Goal: Task Accomplishment & Management: Manage account settings

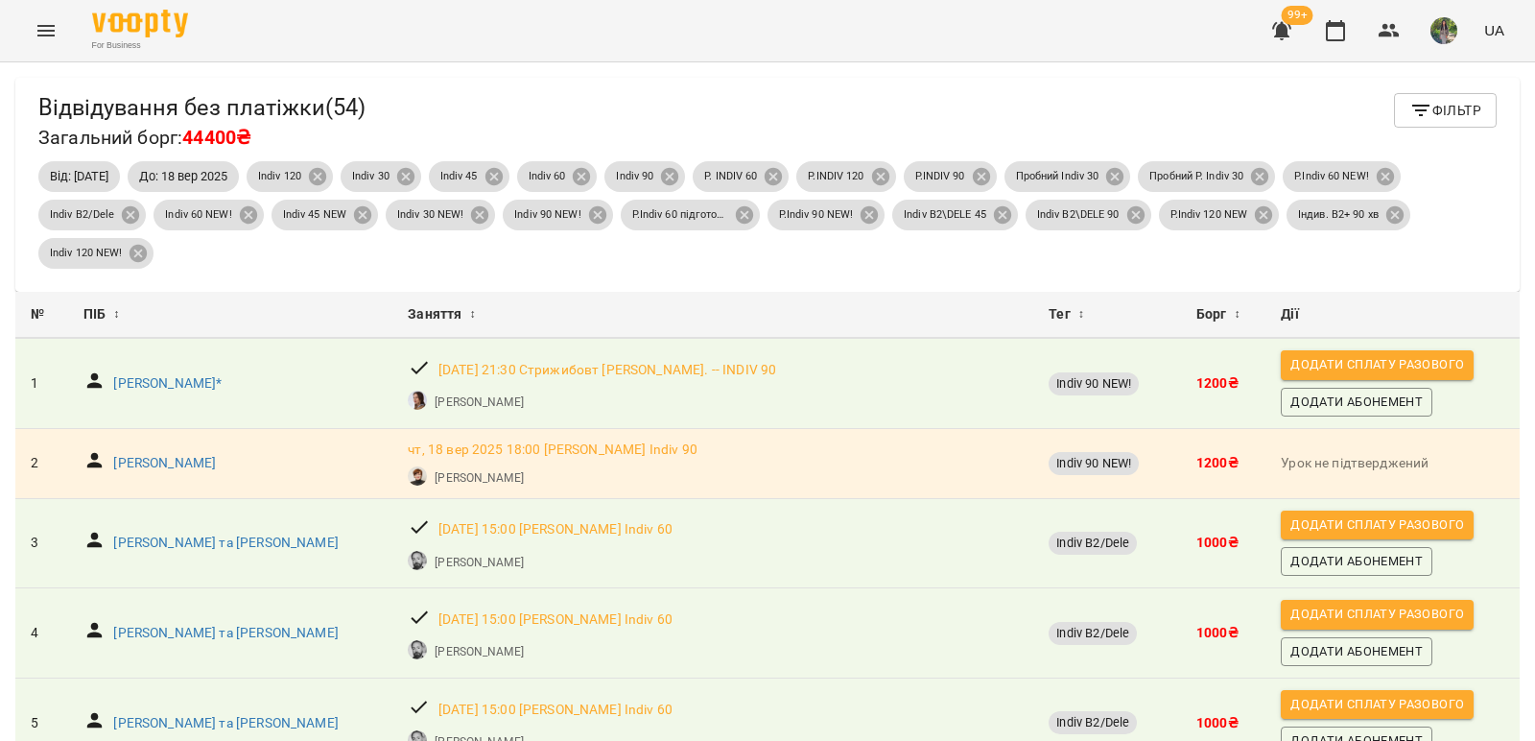
click at [46, 32] on icon "Menu" at bounding box center [46, 30] width 23 height 23
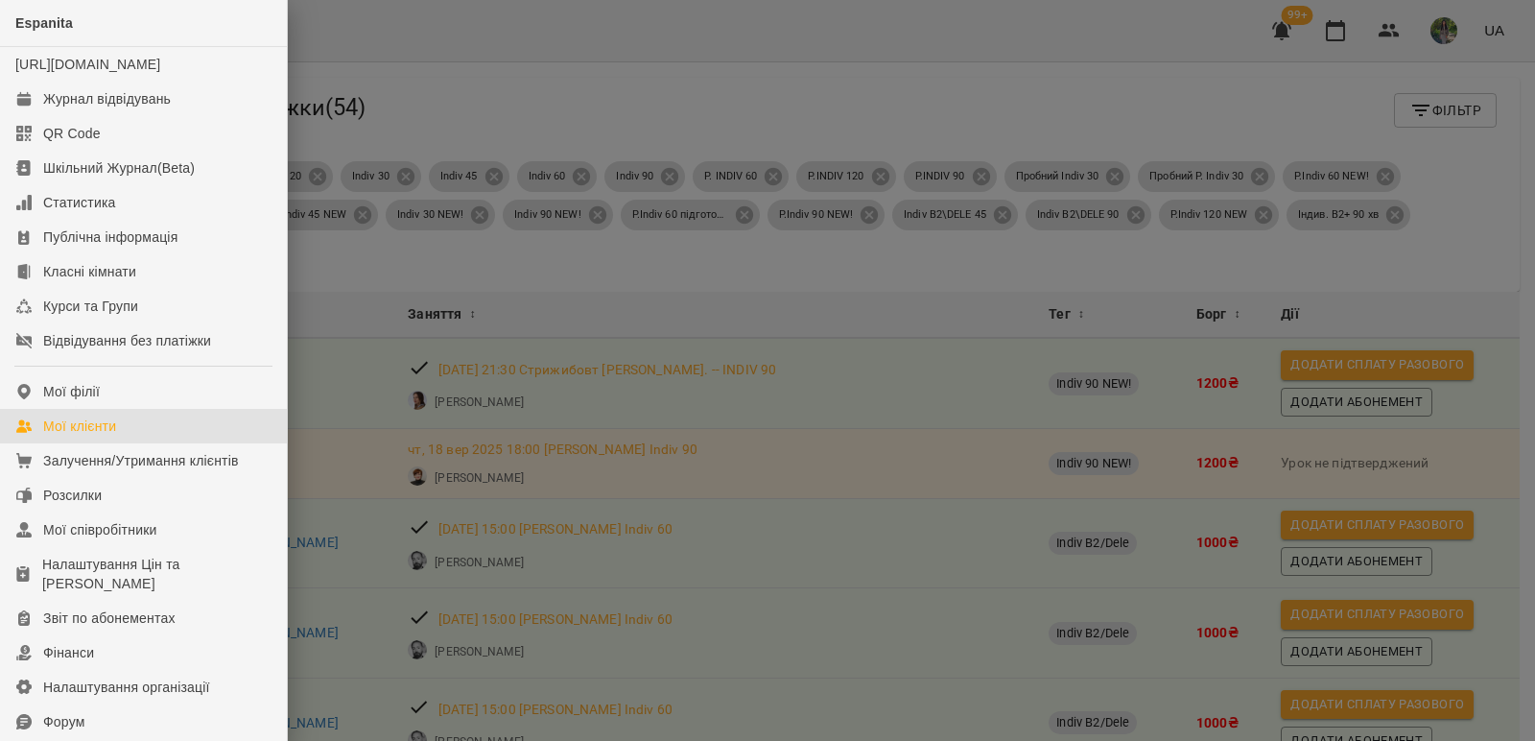
click at [106, 436] on div "Мої клієнти" at bounding box center [79, 425] width 73 height 19
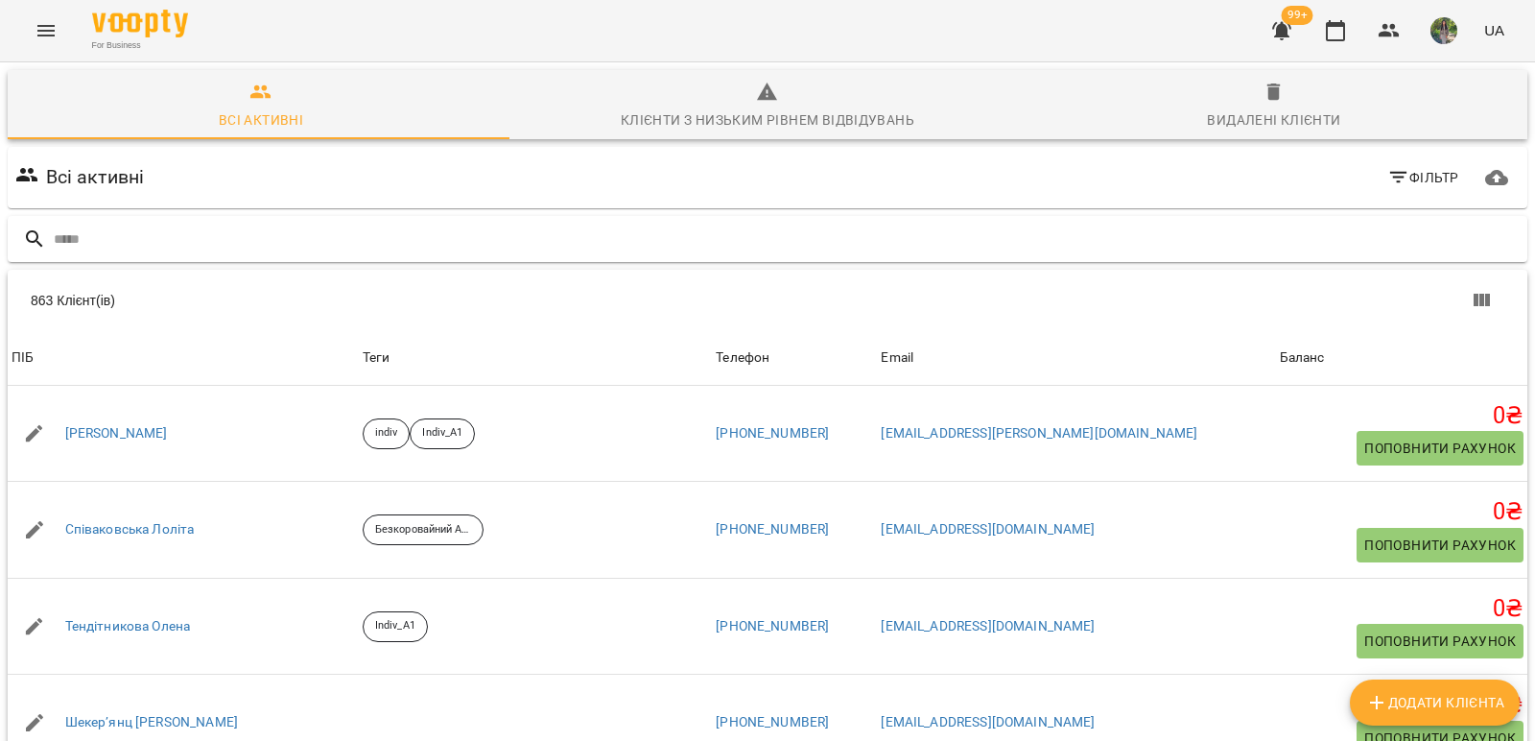
click at [156, 236] on input "text" at bounding box center [787, 240] width 1466 height 32
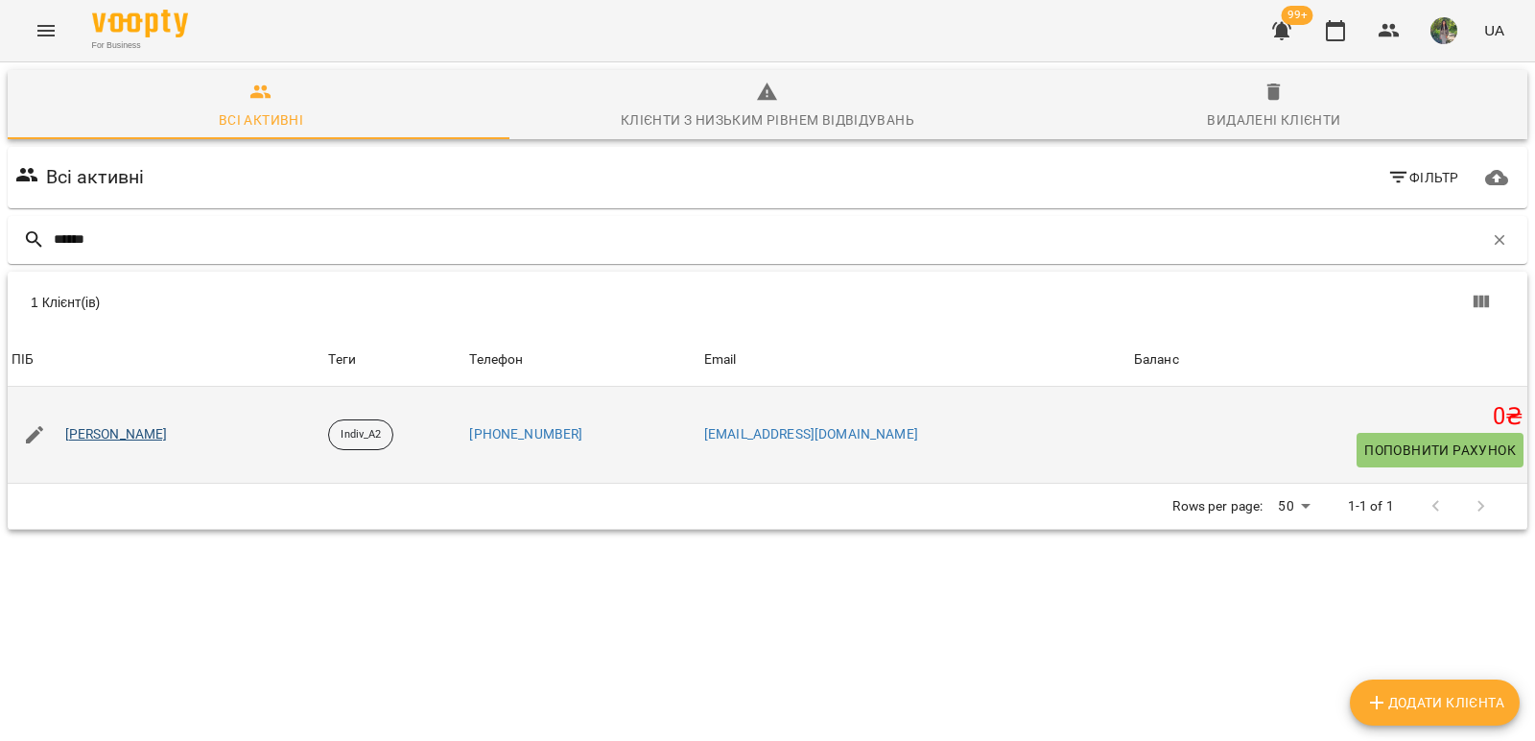
type input "******"
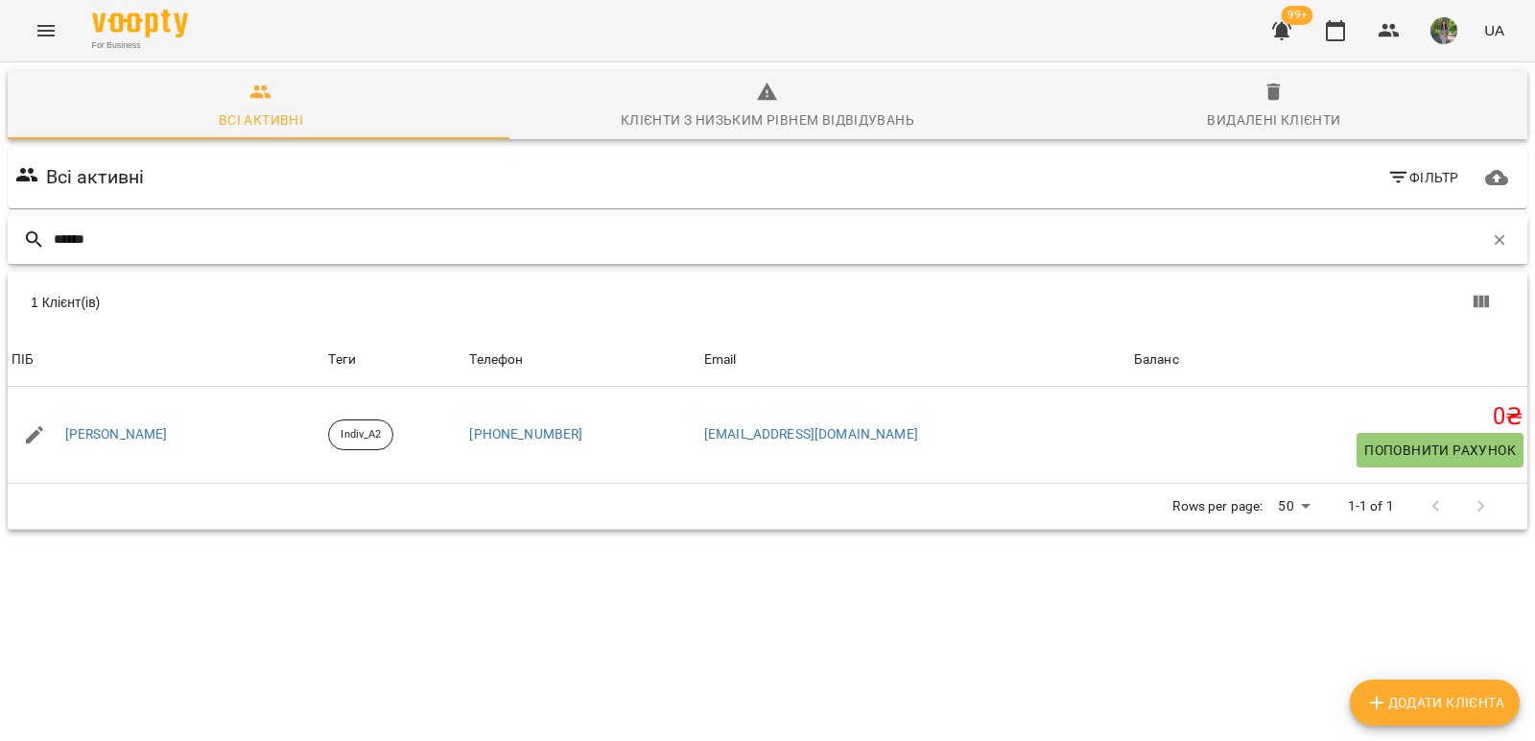
click at [123, 243] on input "******" at bounding box center [769, 240] width 1430 height 32
click at [42, 24] on icon "Menu" at bounding box center [46, 30] width 23 height 23
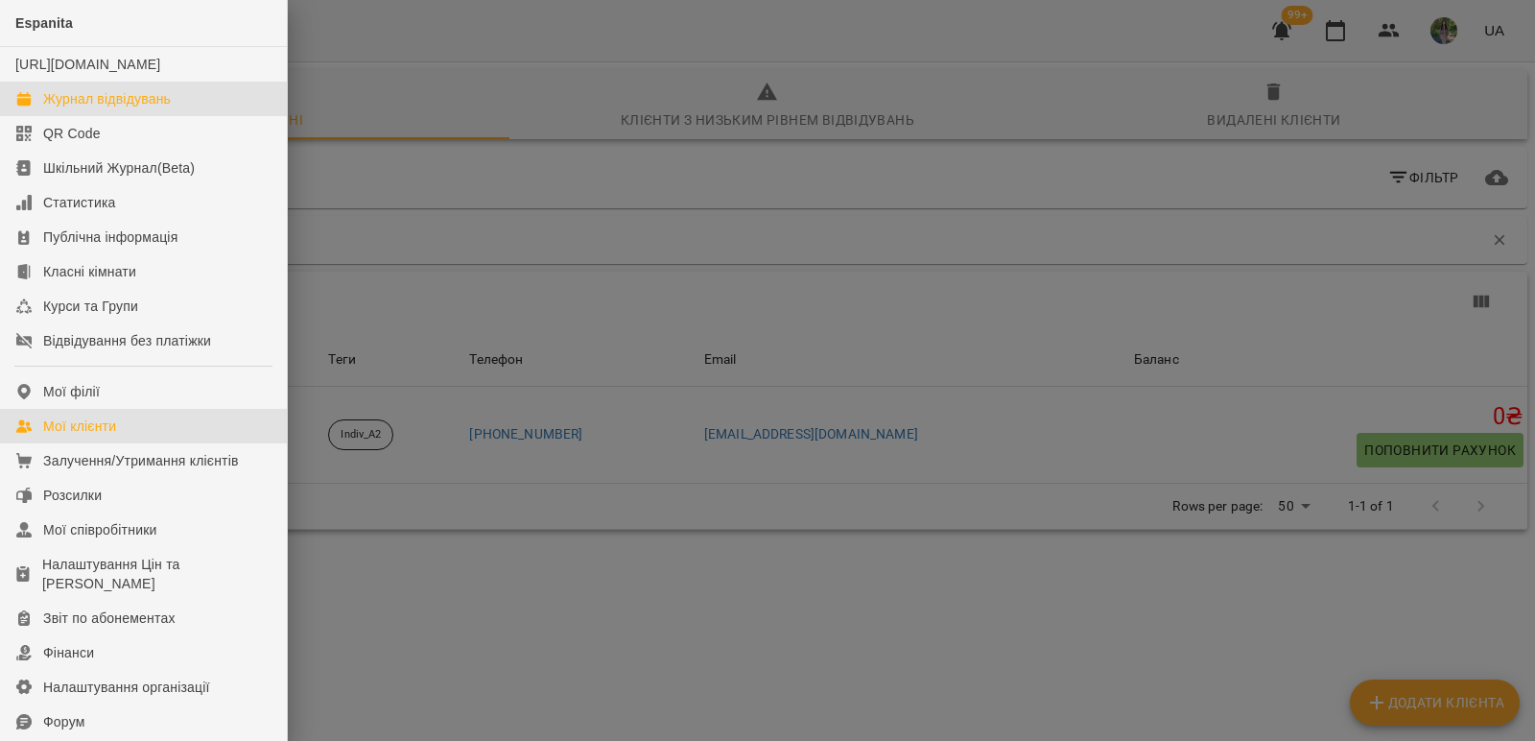
click at [127, 108] on div "Журнал відвідувань" at bounding box center [107, 98] width 128 height 19
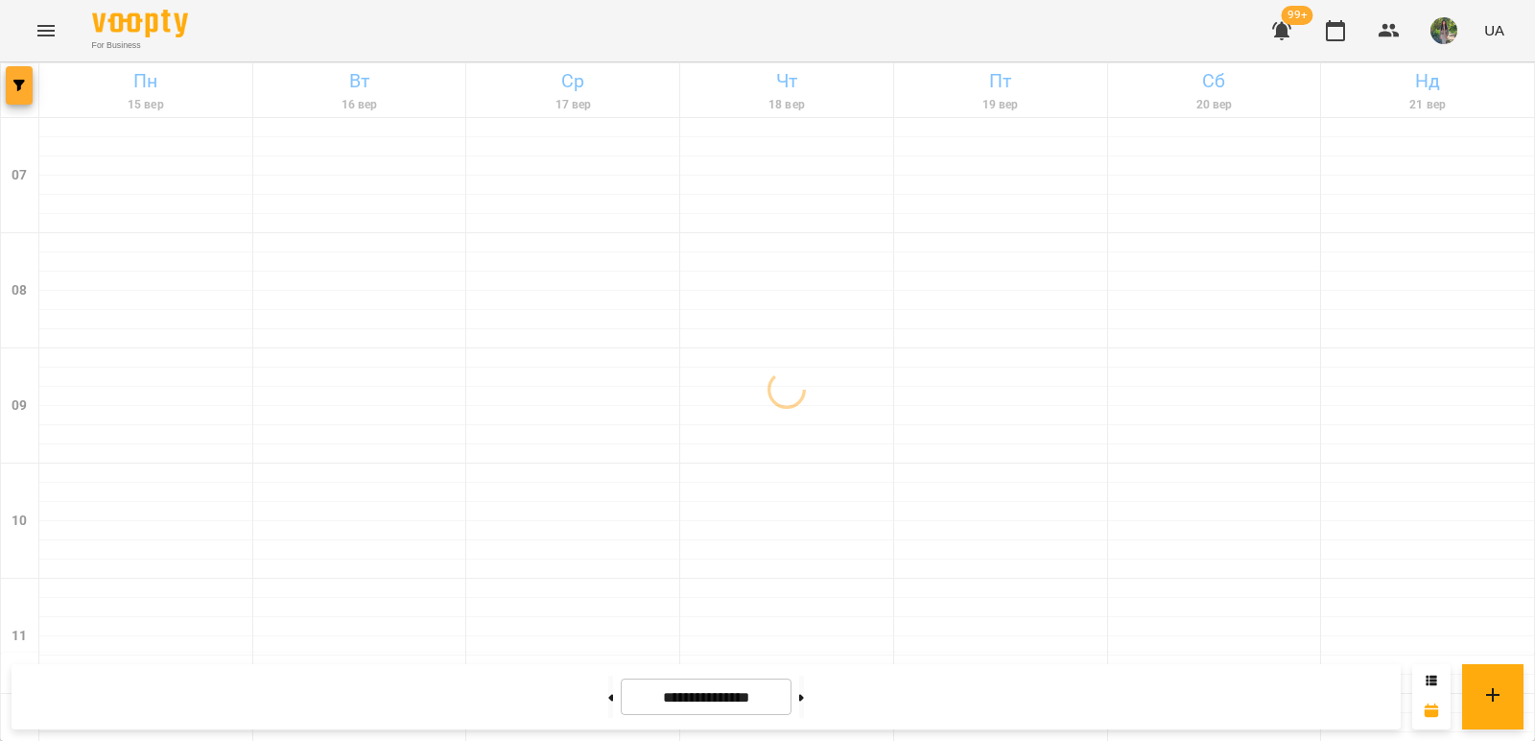
click at [18, 89] on icon "button" at bounding box center [19, 86] width 12 height 12
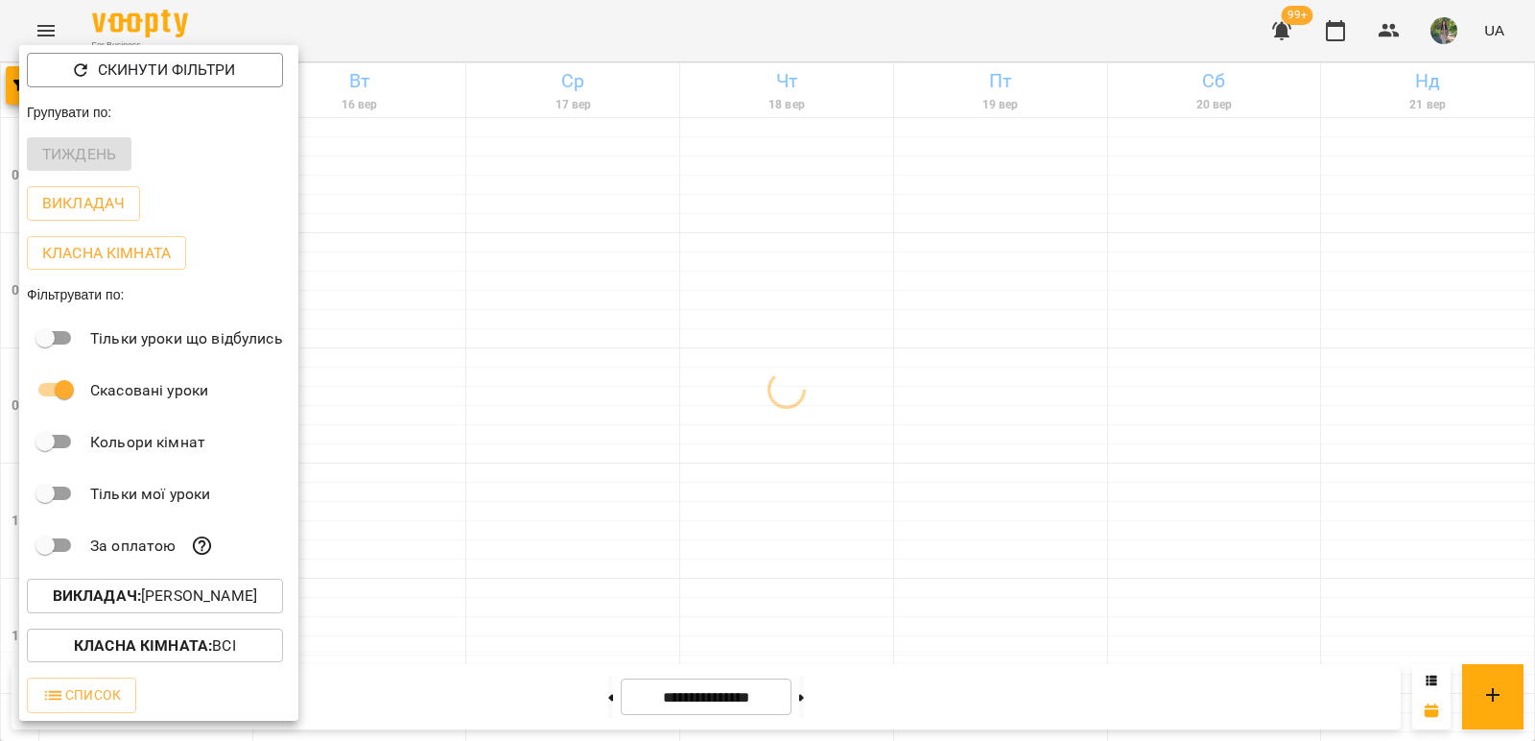
click at [186, 606] on p "Викладач : Міхайленко Юлія" at bounding box center [155, 595] width 204 height 23
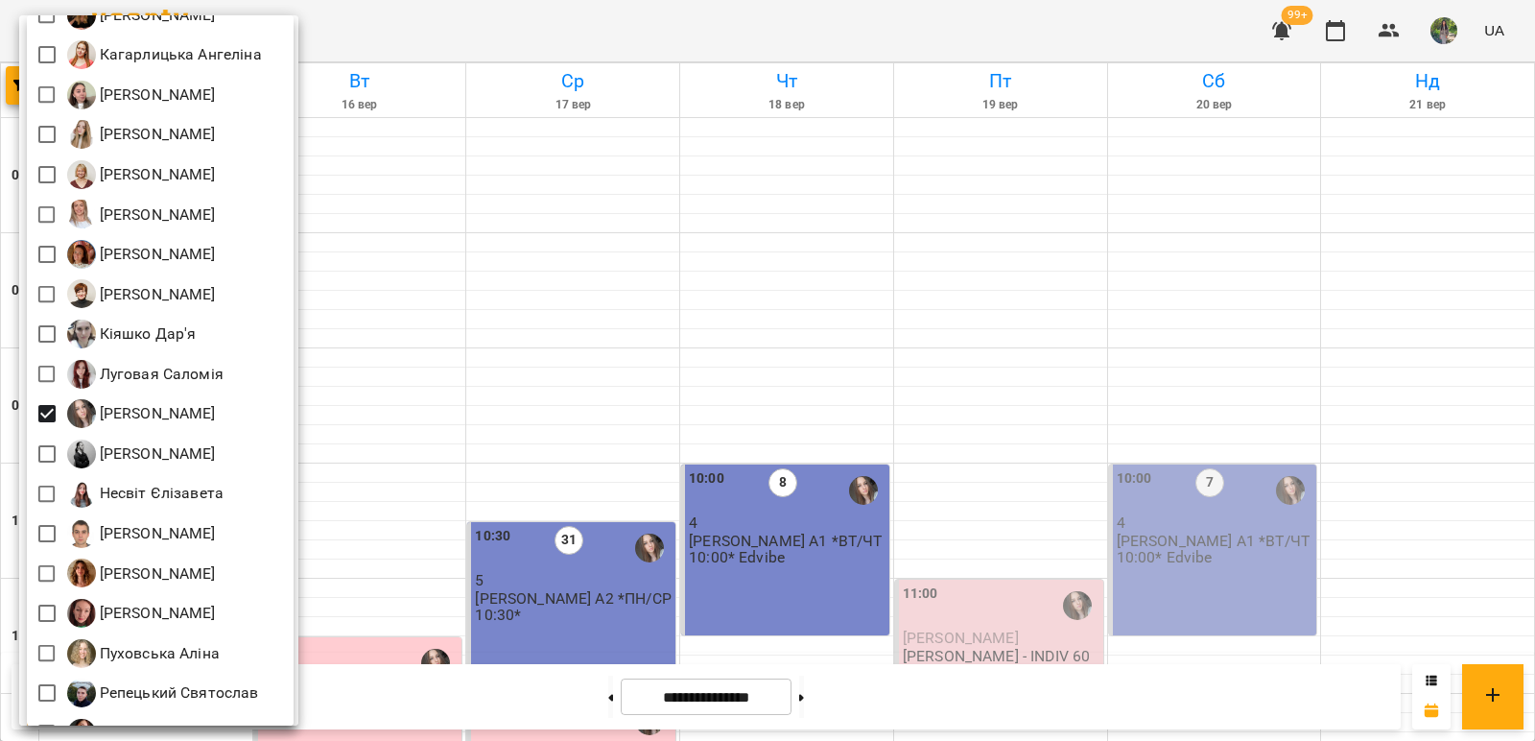
scroll to position [576, 0]
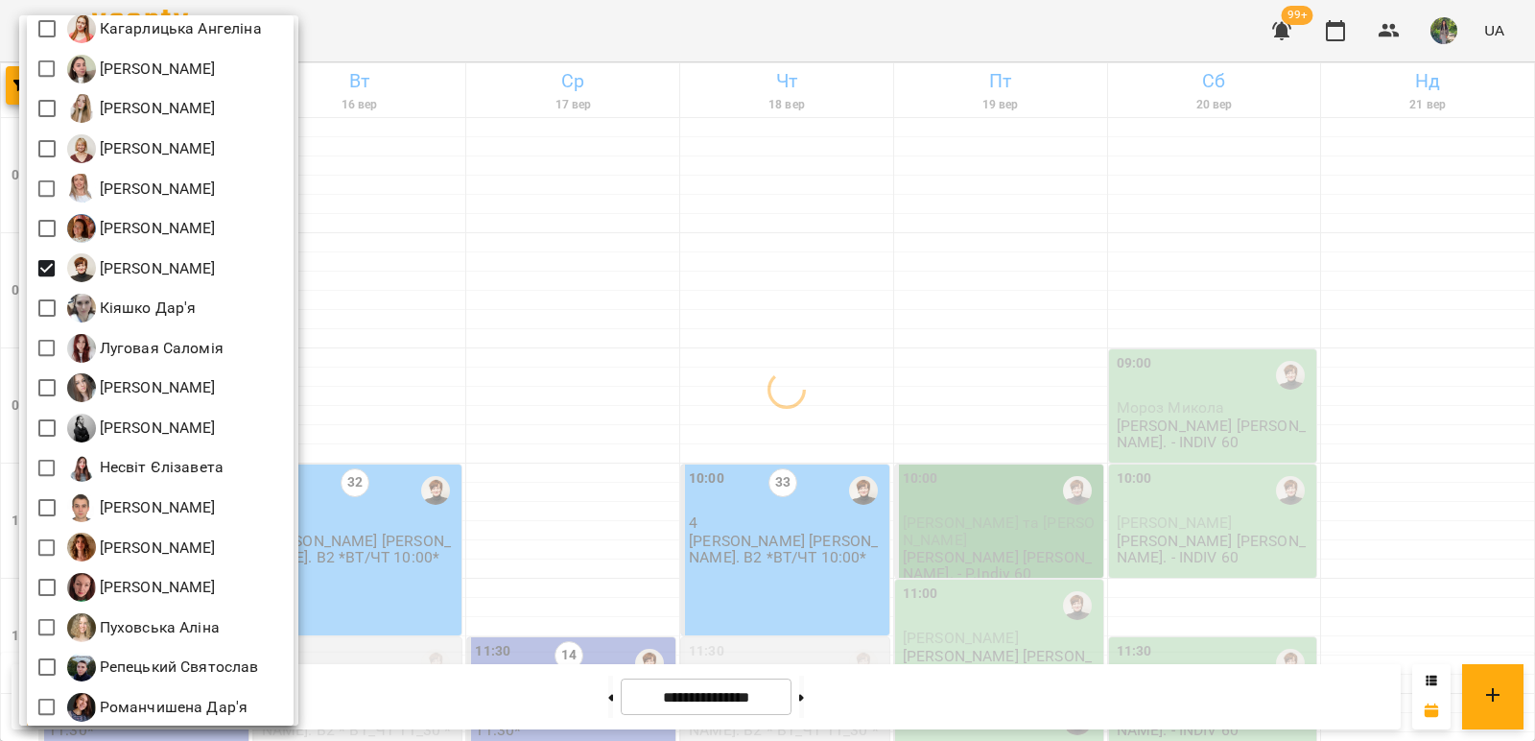
drag, startPoint x: 408, startPoint y: 288, endPoint x: 455, endPoint y: 288, distance: 47.0
click at [409, 288] on div at bounding box center [767, 370] width 1535 height 741
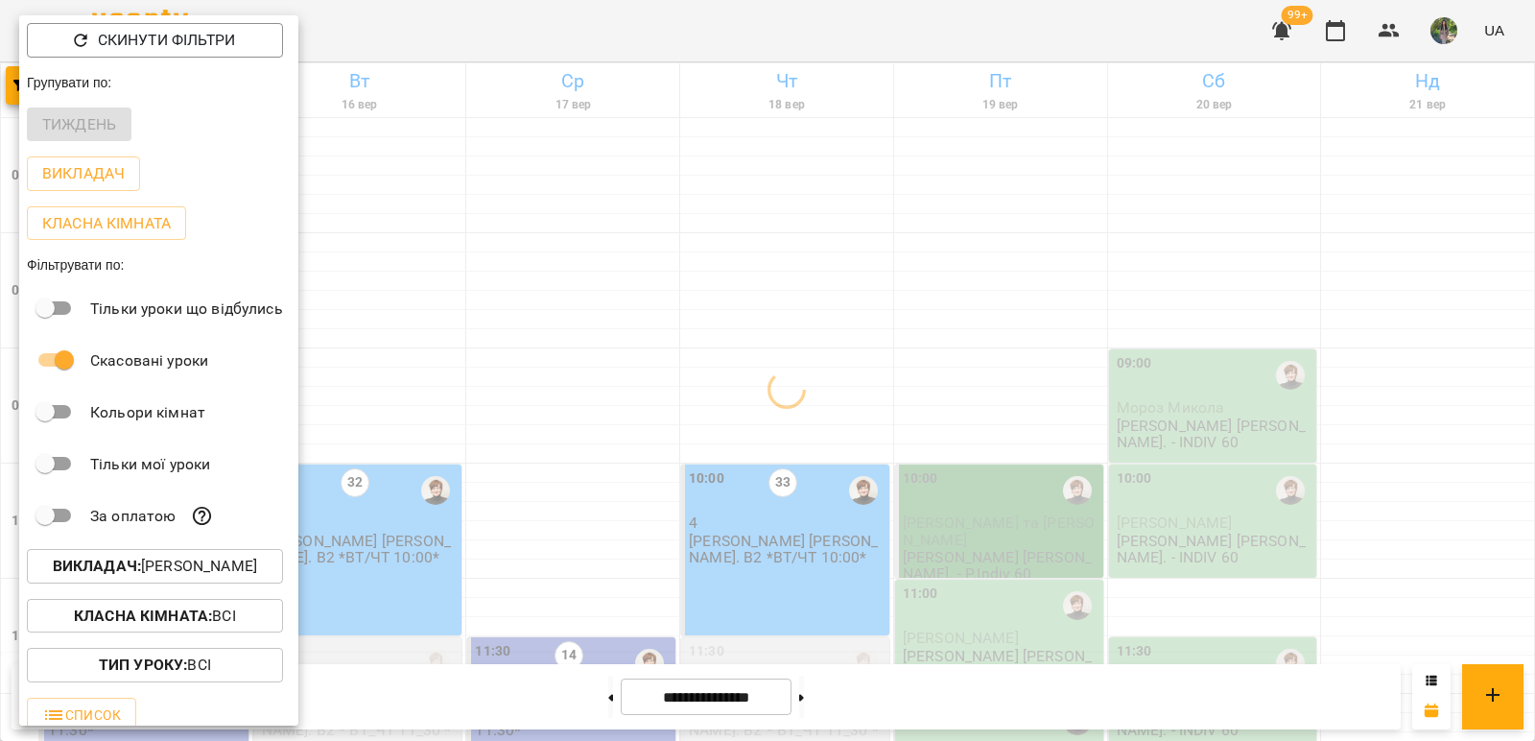
click at [459, 288] on div "Всі Iván Sánchez-Gil Maribel Адамович Вікторія А Андрій Тест Викладач Безкорова…" at bounding box center [767, 370] width 1535 height 741
click at [459, 288] on div at bounding box center [767, 370] width 1535 height 741
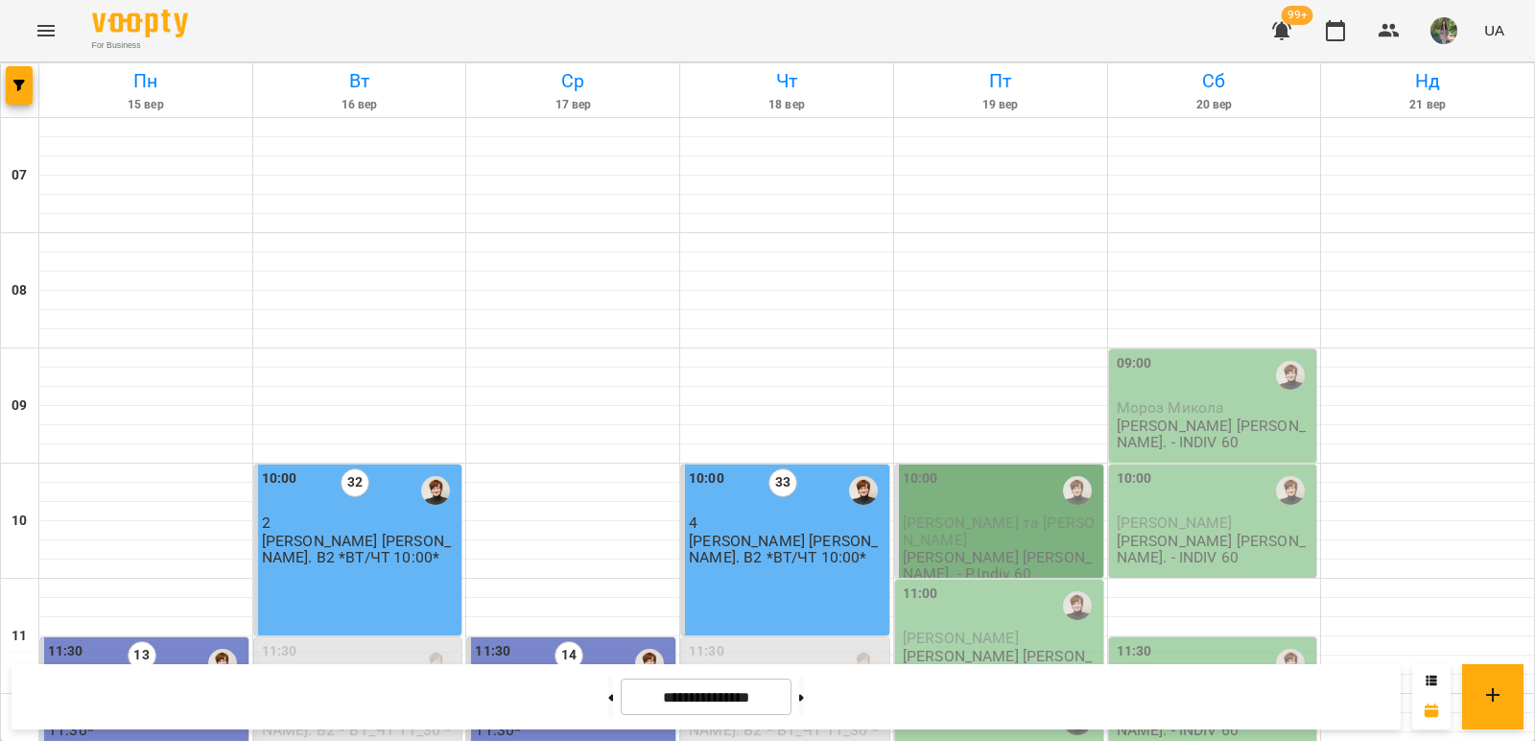
scroll to position [730, 0]
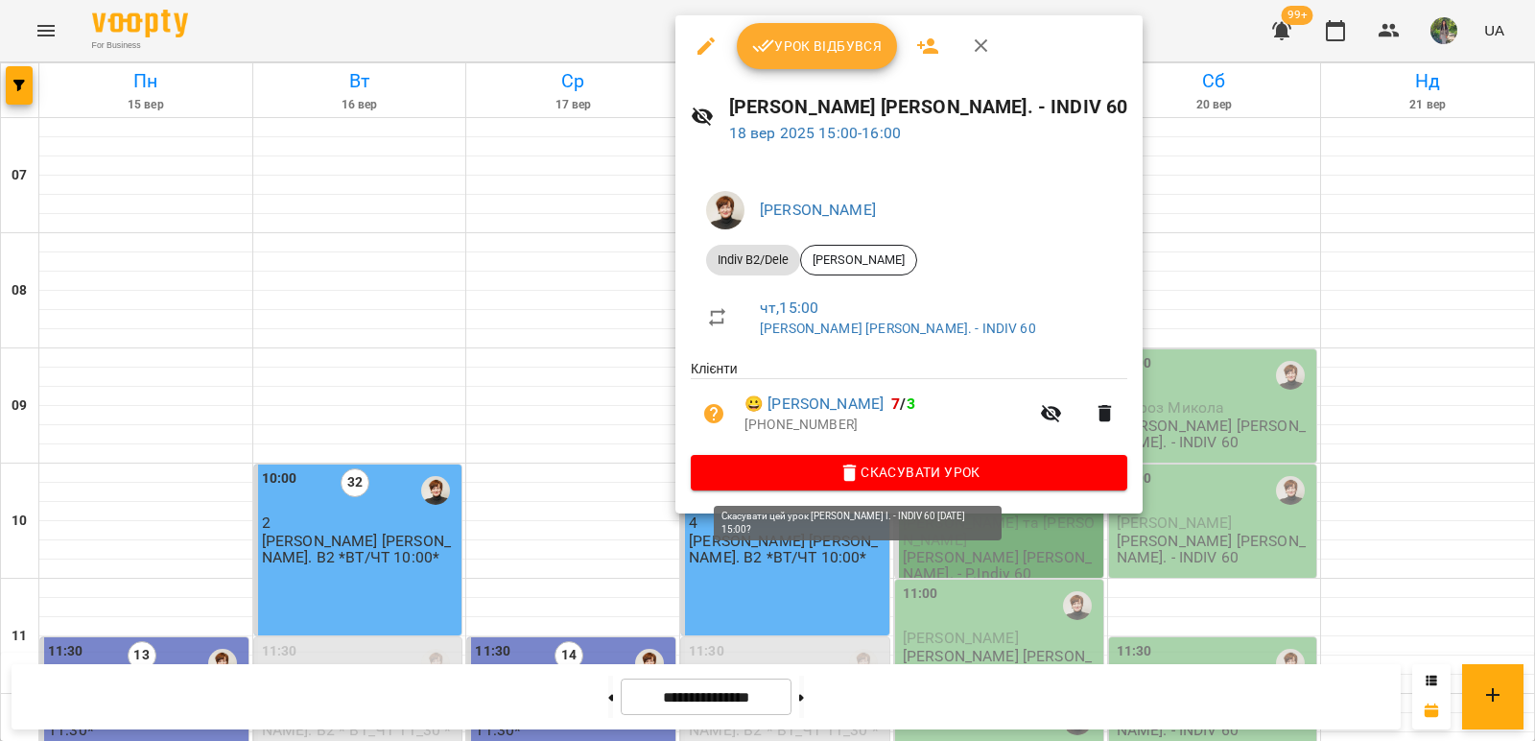
click at [843, 473] on icon "button" at bounding box center [849, 472] width 13 height 17
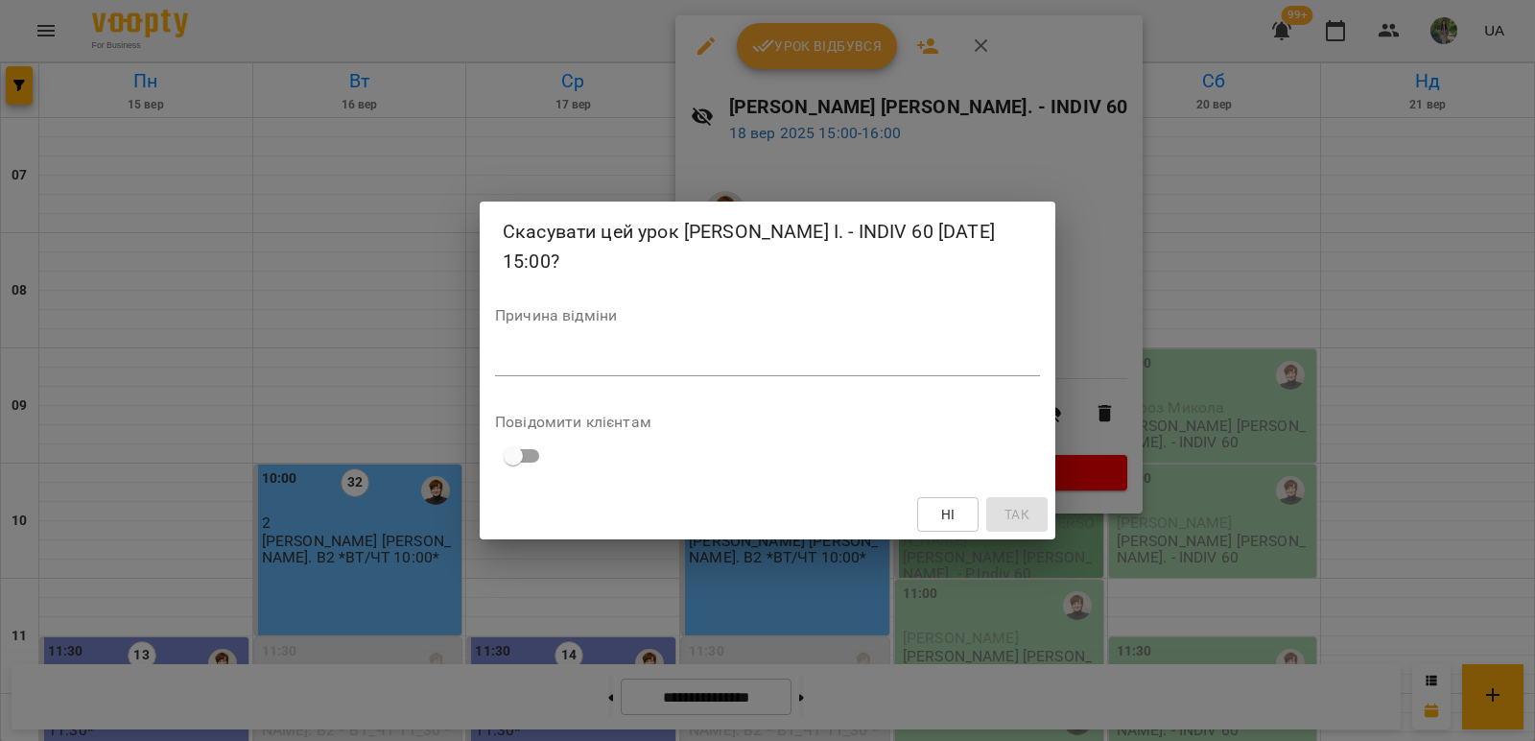
click at [752, 351] on textarea at bounding box center [767, 360] width 545 height 18
type textarea "*******"
click at [1009, 503] on span "Так" at bounding box center [1017, 514] width 25 height 23
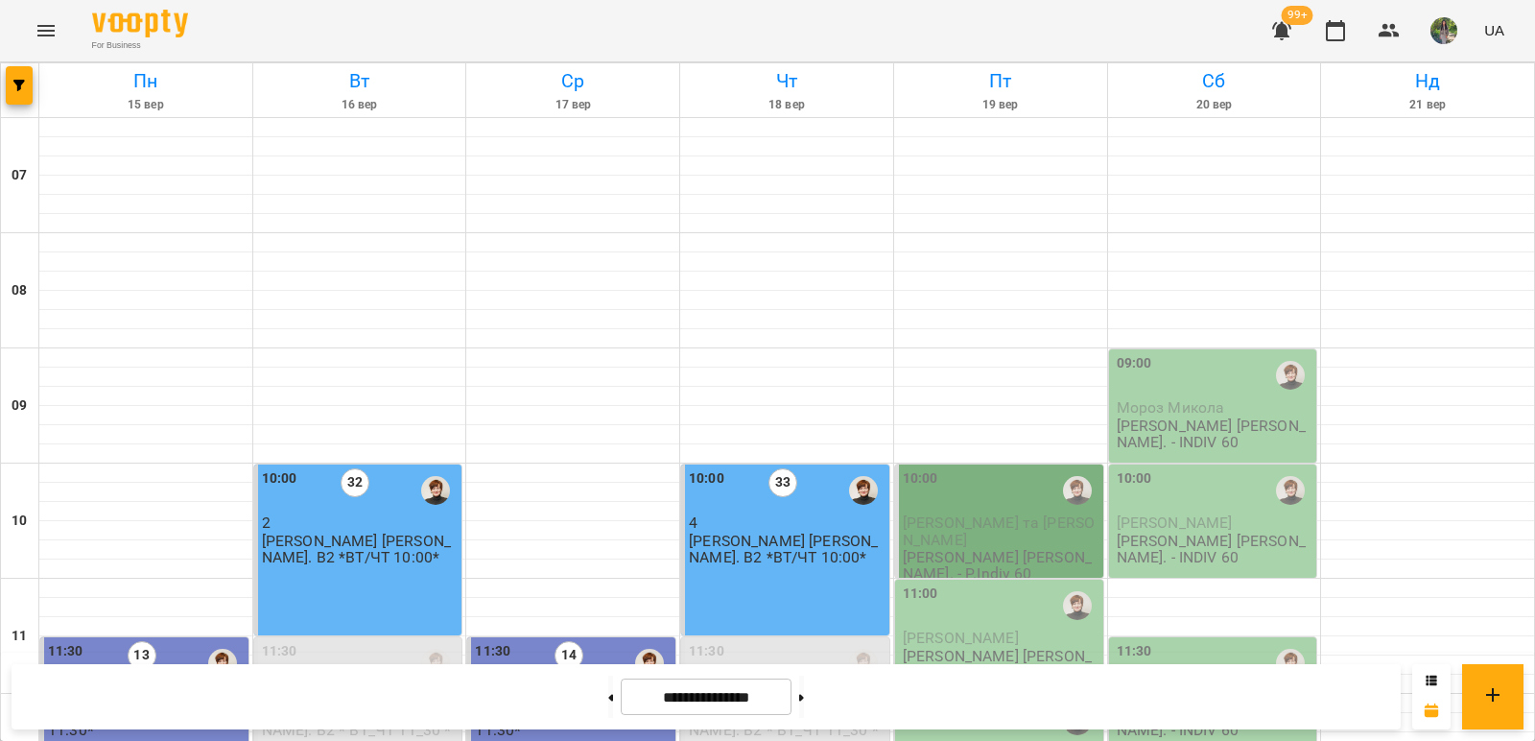
scroll to position [346, 0]
click at [989, 629] on span "Козіна Кароліна" at bounding box center [961, 638] width 116 height 18
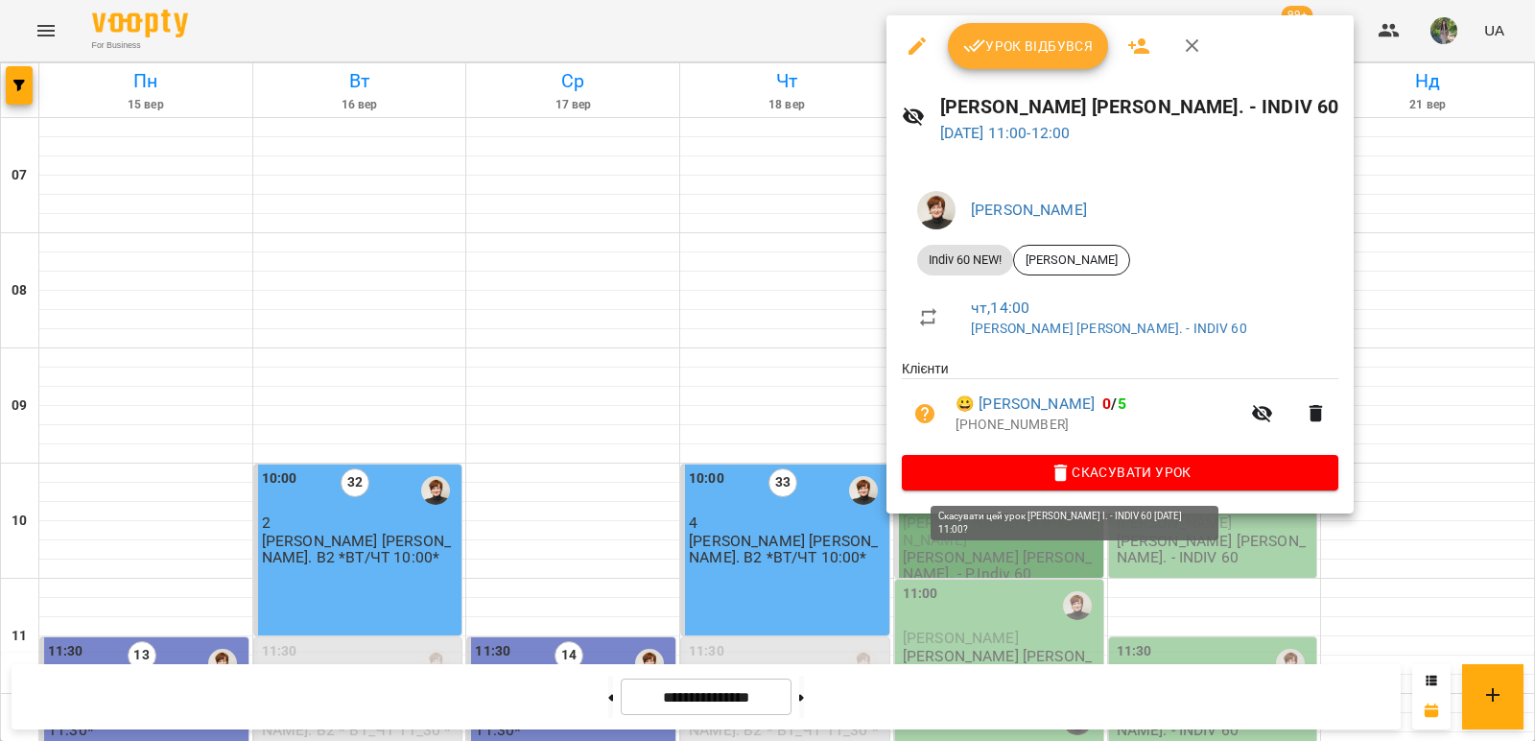
click at [986, 471] on span "Скасувати Урок" at bounding box center [1120, 472] width 406 height 23
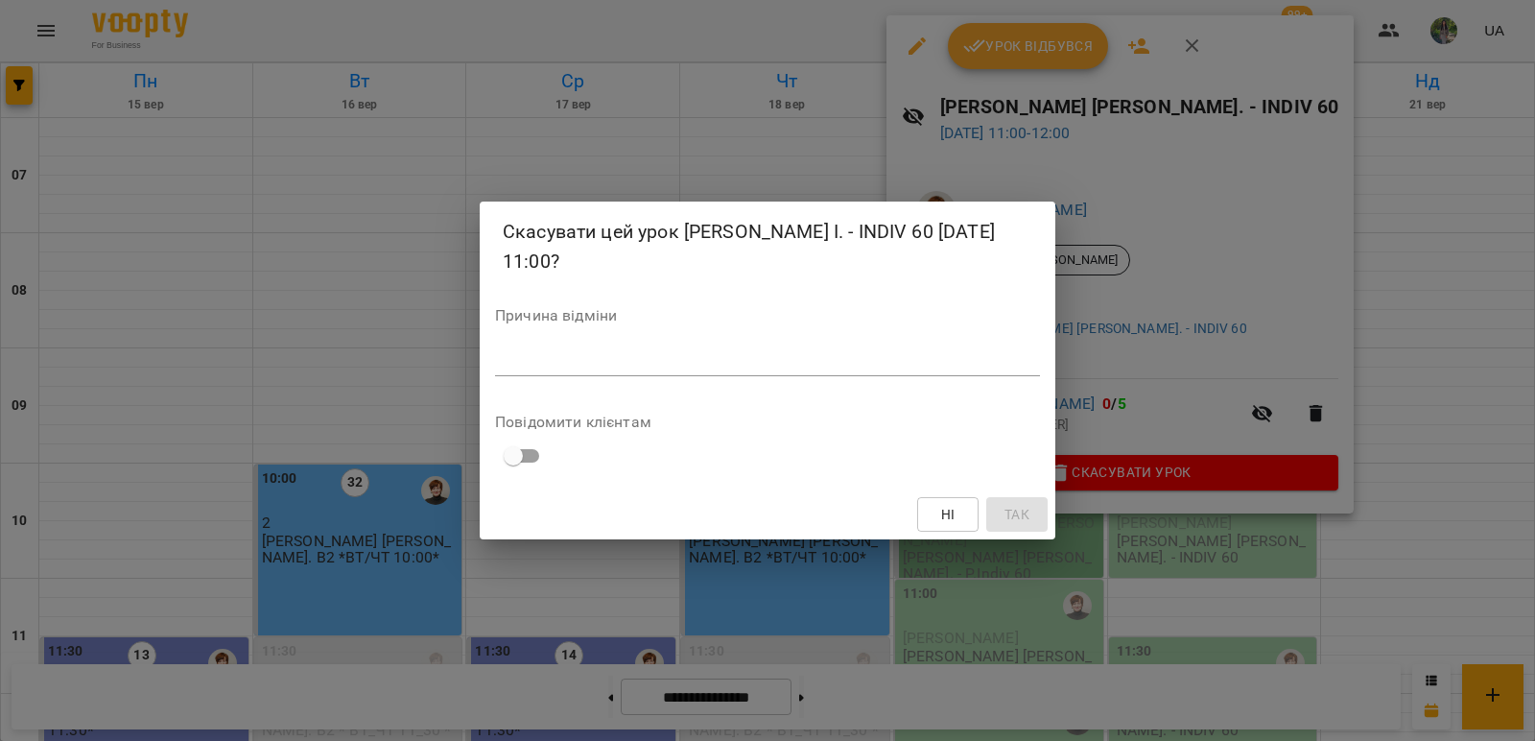
click at [667, 351] on textarea at bounding box center [767, 360] width 545 height 18
type textarea "*******"
click at [996, 512] on button "Так" at bounding box center [1016, 514] width 61 height 35
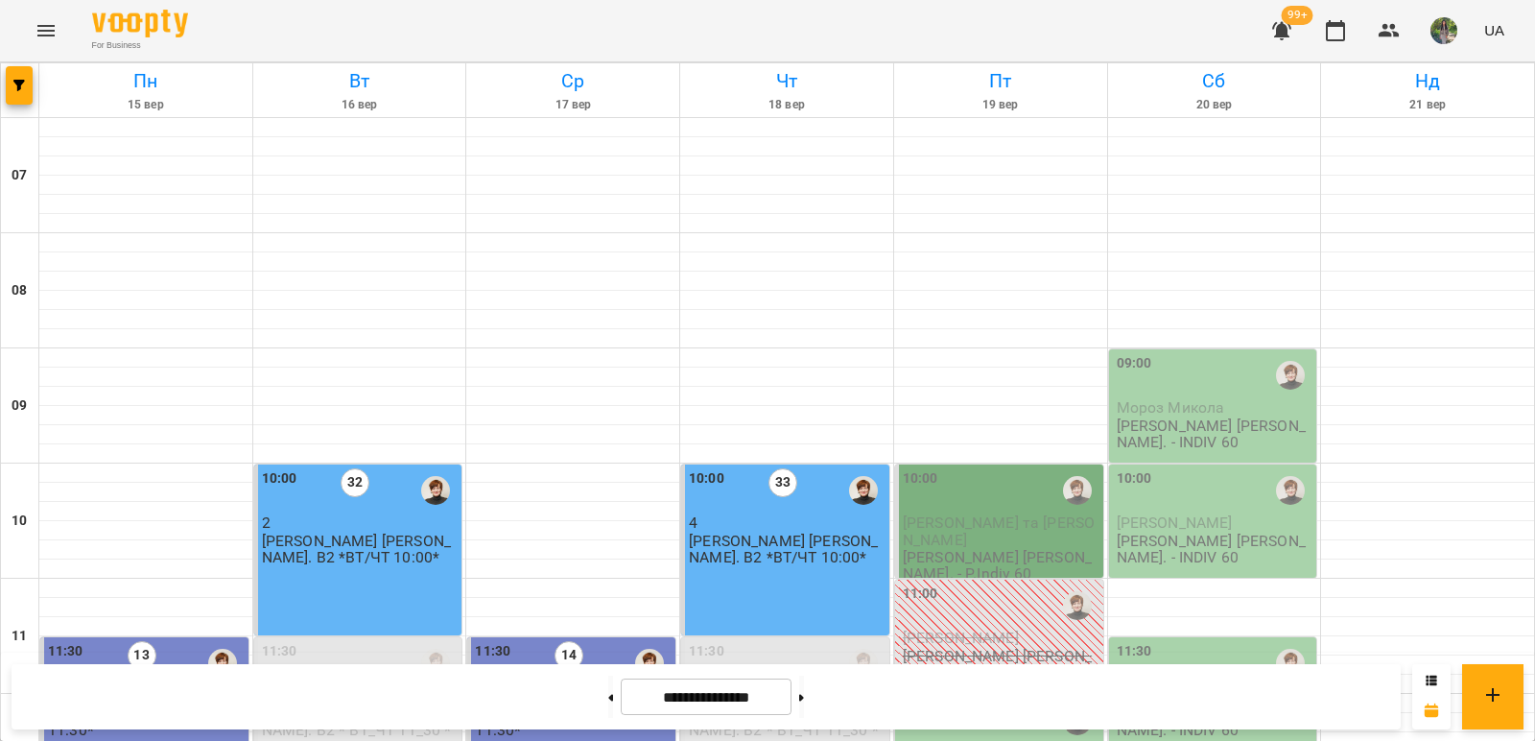
scroll to position [0, 0]
click at [15, 85] on icon "button" at bounding box center [19, 86] width 12 height 12
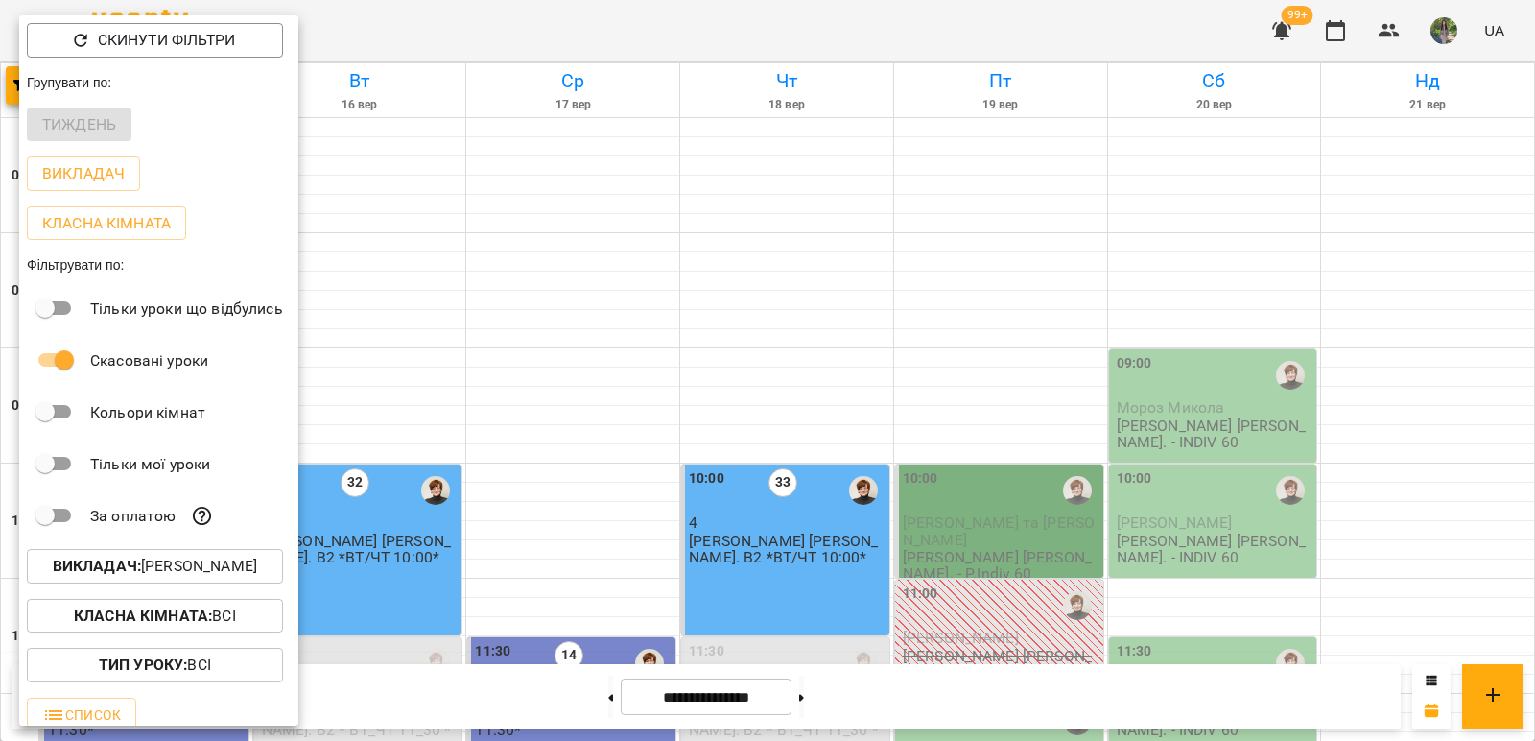
click at [211, 571] on p "Викладач : Кухно Ірина" at bounding box center [155, 566] width 204 height 23
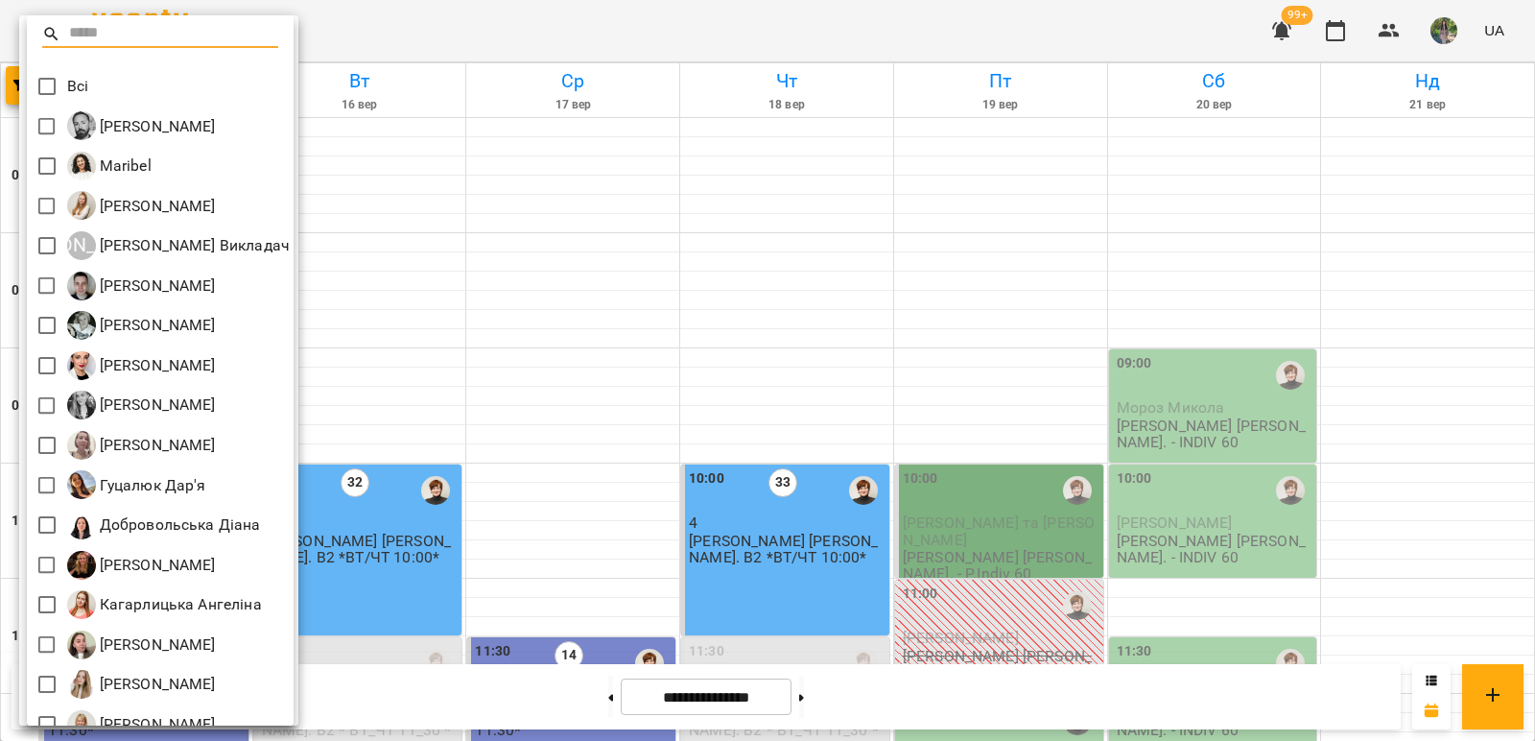
click at [460, 282] on div at bounding box center [767, 370] width 1535 height 741
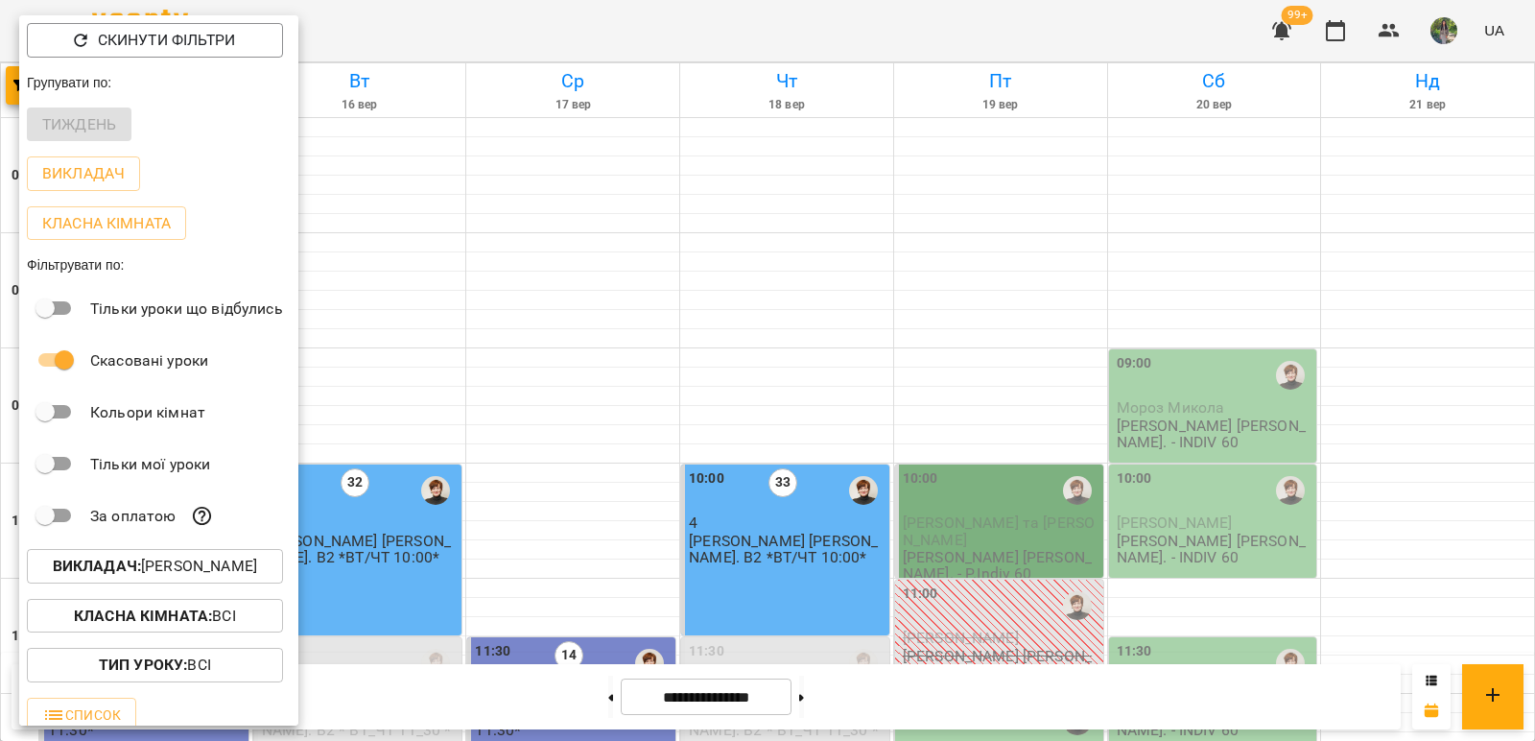
click at [1437, 679] on div at bounding box center [767, 370] width 1535 height 741
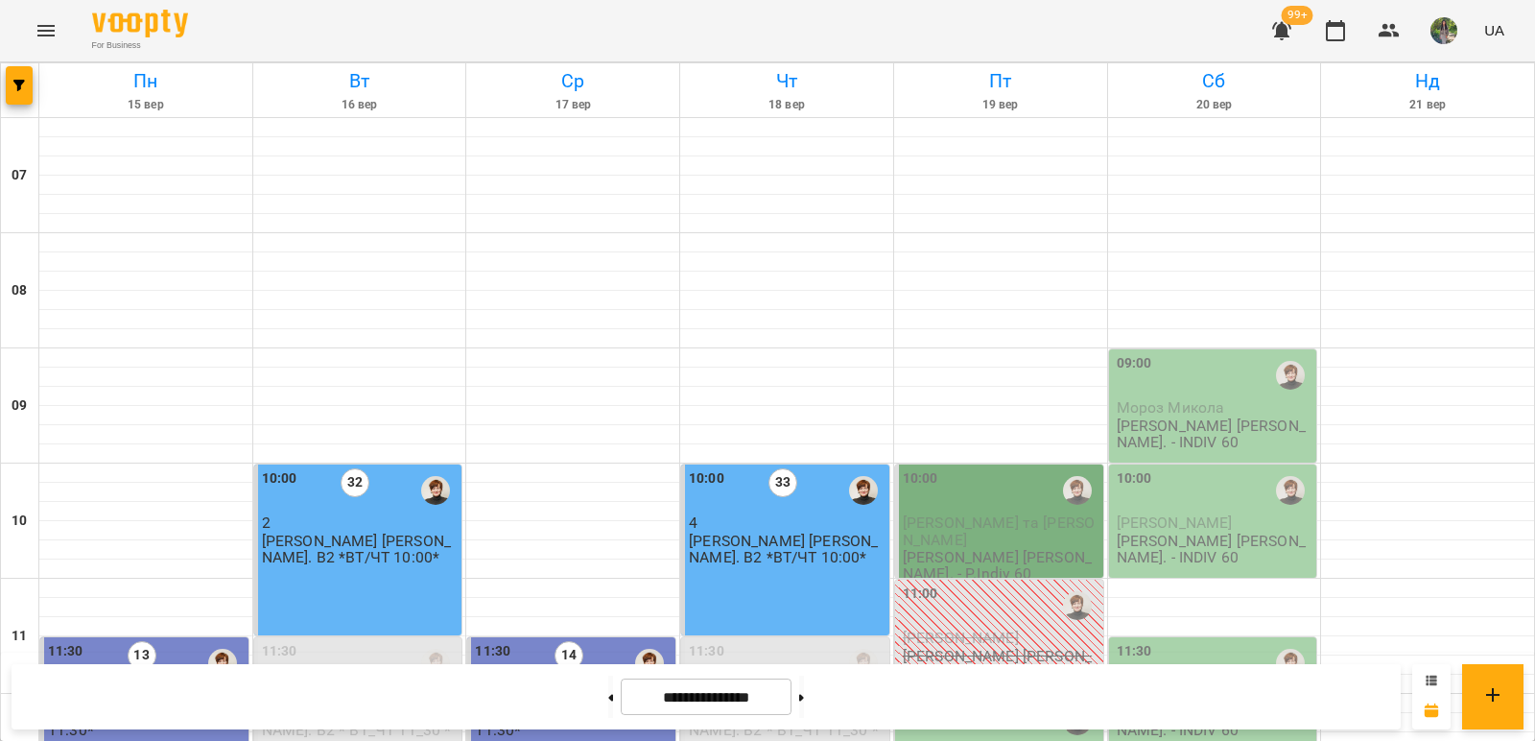
click at [1431, 679] on icon at bounding box center [1432, 680] width 11 height 10
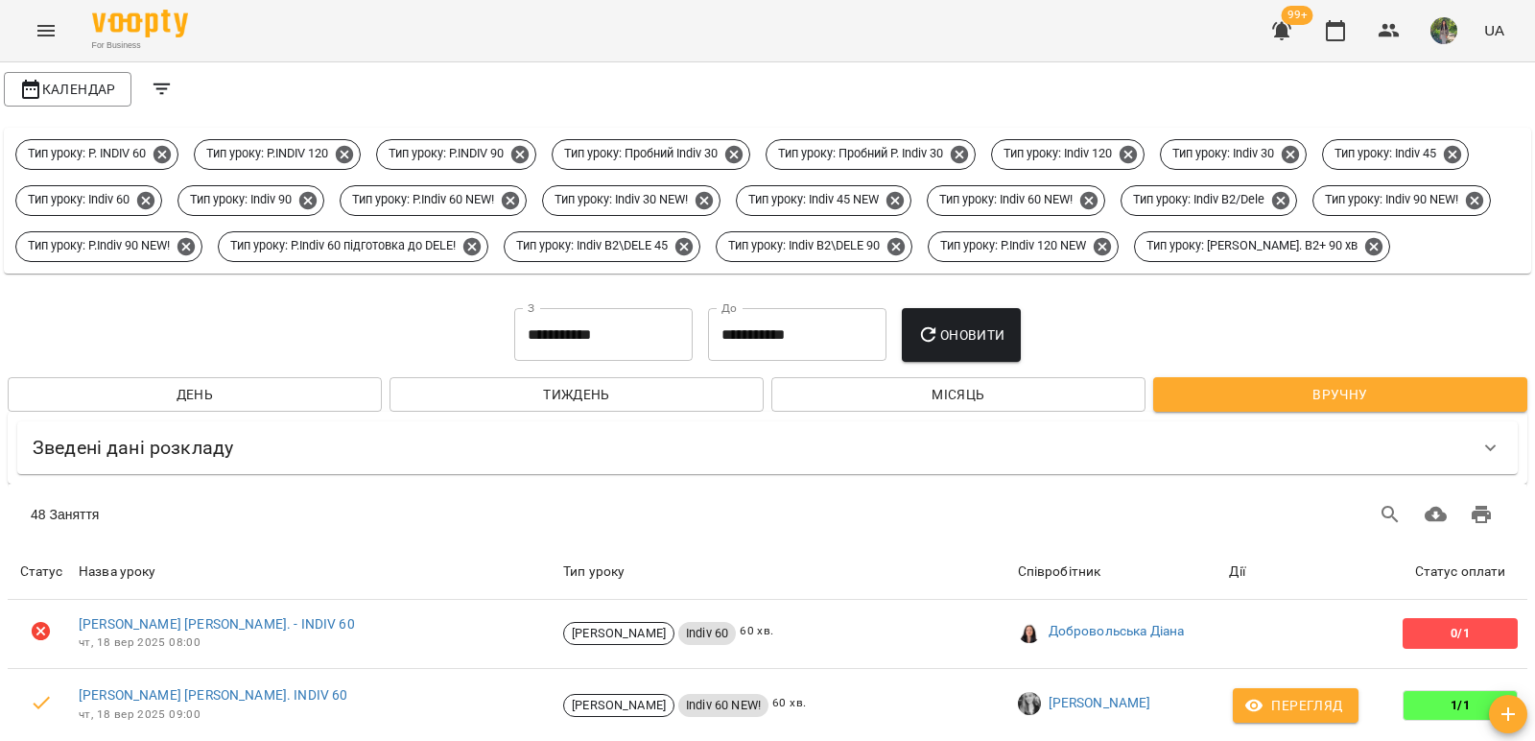
click at [620, 362] on input "**********" at bounding box center [603, 335] width 178 height 54
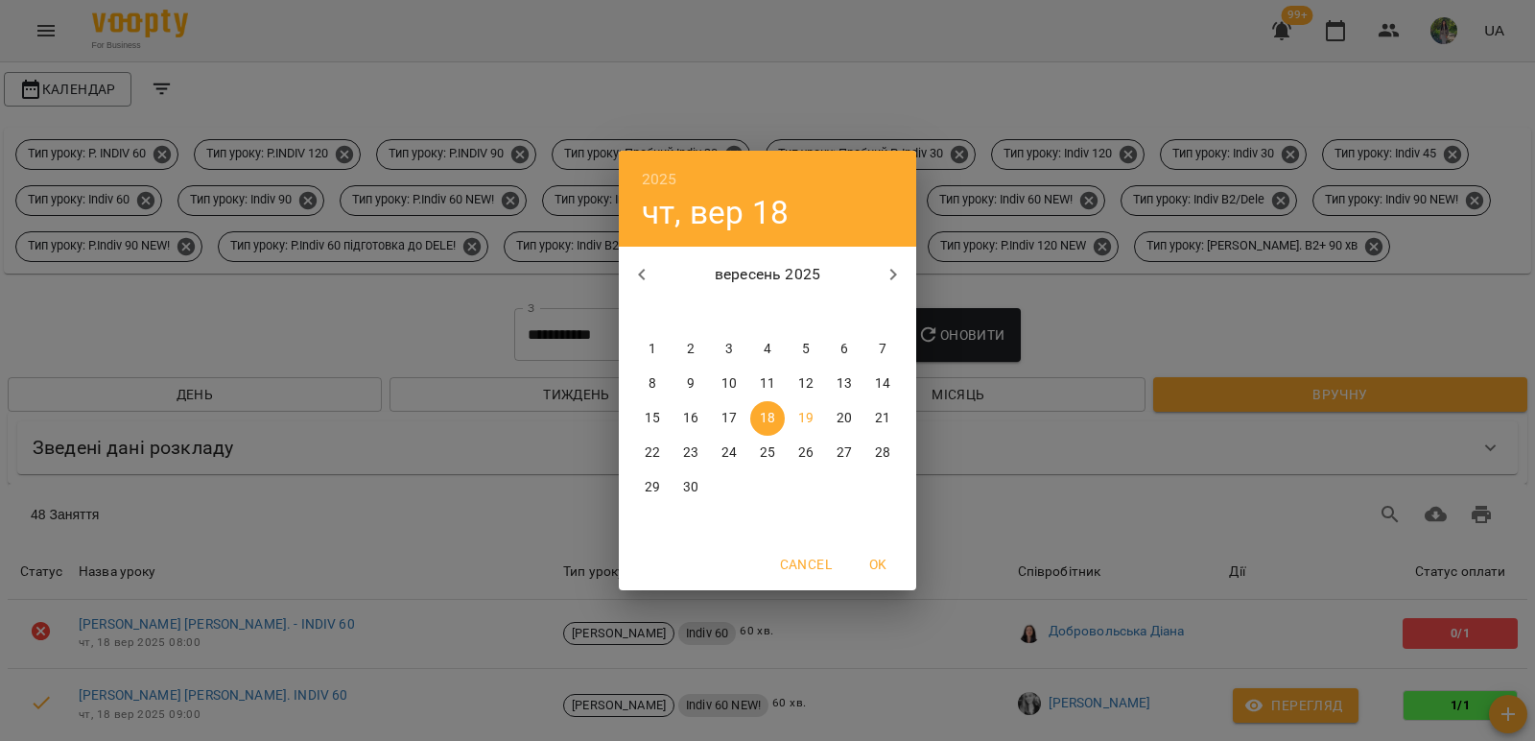
click at [806, 414] on p "19" at bounding box center [805, 418] width 15 height 19
type input "**********"
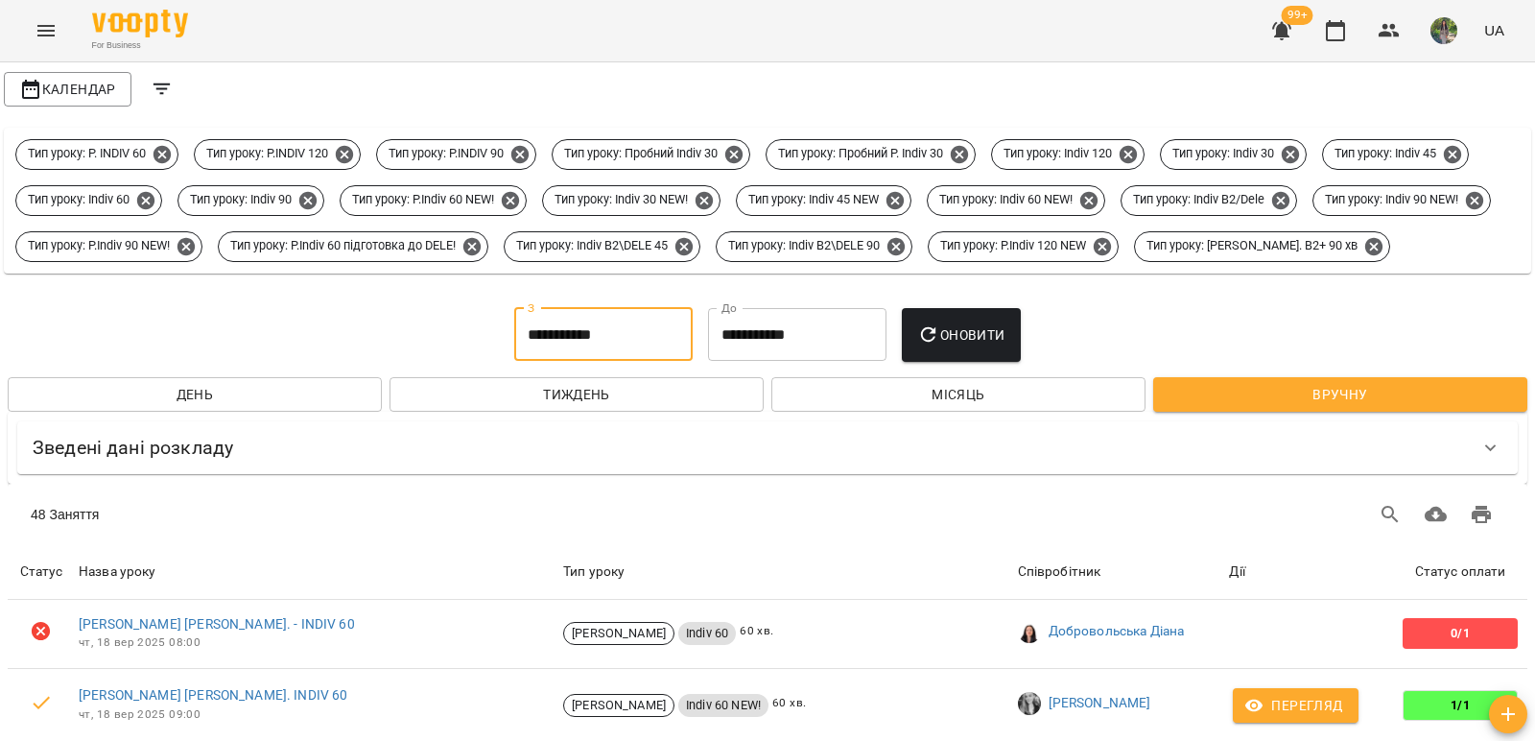
click at [810, 362] on input "**********" at bounding box center [797, 335] width 178 height 54
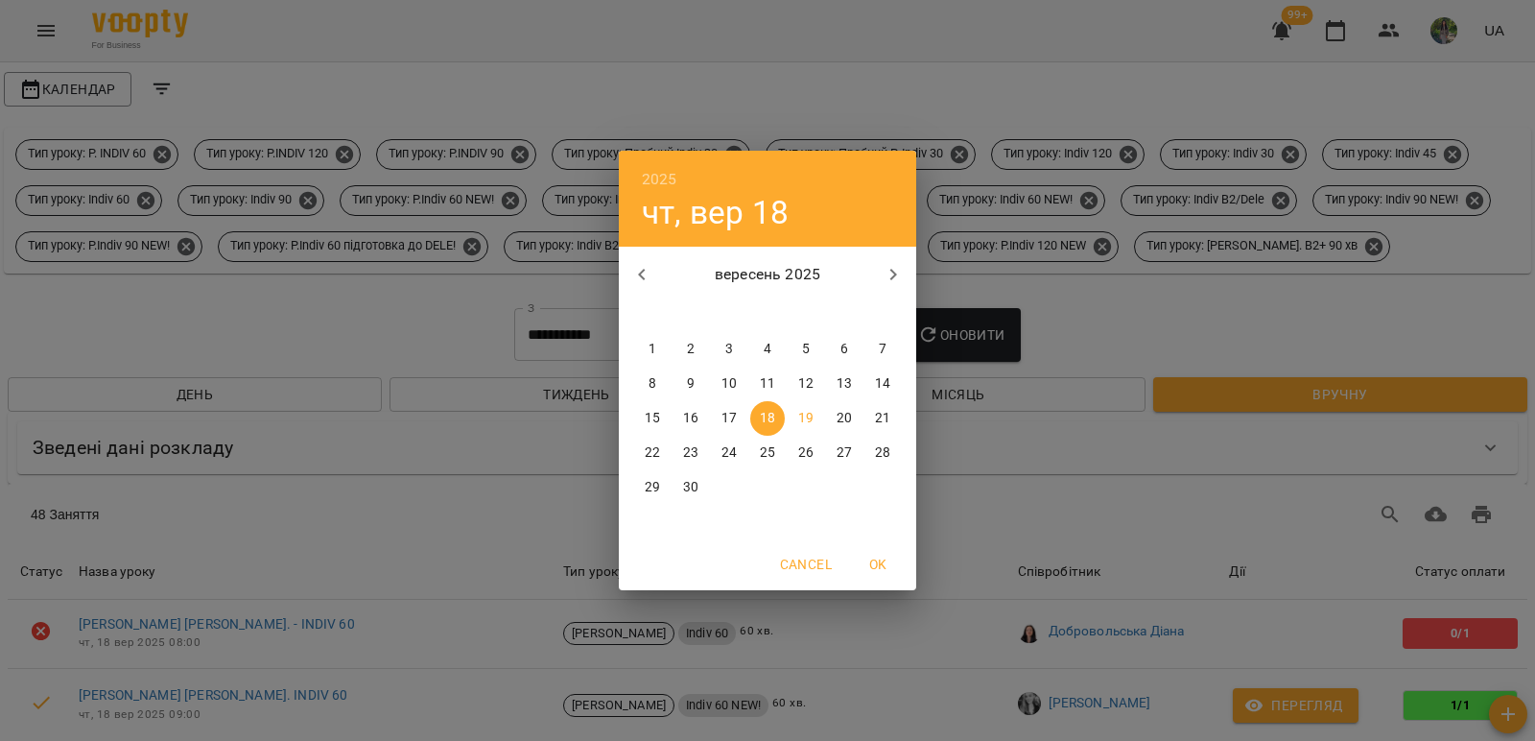
click at [807, 416] on p "19" at bounding box center [805, 418] width 15 height 19
type input "**********"
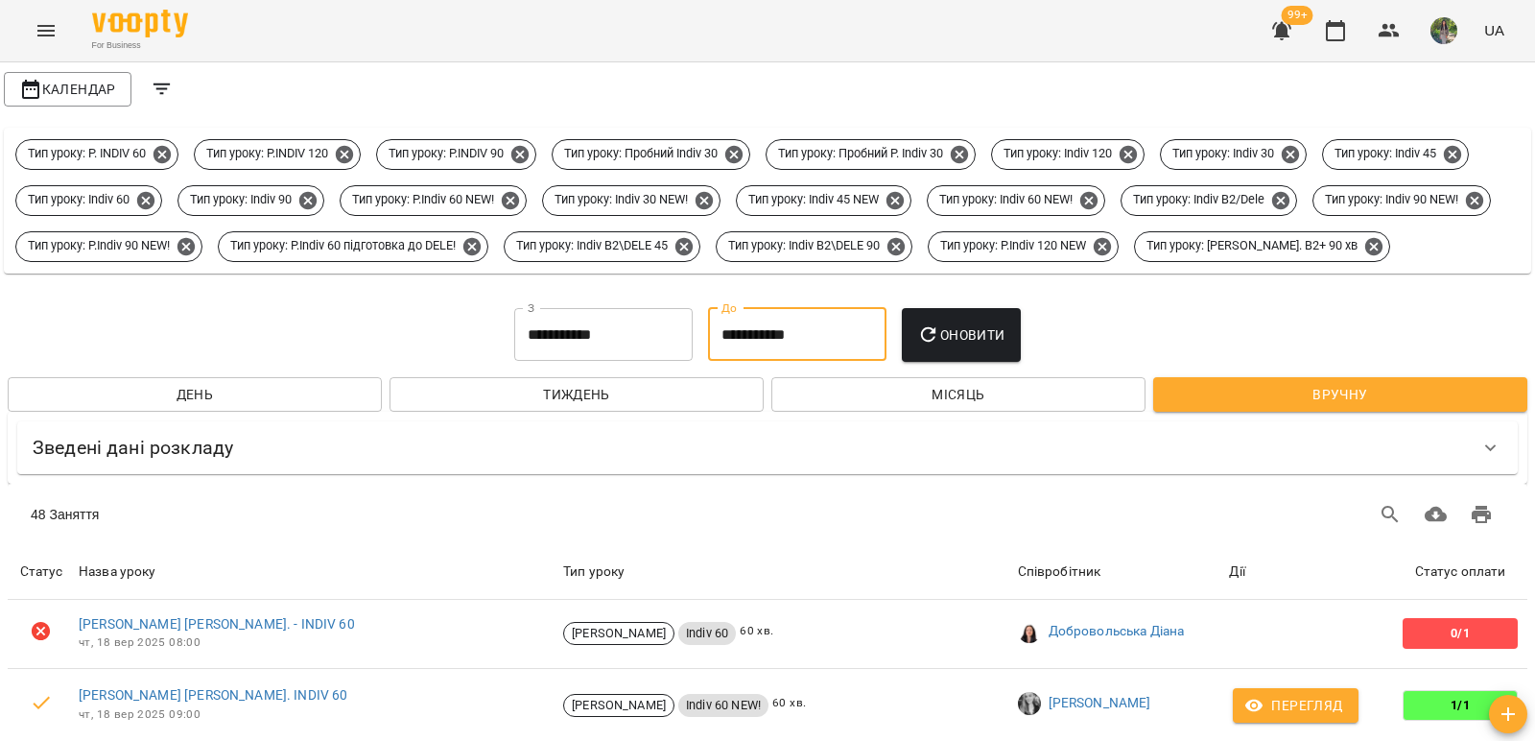
click at [939, 346] on icon "button" at bounding box center [928, 334] width 23 height 23
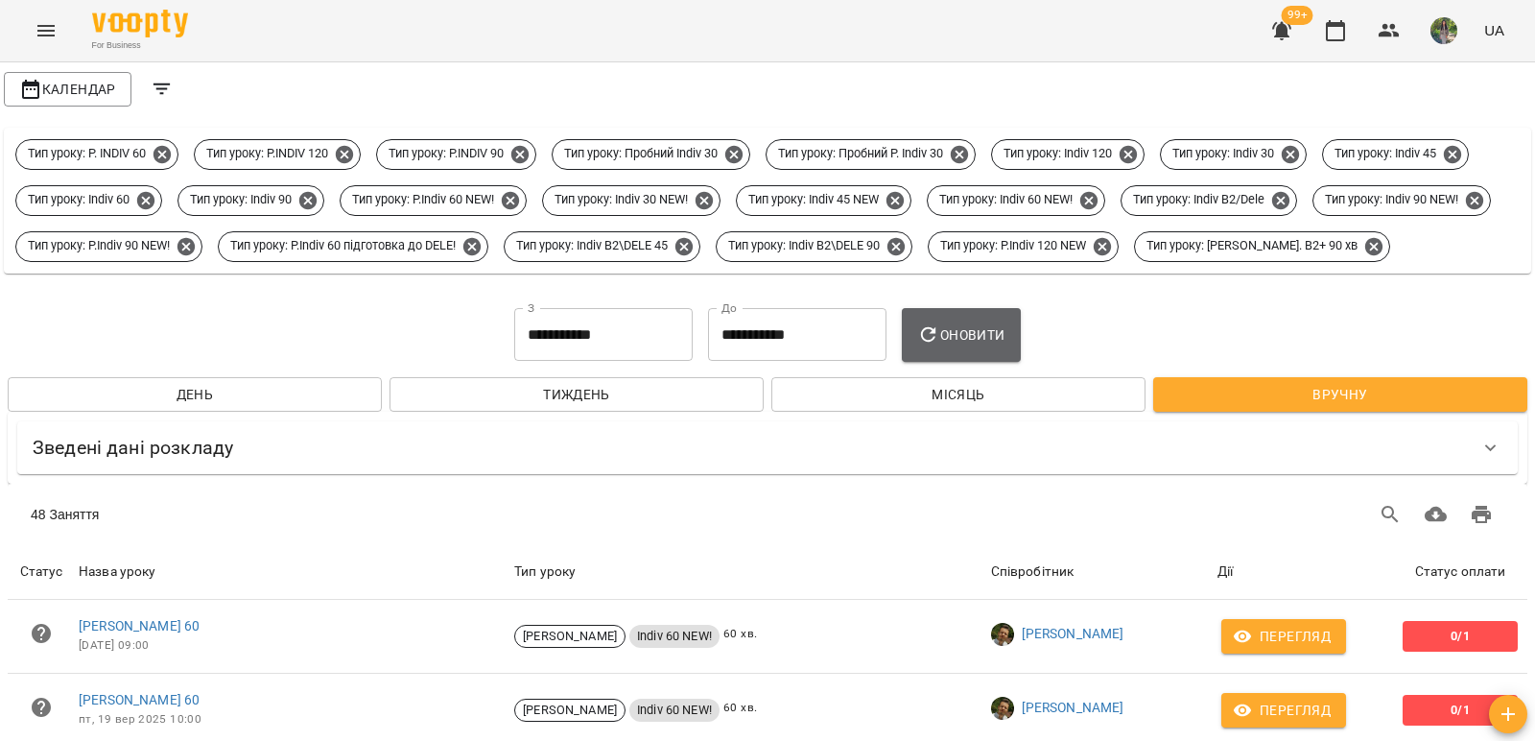
click at [972, 362] on button "Оновити" at bounding box center [961, 335] width 118 height 54
click at [949, 346] on span "Оновити" at bounding box center [960, 334] width 87 height 23
drag, startPoint x: 1530, startPoint y: 145, endPoint x: 1530, endPoint y: 221, distance: 75.8
click at [1528, 247] on div at bounding box center [1525, 370] width 19 height 741
drag, startPoint x: 1532, startPoint y: 171, endPoint x: 1531, endPoint y: 305, distance: 134.4
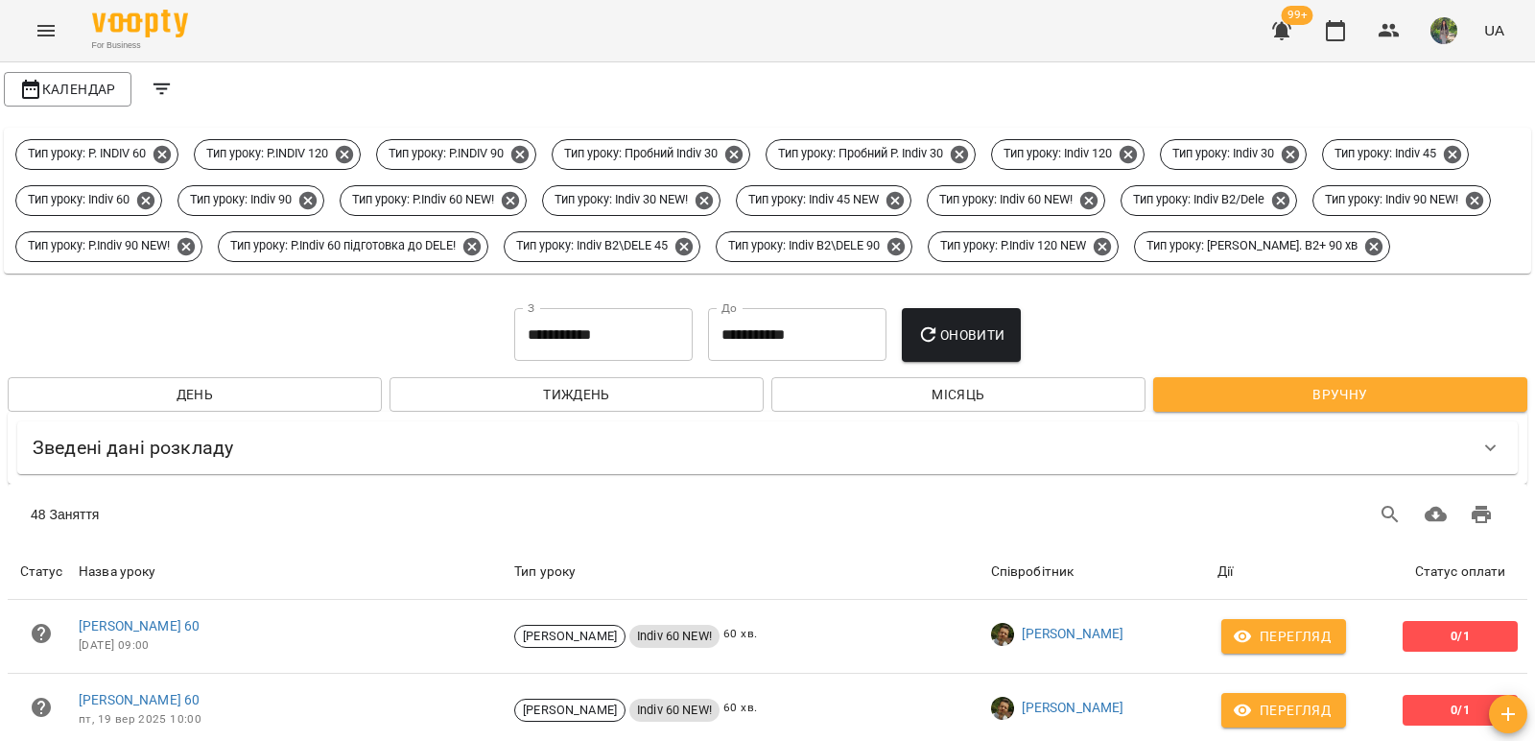
click at [1534, 314] on div at bounding box center [1525, 370] width 19 height 741
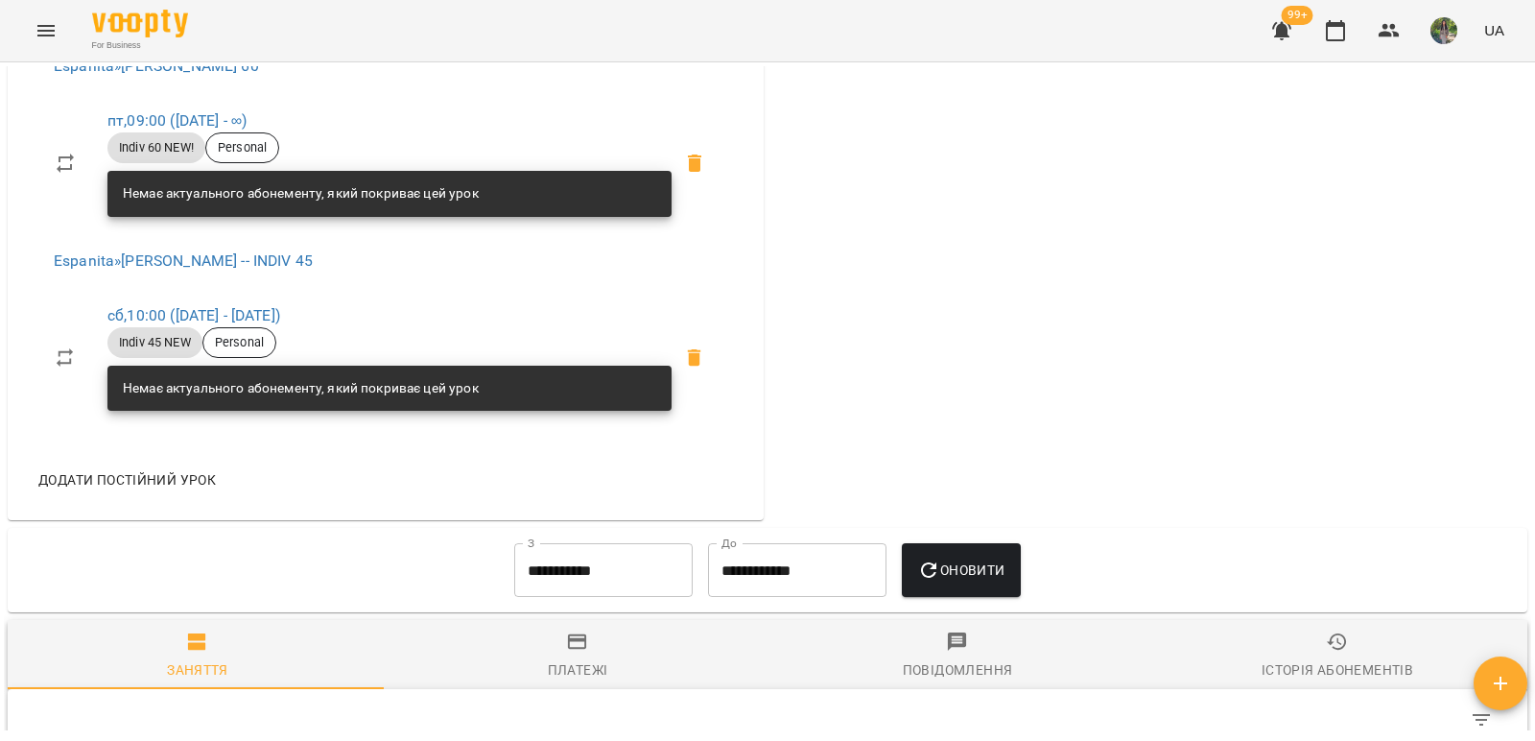
scroll to position [960, 0]
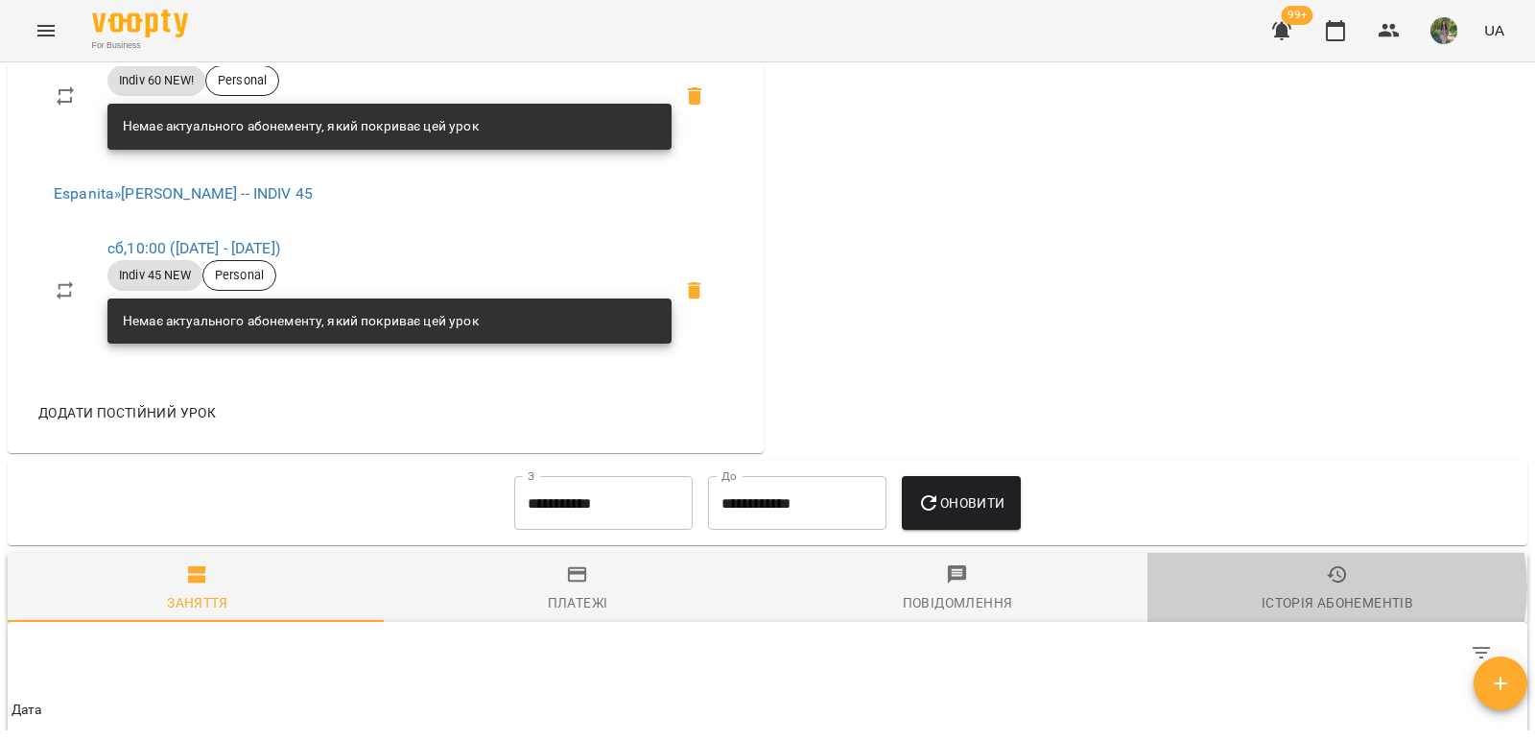
click at [1315, 596] on span "Історія абонементів" at bounding box center [1337, 589] width 357 height 52
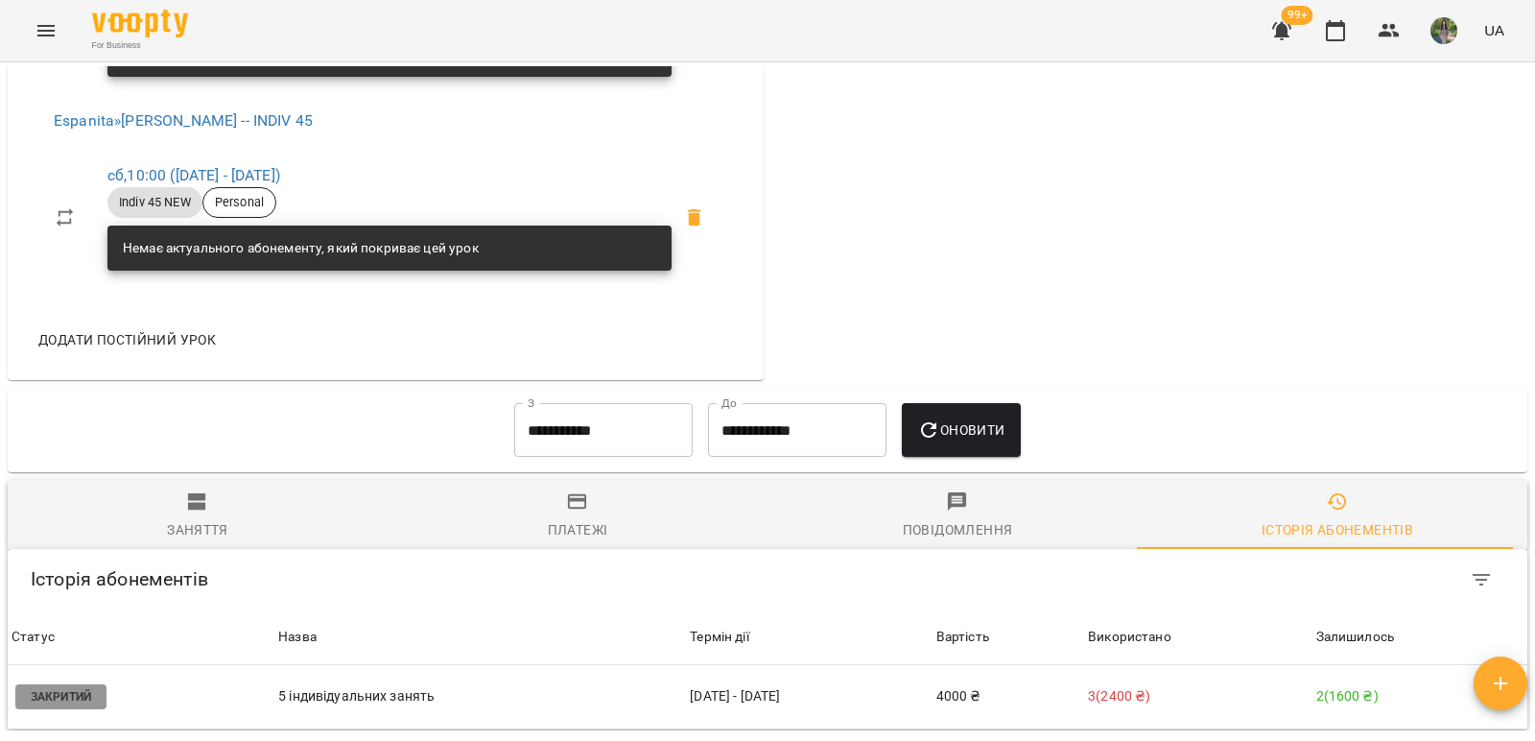
scroll to position [1273, 0]
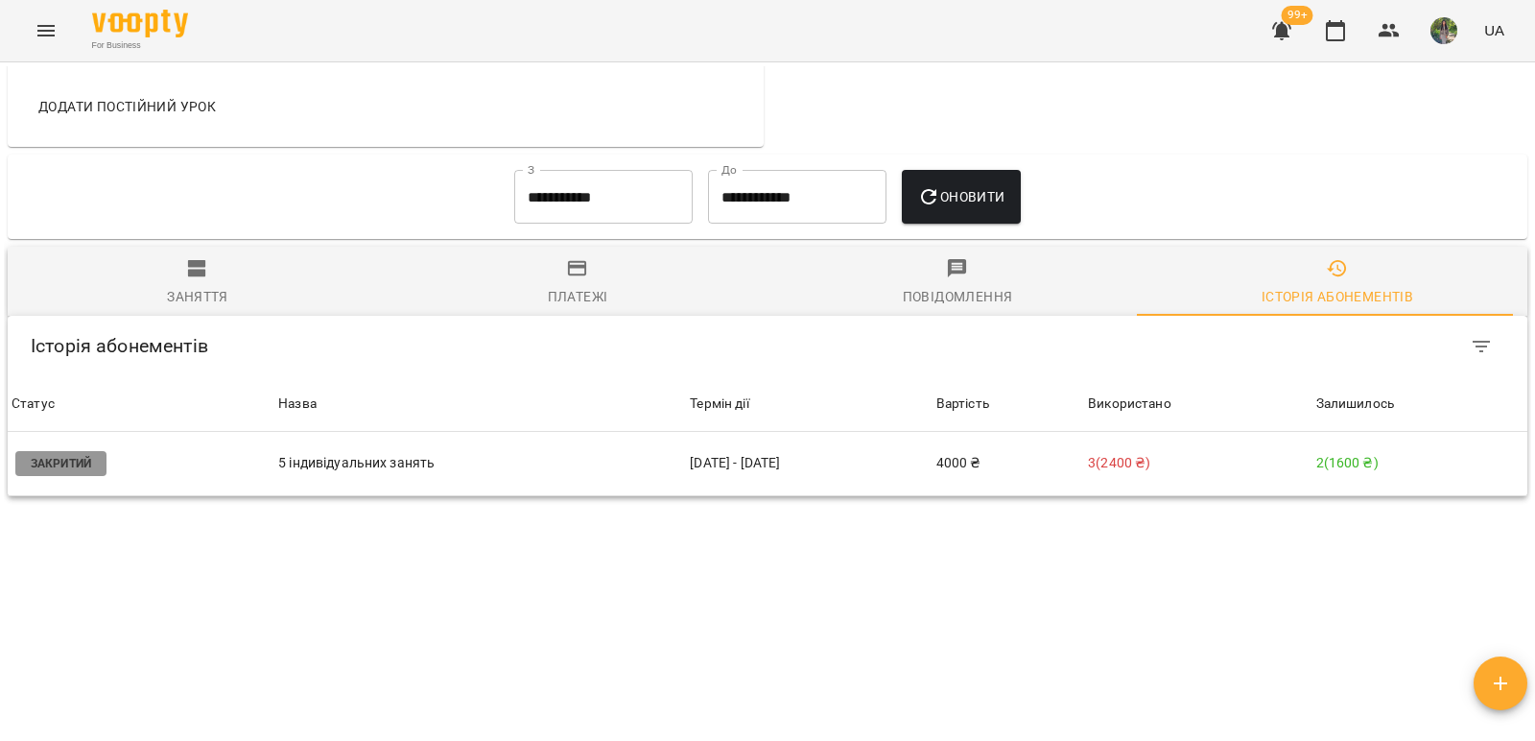
click at [602, 208] on input "**********" at bounding box center [603, 197] width 178 height 54
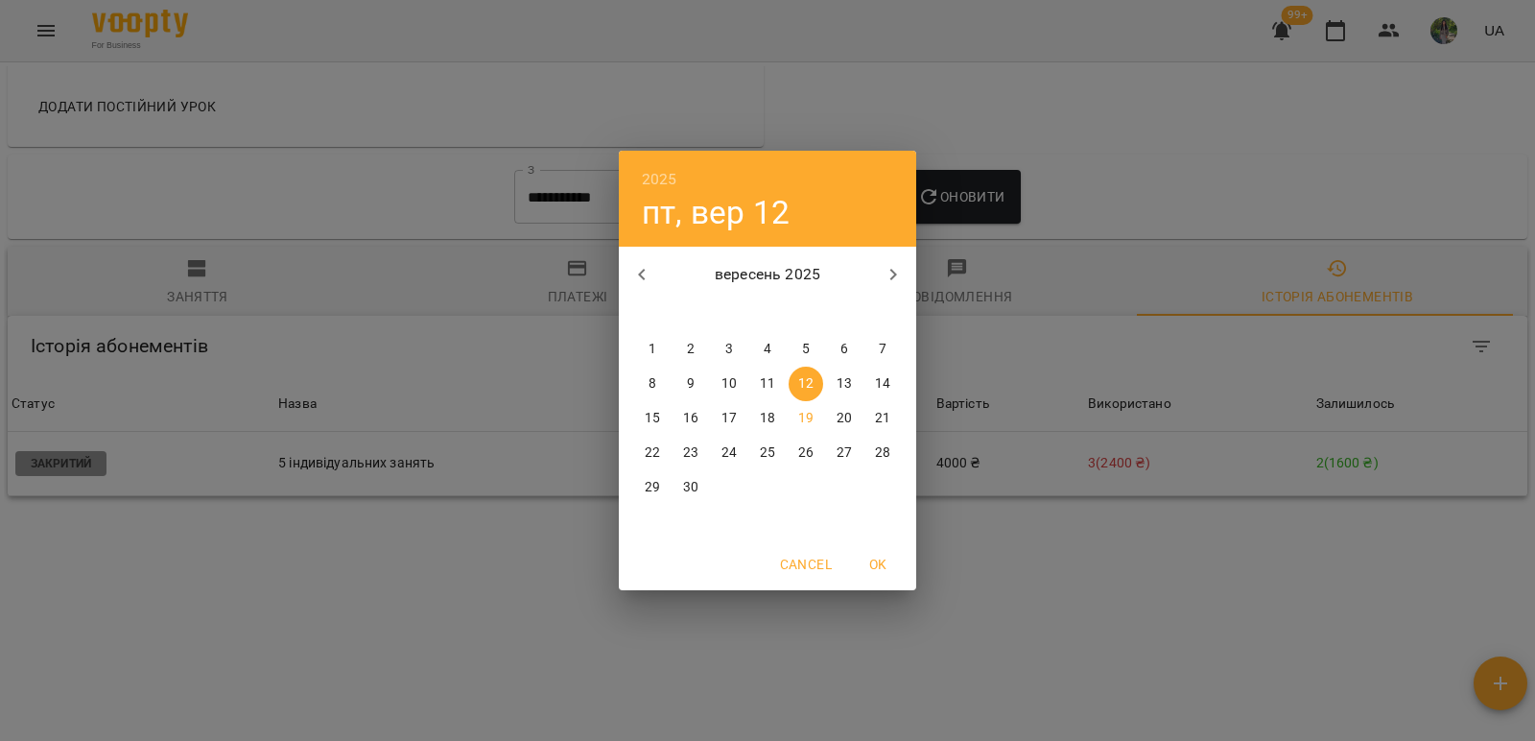
click at [1225, 452] on div "2025 пт, вер 12 вересень 2025 пн вт ср чт пт сб нд 1 2 3 4 5 6 7 8 9 10 11 12 1…" at bounding box center [767, 370] width 1535 height 741
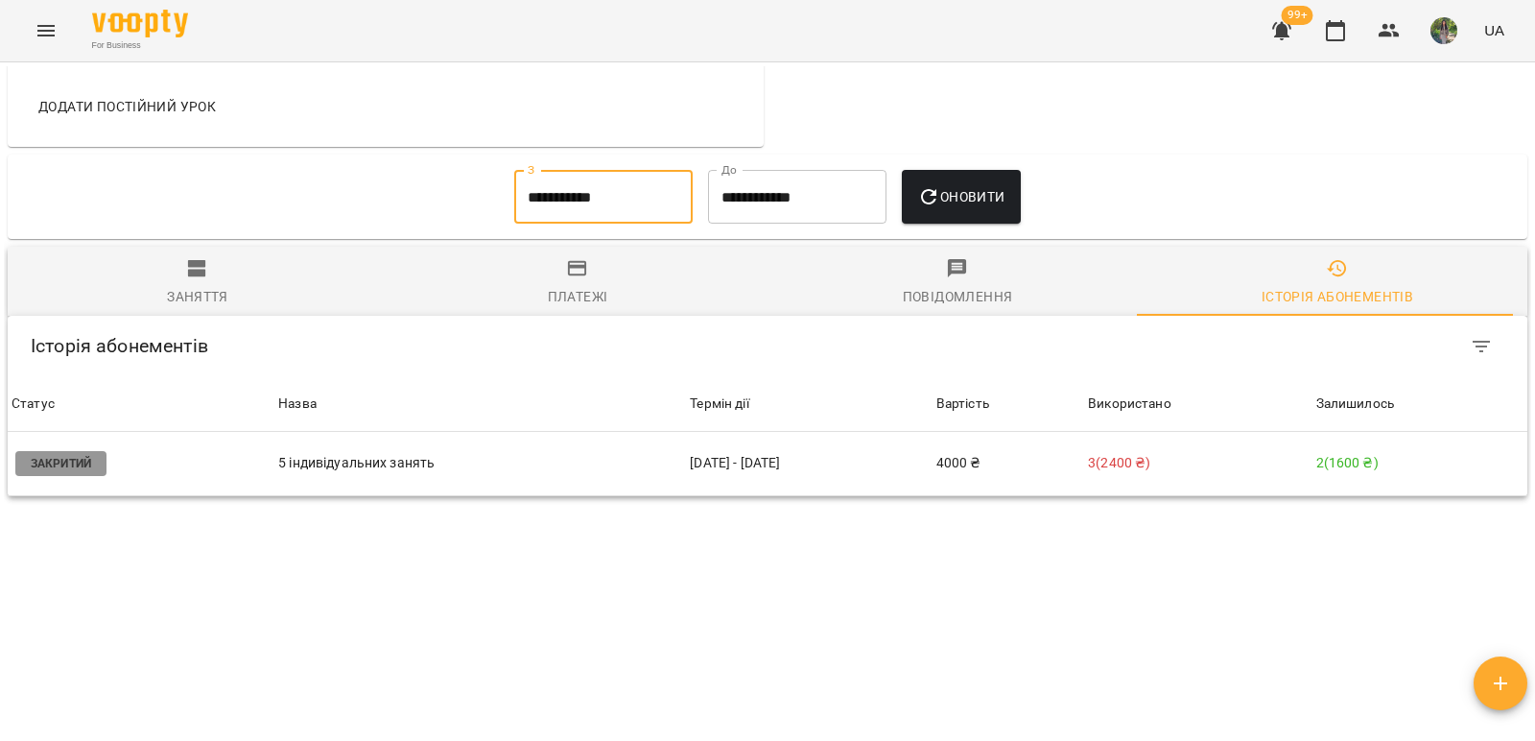
click at [1253, 463] on p "3 ( 2400 ₴ )" at bounding box center [1198, 463] width 220 height 20
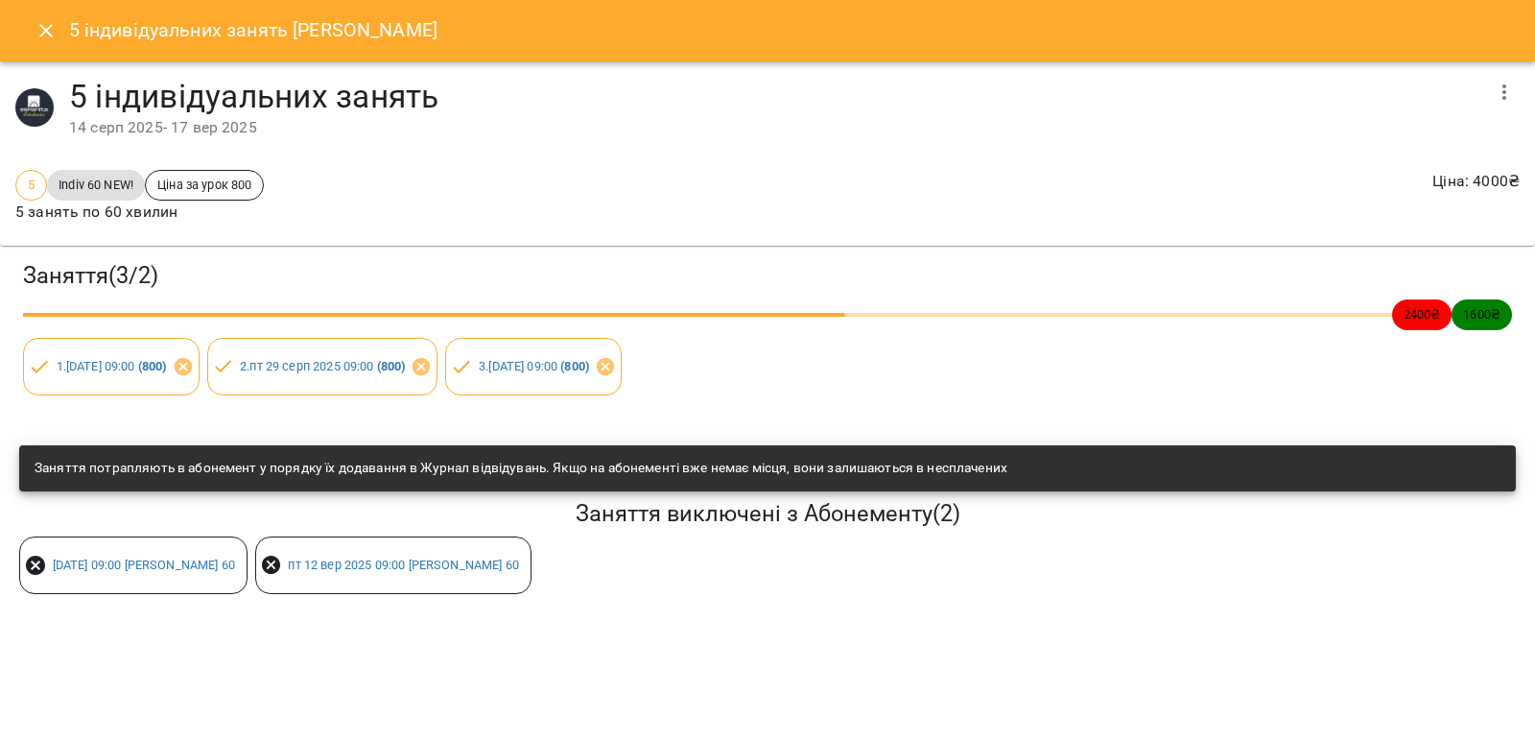
click at [1507, 98] on icon "button" at bounding box center [1505, 91] width 4 height 15
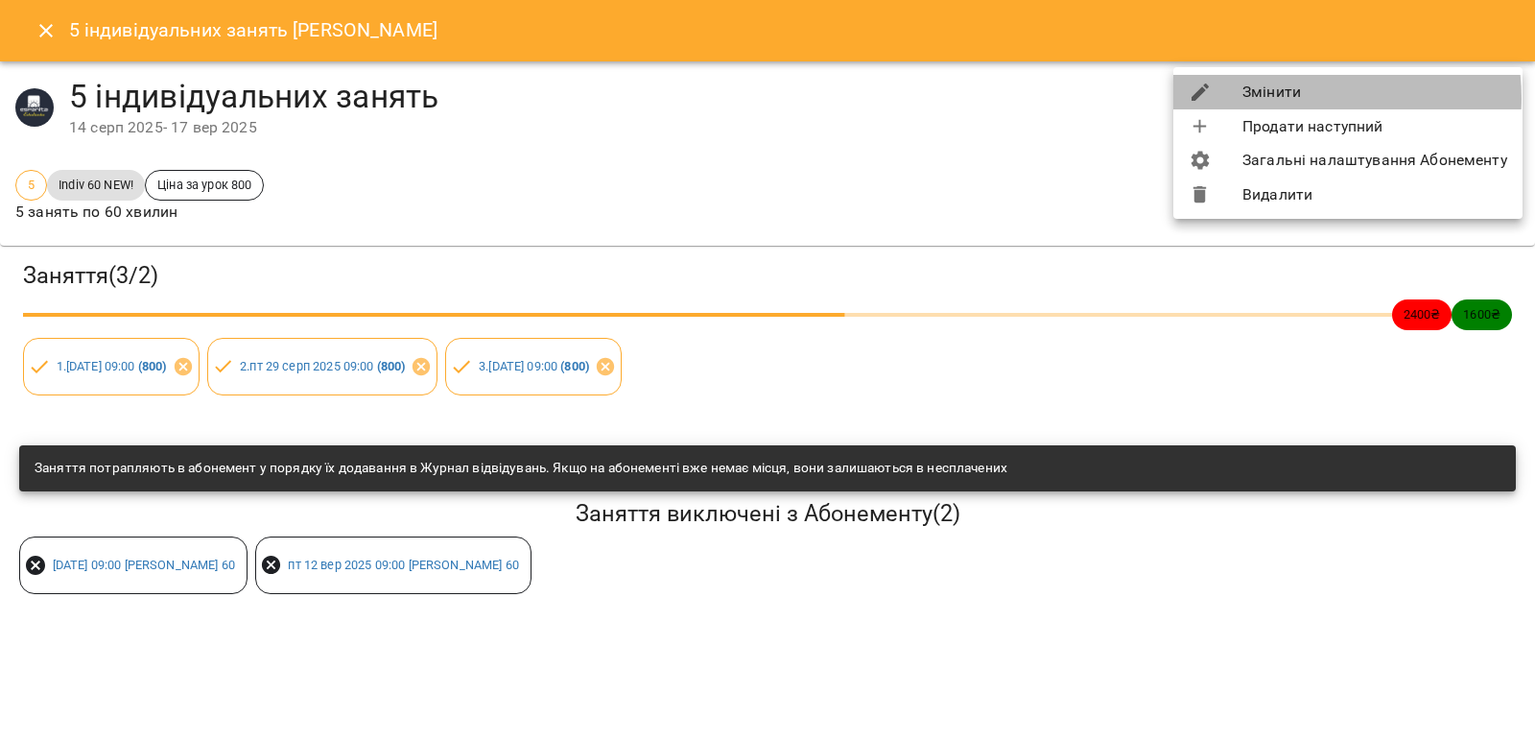
click at [1299, 98] on li "Змінити" at bounding box center [1348, 92] width 349 height 35
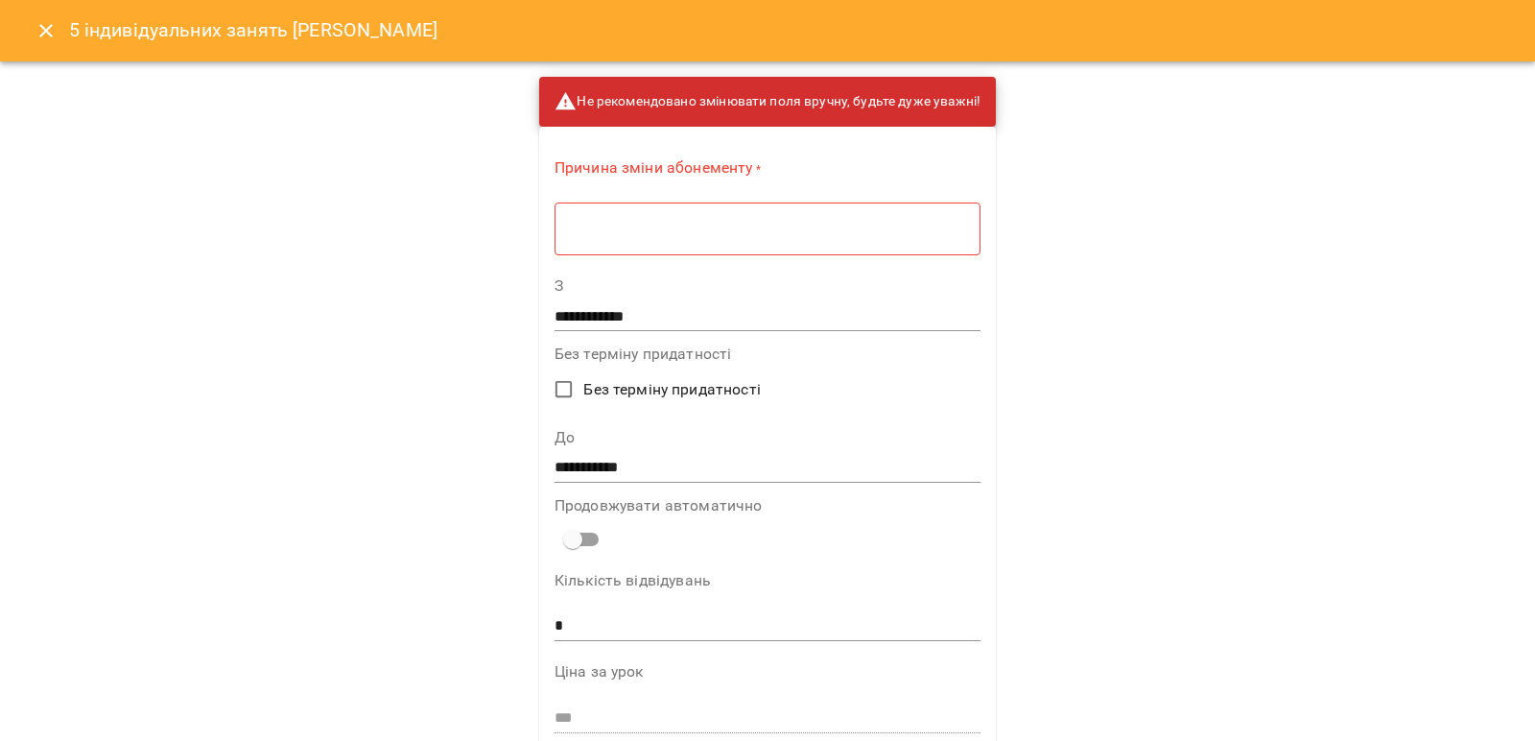
click at [593, 243] on div "* ​" at bounding box center [768, 229] width 426 height 54
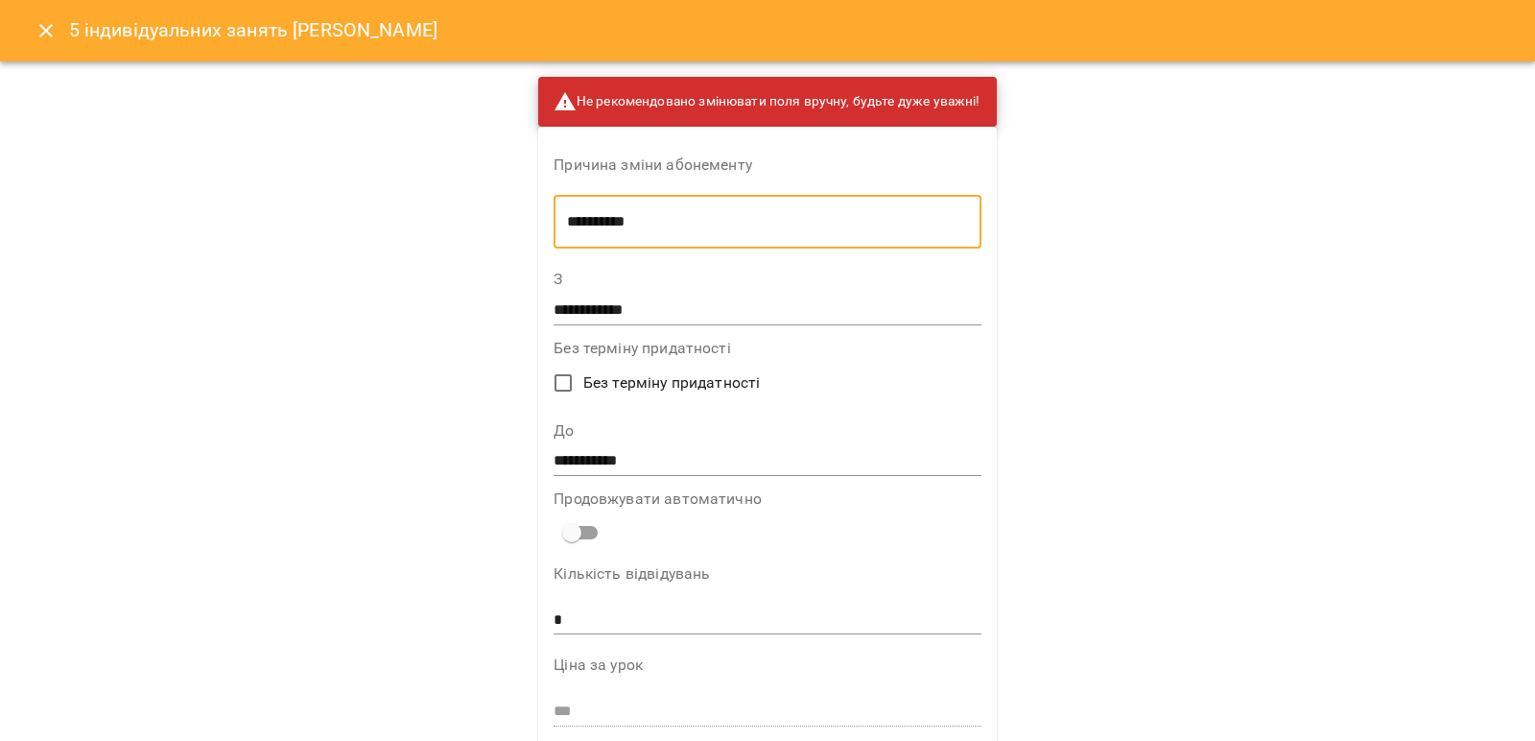
type textarea "**********"
click at [660, 466] on input "**********" at bounding box center [767, 461] width 427 height 31
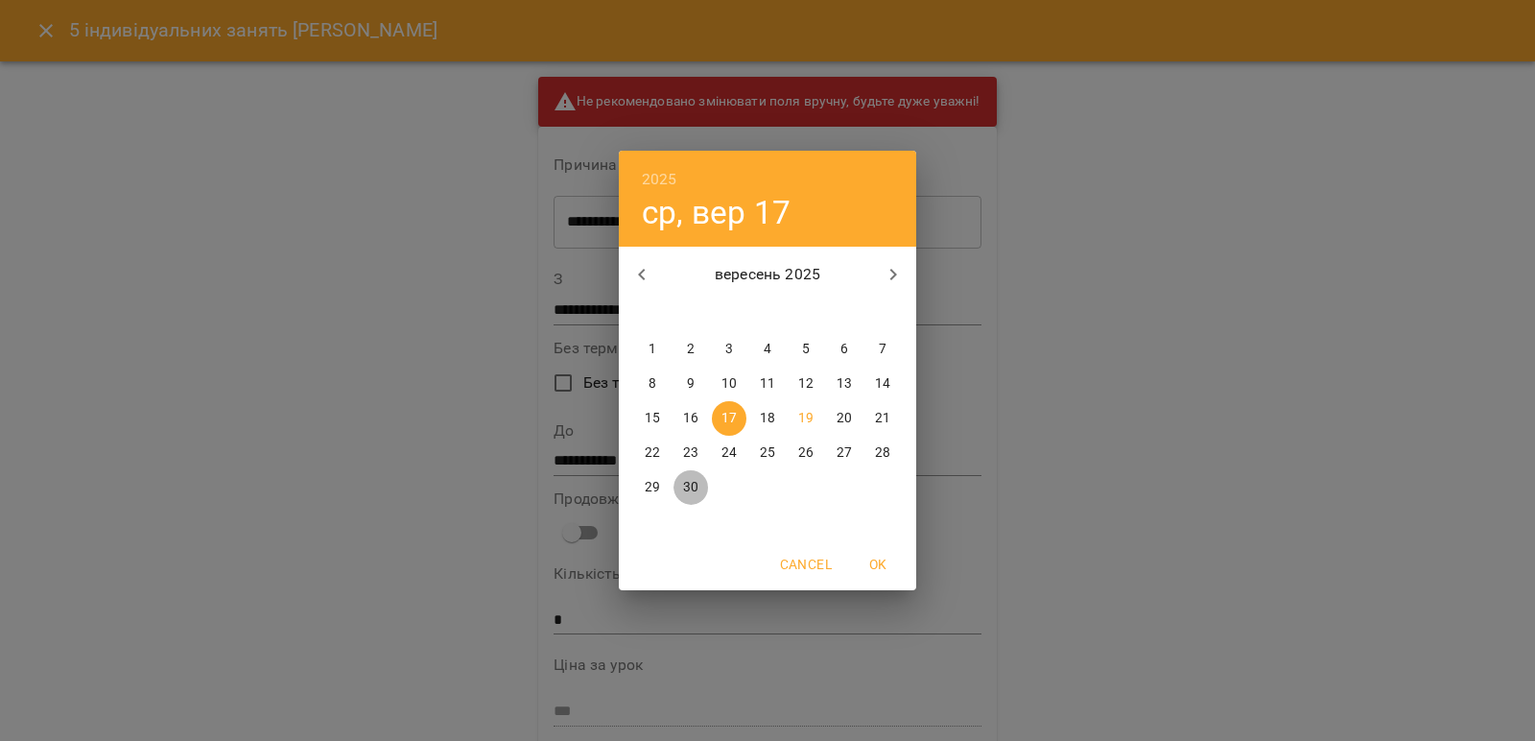
click at [690, 489] on p "30" at bounding box center [690, 487] width 15 height 19
type input "**********"
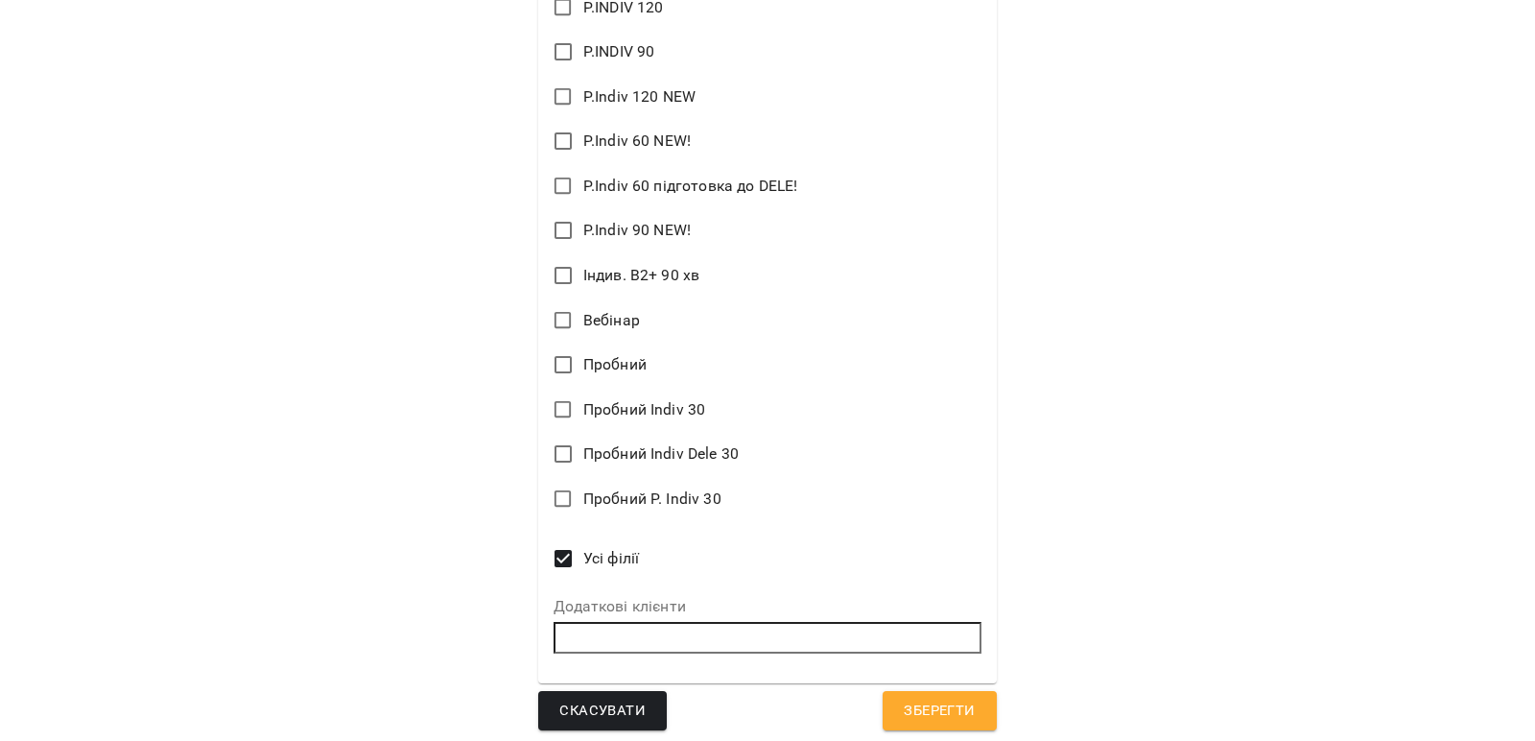
scroll to position [2132, 0]
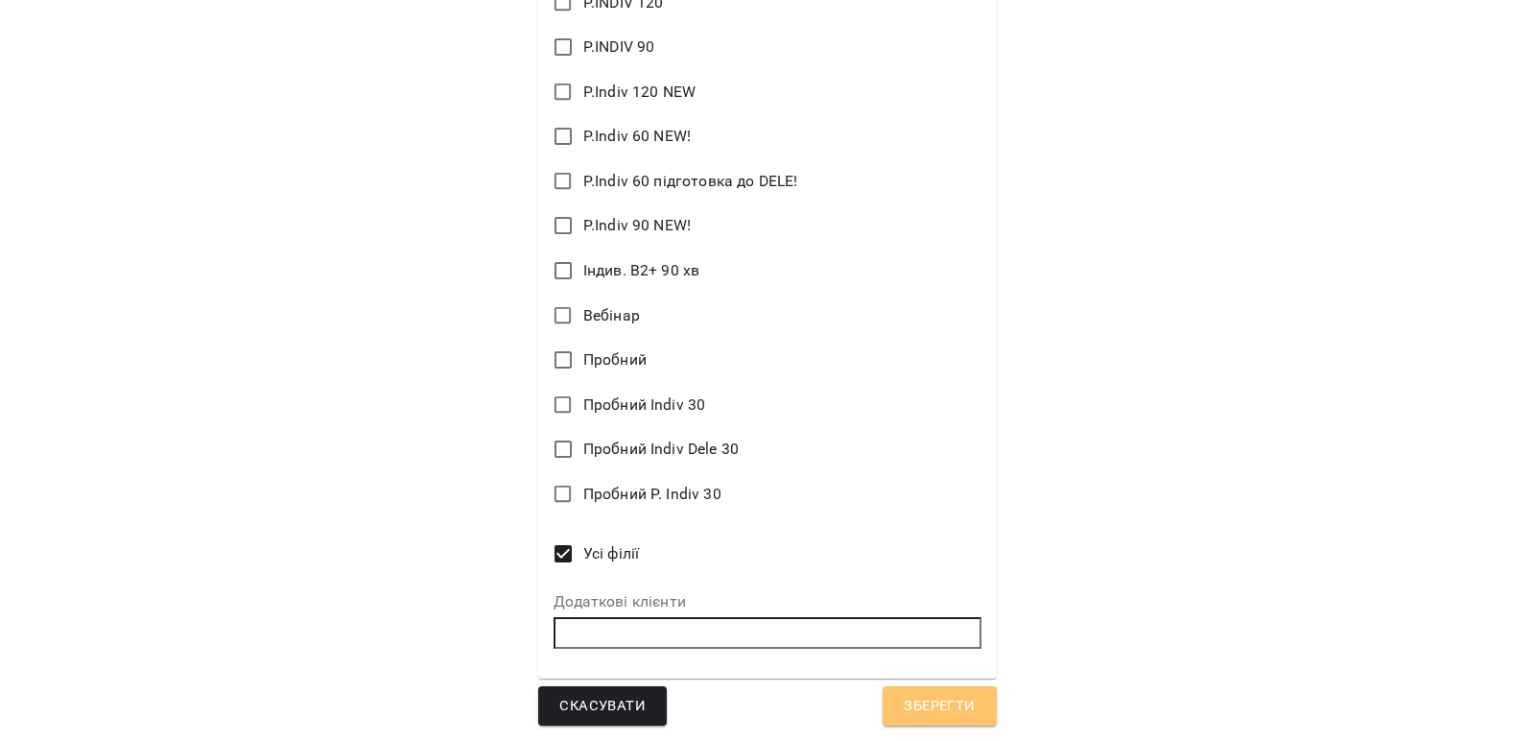
click at [916, 695] on button "Зберегти" at bounding box center [939, 706] width 113 height 40
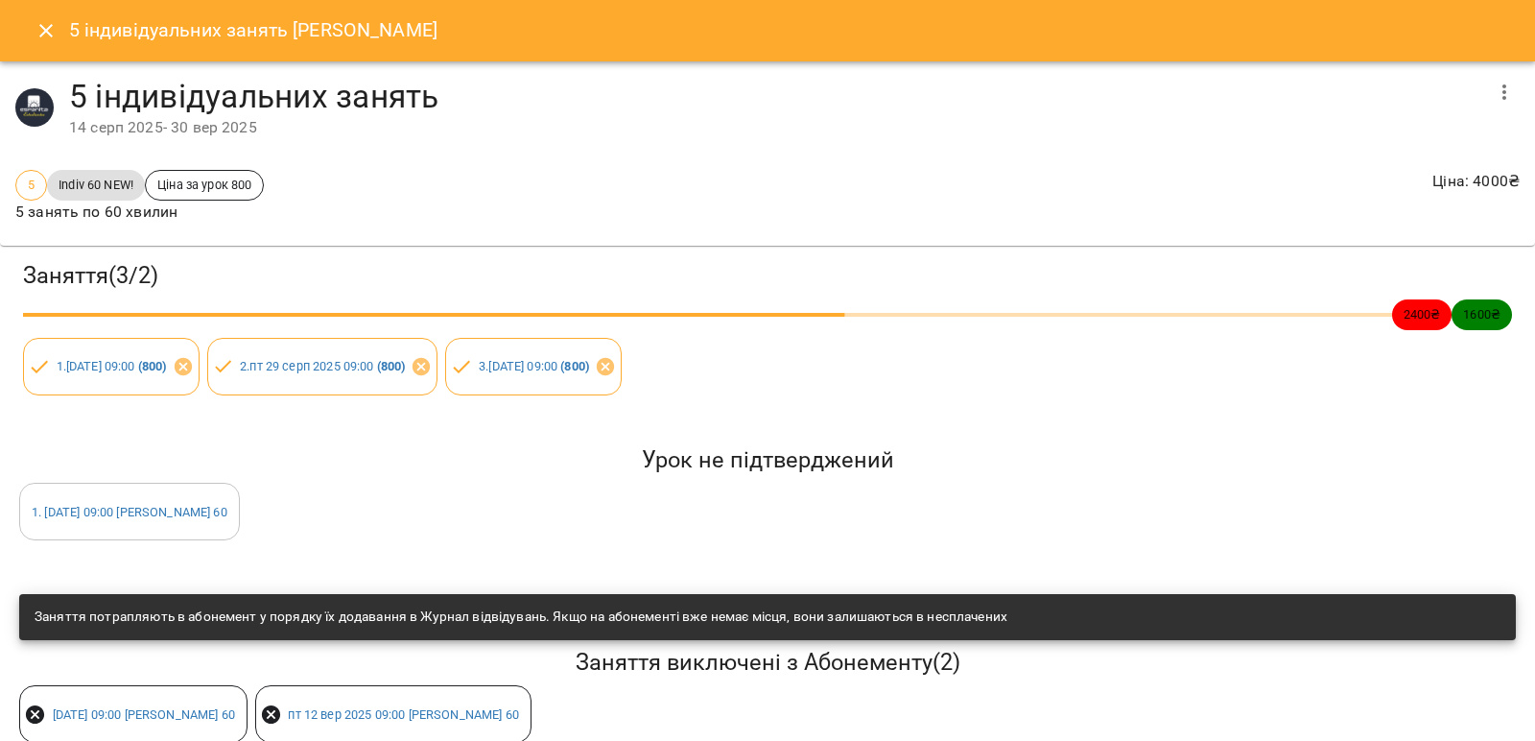
click at [38, 34] on icon "Close" at bounding box center [46, 30] width 23 height 23
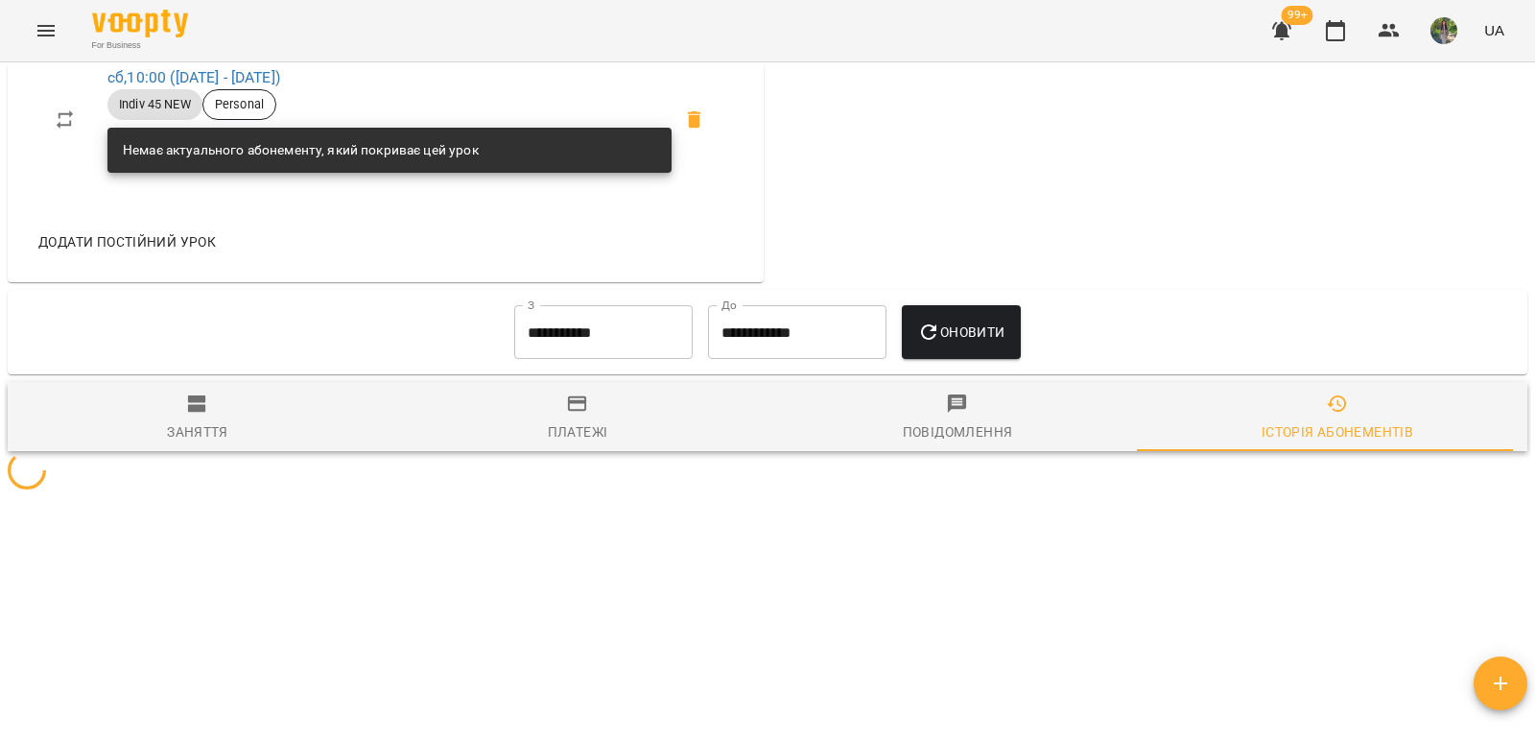
scroll to position [1138, 0]
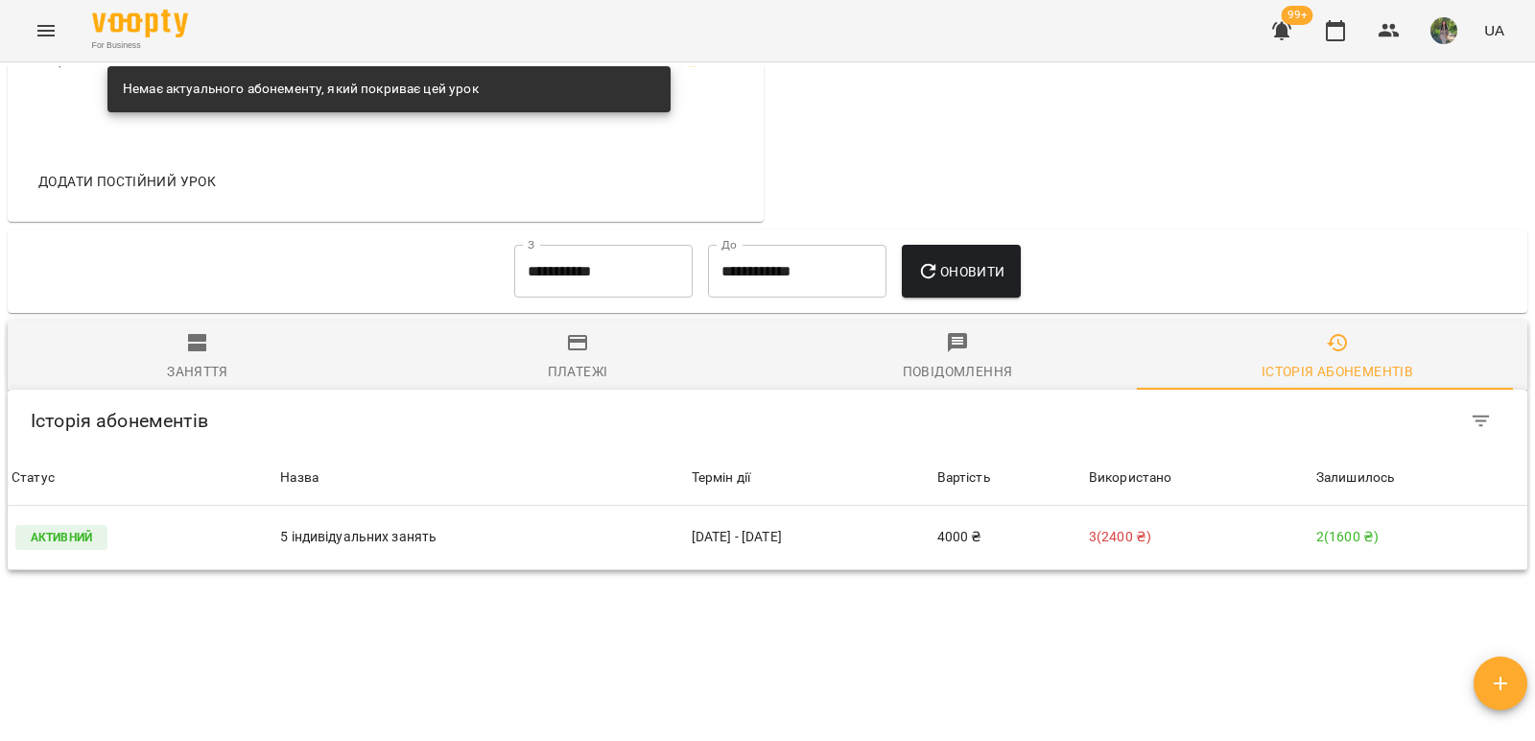
click at [588, 287] on input "**********" at bounding box center [603, 272] width 178 height 54
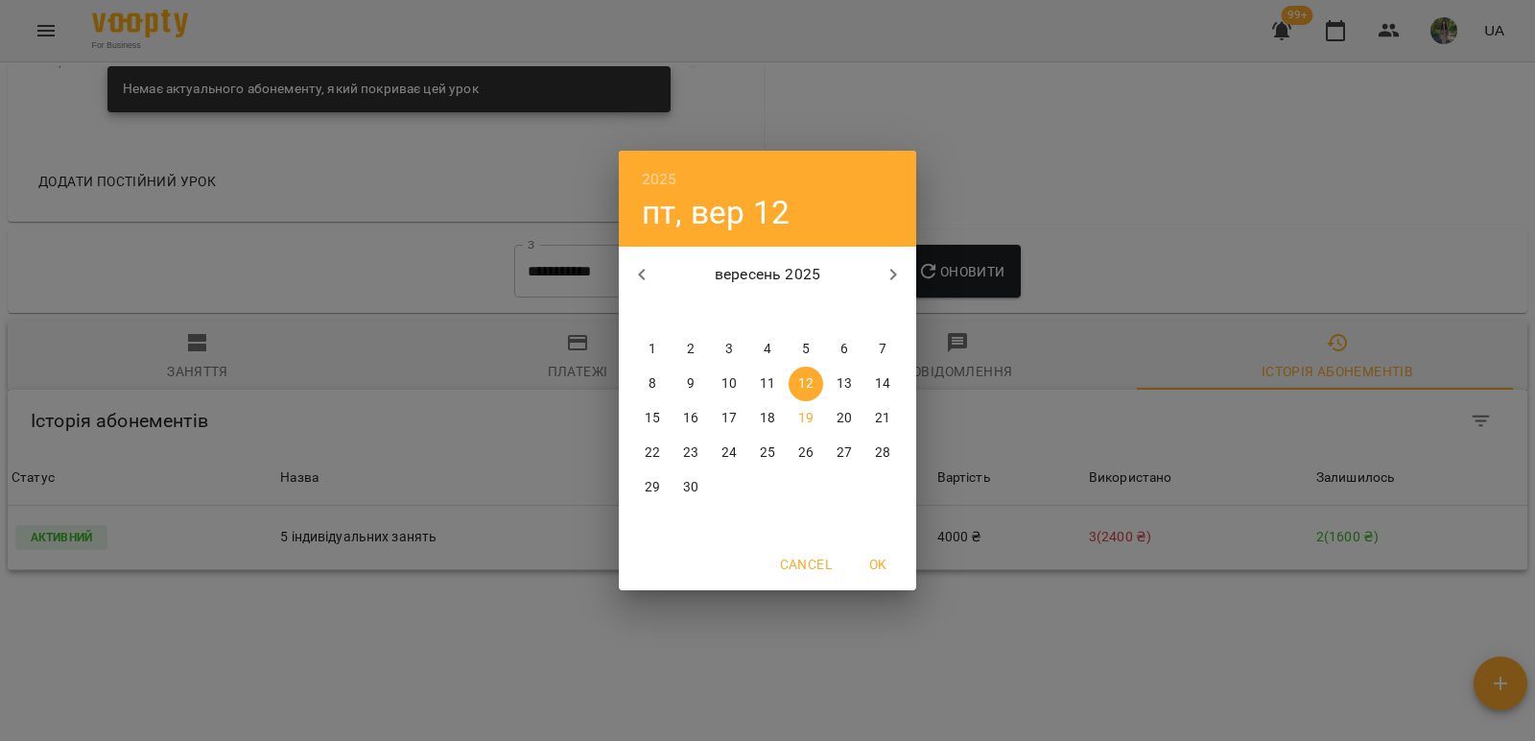
click at [992, 164] on div "2025 пт, вер 12 вересень 2025 пн вт ср чт пт сб нд 1 2 3 4 5 6 7 8 9 10 11 12 1…" at bounding box center [767, 370] width 1535 height 741
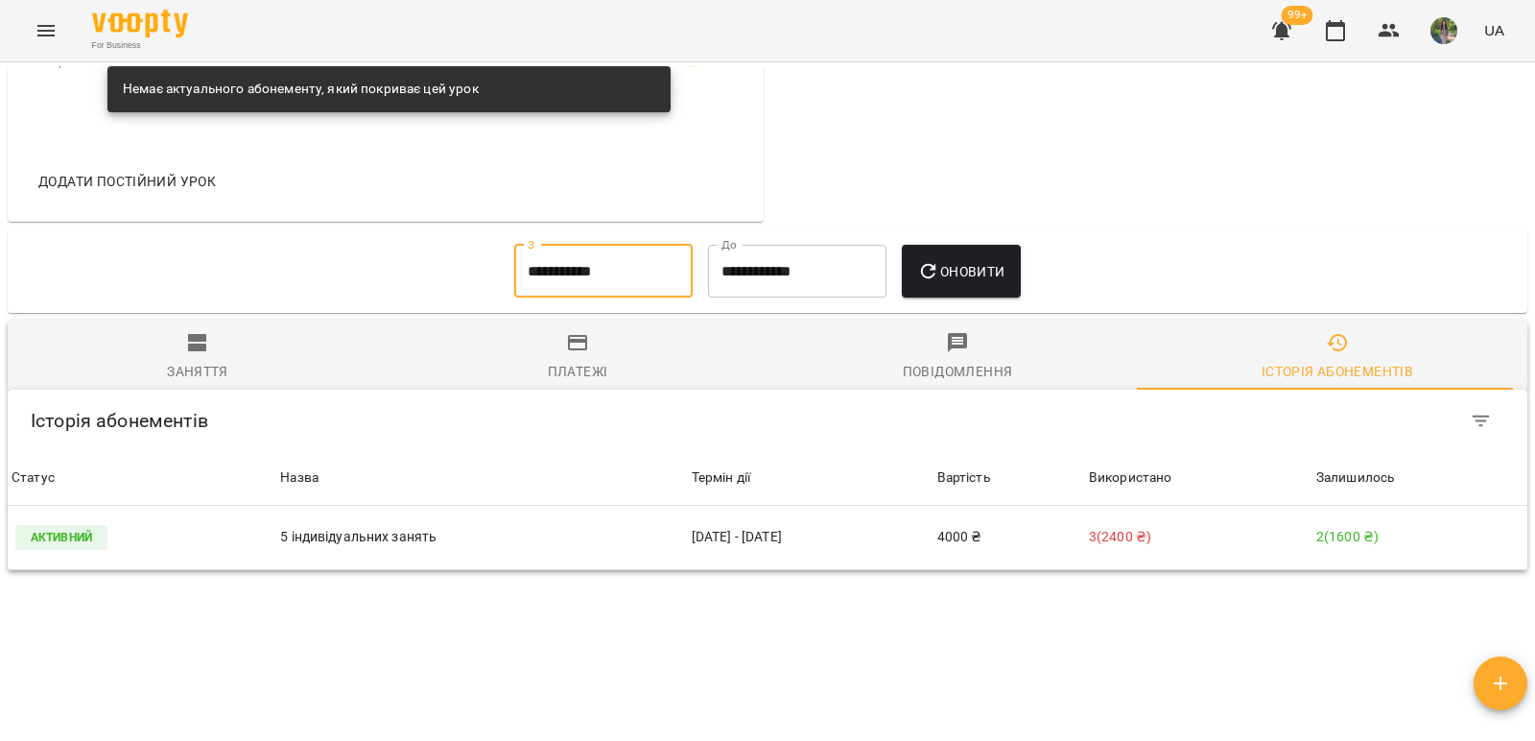
click at [644, 282] on input "**********" at bounding box center [603, 272] width 178 height 54
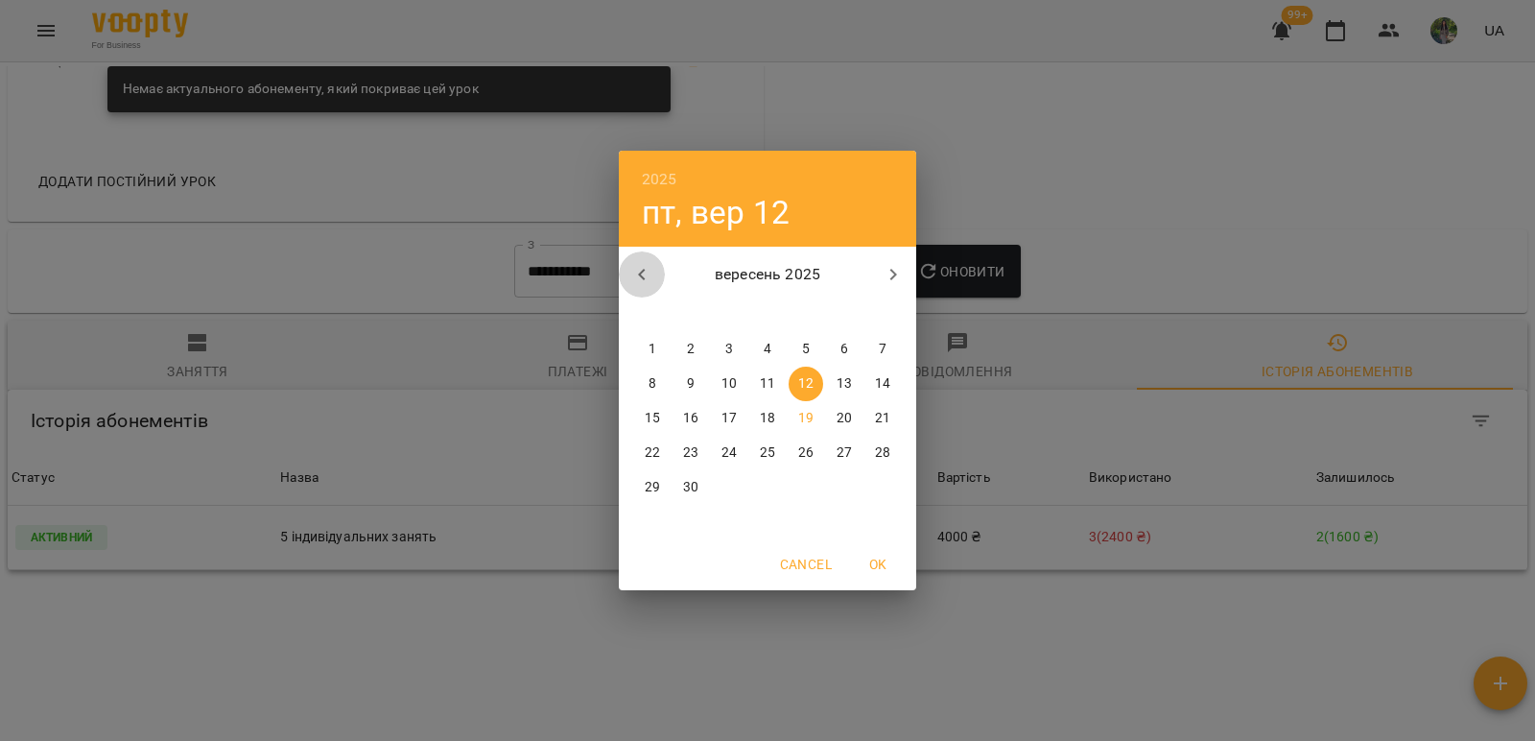
click at [646, 273] on icon "button" at bounding box center [641, 274] width 23 height 23
click at [763, 348] on span "1" at bounding box center [767, 349] width 35 height 19
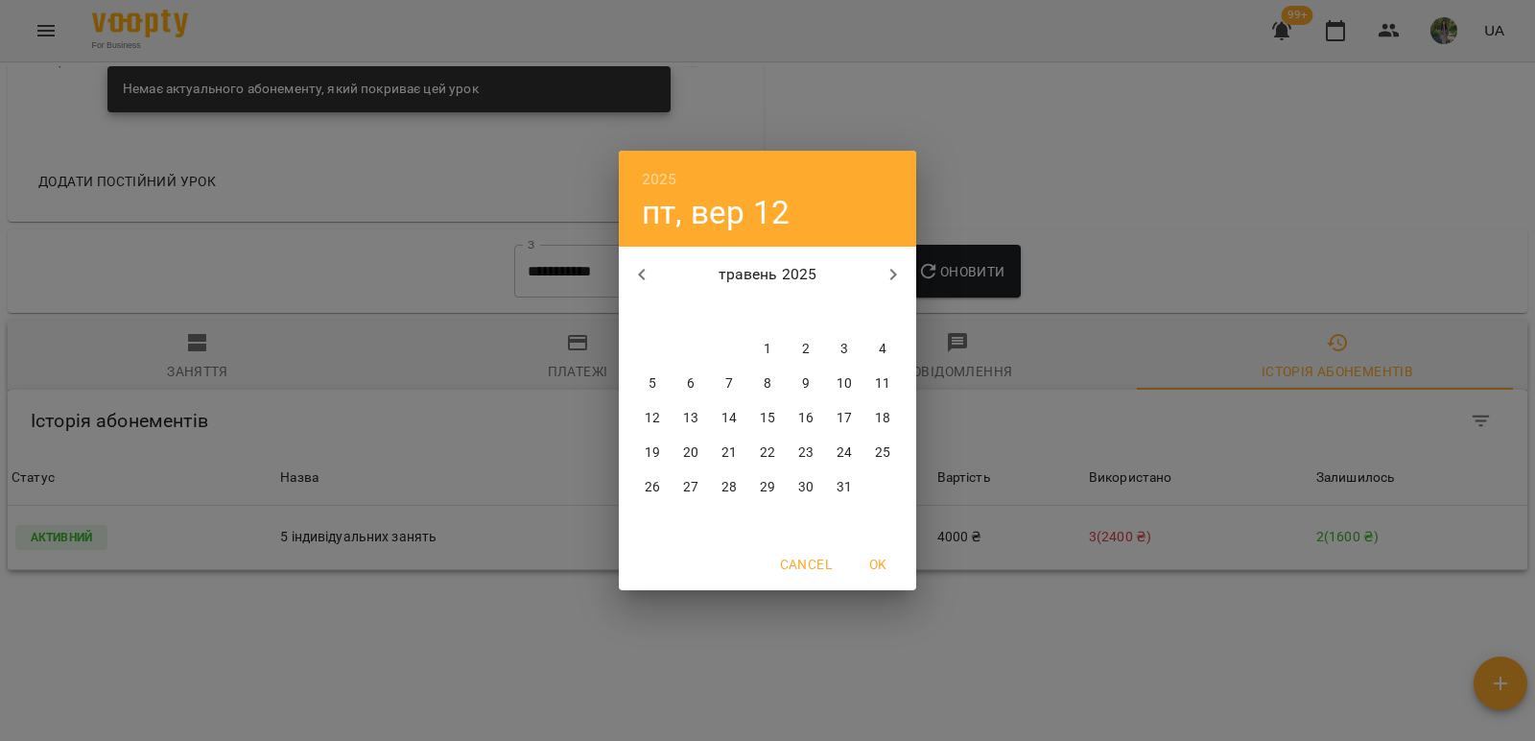
type input "**********"
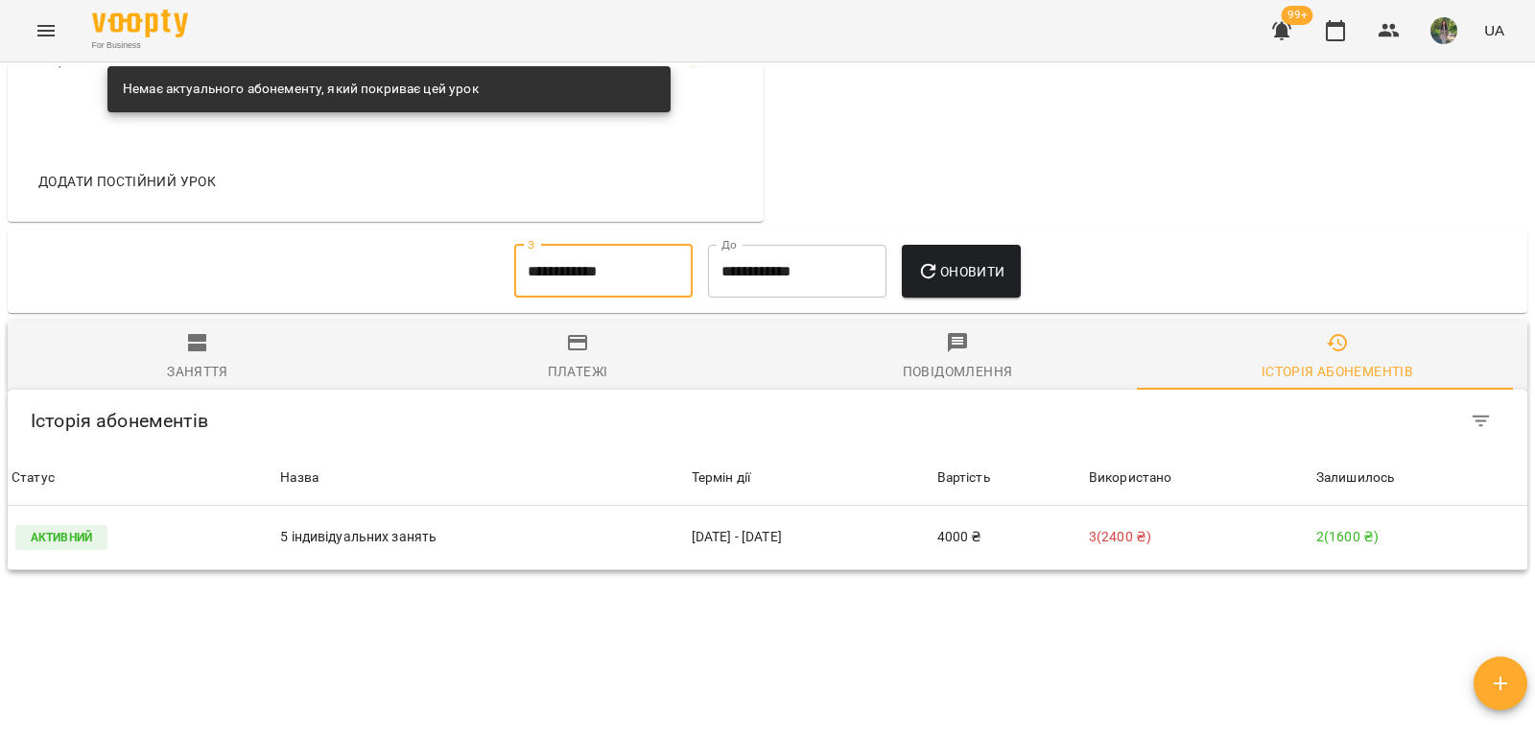
click at [972, 283] on span "Оновити" at bounding box center [960, 271] width 87 height 23
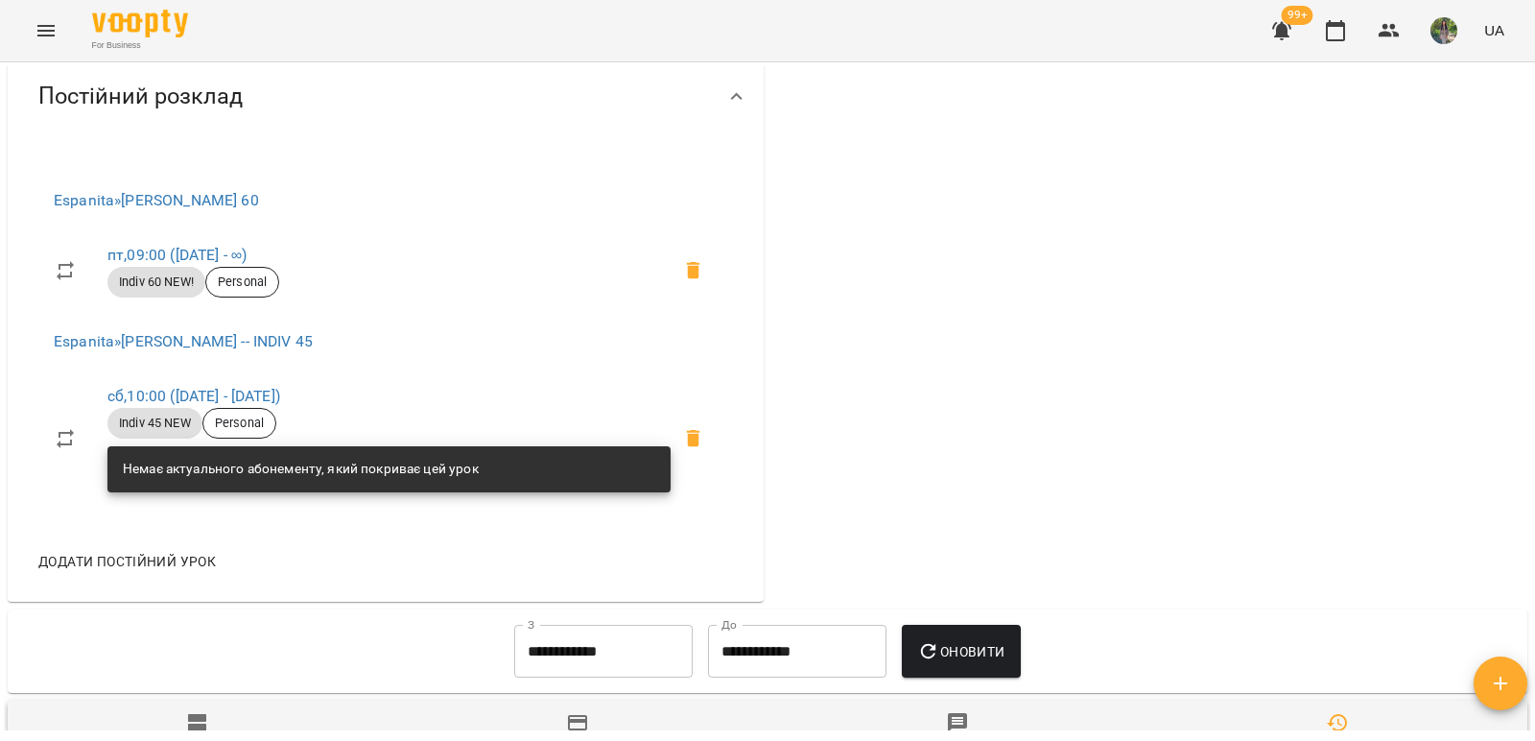
scroll to position [1247, 0]
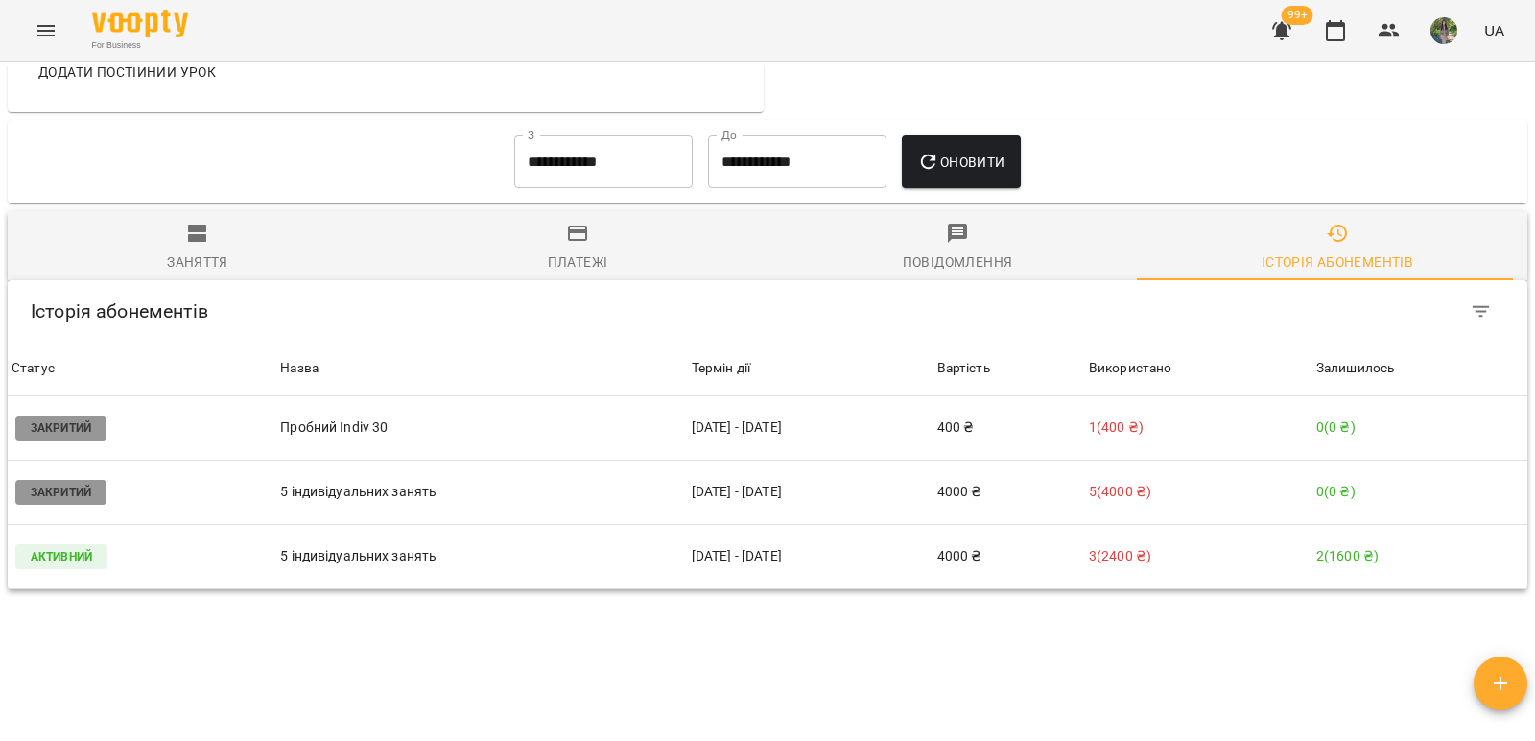
click at [204, 263] on div "Заняття" at bounding box center [197, 261] width 61 height 23
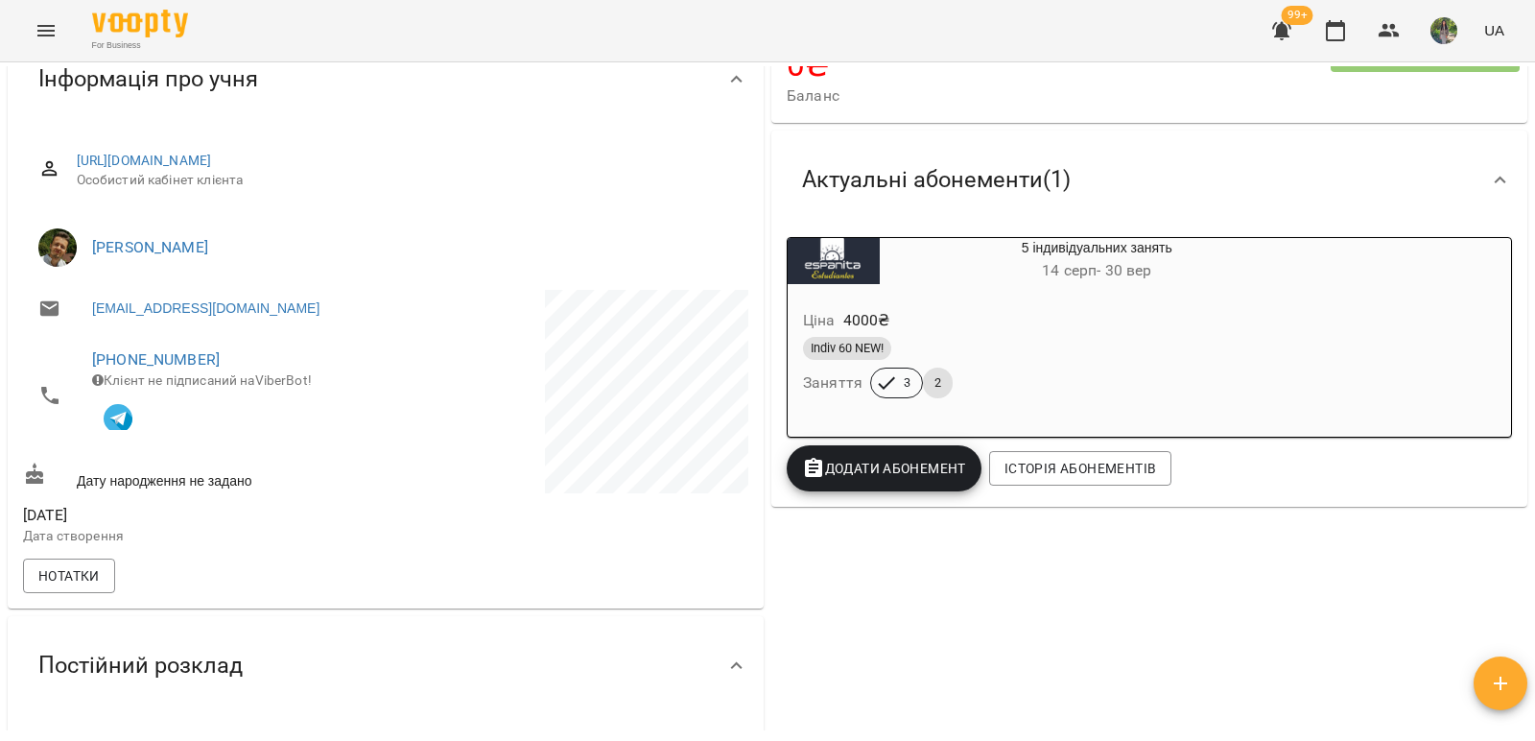
scroll to position [0, 0]
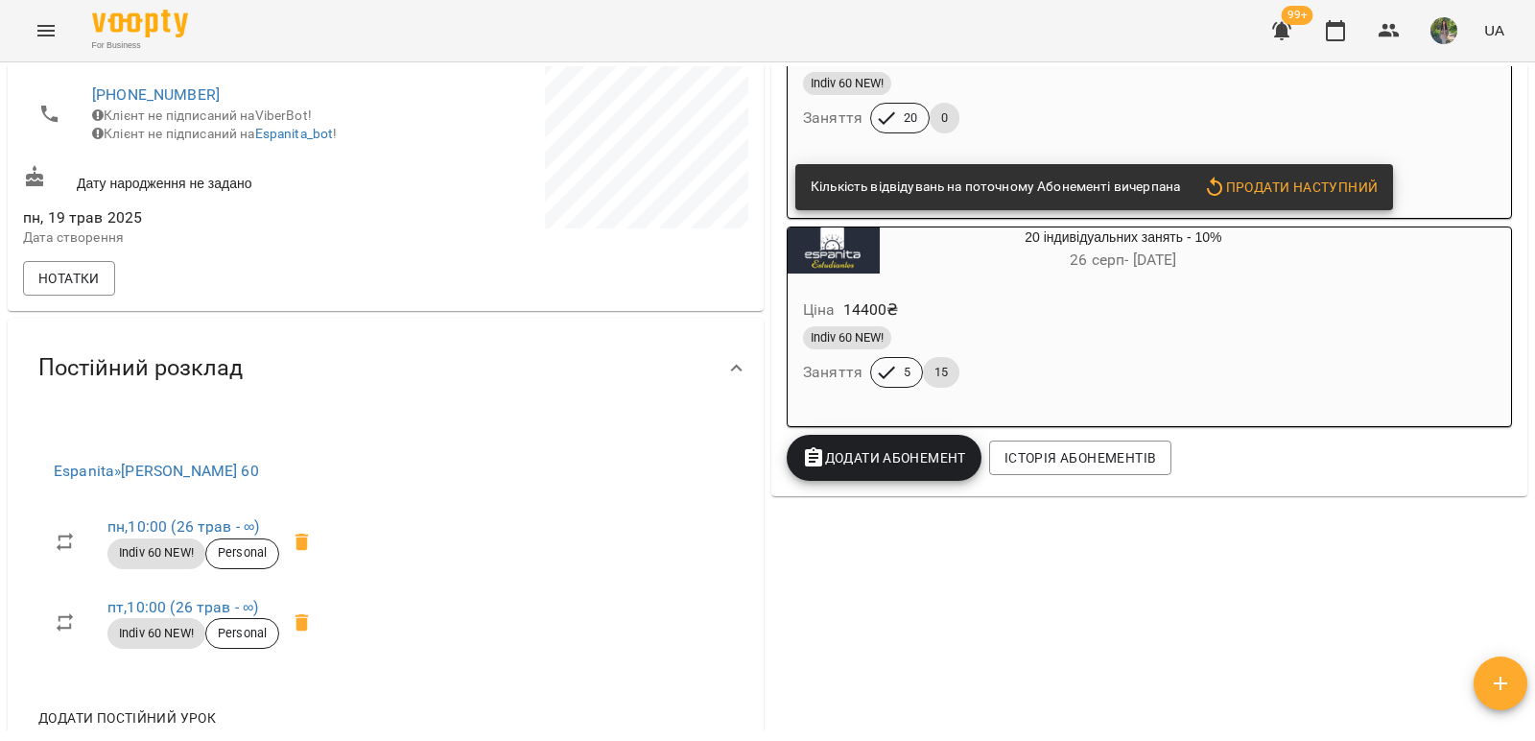
scroll to position [480, 0]
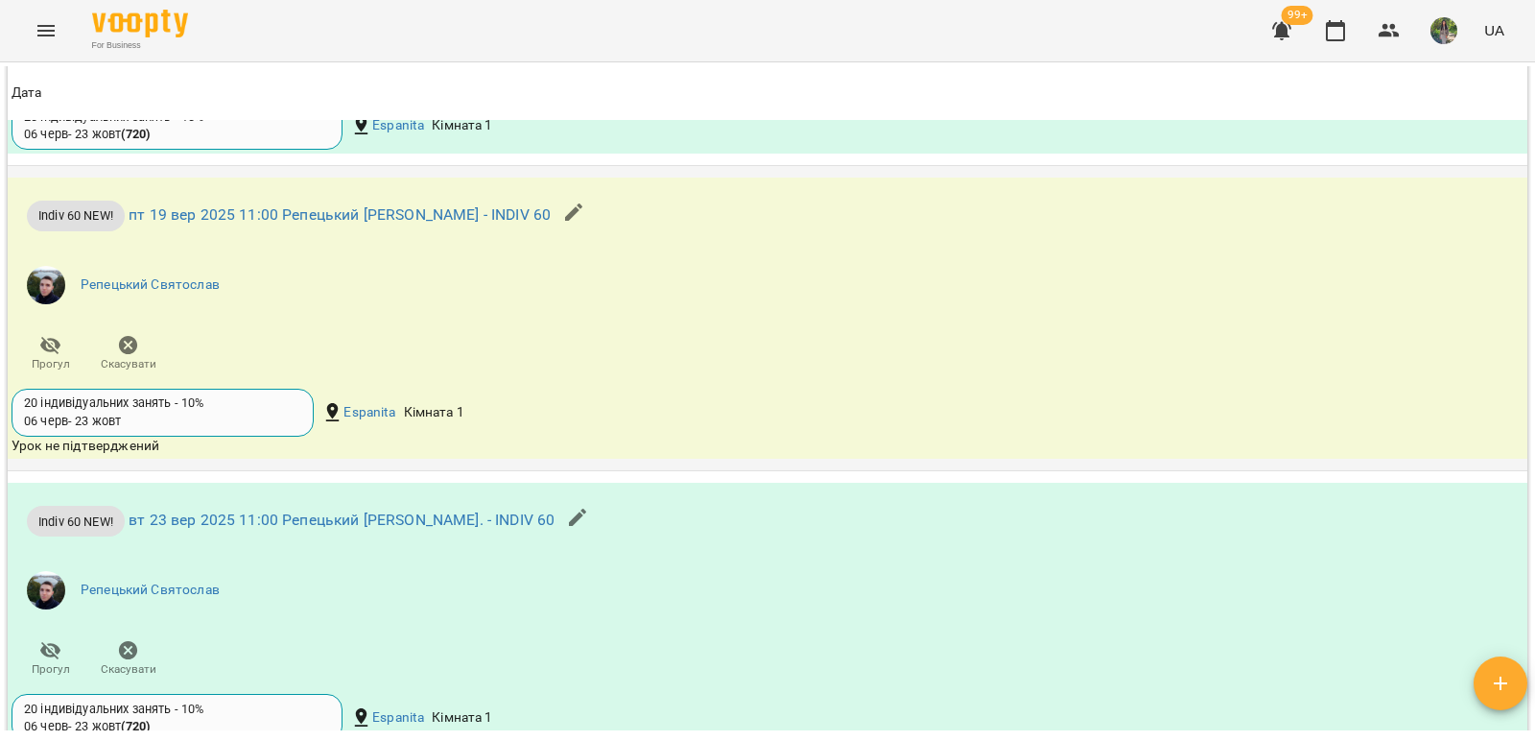
scroll to position [2086, 0]
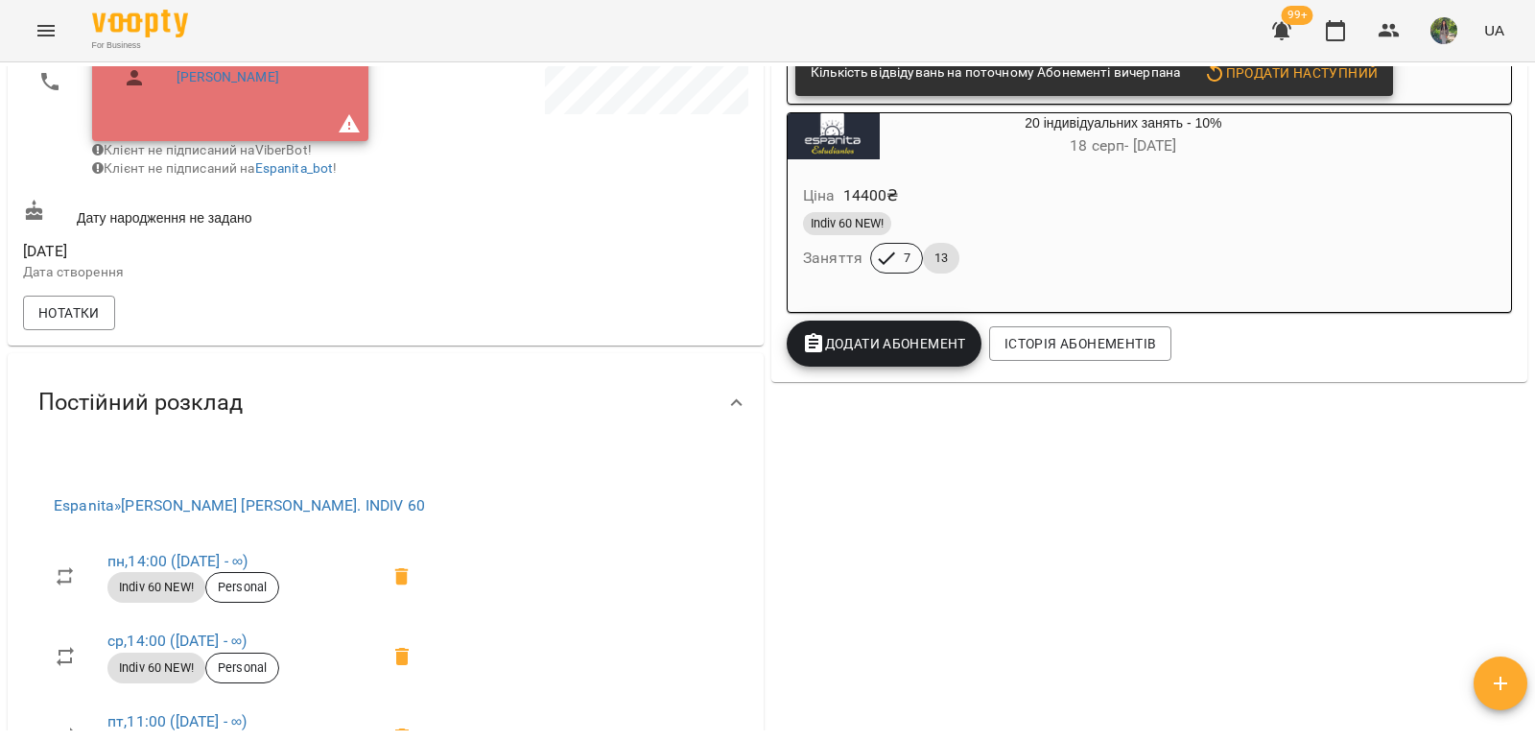
scroll to position [576, 0]
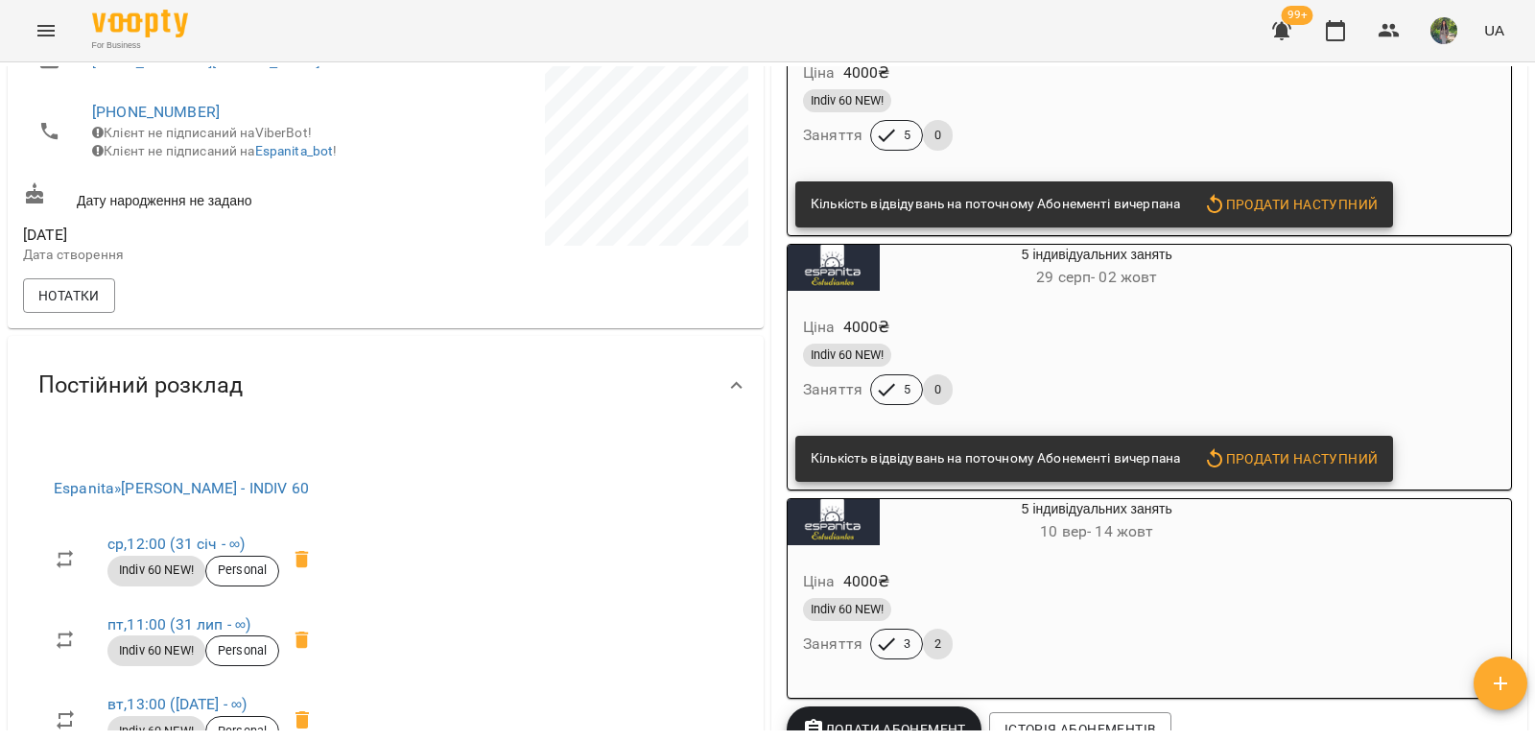
scroll to position [480, 0]
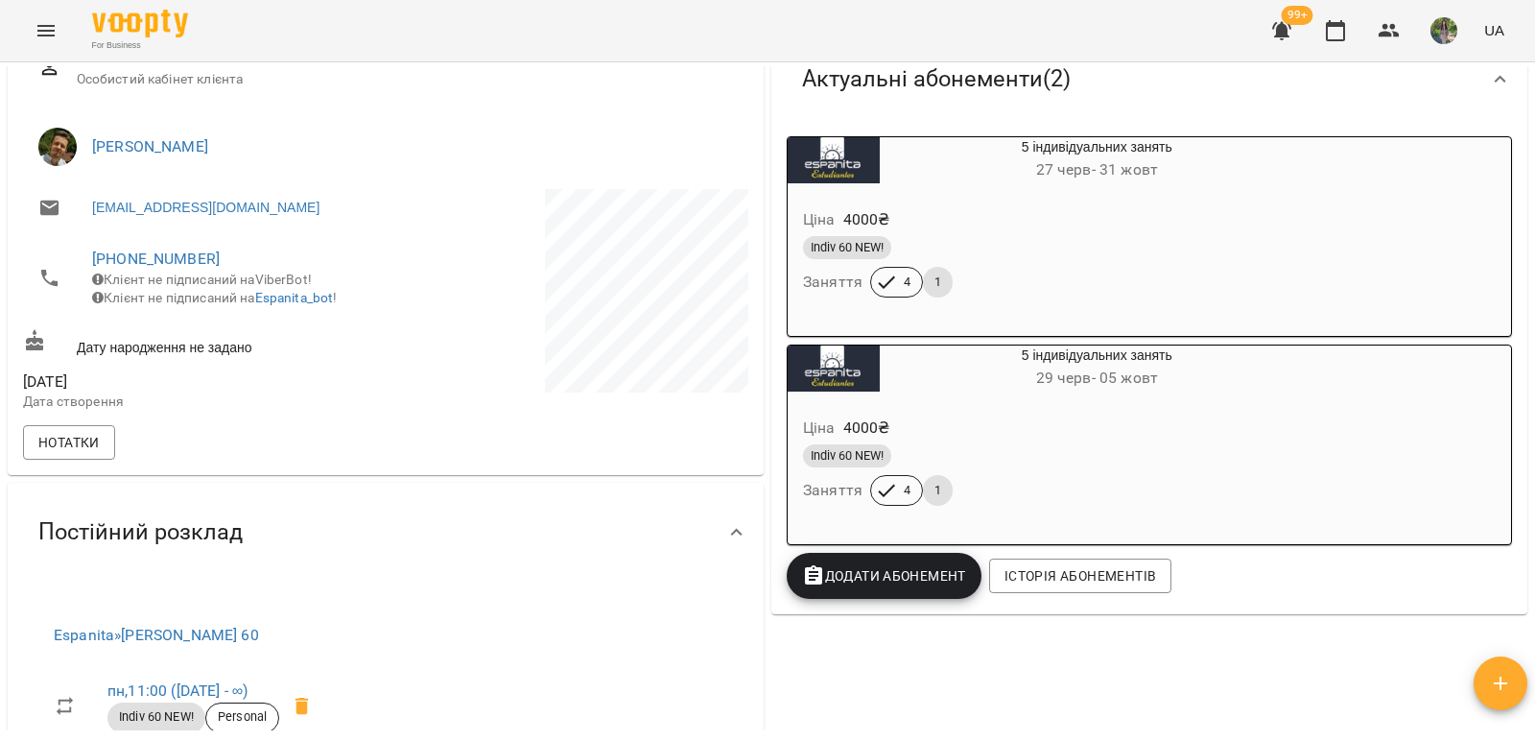
scroll to position [96, 0]
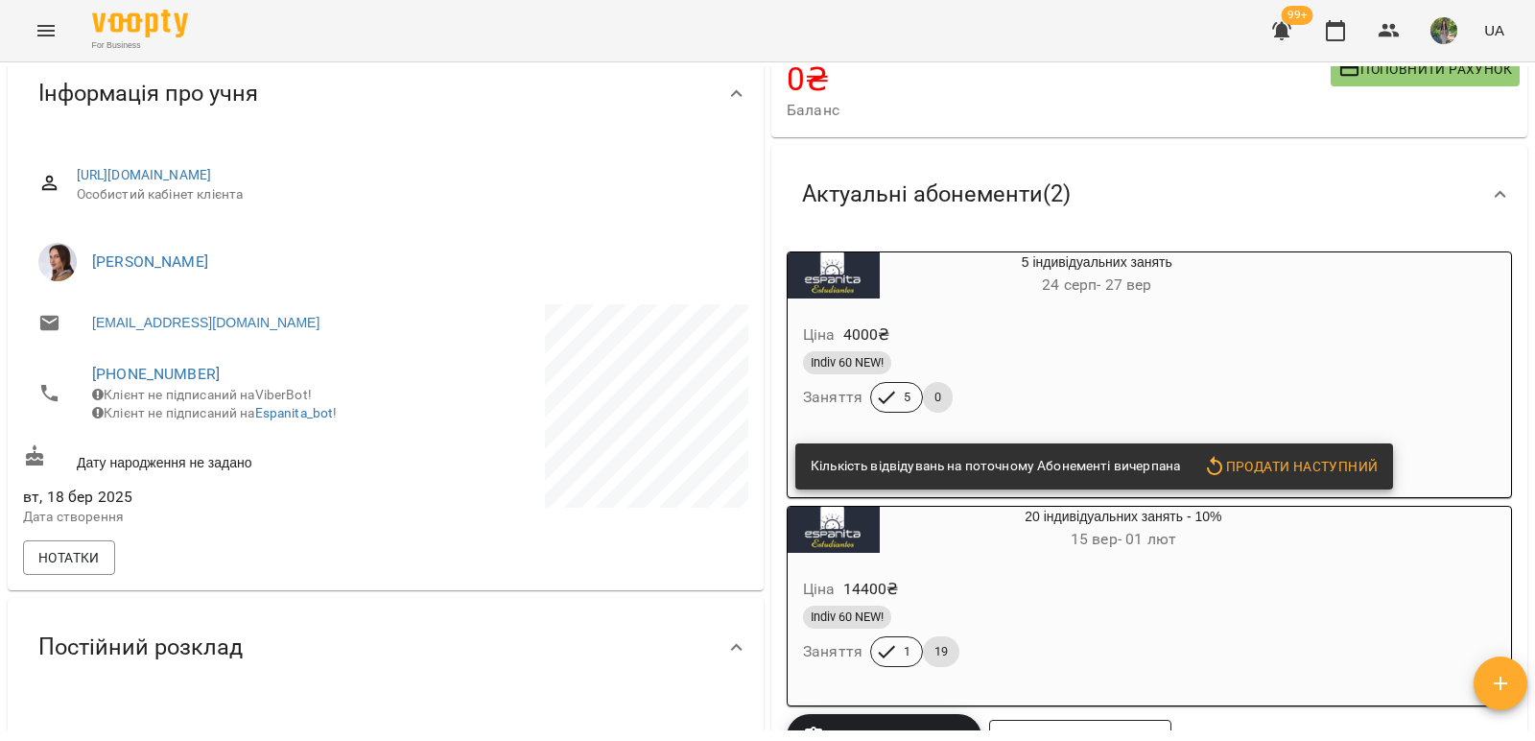
scroll to position [576, 0]
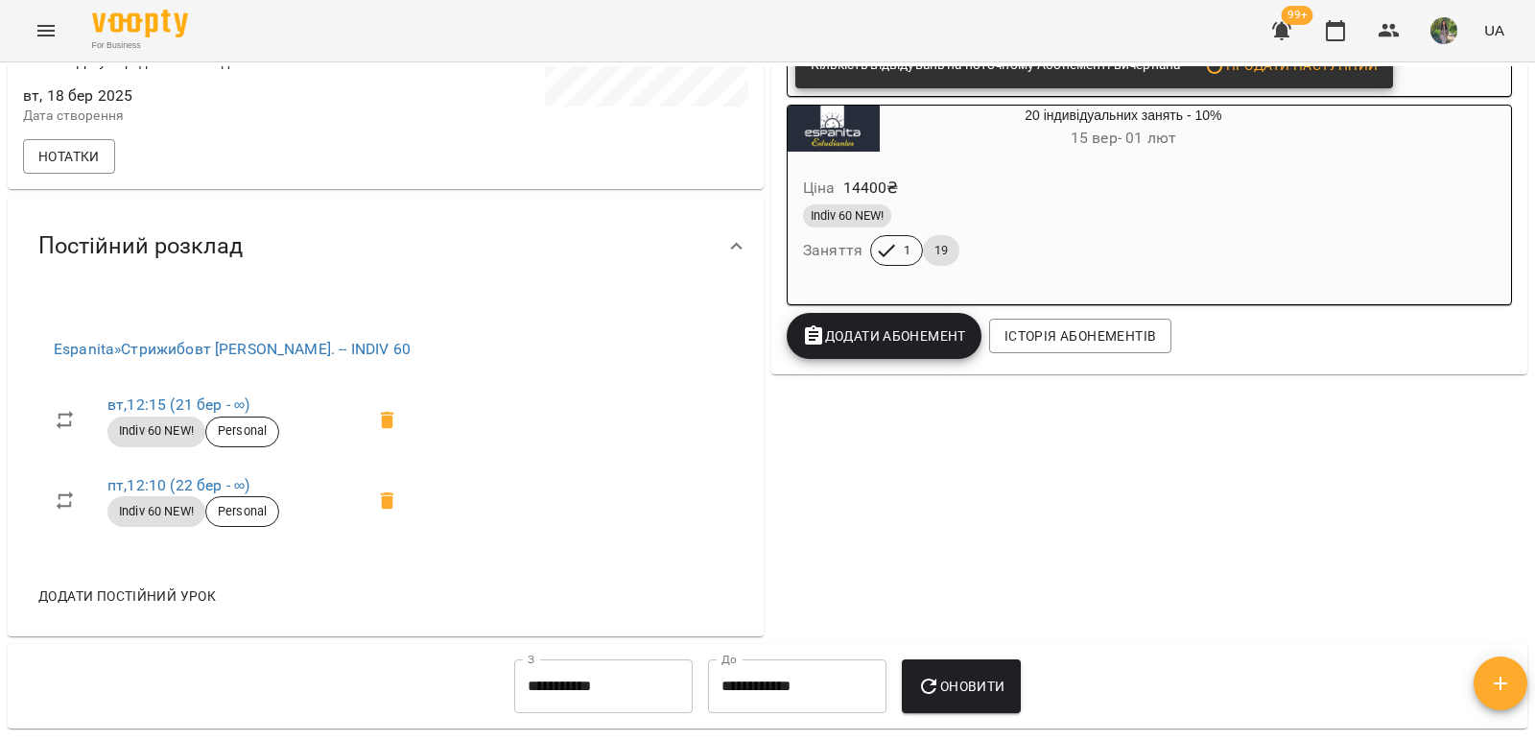
click at [56, 22] on icon "Menu" at bounding box center [46, 30] width 23 height 23
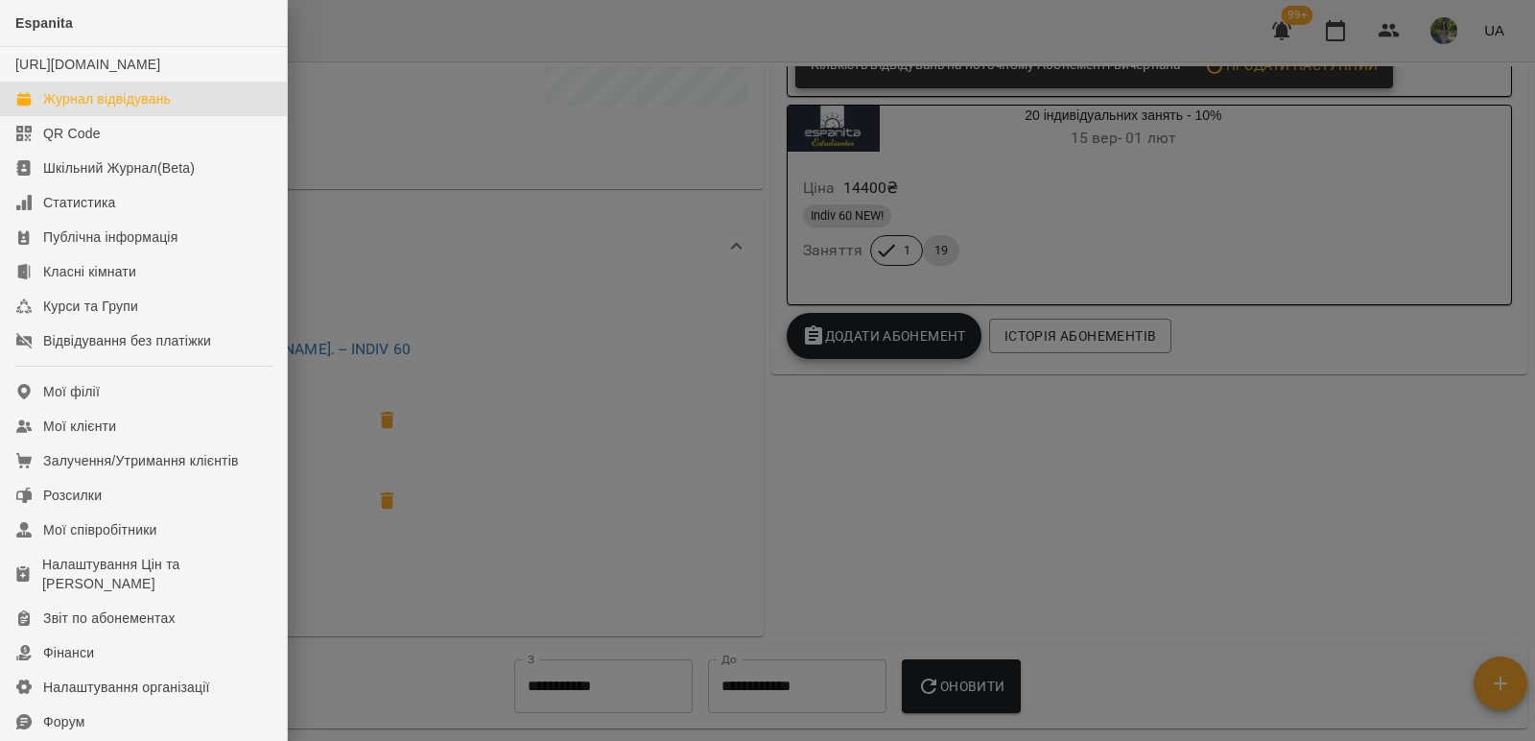
click at [161, 108] on div "Журнал відвідувань" at bounding box center [107, 98] width 128 height 19
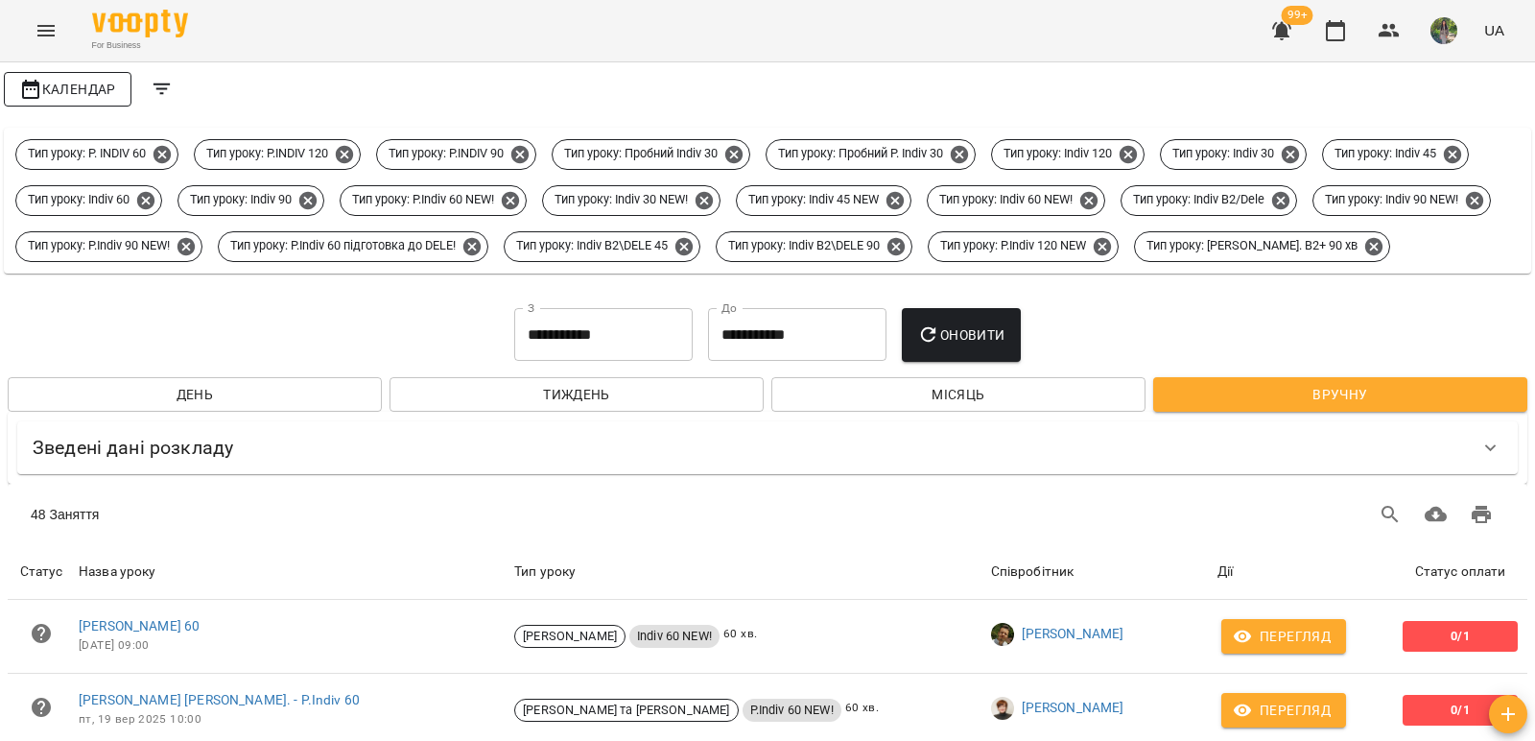
click at [59, 101] on button "Календар" at bounding box center [68, 89] width 128 height 35
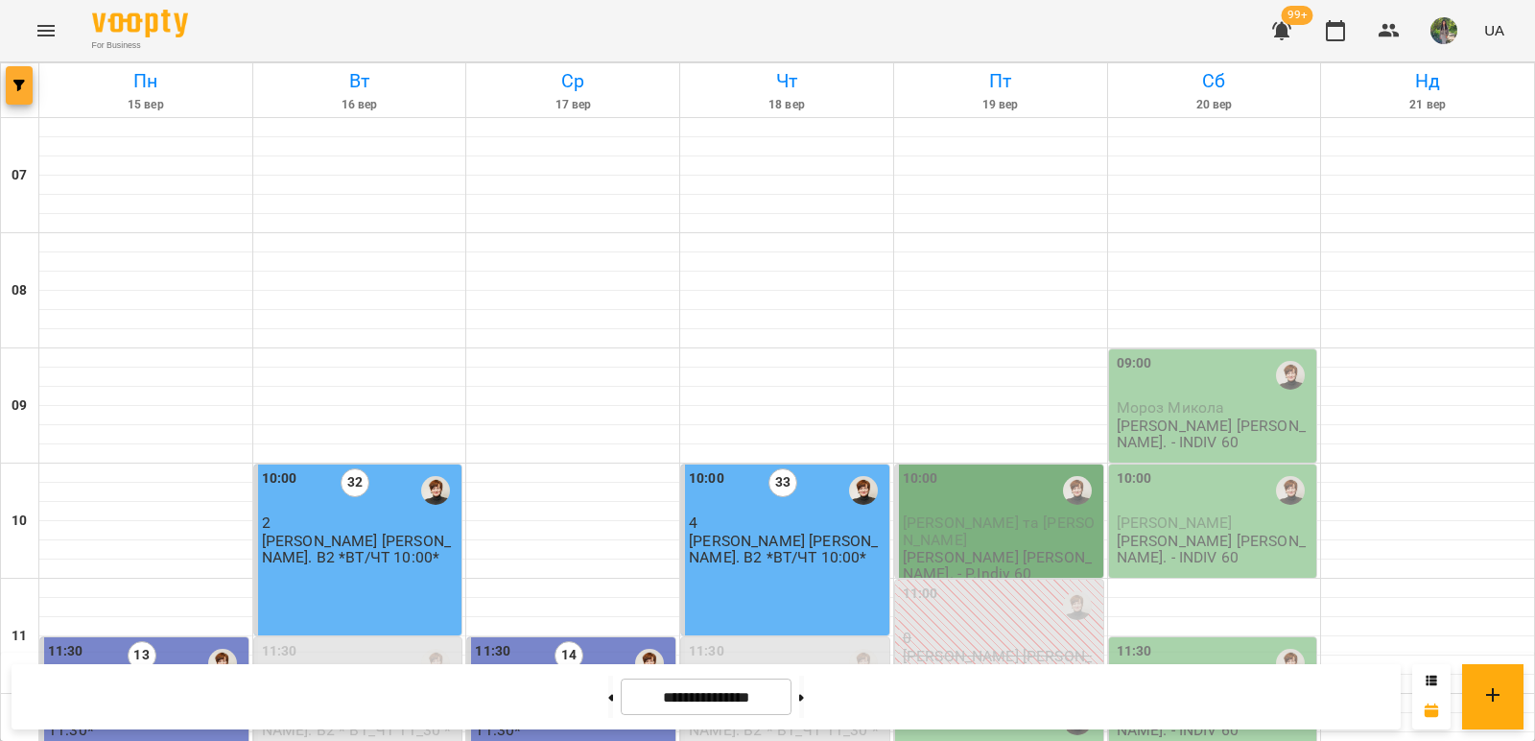
click at [13, 99] on button "button" at bounding box center [19, 85] width 27 height 38
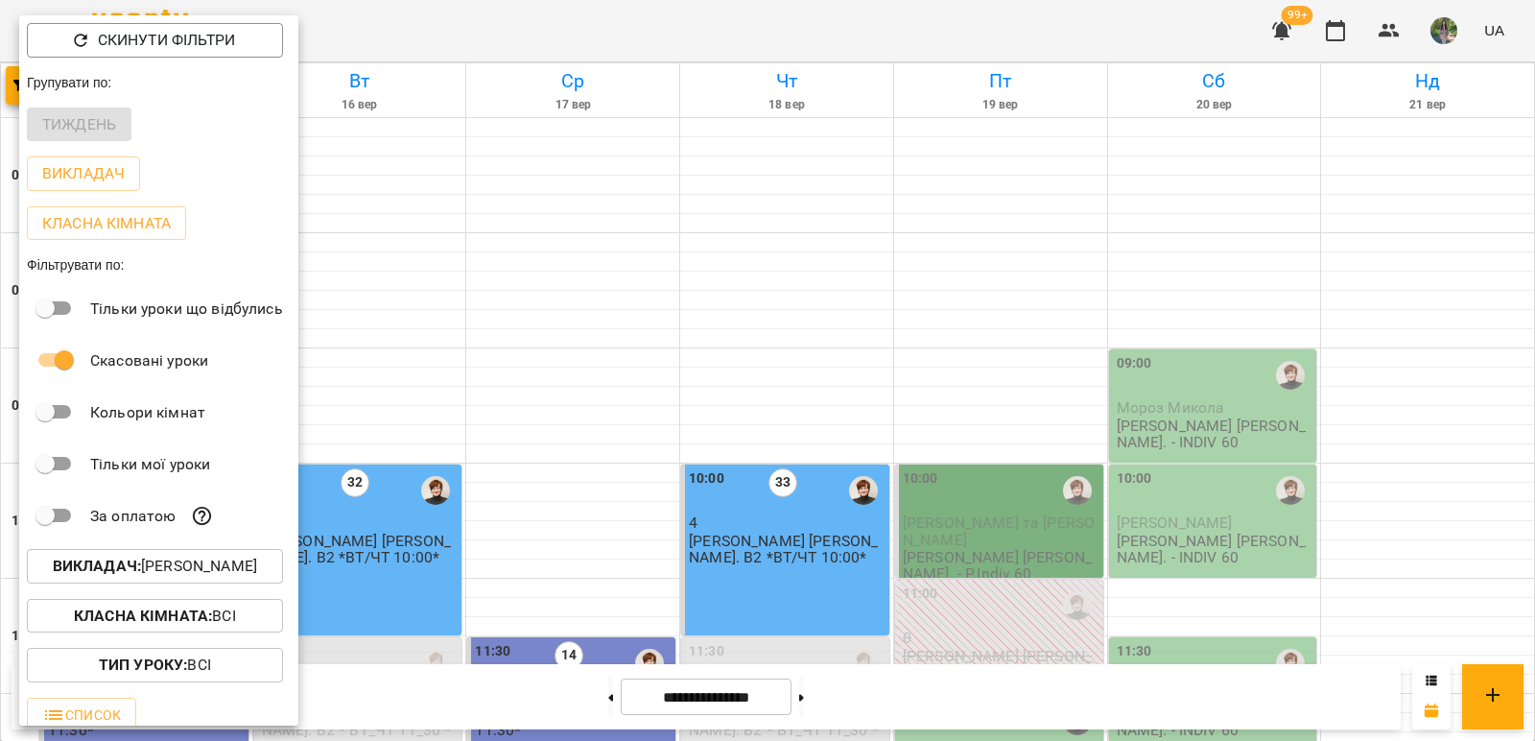
click at [251, 575] on span "Викладач : Кухно Ірина" at bounding box center [155, 566] width 226 height 23
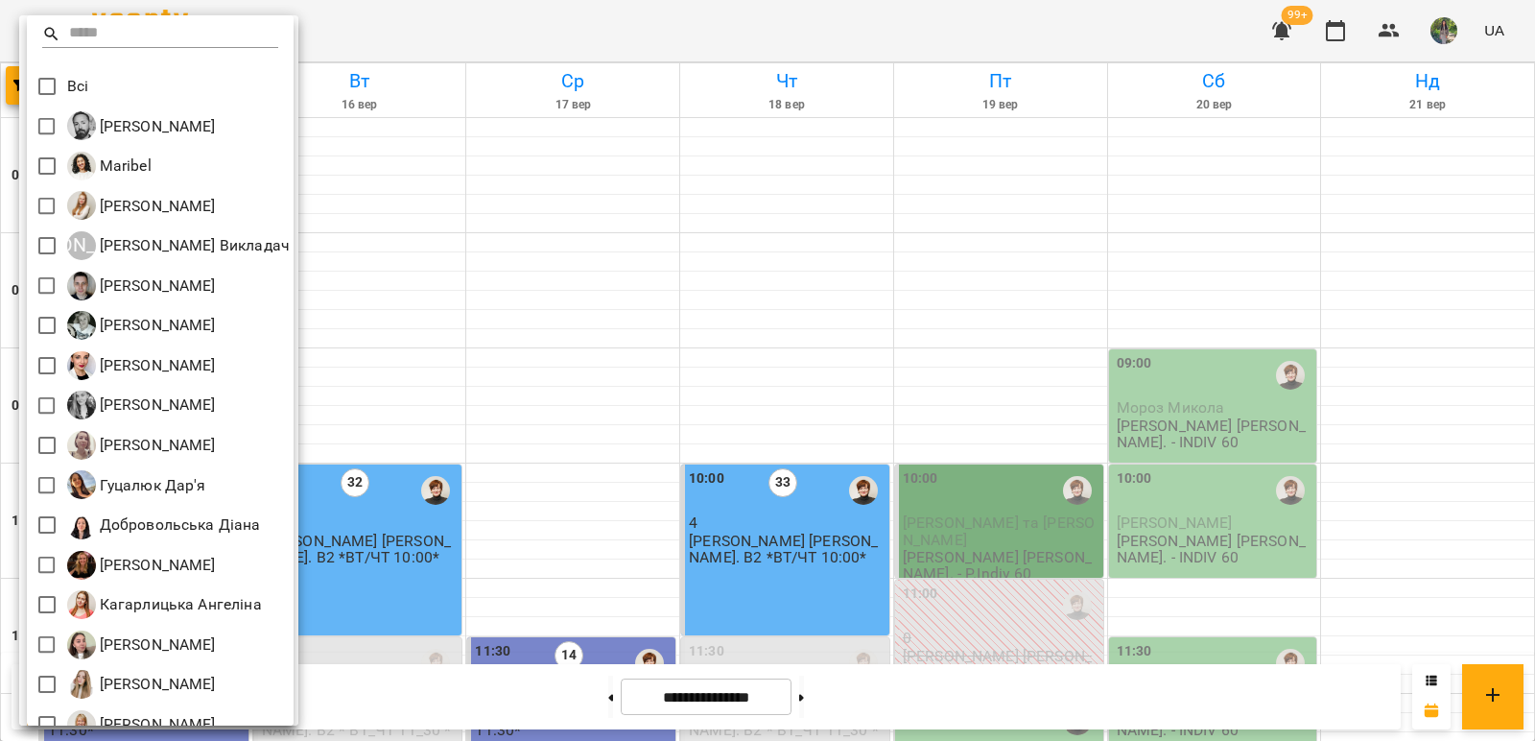
click at [537, 397] on div at bounding box center [767, 370] width 1535 height 741
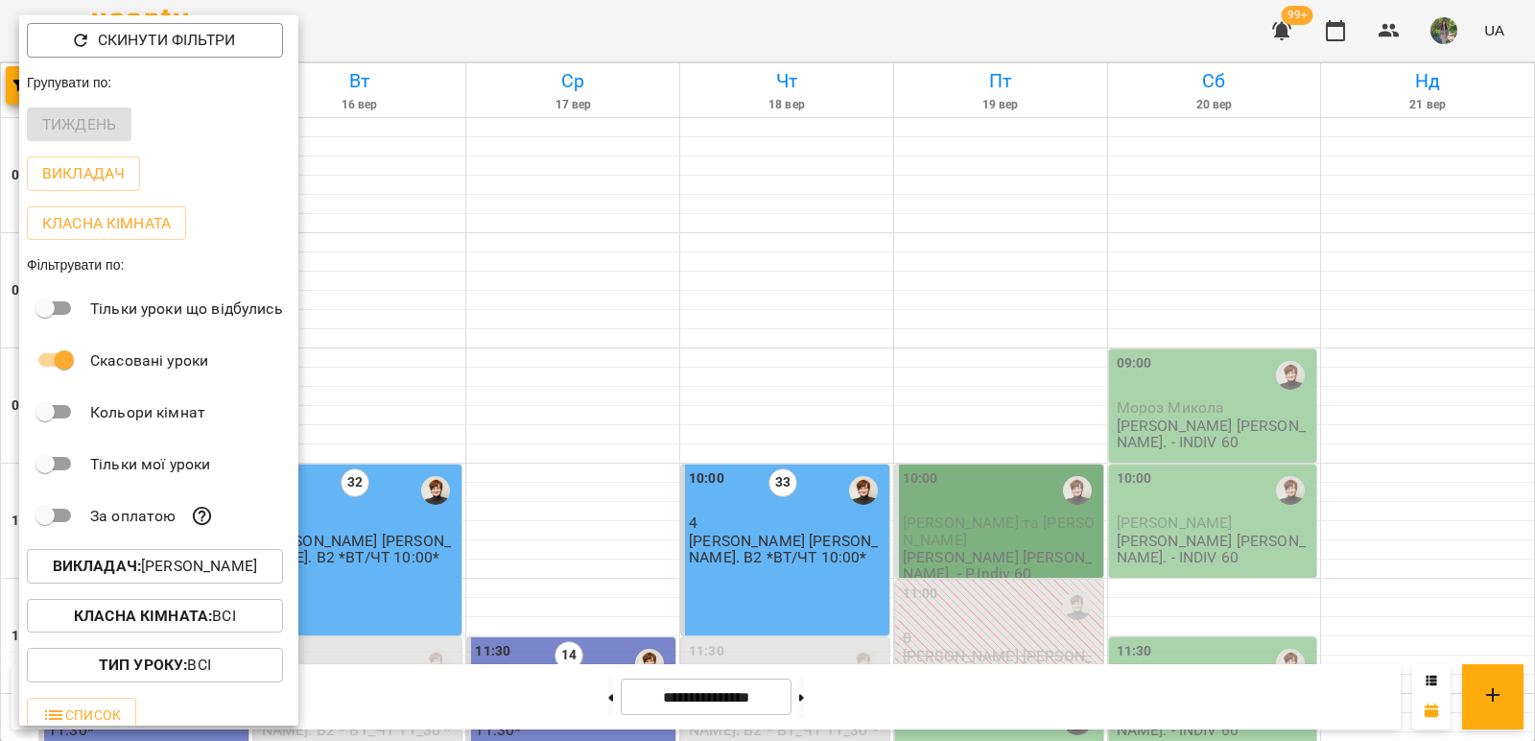
click at [537, 396] on div "Всі Iván Sánchez-Gil Maribel Адамович Вікторія А Андрій Тест Викладач Безкорова…" at bounding box center [767, 370] width 1535 height 741
click at [561, 410] on div at bounding box center [767, 370] width 1535 height 741
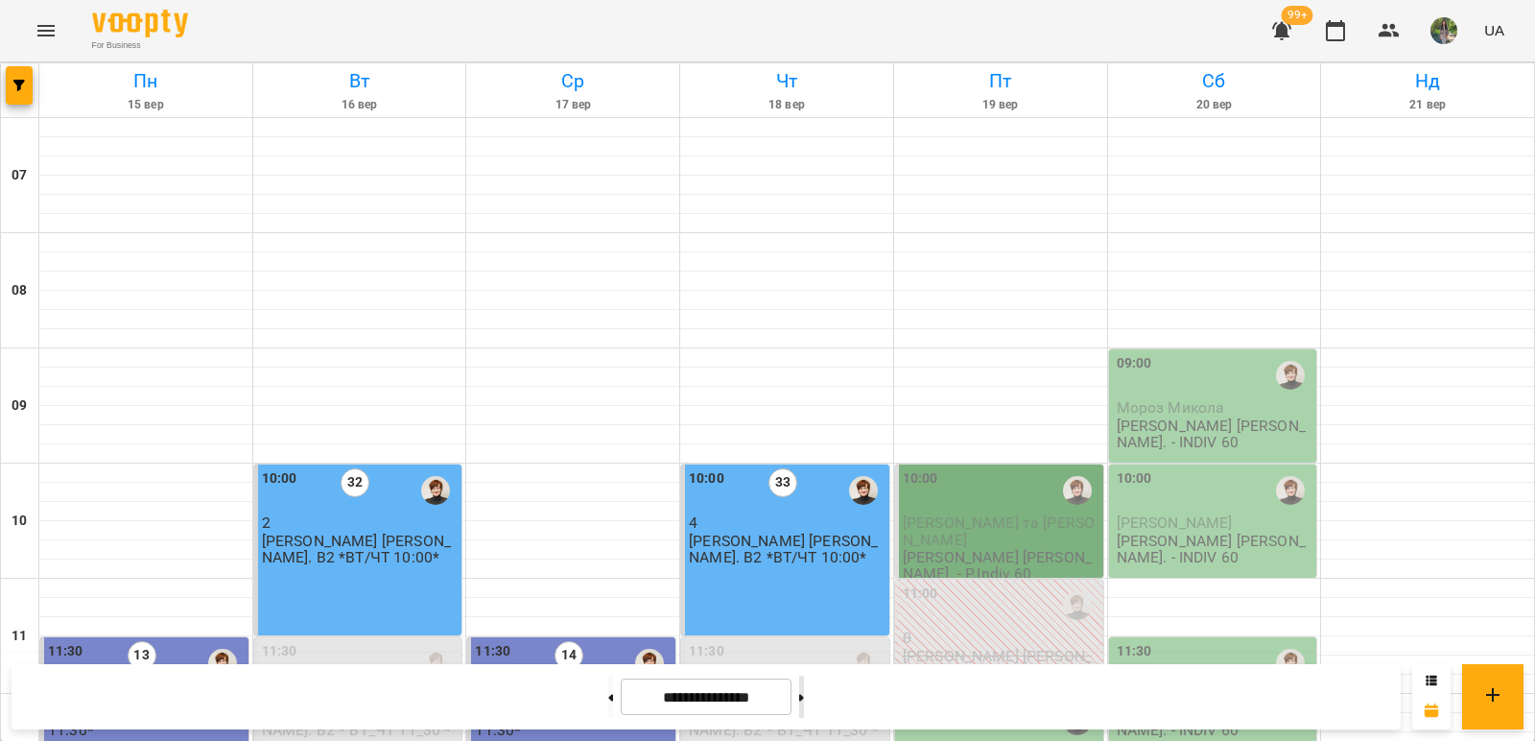
click at [804, 702] on button at bounding box center [801, 697] width 5 height 42
type input "**********"
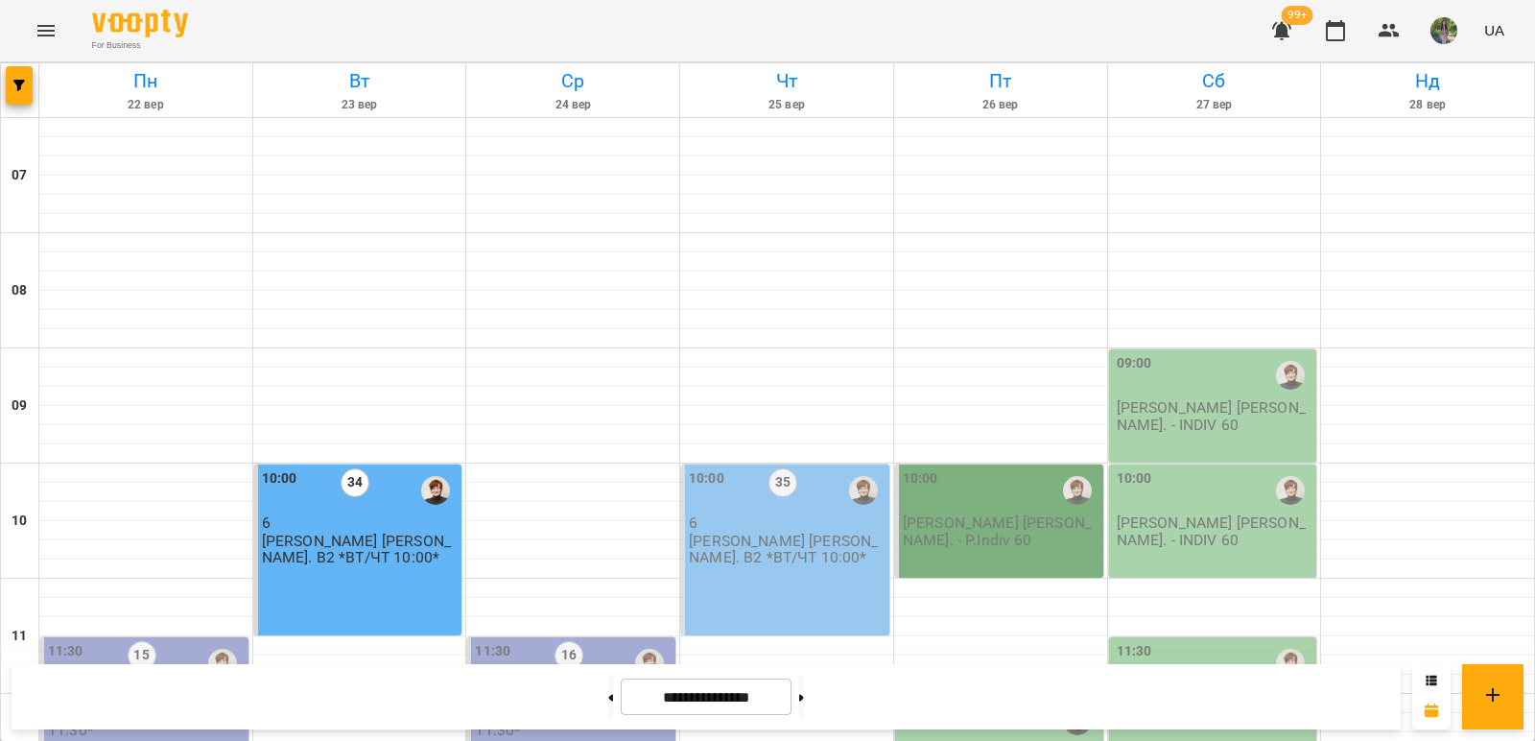
scroll to position [672, 0]
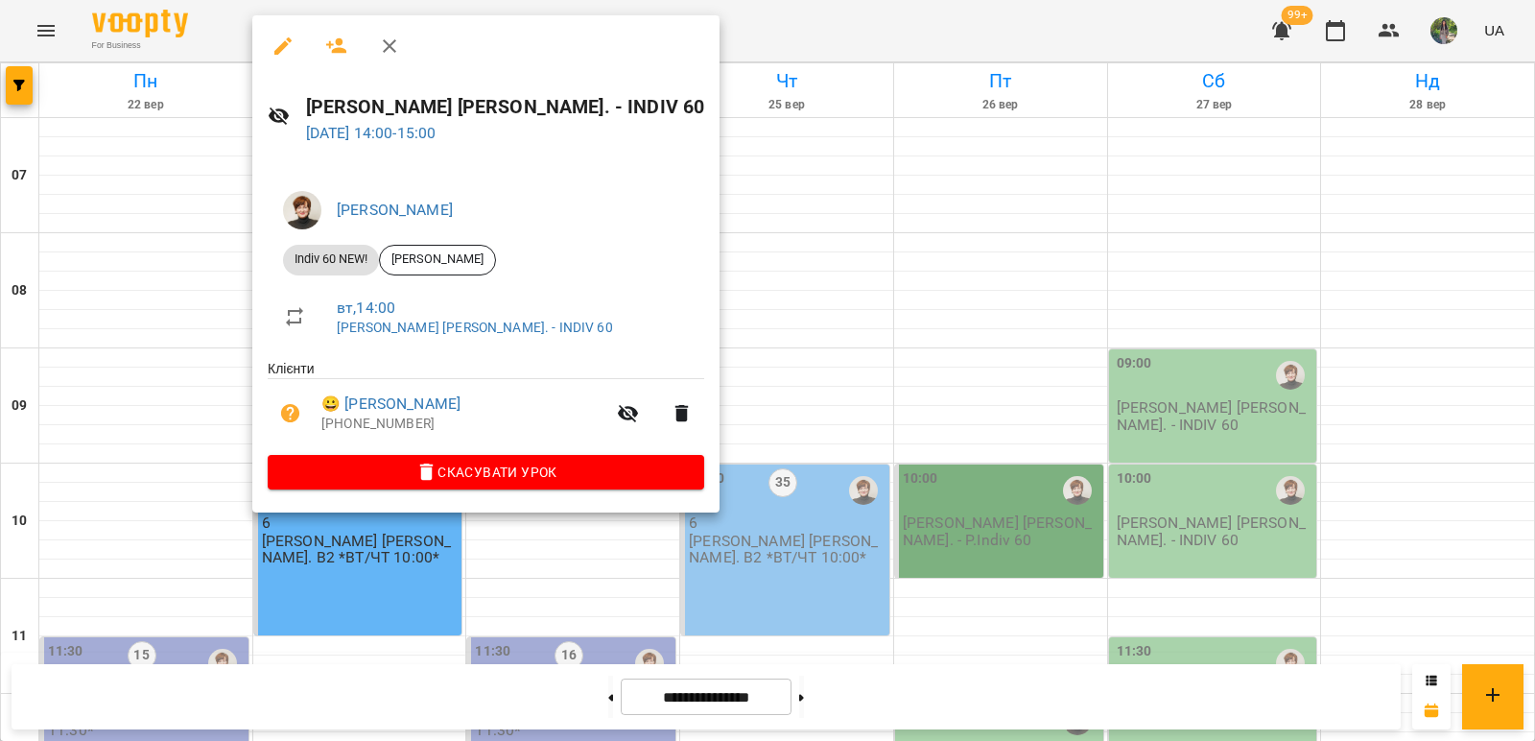
click at [479, 471] on span "Скасувати Урок" at bounding box center [486, 472] width 406 height 23
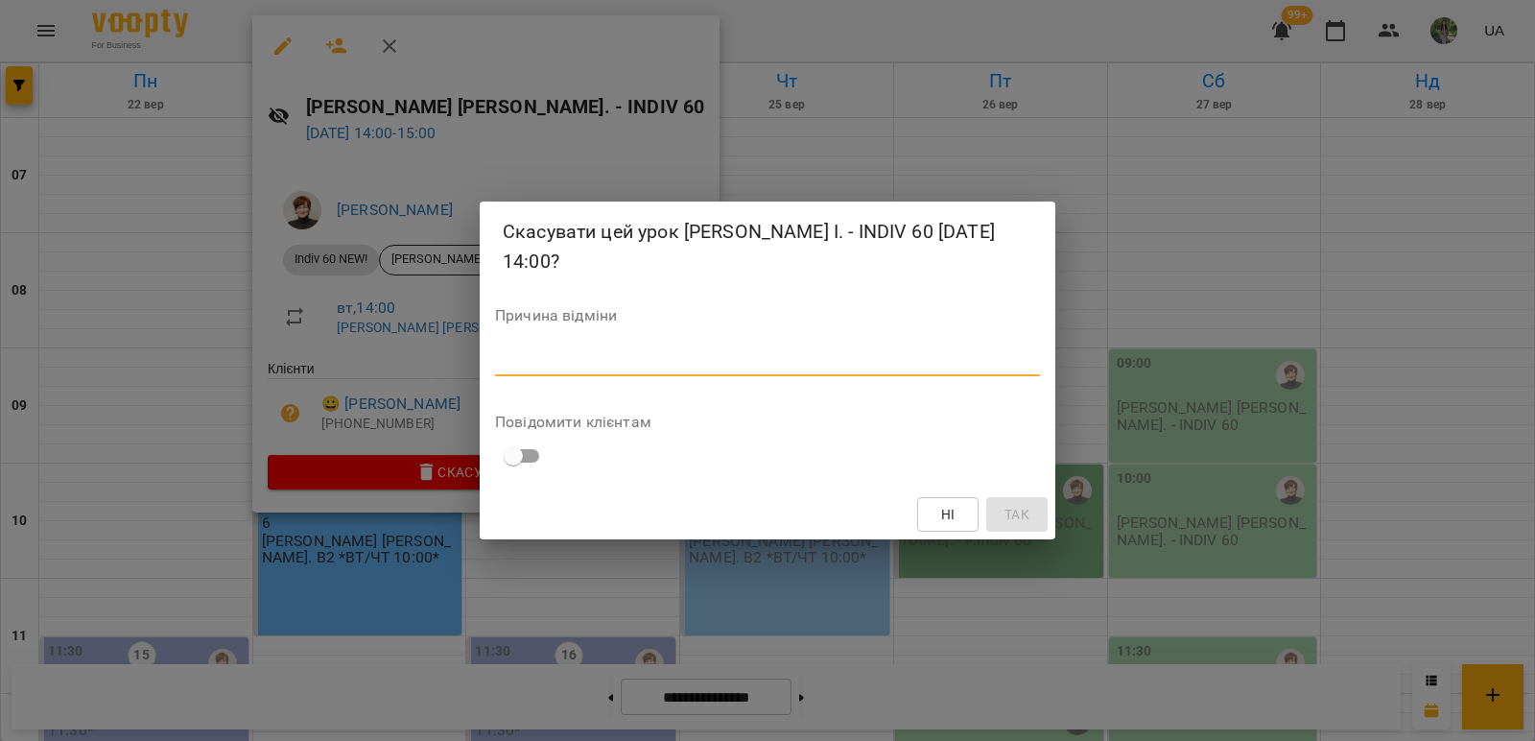
click at [559, 351] on textarea at bounding box center [767, 360] width 545 height 18
type textarea "*******"
click at [1005, 510] on span "Так" at bounding box center [1017, 514] width 25 height 23
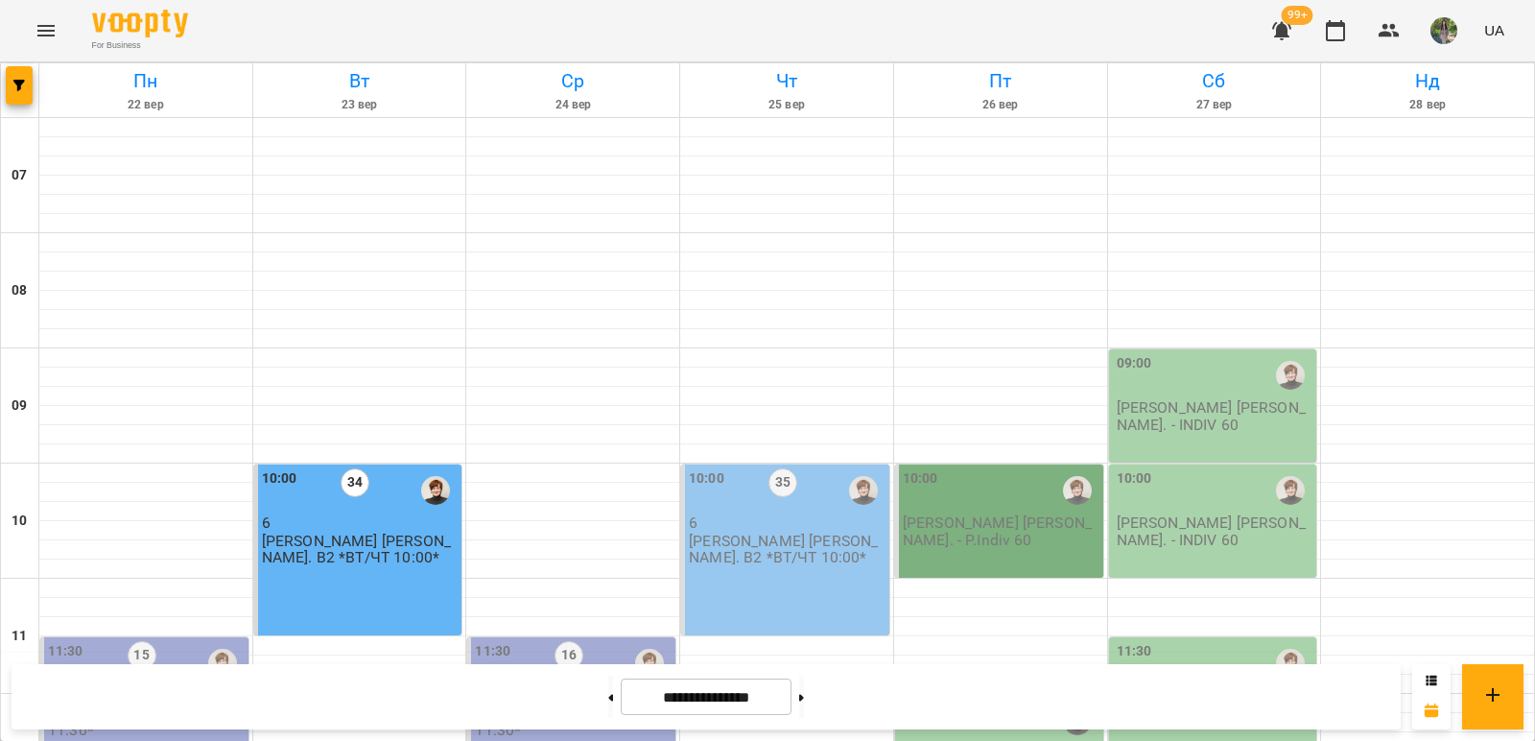
scroll to position [480, 0]
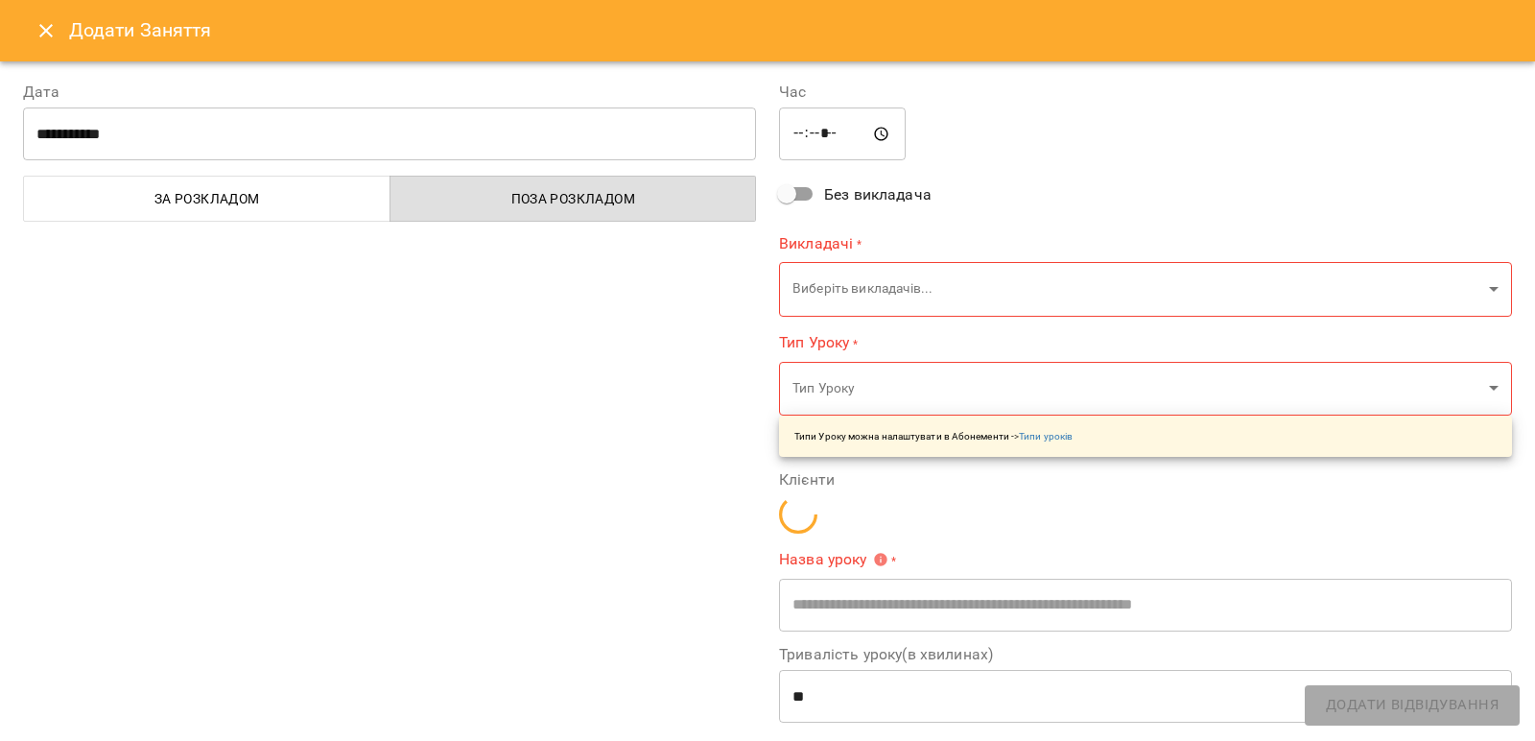
type input "**********"
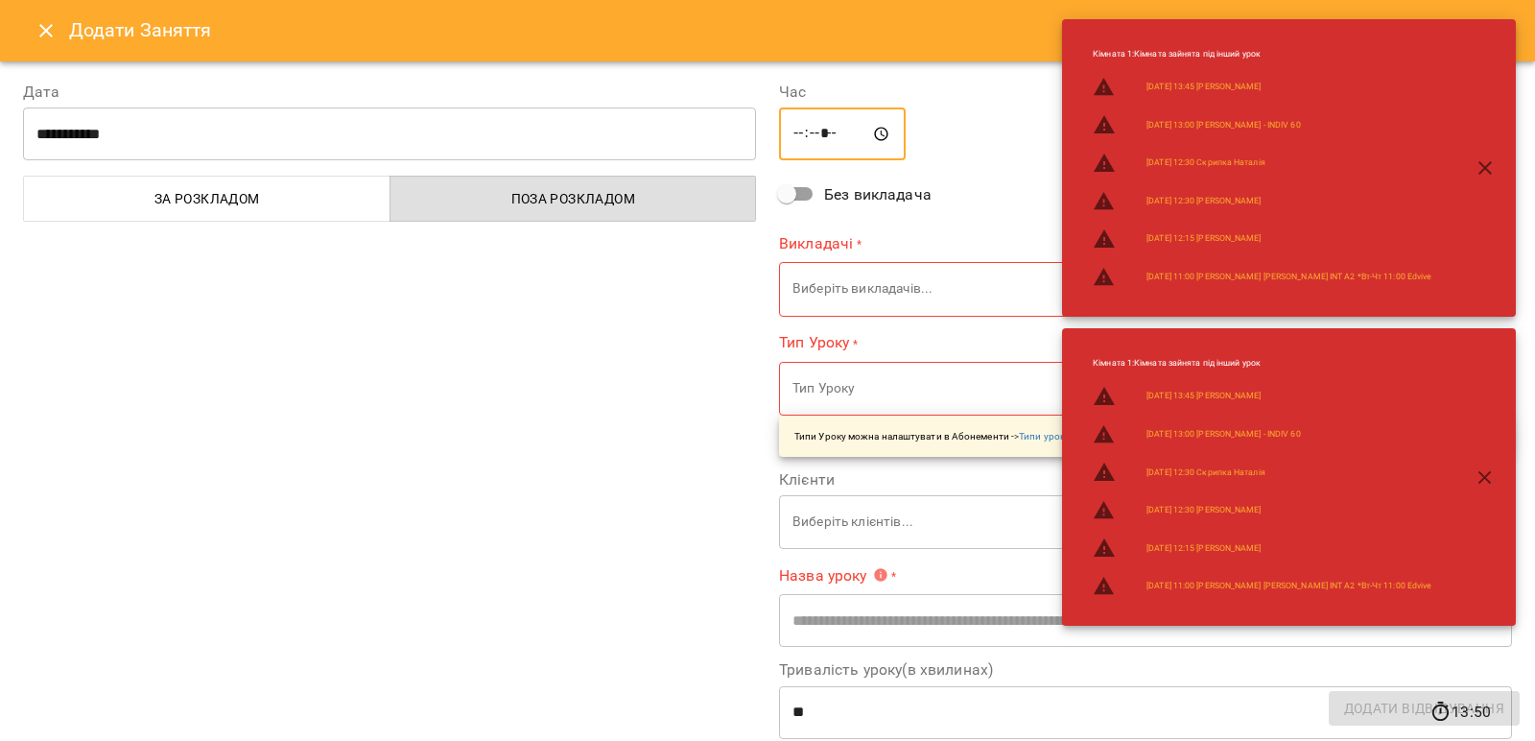
click at [786, 139] on input "*****" at bounding box center [842, 134] width 127 height 54
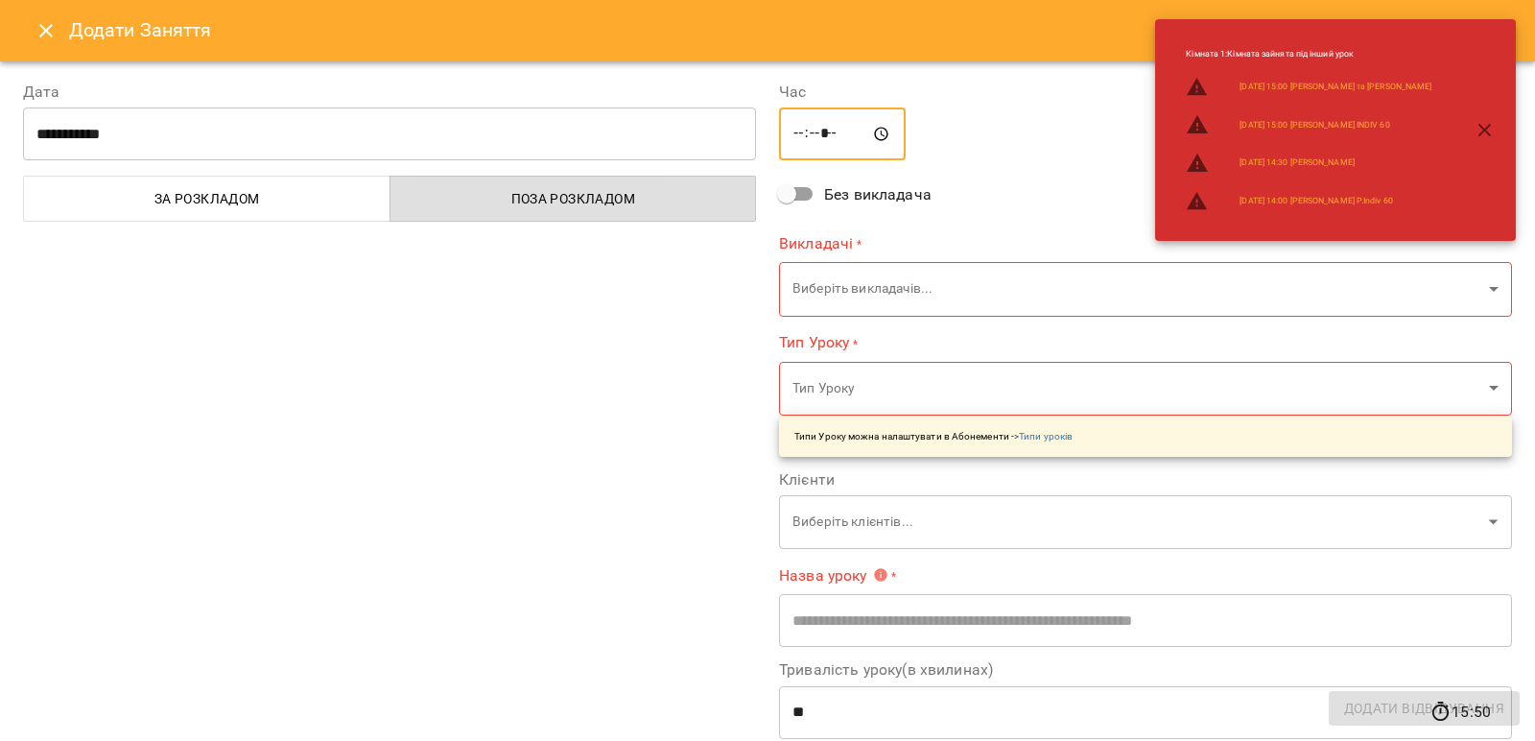
type input "*****"
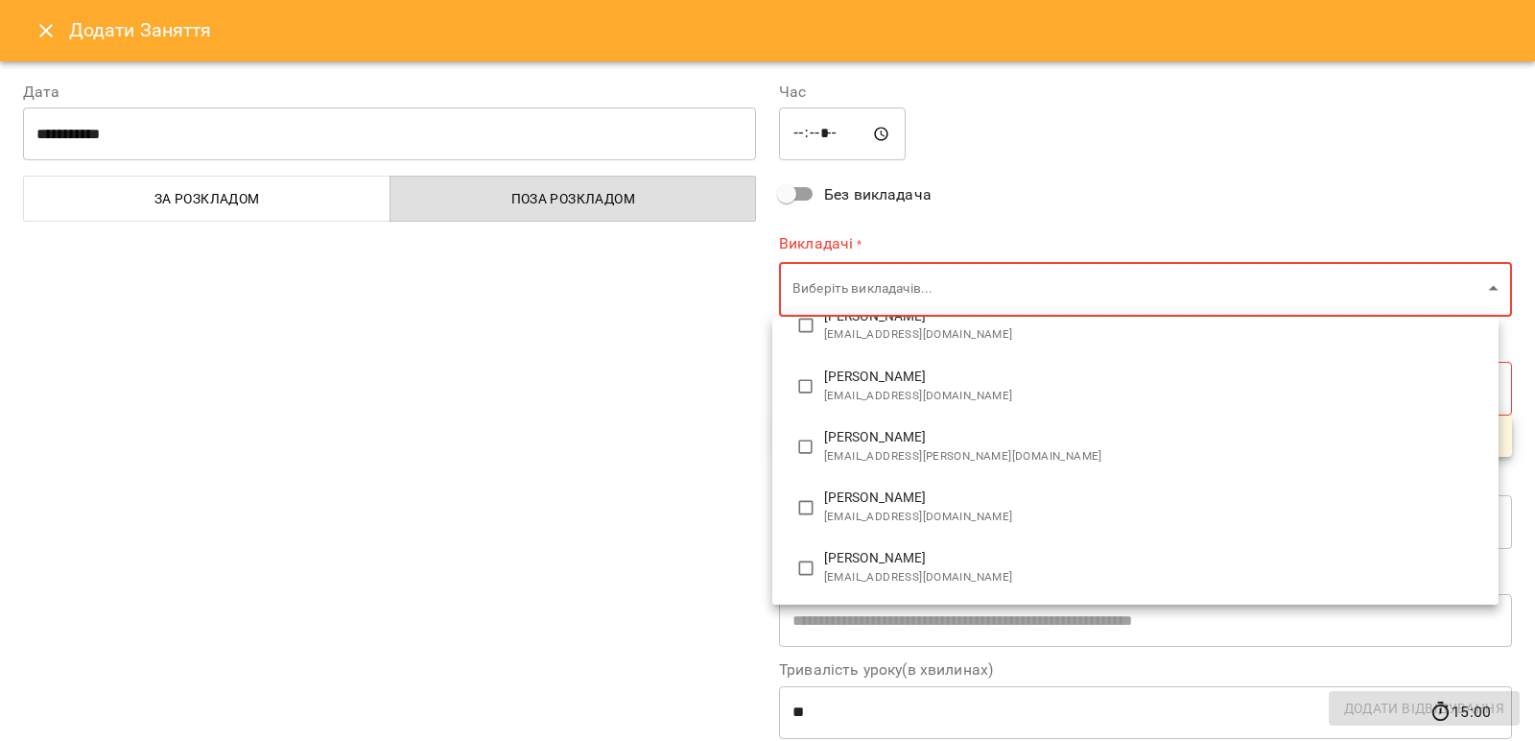
scroll to position [960, 0]
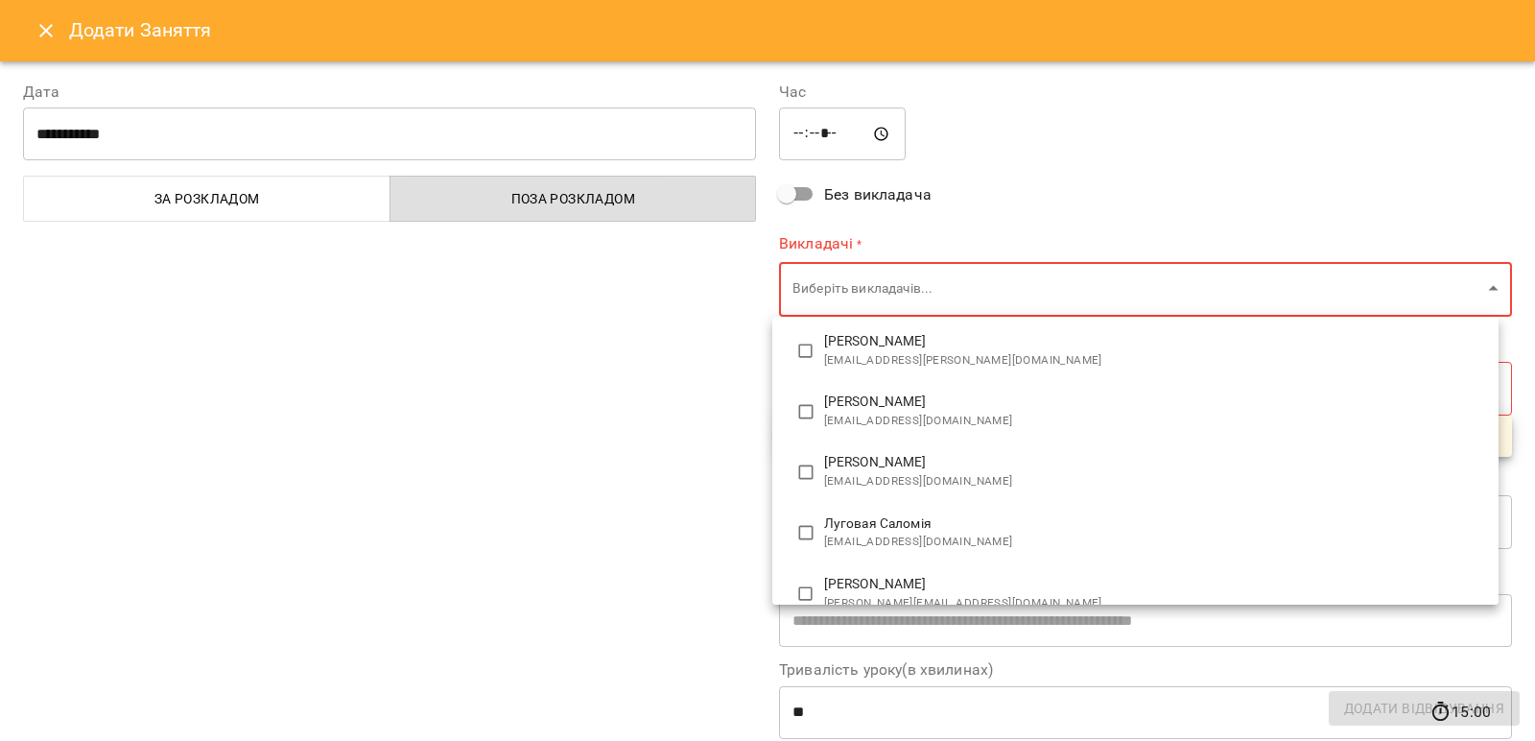
type input "**********"
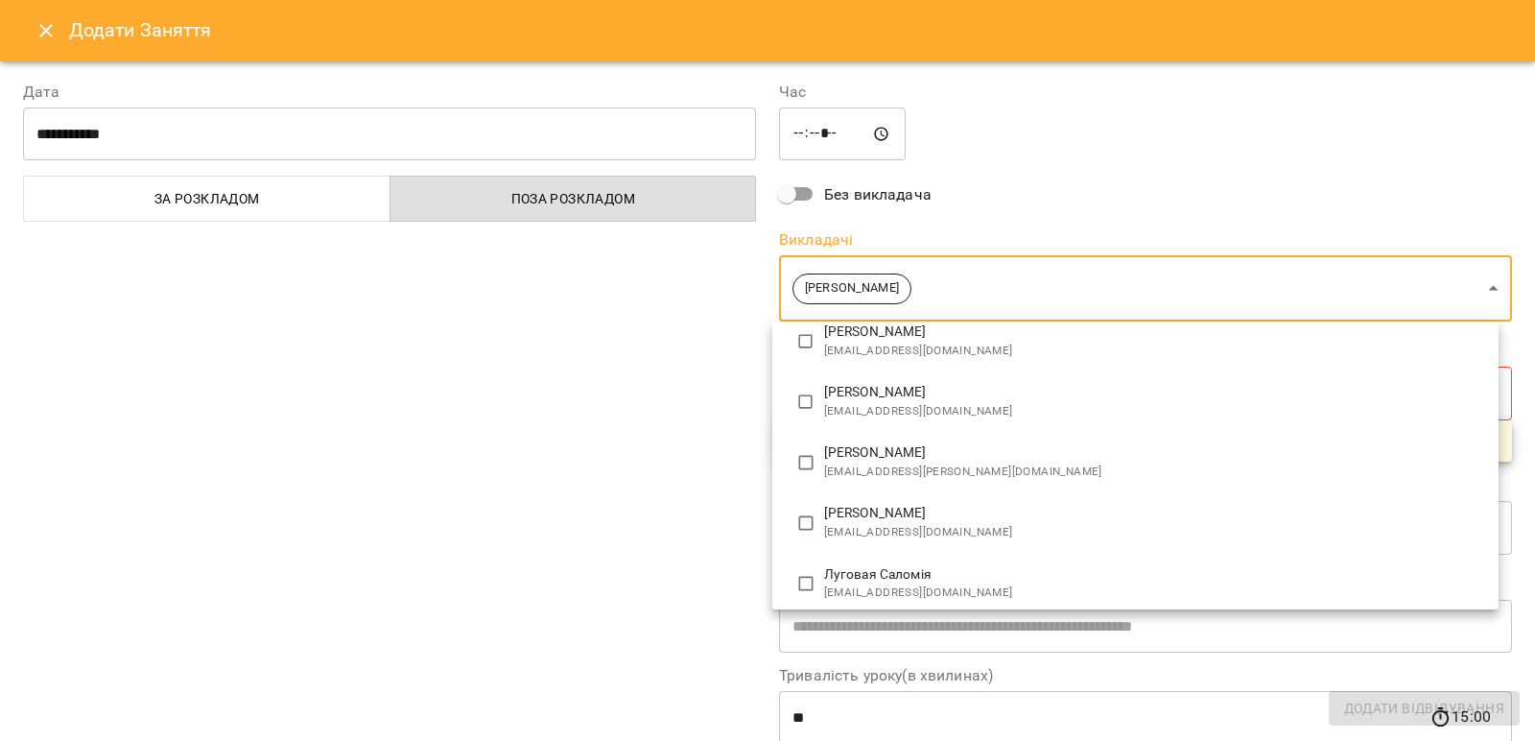
scroll to position [0, 0]
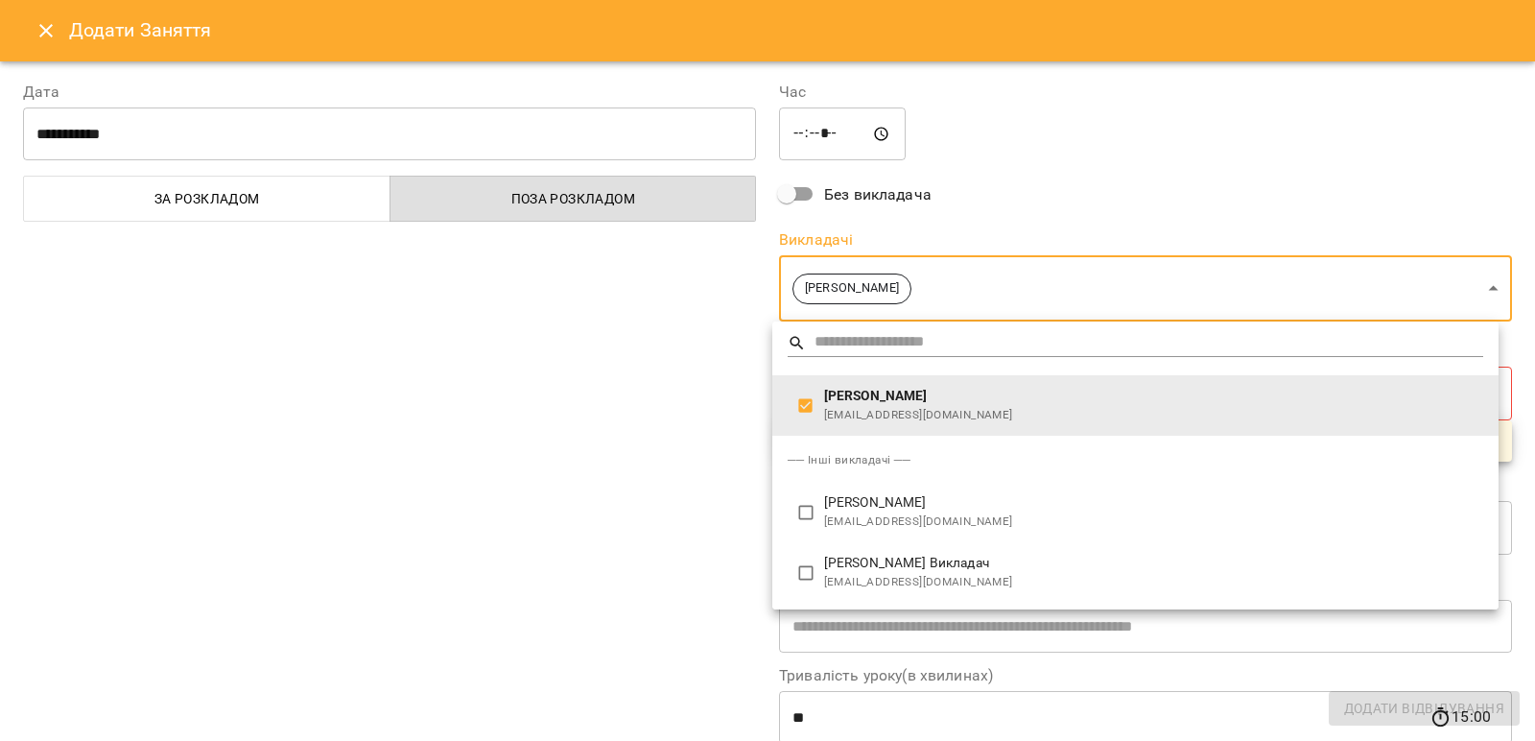
click at [592, 433] on div at bounding box center [767, 370] width 1535 height 741
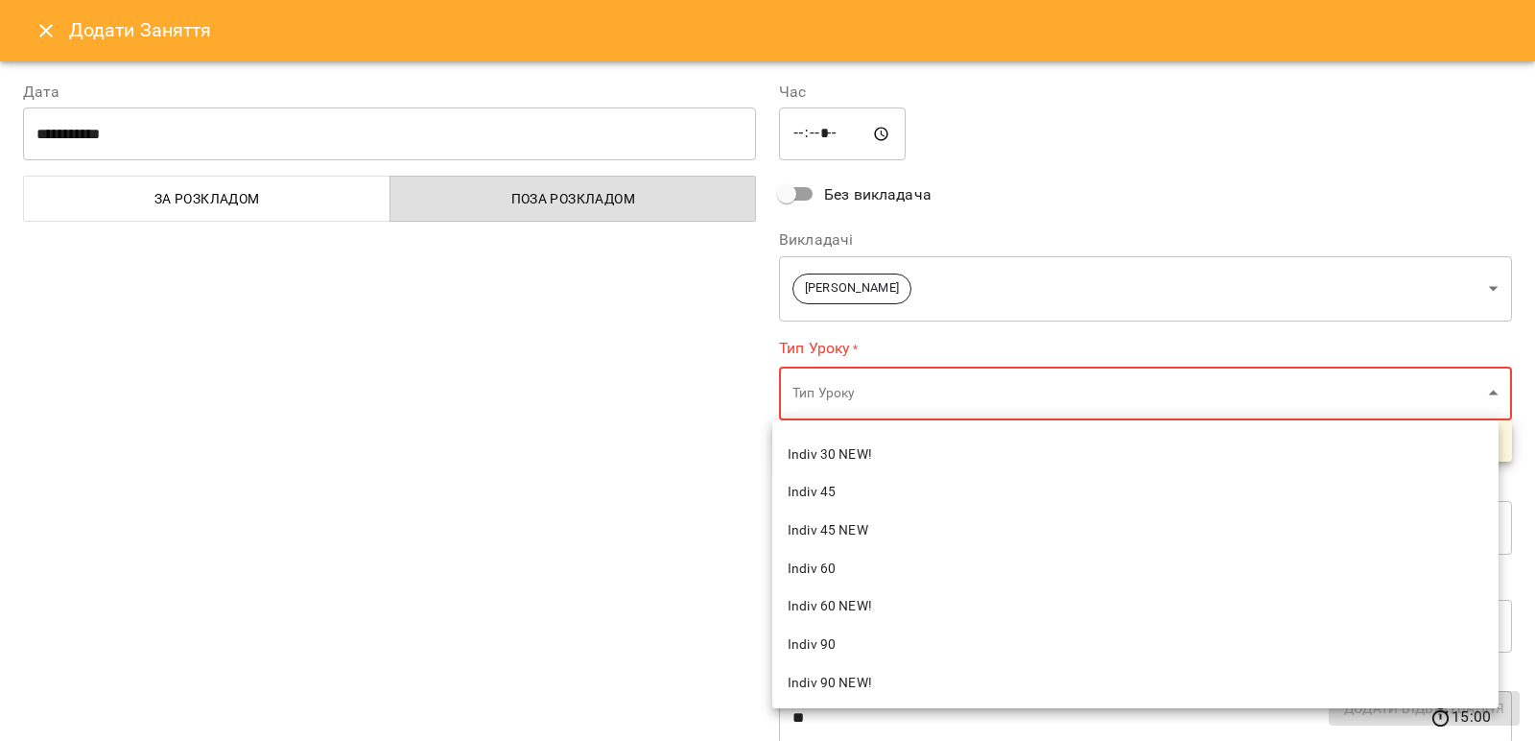
scroll to position [768, 0]
click at [869, 559] on span "Indiv 60 NEW!" at bounding box center [1136, 562] width 696 height 19
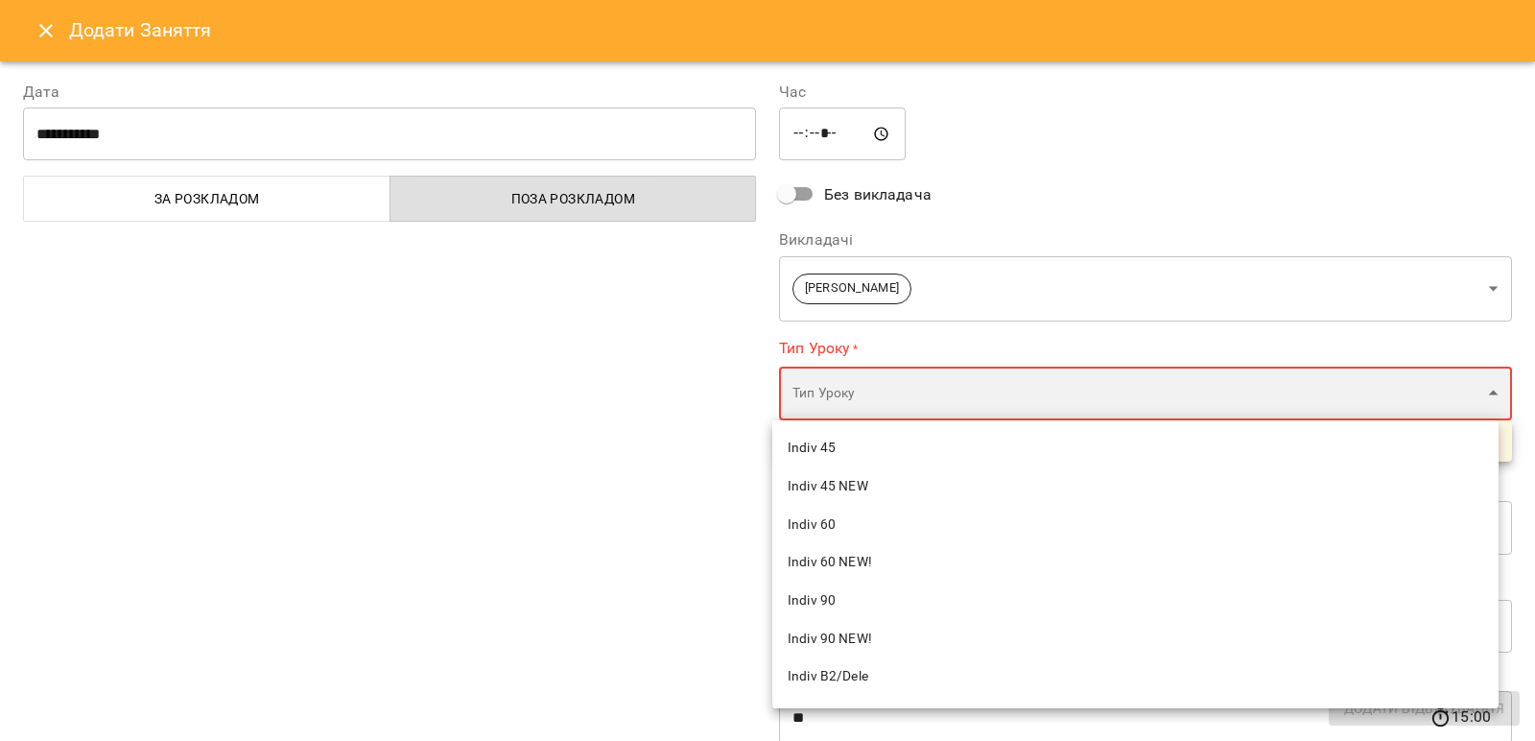
type input "**********"
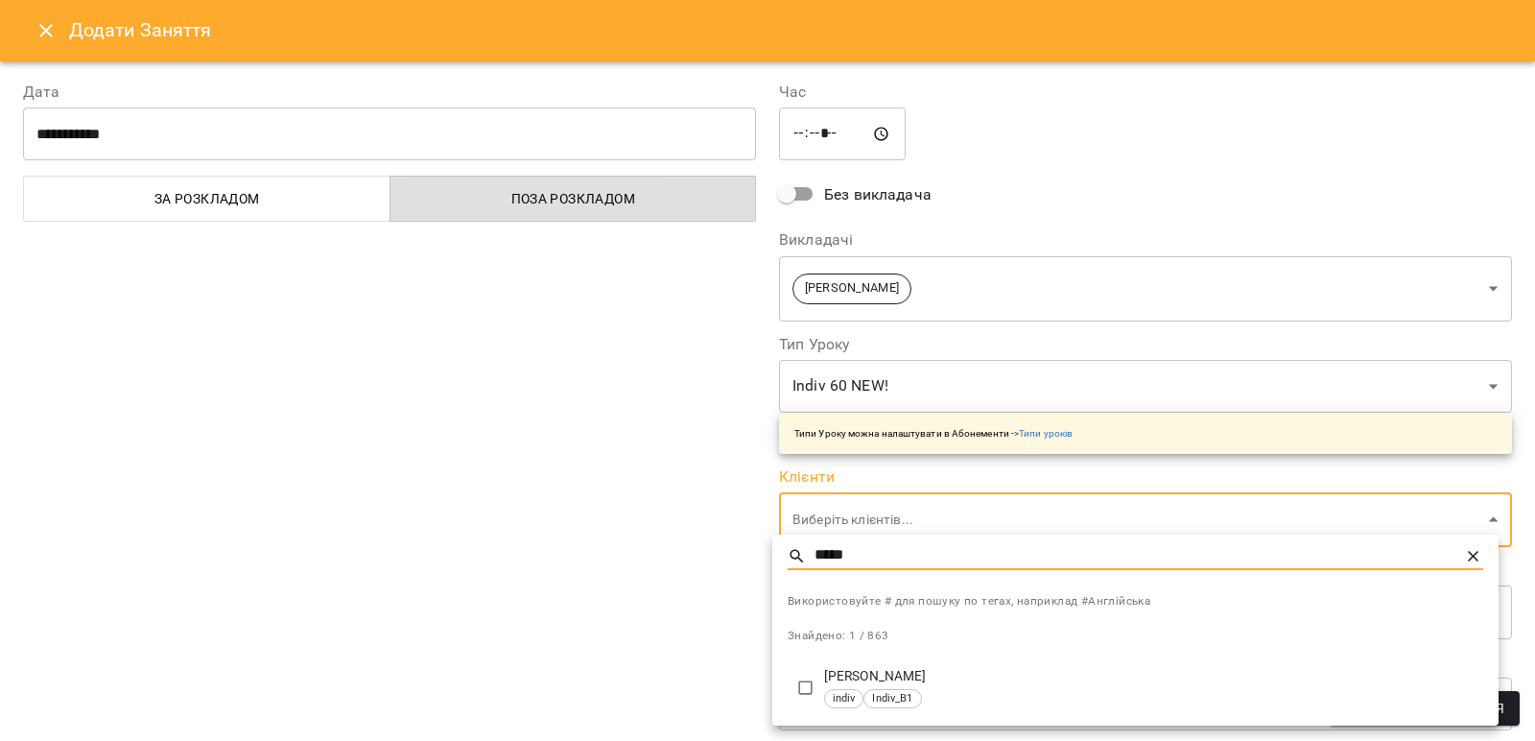
type input "*****"
type input "**********"
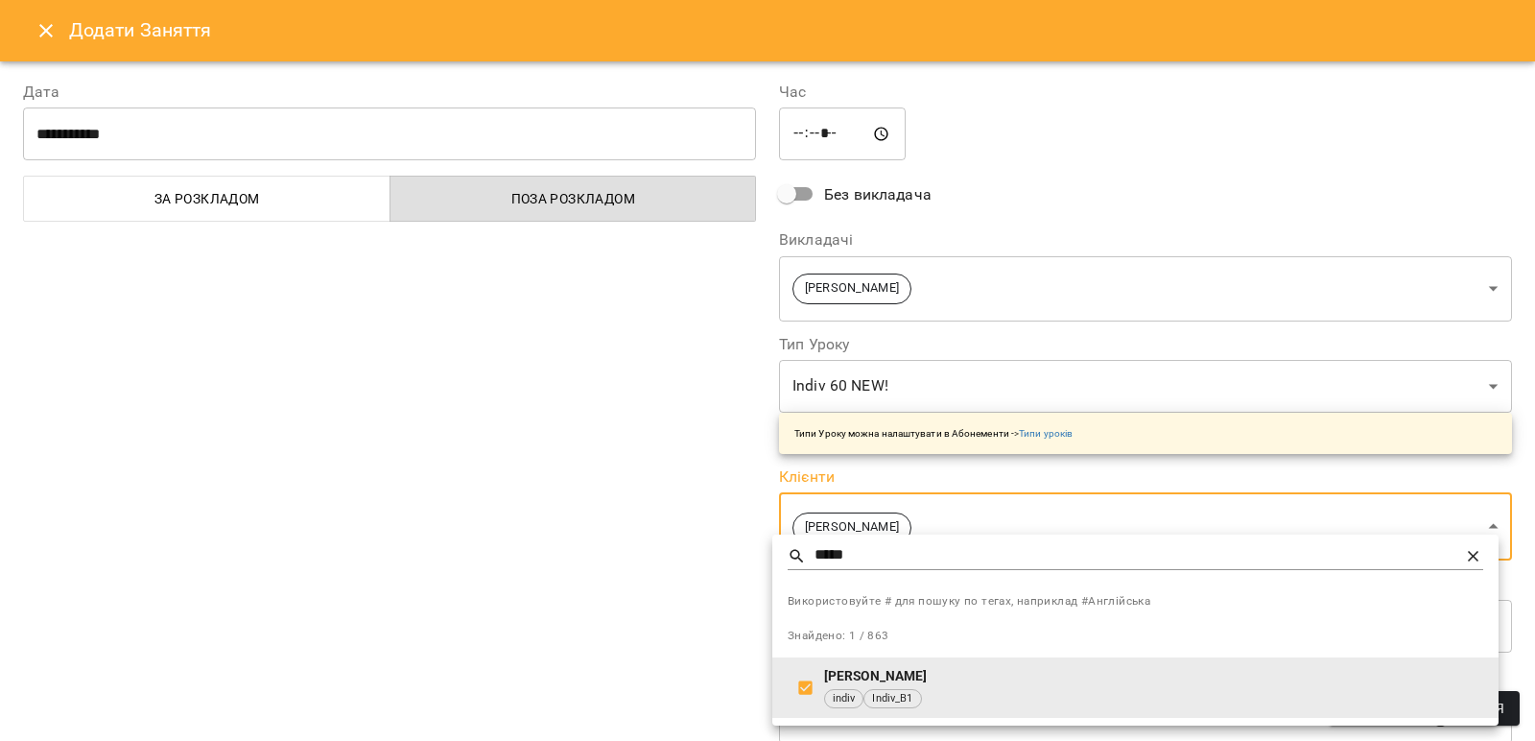
click at [600, 540] on div at bounding box center [767, 370] width 1535 height 741
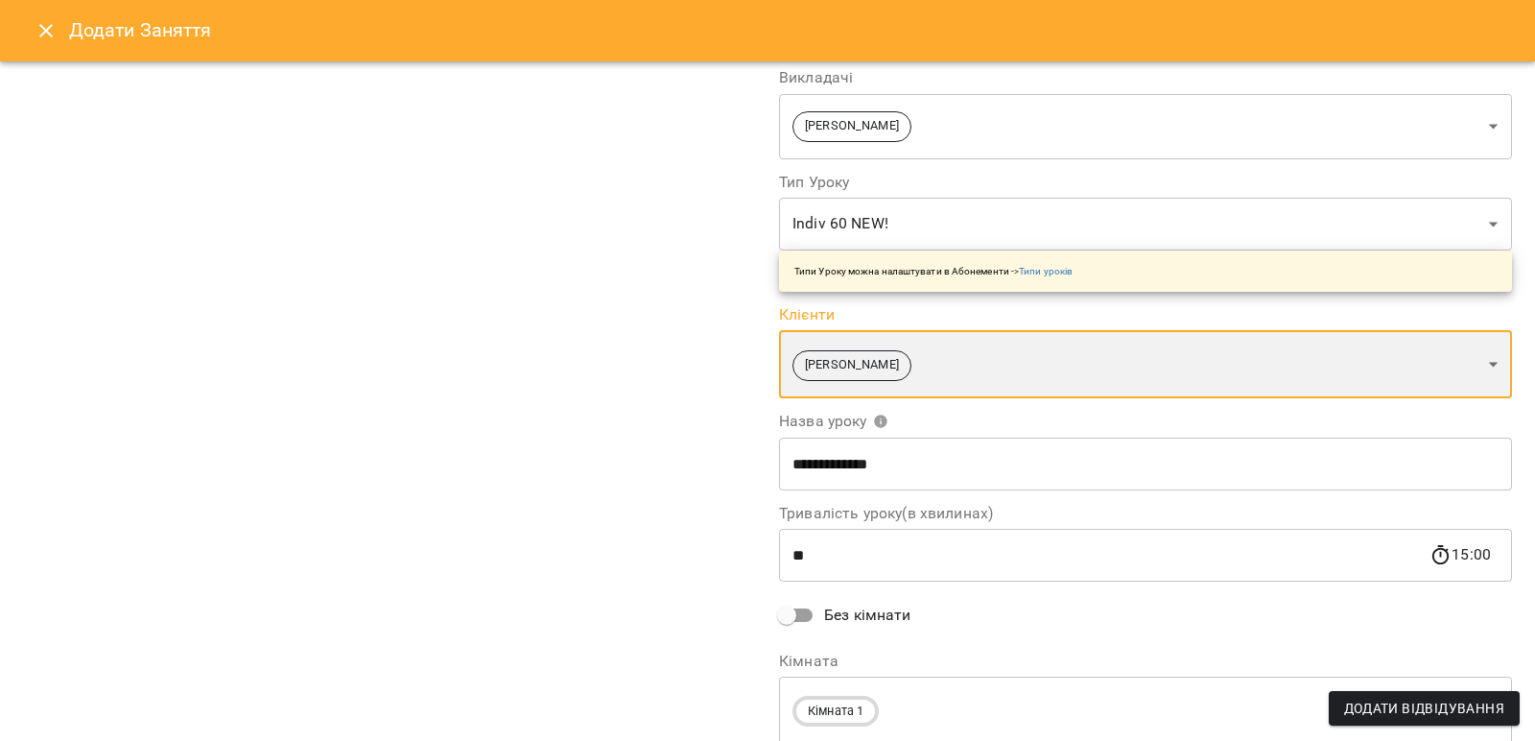
scroll to position [231, 0]
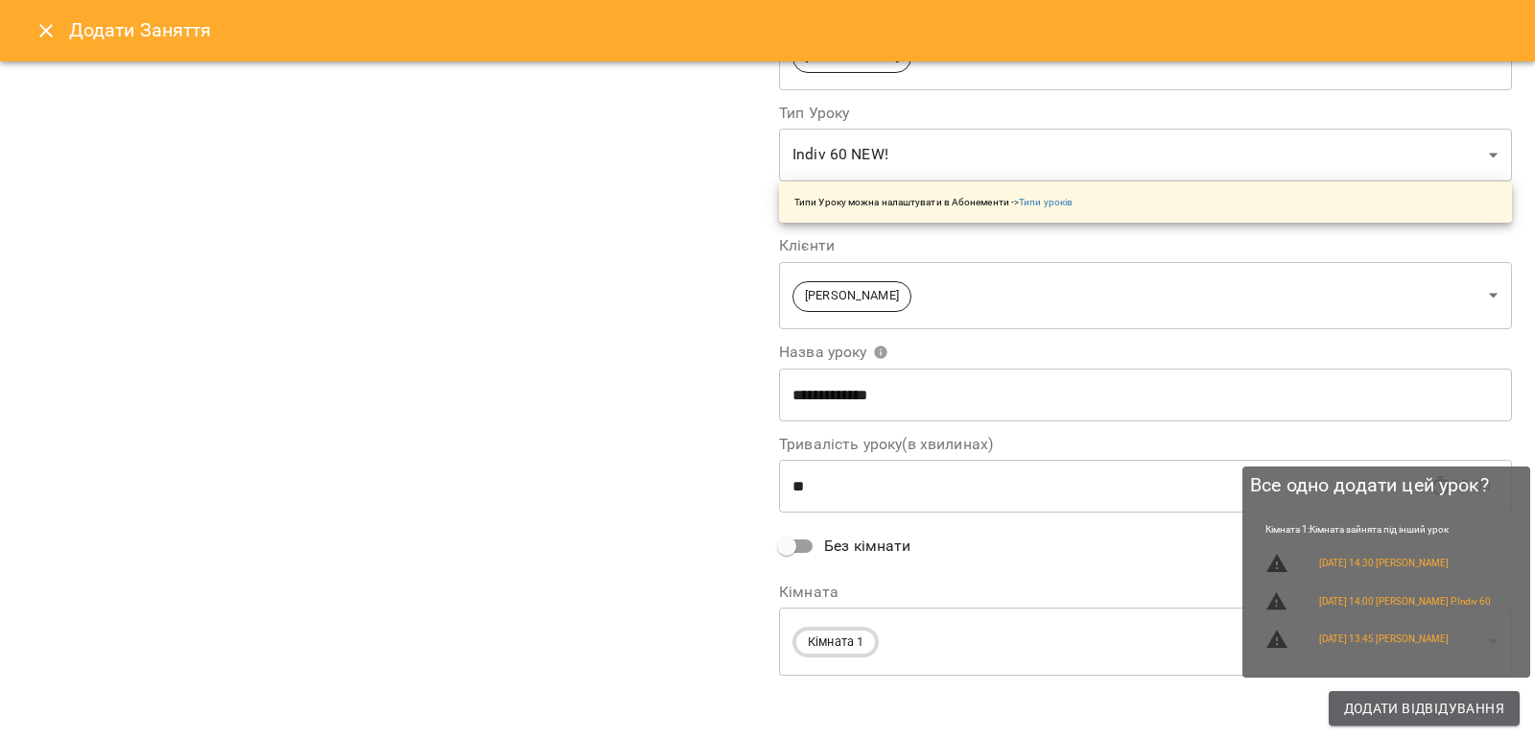
click at [1363, 701] on span "Додати Відвідування" at bounding box center [1424, 708] width 160 height 23
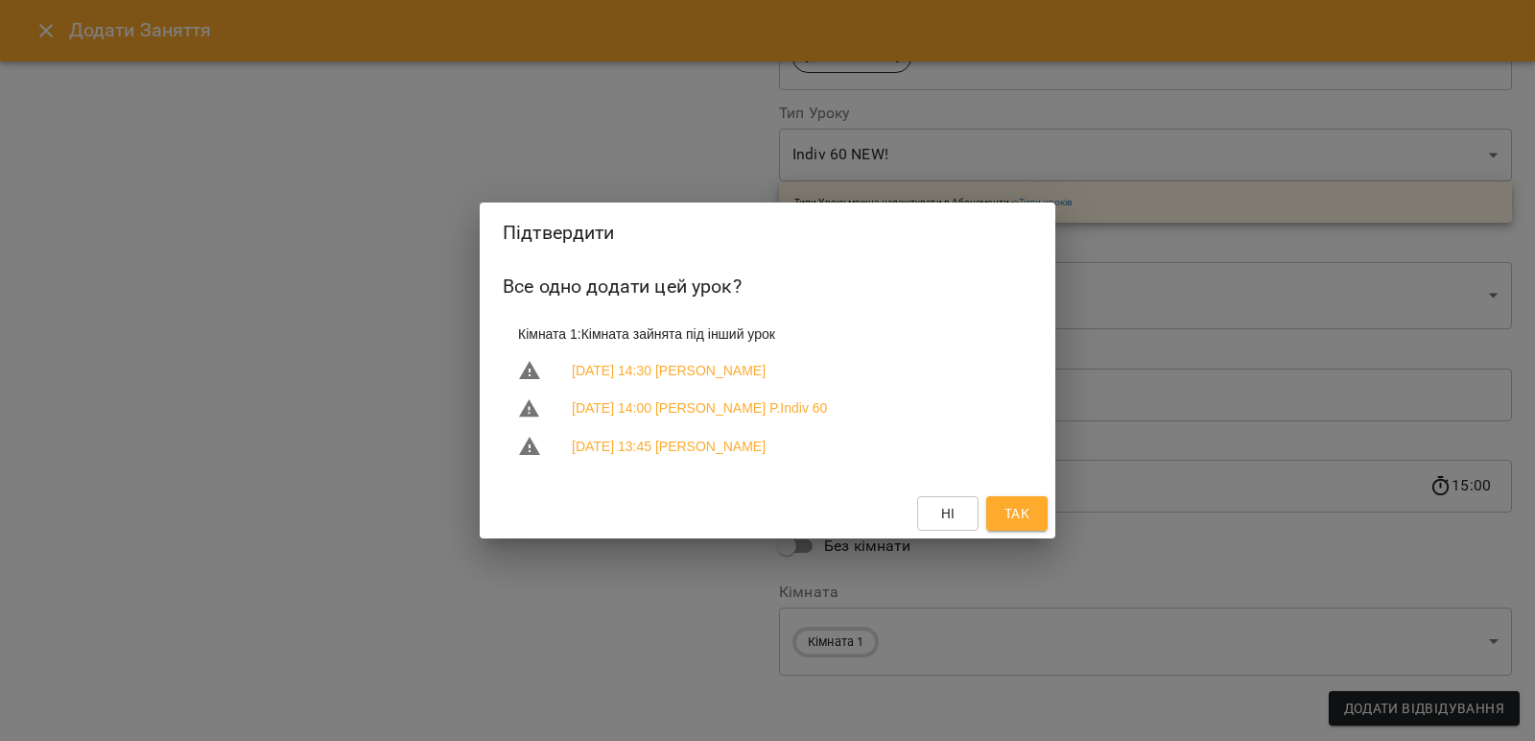
click at [1020, 512] on span "Так" at bounding box center [1017, 513] width 25 height 23
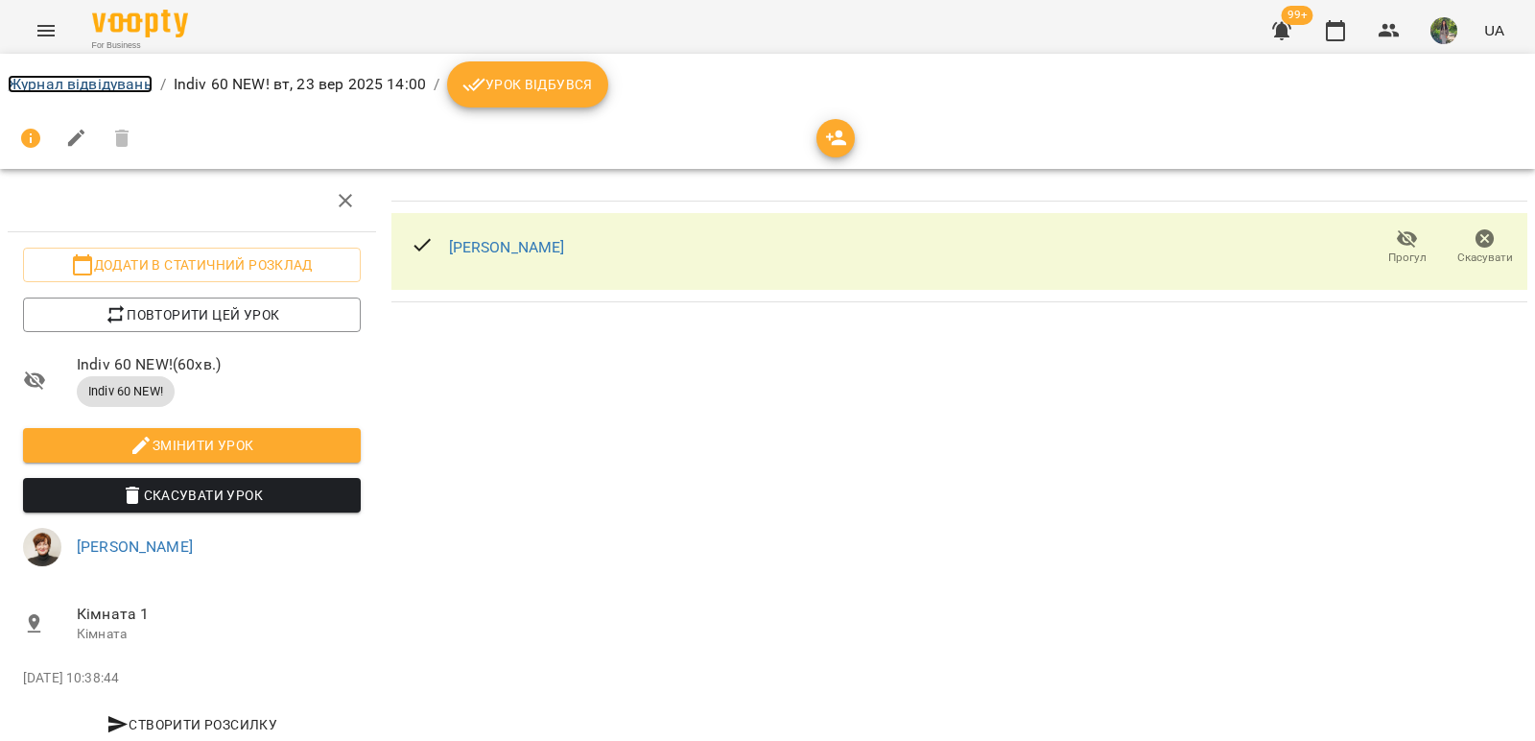
click at [75, 83] on link "Журнал відвідувань" at bounding box center [80, 84] width 145 height 18
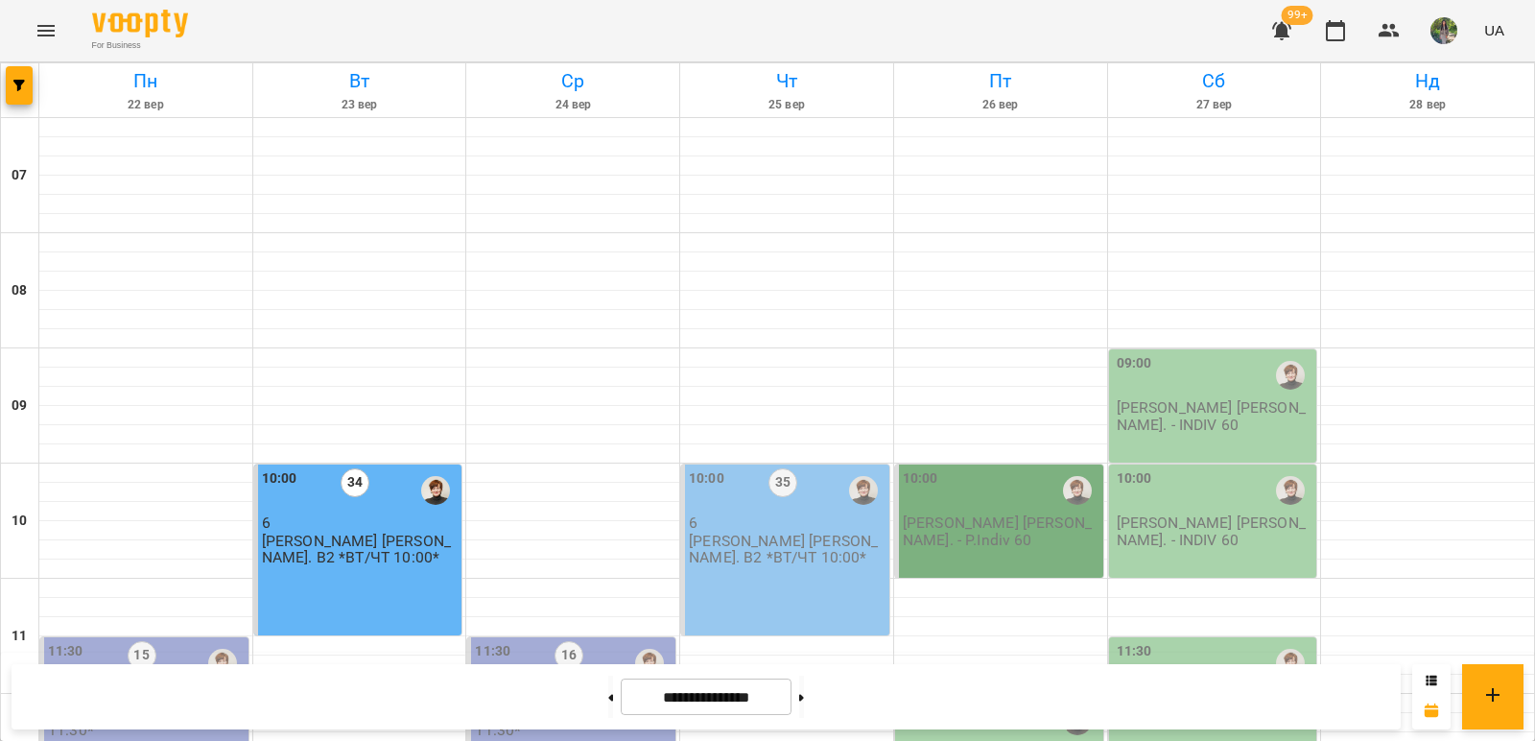
click at [1289, 33] on icon "button" at bounding box center [1281, 31] width 19 height 18
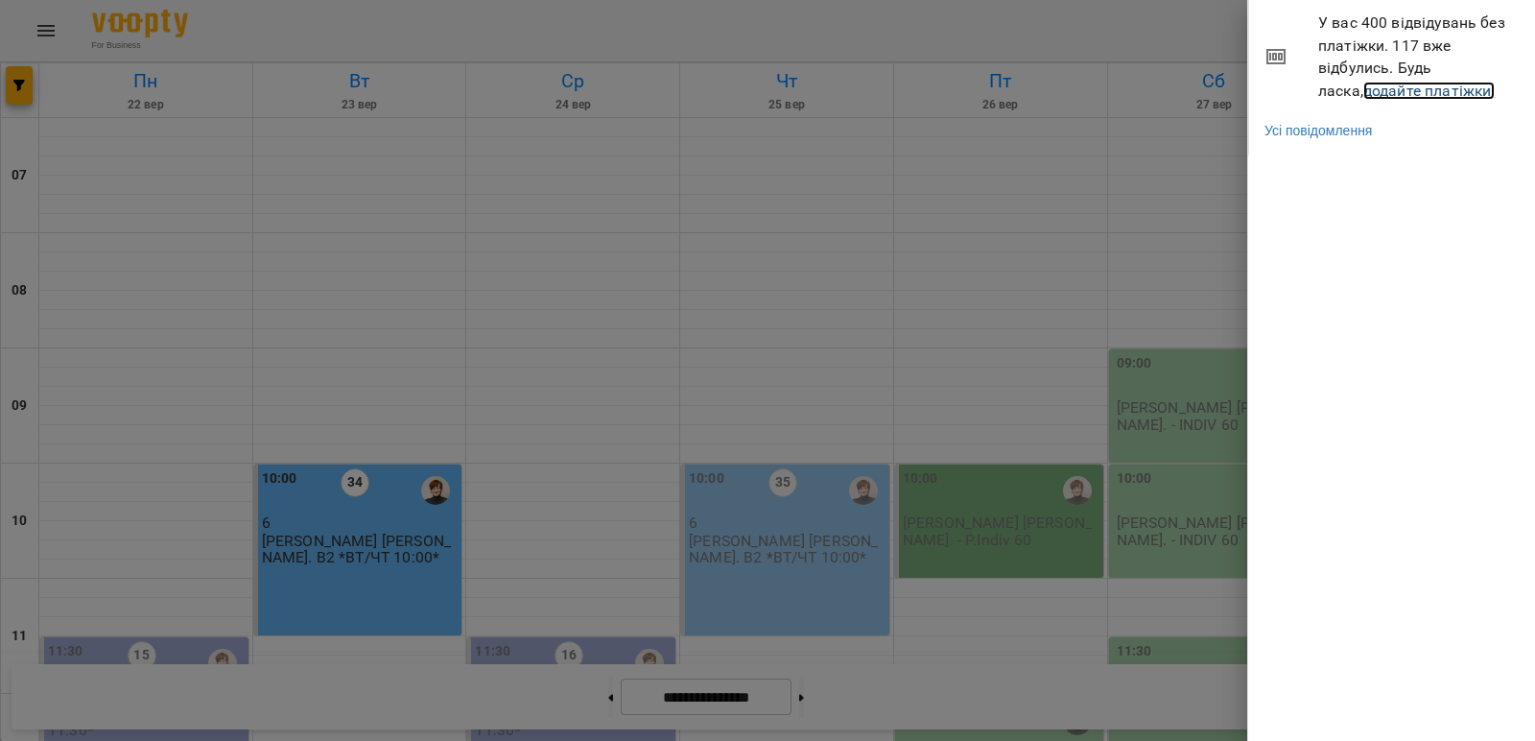
click at [1390, 93] on link "додайте платіжки!" at bounding box center [1430, 91] width 132 height 18
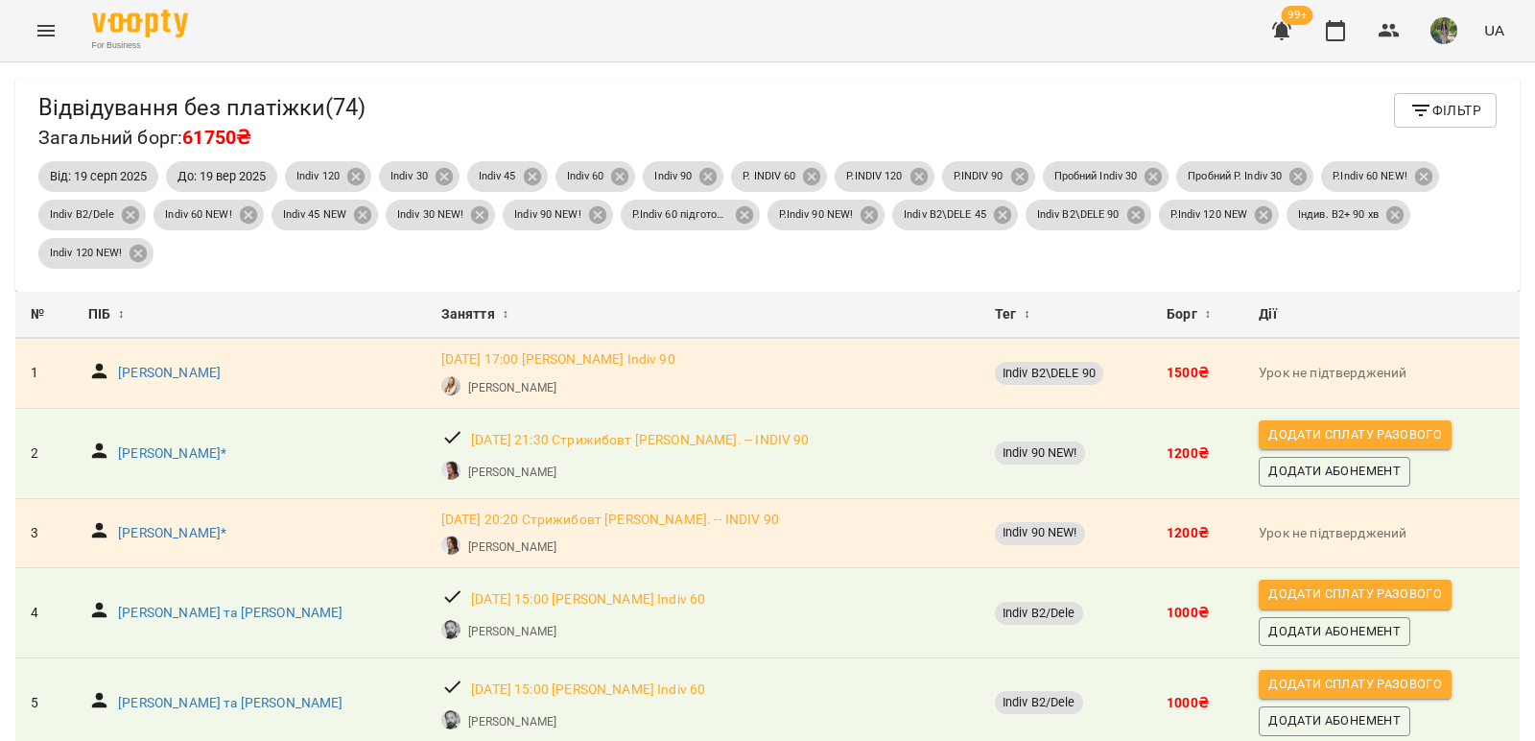
click at [44, 30] on icon "Menu" at bounding box center [46, 30] width 23 height 23
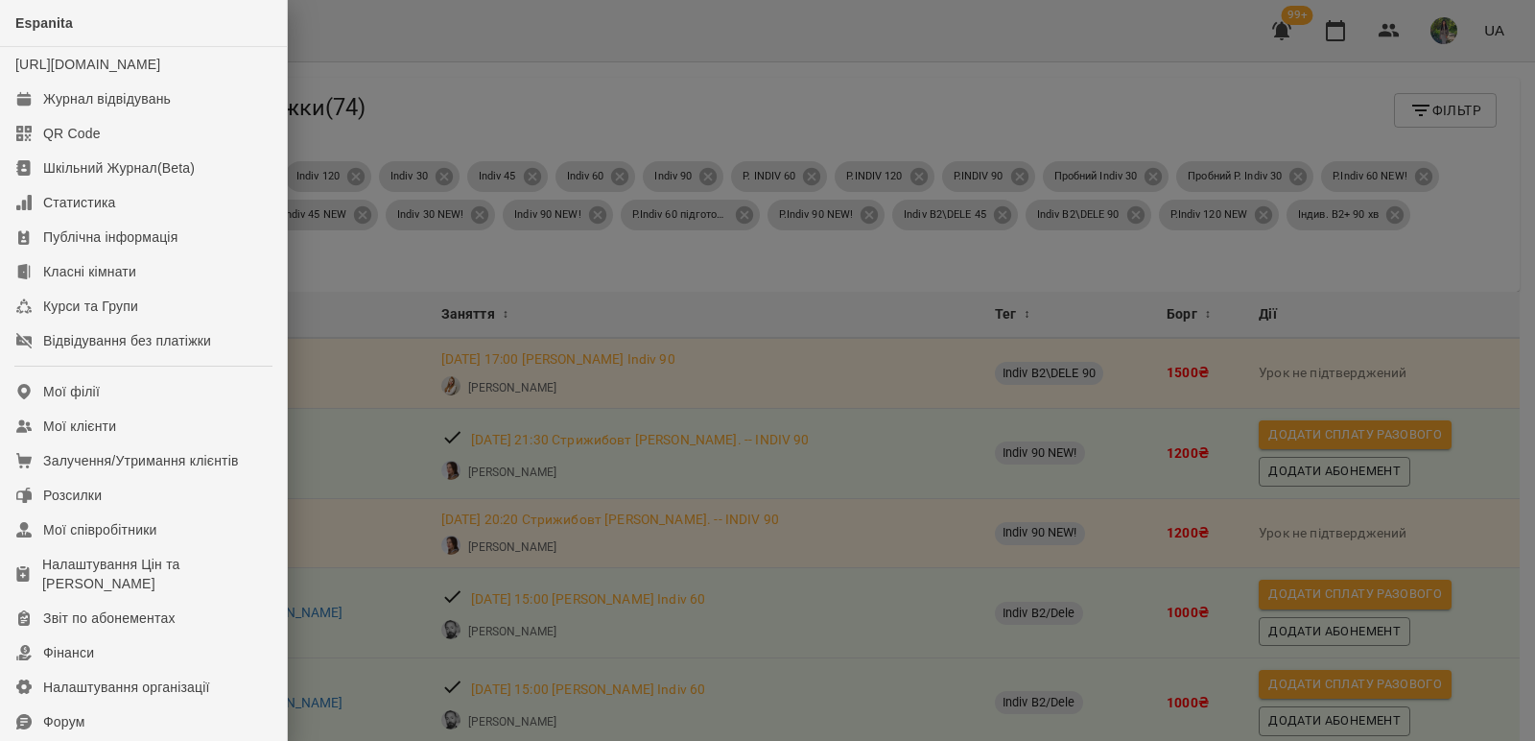
click at [697, 82] on div at bounding box center [767, 370] width 1535 height 741
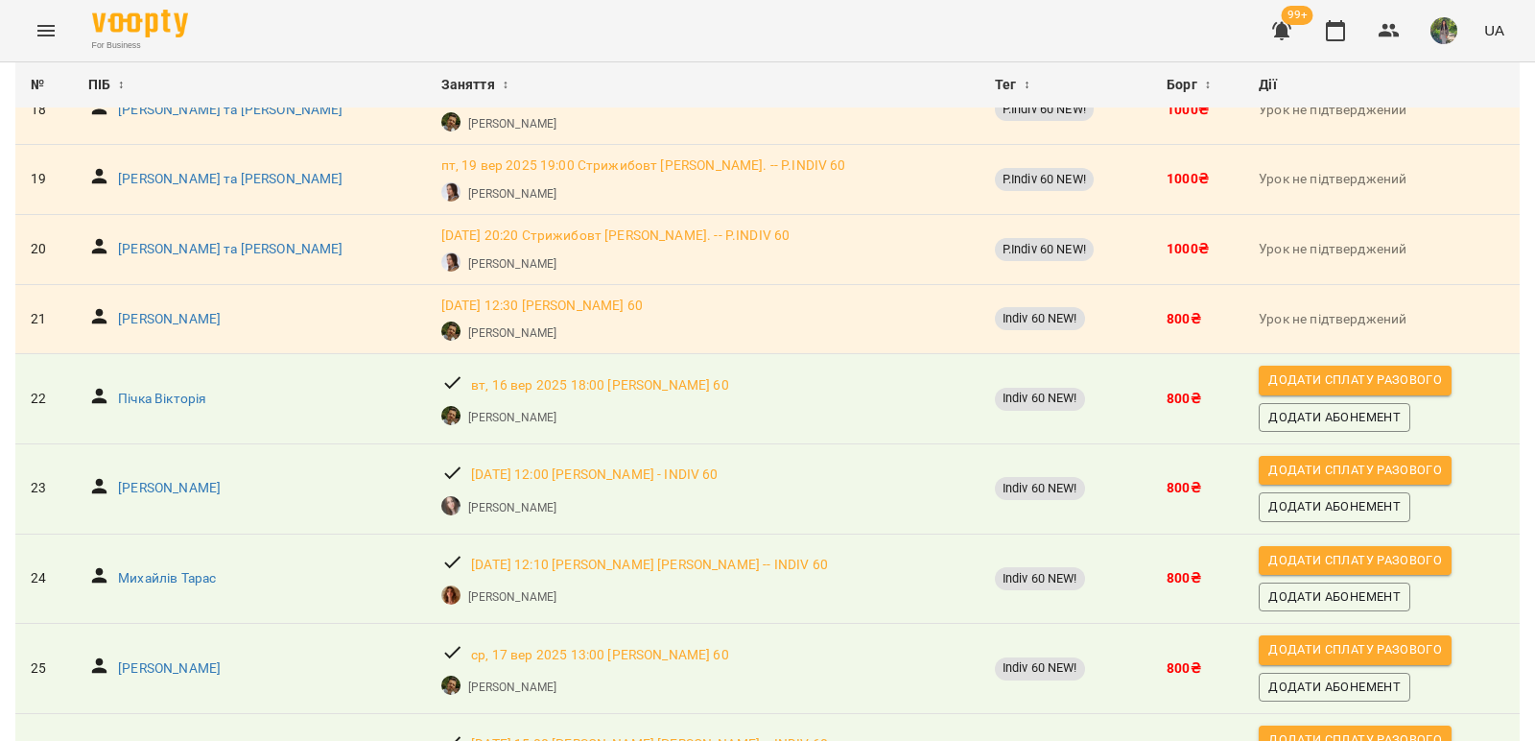
scroll to position [1631, 0]
click at [1283, 31] on icon "button" at bounding box center [1281, 31] width 19 height 18
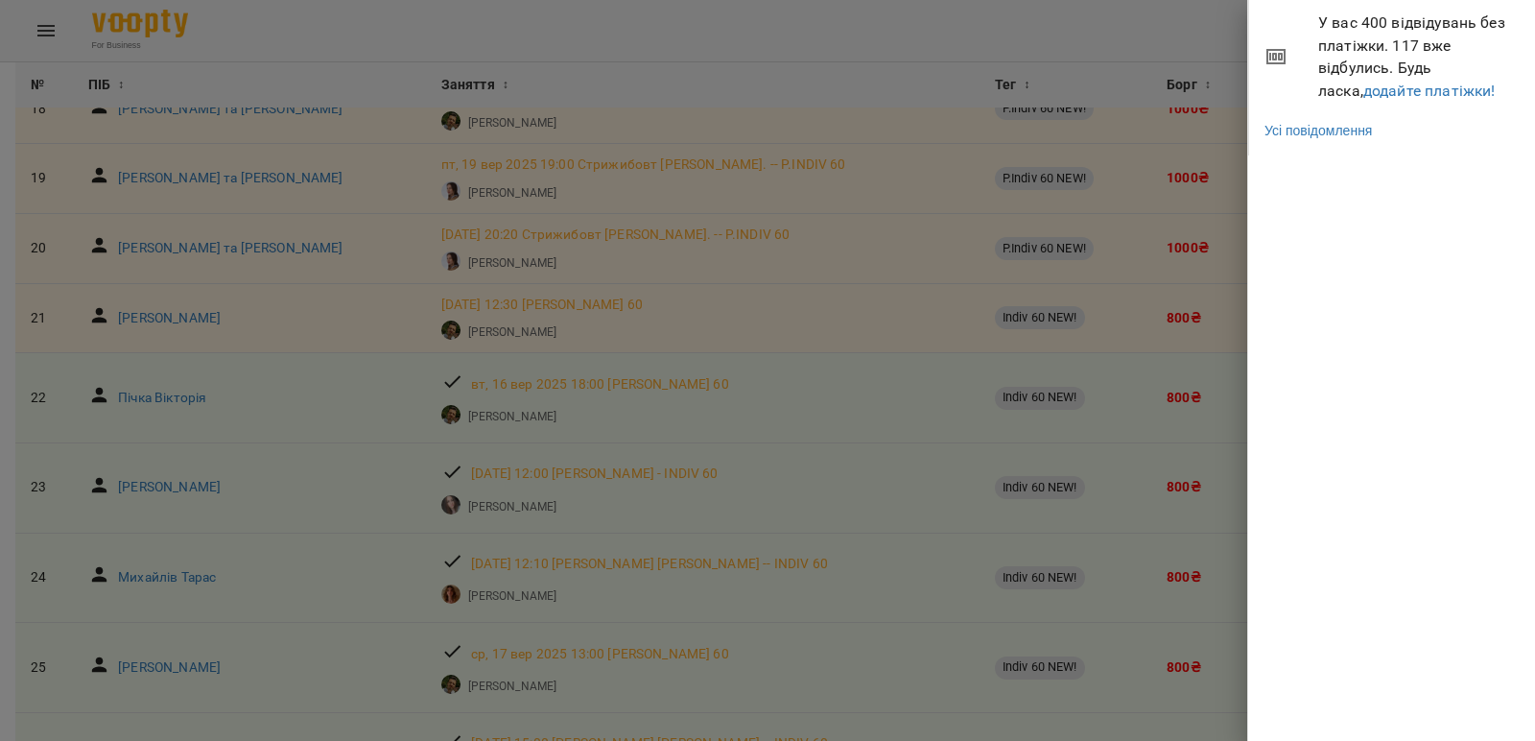
click at [1094, 29] on div at bounding box center [767, 370] width 1535 height 741
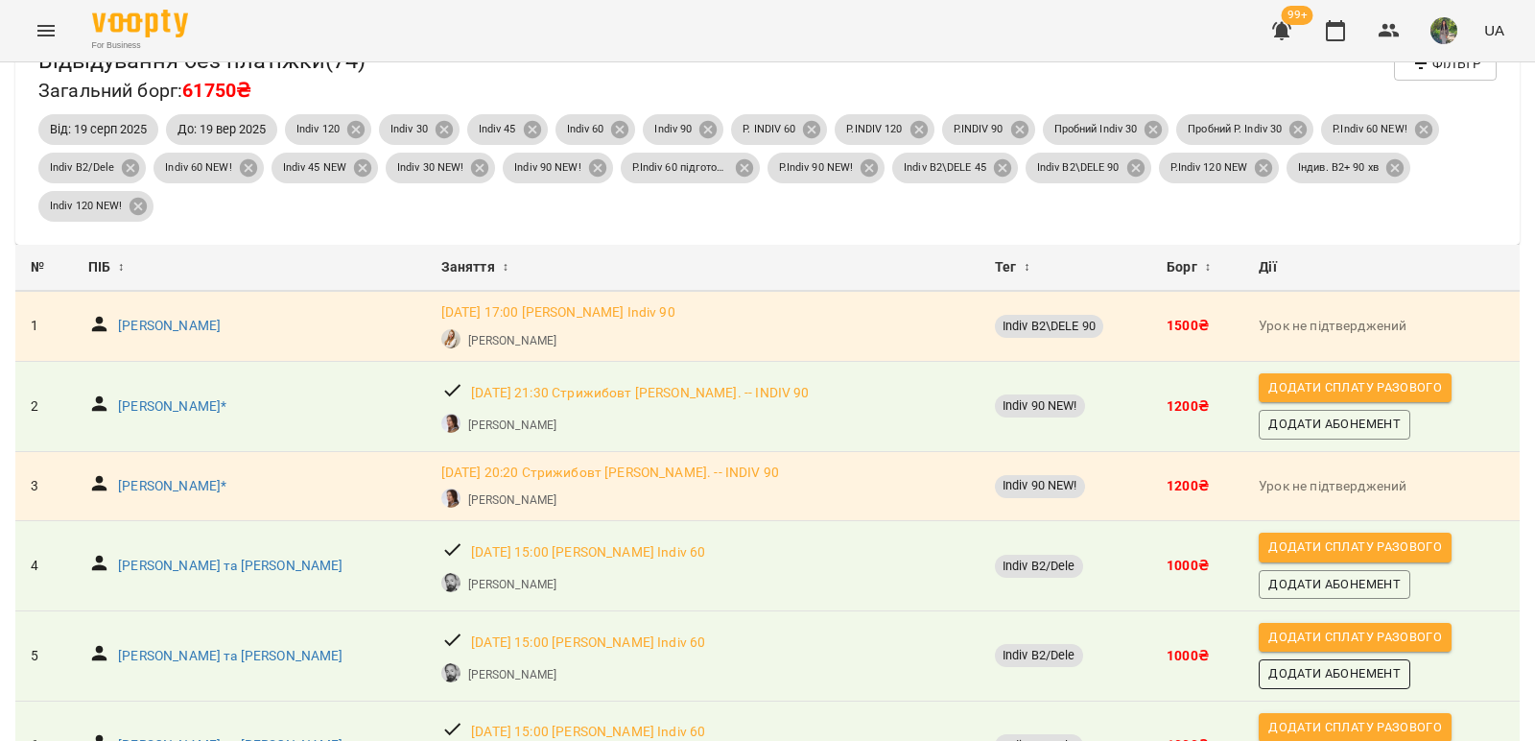
scroll to position [0, 0]
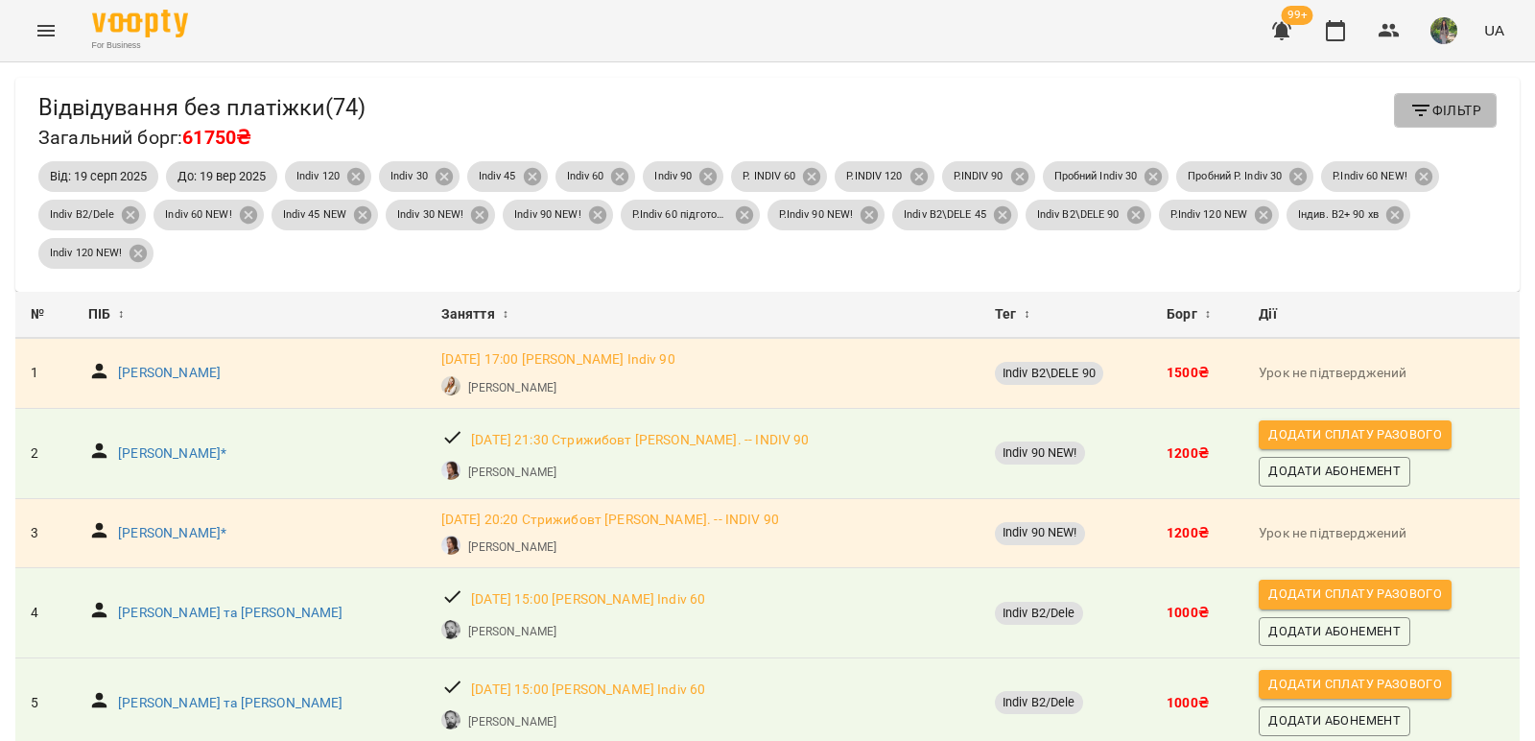
click at [1445, 99] on span "Фільтр" at bounding box center [1446, 110] width 72 height 23
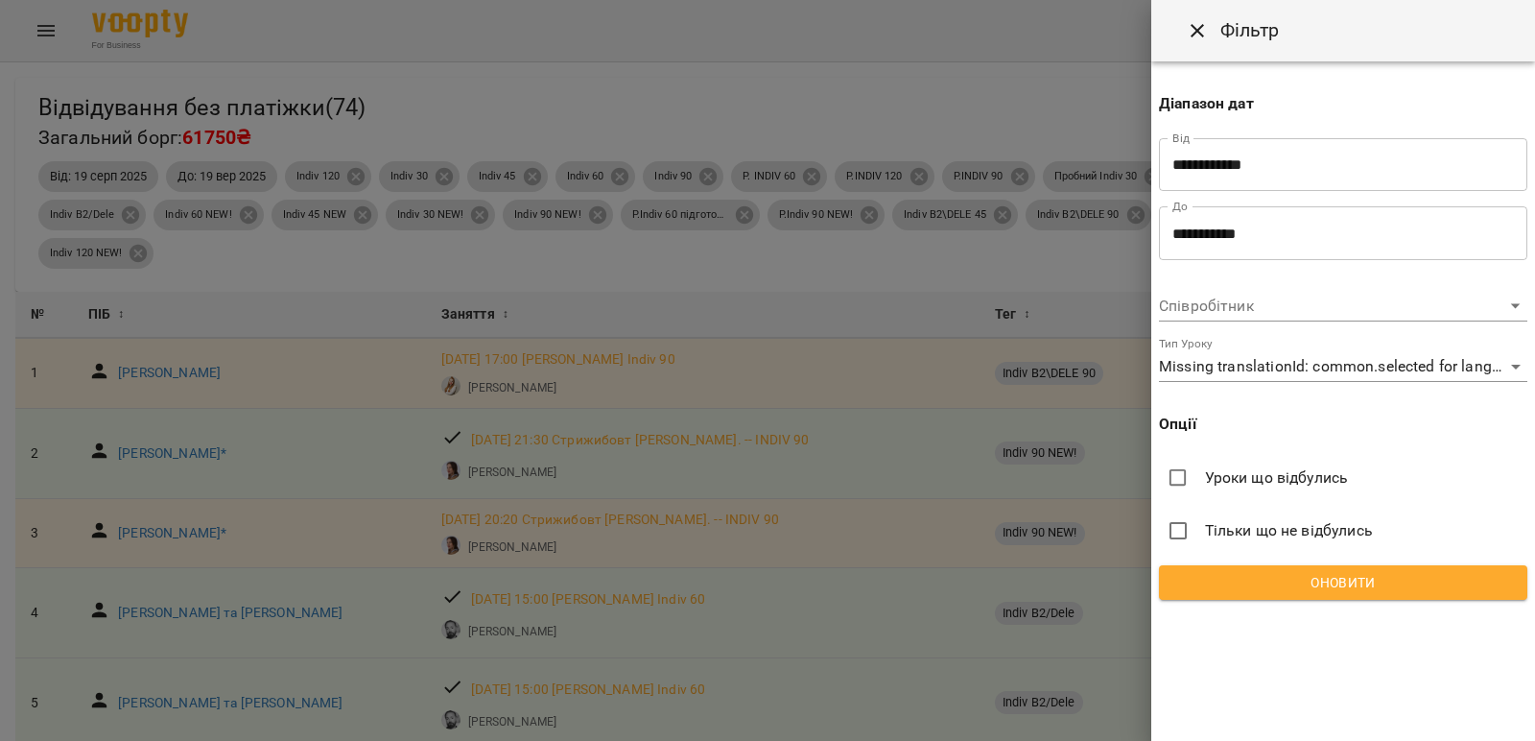
click at [1295, 168] on input "**********" at bounding box center [1343, 165] width 368 height 54
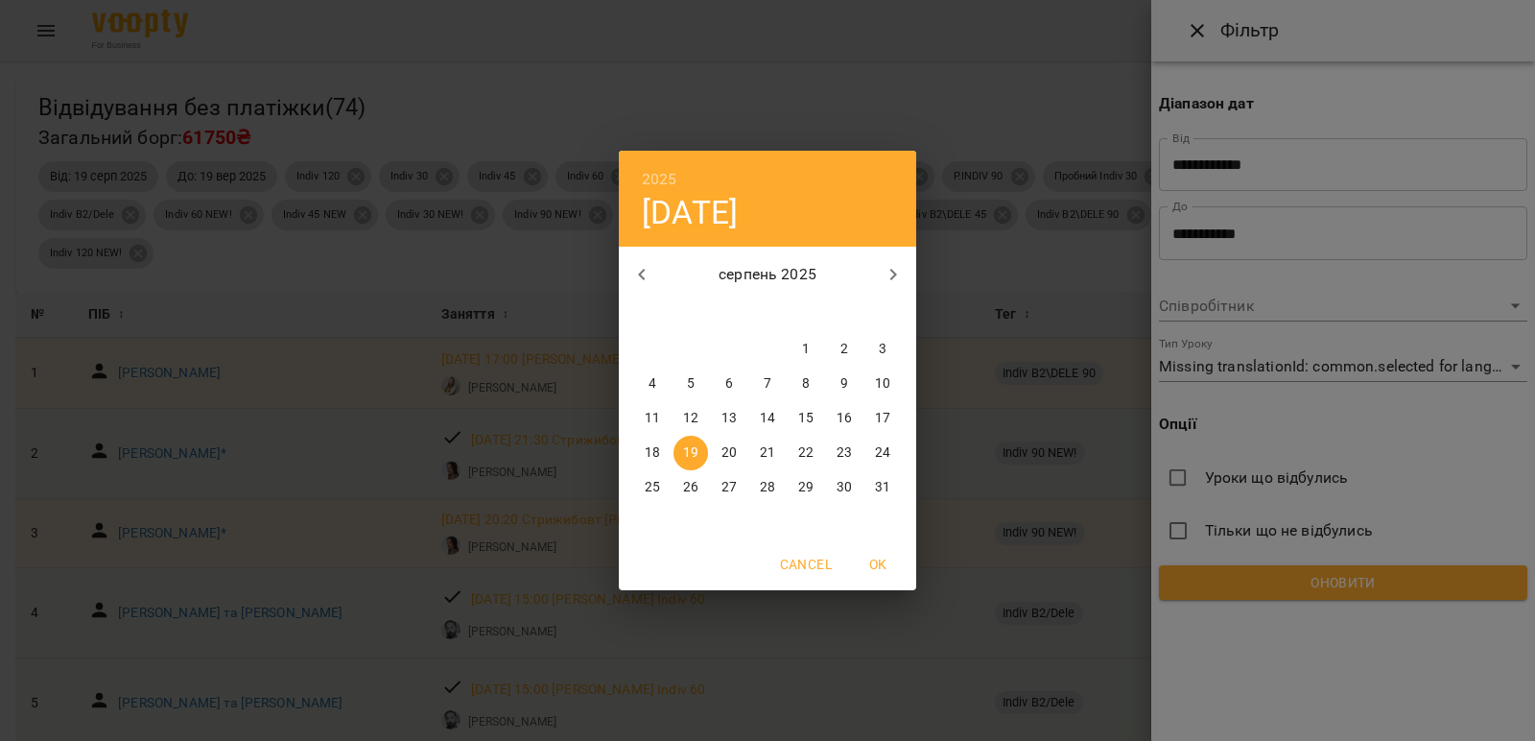
click at [892, 273] on icon "button" at bounding box center [893, 274] width 23 height 23
click at [686, 416] on p "16" at bounding box center [690, 418] width 15 height 19
type input "**********"
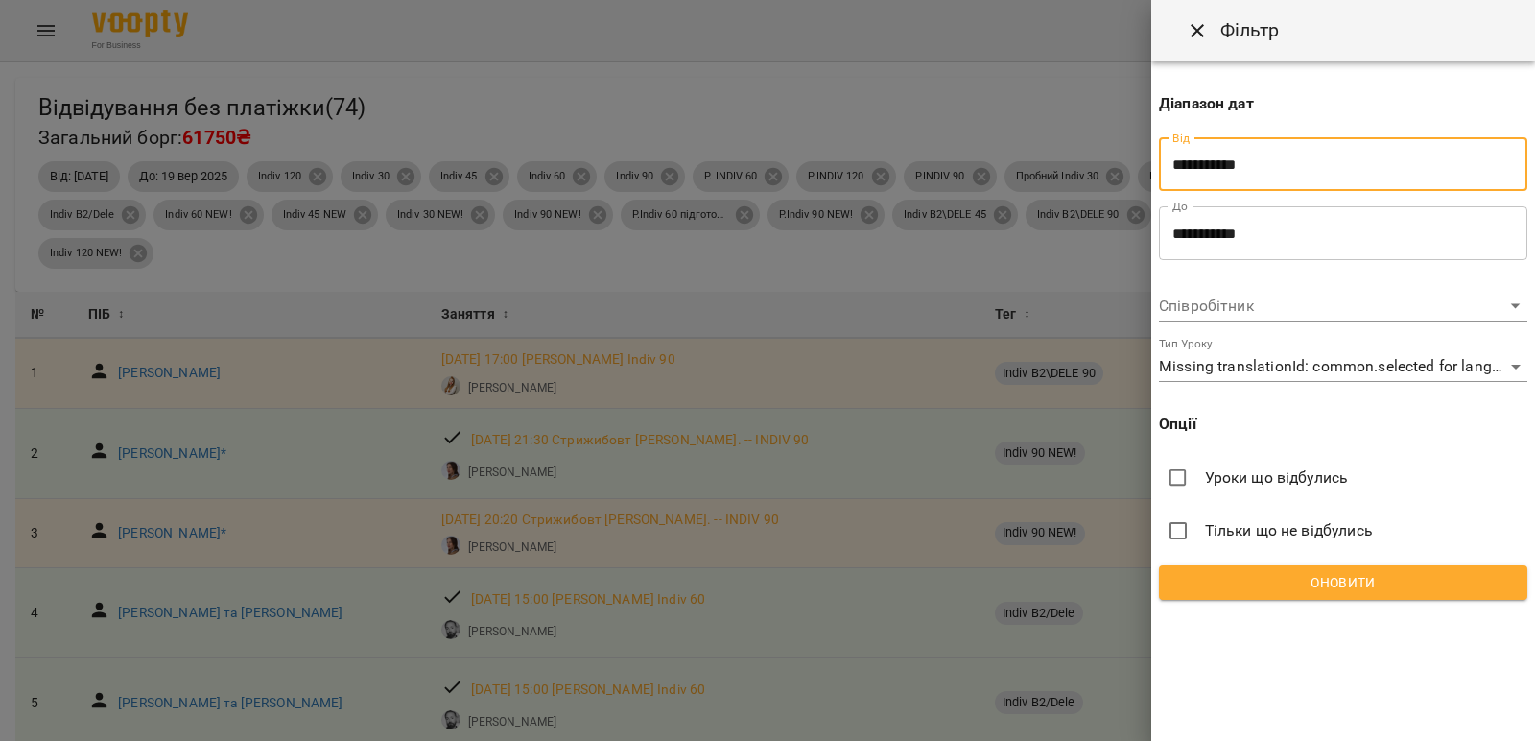
click at [1272, 235] on input "**********" at bounding box center [1343, 233] width 368 height 54
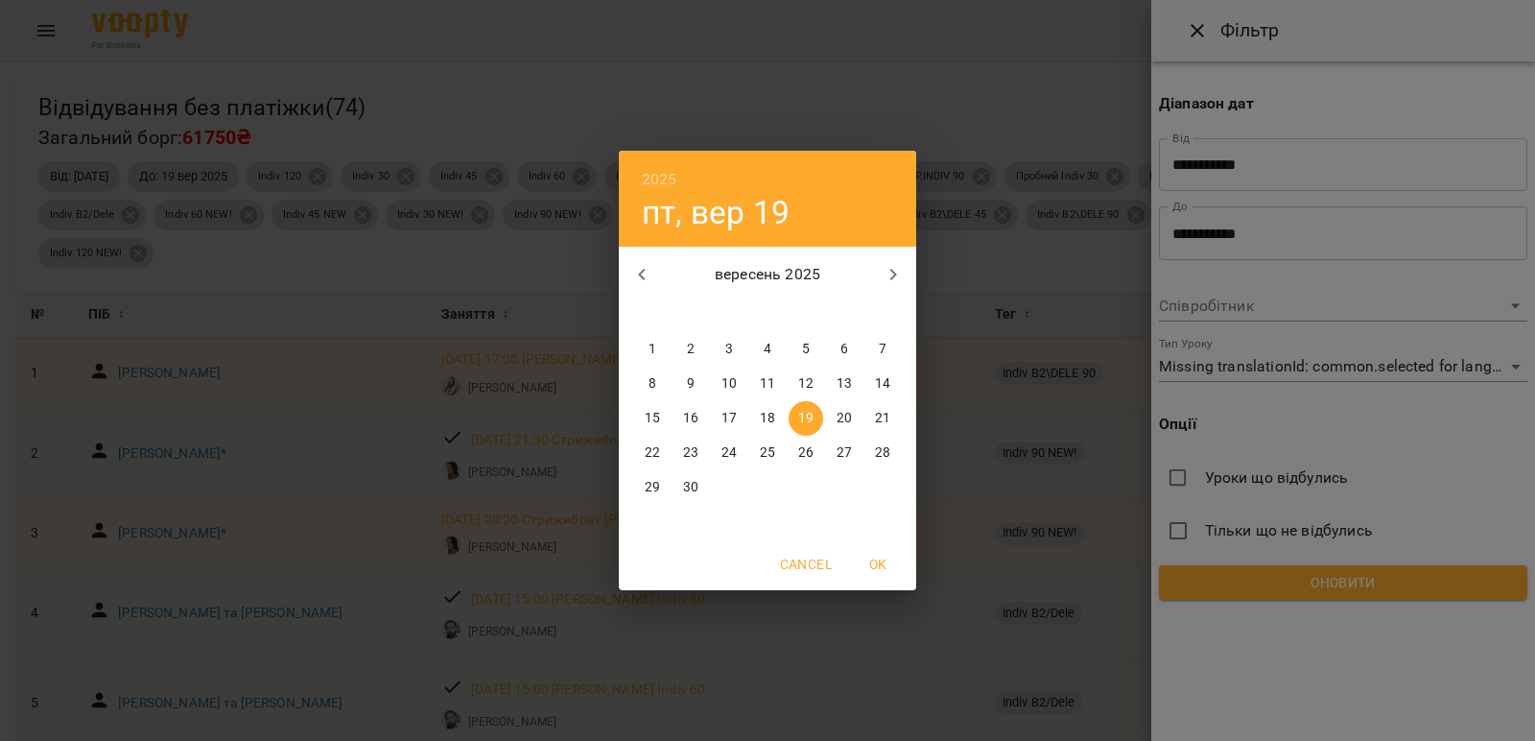
click at [693, 418] on p "16" at bounding box center [690, 418] width 15 height 19
type input "**********"
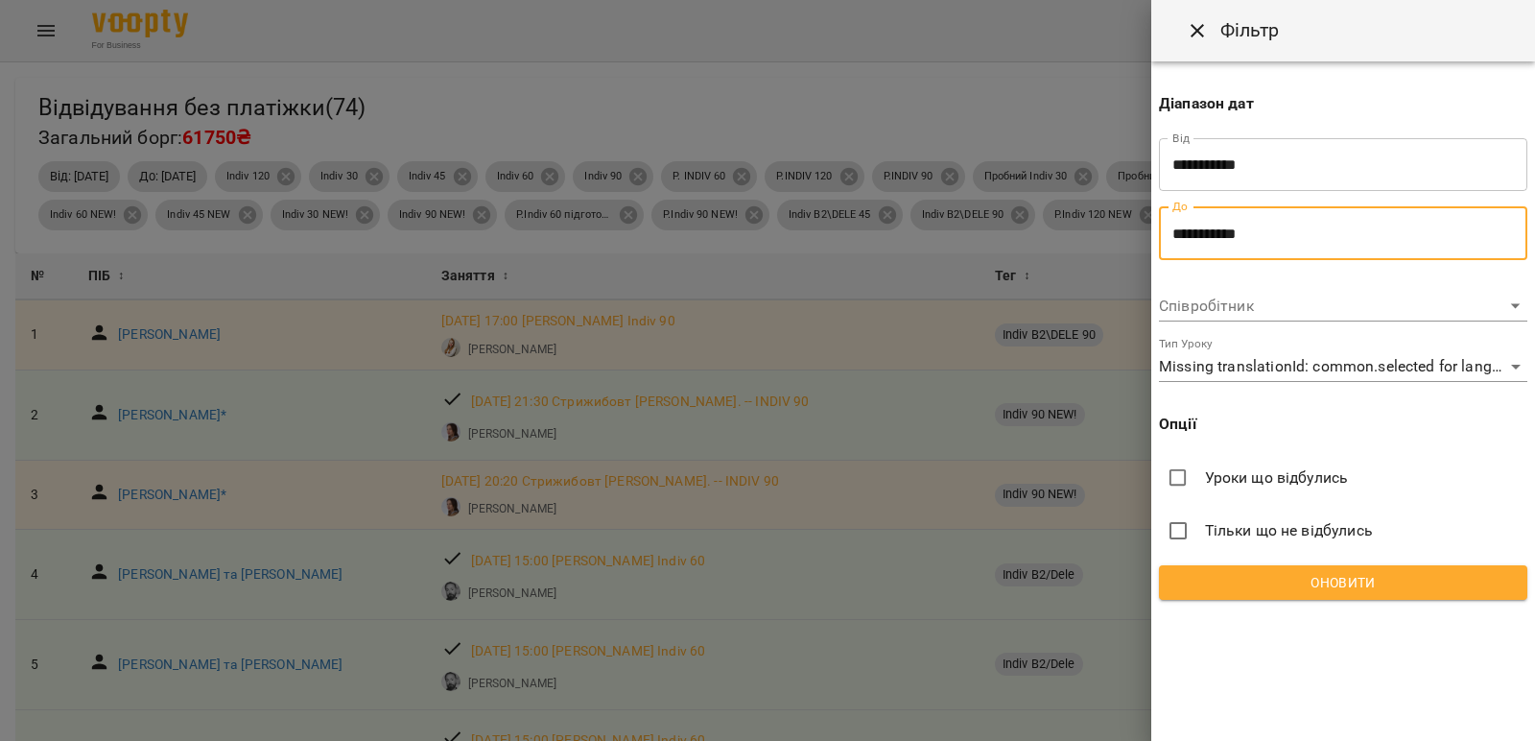
click at [1410, 596] on button "Оновити" at bounding box center [1343, 582] width 368 height 35
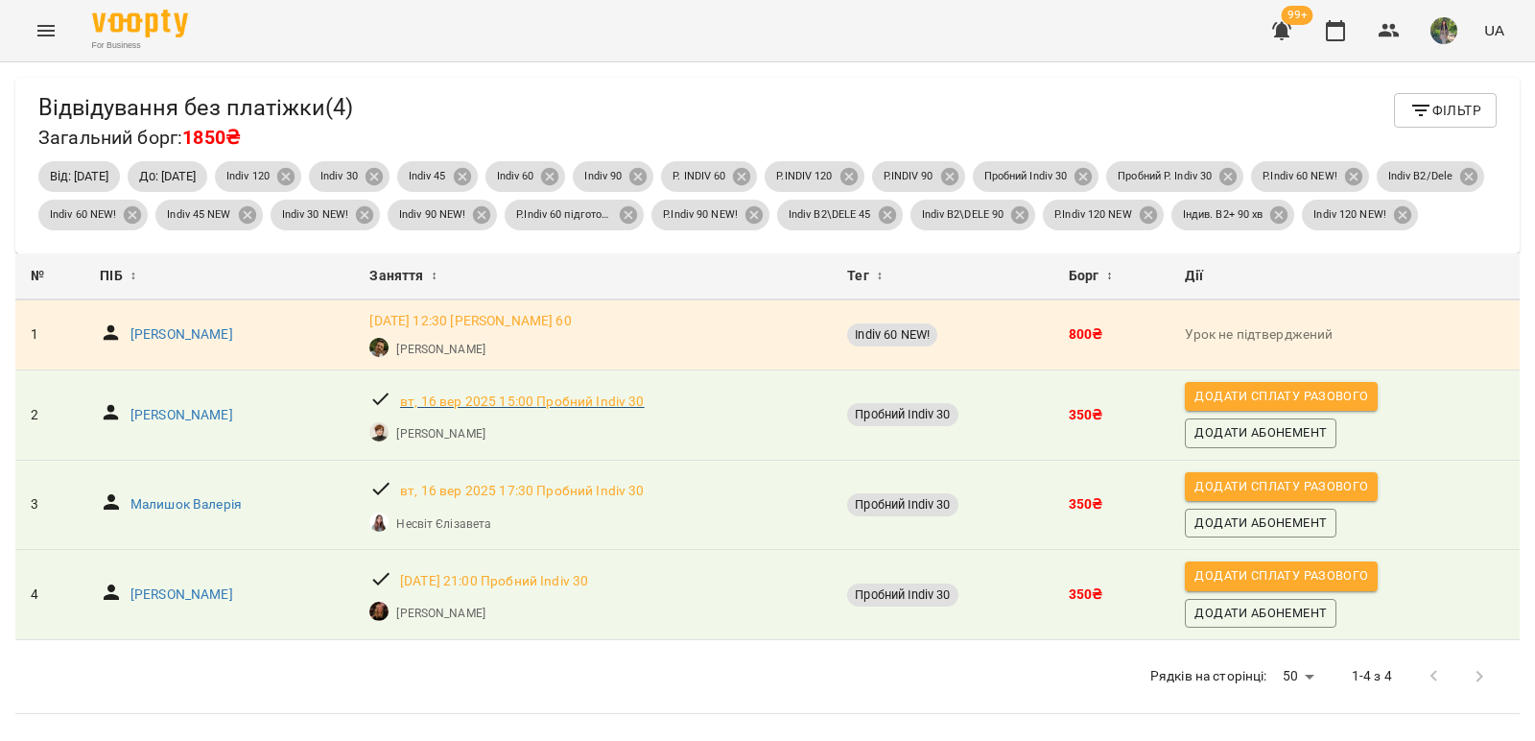
scroll to position [62, 0]
drag, startPoint x: 217, startPoint y: 391, endPoint x: 173, endPoint y: 472, distance: 92.7
click at [1282, 36] on icon "button" at bounding box center [1281, 31] width 19 height 18
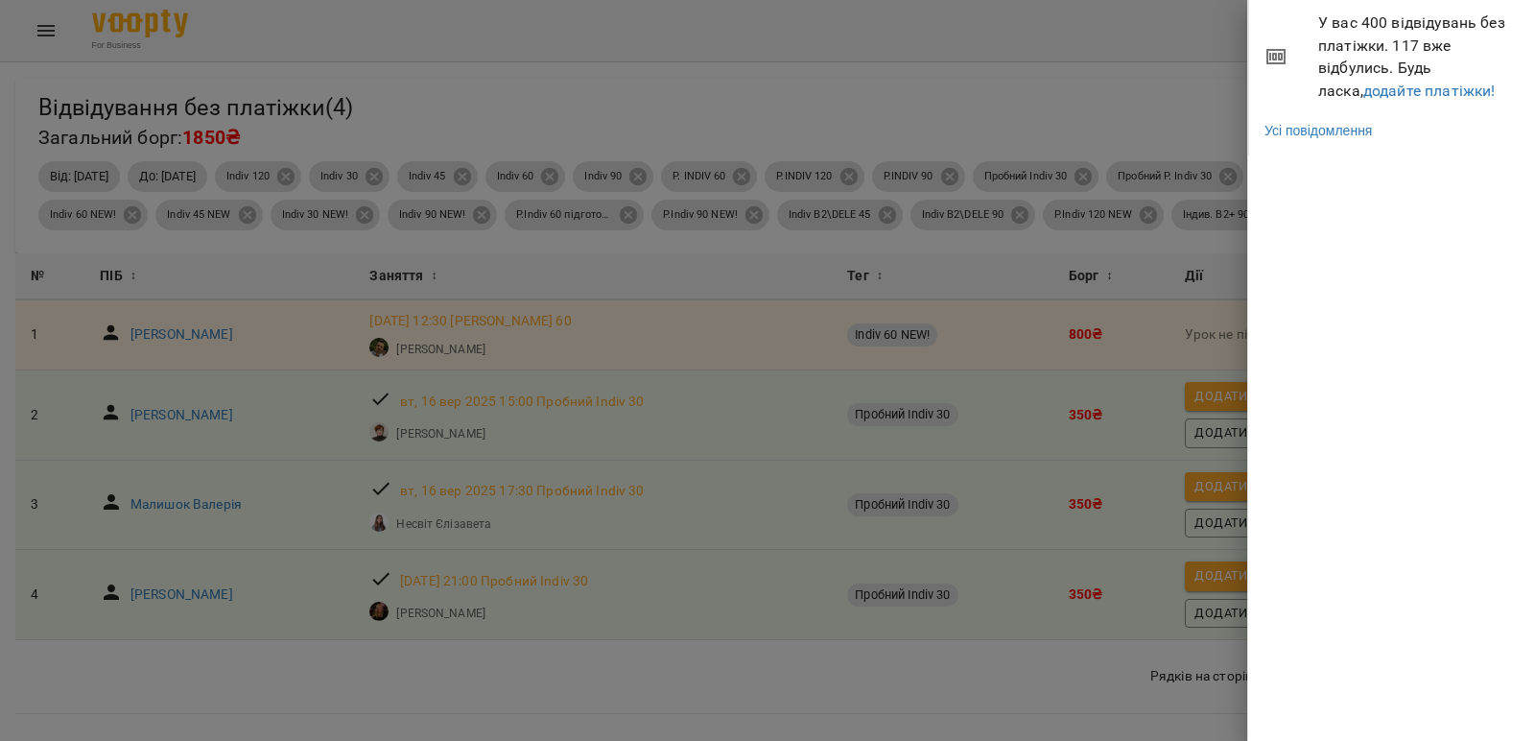
click at [1074, 61] on div at bounding box center [767, 370] width 1535 height 741
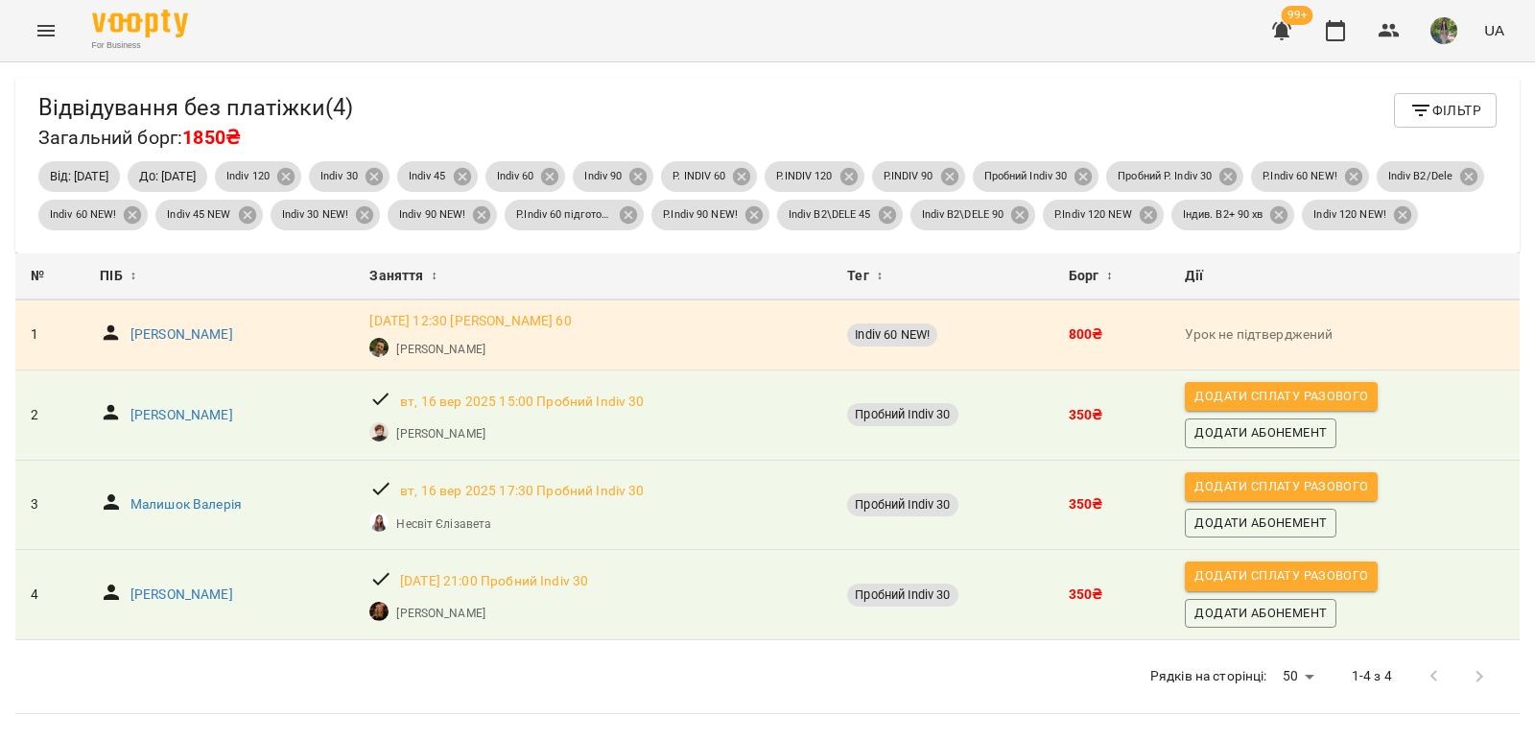
scroll to position [0, 0]
click at [1426, 107] on span "Фільтр" at bounding box center [1446, 110] width 72 height 23
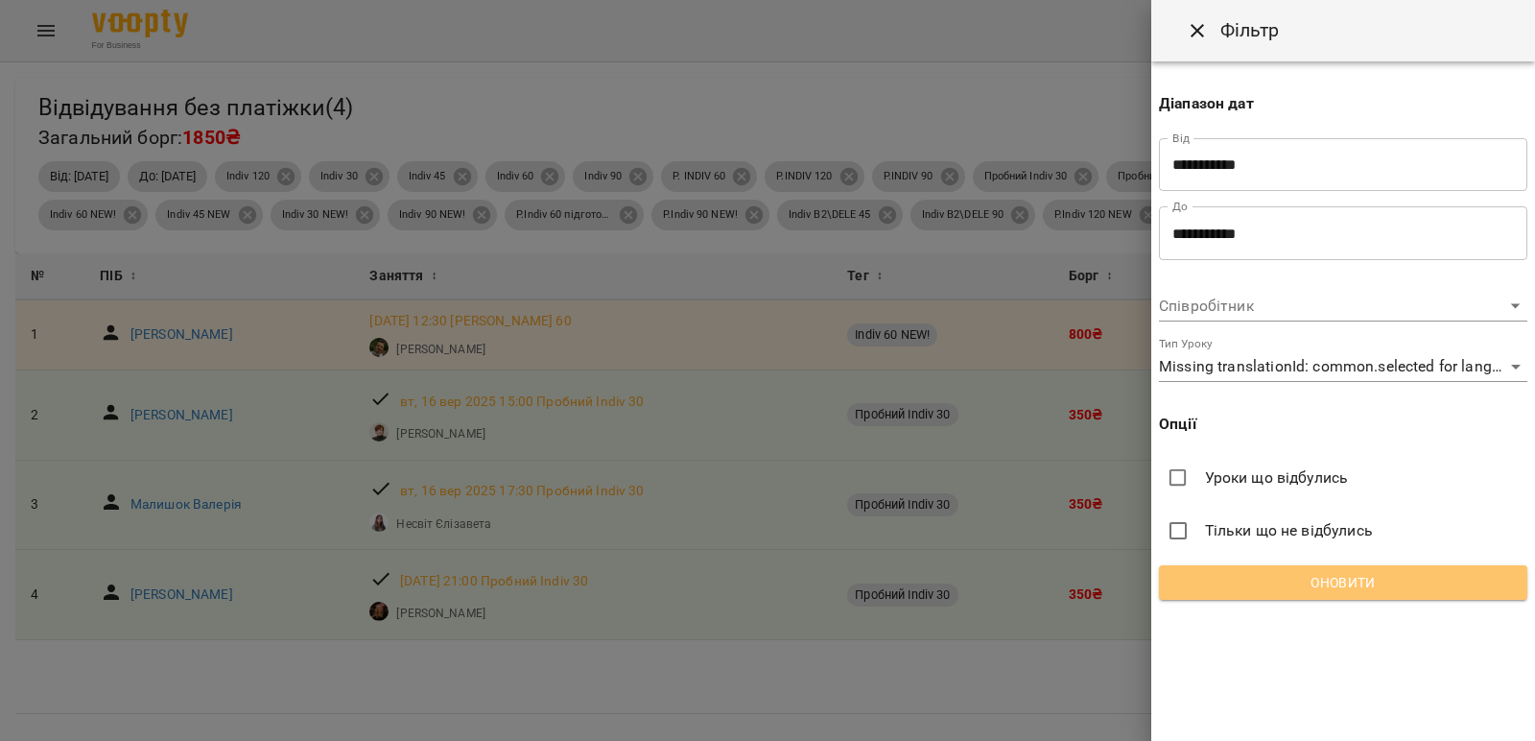
click at [1373, 591] on span "Оновити" at bounding box center [1344, 582] width 338 height 23
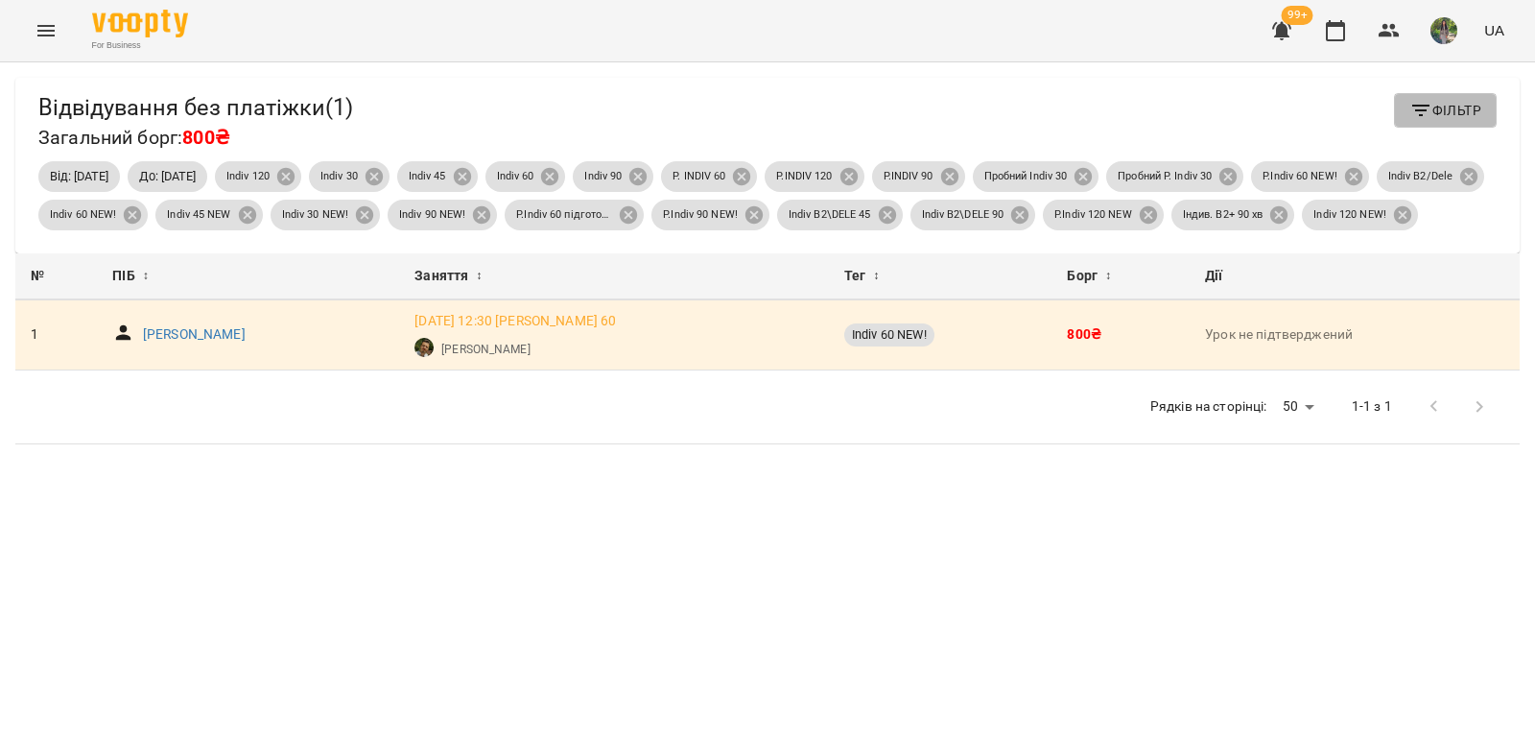
click at [1460, 111] on span "Фільтр" at bounding box center [1446, 110] width 72 height 23
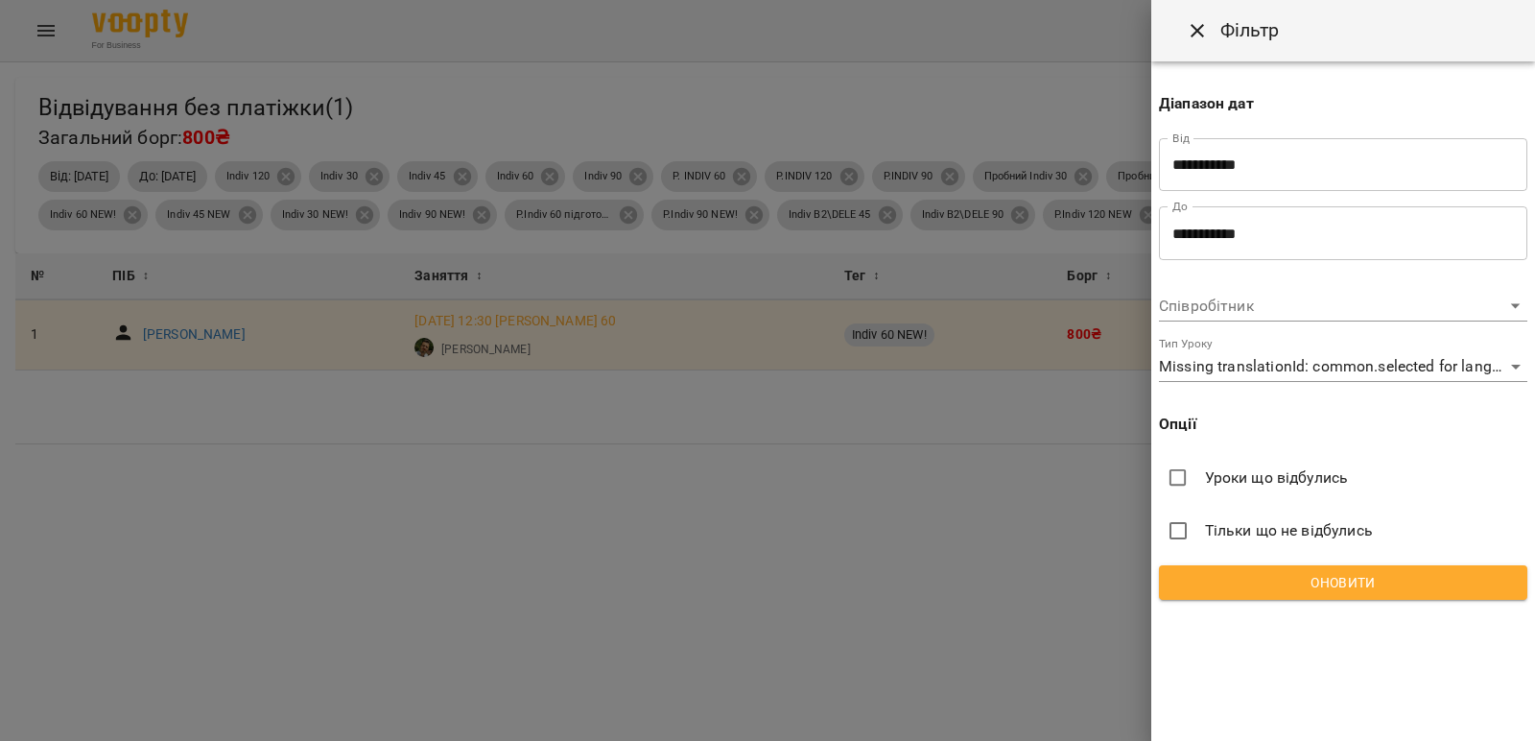
click at [1268, 180] on input "**********" at bounding box center [1343, 165] width 368 height 54
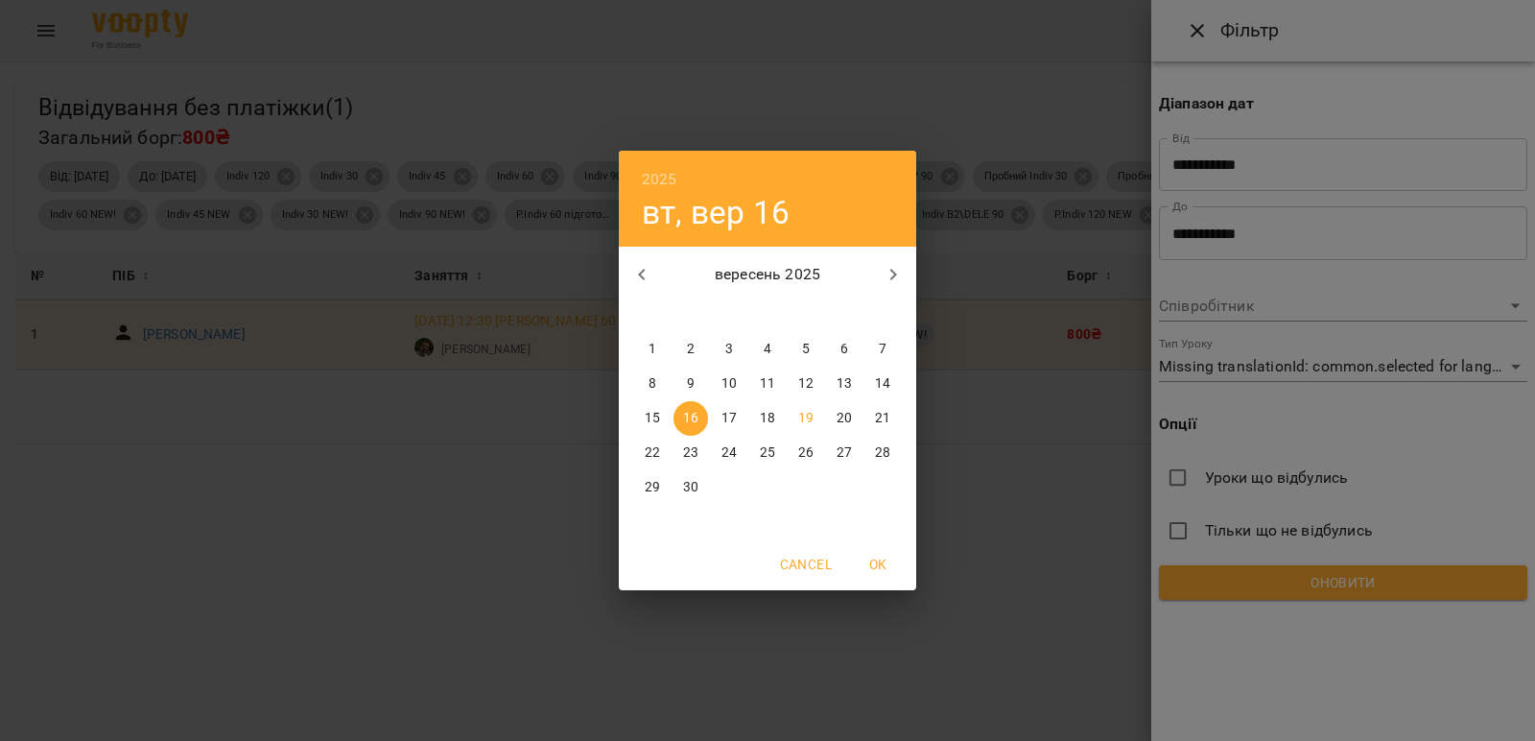
click at [726, 423] on p "17" at bounding box center [729, 418] width 15 height 19
type input "**********"
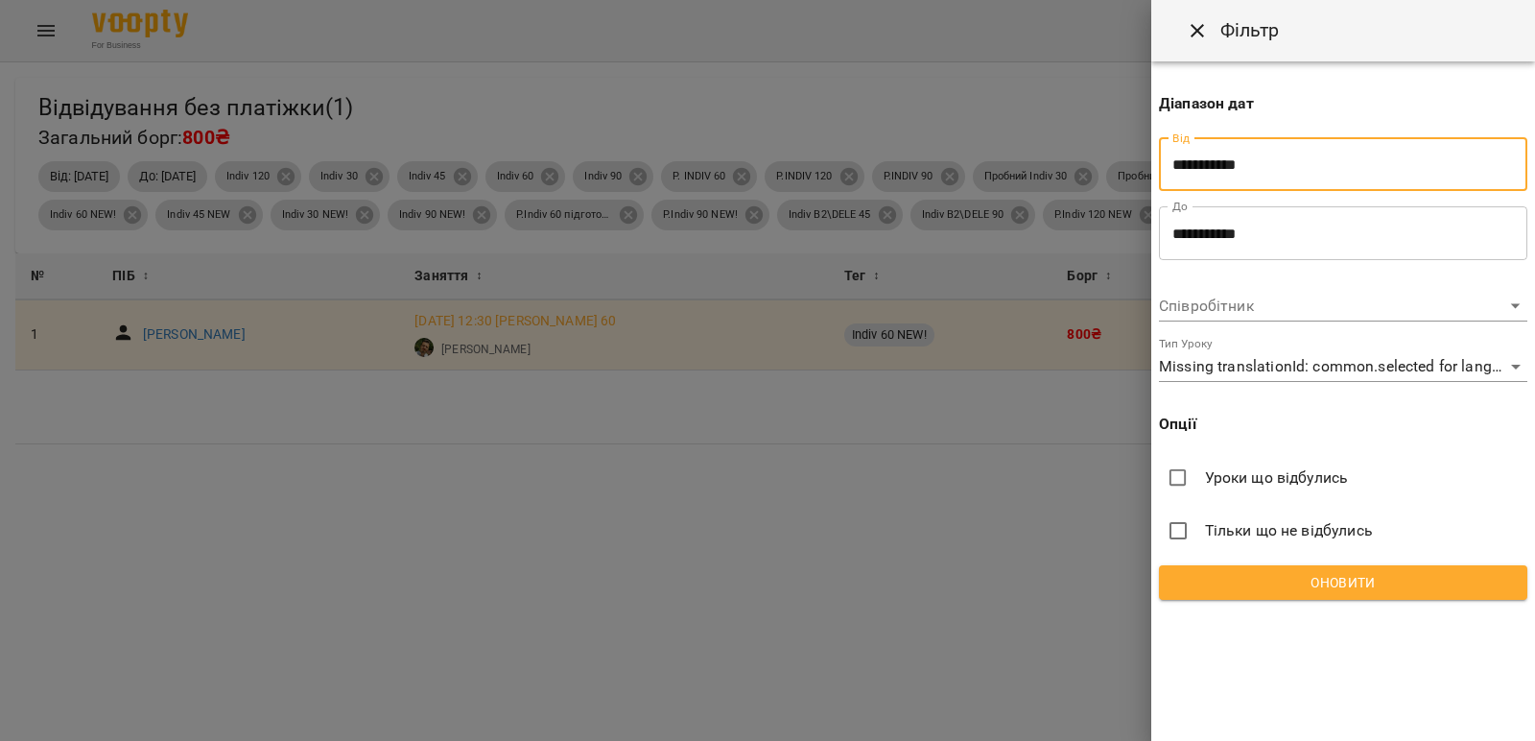
click at [1352, 232] on input "**********" at bounding box center [1343, 233] width 368 height 54
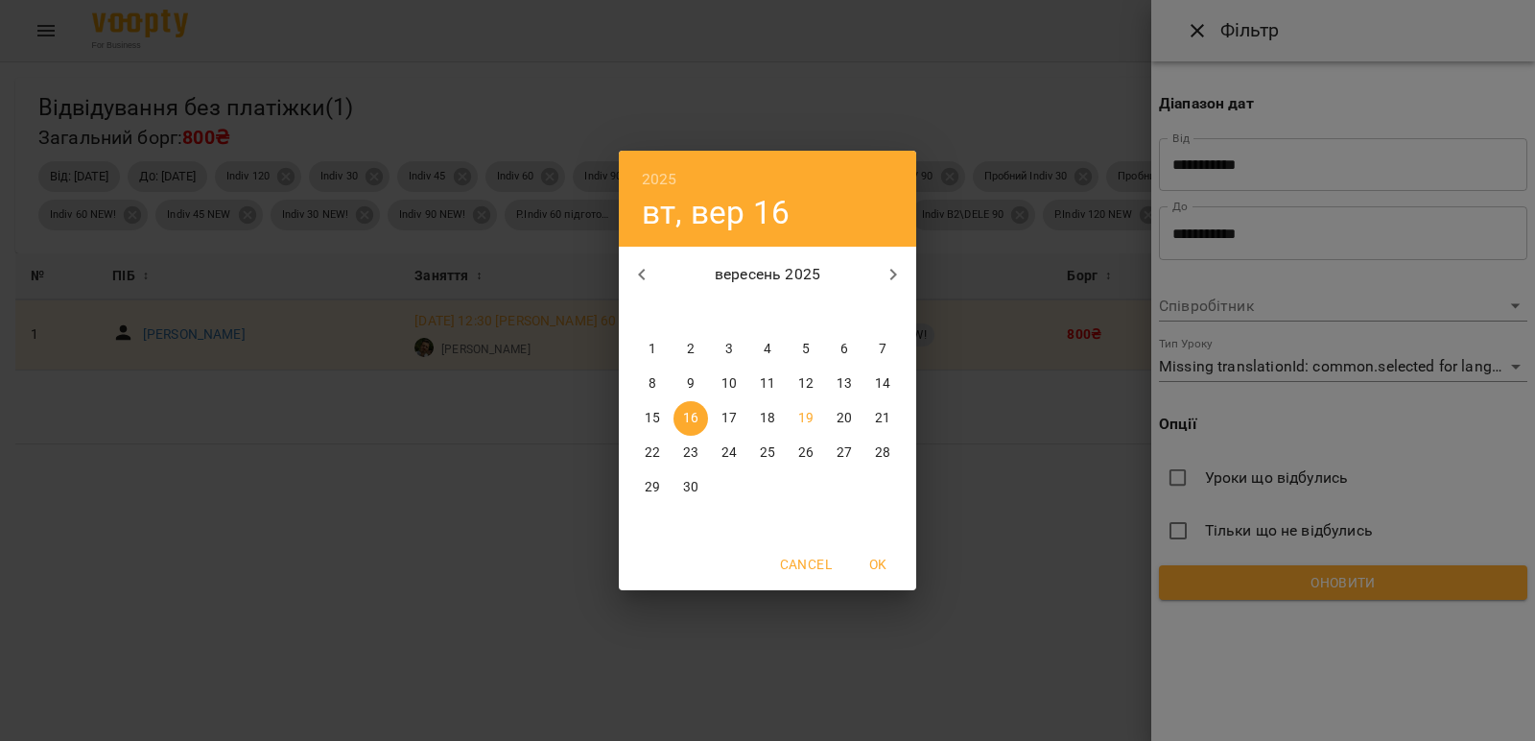
click at [728, 413] on p "17" at bounding box center [729, 418] width 15 height 19
type input "**********"
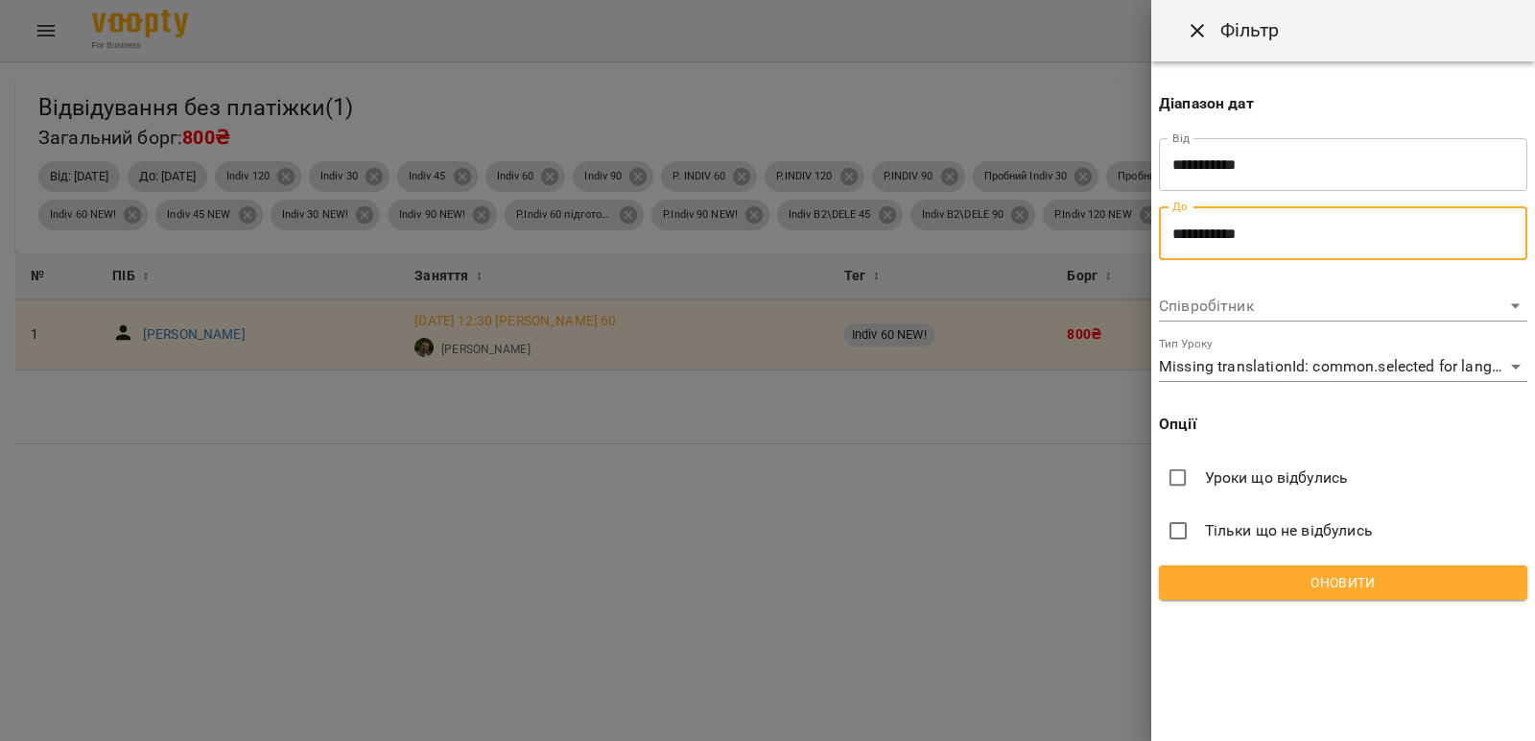
click at [1362, 588] on span "Оновити" at bounding box center [1344, 582] width 338 height 23
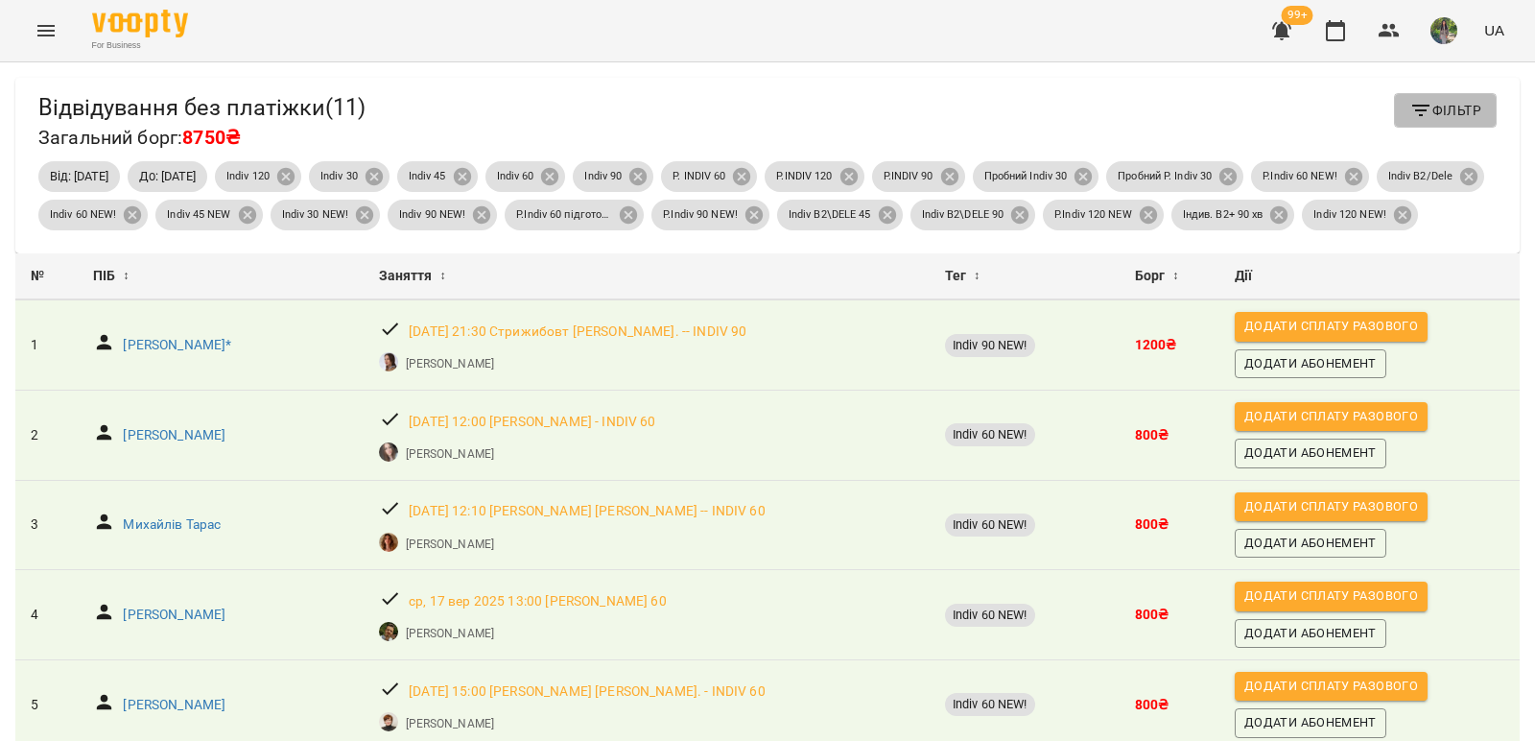
click at [1455, 119] on span "Фільтр" at bounding box center [1446, 110] width 72 height 23
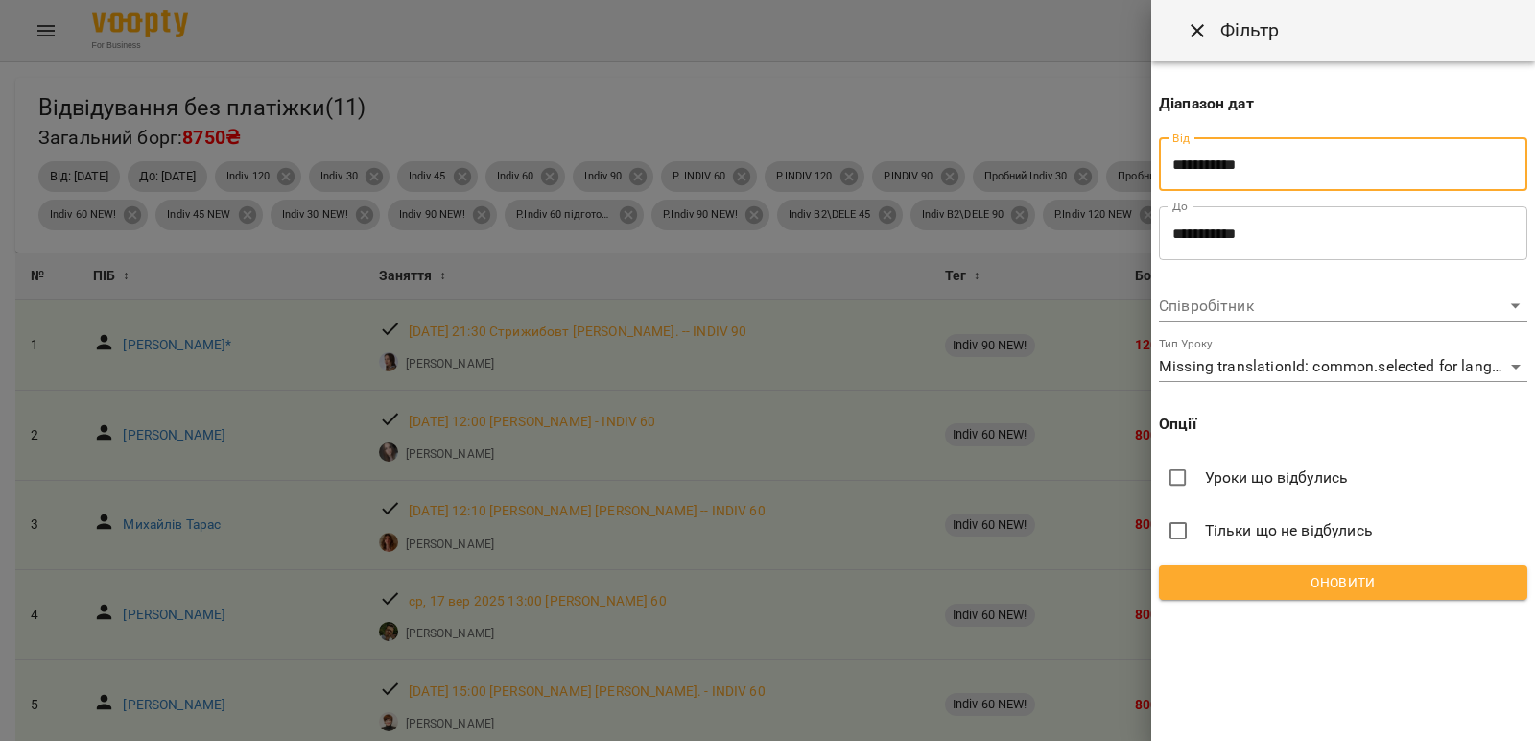
click at [1328, 188] on input "**********" at bounding box center [1343, 165] width 368 height 54
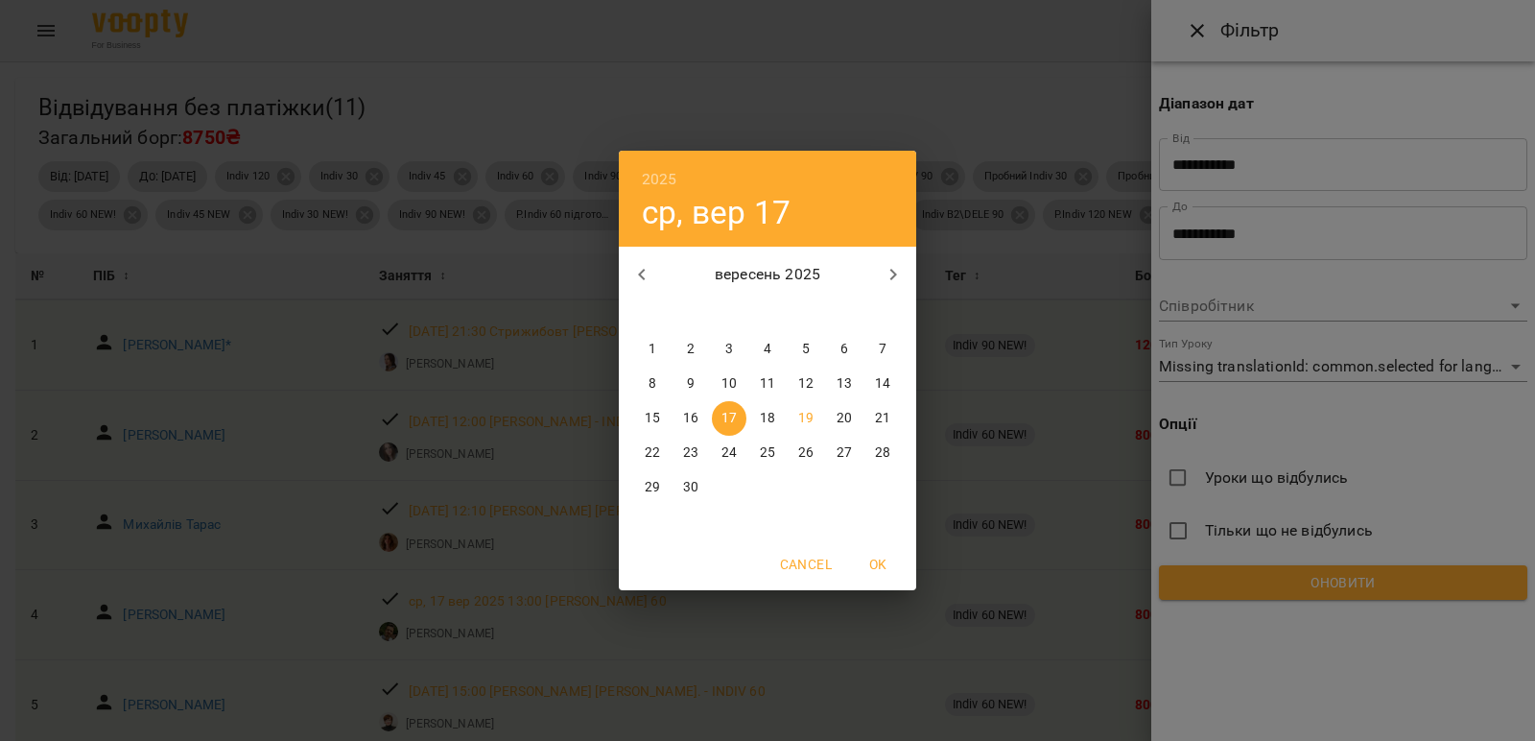
click at [773, 415] on p "18" at bounding box center [767, 418] width 15 height 19
type input "**********"
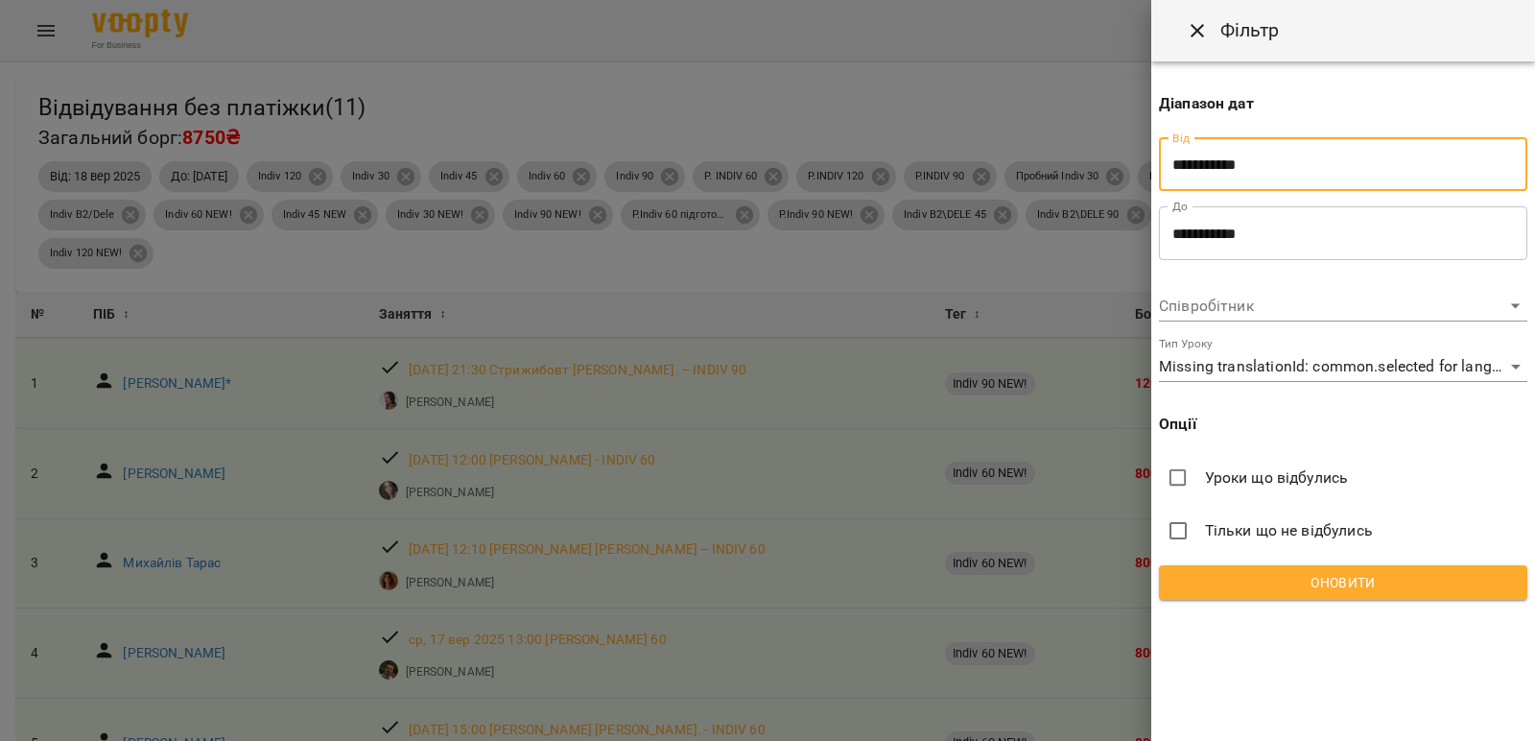
click at [1296, 242] on input "**********" at bounding box center [1343, 233] width 368 height 54
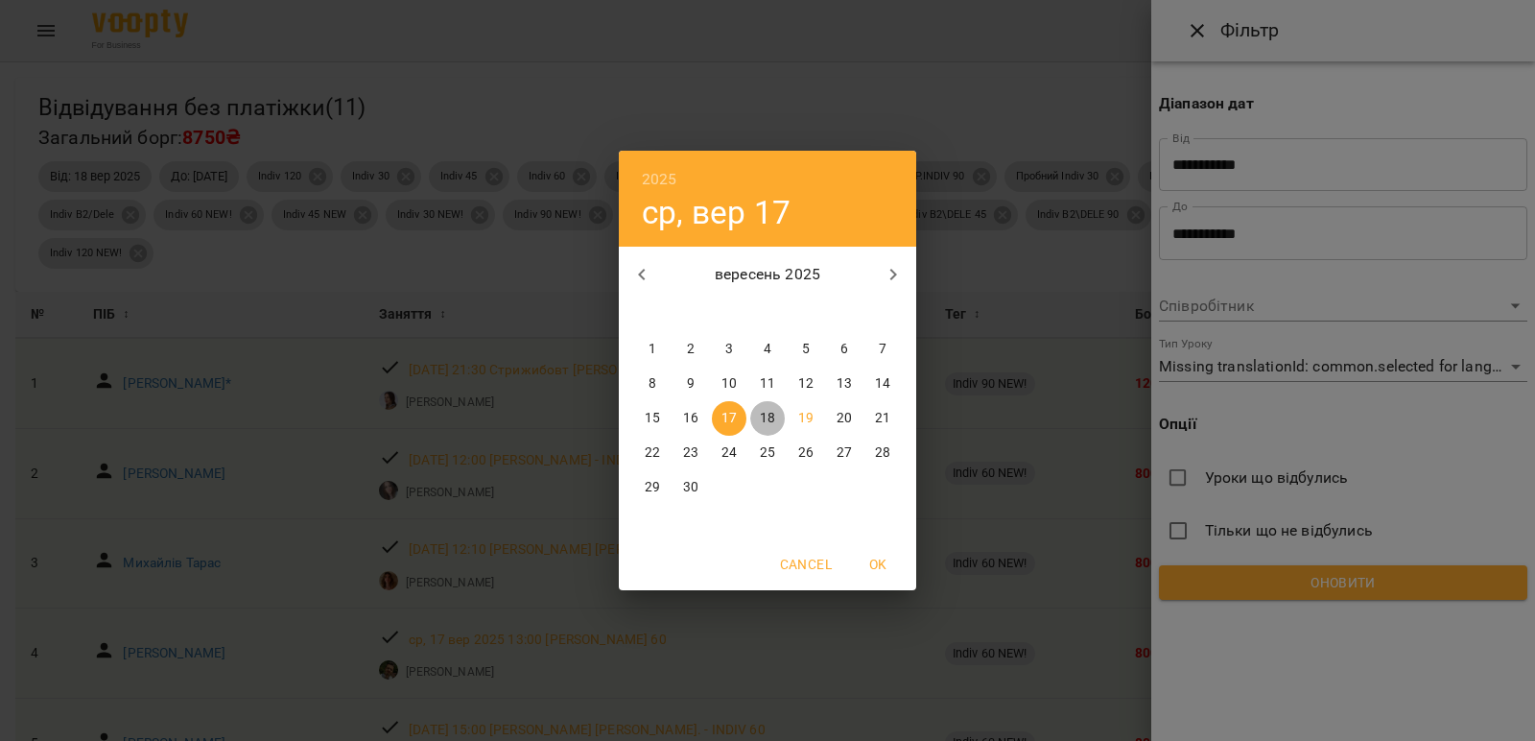
click at [774, 416] on p "18" at bounding box center [767, 418] width 15 height 19
type input "**********"
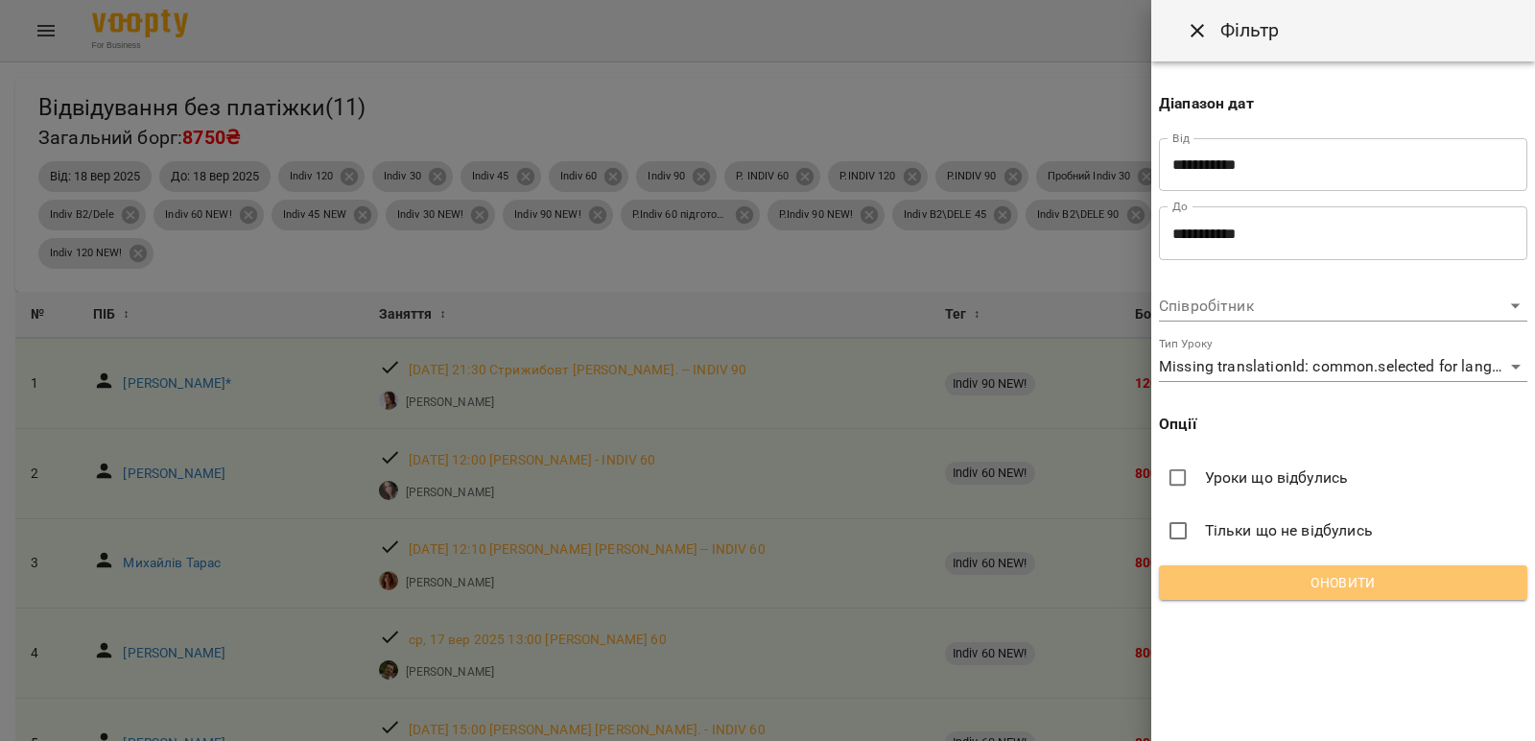
click at [1385, 589] on span "Оновити" at bounding box center [1344, 582] width 338 height 23
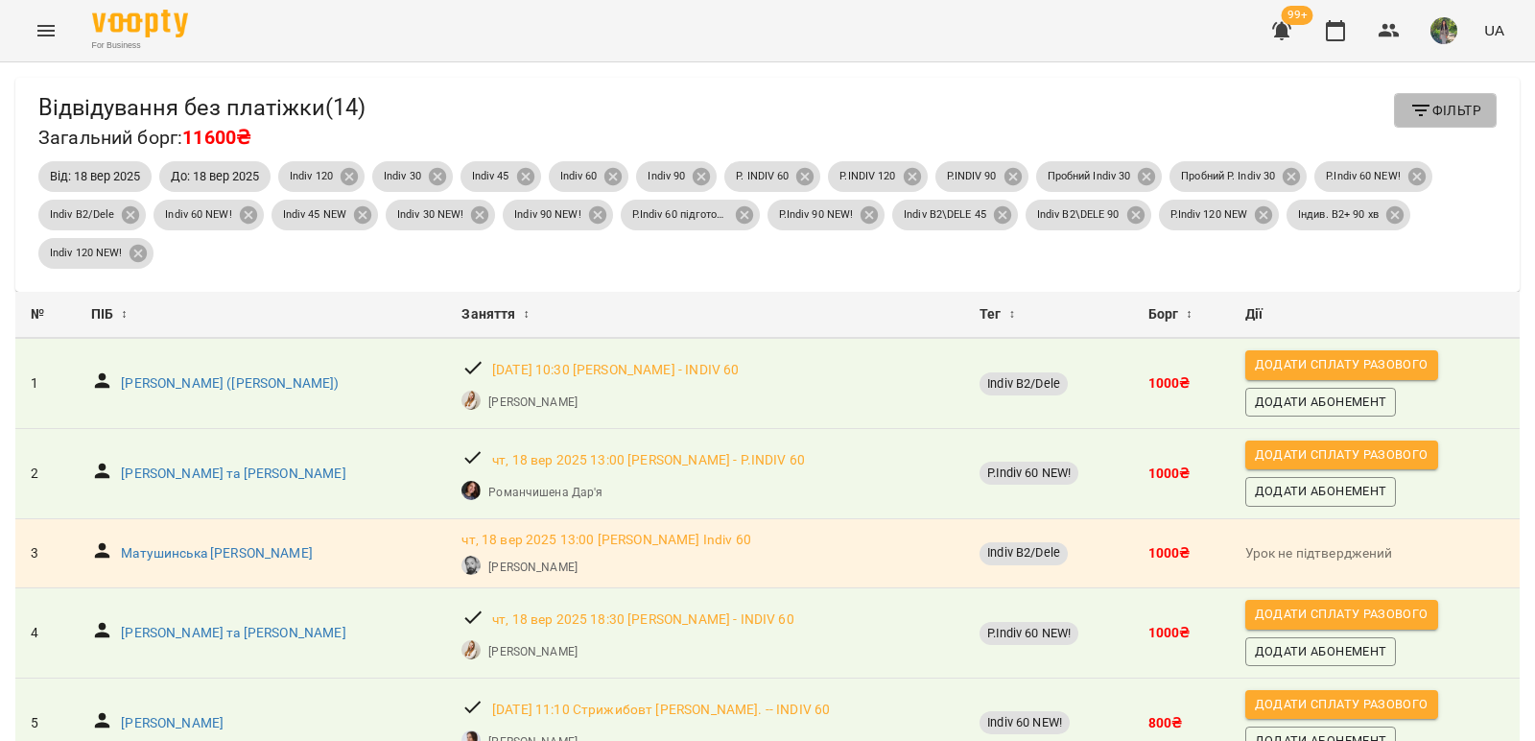
click at [1422, 111] on span "Фільтр" at bounding box center [1446, 110] width 72 height 23
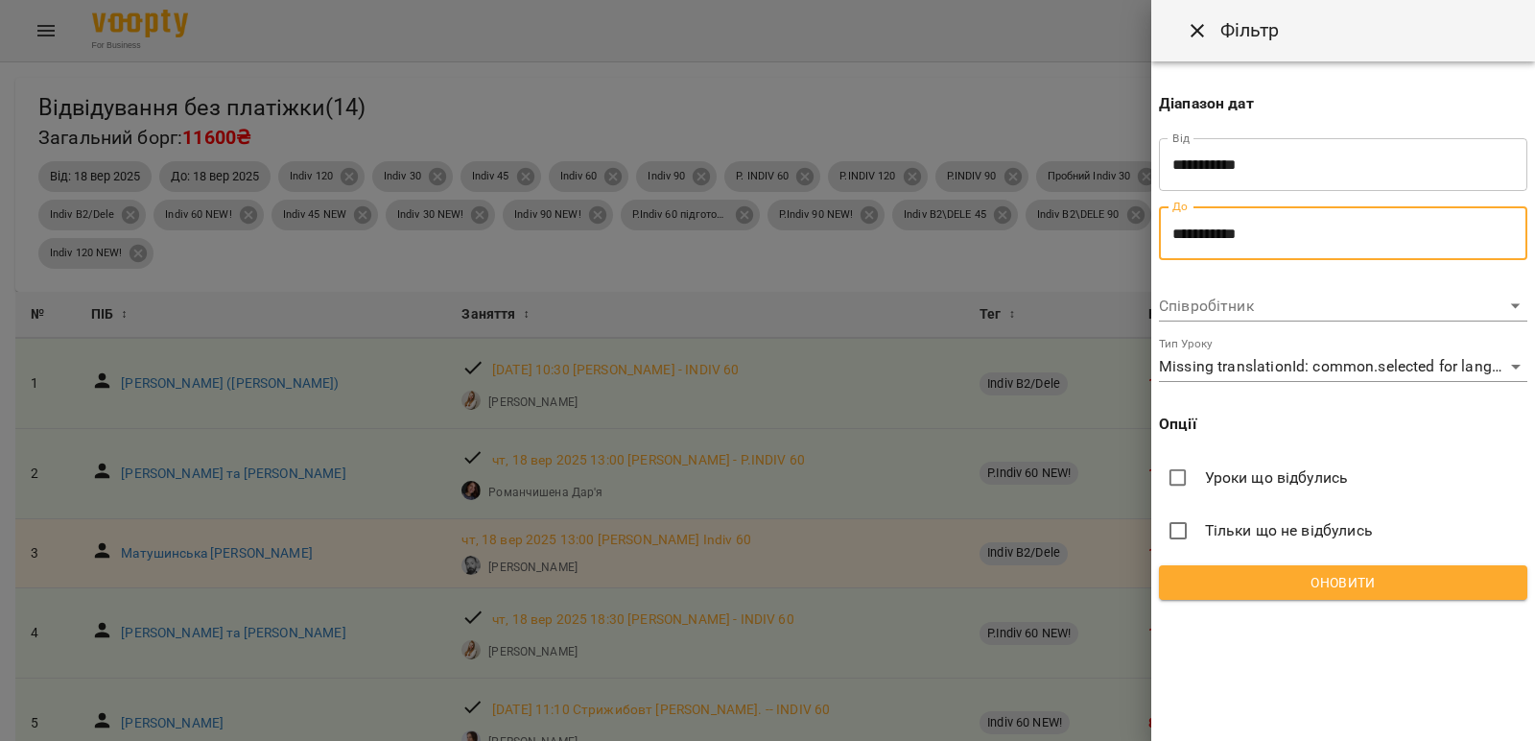
click at [1318, 235] on input "**********" at bounding box center [1343, 233] width 368 height 54
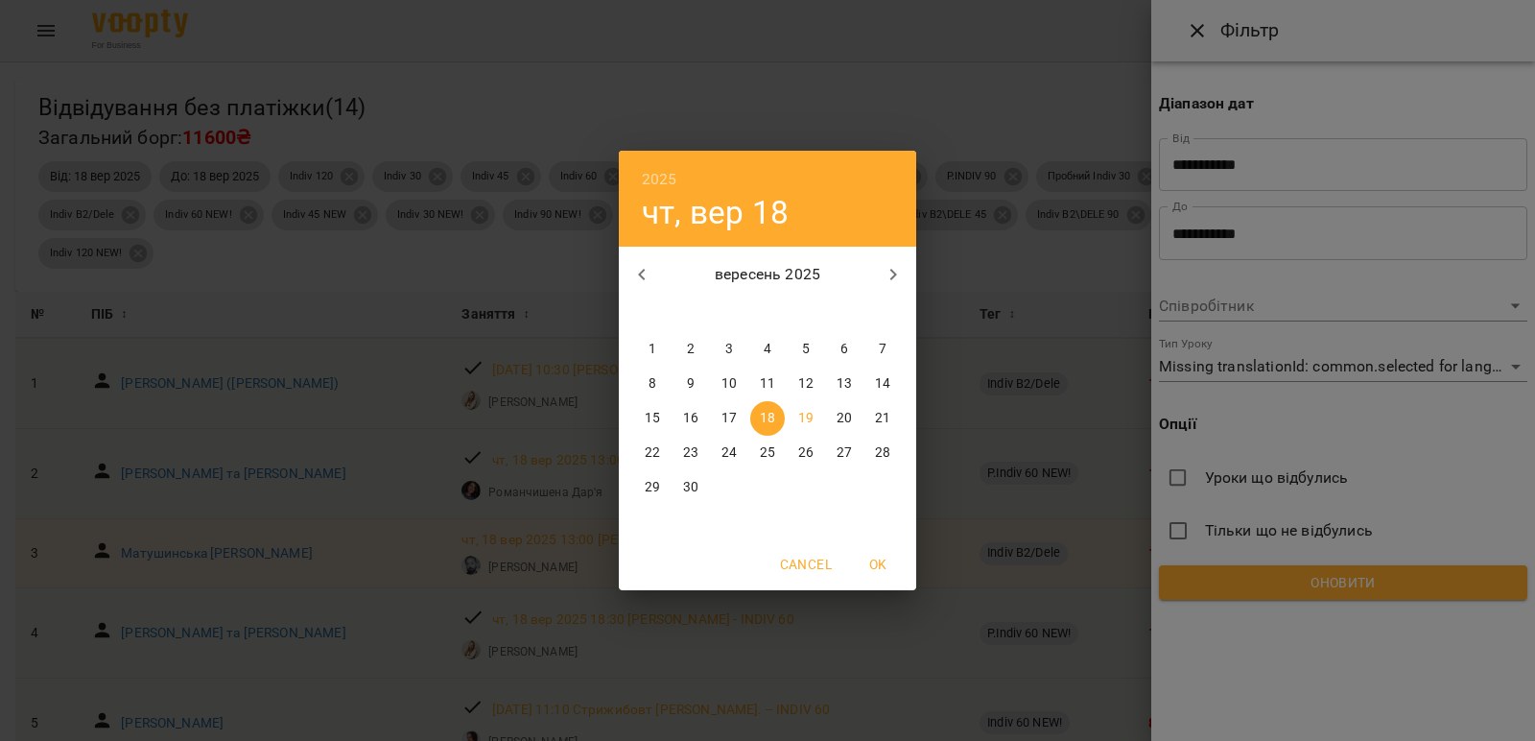
click at [806, 421] on p "19" at bounding box center [805, 418] width 15 height 19
type input "**********"
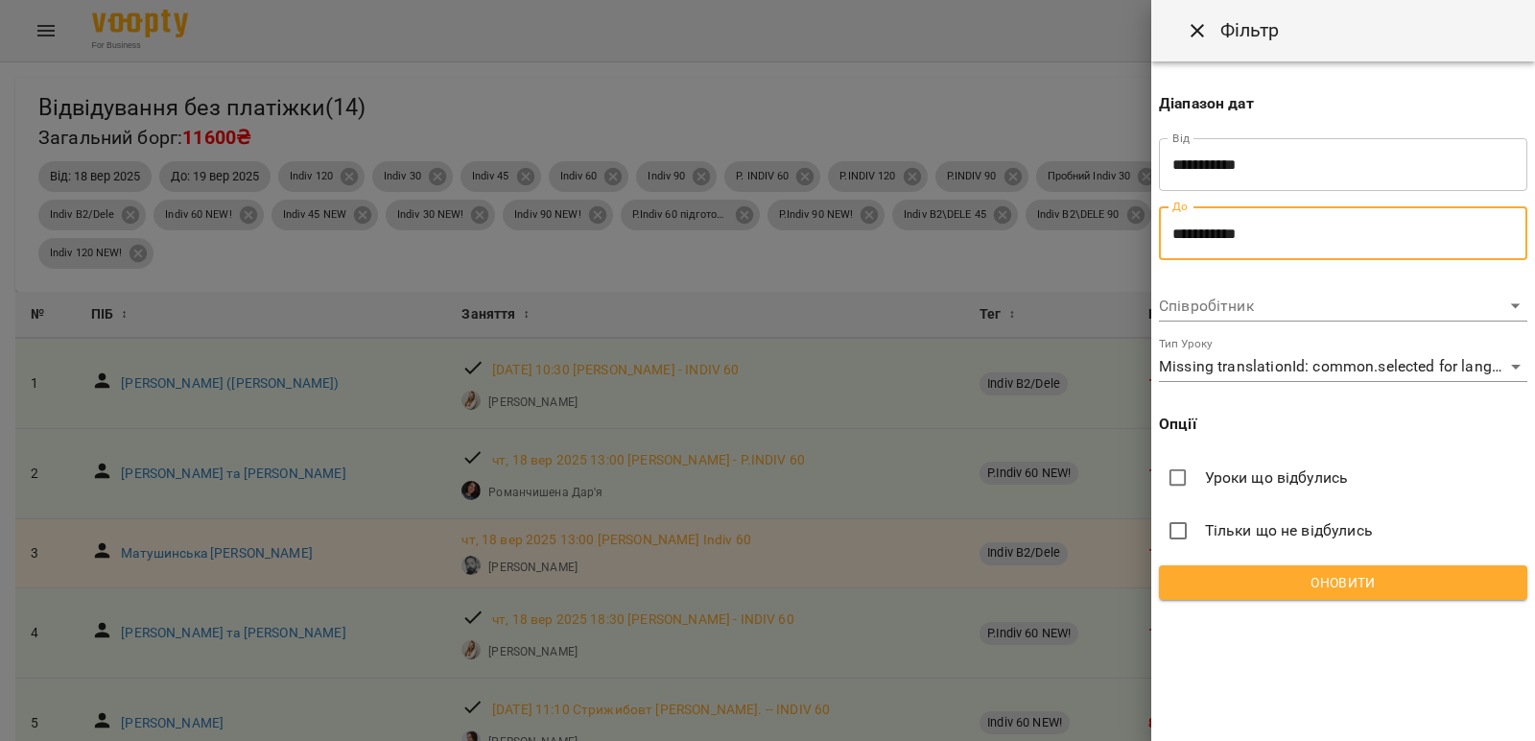
click at [897, 261] on div at bounding box center [767, 370] width 1535 height 741
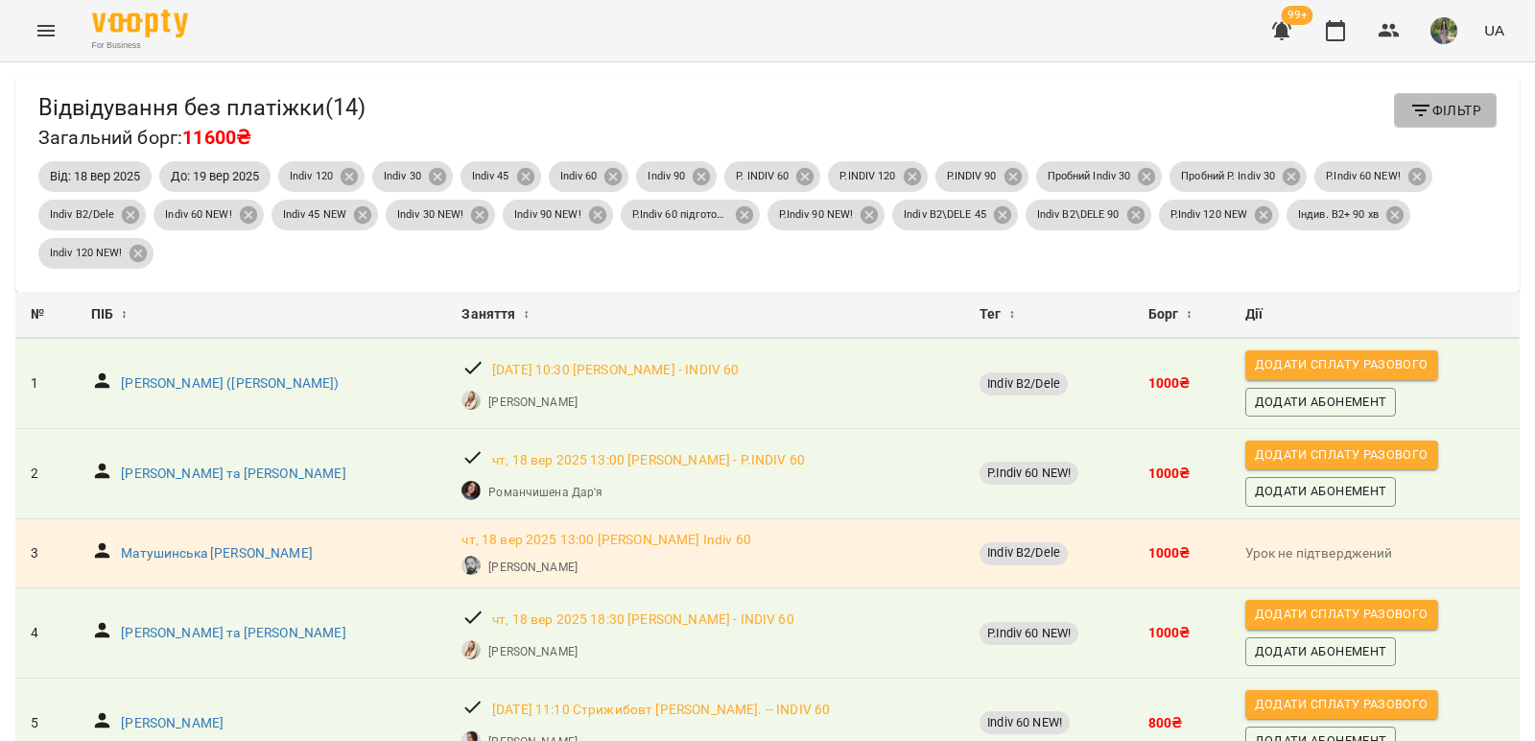
click at [1429, 105] on span "Фільтр" at bounding box center [1446, 110] width 72 height 23
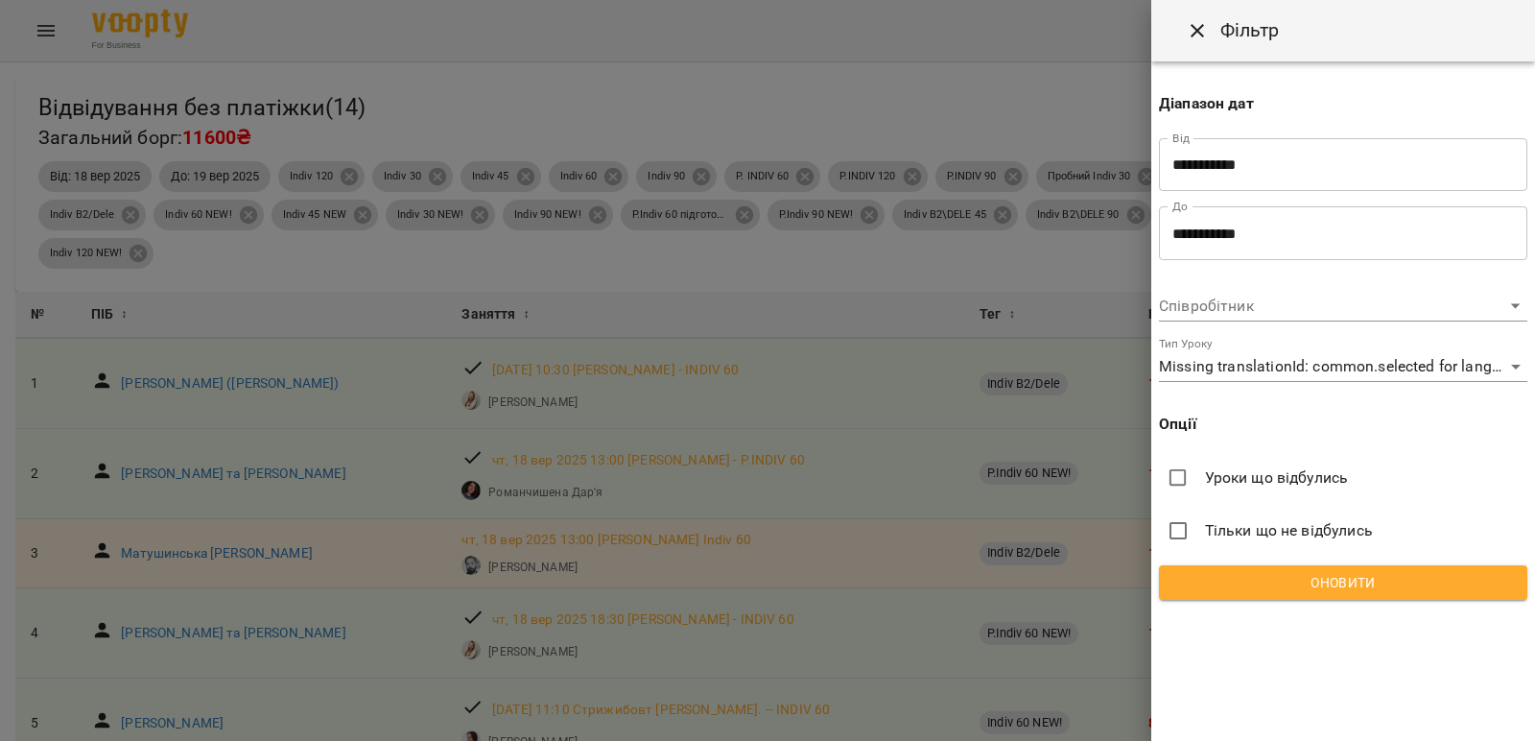
click at [1347, 172] on input "**********" at bounding box center [1343, 165] width 368 height 54
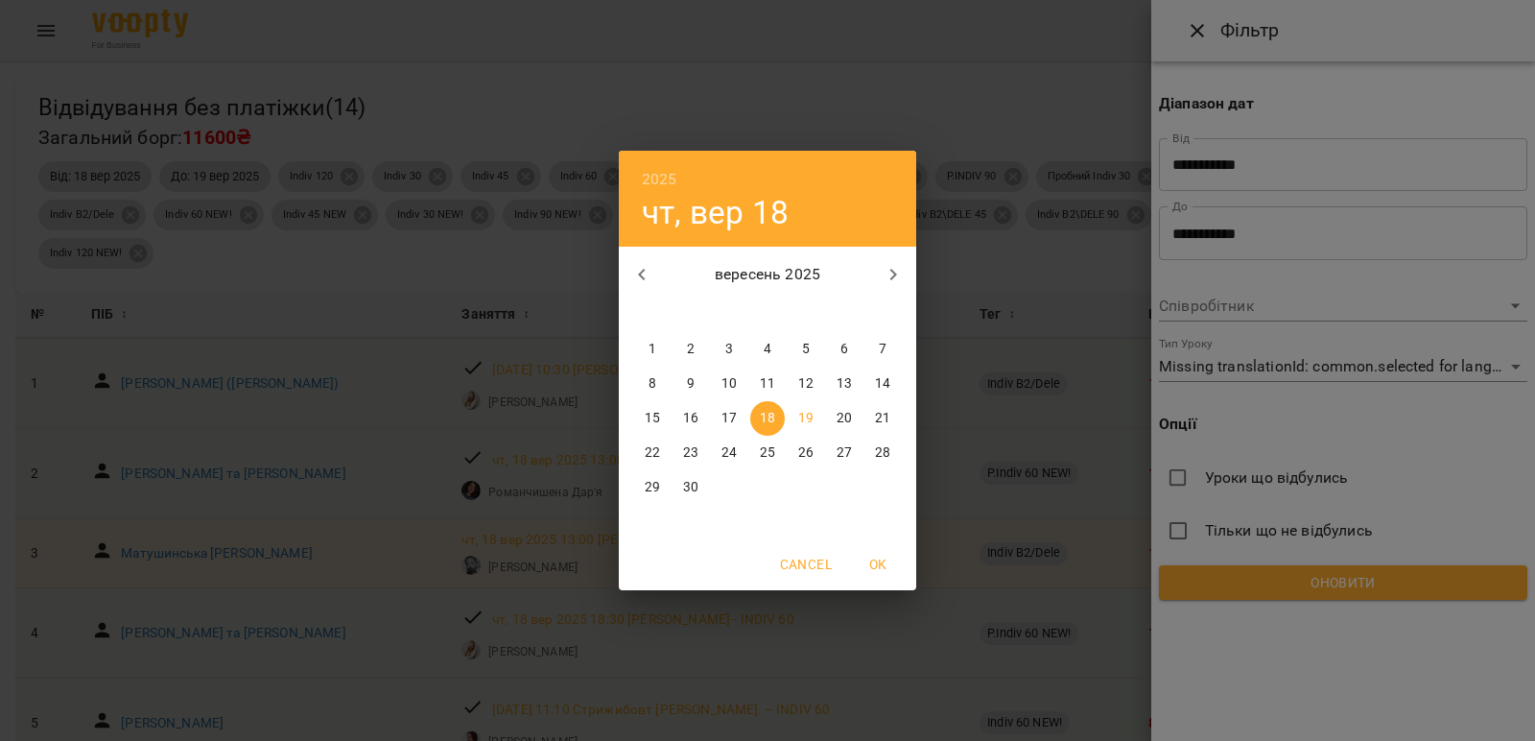
click at [800, 411] on p "19" at bounding box center [805, 418] width 15 height 19
type input "**********"
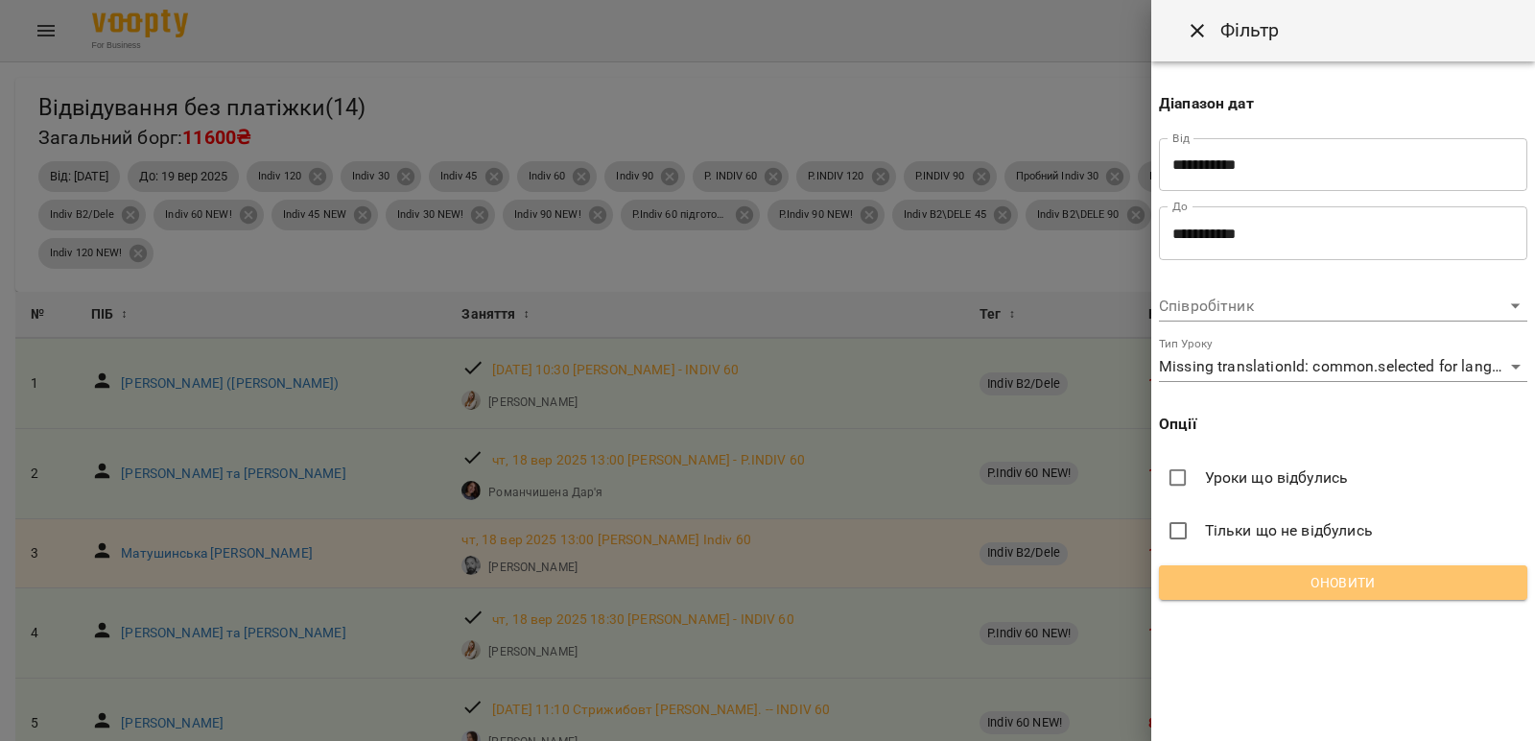
click at [1324, 582] on span "Оновити" at bounding box center [1344, 582] width 338 height 23
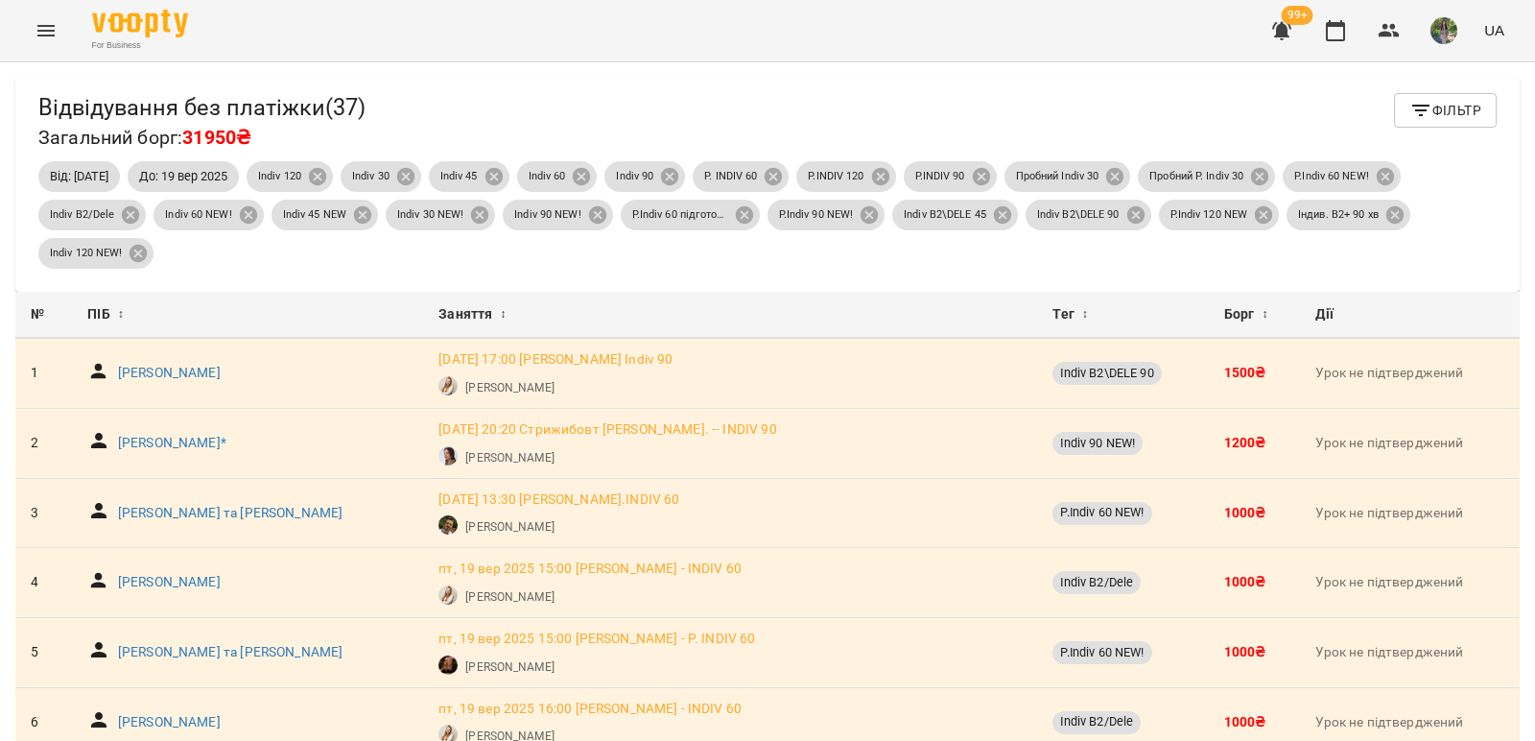
click at [1434, 116] on span "Фільтр" at bounding box center [1446, 110] width 72 height 23
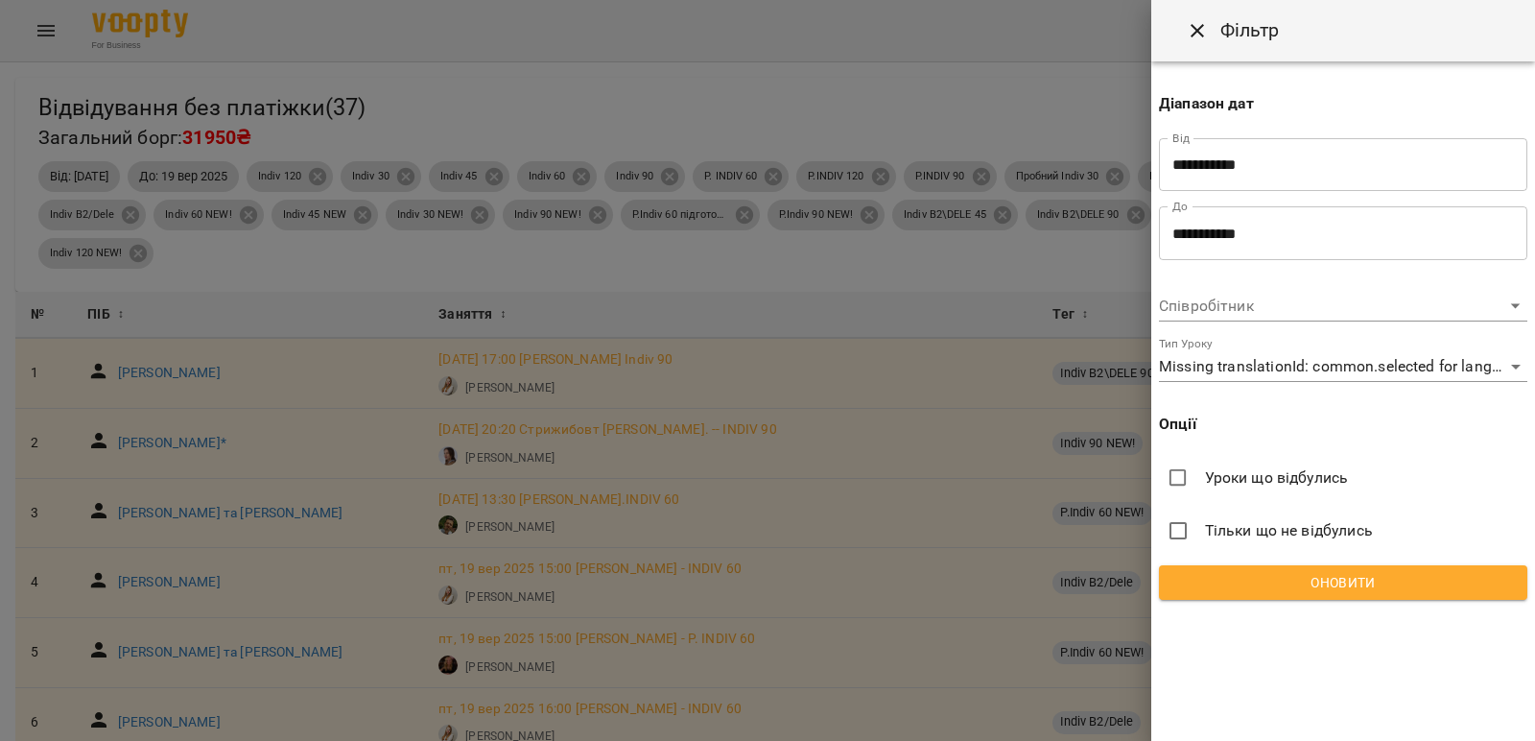
click at [1290, 167] on input "**********" at bounding box center [1343, 165] width 368 height 54
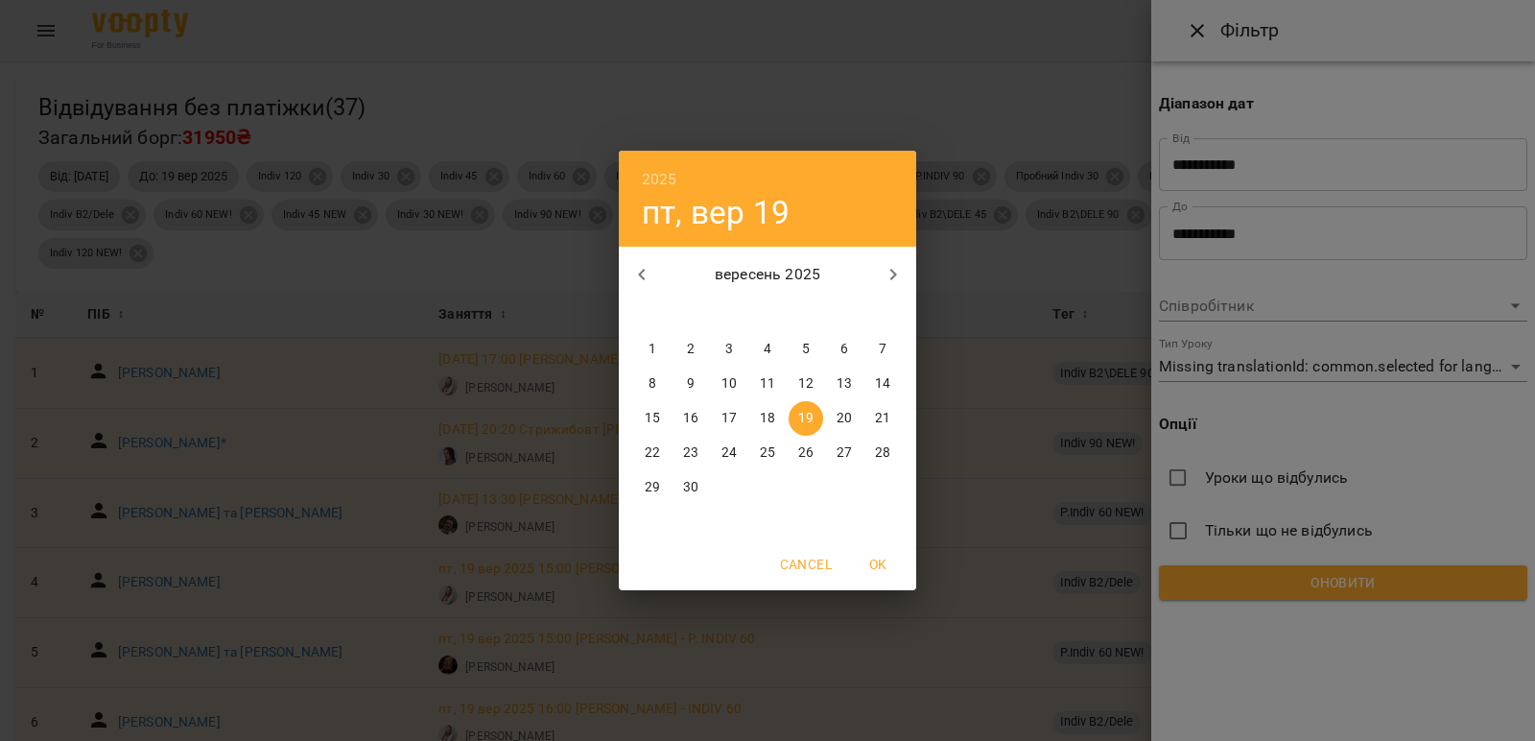
click at [729, 414] on p "17" at bounding box center [729, 418] width 15 height 19
type input "**********"
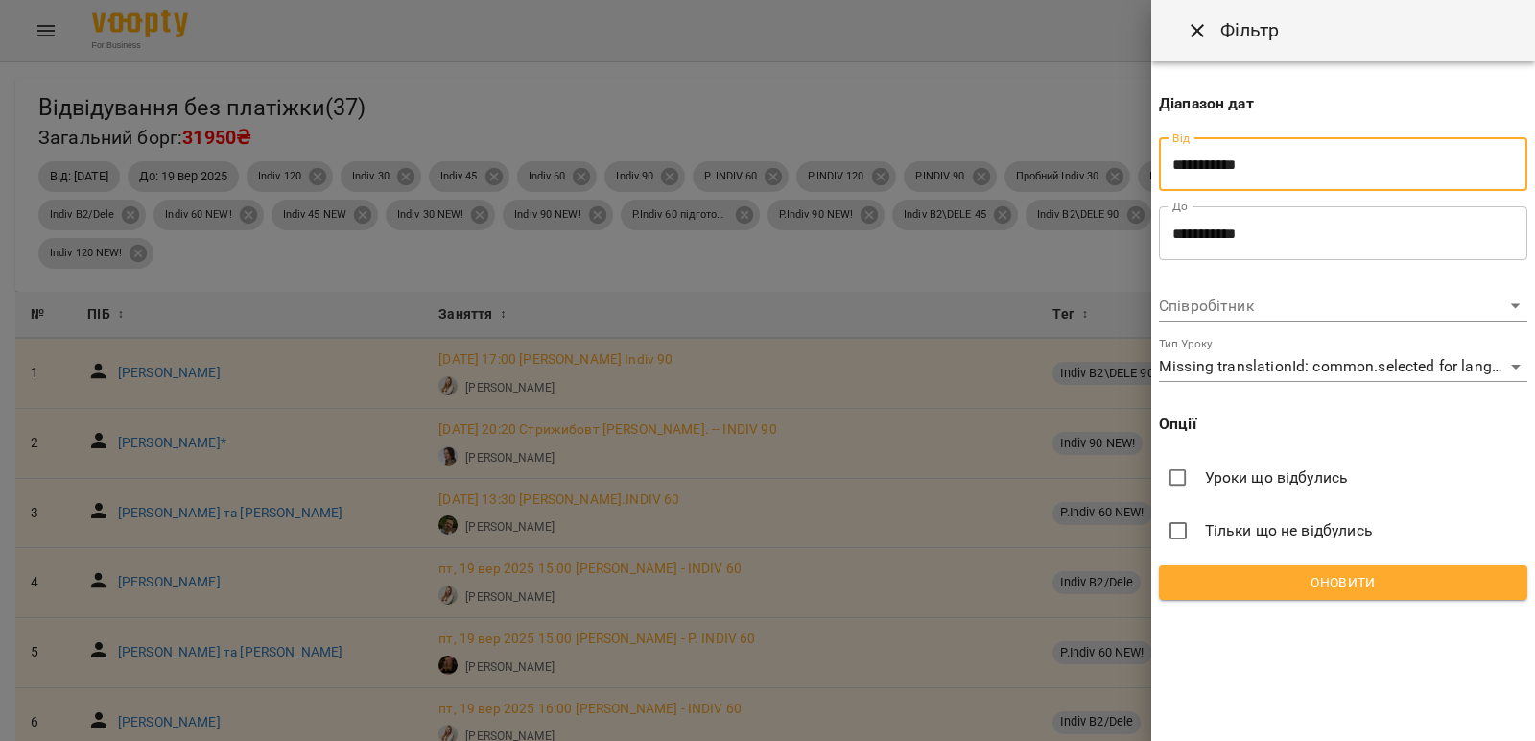
click at [1245, 240] on input "**********" at bounding box center [1343, 233] width 368 height 54
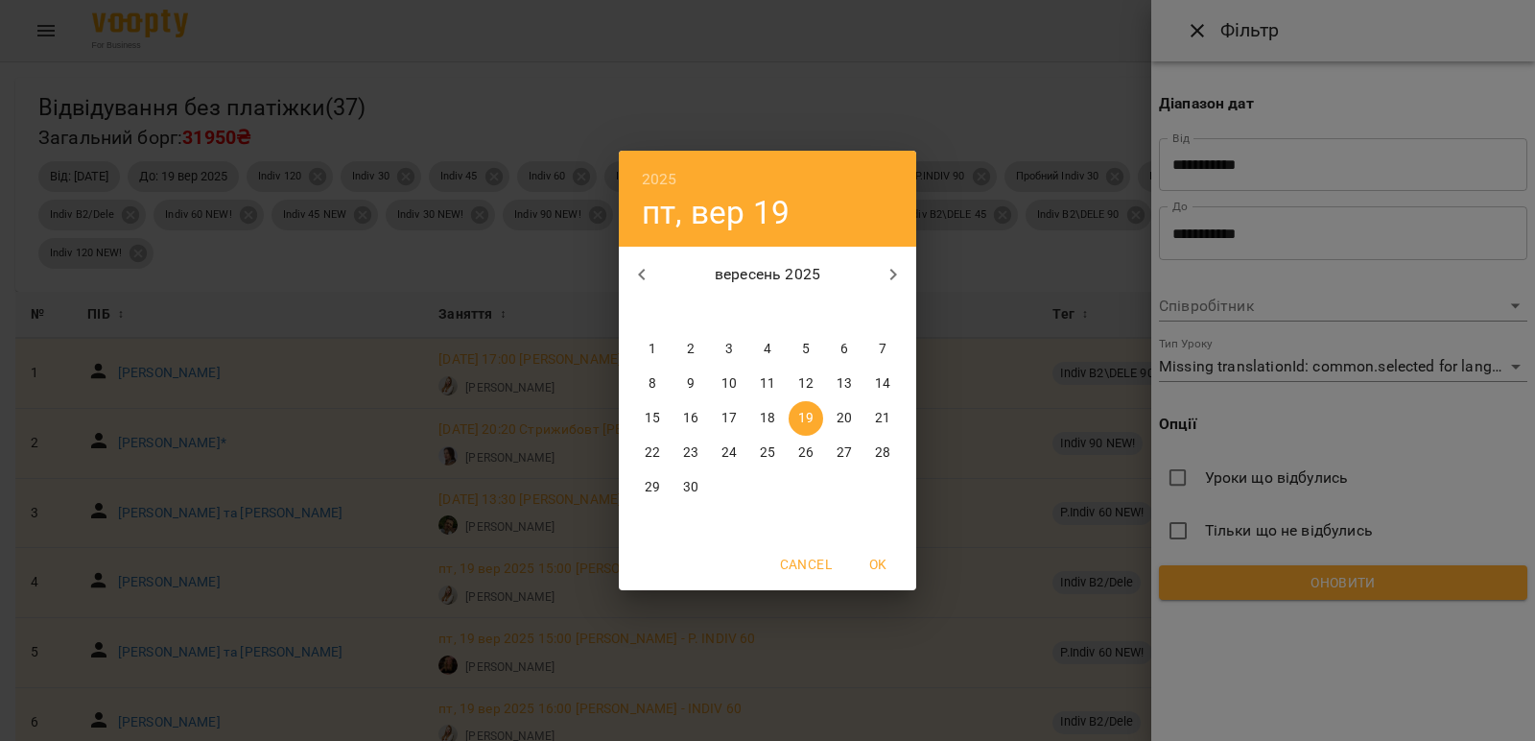
click at [730, 412] on p "17" at bounding box center [729, 418] width 15 height 19
type input "**********"
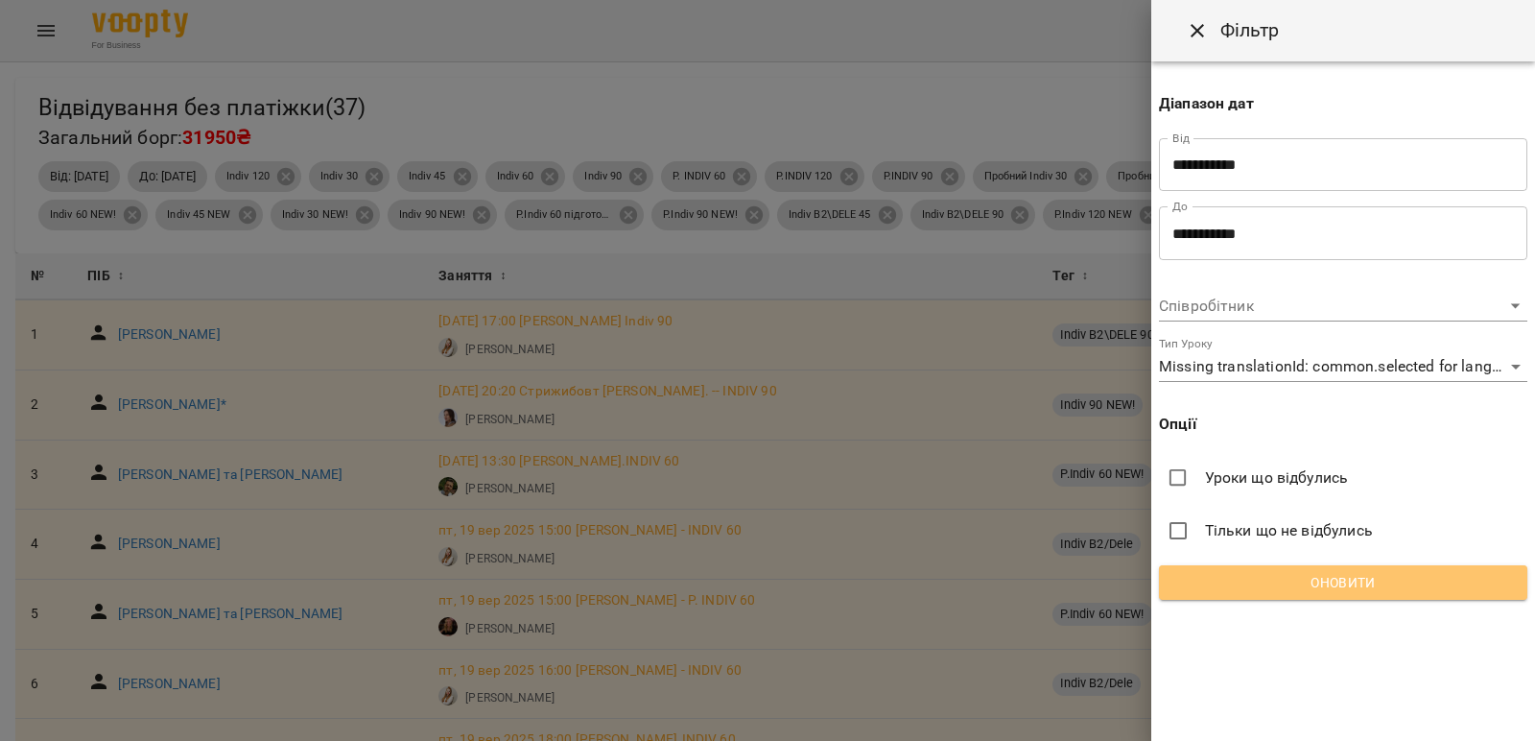
click at [1380, 574] on span "Оновити" at bounding box center [1344, 582] width 338 height 23
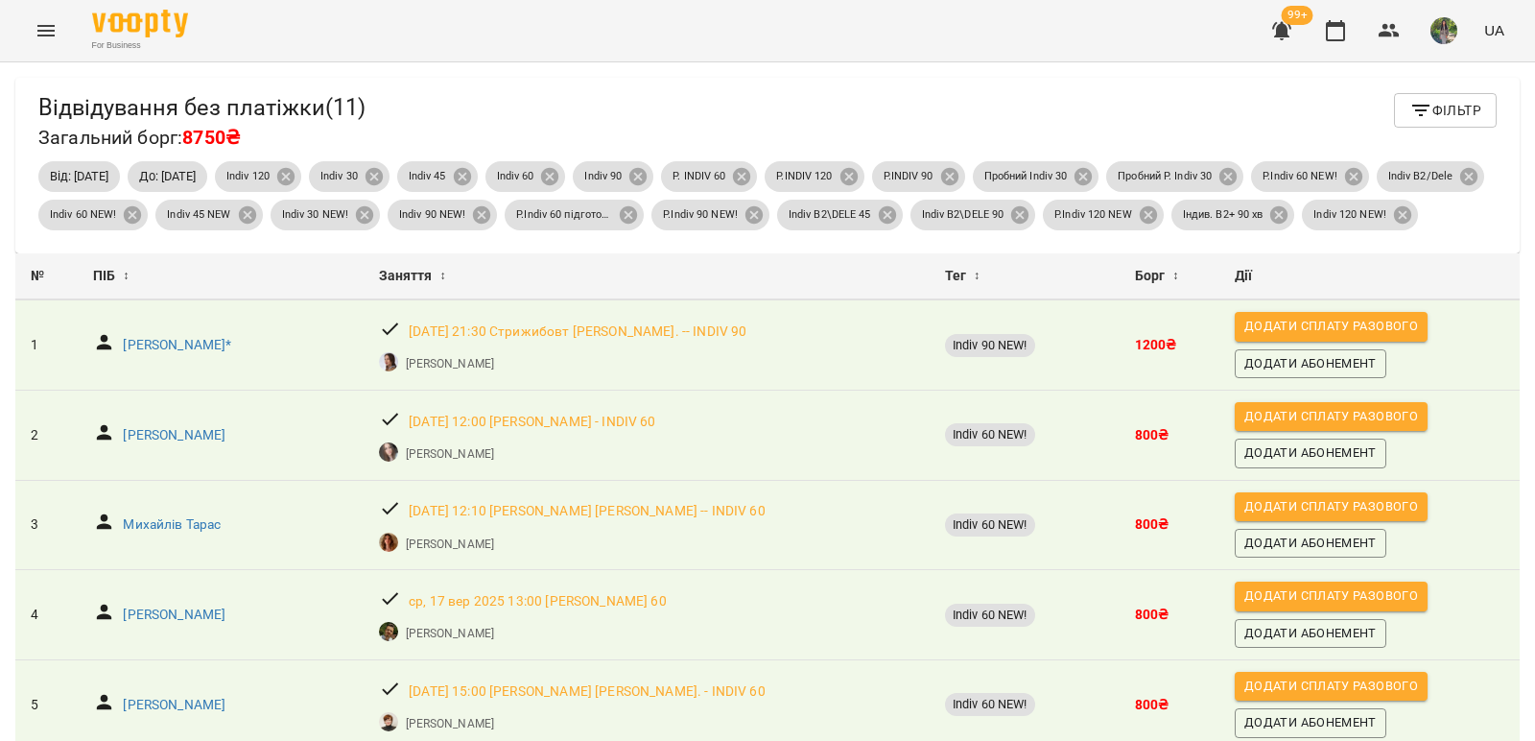
click at [909, 102] on div "Відвідування без платіжки ( 11 ) Загальний борг: 8750₴ Фільтр" at bounding box center [767, 123] width 1459 height 60
click at [540, 31] on div "For Business 99+ UA" at bounding box center [767, 30] width 1535 height 61
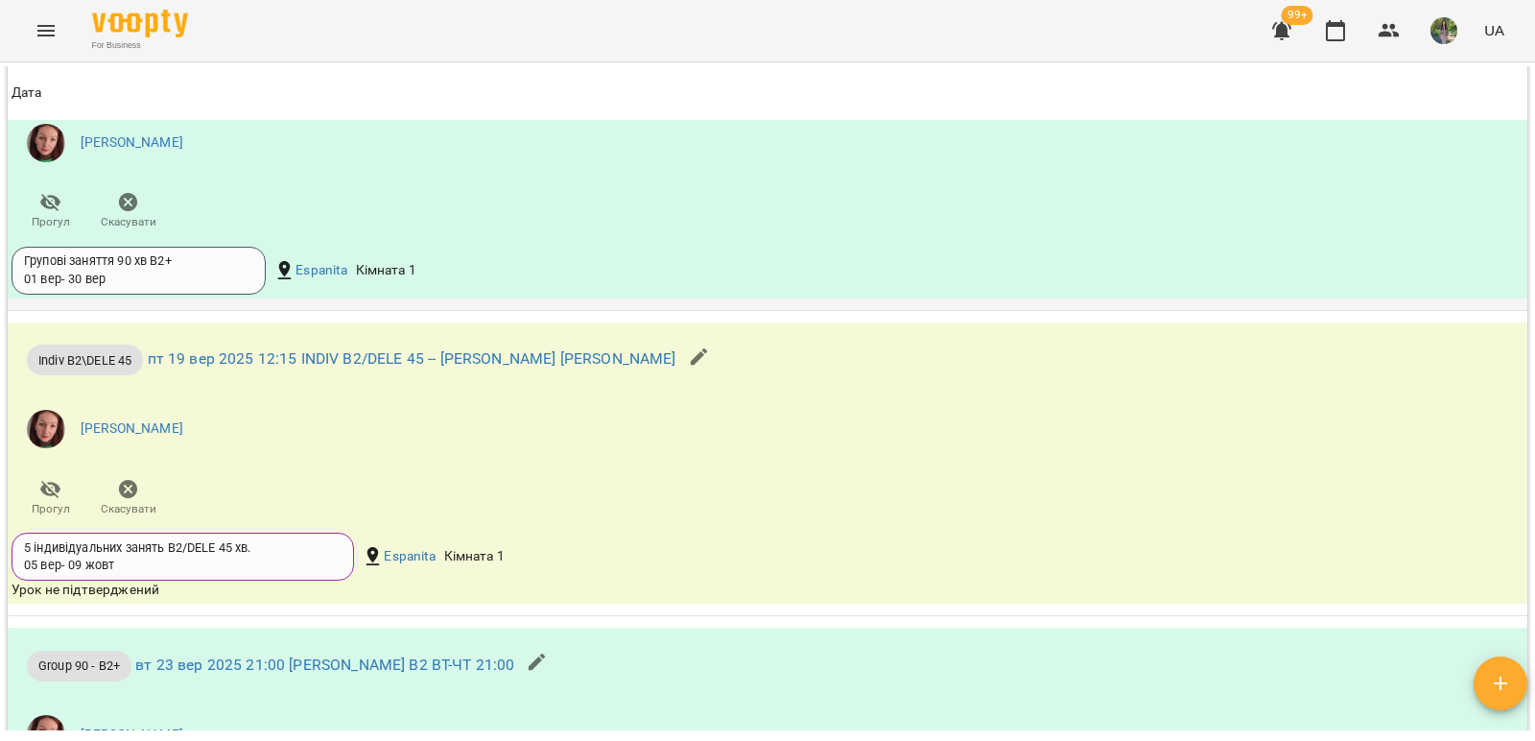
scroll to position [2114, 0]
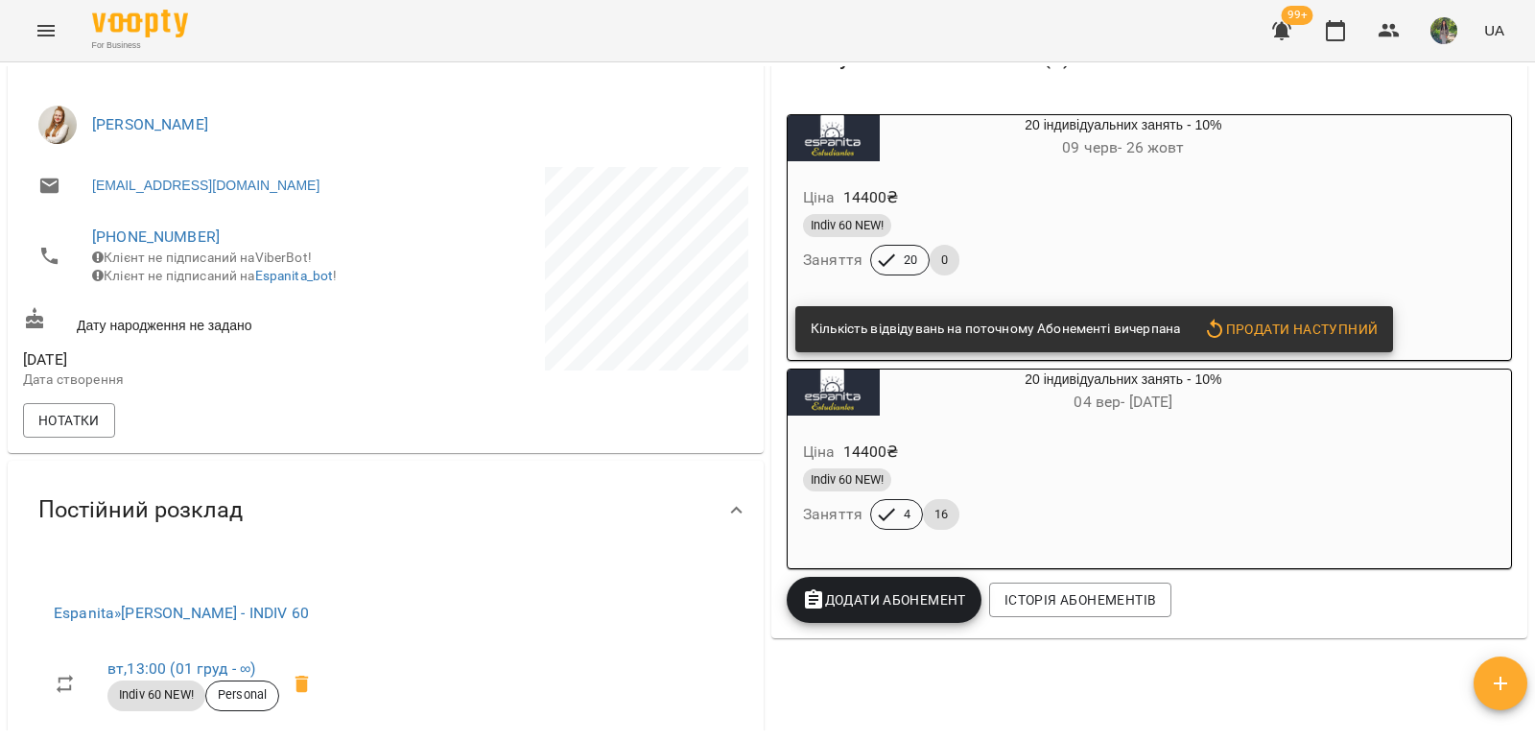
scroll to position [480, 0]
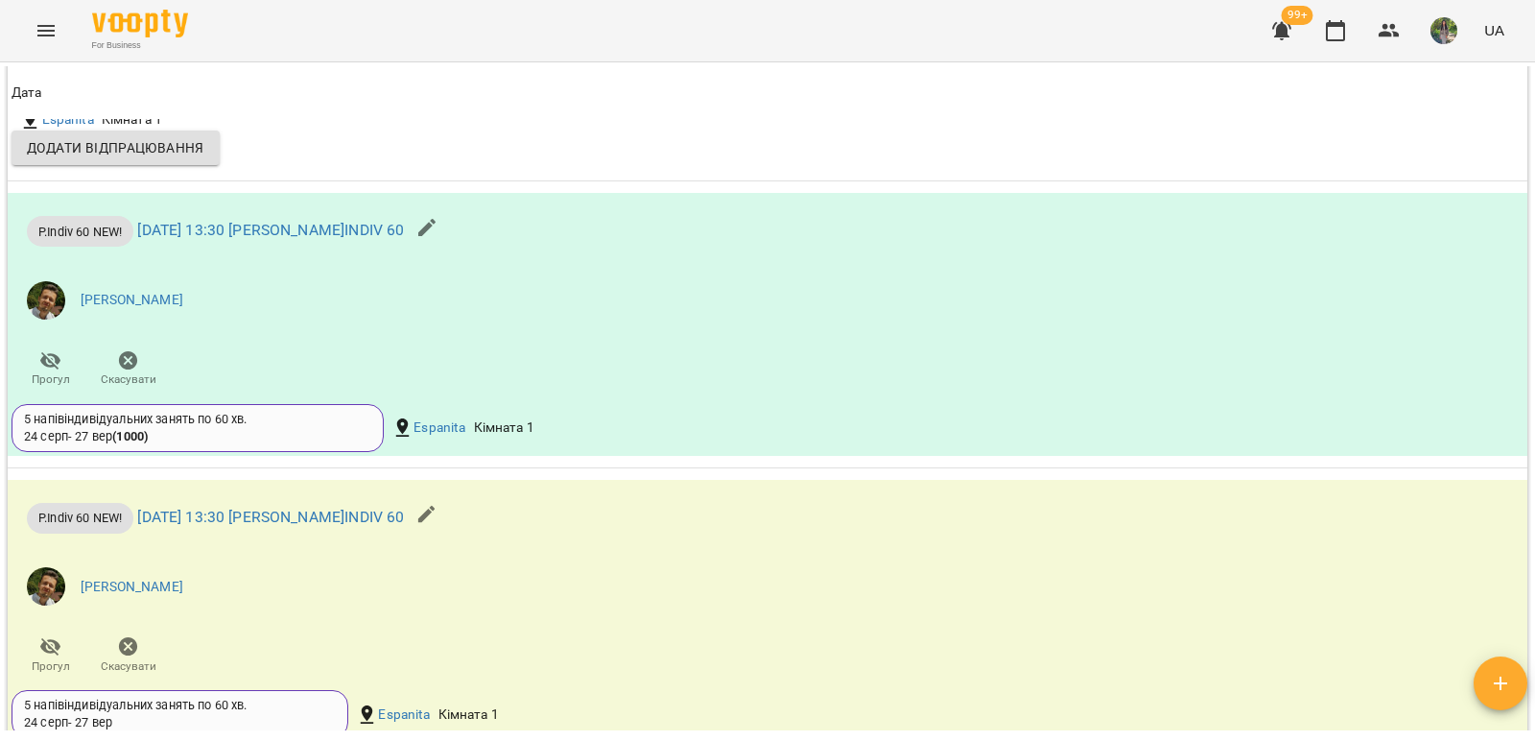
scroll to position [1481, 0]
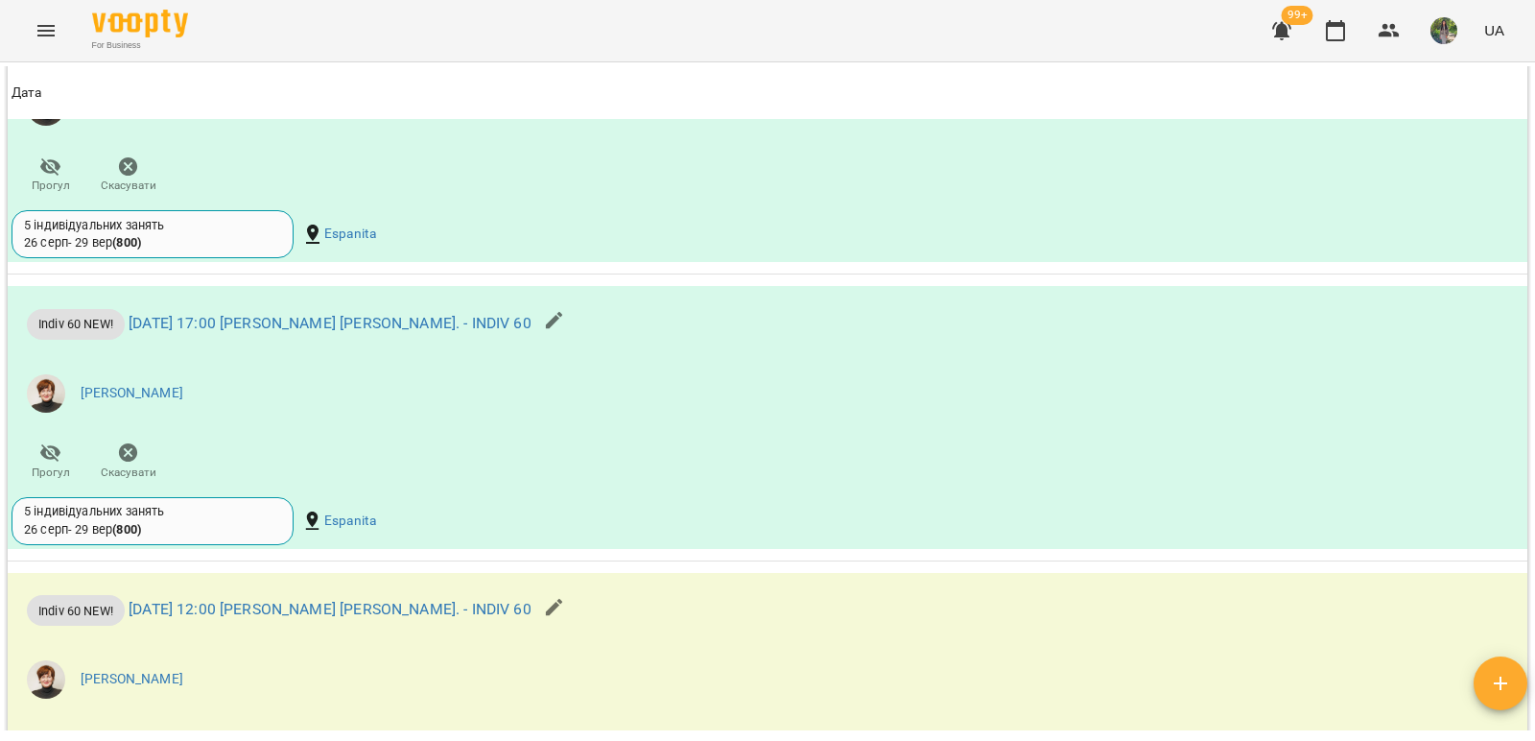
scroll to position [1532, 0]
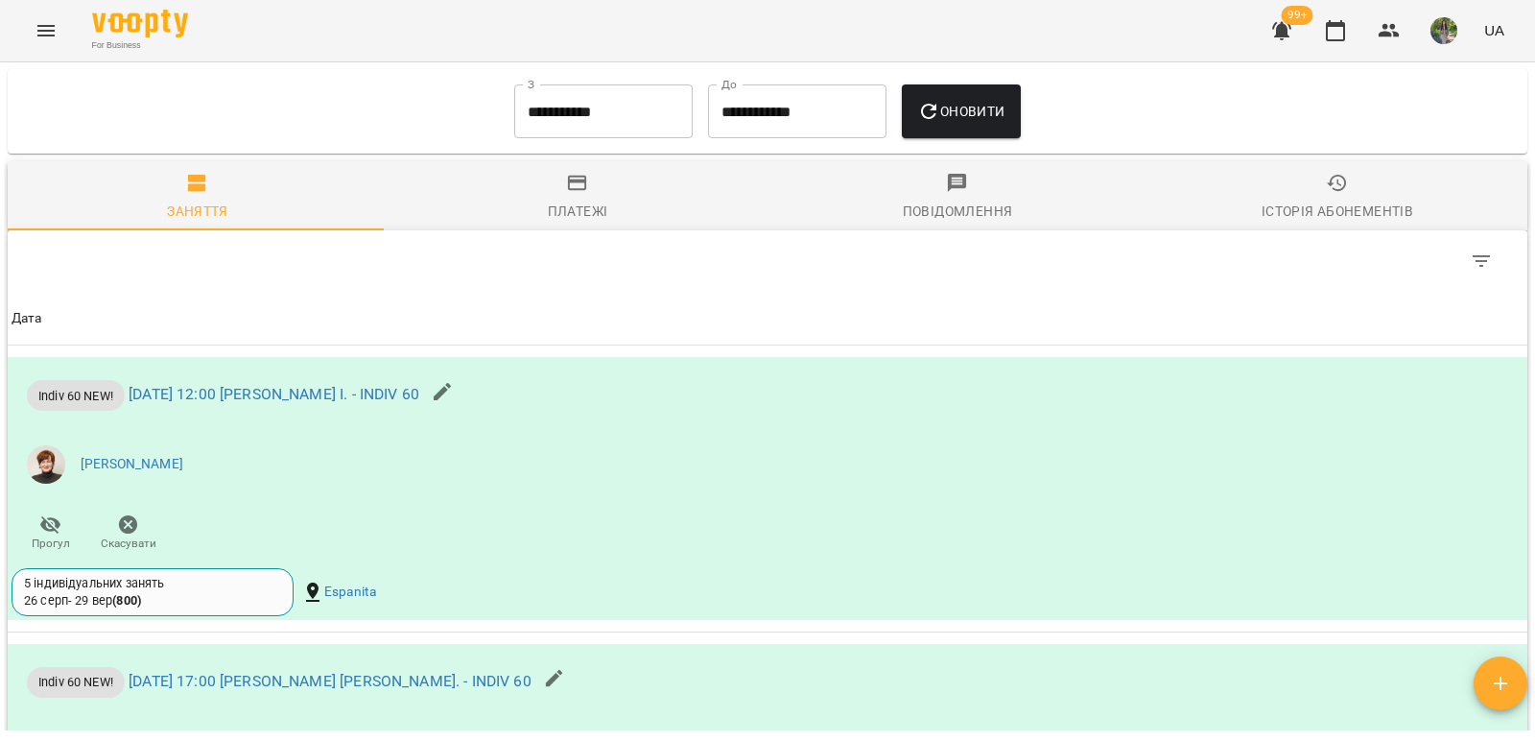
click at [1342, 195] on span "Історія абонементів" at bounding box center [1337, 198] width 357 height 52
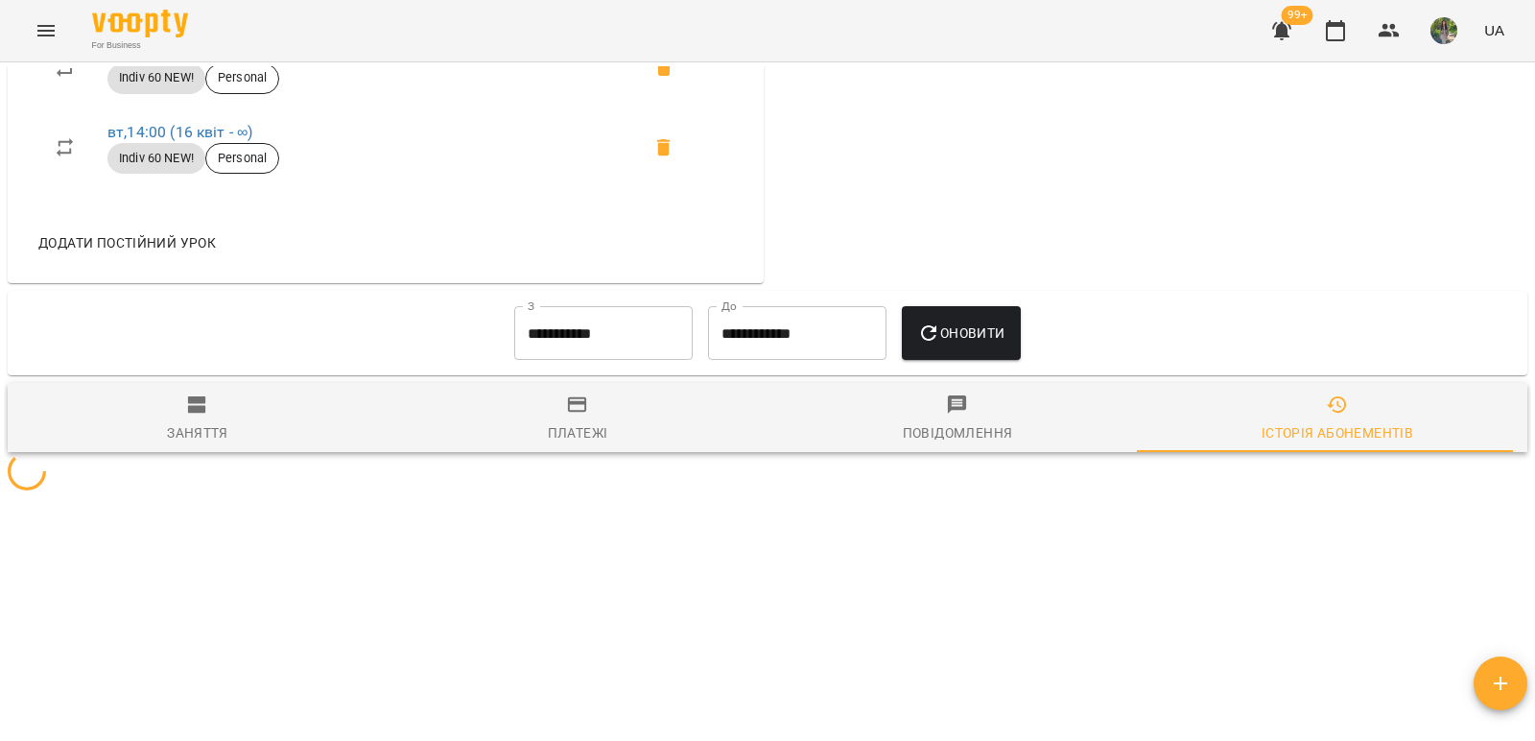
scroll to position [1446, 0]
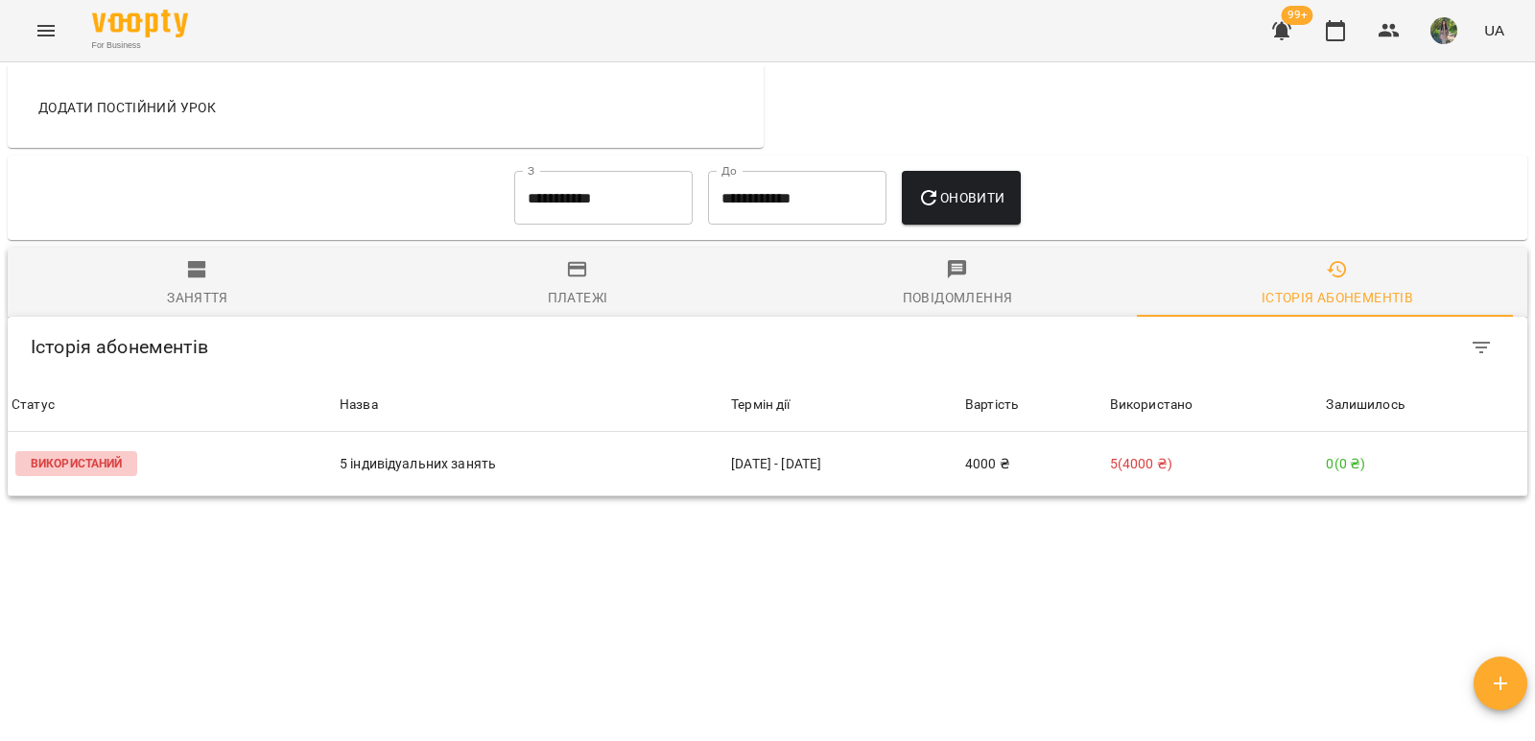
click at [633, 211] on input "**********" at bounding box center [603, 198] width 178 height 54
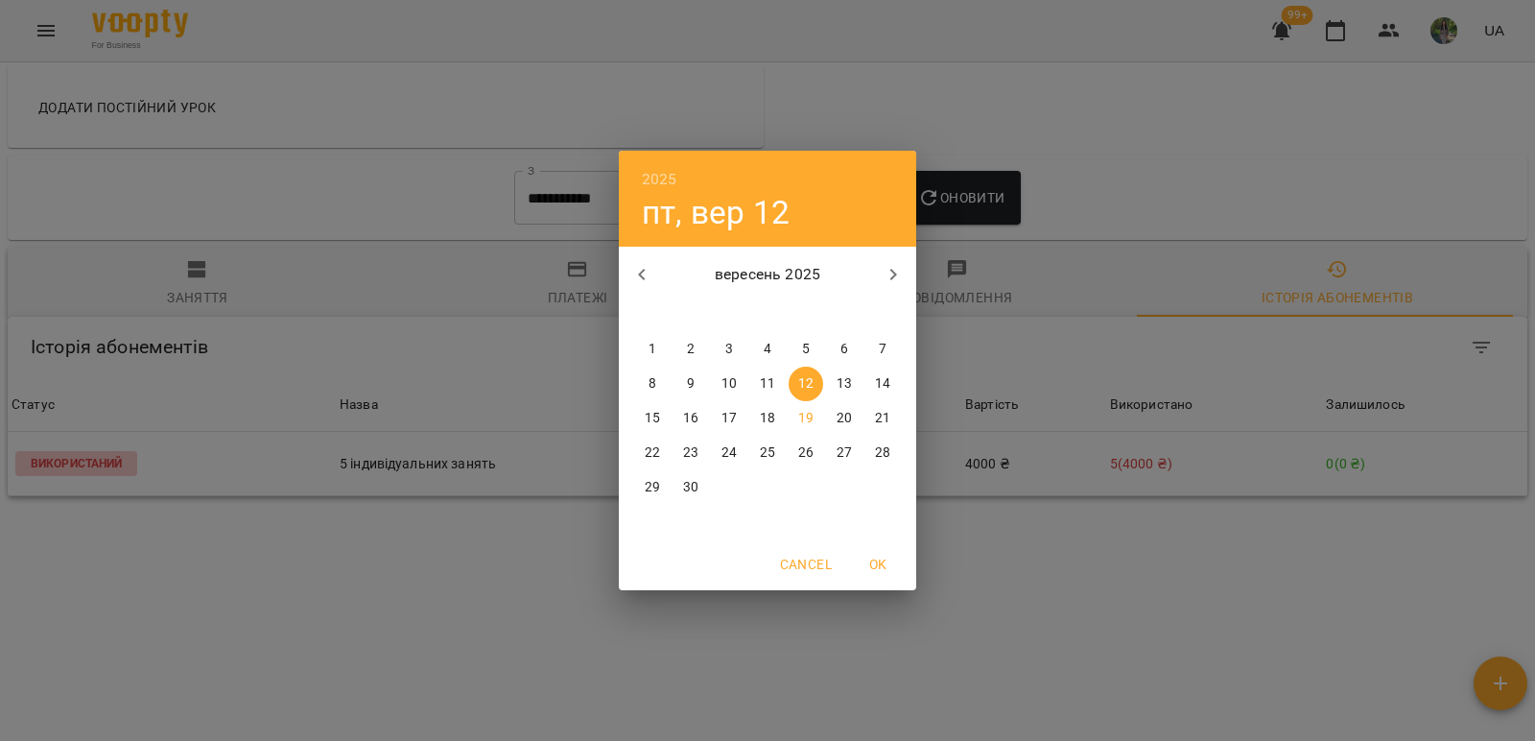
click at [644, 279] on icon "button" at bounding box center [641, 275] width 7 height 12
click at [690, 344] on p "1" at bounding box center [691, 349] width 8 height 19
type input "**********"
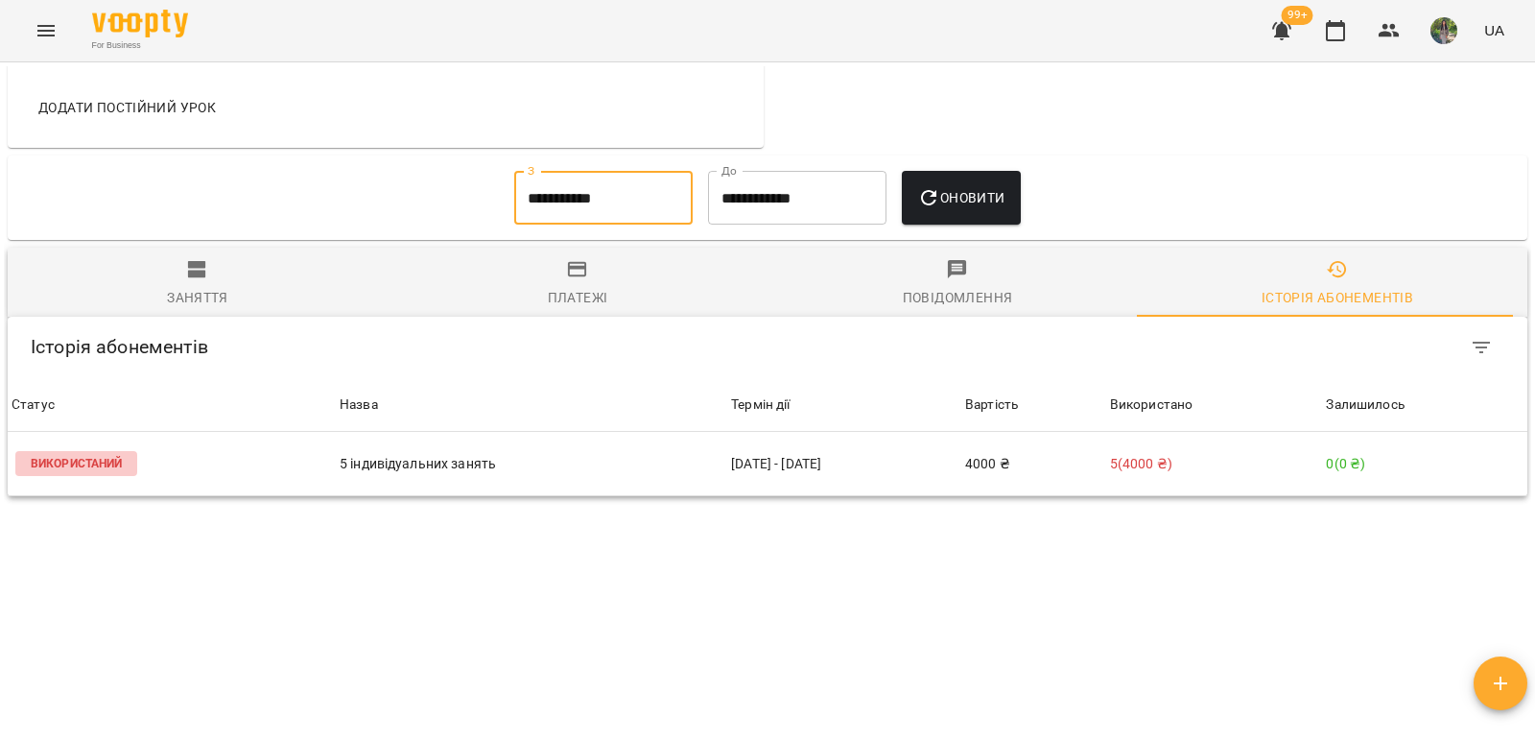
click at [1005, 206] on span "Оновити" at bounding box center [960, 197] width 87 height 23
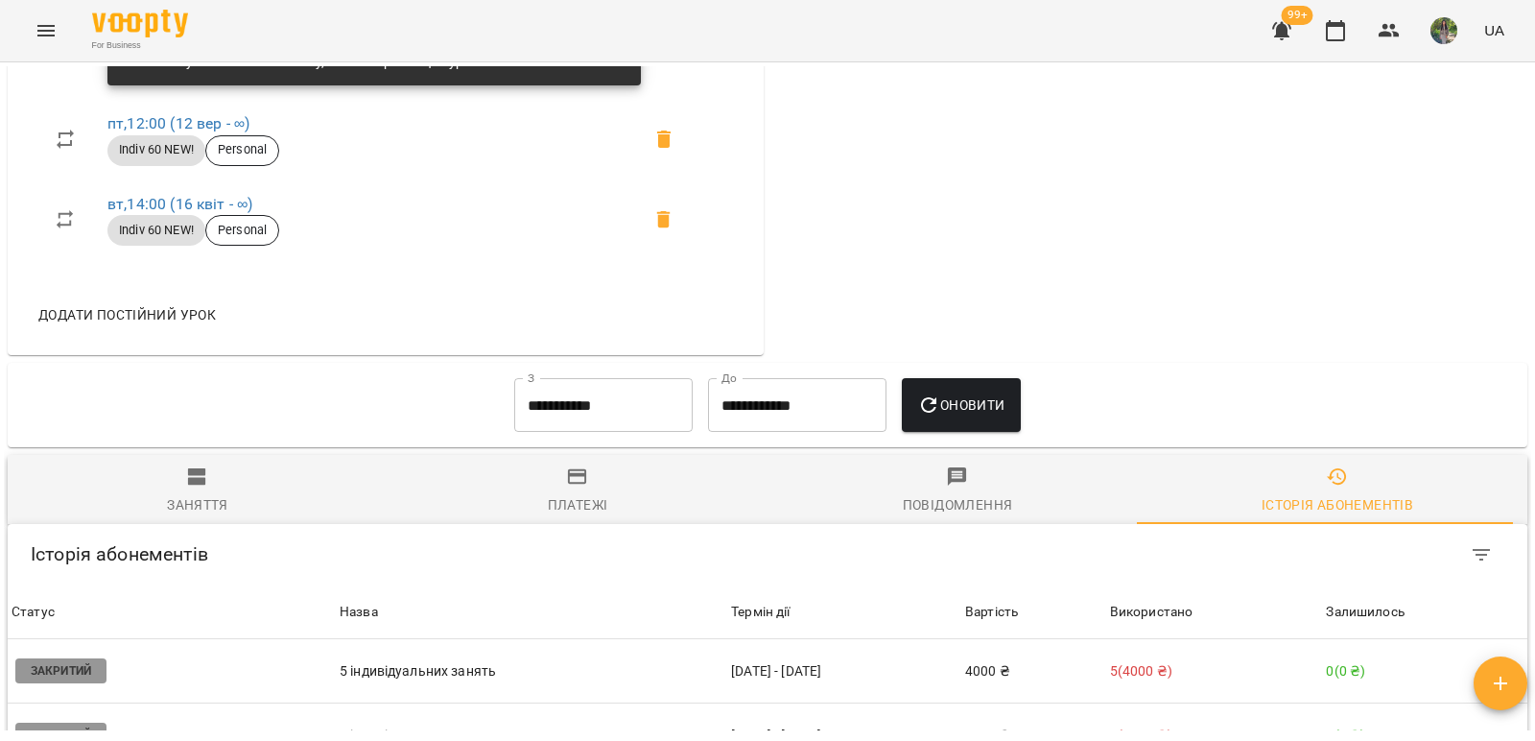
scroll to position [1247, 0]
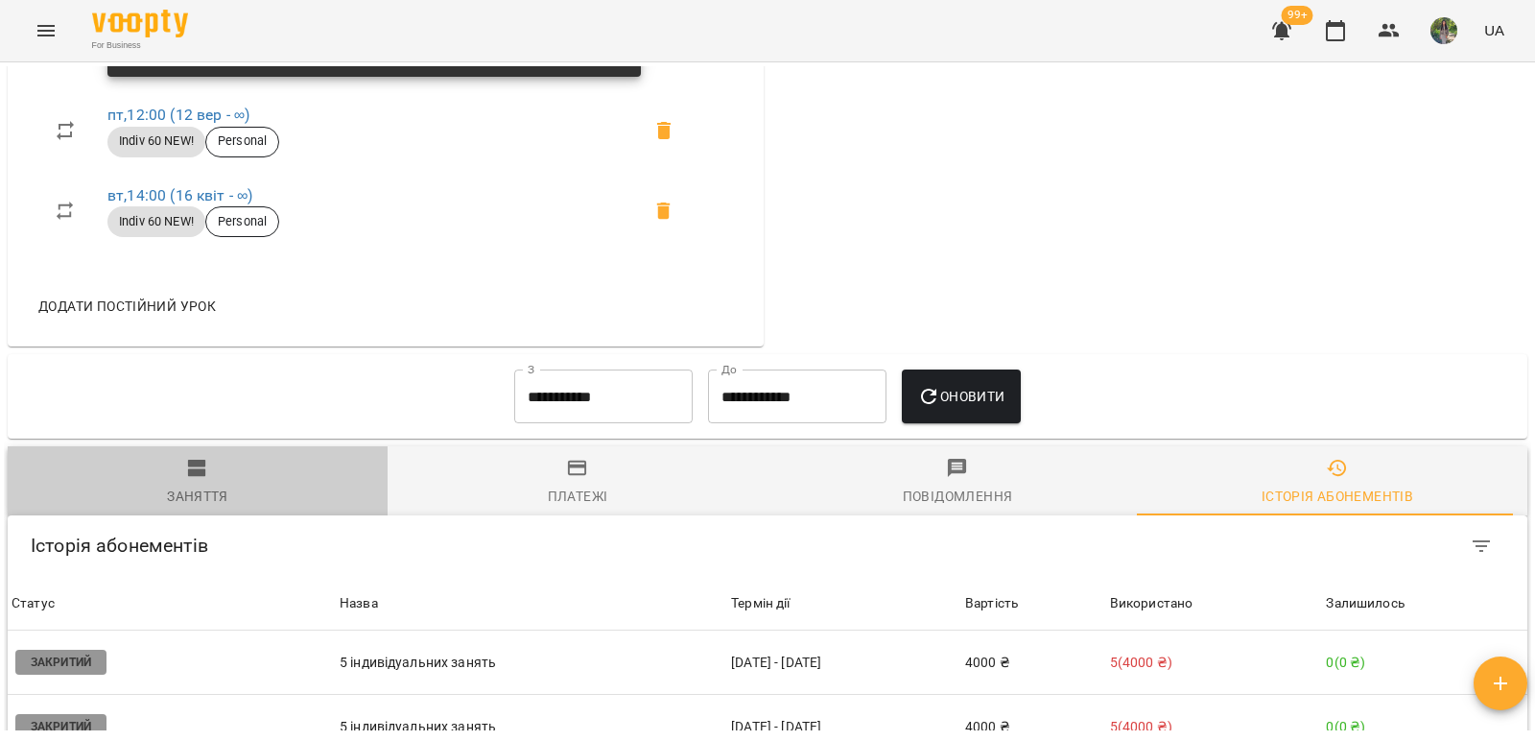
click at [215, 485] on div "Заняття" at bounding box center [197, 496] width 61 height 23
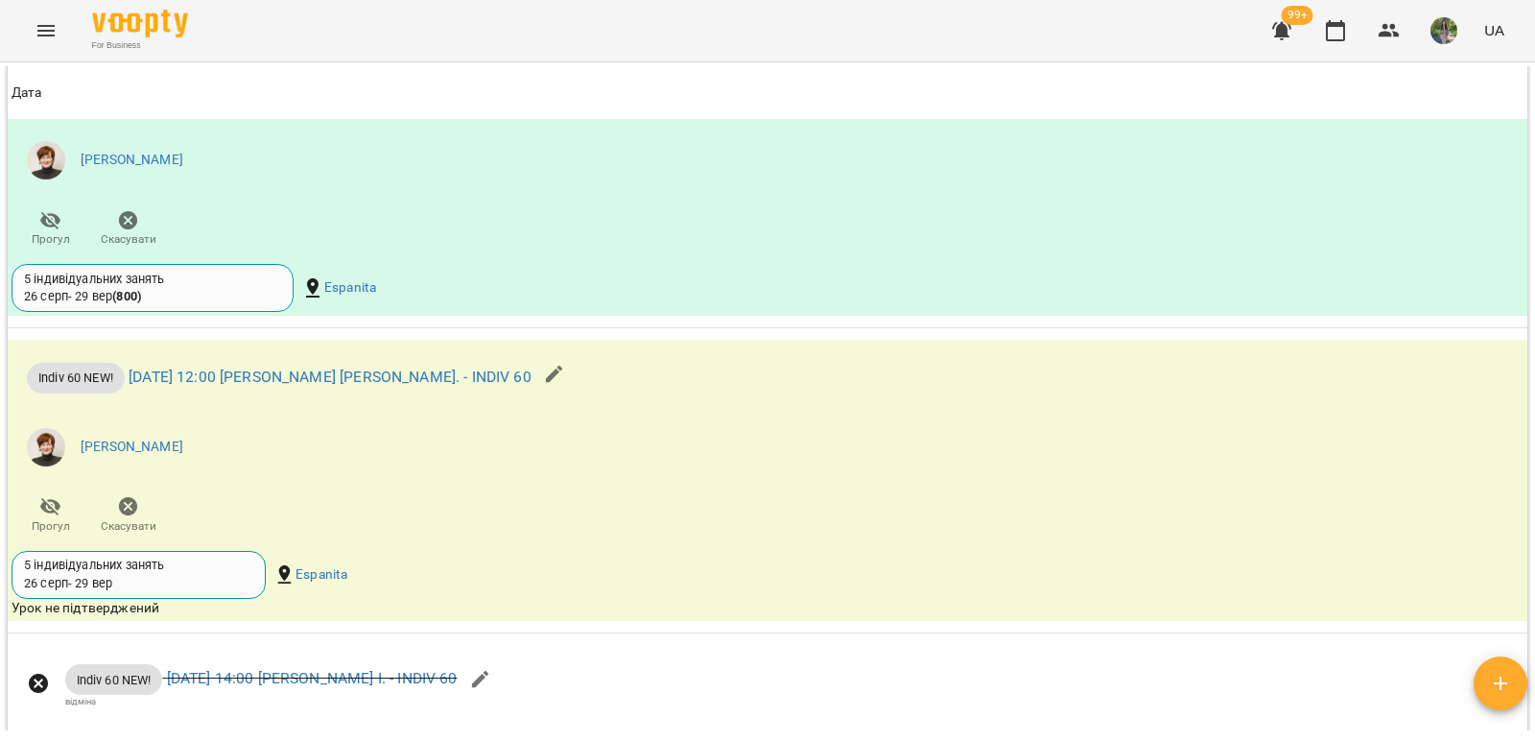
scroll to position [7565, 0]
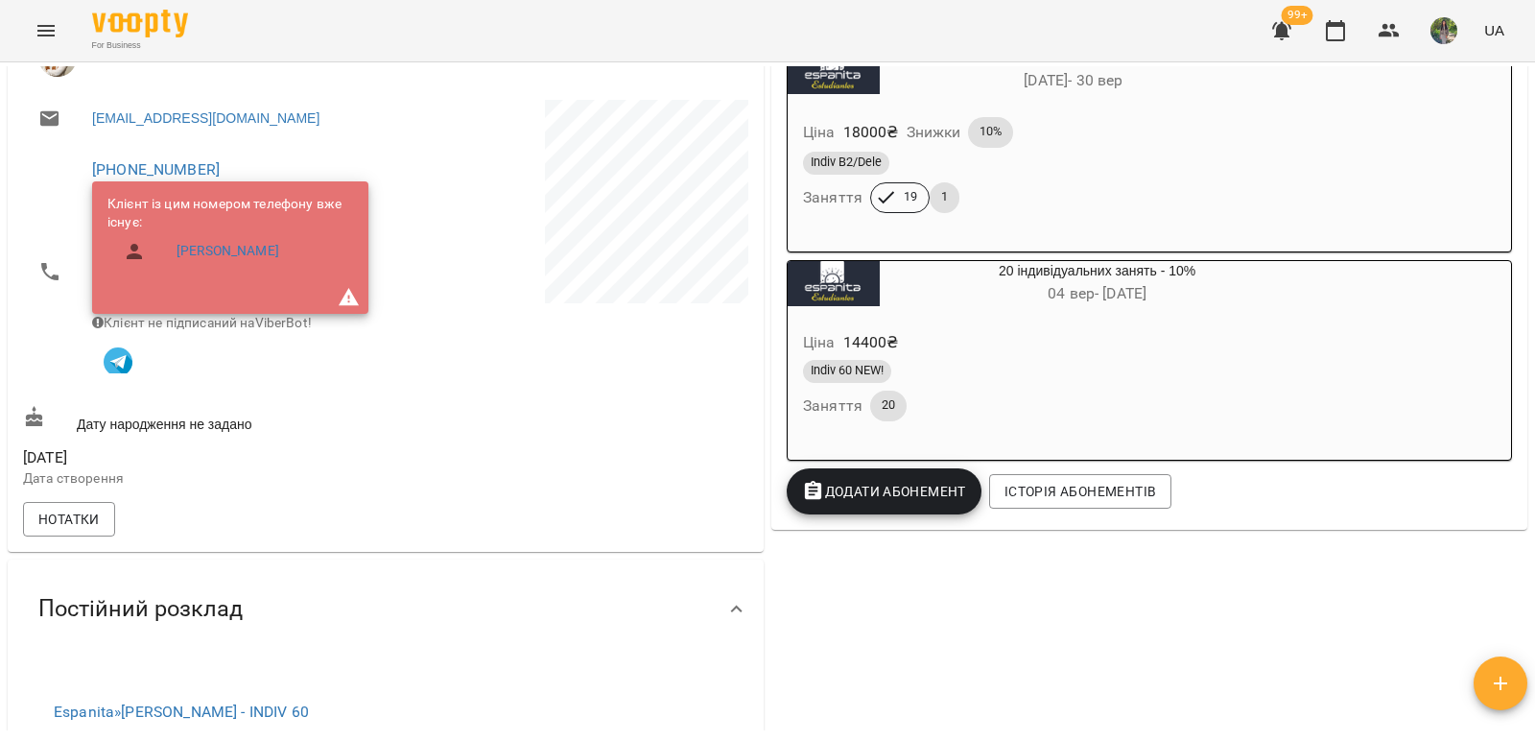
scroll to position [384, 0]
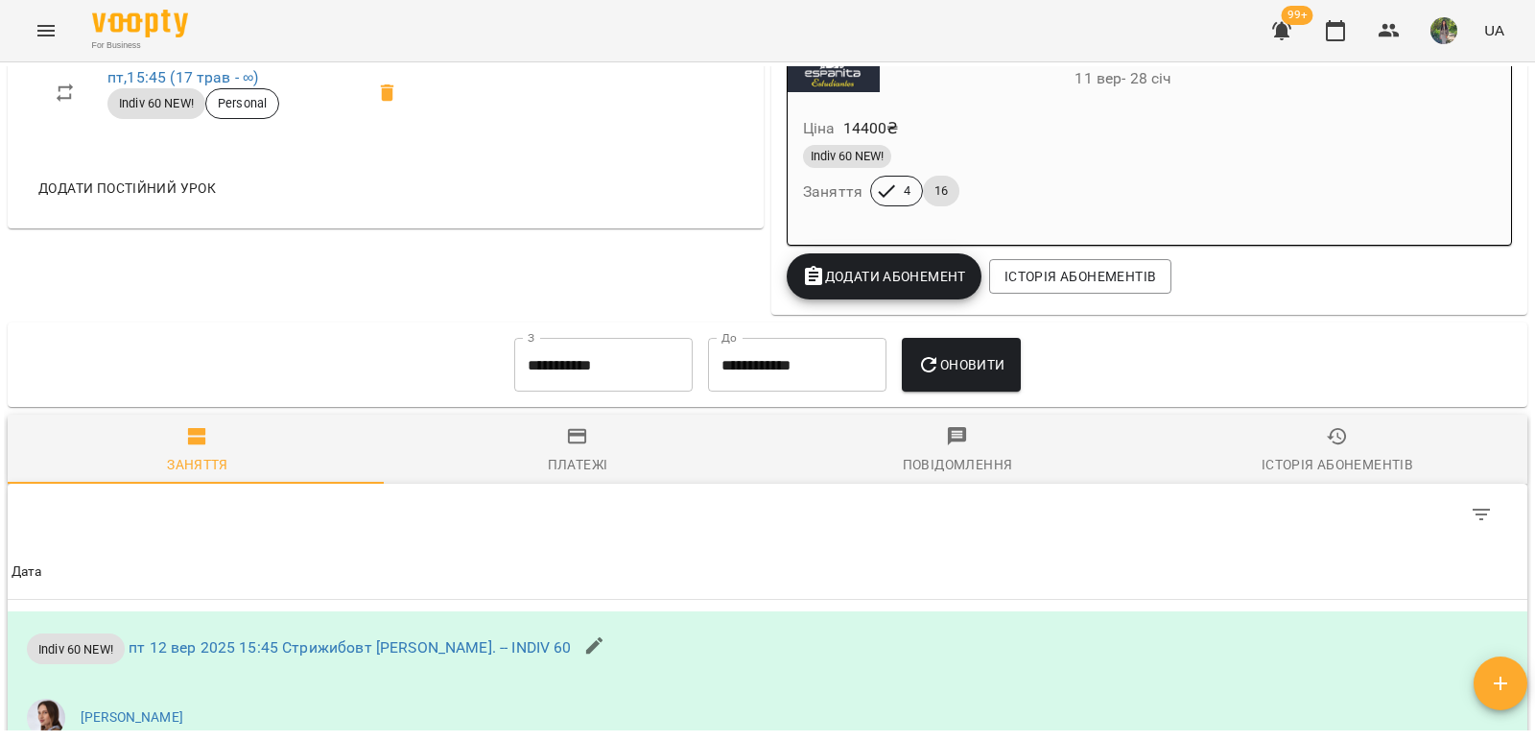
scroll to position [1152, 0]
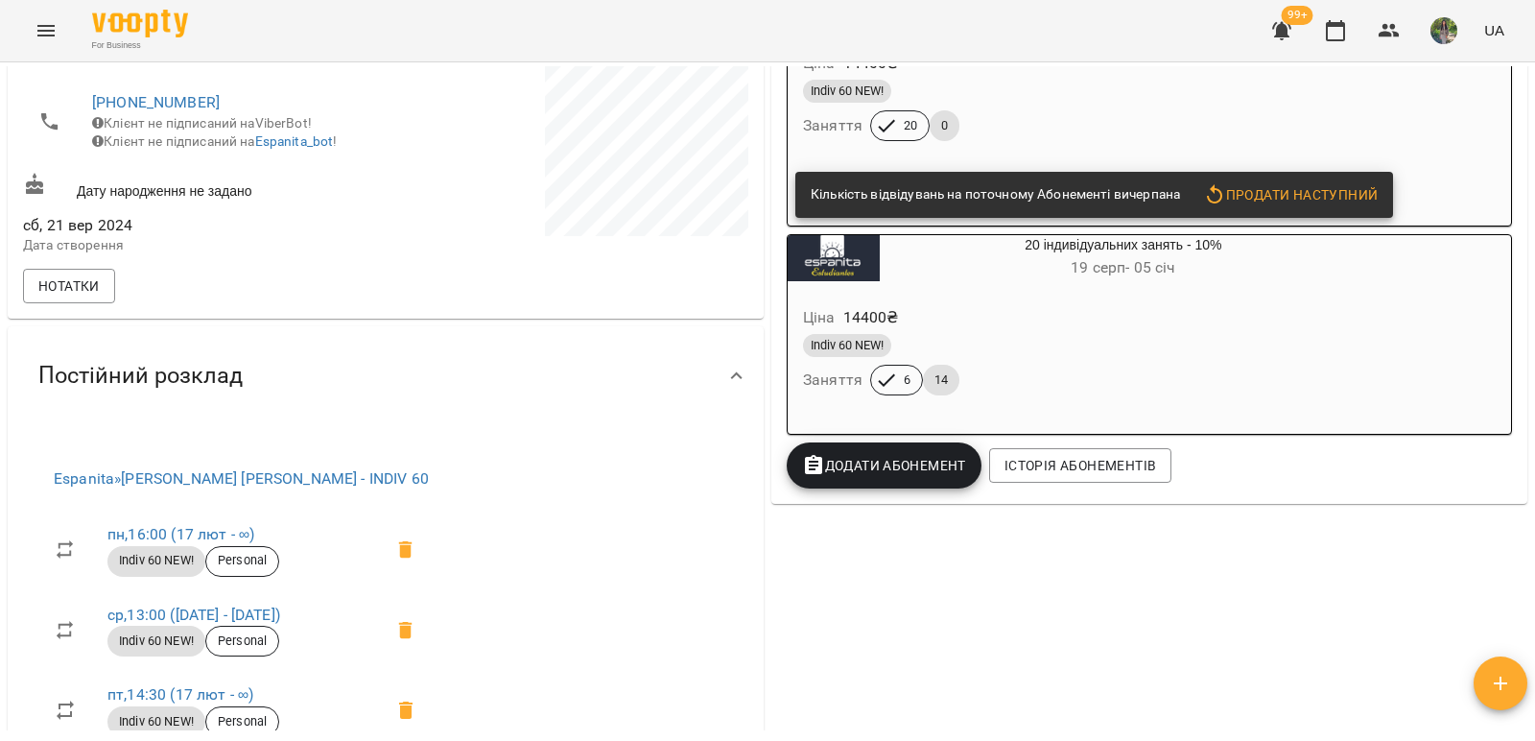
scroll to position [480, 0]
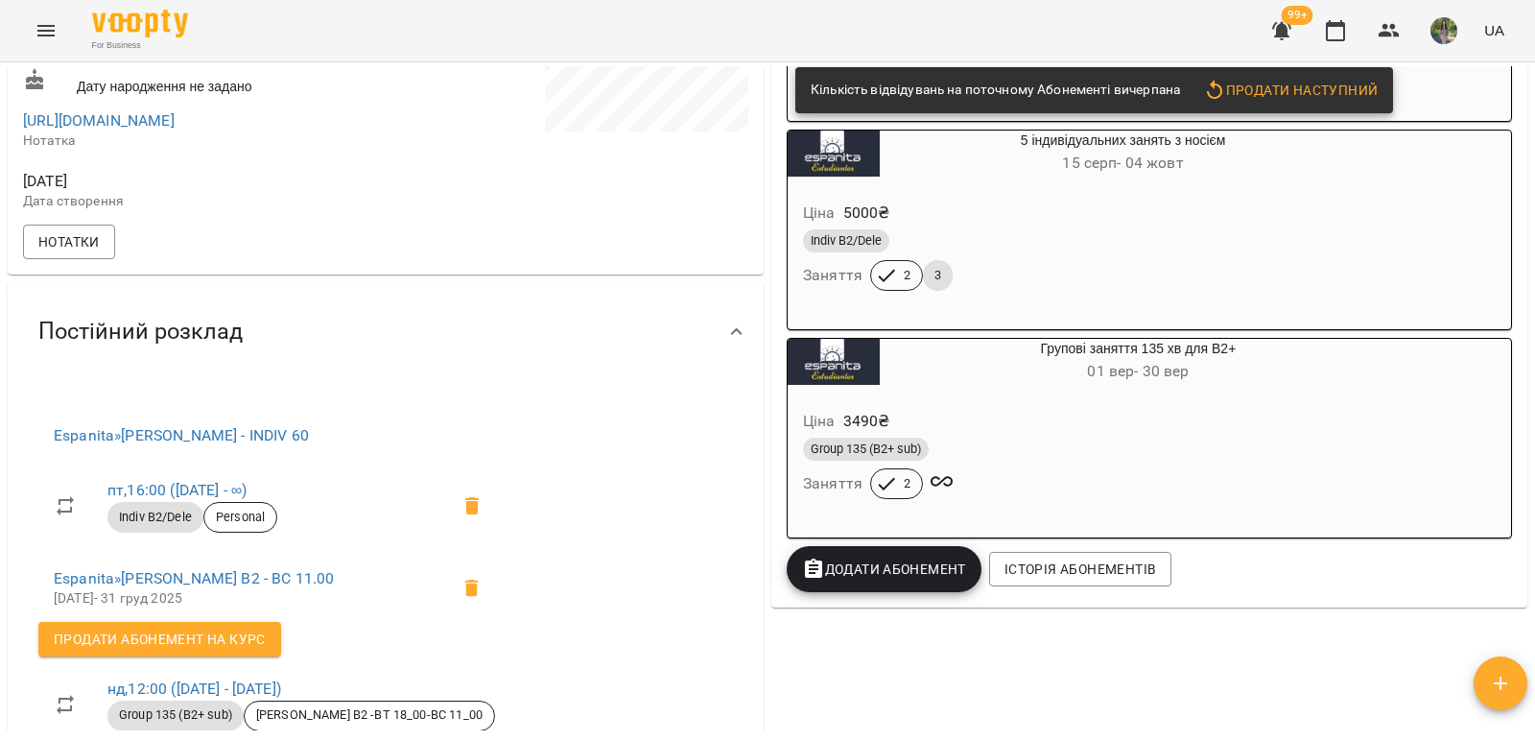
scroll to position [576, 0]
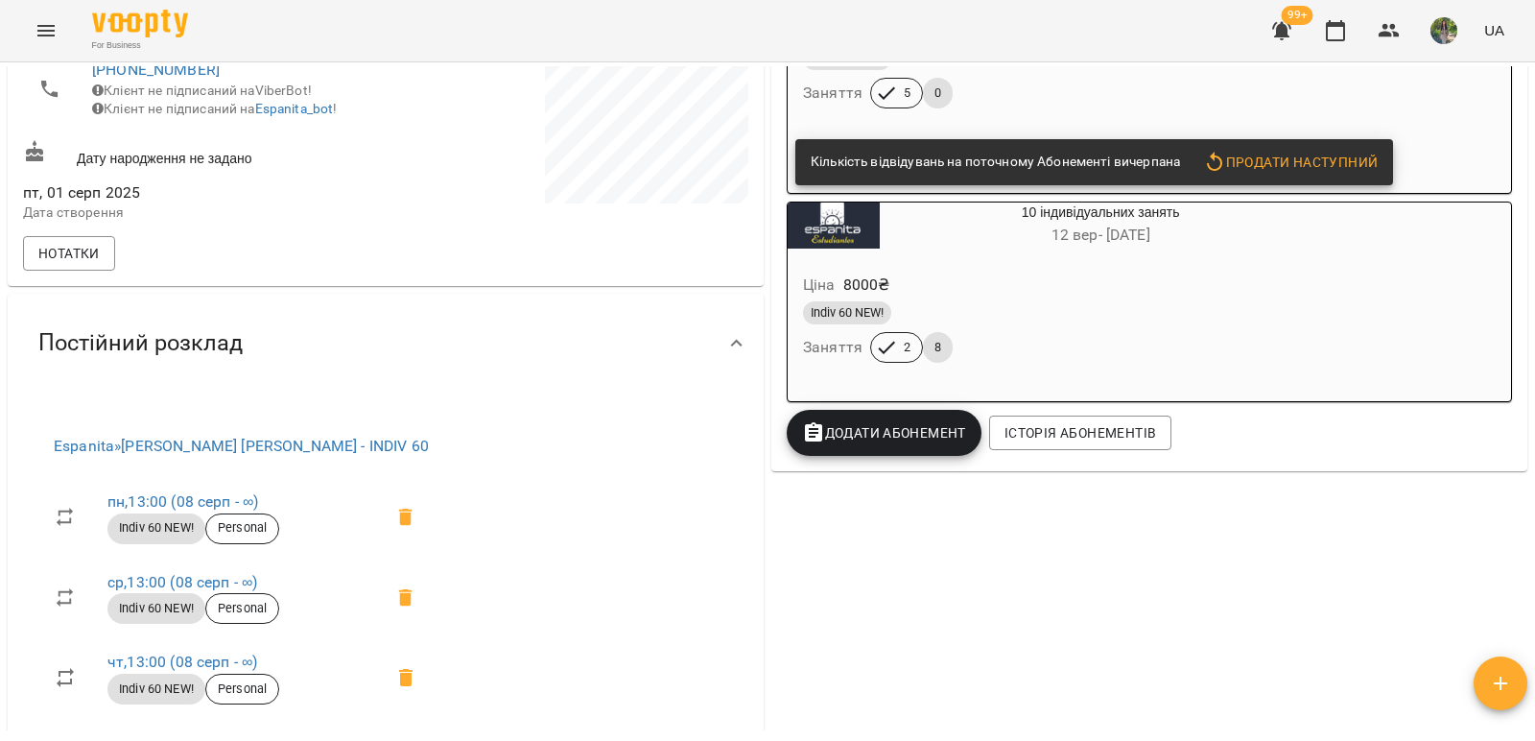
scroll to position [480, 0]
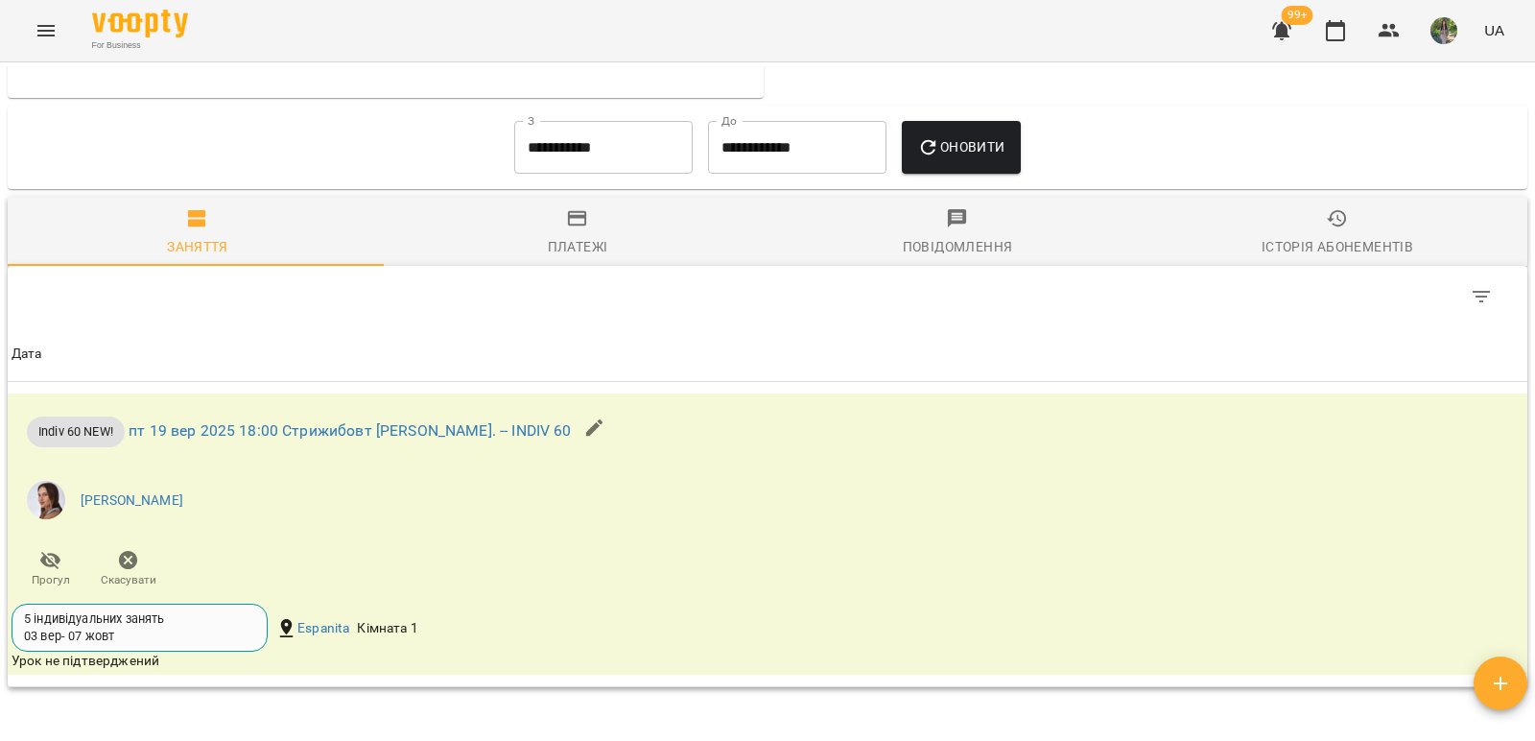
scroll to position [761, 0]
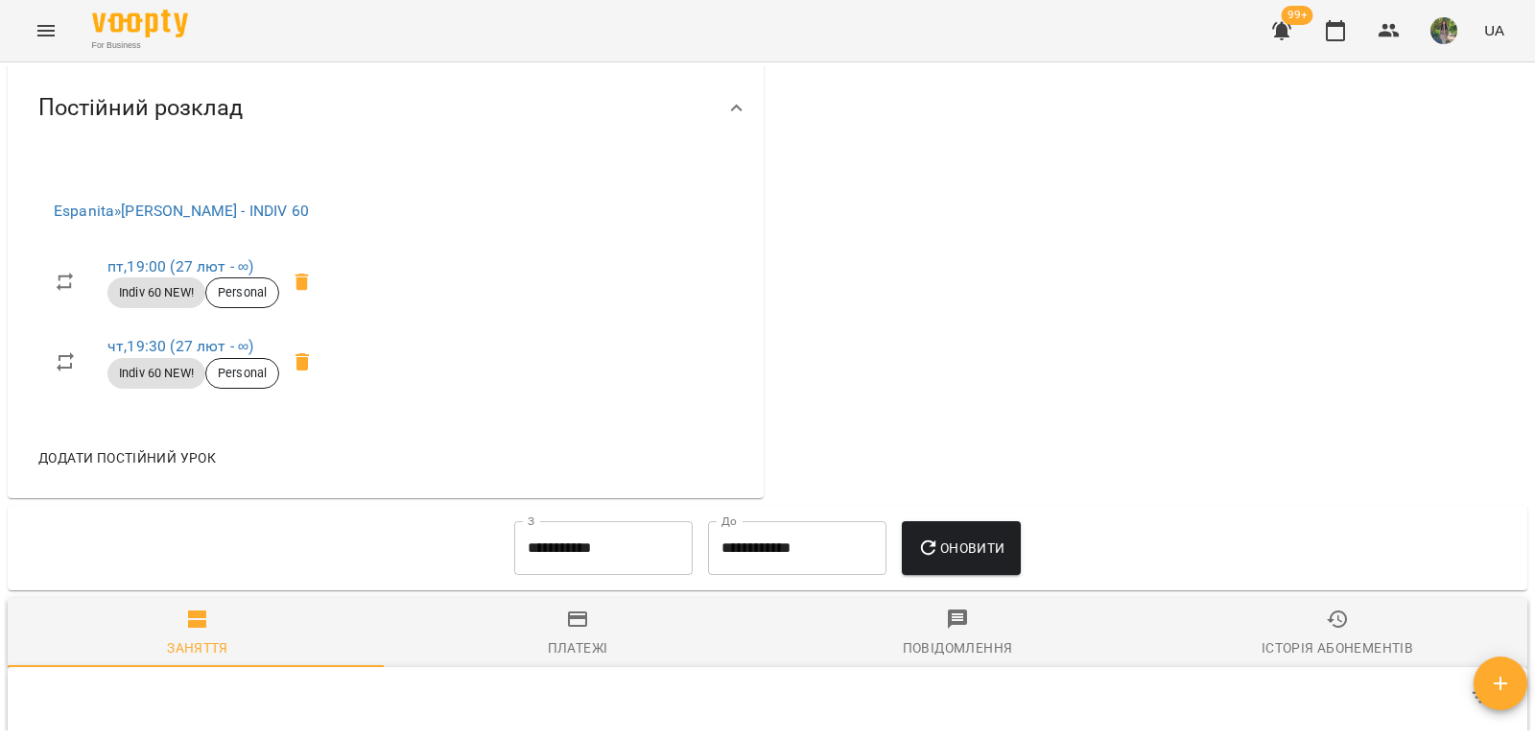
scroll to position [960, 0]
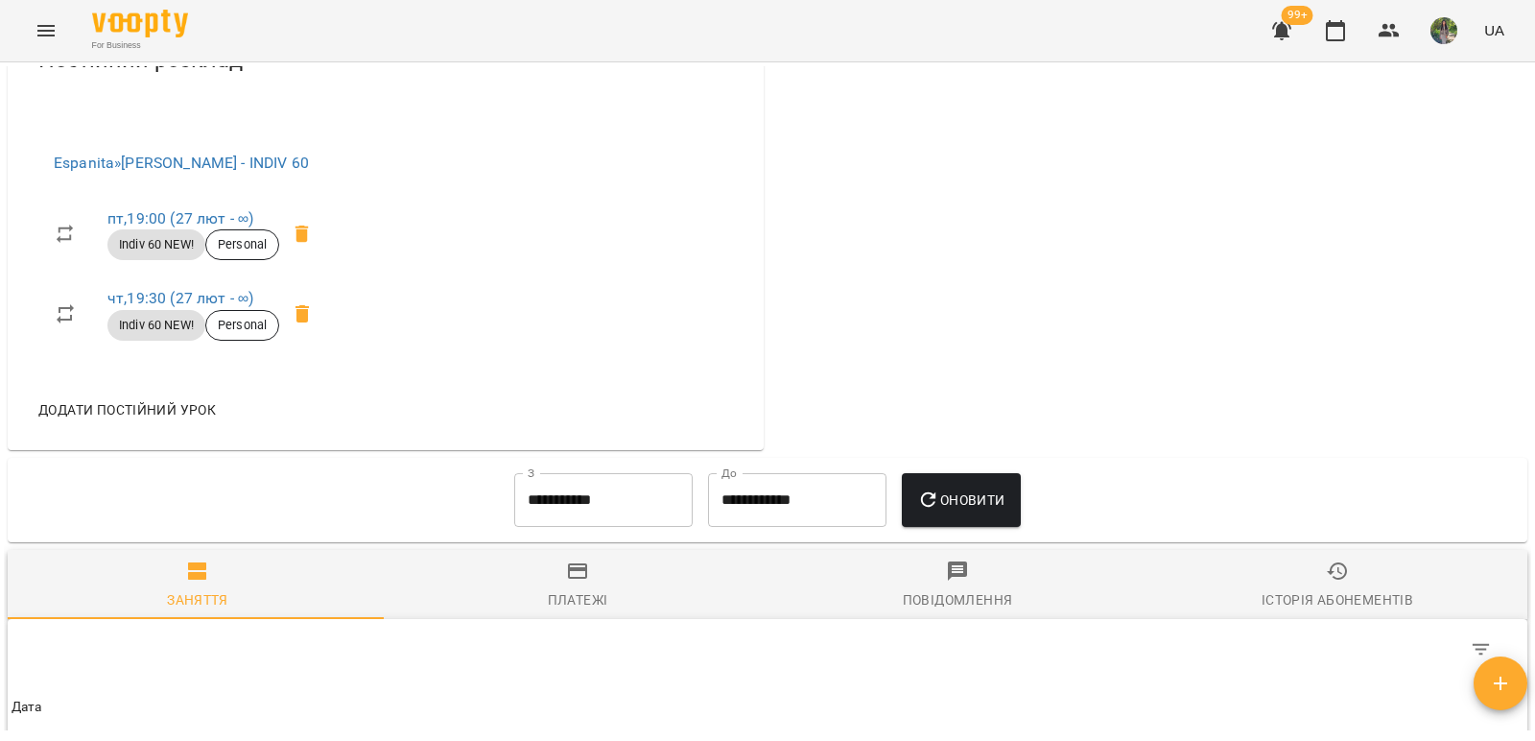
click at [1343, 611] on div "Історія абонементів" at bounding box center [1338, 599] width 152 height 23
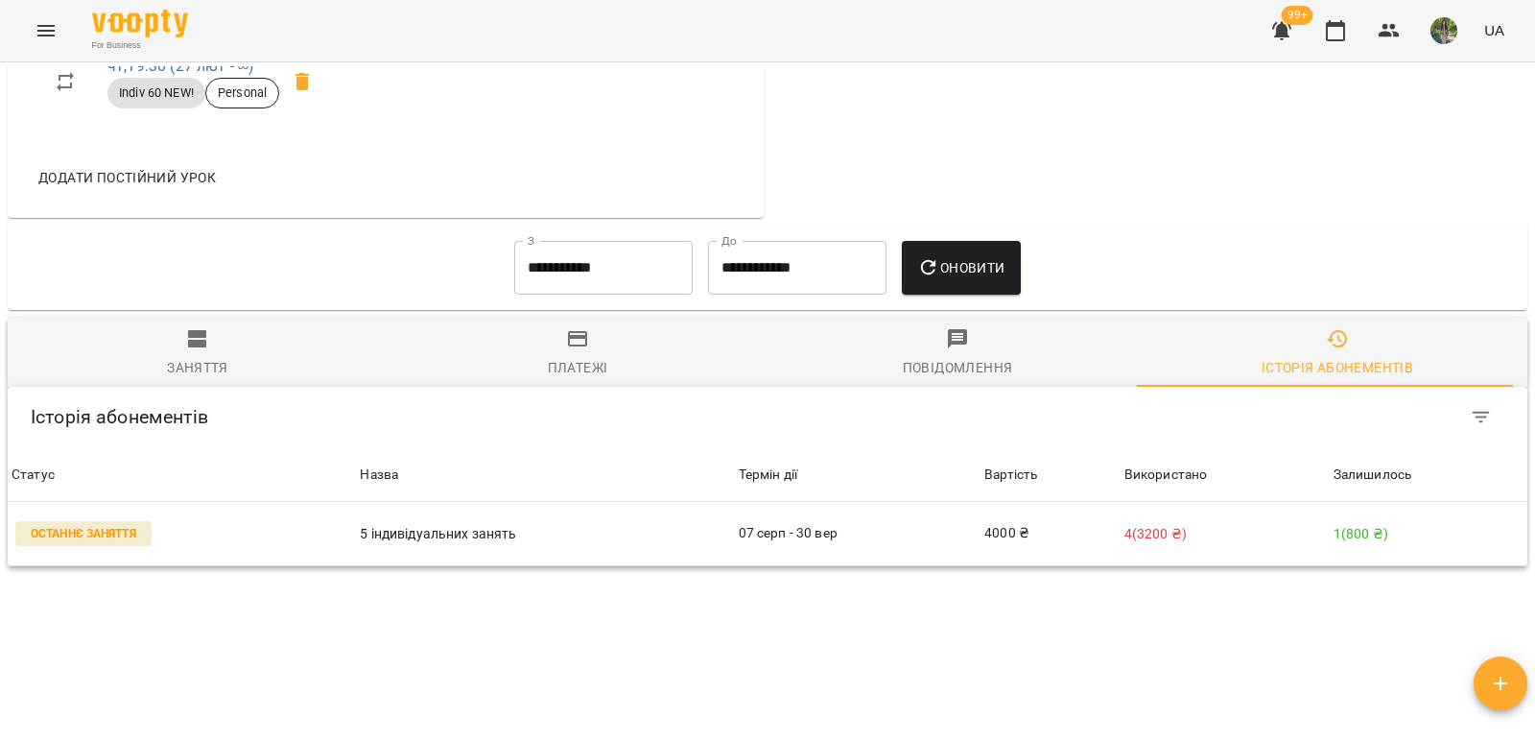
scroll to position [1277, 0]
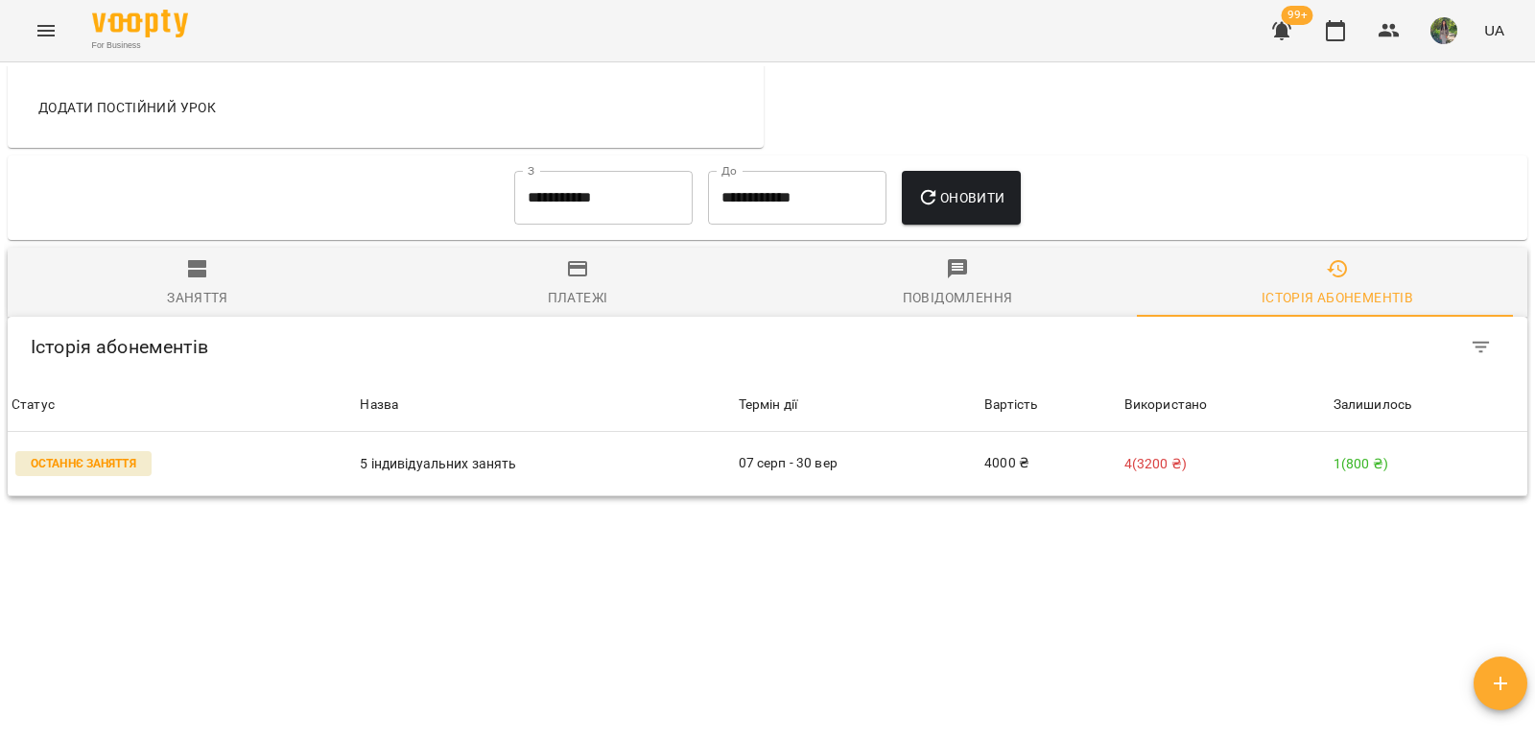
click at [615, 199] on input "**********" at bounding box center [603, 198] width 178 height 54
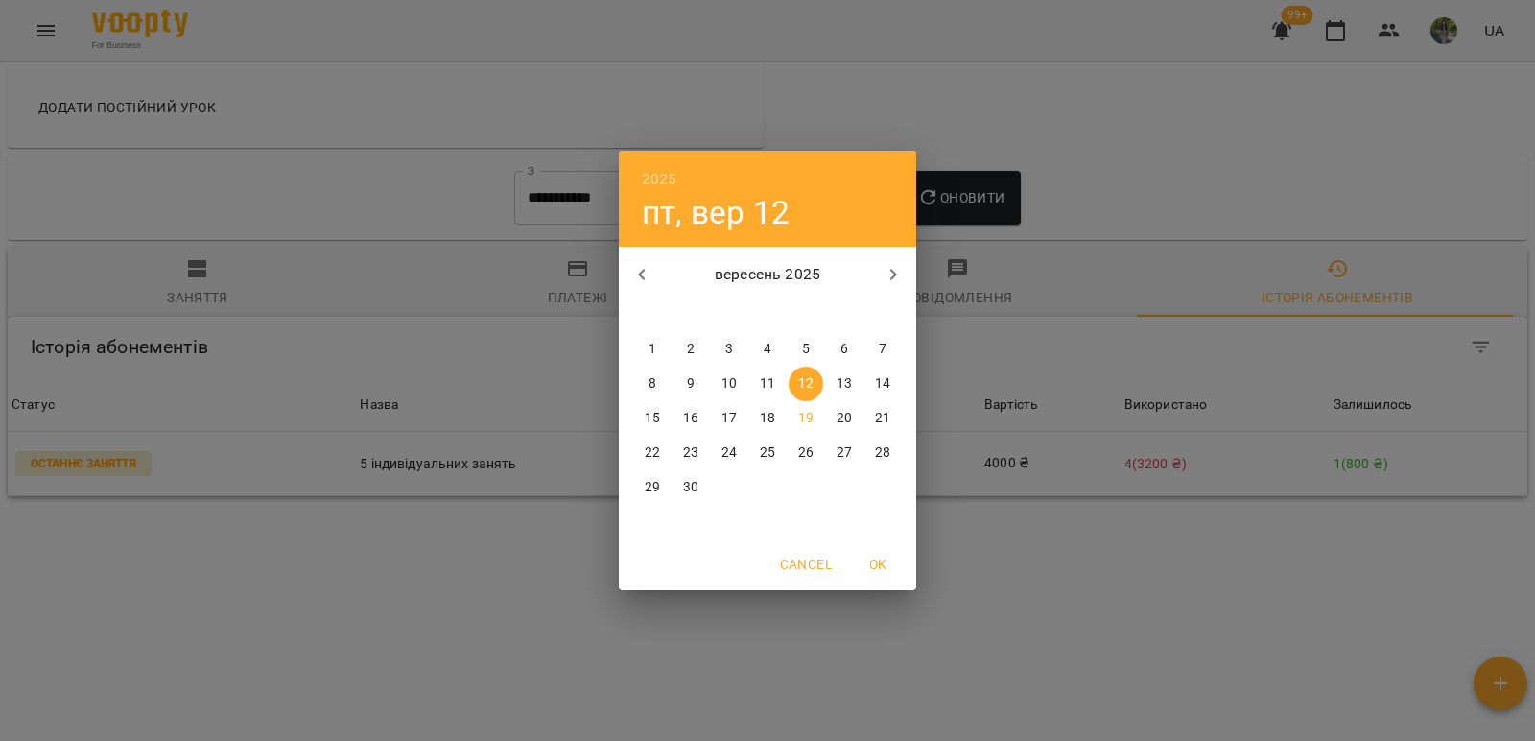
drag, startPoint x: 647, startPoint y: 275, endPoint x: 664, endPoint y: 279, distance: 17.7
click at [646, 275] on icon "button" at bounding box center [641, 274] width 23 height 23
click at [636, 263] on icon "button" at bounding box center [641, 274] width 23 height 23
click at [690, 347] on p "1" at bounding box center [691, 349] width 8 height 19
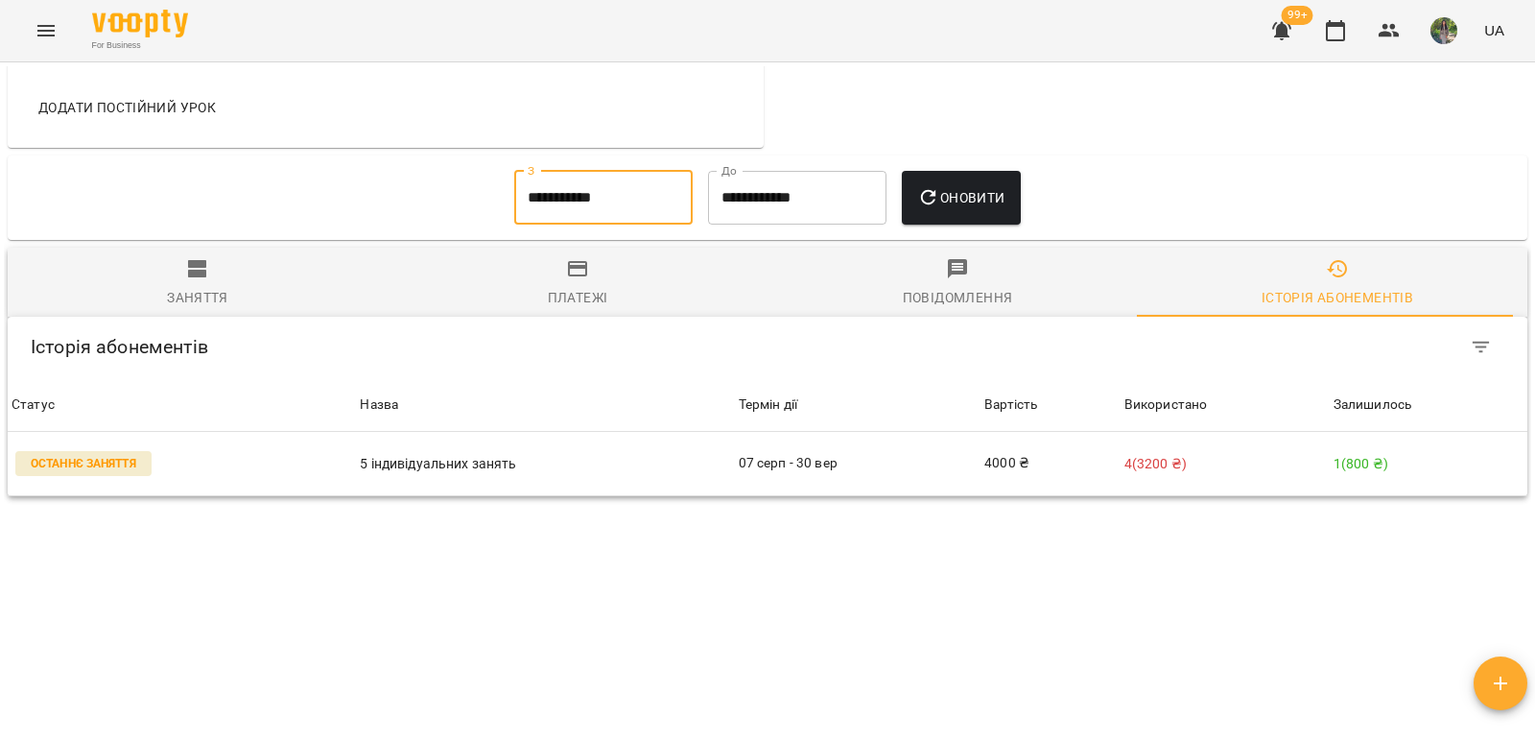
click at [974, 205] on span "Оновити" at bounding box center [960, 197] width 87 height 23
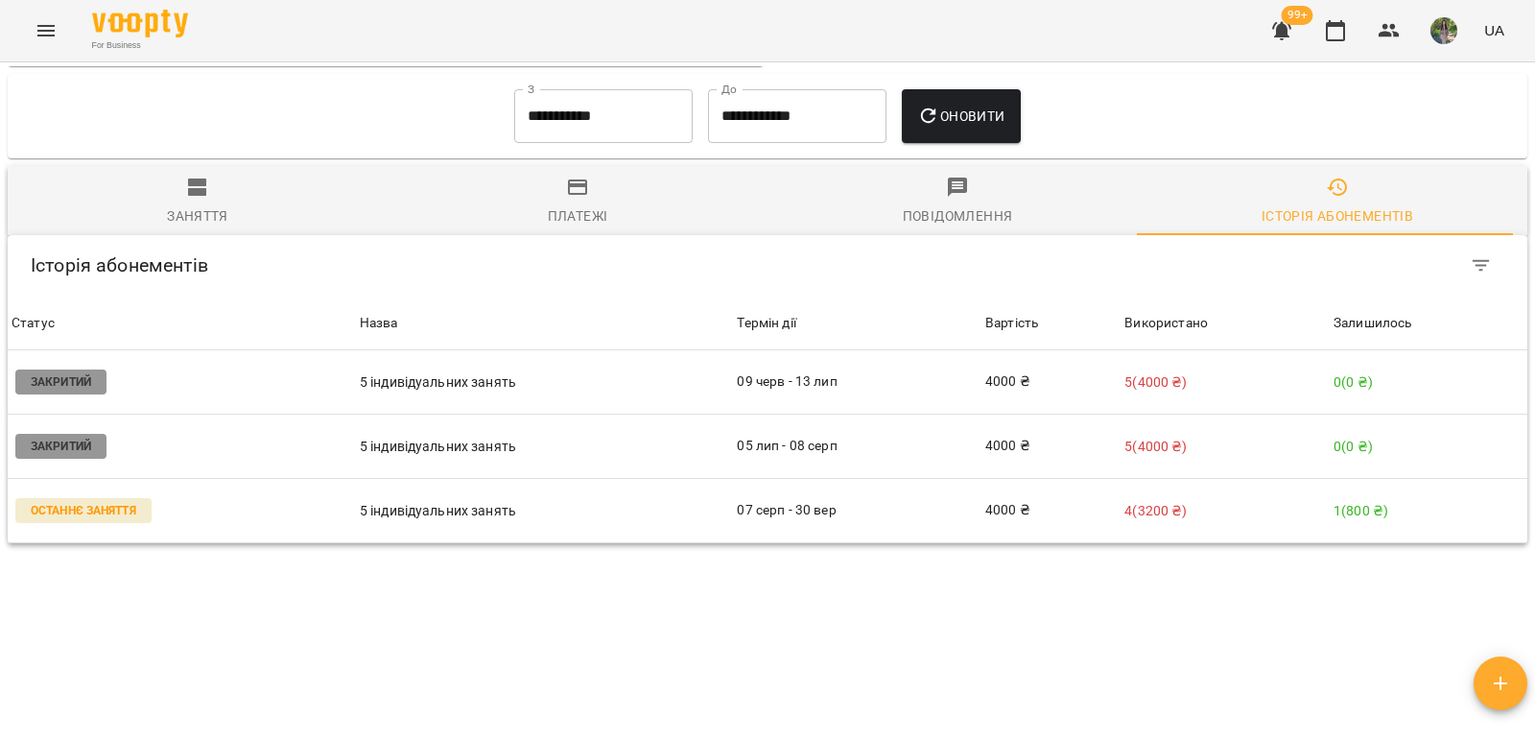
scroll to position [1310, 0]
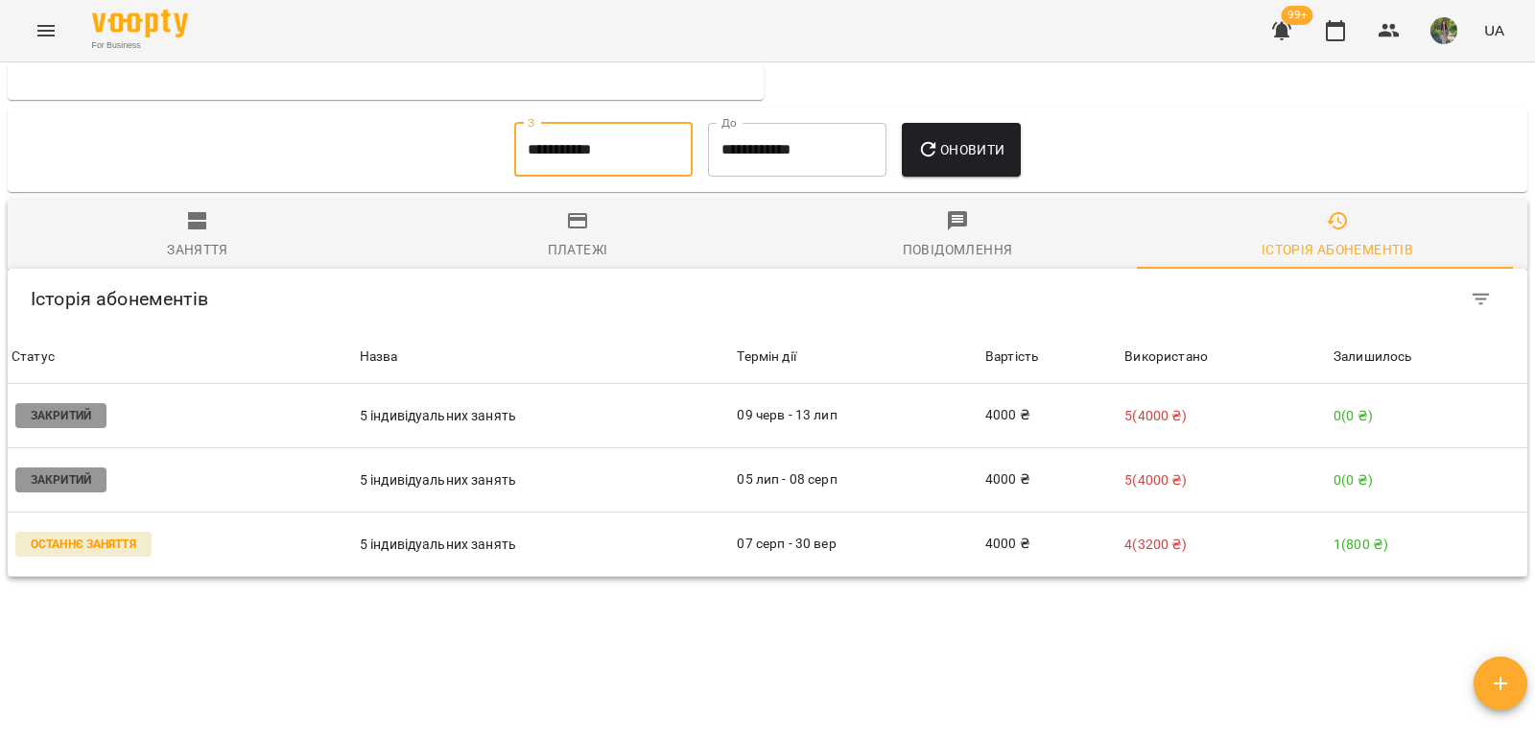
click at [588, 176] on input "**********" at bounding box center [603, 150] width 178 height 54
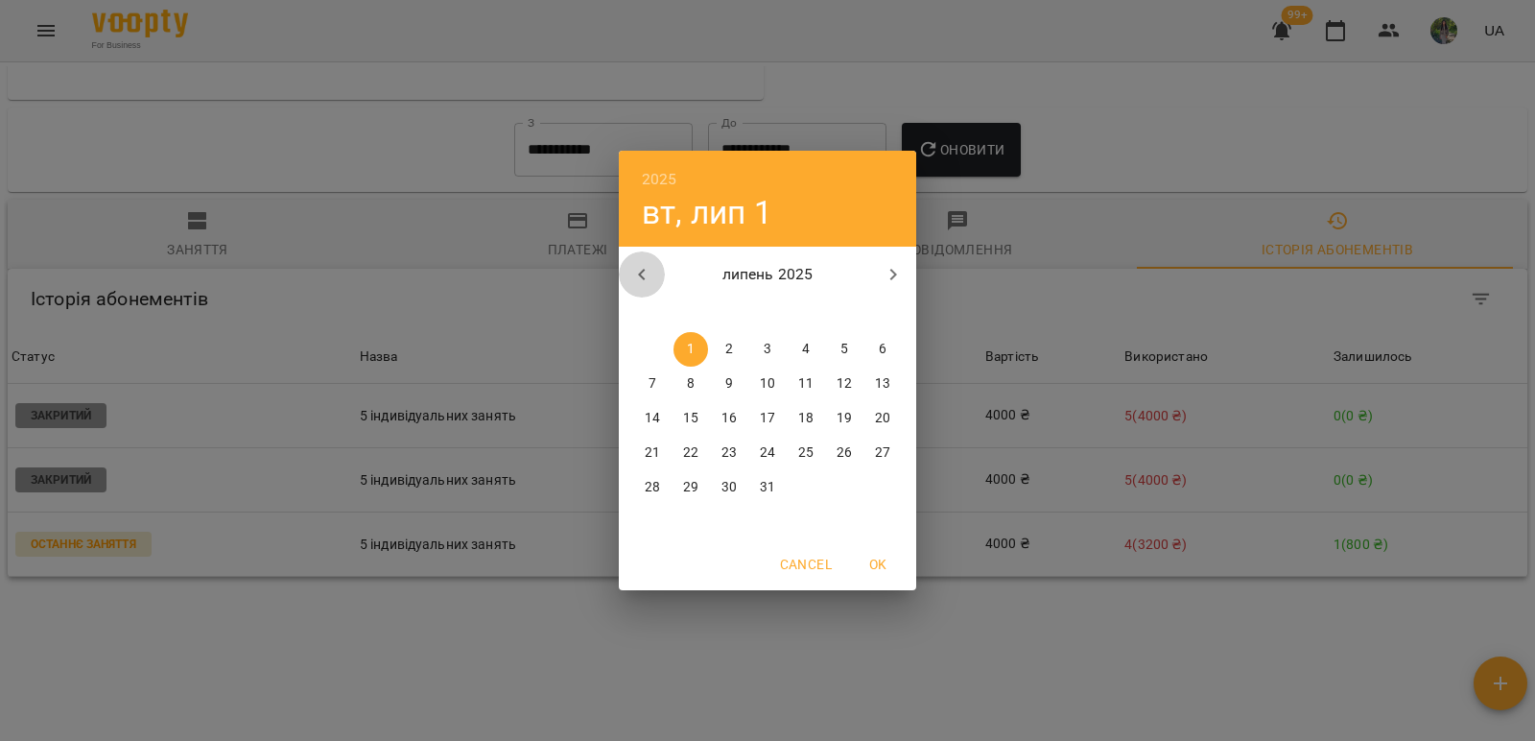
click at [634, 271] on icon "button" at bounding box center [641, 274] width 23 height 23
click at [769, 348] on p "1" at bounding box center [768, 349] width 8 height 19
type input "**********"
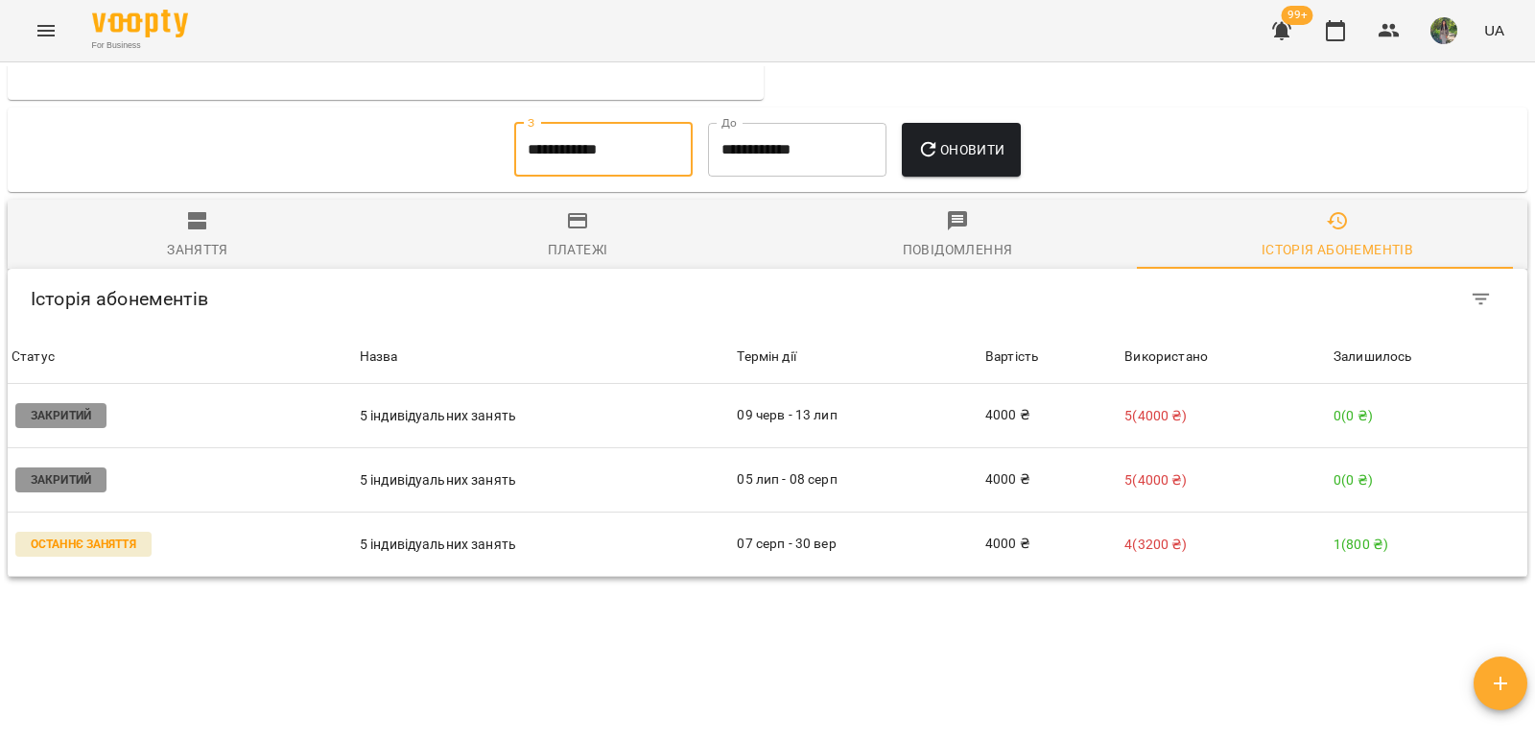
click at [967, 161] on span "Оновити" at bounding box center [960, 149] width 87 height 23
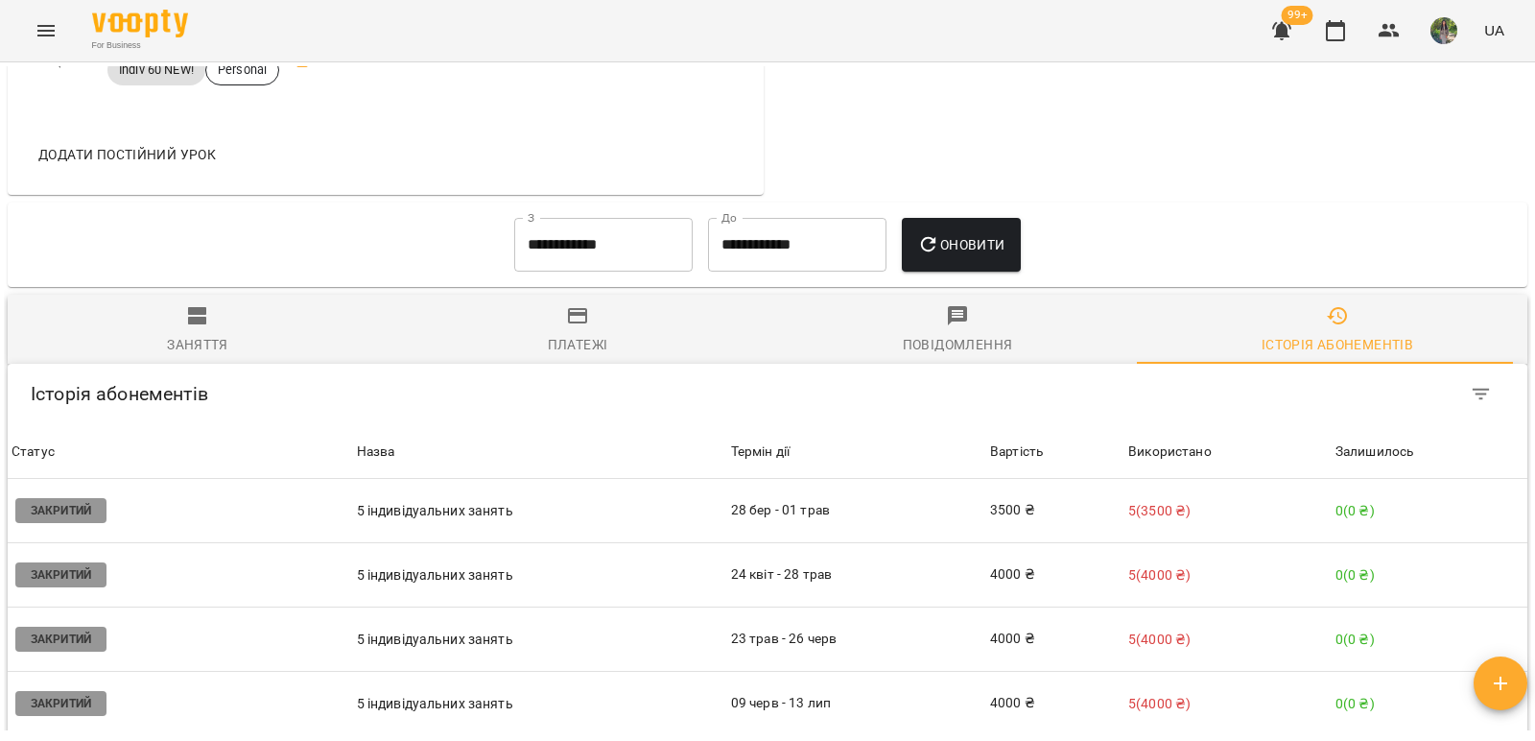
scroll to position [1214, 0]
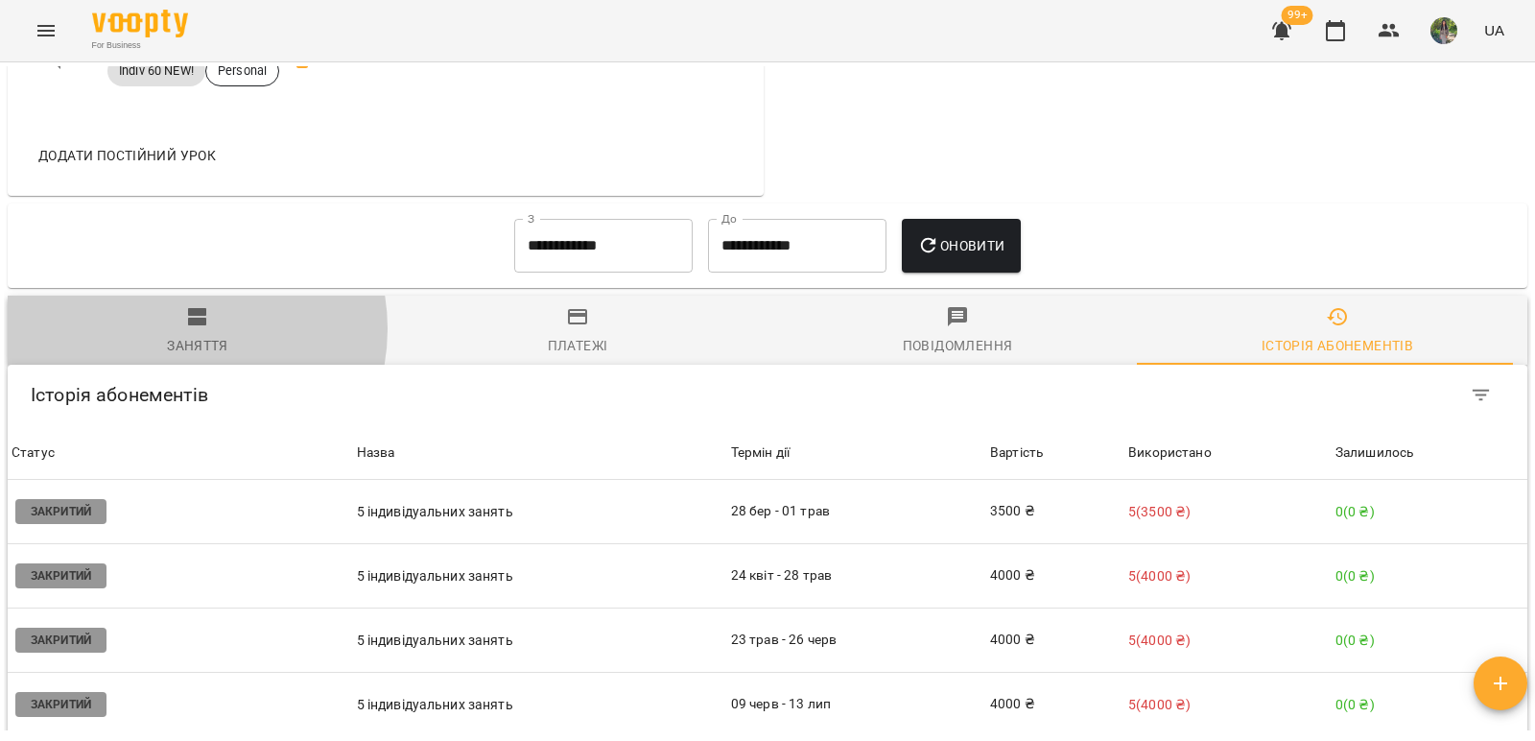
drag, startPoint x: 184, startPoint y: 344, endPoint x: 212, endPoint y: 342, distance: 27.9
click at [185, 344] on span "Заняття" at bounding box center [197, 331] width 357 height 52
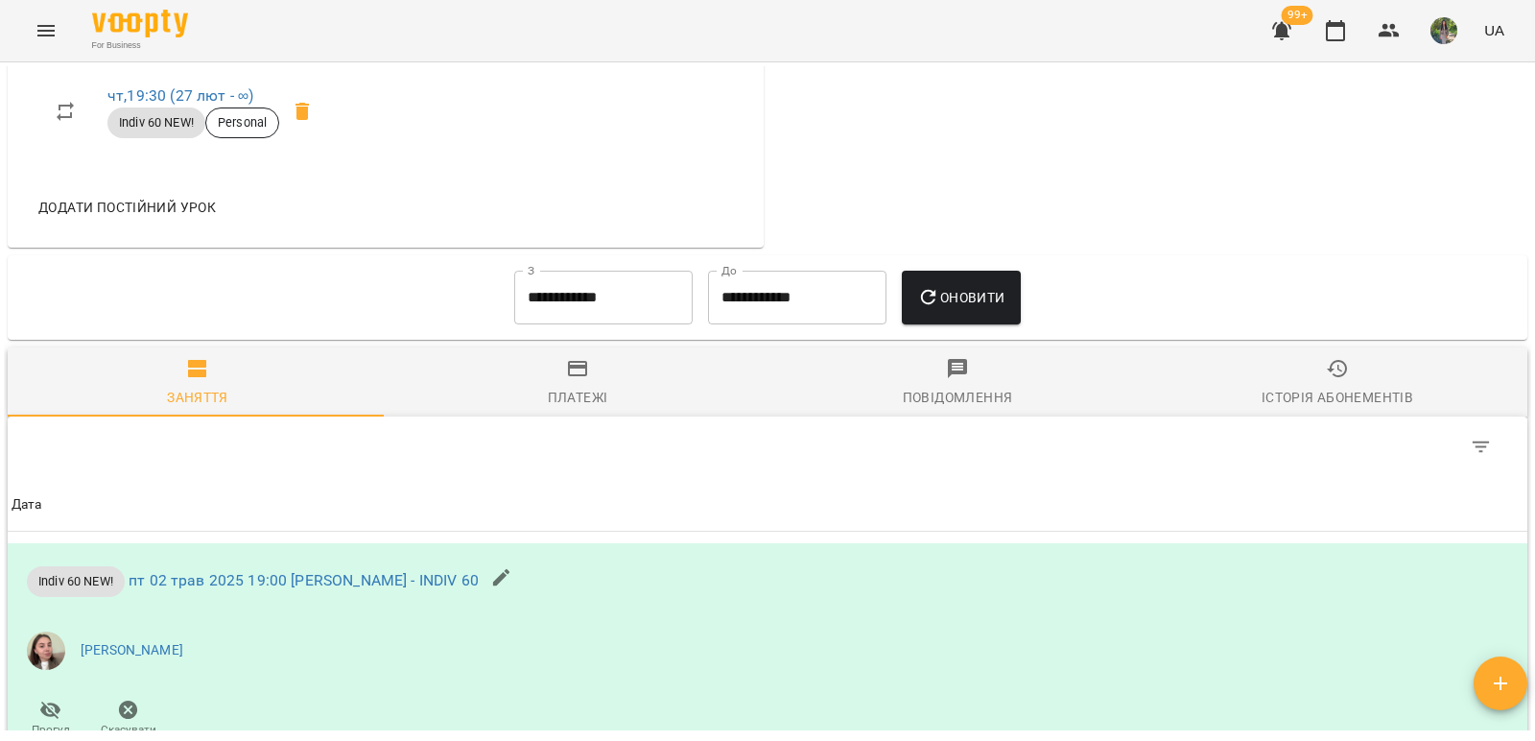
scroll to position [1206, 0]
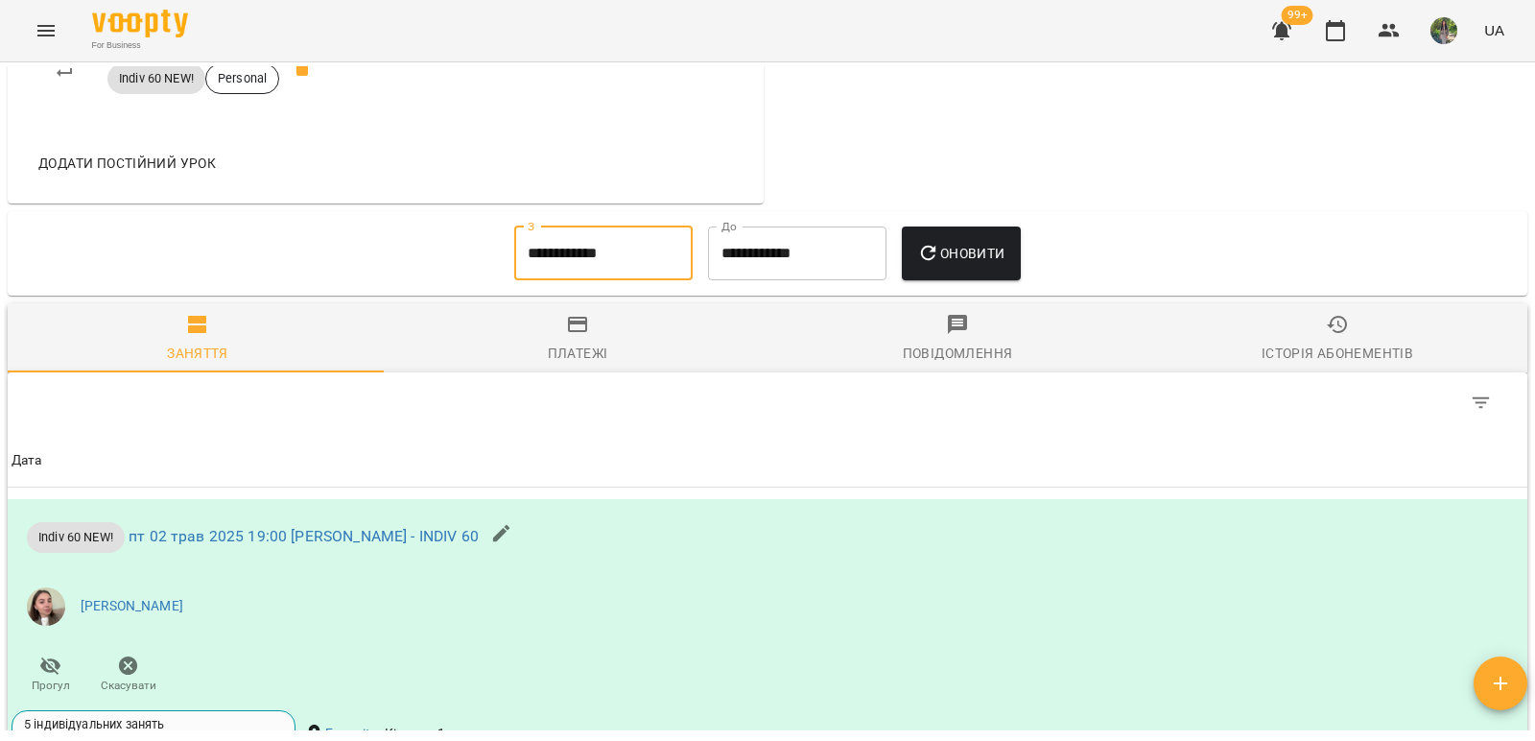
click at [621, 268] on input "**********" at bounding box center [603, 253] width 178 height 54
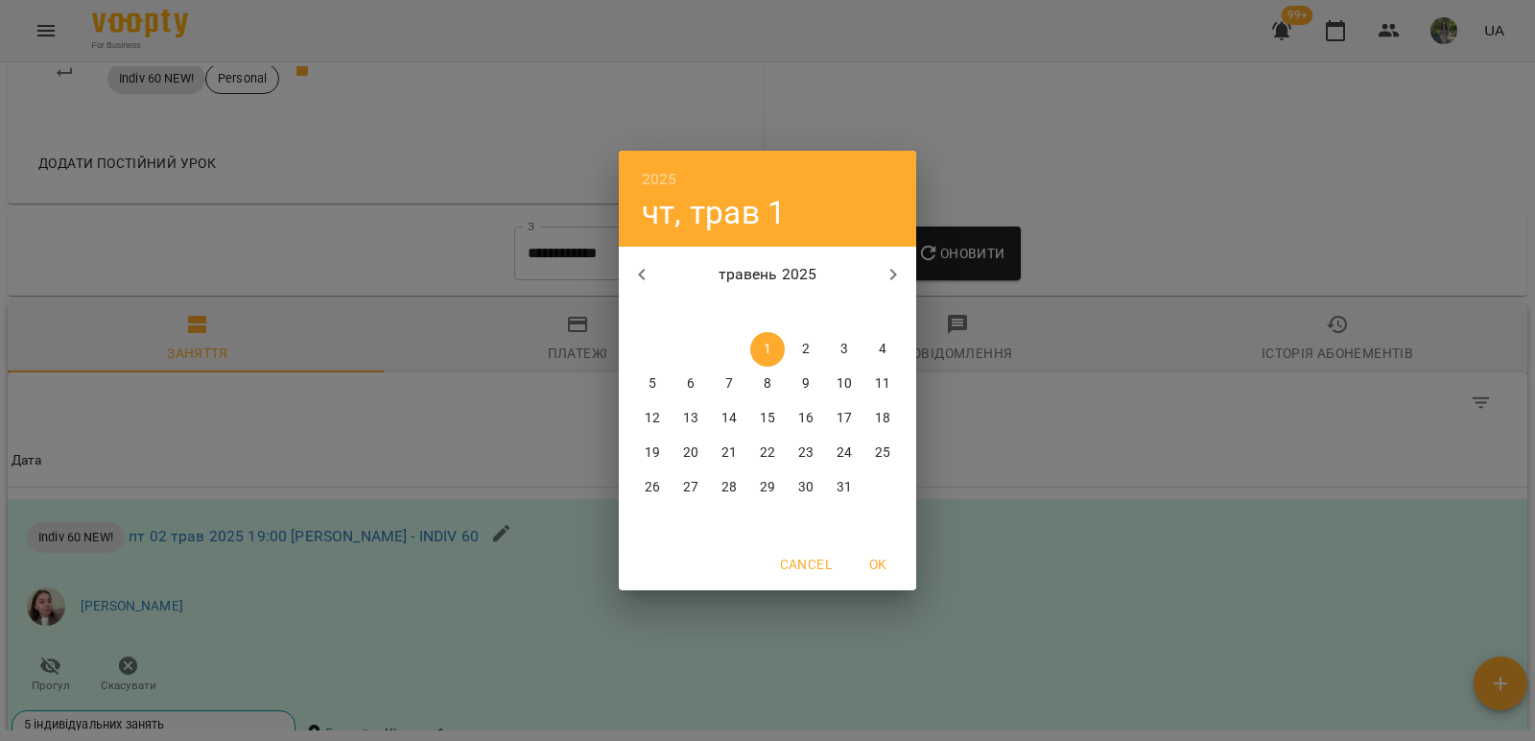
click at [895, 263] on icon "button" at bounding box center [893, 274] width 23 height 23
click at [891, 278] on icon "button" at bounding box center [893, 274] width 23 height 23
click at [892, 282] on icon "button" at bounding box center [893, 274] width 23 height 23
click at [888, 279] on icon "button" at bounding box center [893, 274] width 23 height 23
click at [971, 277] on div "2025 чт, трав 1 вересень 2025 пн вт ср чт пт сб нд 1 2 3 4 5 6 7 8 9 10 11 12 1…" at bounding box center [767, 370] width 1535 height 741
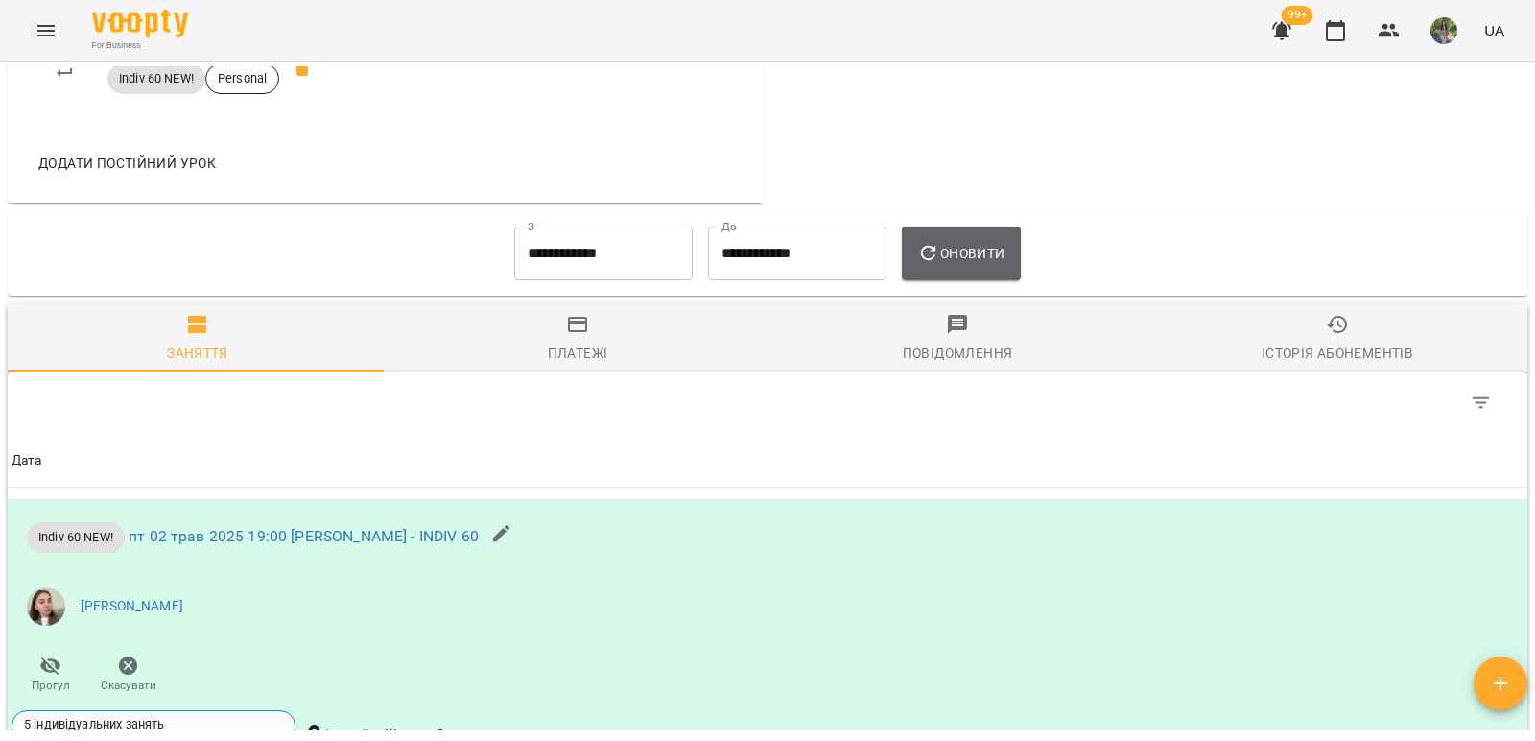
click at [981, 265] on span "Оновити" at bounding box center [960, 253] width 87 height 23
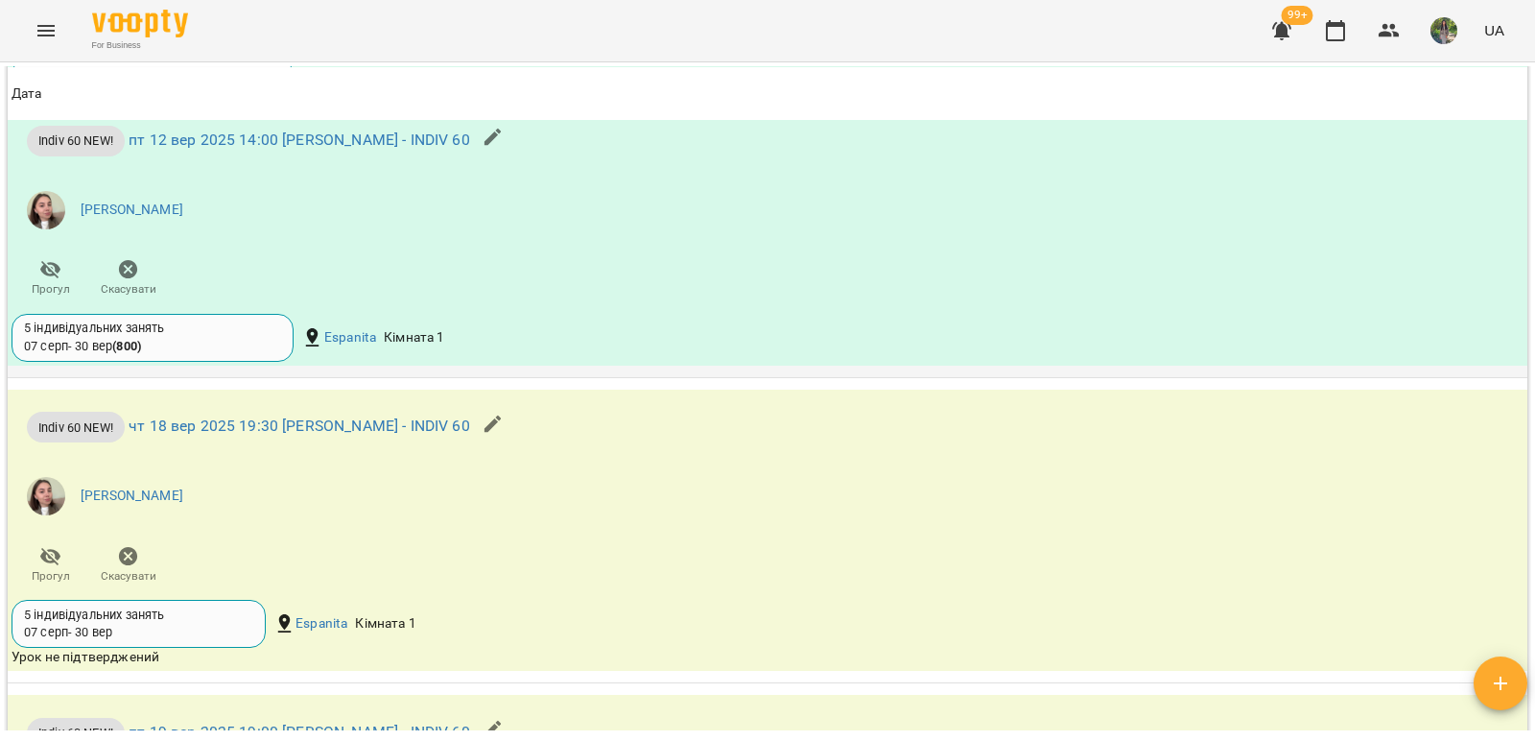
scroll to position [13105, 0]
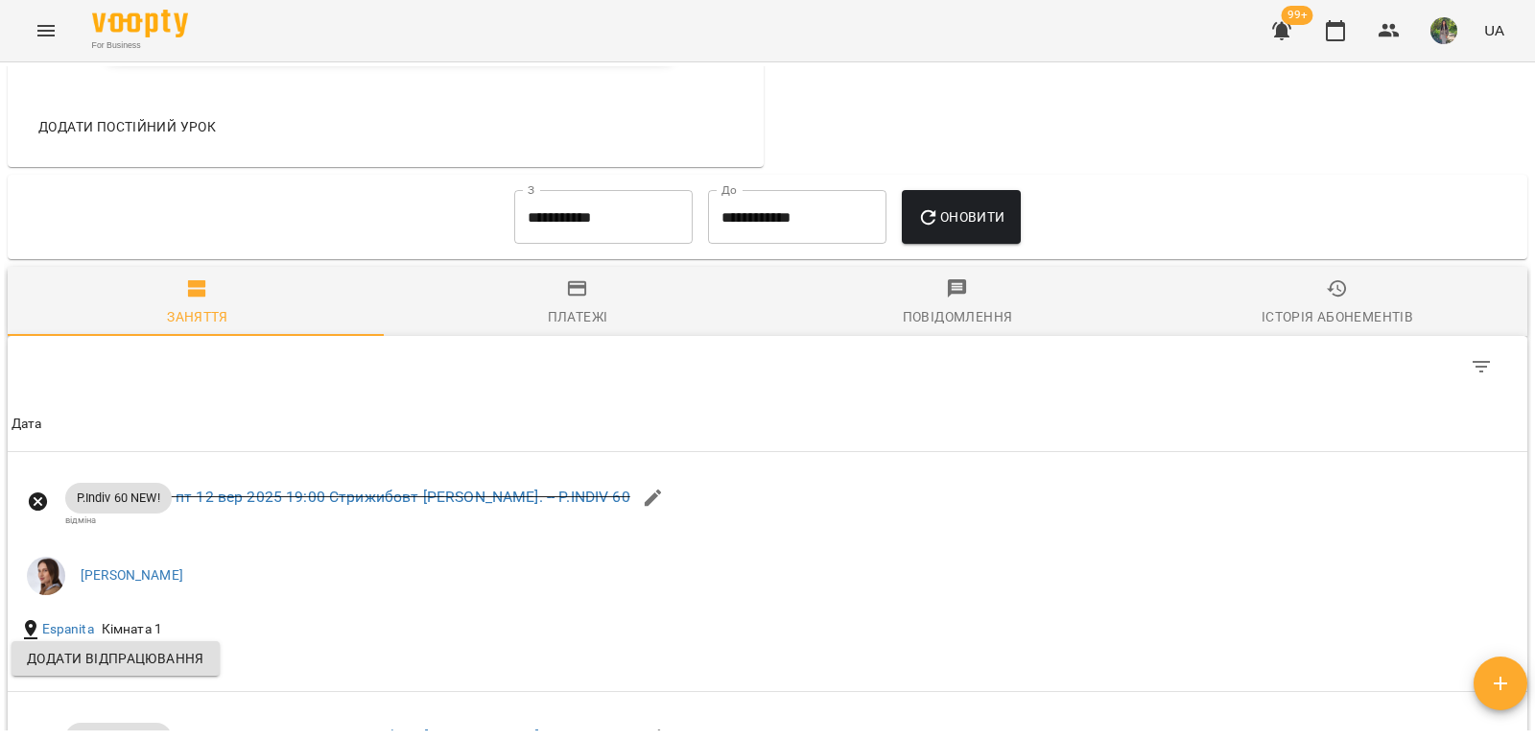
click at [1331, 328] on div "Історія абонементів" at bounding box center [1338, 316] width 152 height 23
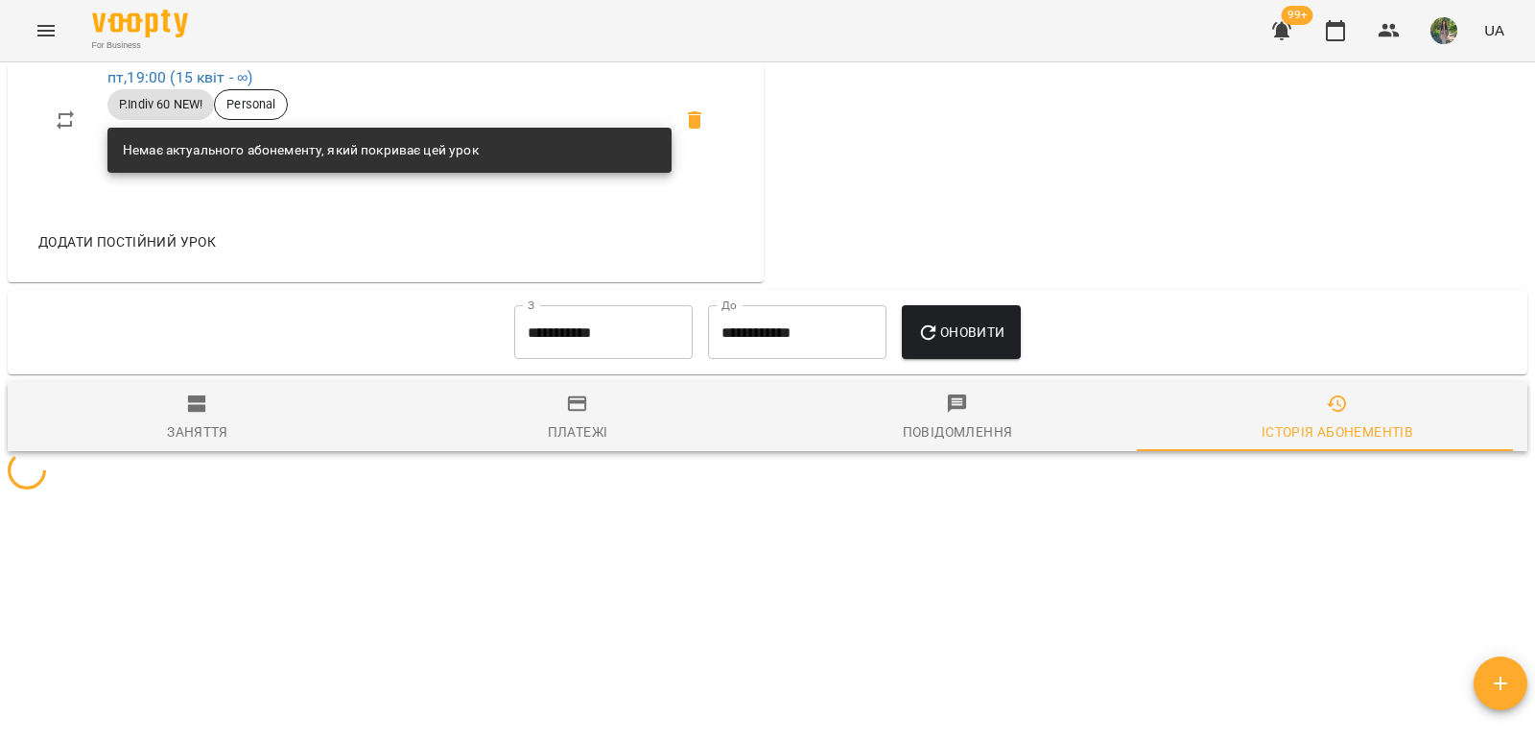
scroll to position [1152, 0]
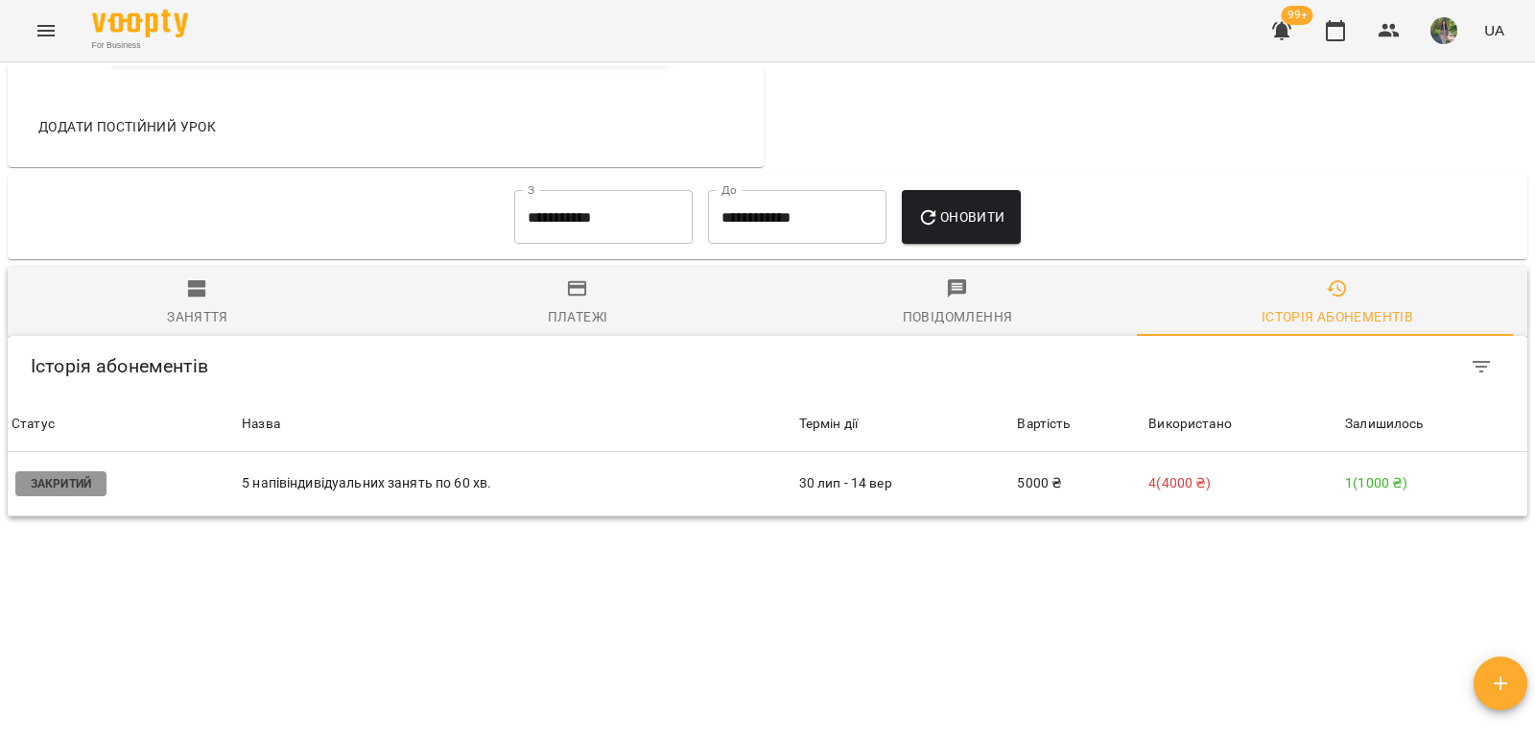
click at [205, 323] on div "Заняття" at bounding box center [197, 316] width 61 height 23
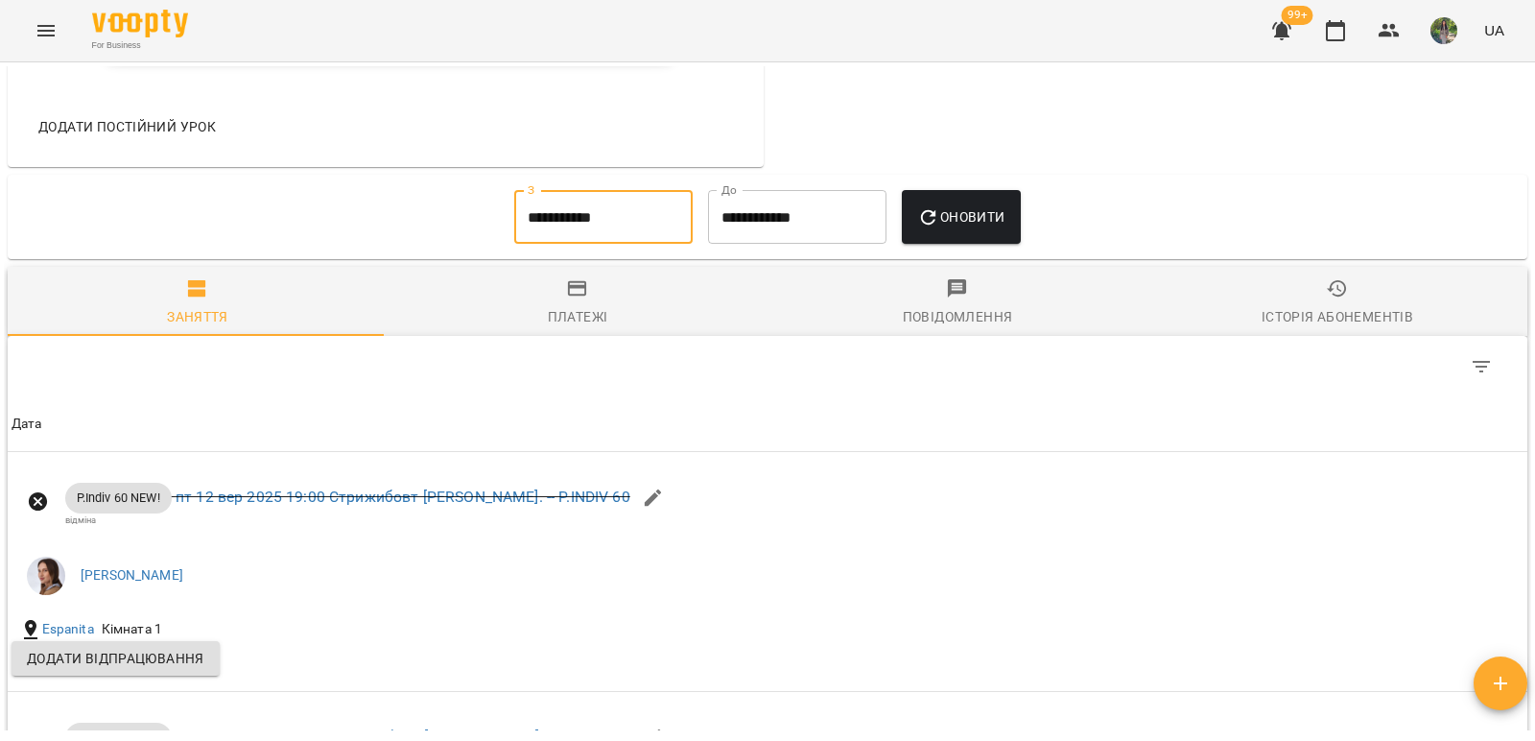
click at [621, 244] on input "**********" at bounding box center [603, 217] width 178 height 54
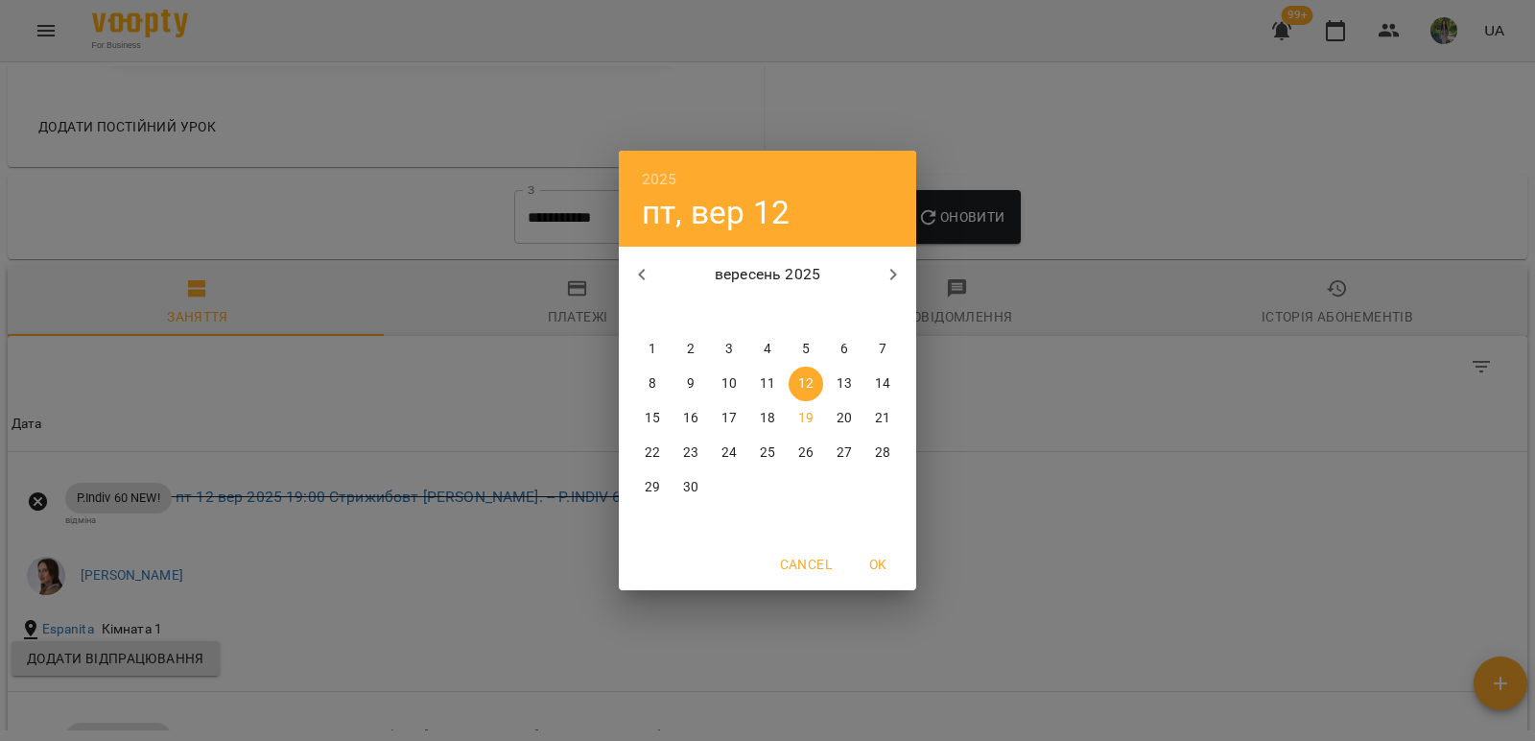
click at [638, 282] on icon "button" at bounding box center [641, 274] width 23 height 23
drag, startPoint x: 688, startPoint y: 356, endPoint x: 902, endPoint y: 273, distance: 229.4
click at [688, 355] on p "1" at bounding box center [691, 349] width 8 height 19
type input "**********"
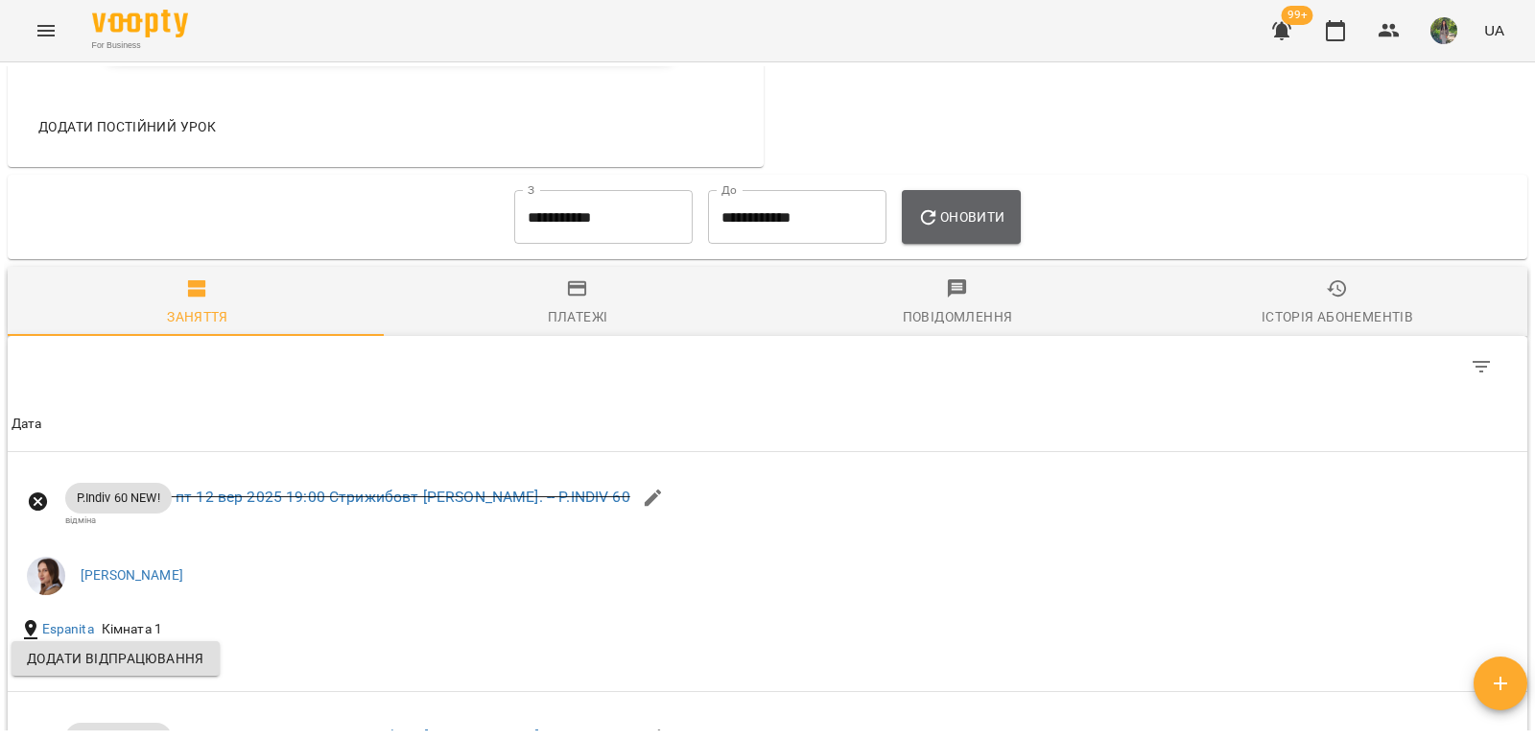
click at [1020, 220] on button "Оновити" at bounding box center [961, 217] width 118 height 54
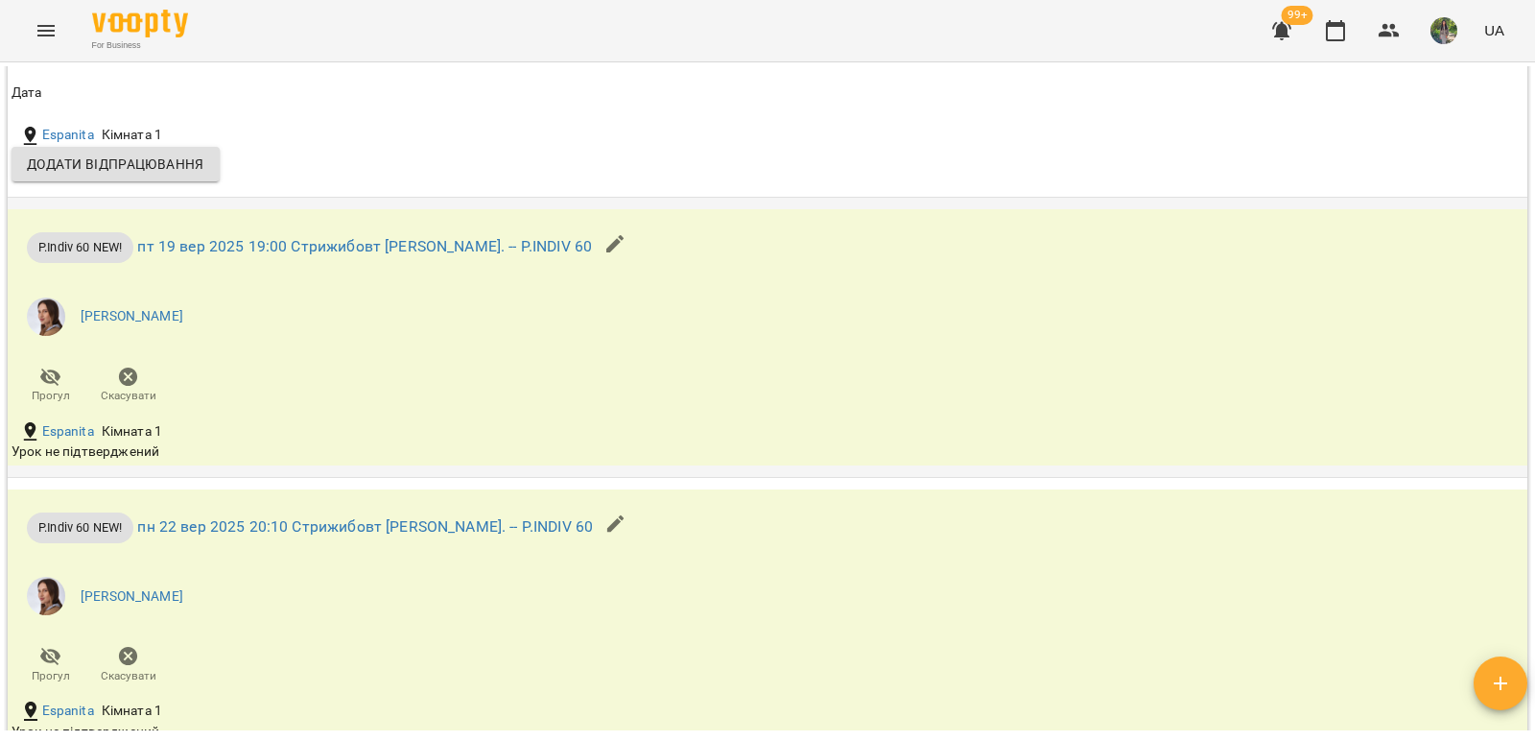
scroll to position [6804, 0]
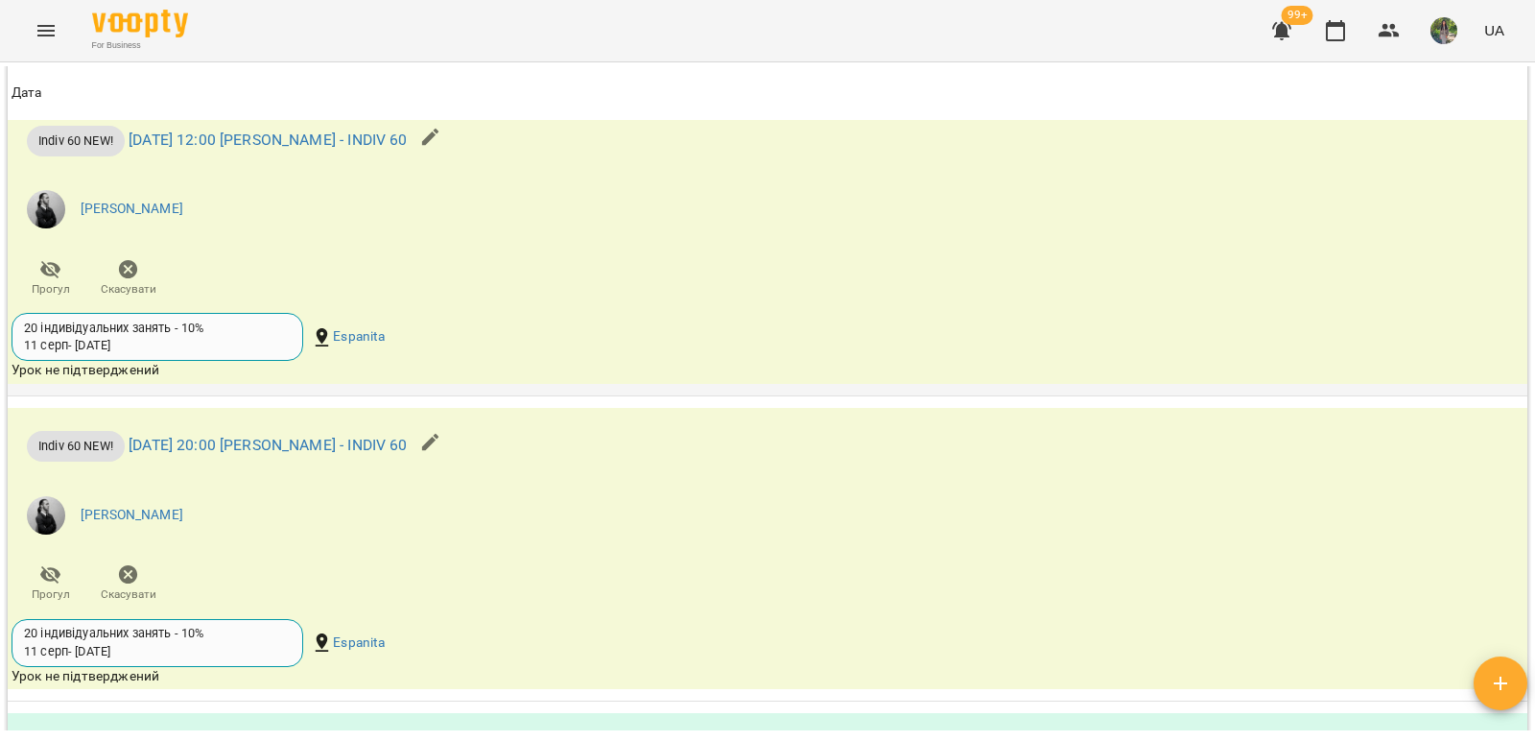
scroll to position [2207, 0]
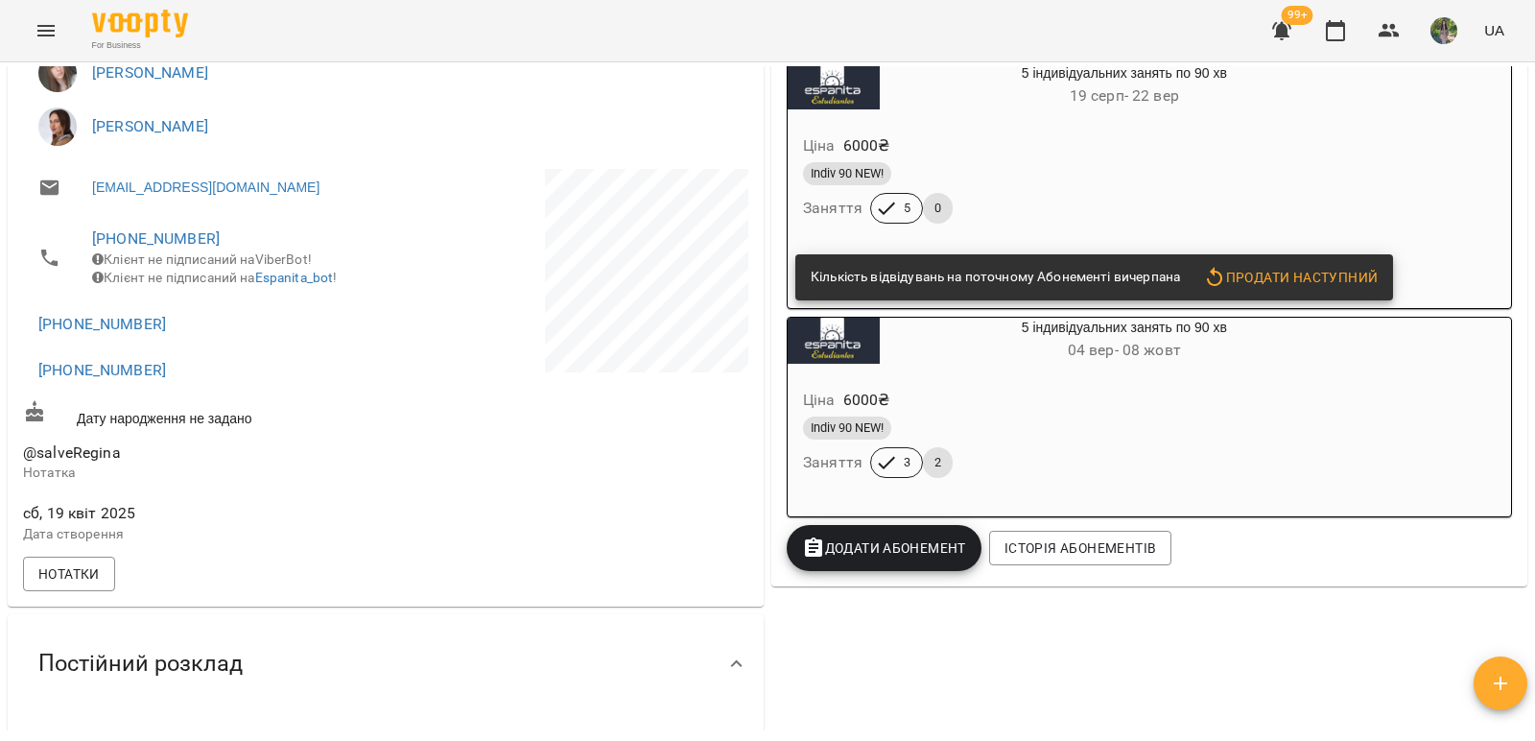
scroll to position [254, 0]
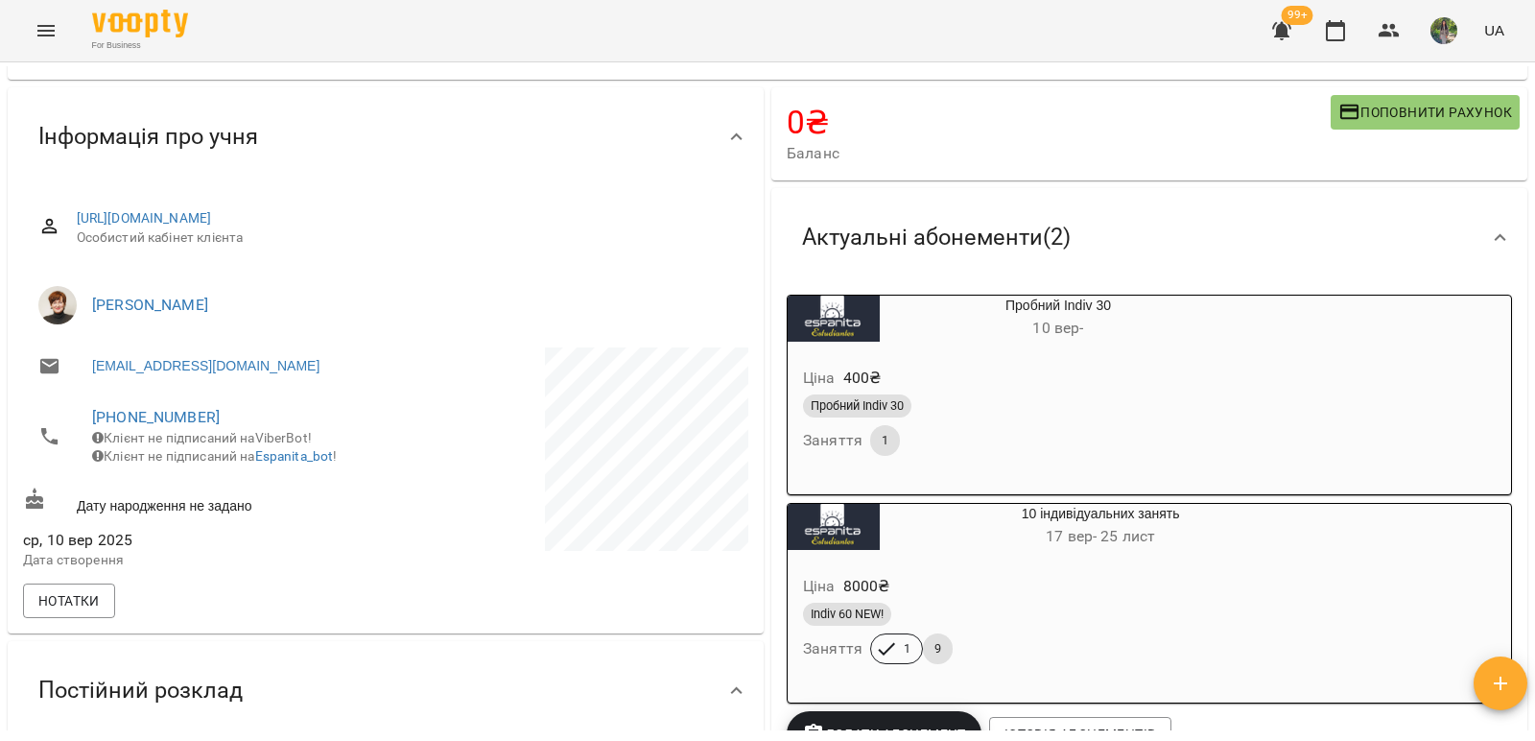
scroll to position [96, 0]
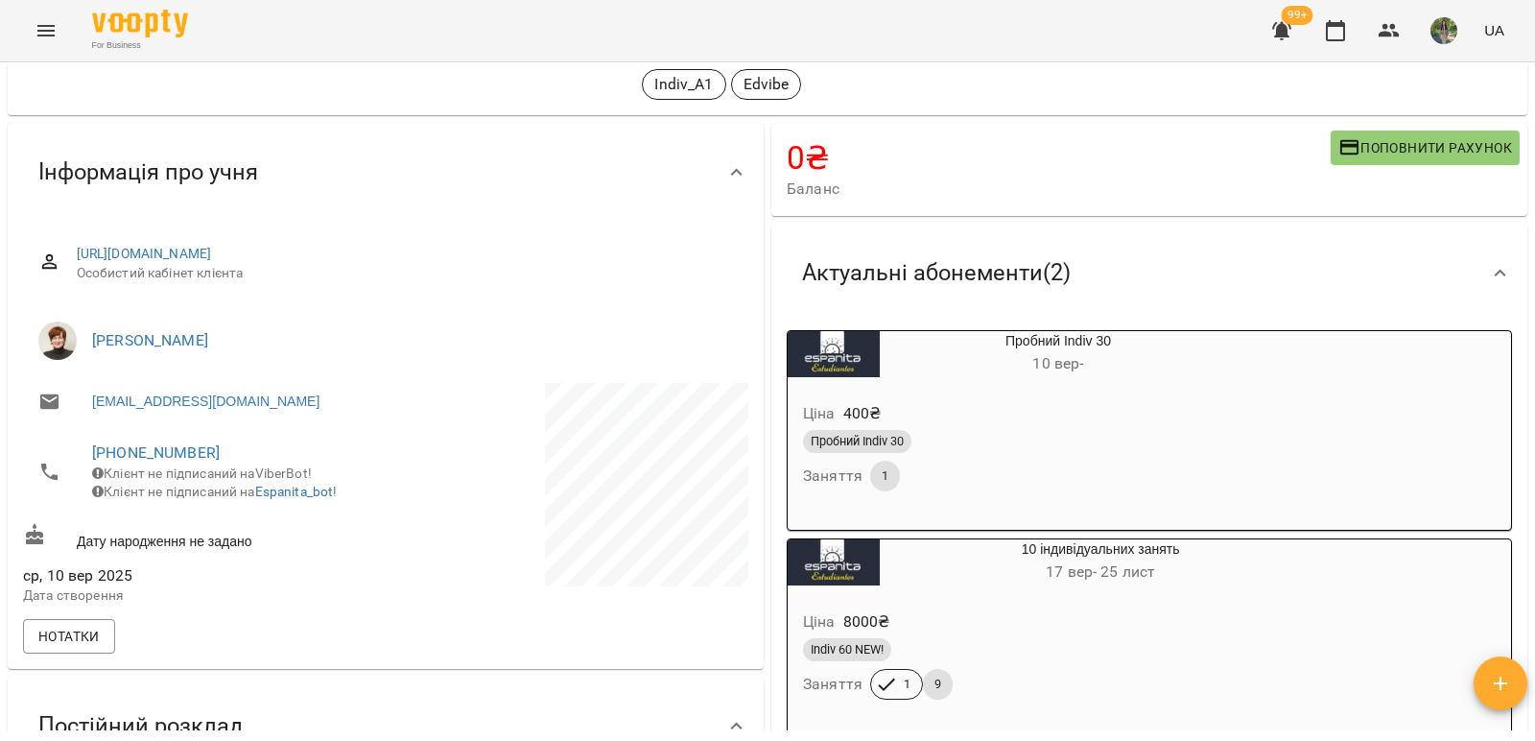
click at [960, 381] on div "Пробний Indiv 30 [DATE] -" at bounding box center [1012, 354] width 457 height 54
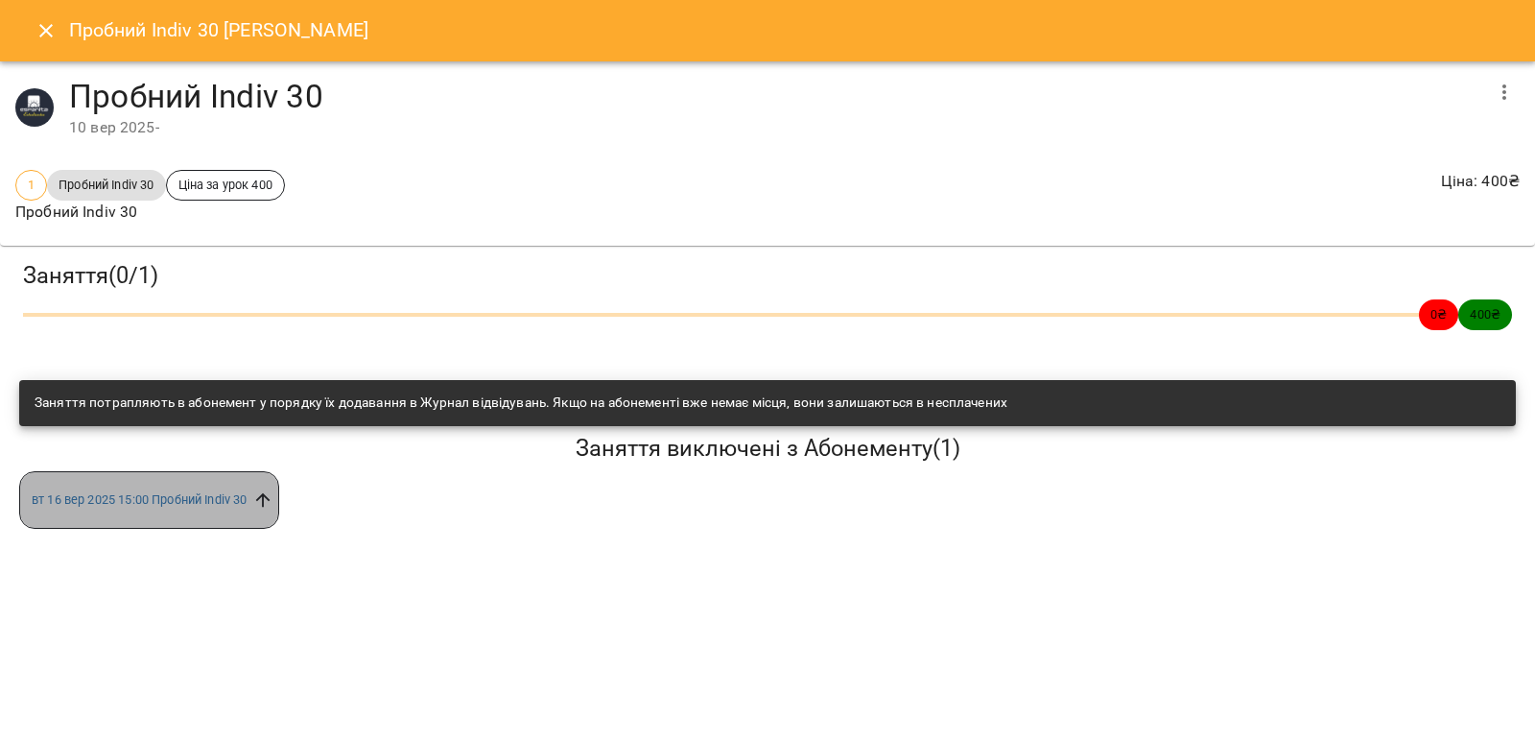
click at [268, 500] on icon at bounding box center [262, 499] width 21 height 21
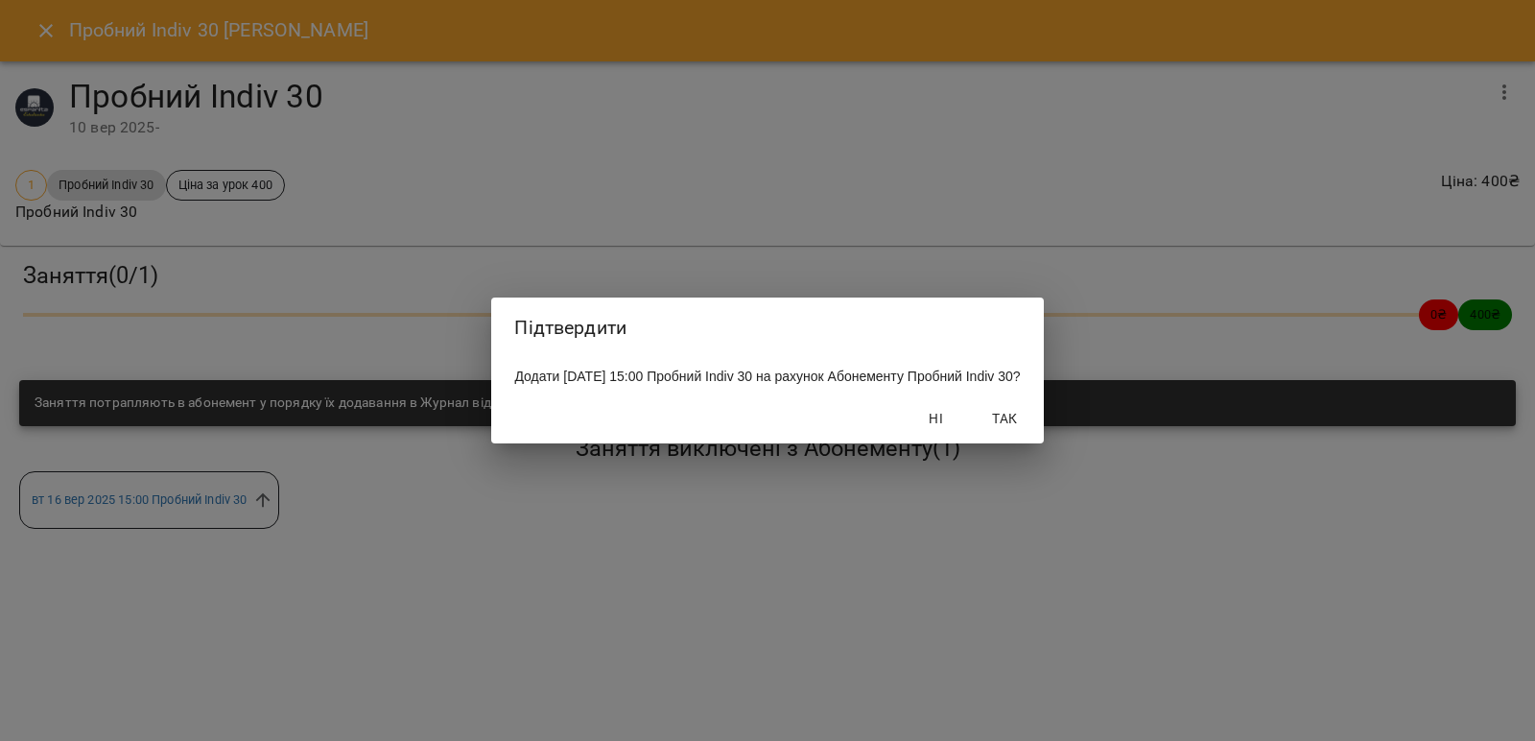
click at [1023, 427] on span "Так" at bounding box center [1006, 418] width 46 height 23
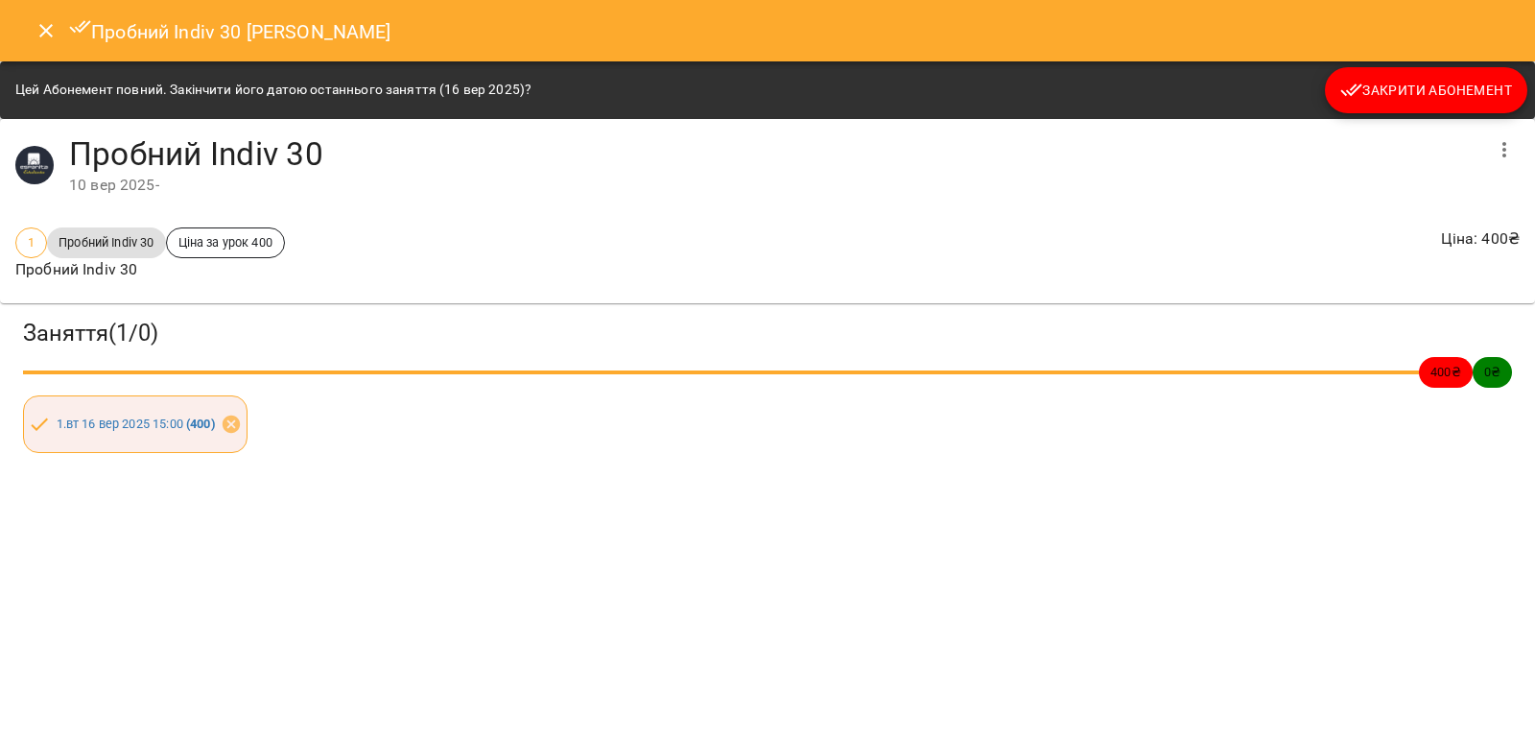
click at [42, 32] on icon "Close" at bounding box center [46, 30] width 23 height 23
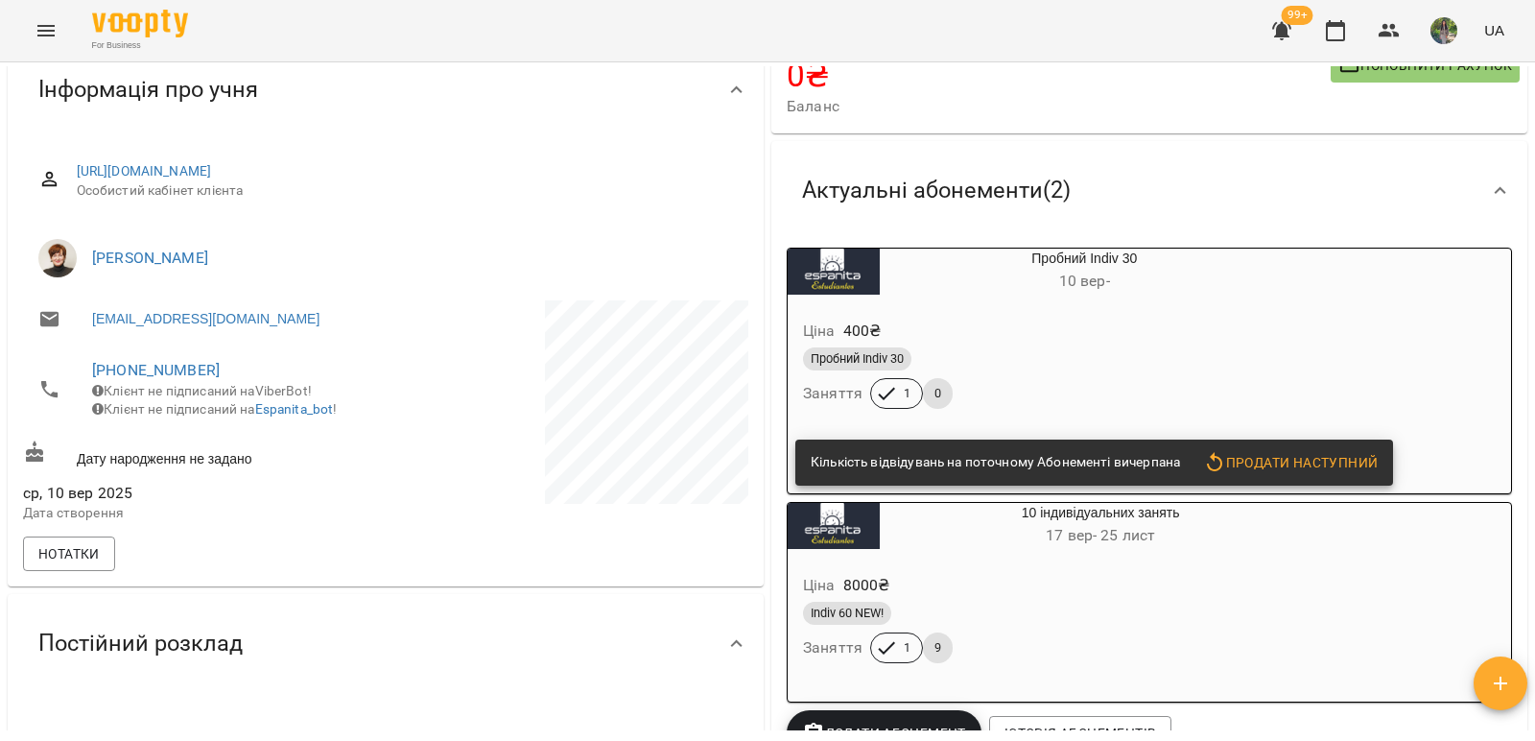
scroll to position [288, 0]
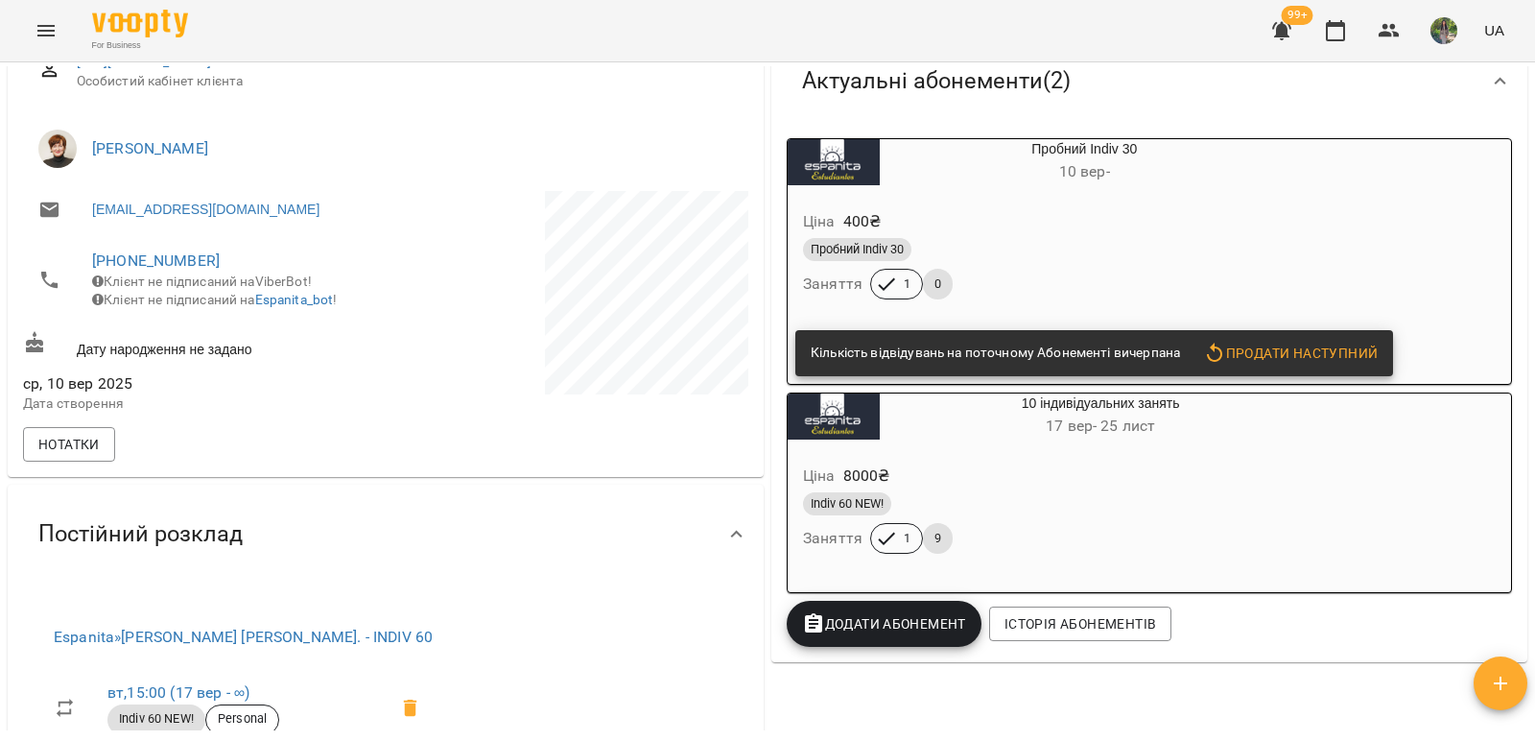
click at [945, 216] on div "Ціна 400 ₴" at bounding box center [1038, 221] width 479 height 35
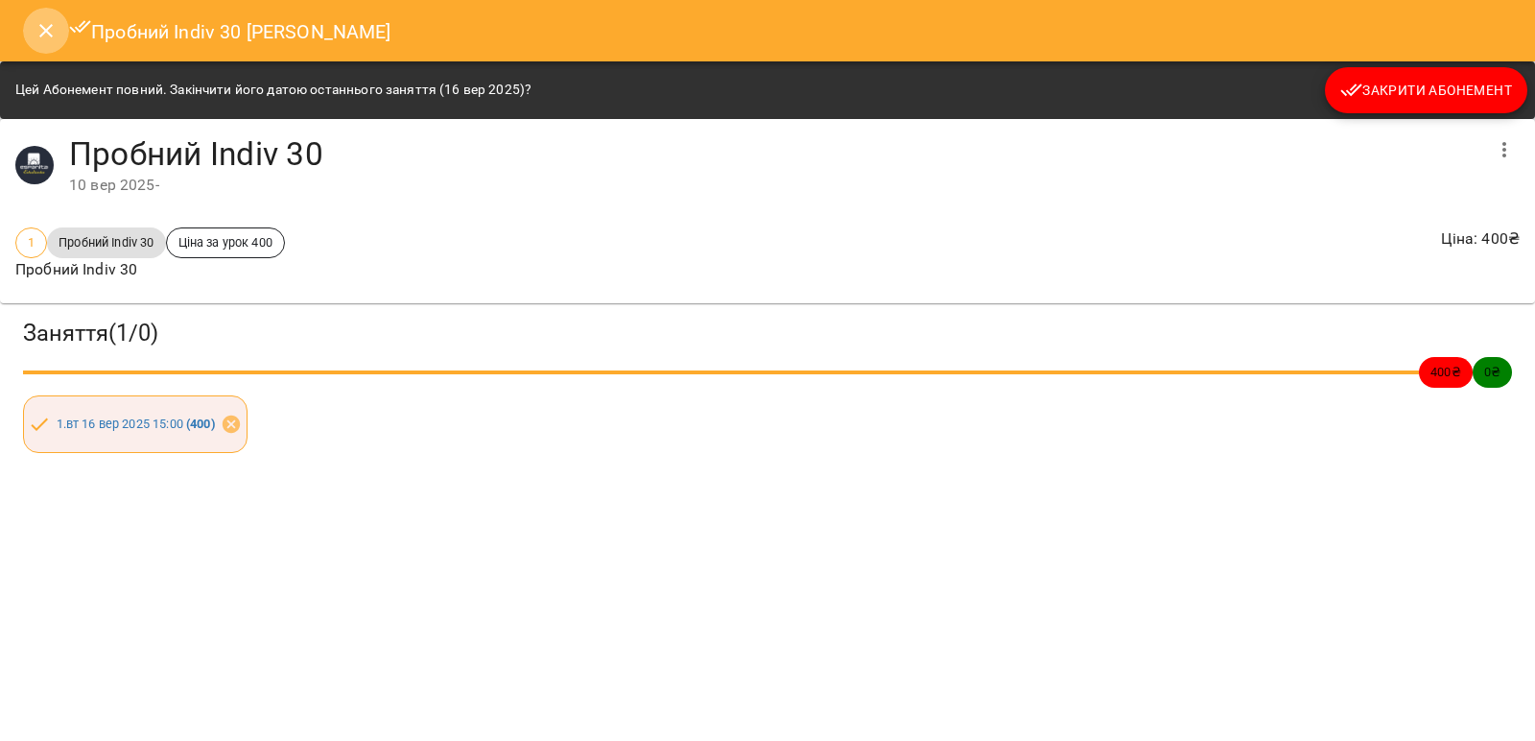
click at [52, 39] on icon "Close" at bounding box center [46, 30] width 23 height 23
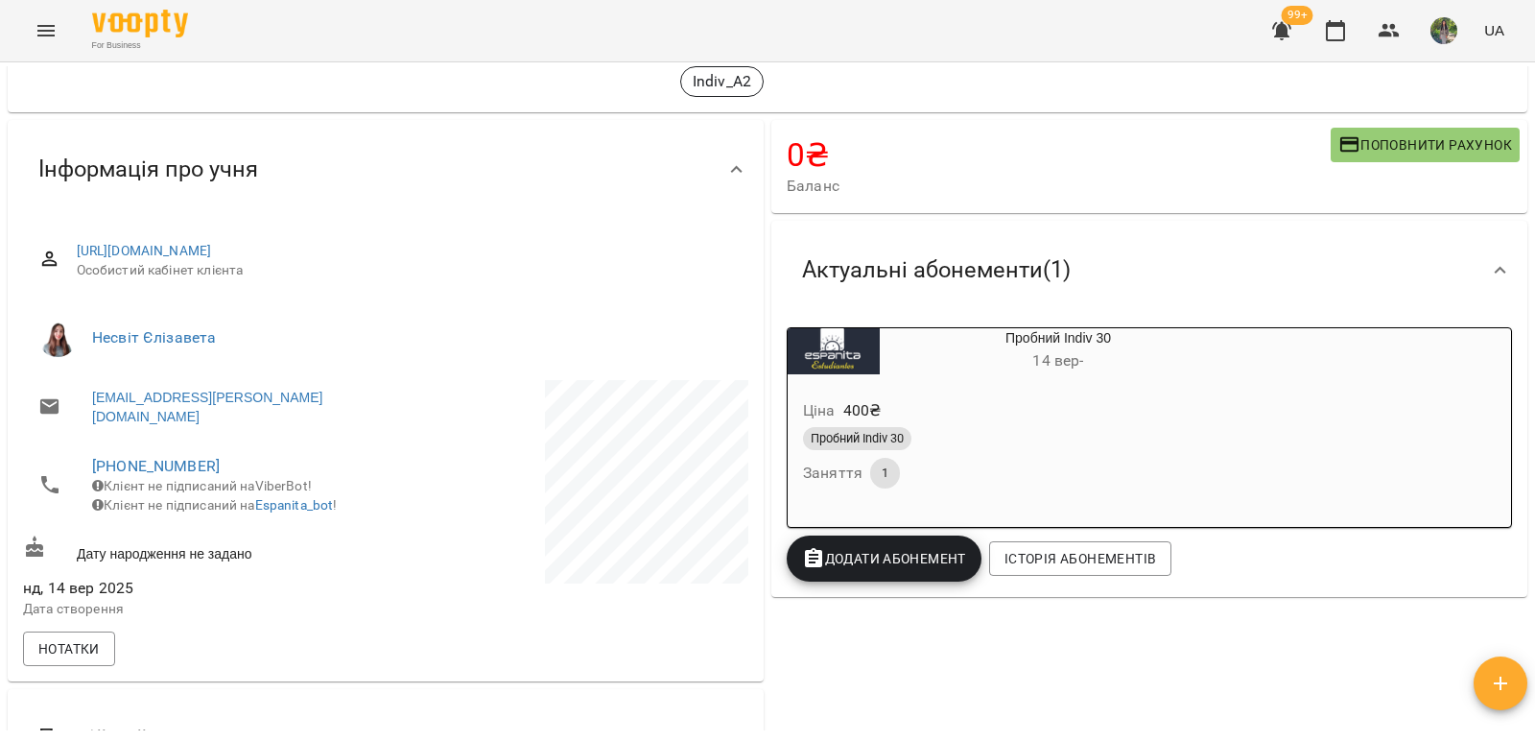
scroll to position [38, 0]
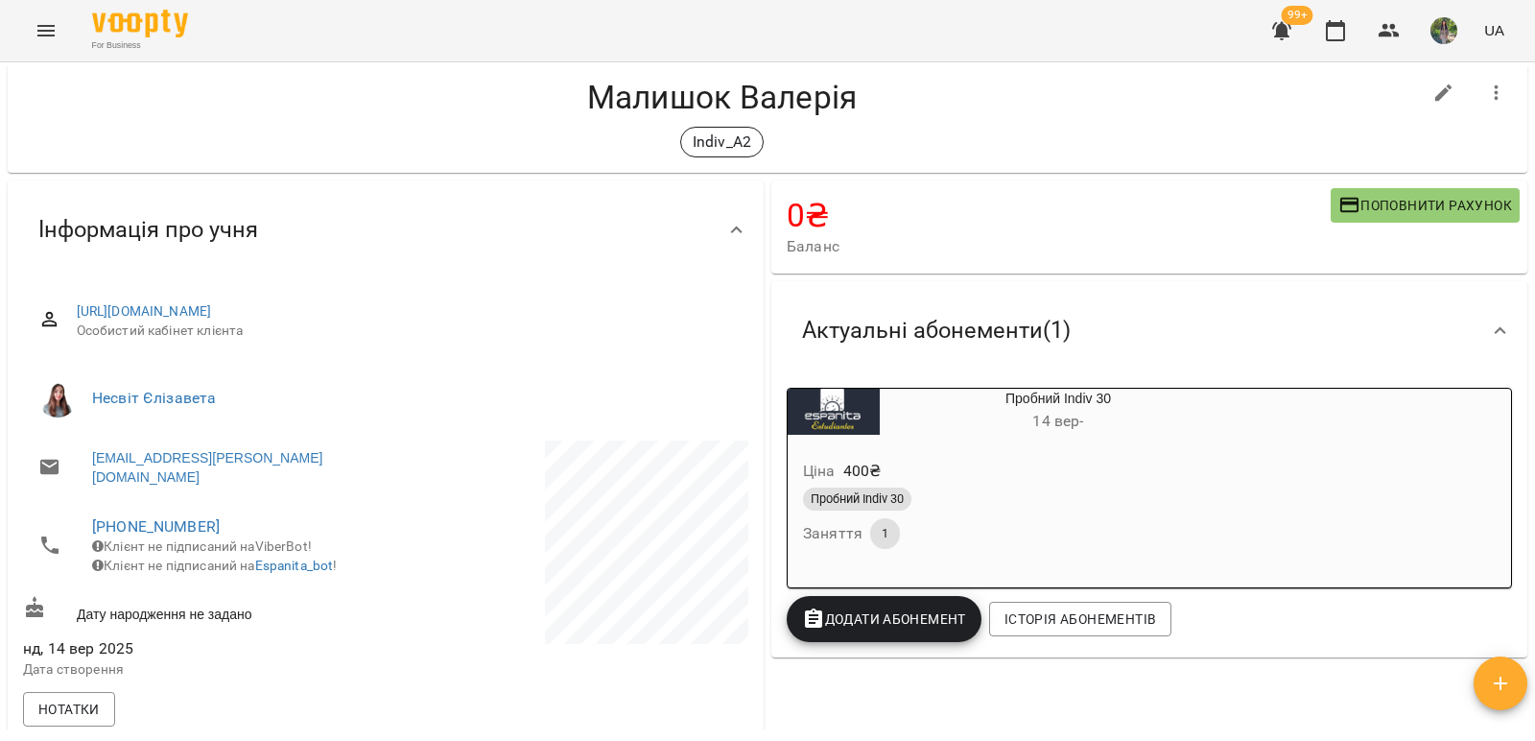
click at [920, 420] on h6 "[DATE] -" at bounding box center [1058, 421] width 357 height 27
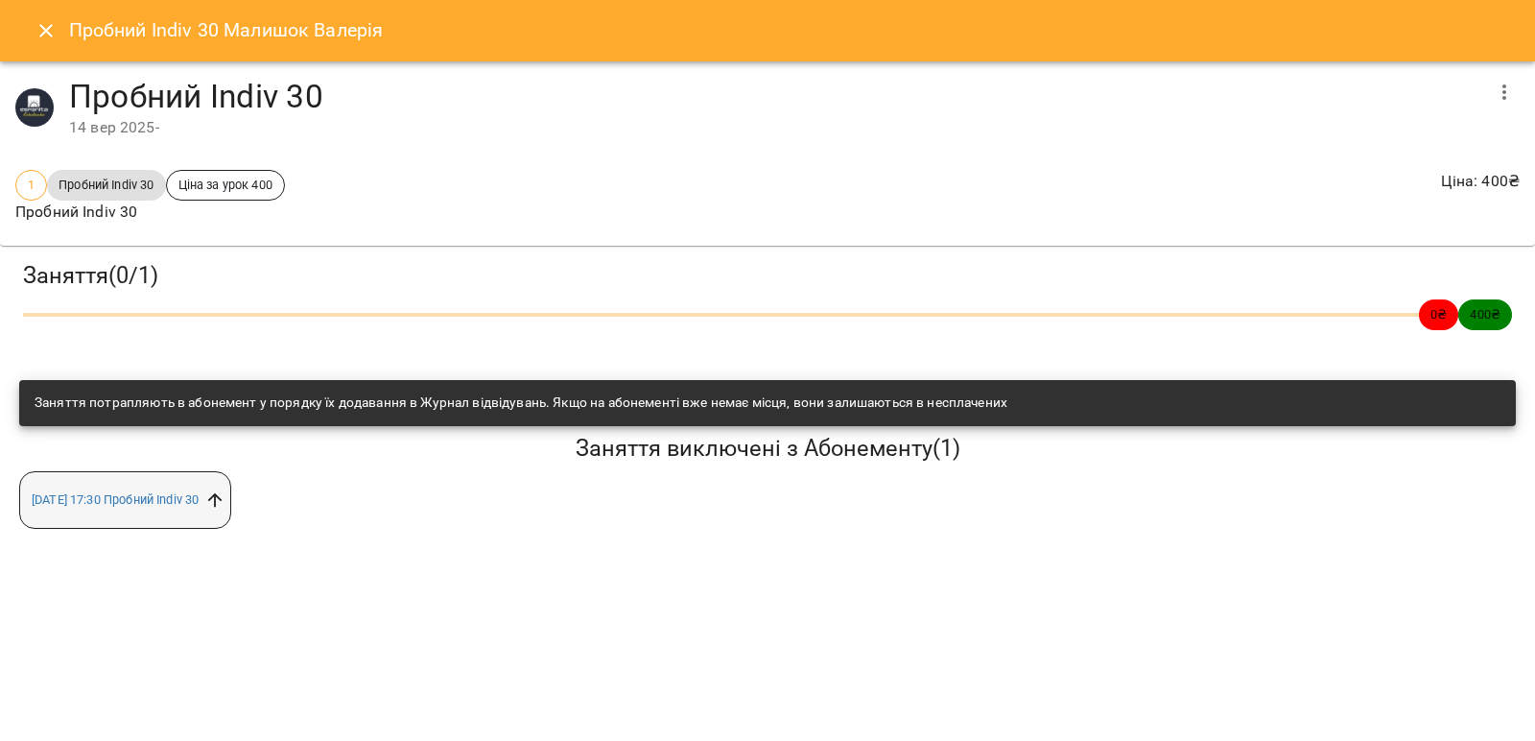
click at [223, 503] on icon at bounding box center [215, 500] width 14 height 14
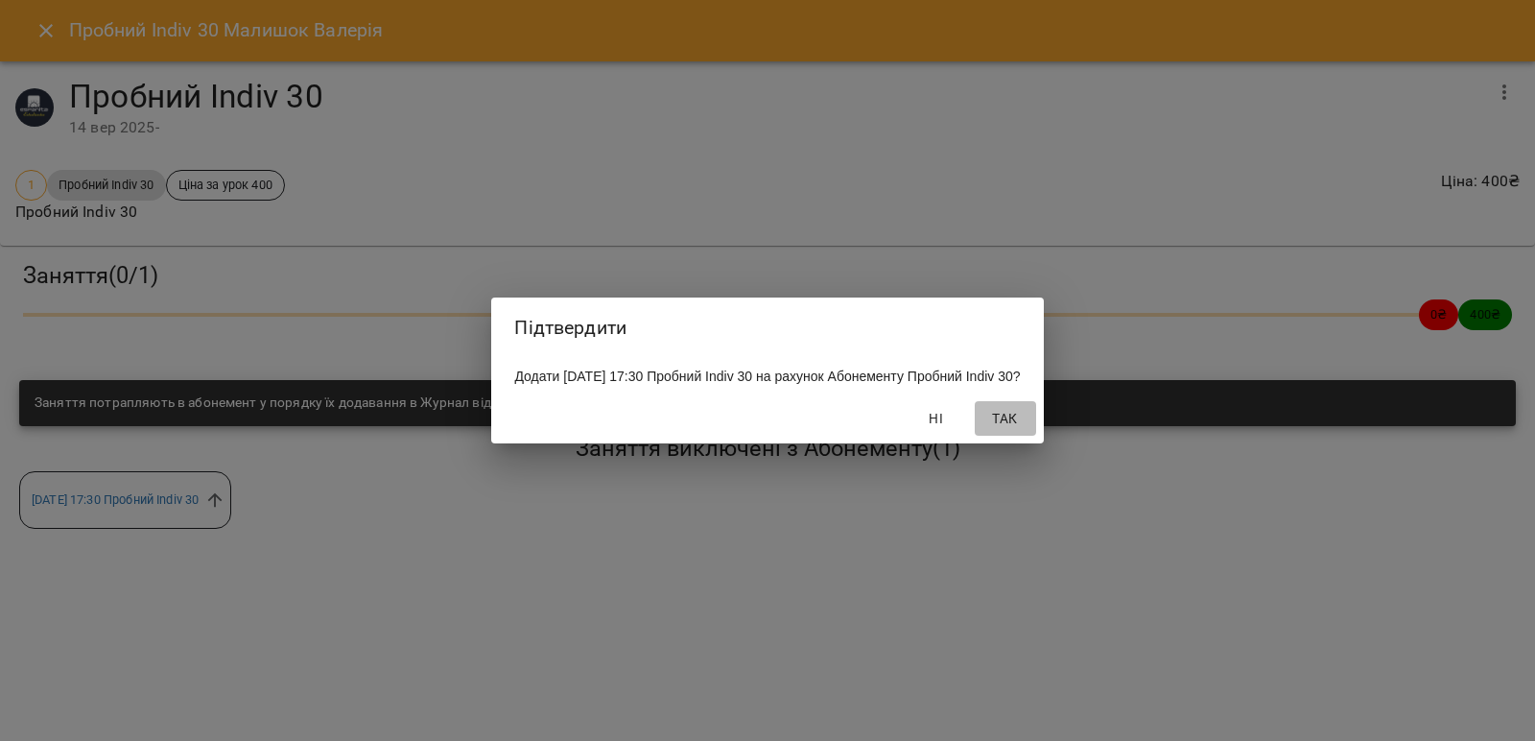
click at [1015, 430] on span "Так" at bounding box center [1006, 418] width 46 height 23
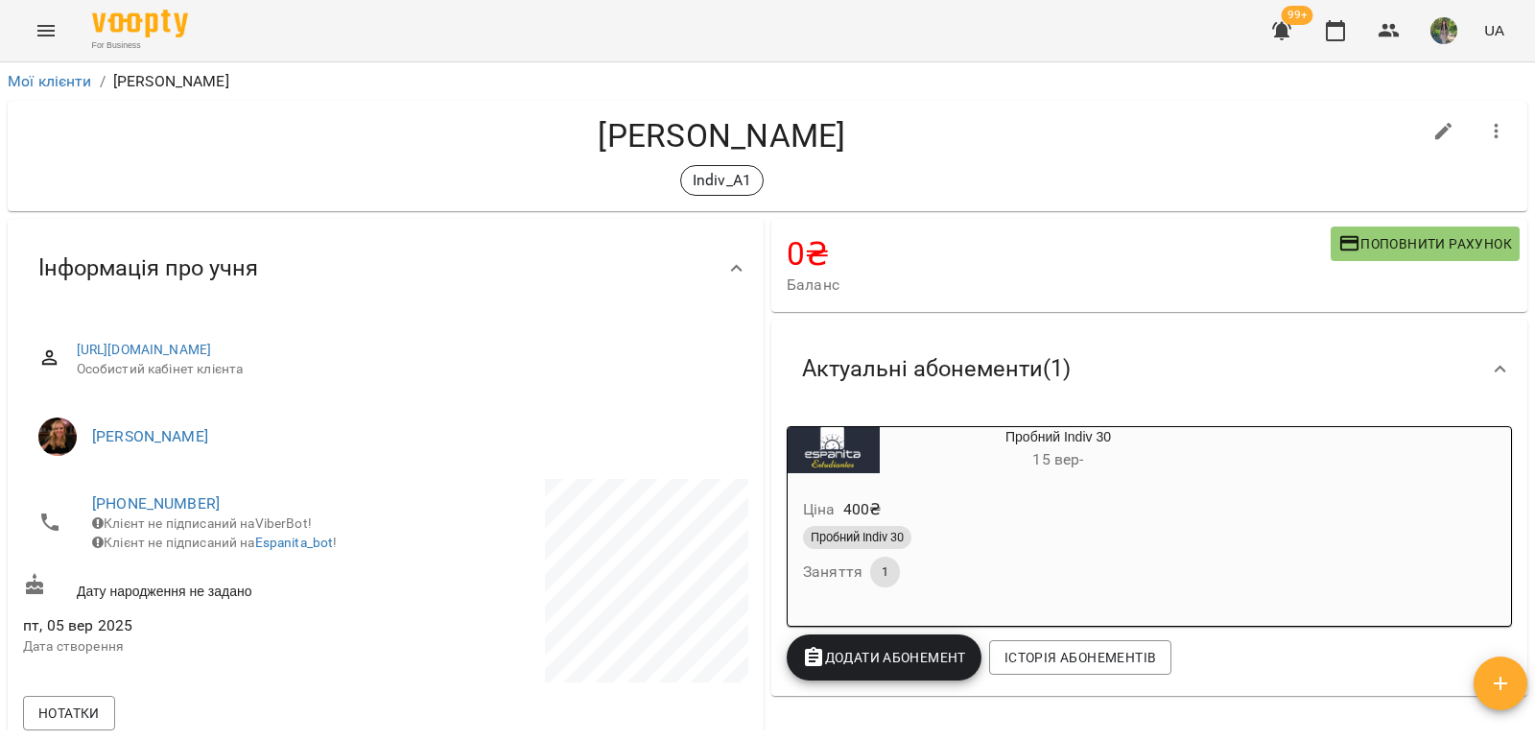
click at [945, 487] on div "Ціна 400 ₴ Пробний Indiv 30 Заняття 1" at bounding box center [1012, 546] width 449 height 131
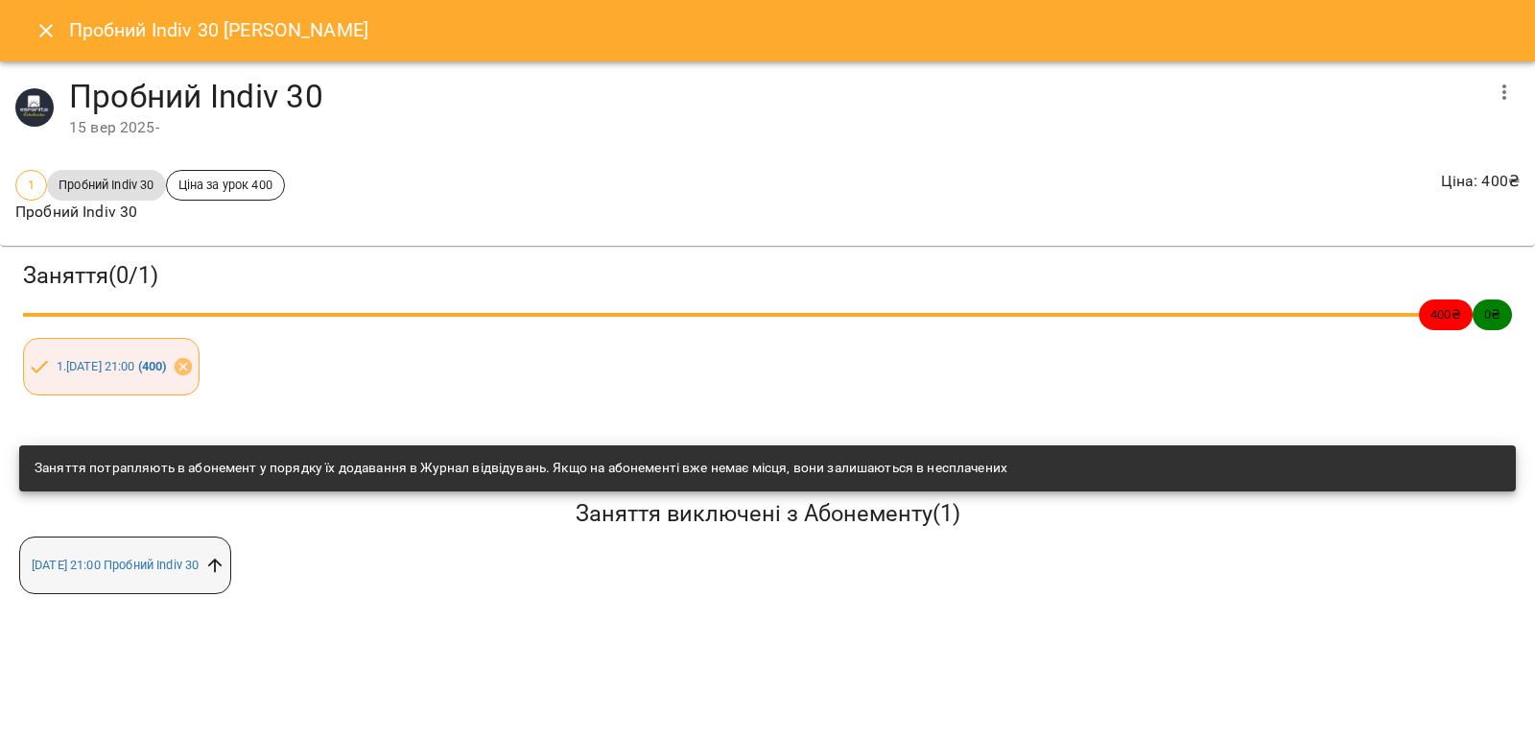
click at [223, 566] on icon at bounding box center [215, 565] width 14 height 14
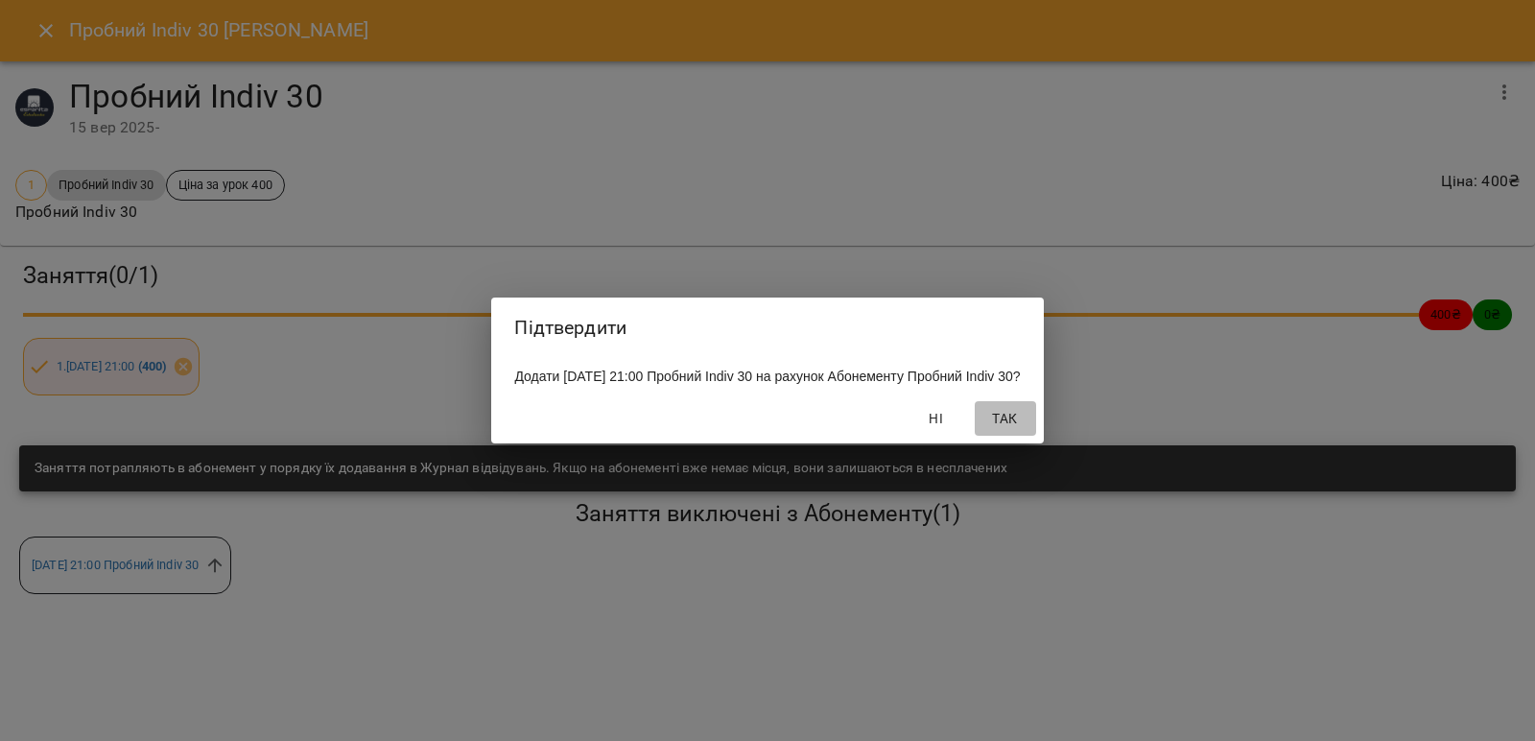
click at [1029, 427] on span "Так" at bounding box center [1006, 418] width 46 height 23
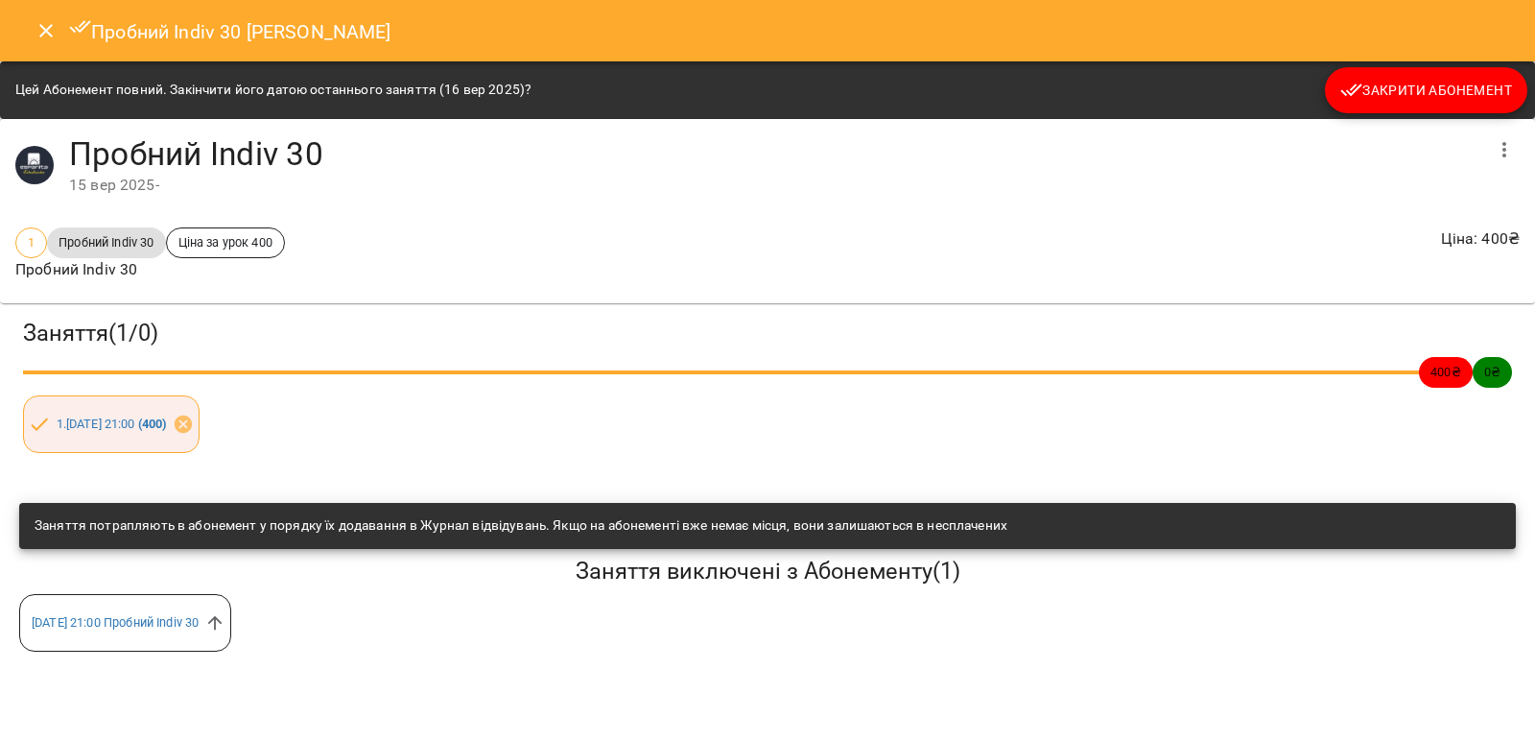
click at [45, 29] on icon "Close" at bounding box center [45, 30] width 13 height 13
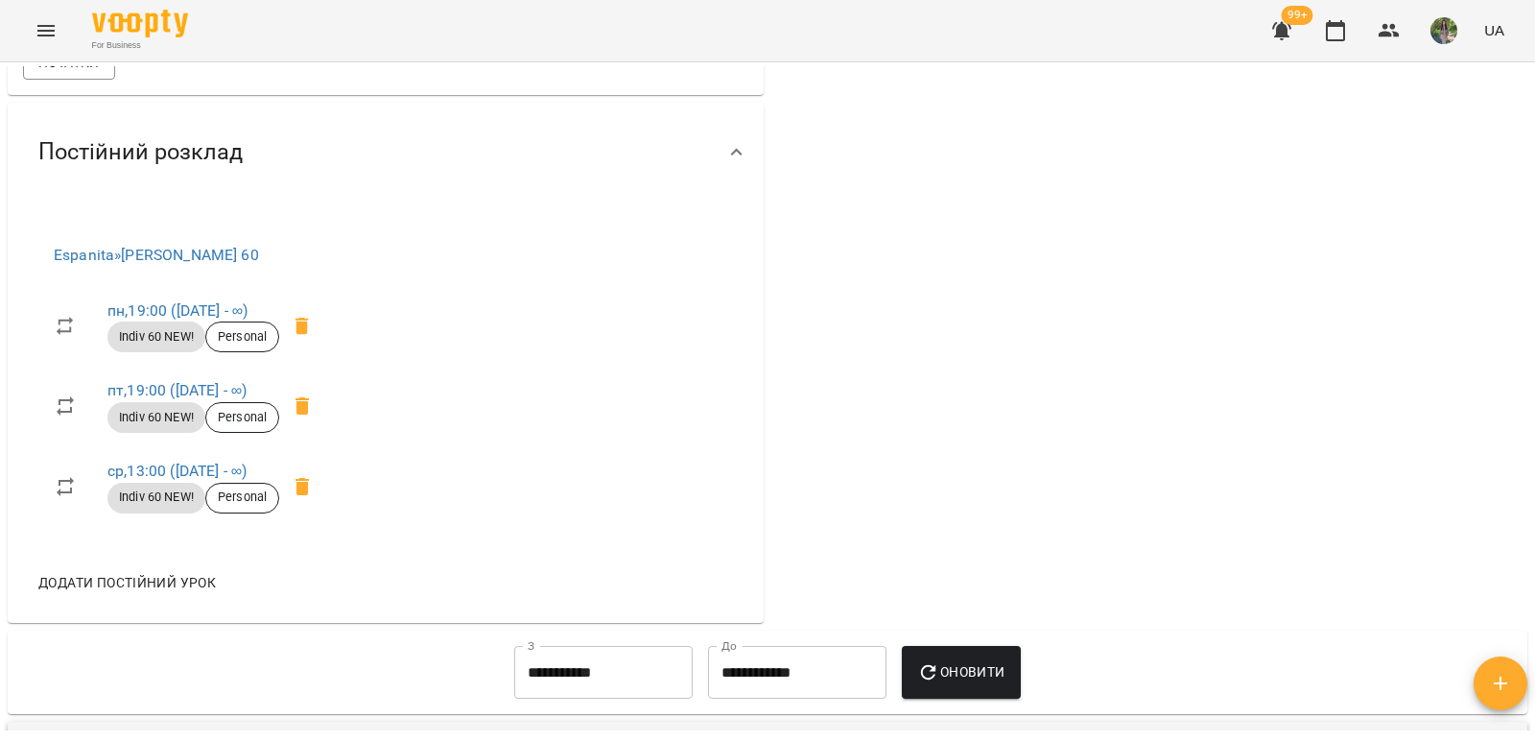
scroll to position [1056, 0]
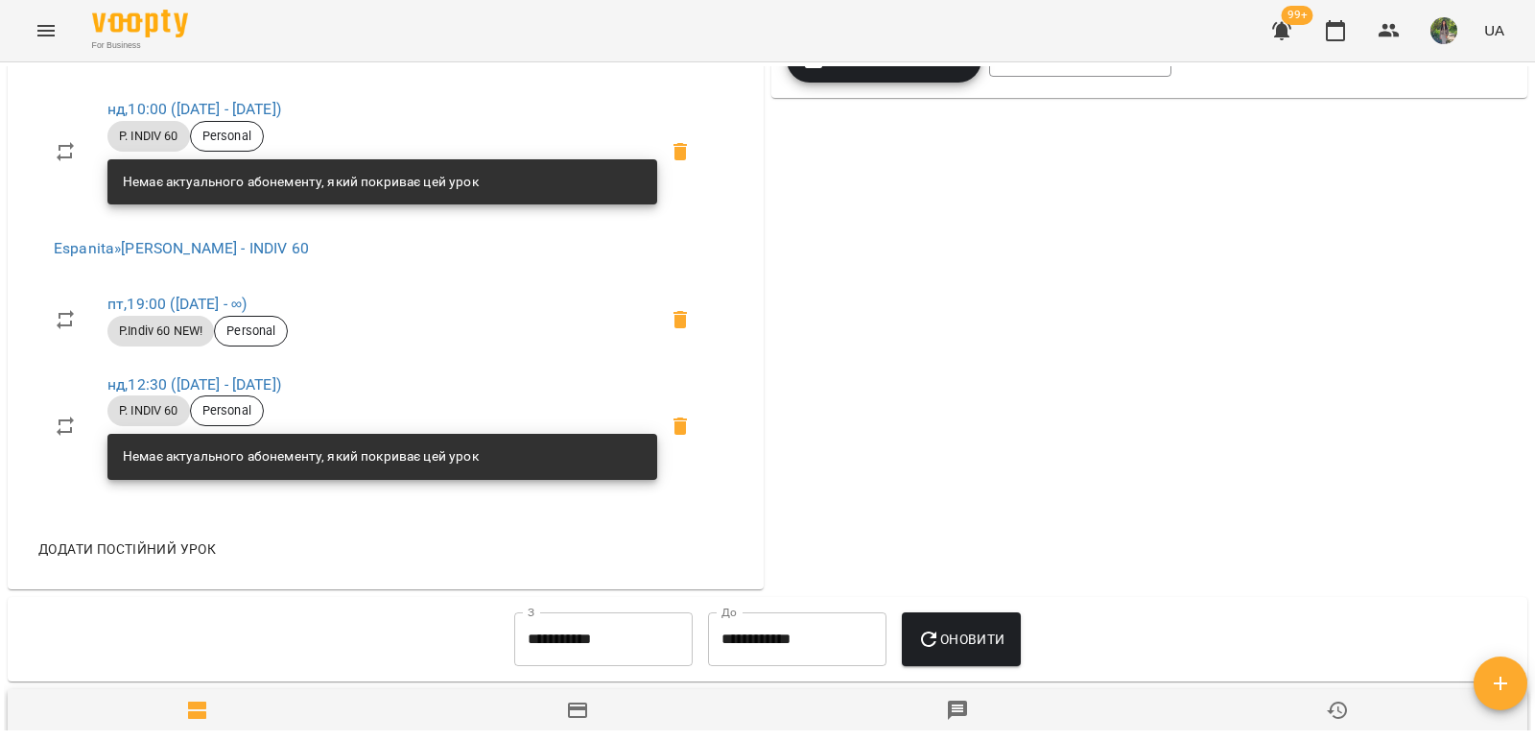
scroll to position [1343, 0]
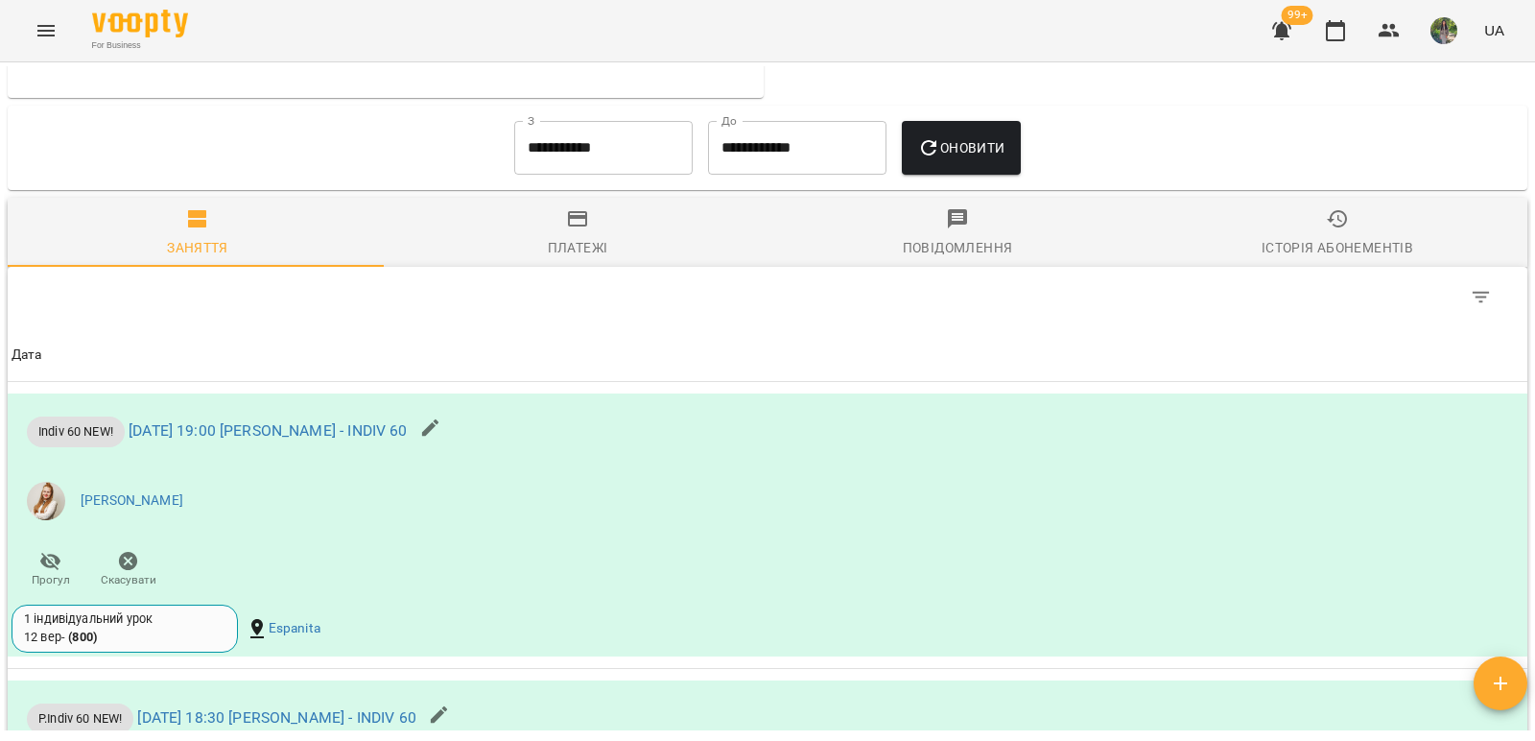
click at [1341, 247] on div "Історія абонементів" at bounding box center [1338, 247] width 152 height 23
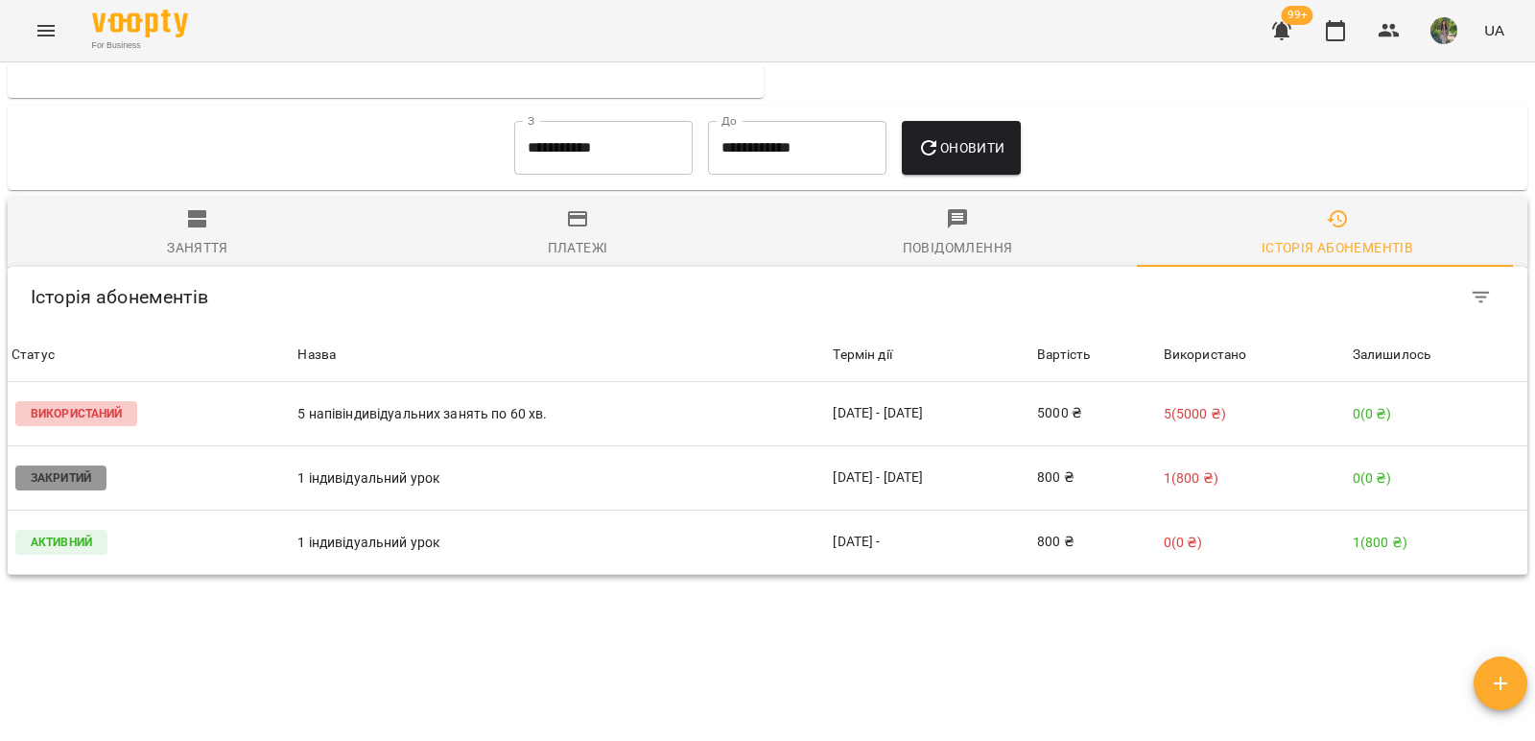
click at [587, 164] on input "**********" at bounding box center [603, 148] width 178 height 54
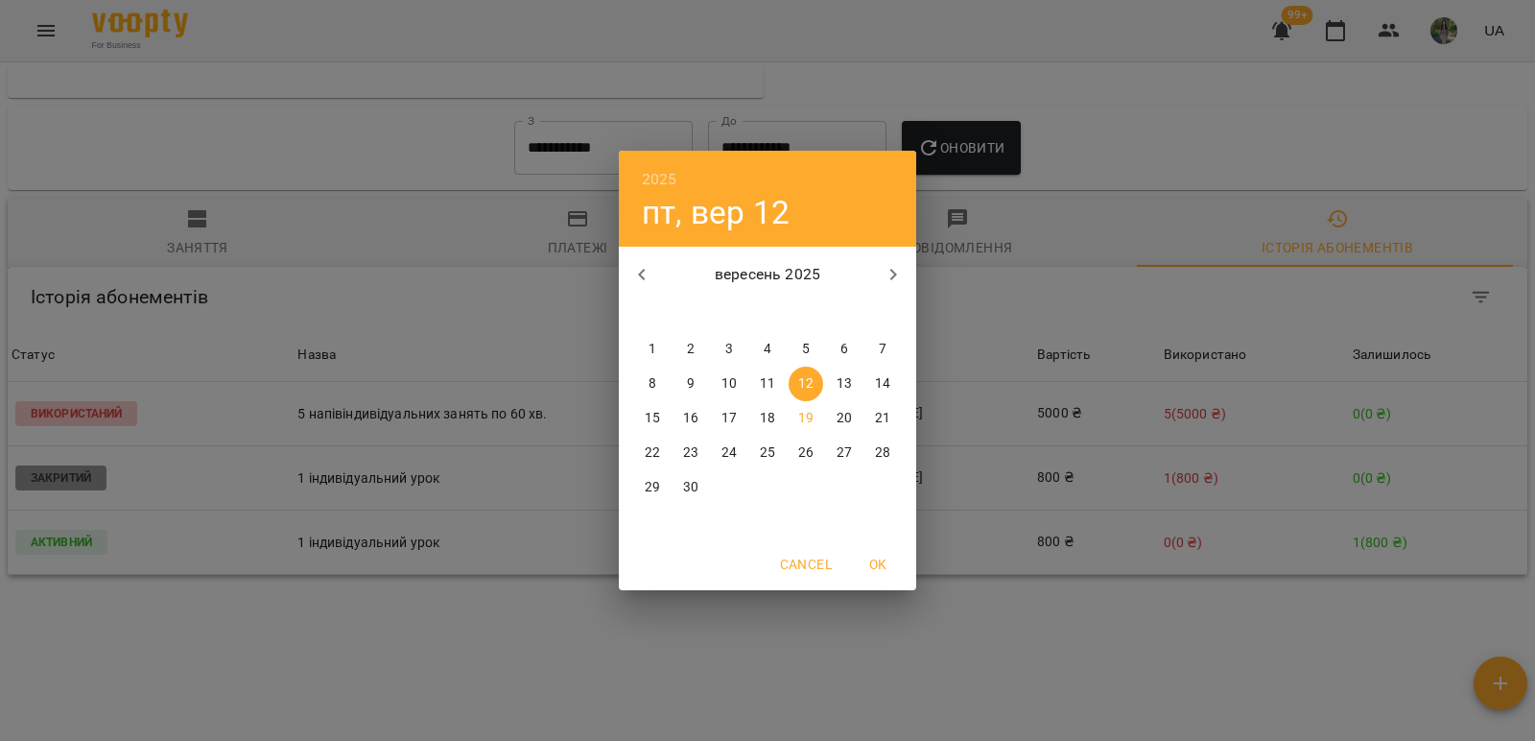
click at [1069, 476] on div "2025 пт, вер [DATE] вт ср чт пт сб нд 1 2 3 4 5 6 7 8 9 10 11 12 13 14 15 16 17…" at bounding box center [767, 370] width 1535 height 741
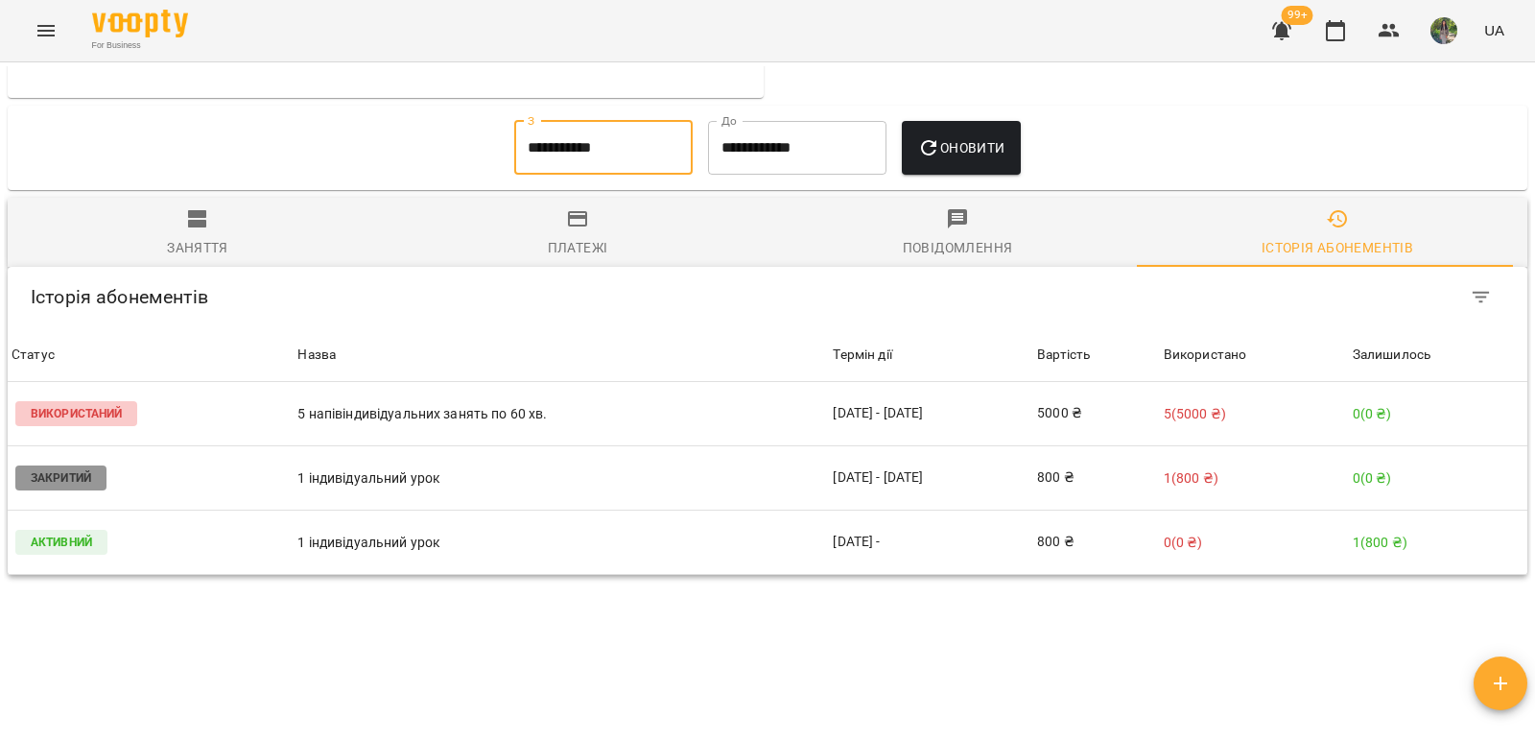
scroll to position [1247, 0]
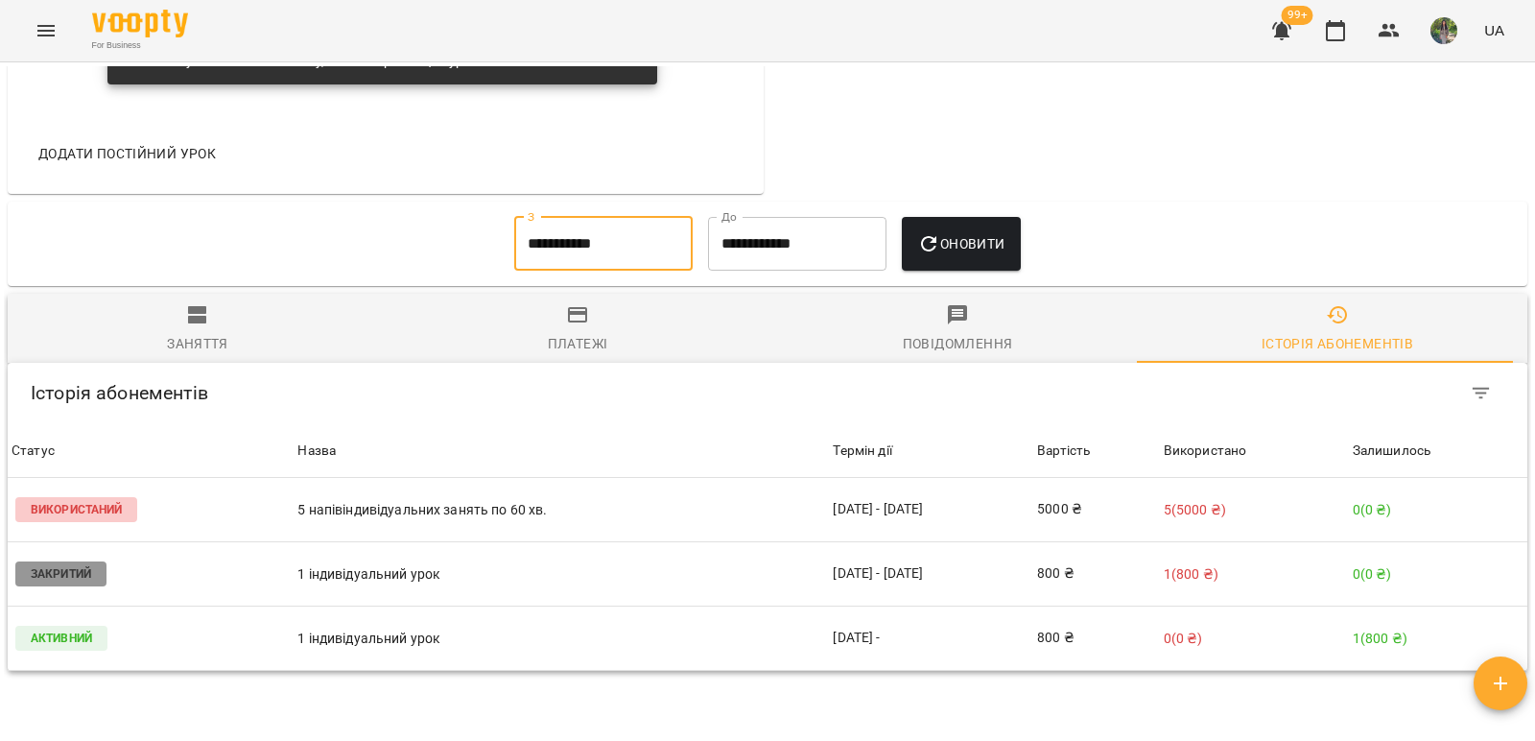
click at [611, 242] on input "**********" at bounding box center [603, 244] width 178 height 54
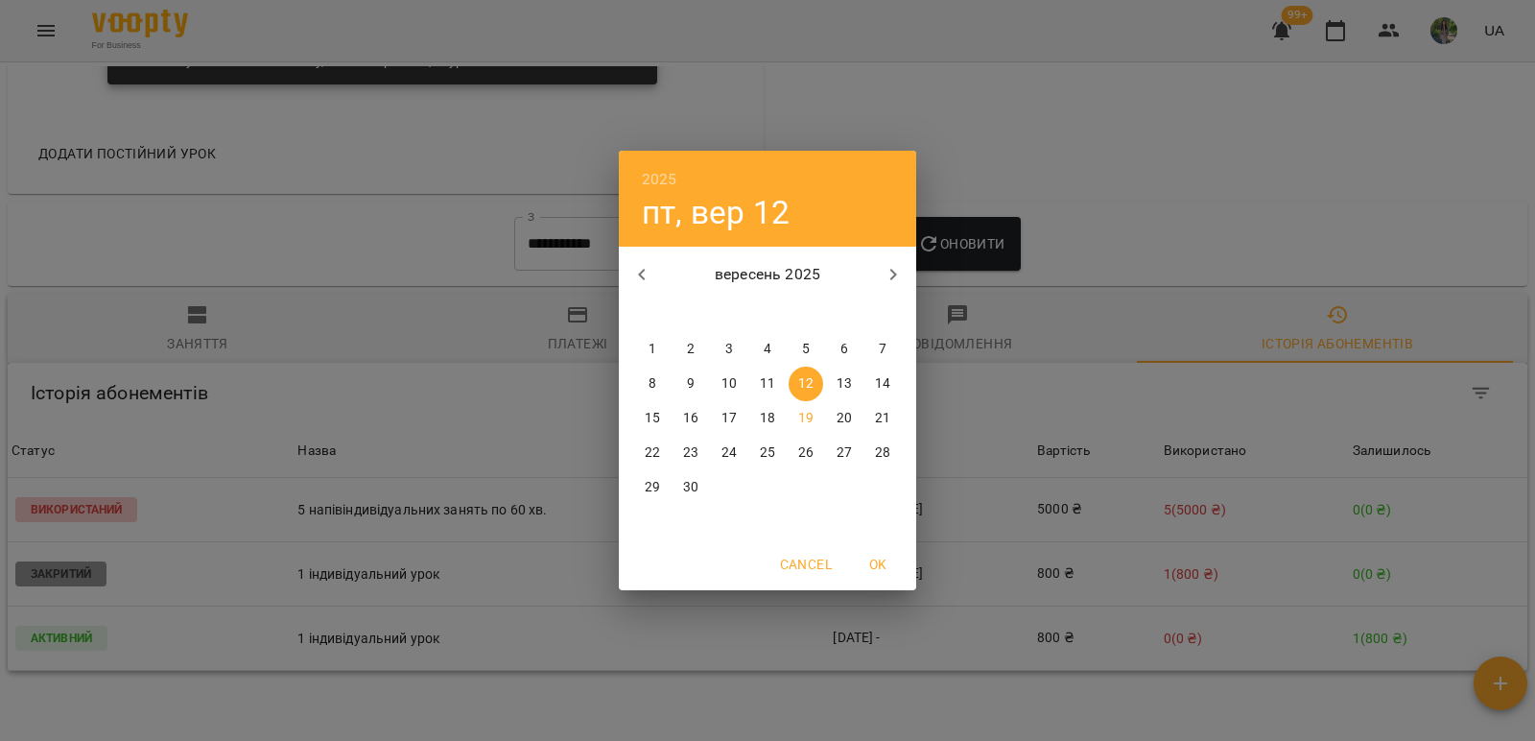
click at [1023, 196] on div "2025 пт, вер [DATE] вт ср чт пт сб нд 1 2 3 4 5 6 7 8 9 10 11 12 13 14 15 16 17…" at bounding box center [767, 370] width 1535 height 741
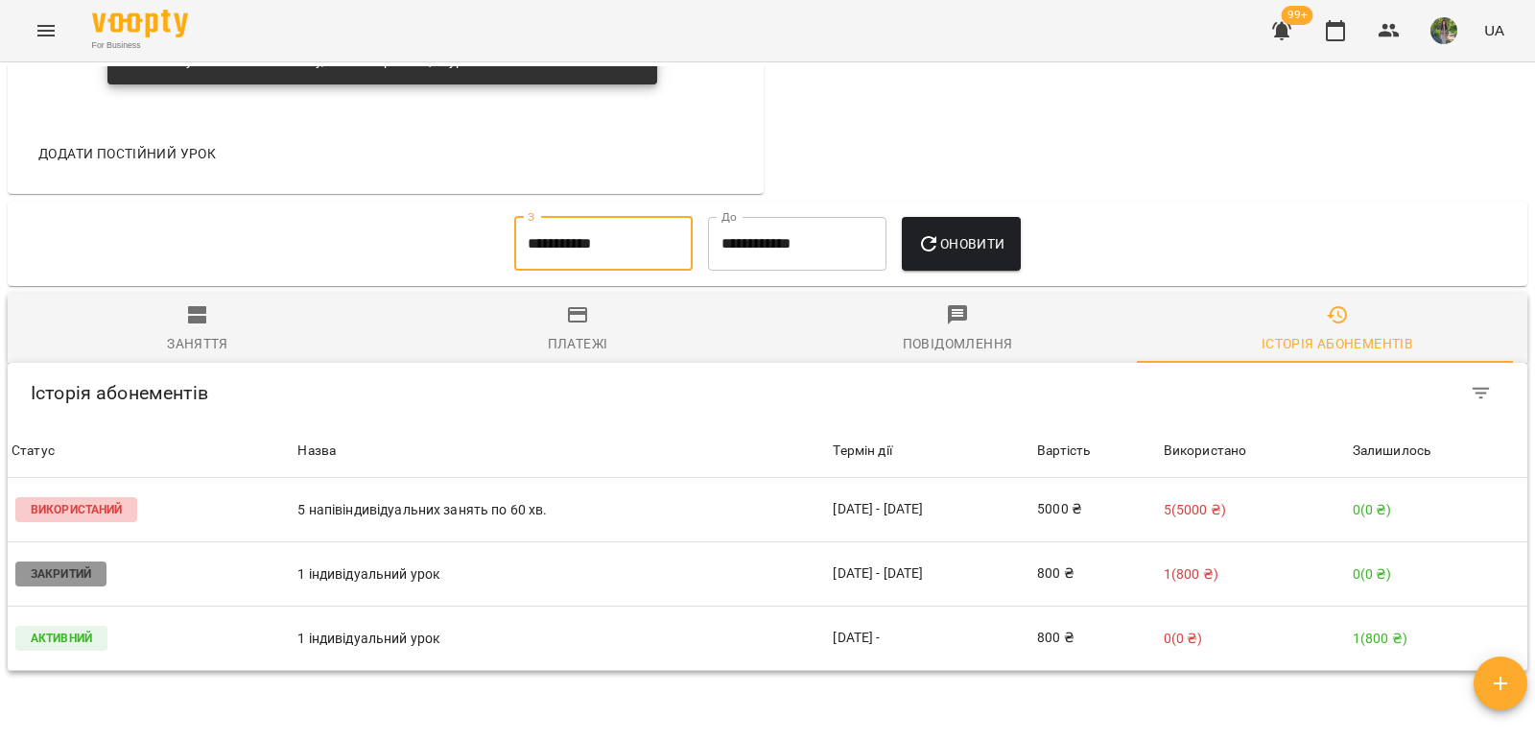
click at [212, 324] on span "Заняття" at bounding box center [197, 329] width 357 height 52
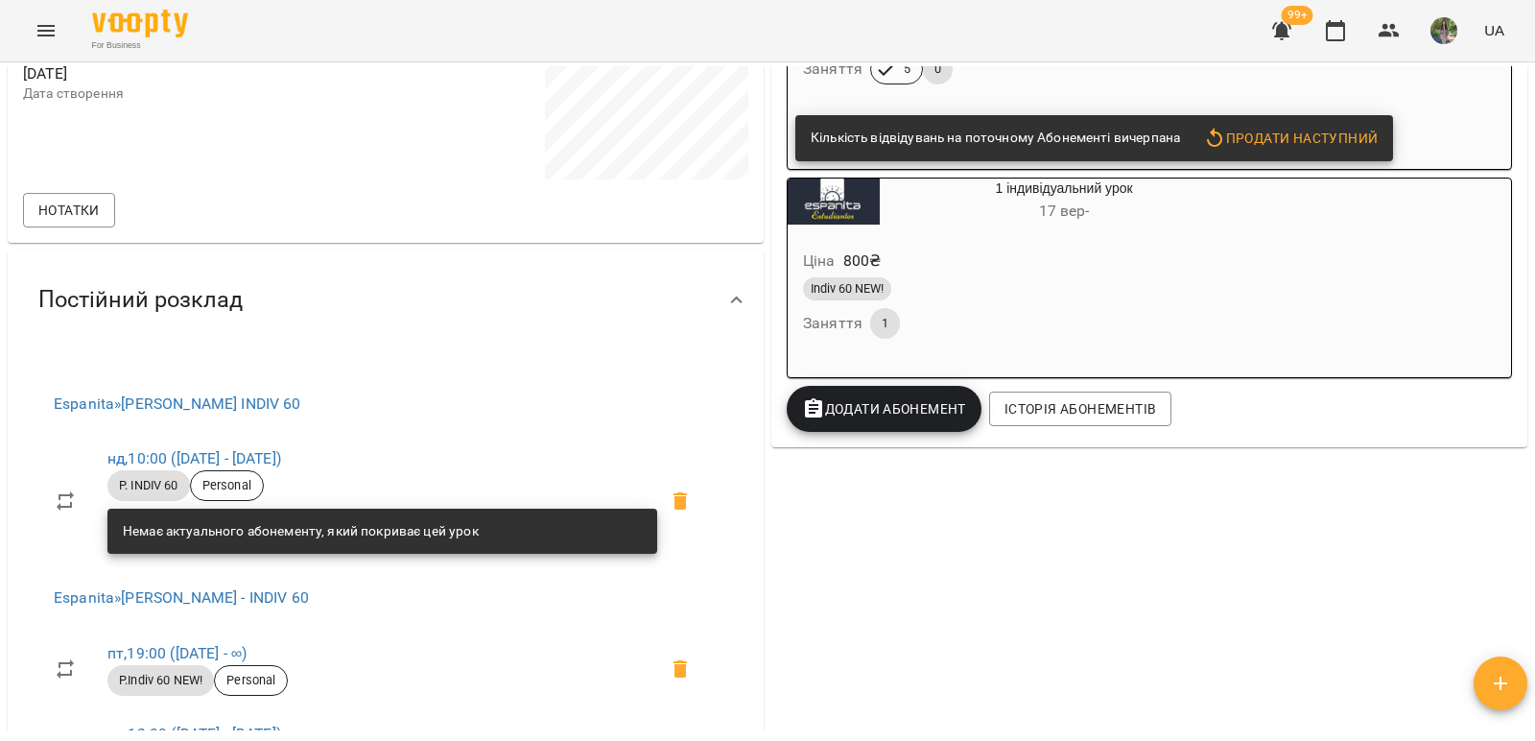
scroll to position [938, 0]
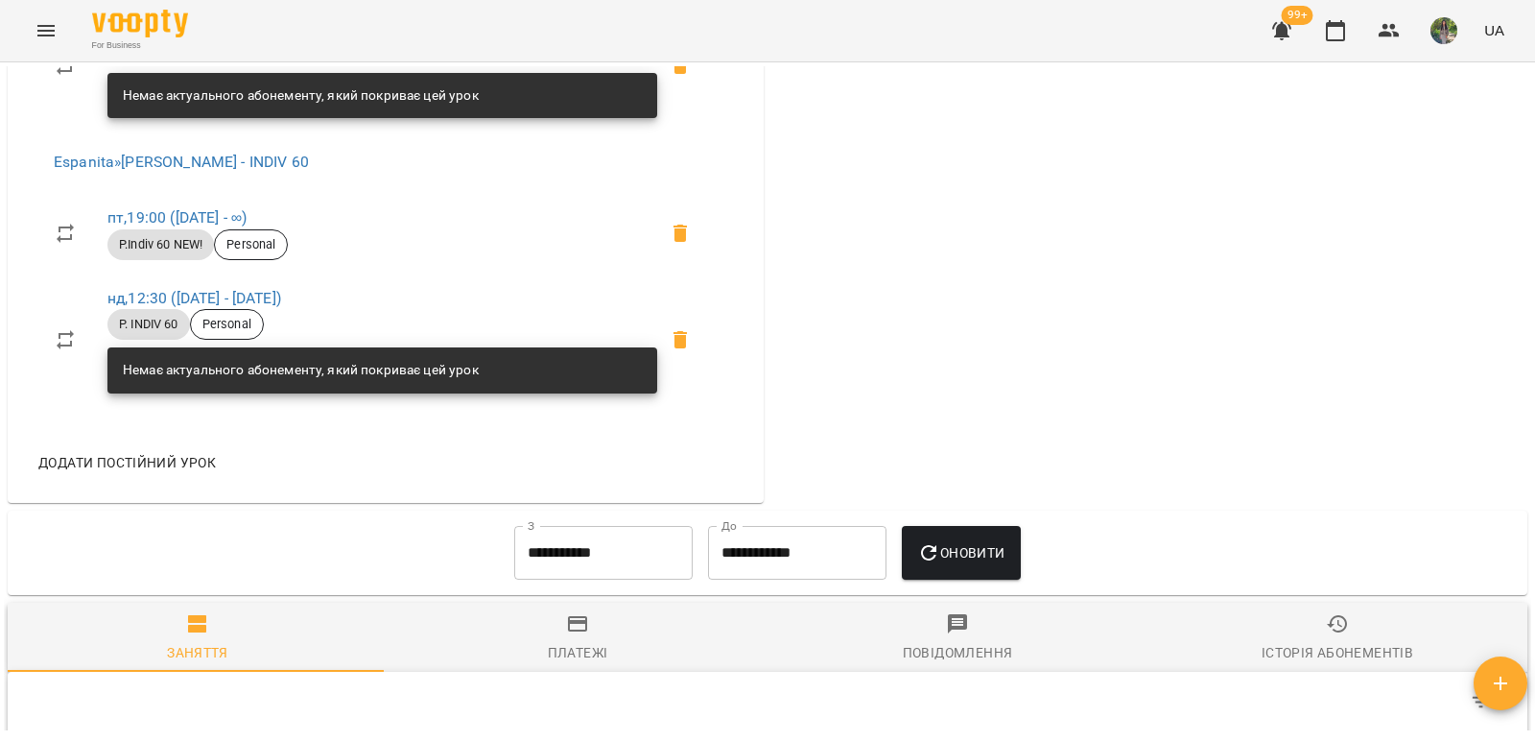
click at [1329, 643] on div "Історія абонементів" at bounding box center [1338, 652] width 152 height 23
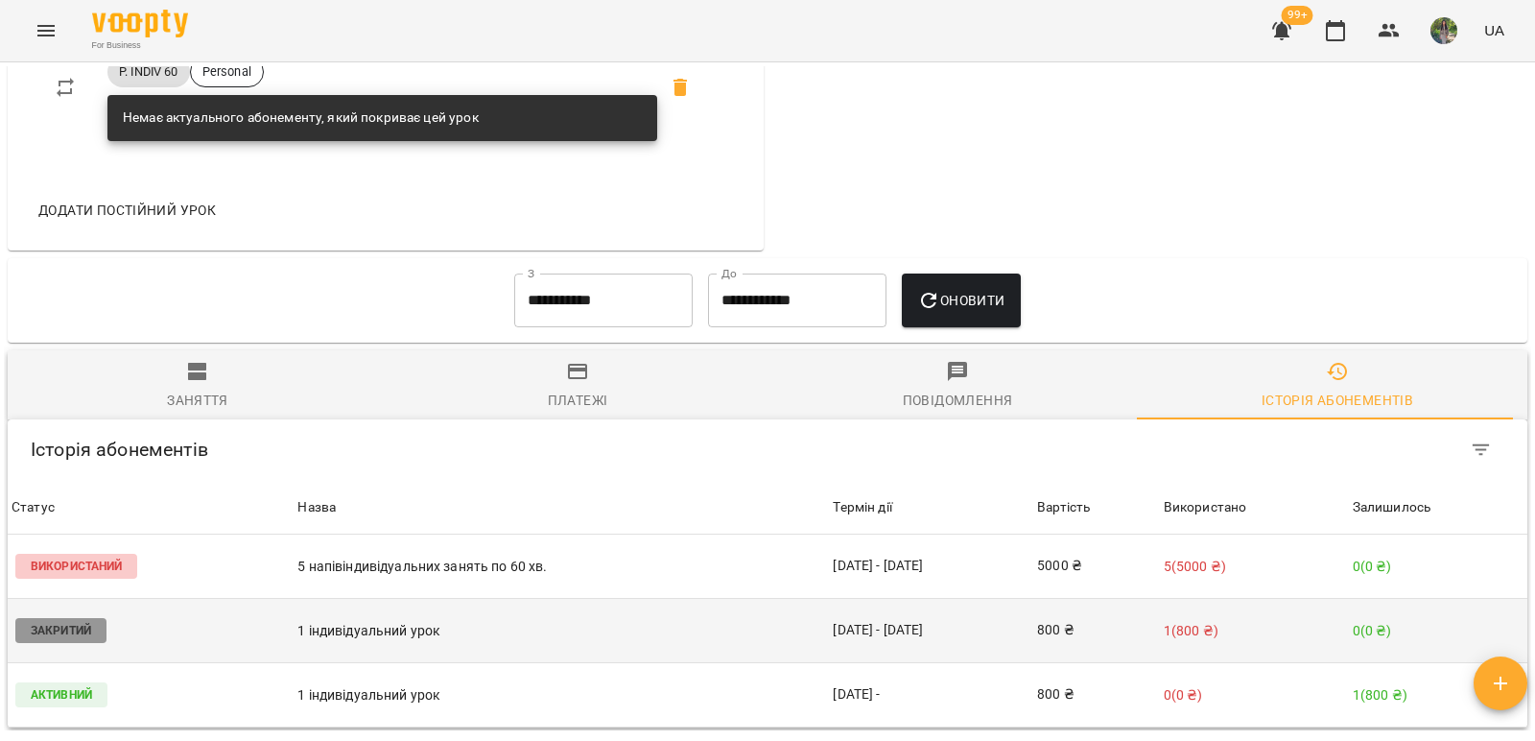
scroll to position [1322, 0]
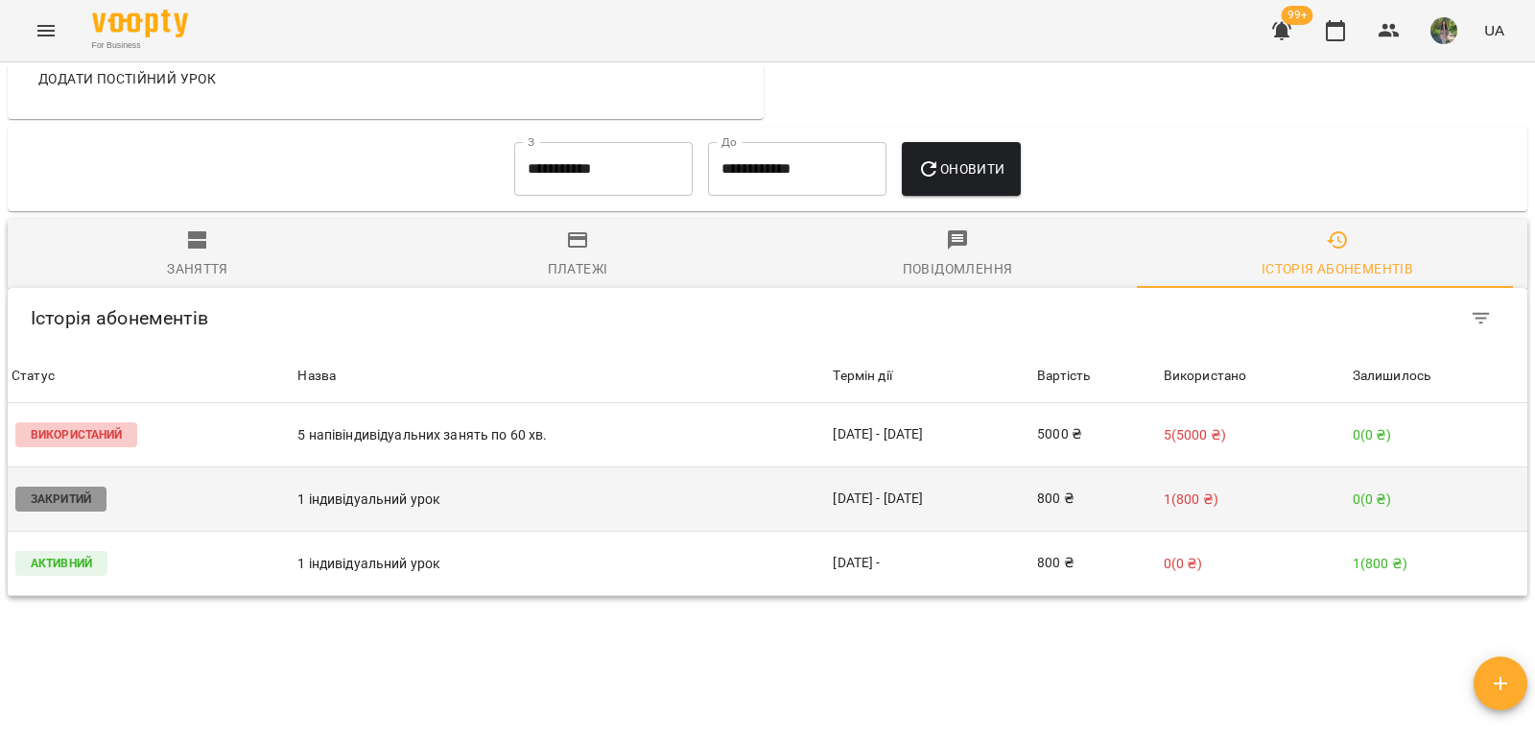
click at [577, 511] on td "1 індивідуальний урок" at bounding box center [561, 499] width 535 height 64
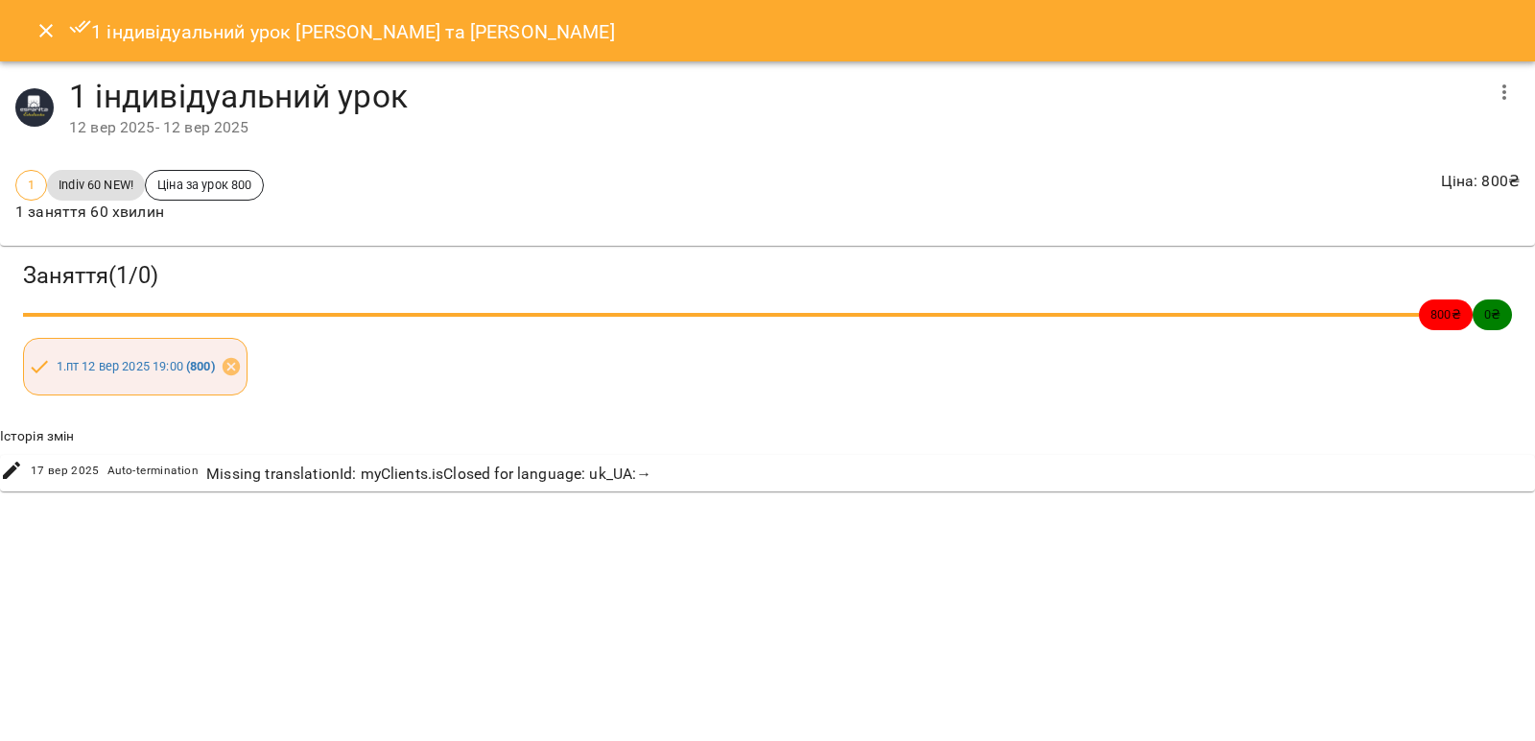
click at [47, 30] on icon "Close" at bounding box center [45, 30] width 13 height 13
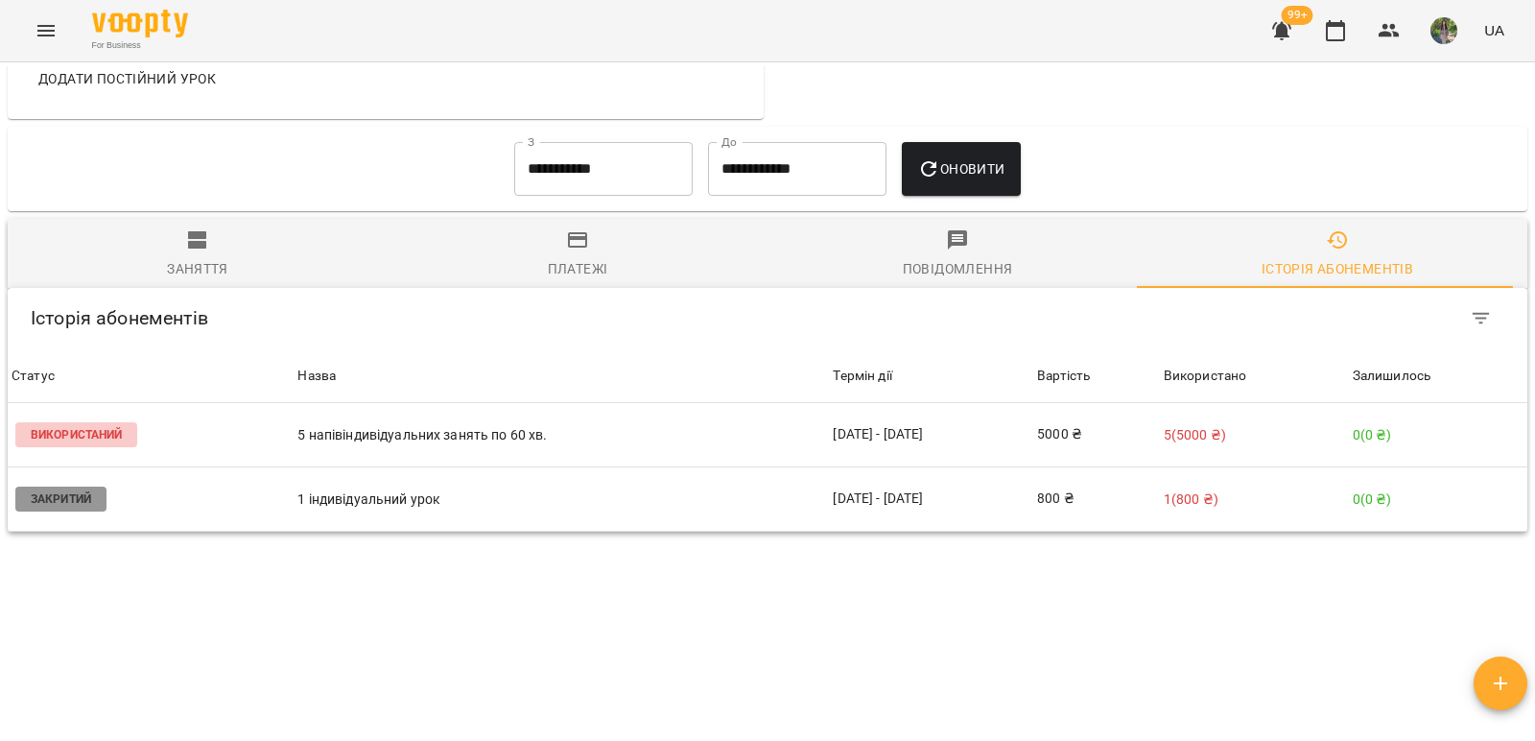
scroll to position [1158, 0]
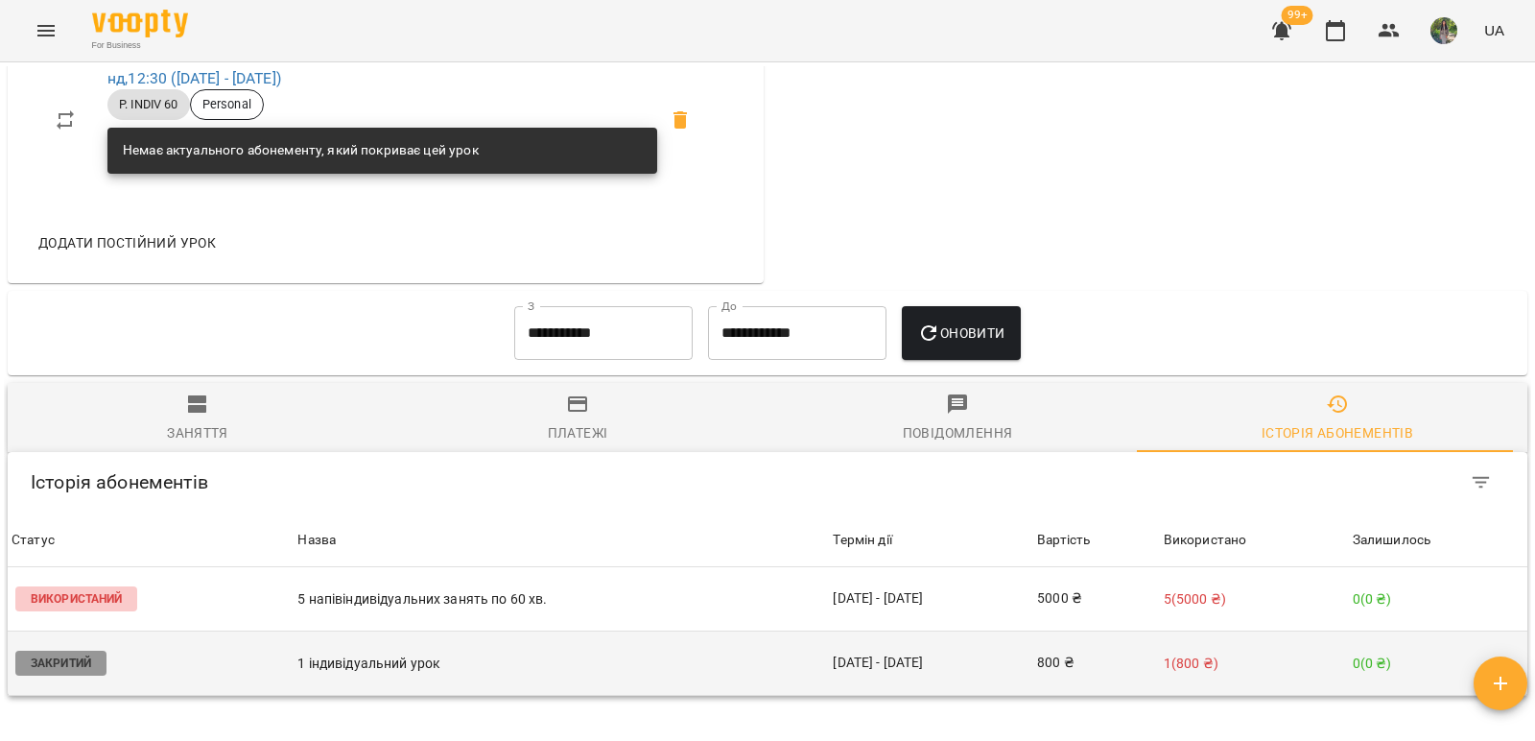
click at [981, 660] on td "[DATE] - [DATE]" at bounding box center [931, 663] width 204 height 64
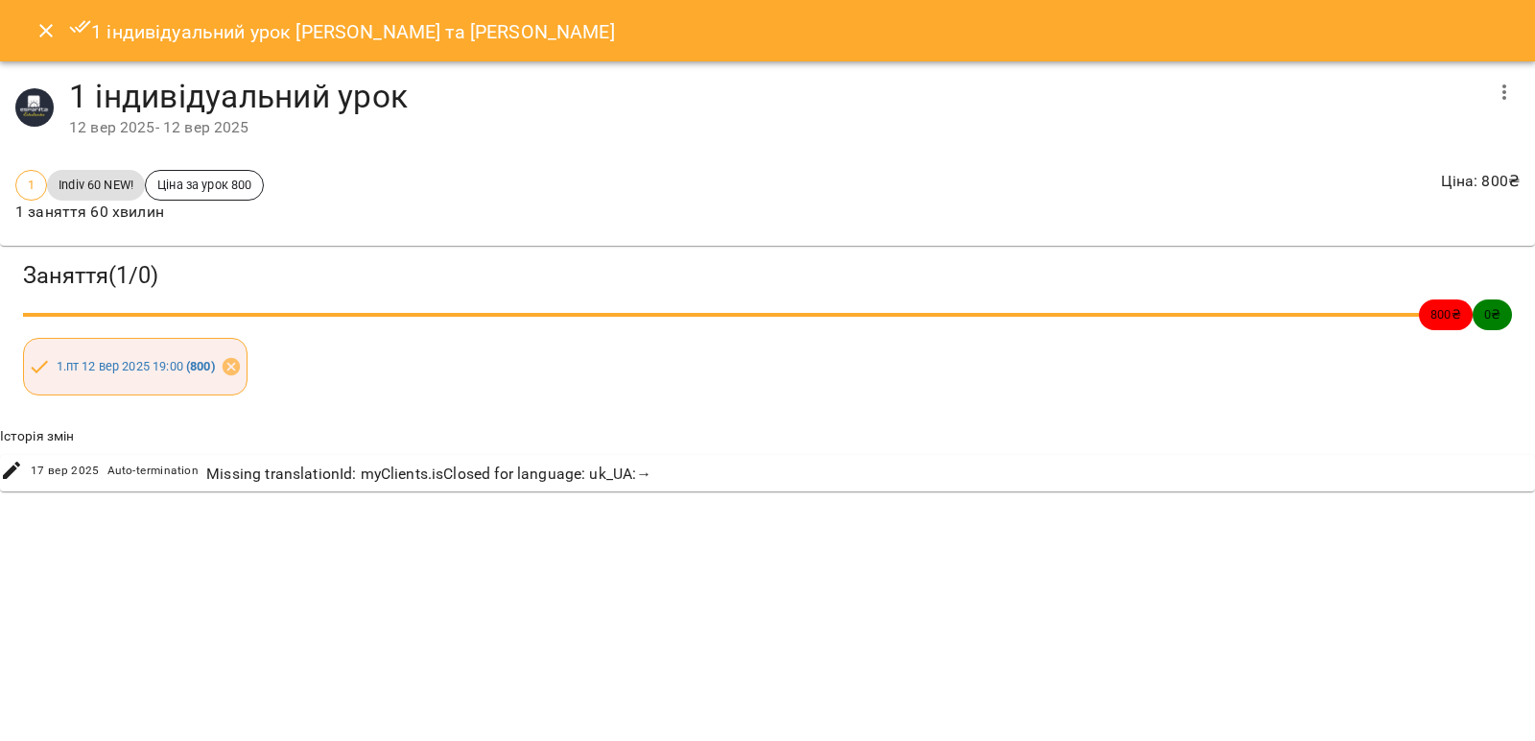
click at [36, 35] on icon "Close" at bounding box center [46, 30] width 23 height 23
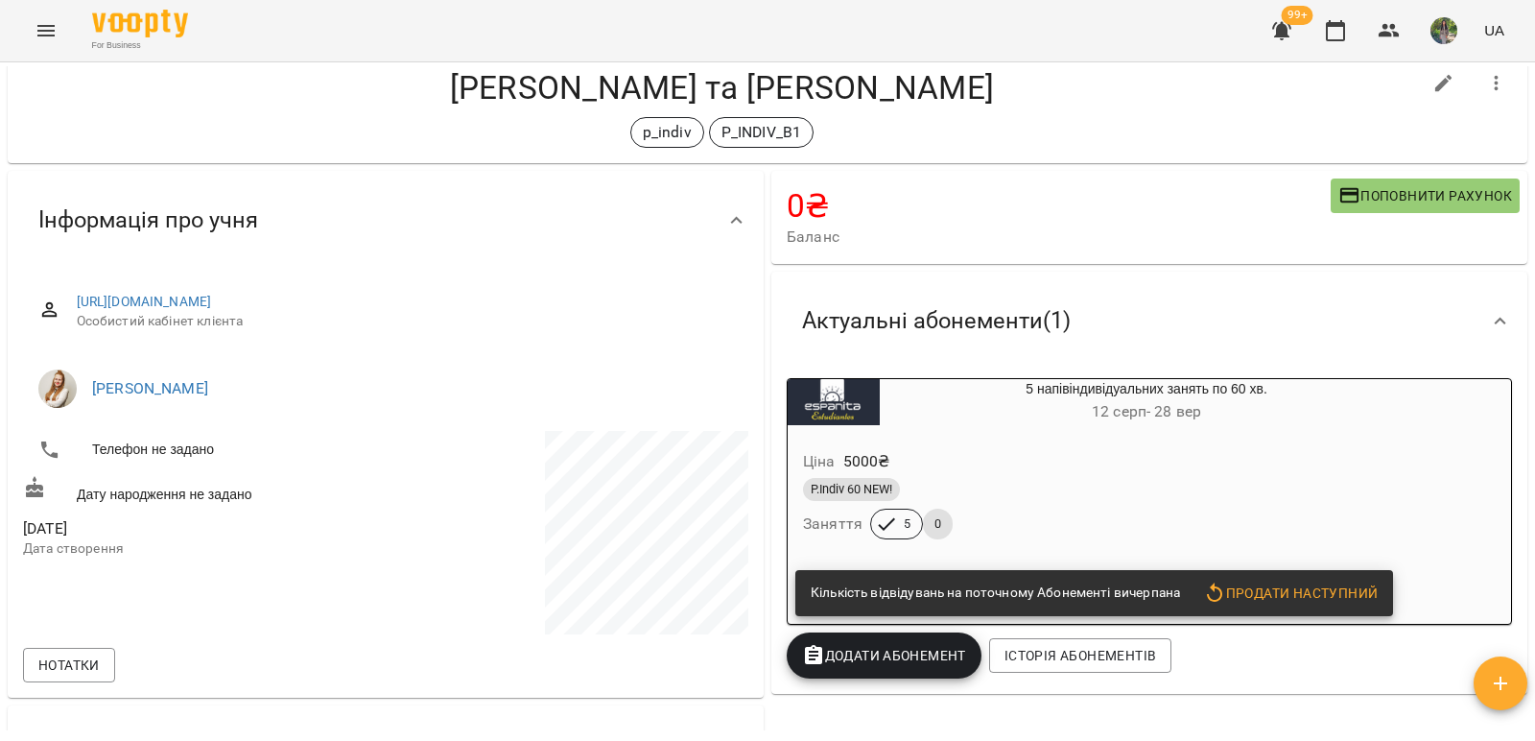
scroll to position [0, 0]
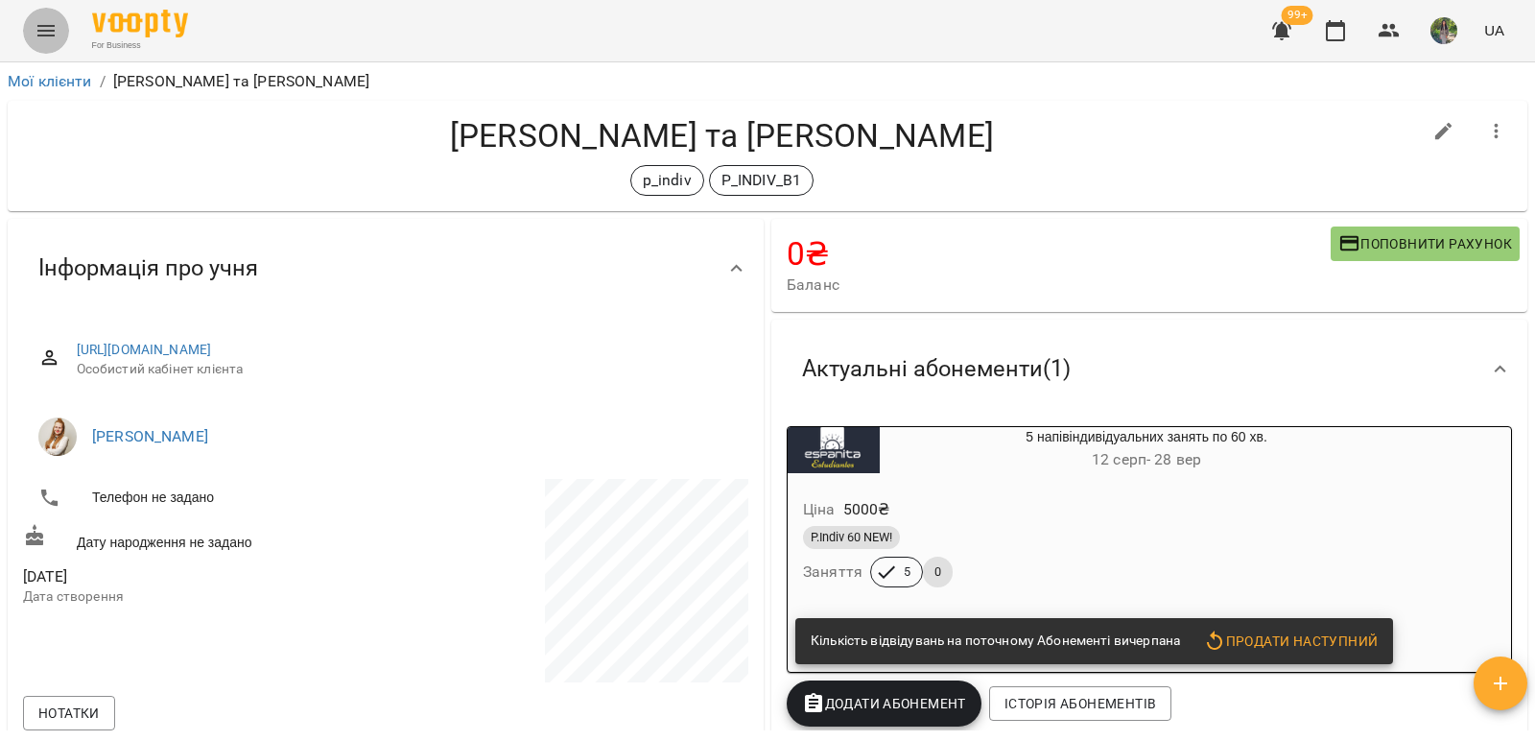
click at [48, 33] on icon "Menu" at bounding box center [46, 30] width 23 height 23
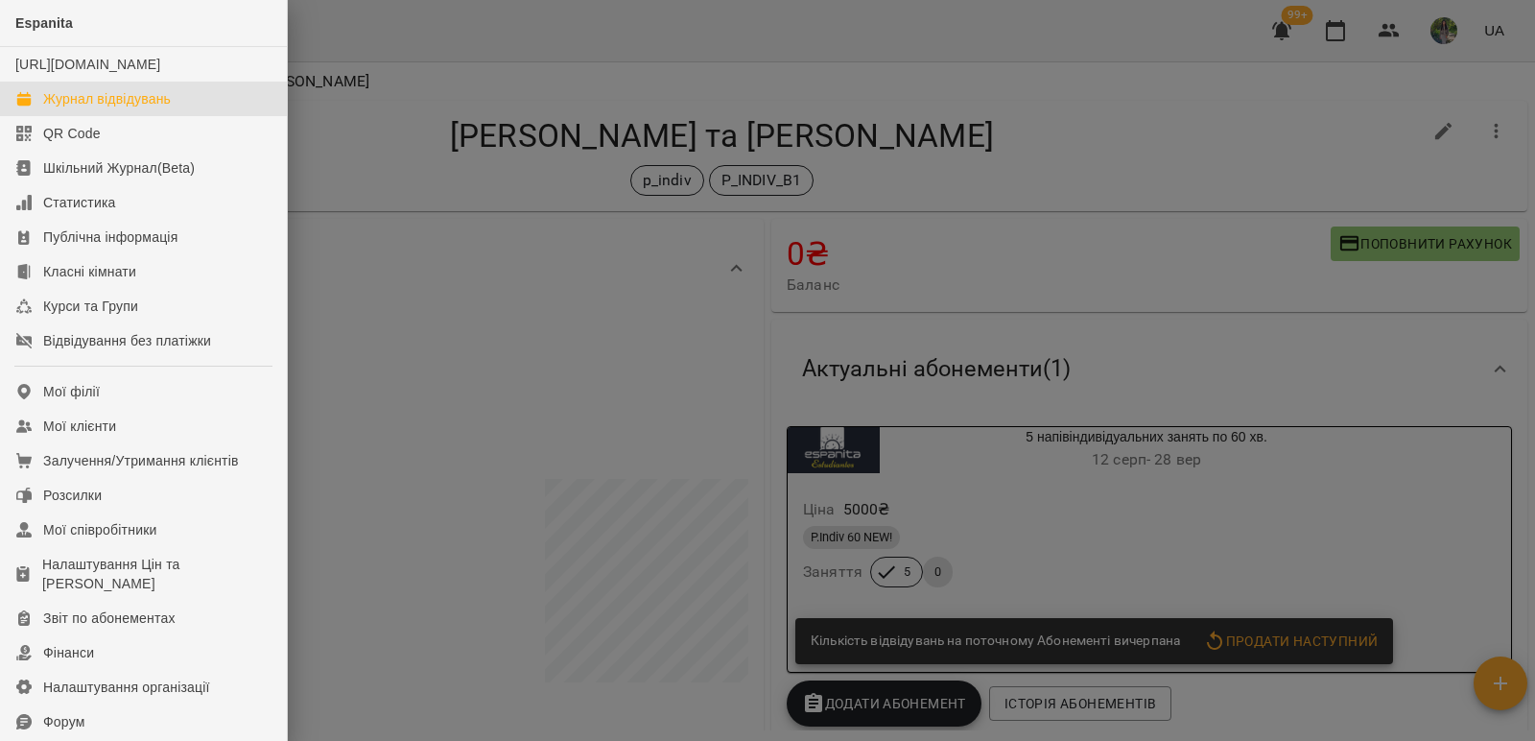
click at [157, 108] on div "Журнал відвідувань" at bounding box center [107, 98] width 128 height 19
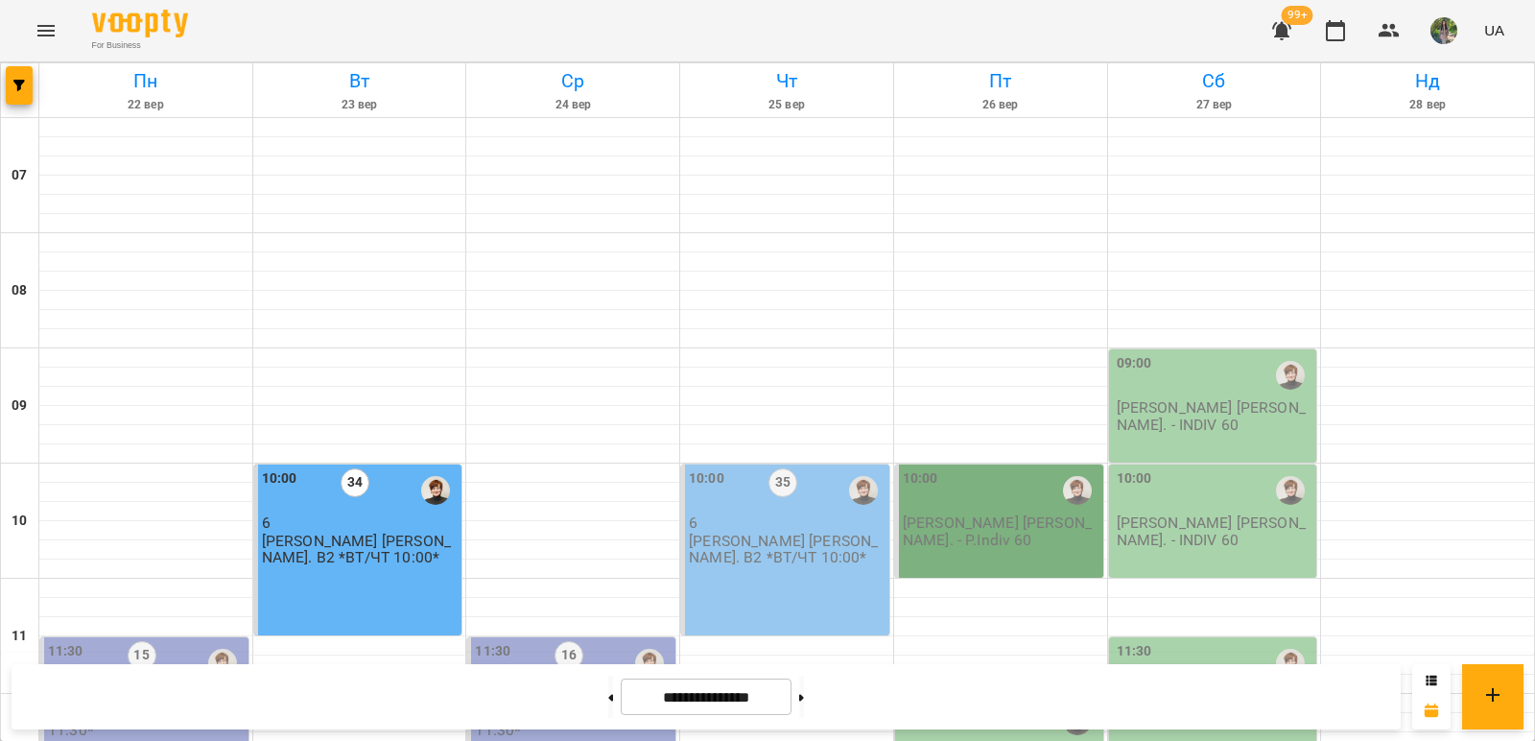
scroll to position [288, 0]
click at [608, 703] on button at bounding box center [610, 697] width 5 height 42
type input "**********"
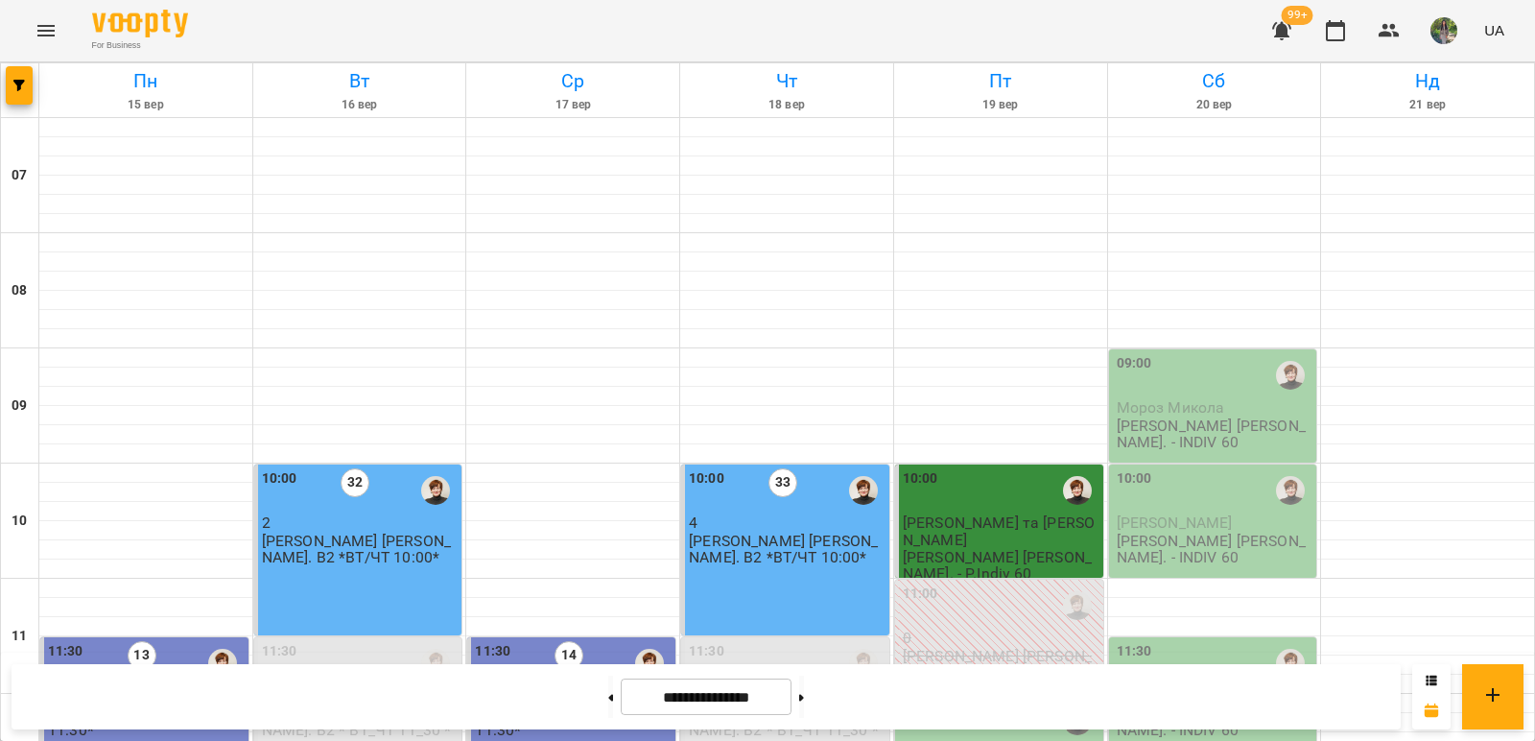
scroll to position [826, 0]
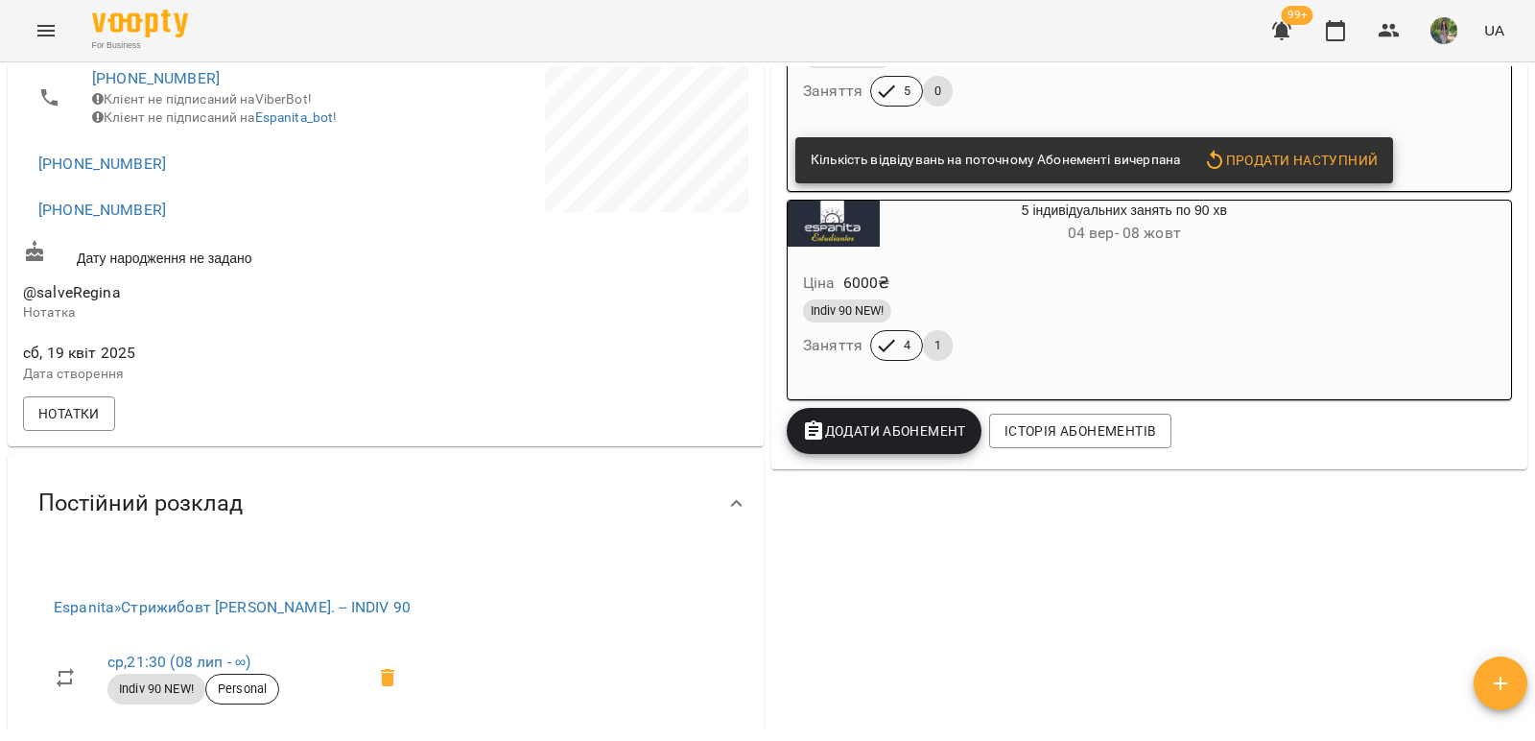
scroll to position [531, 0]
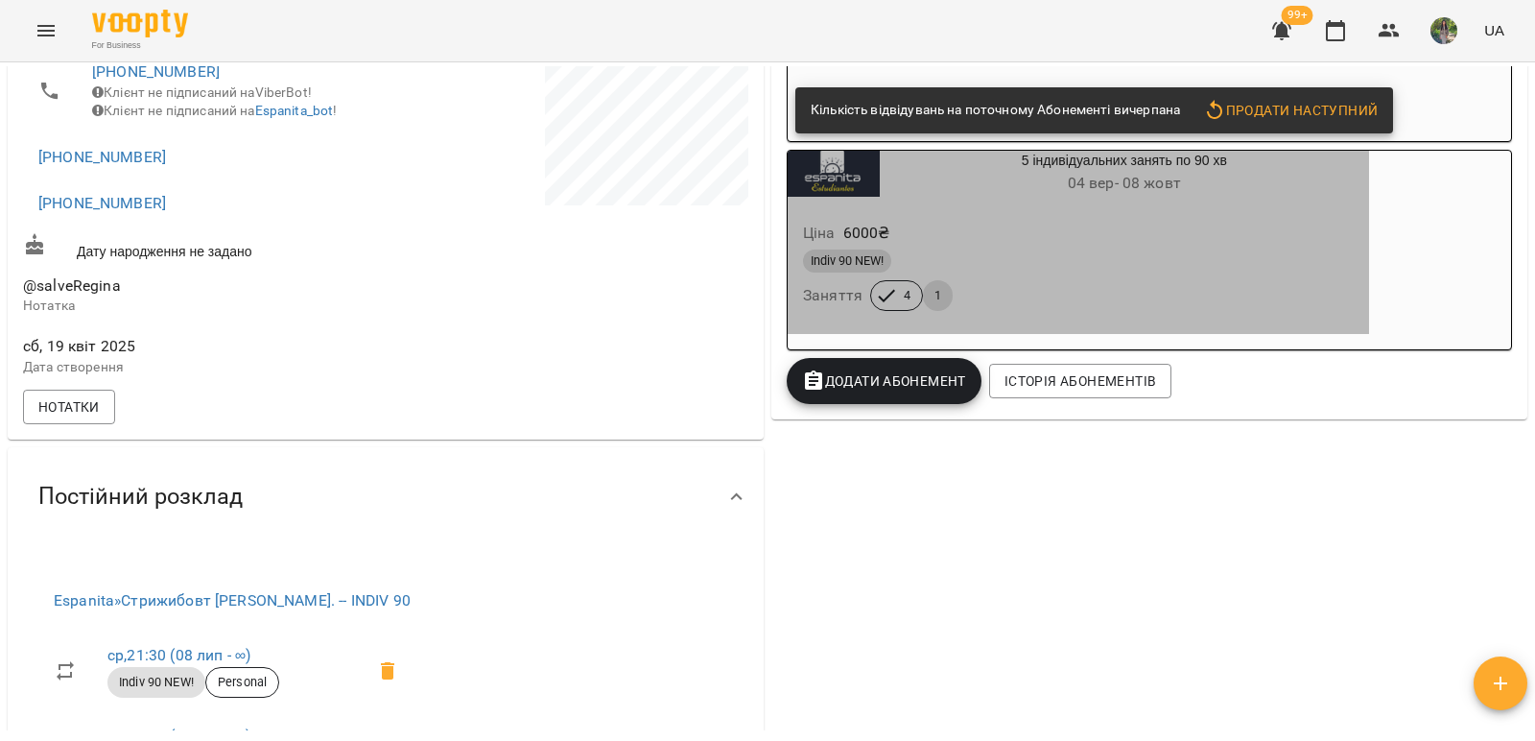
drag, startPoint x: 962, startPoint y: 227, endPoint x: 957, endPoint y: 238, distance: 11.6
click at [961, 227] on div "Ціна 6000 ₴" at bounding box center [1078, 233] width 558 height 35
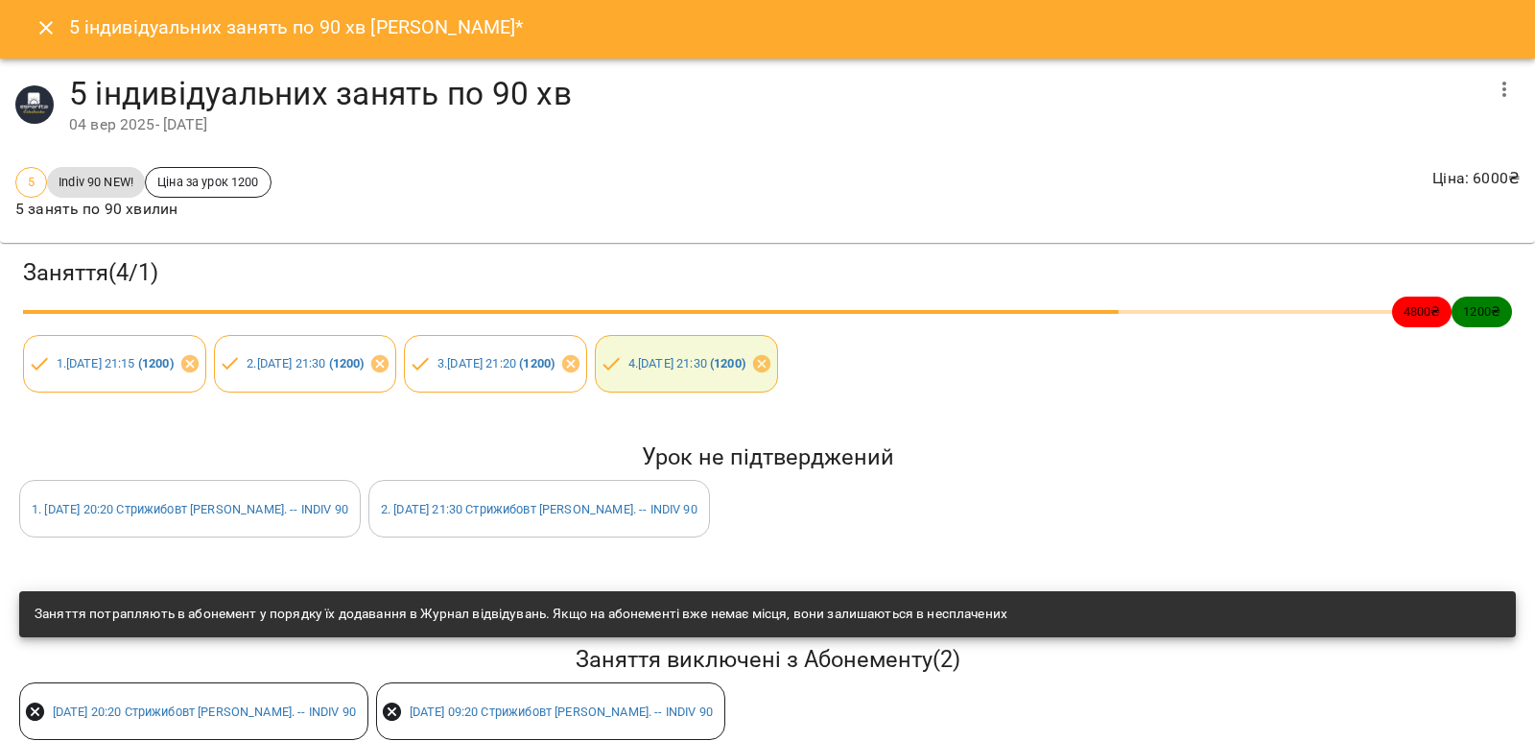
scroll to position [0, 0]
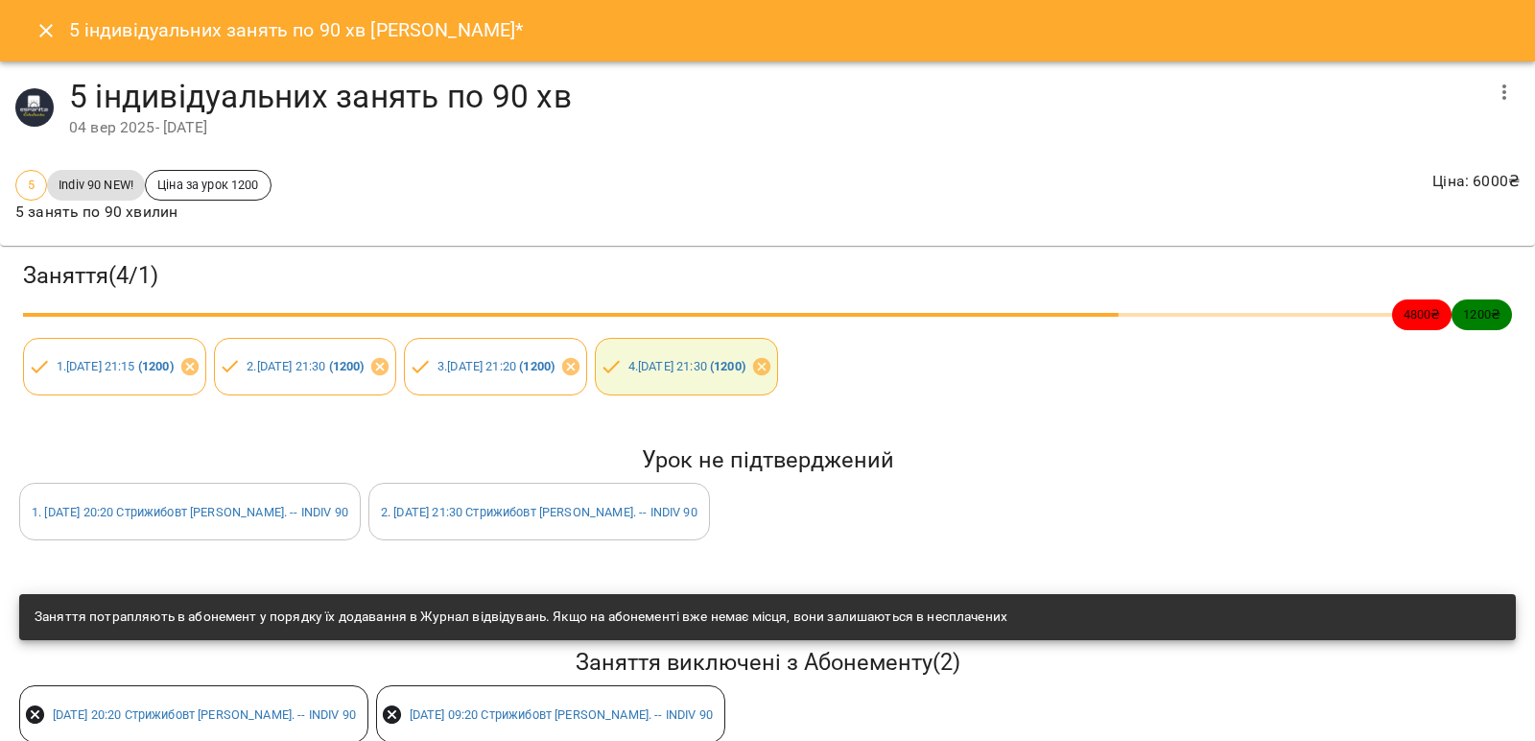
click at [42, 24] on icon "Close" at bounding box center [46, 30] width 23 height 23
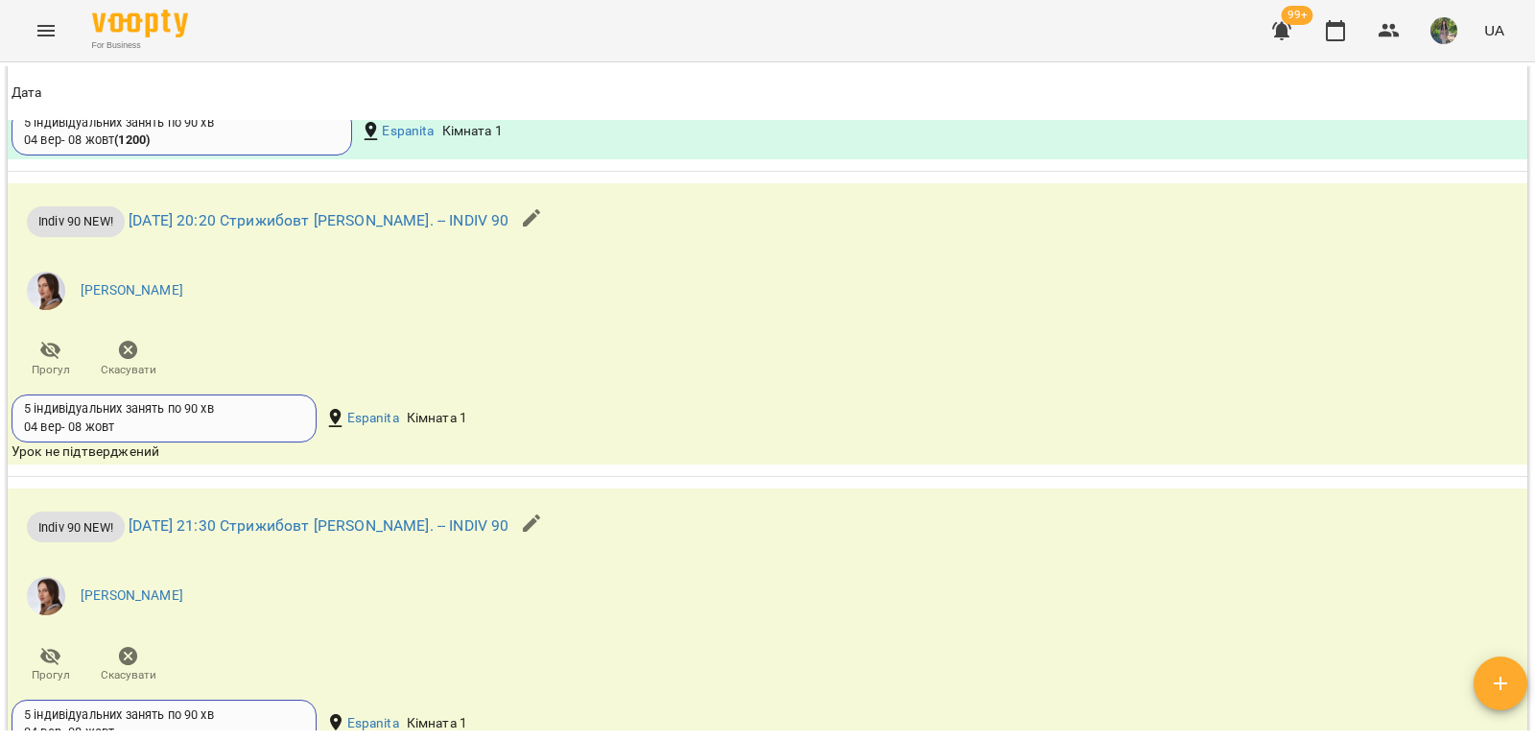
scroll to position [2160, 0]
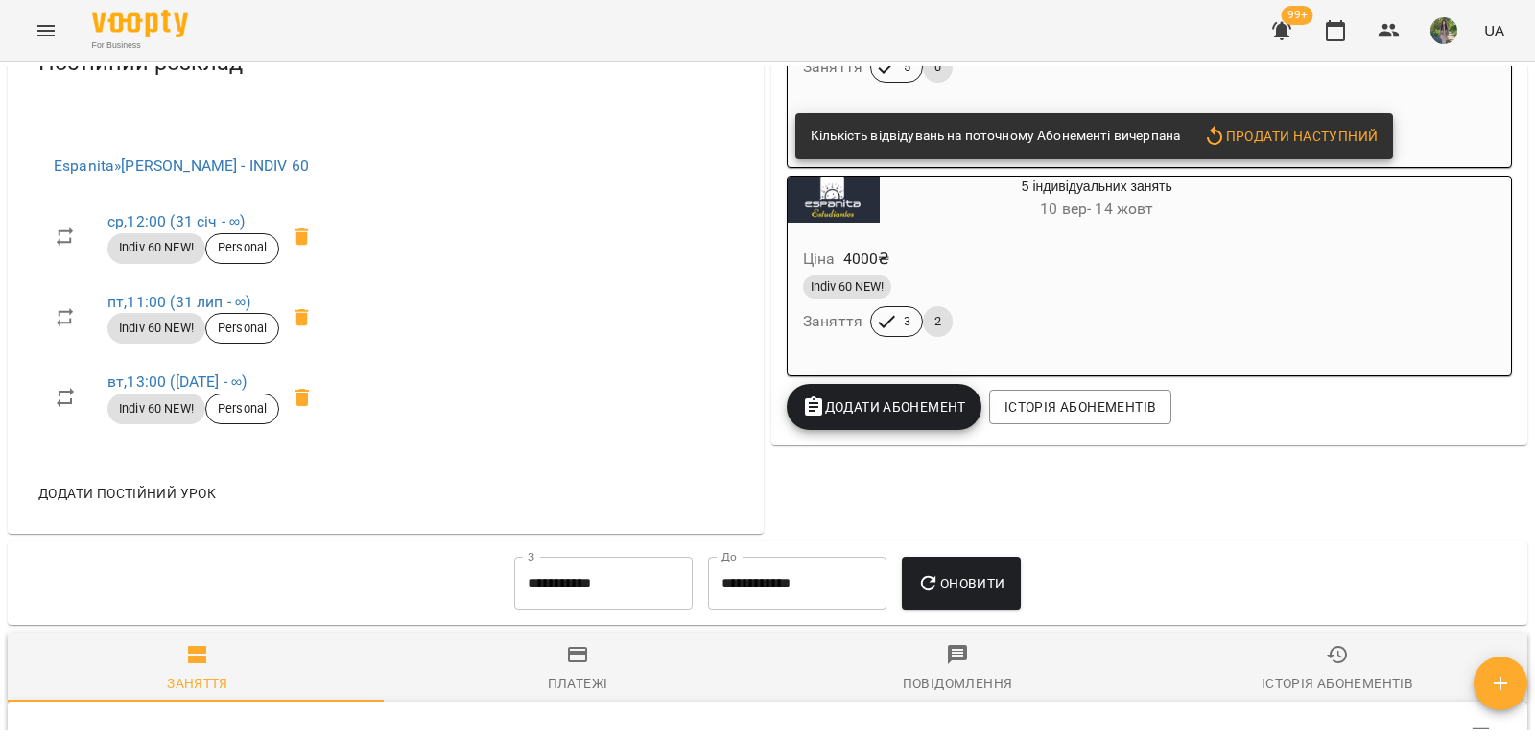
scroll to position [768, 0]
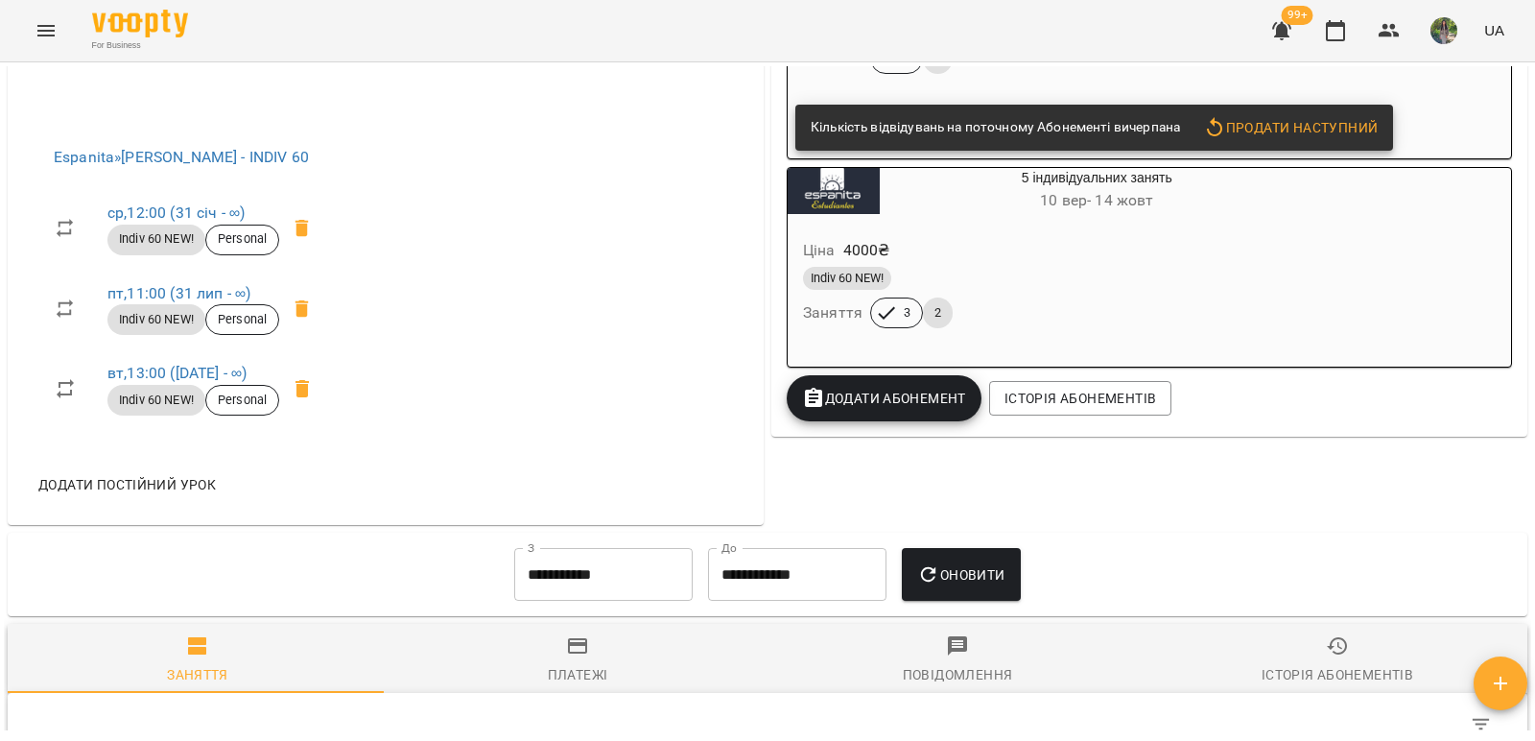
click at [961, 233] on div "Ціна 4000 ₴ Indiv 60 NEW! Заняття 3 2" at bounding box center [1051, 287] width 527 height 131
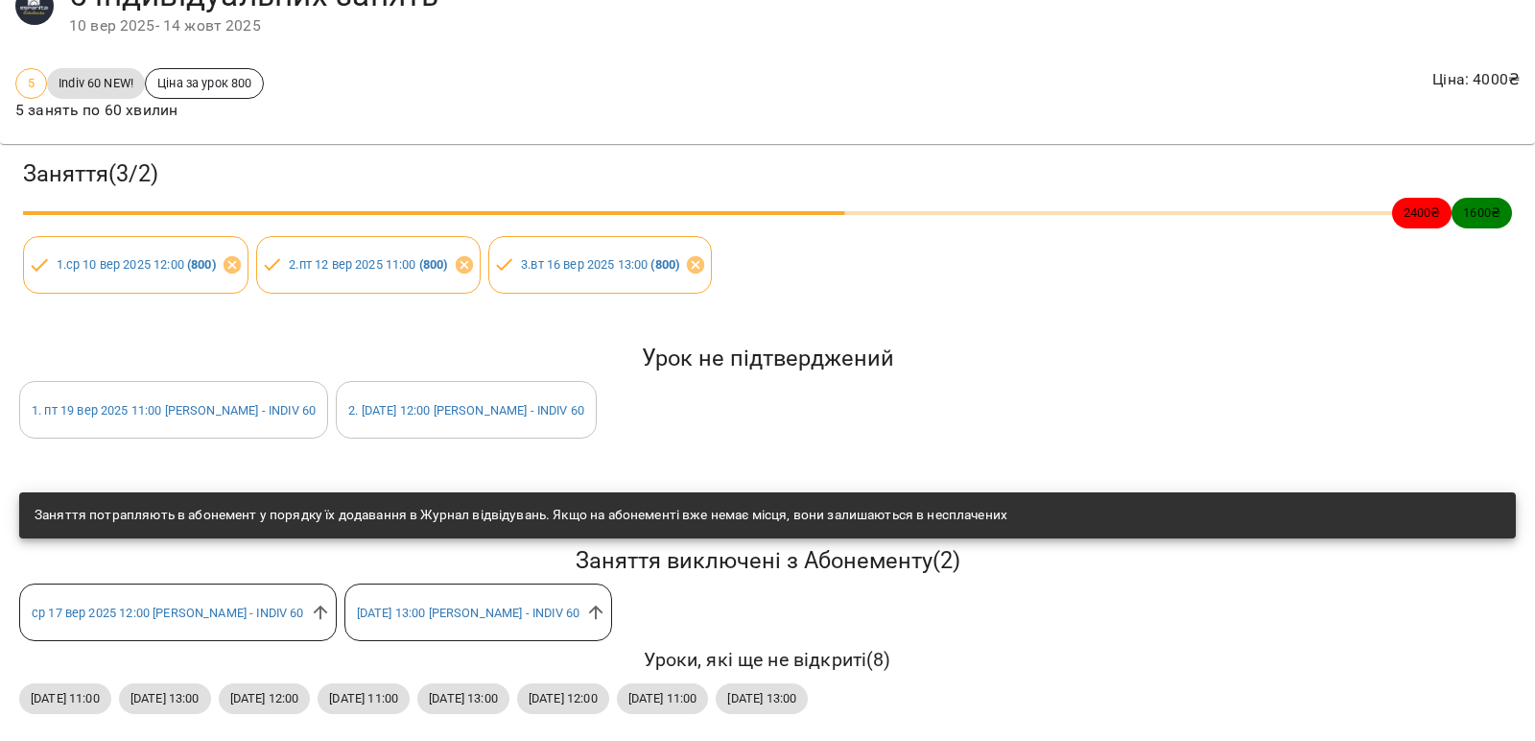
scroll to position [0, 0]
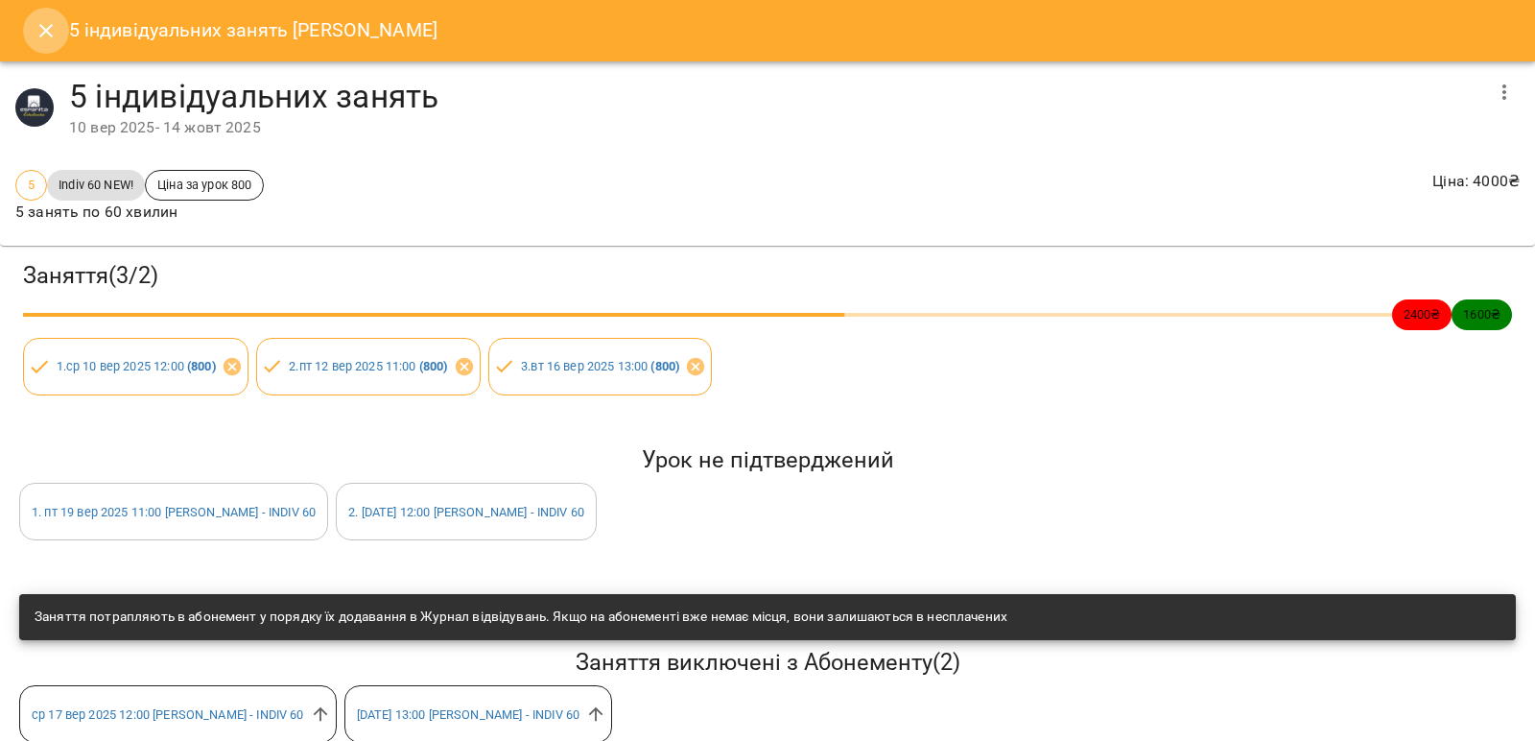
click at [49, 29] on icon "Close" at bounding box center [45, 30] width 13 height 13
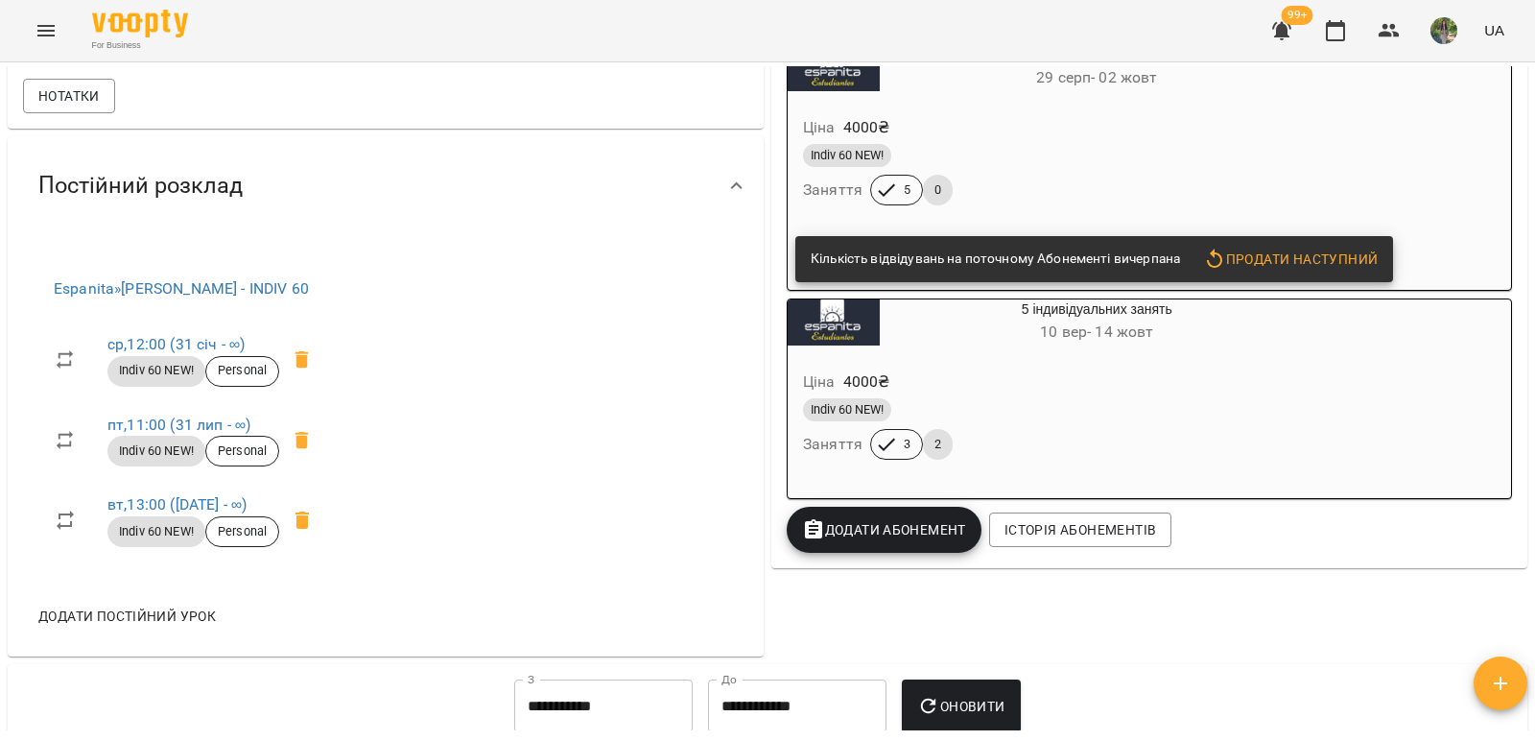
scroll to position [627, 0]
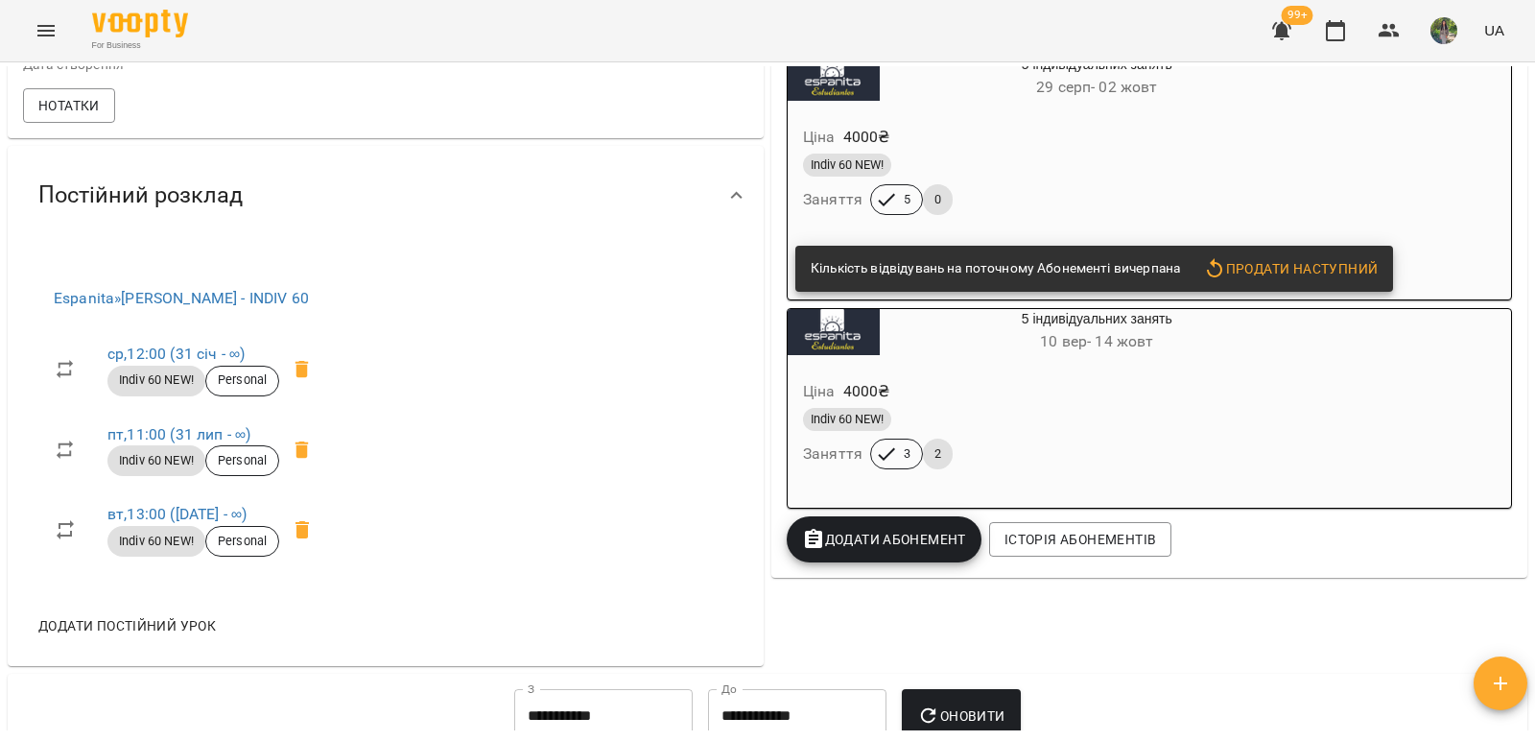
click at [903, 392] on div "Ціна 4000 ₴" at bounding box center [1051, 391] width 504 height 35
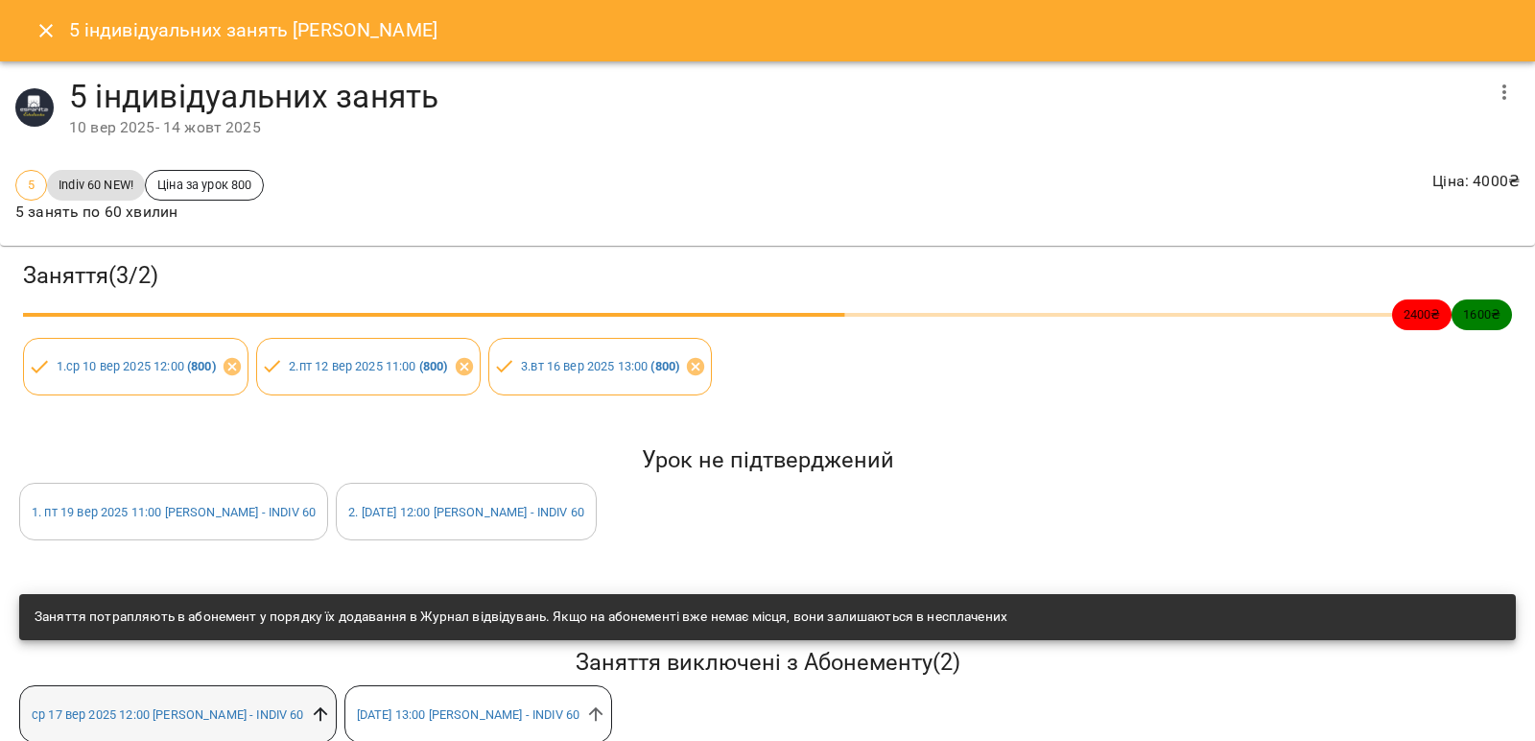
click at [313, 709] on icon at bounding box center [320, 713] width 21 height 21
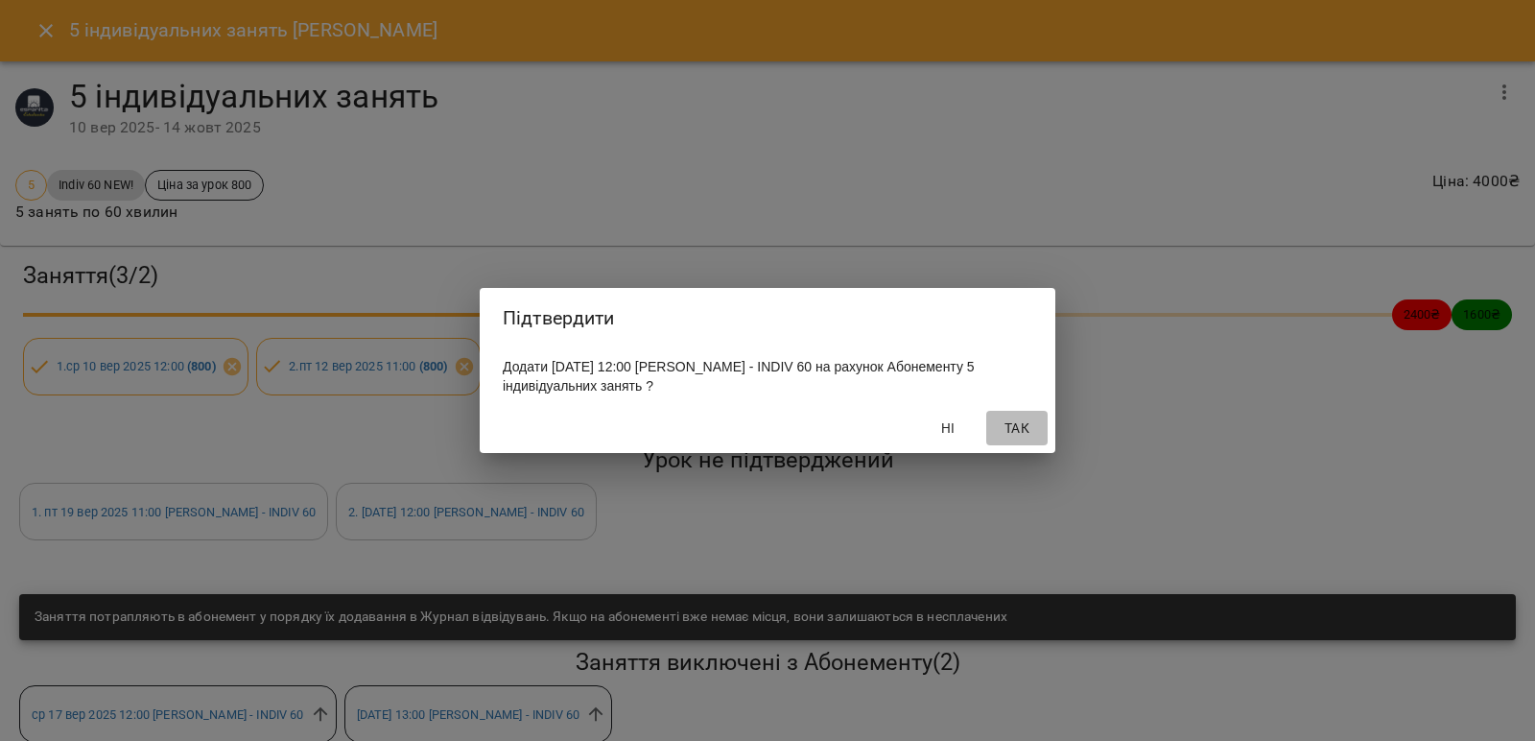
click at [1008, 439] on span "Так" at bounding box center [1017, 427] width 46 height 23
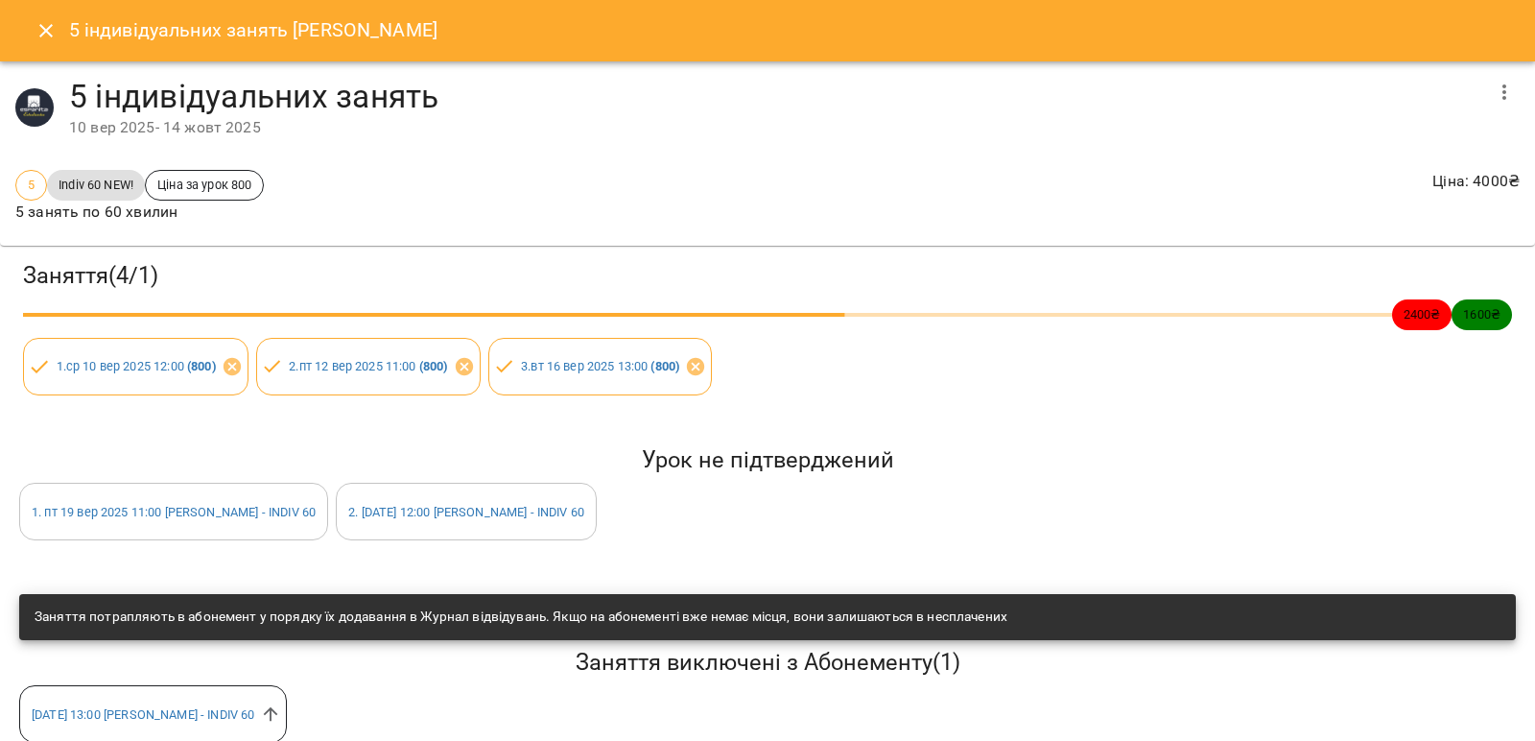
click at [46, 27] on icon "Close" at bounding box center [46, 30] width 23 height 23
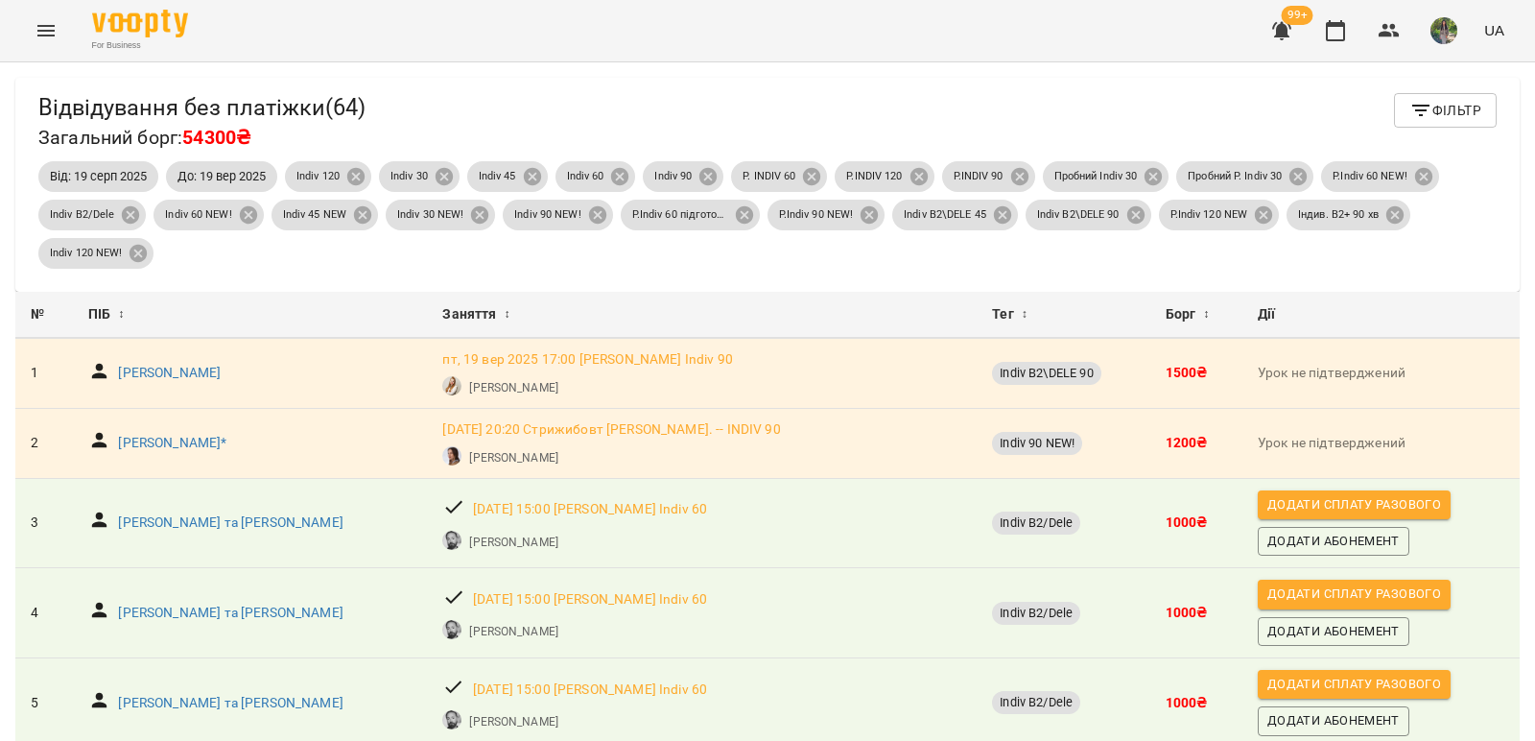
click at [1453, 109] on span "Фільтр" at bounding box center [1446, 110] width 72 height 23
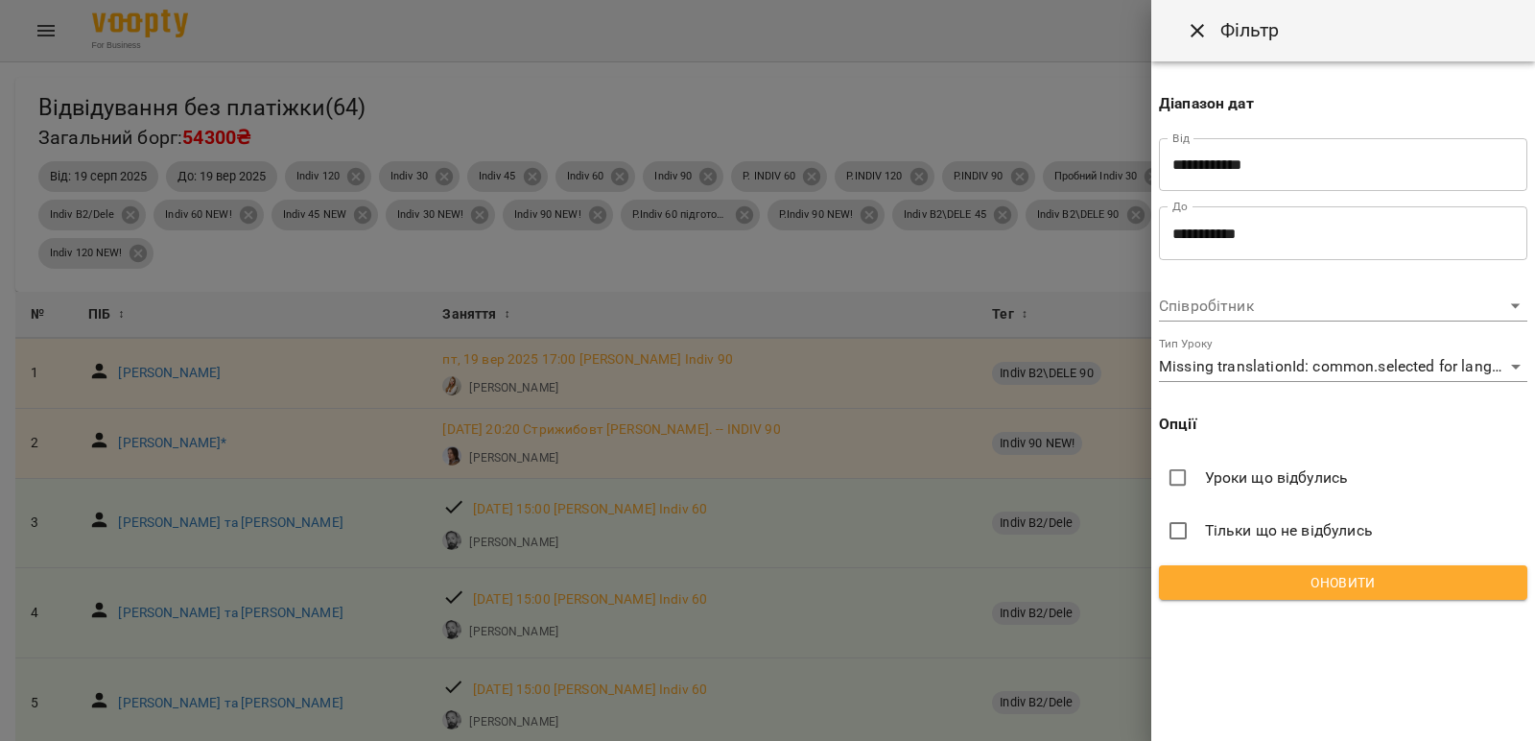
click at [1333, 161] on input "**********" at bounding box center [1343, 165] width 368 height 54
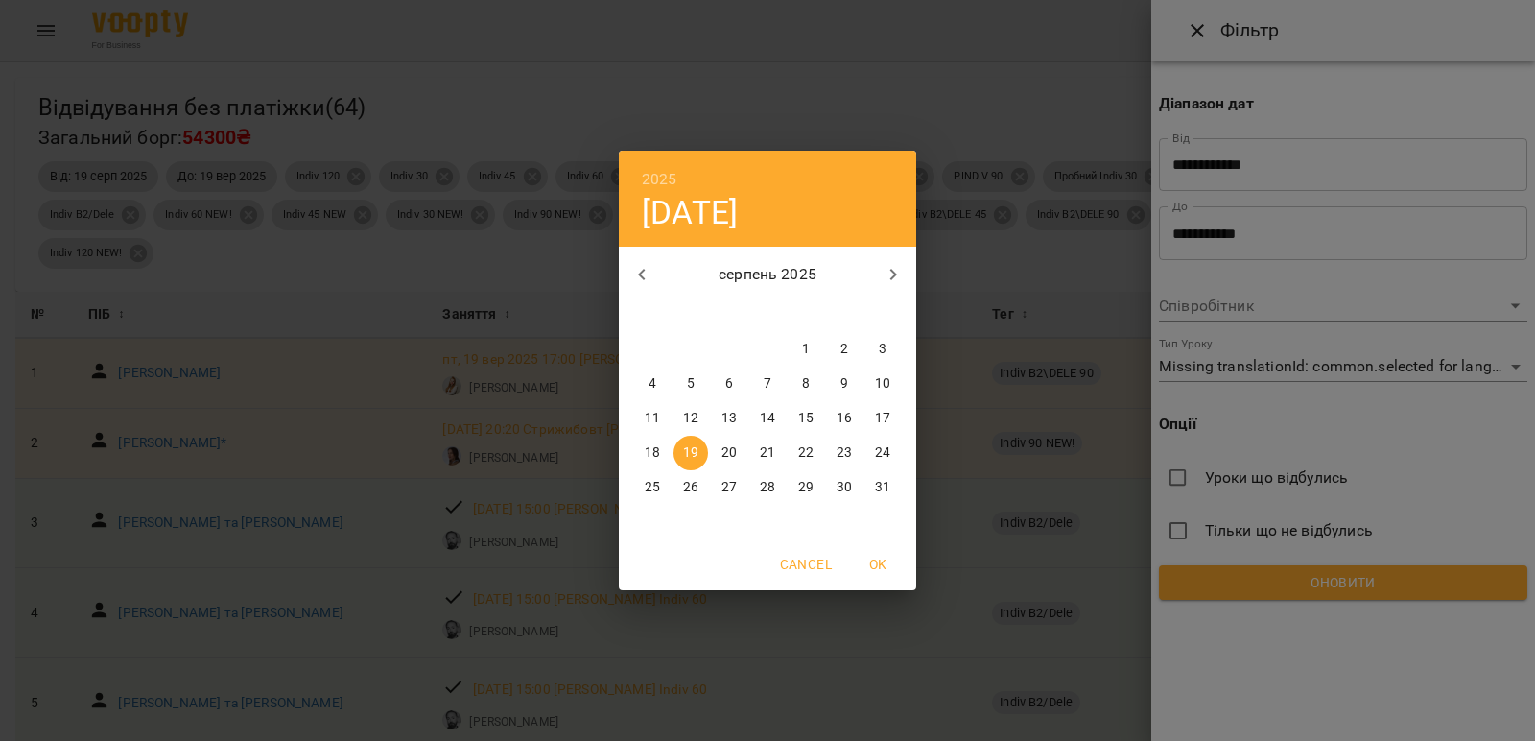
click at [887, 282] on icon "button" at bounding box center [893, 274] width 23 height 23
click at [645, 418] on p "15" at bounding box center [652, 418] width 15 height 19
type input "**********"
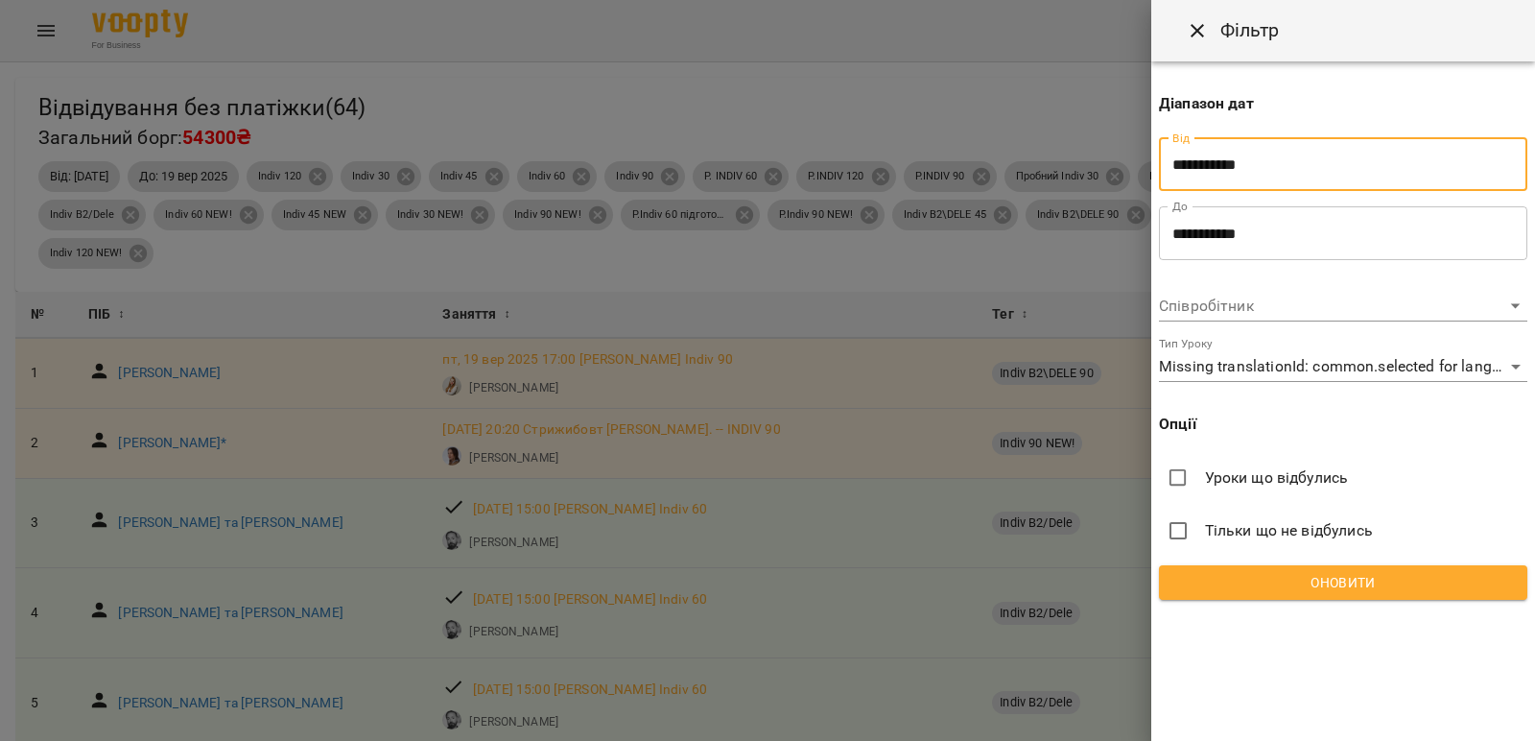
click at [1218, 239] on input "**********" at bounding box center [1343, 233] width 368 height 54
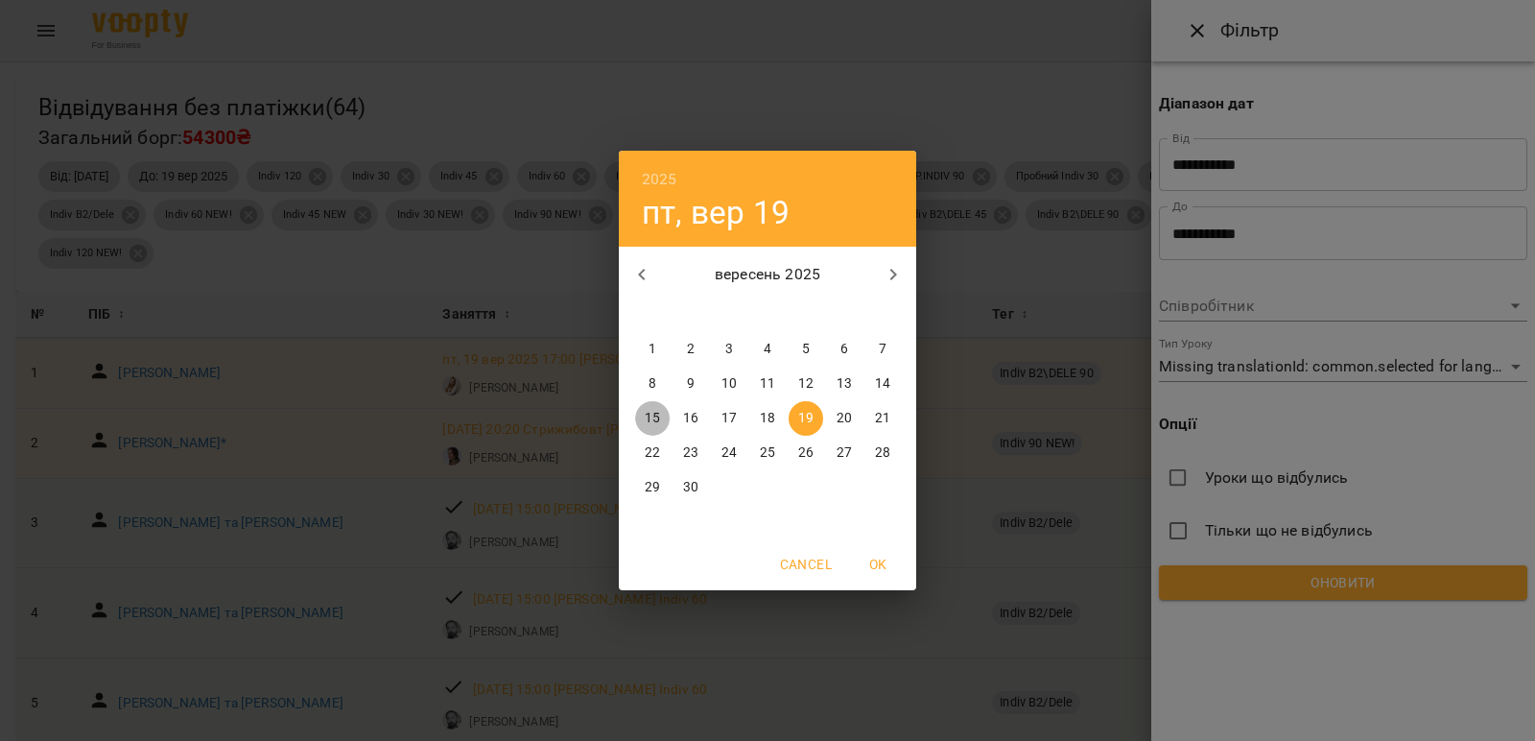
click at [655, 425] on p "15" at bounding box center [652, 418] width 15 height 19
type input "**********"
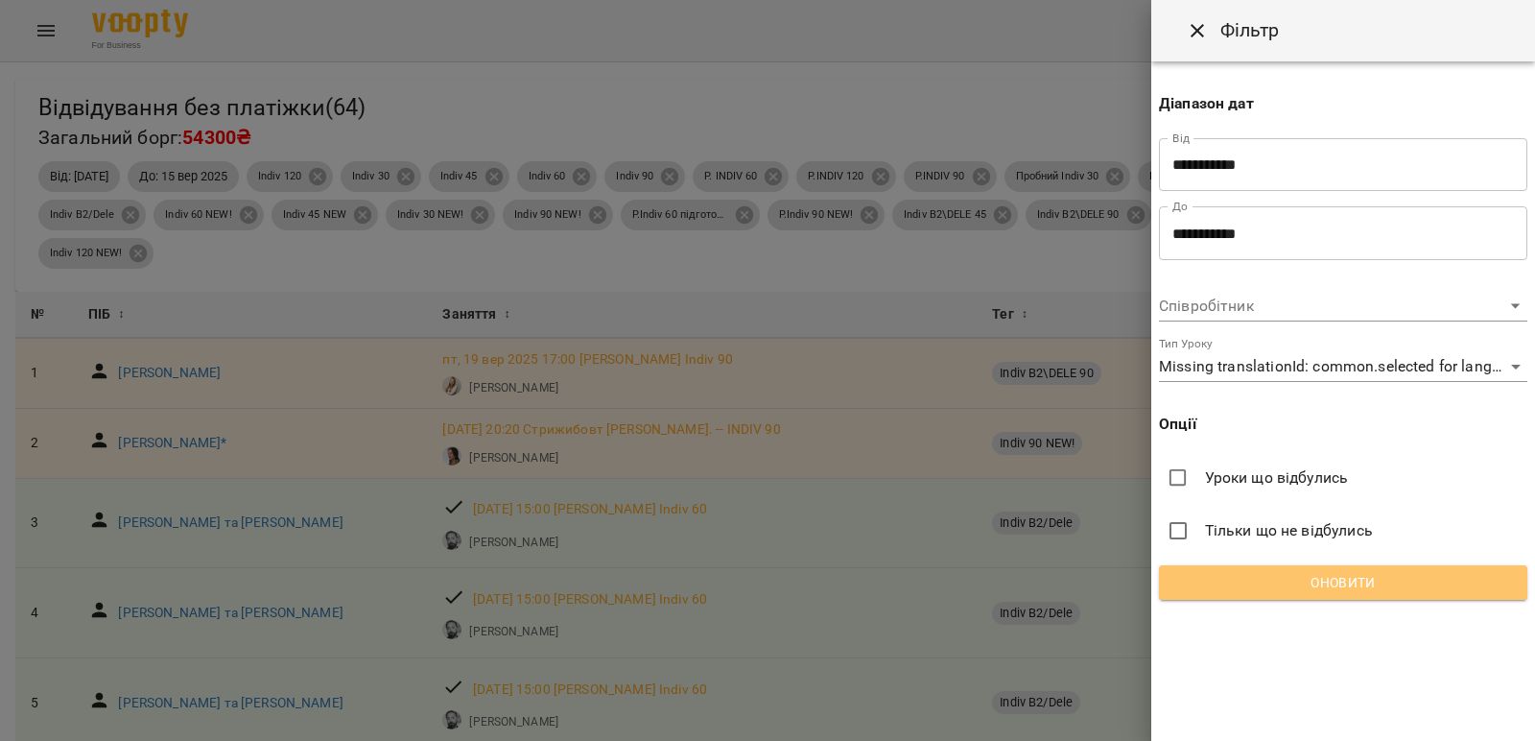
click at [1372, 577] on span "Оновити" at bounding box center [1344, 582] width 338 height 23
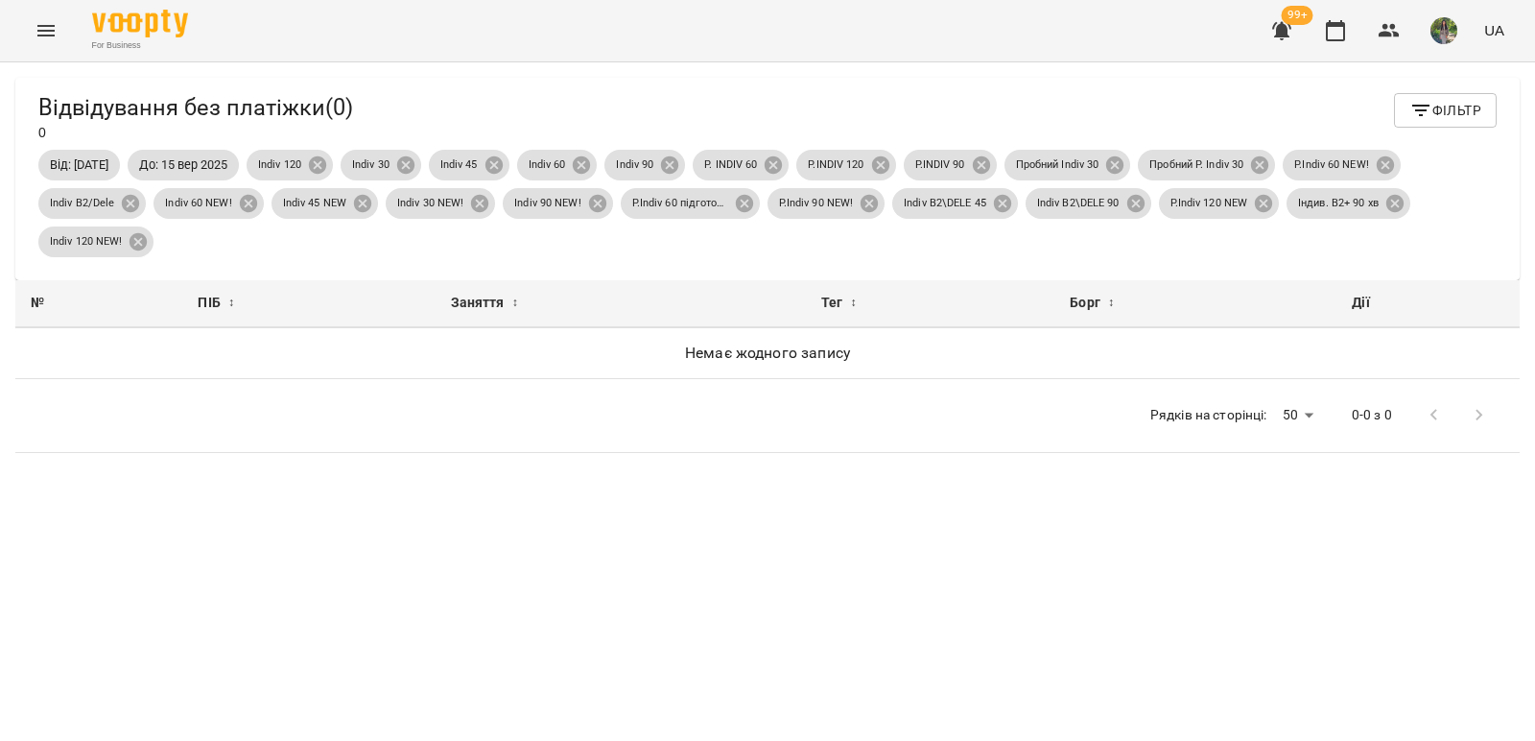
click at [1440, 112] on span "Фільтр" at bounding box center [1446, 110] width 72 height 23
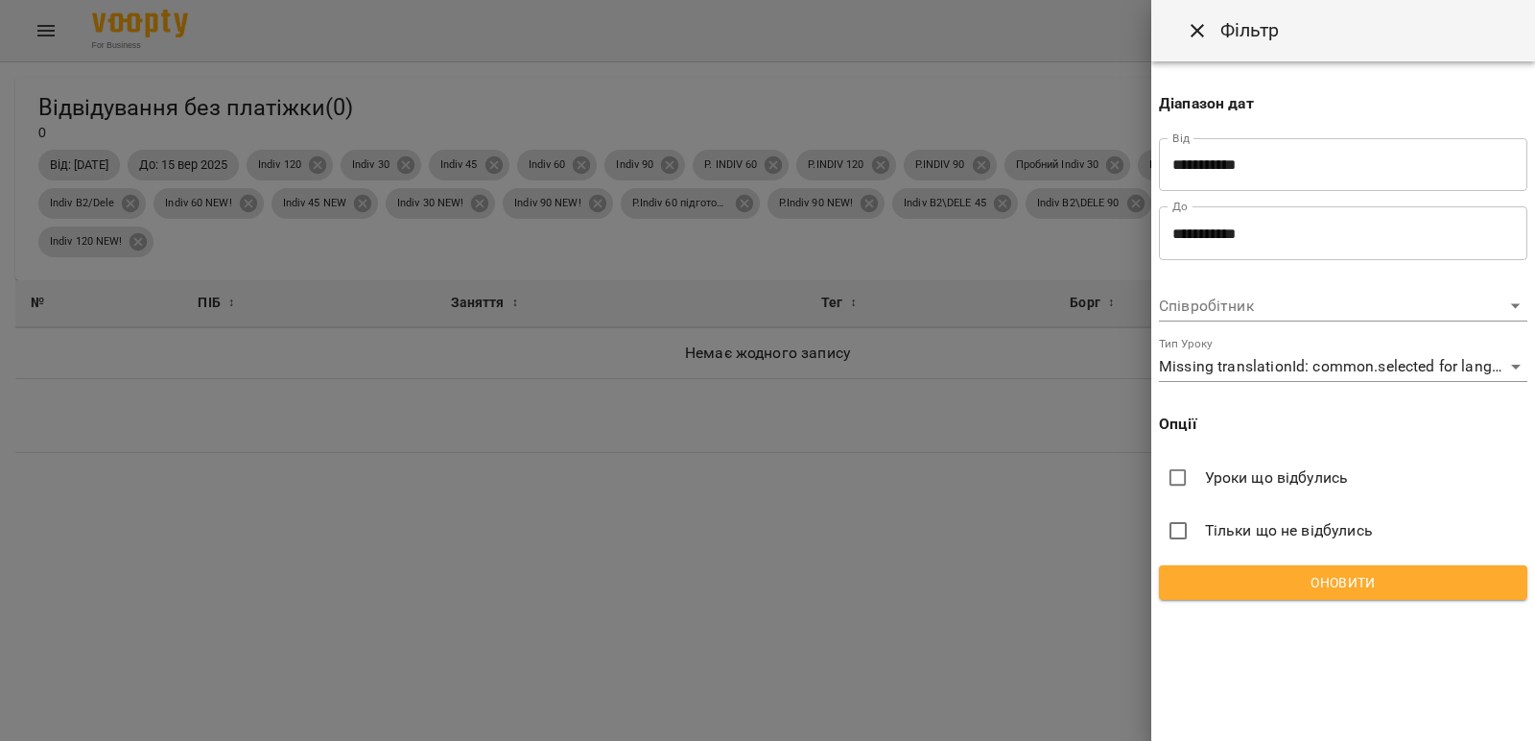
click at [1352, 156] on input "**********" at bounding box center [1343, 165] width 368 height 54
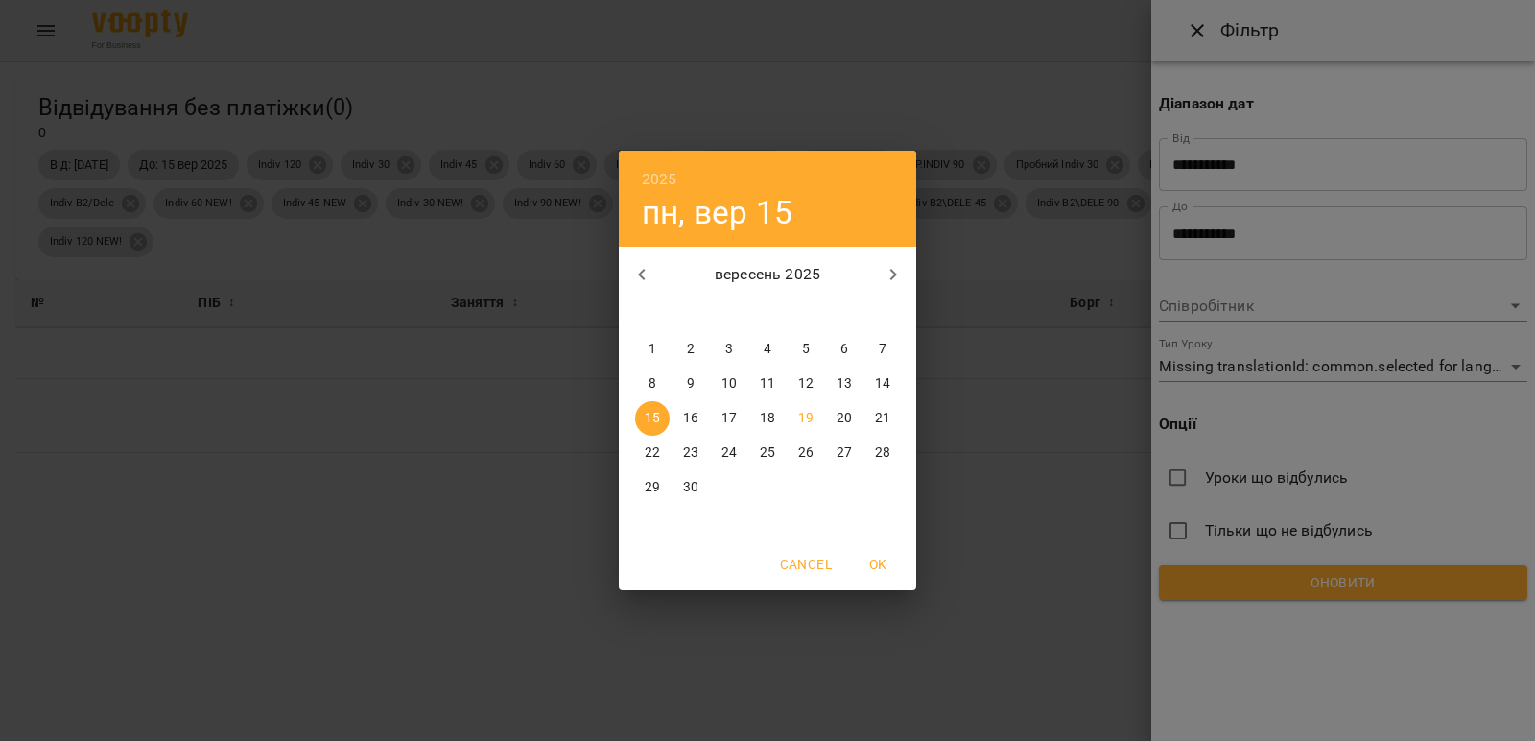
click at [691, 417] on p "16" at bounding box center [690, 418] width 15 height 19
type input "**********"
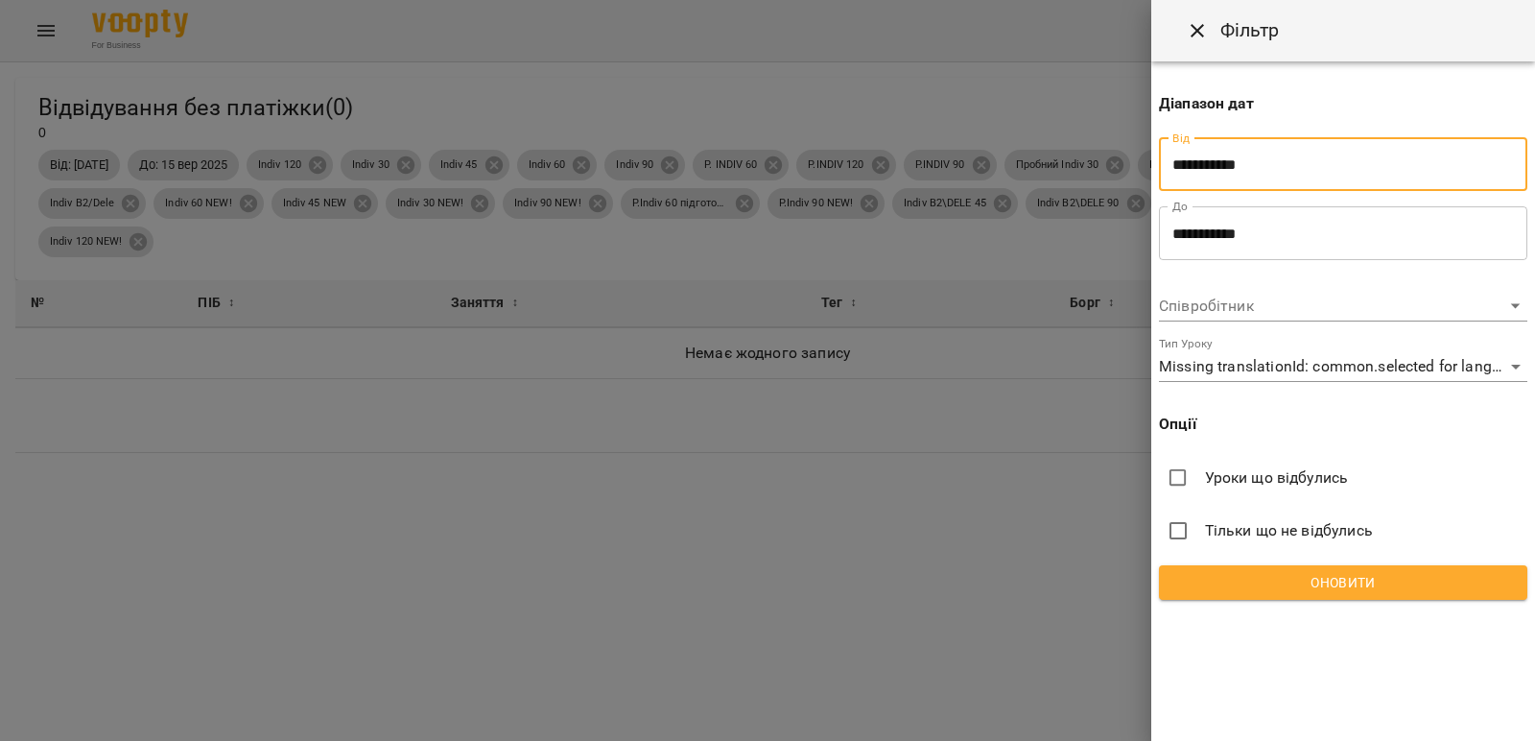
click at [1254, 235] on input "**********" at bounding box center [1343, 233] width 368 height 54
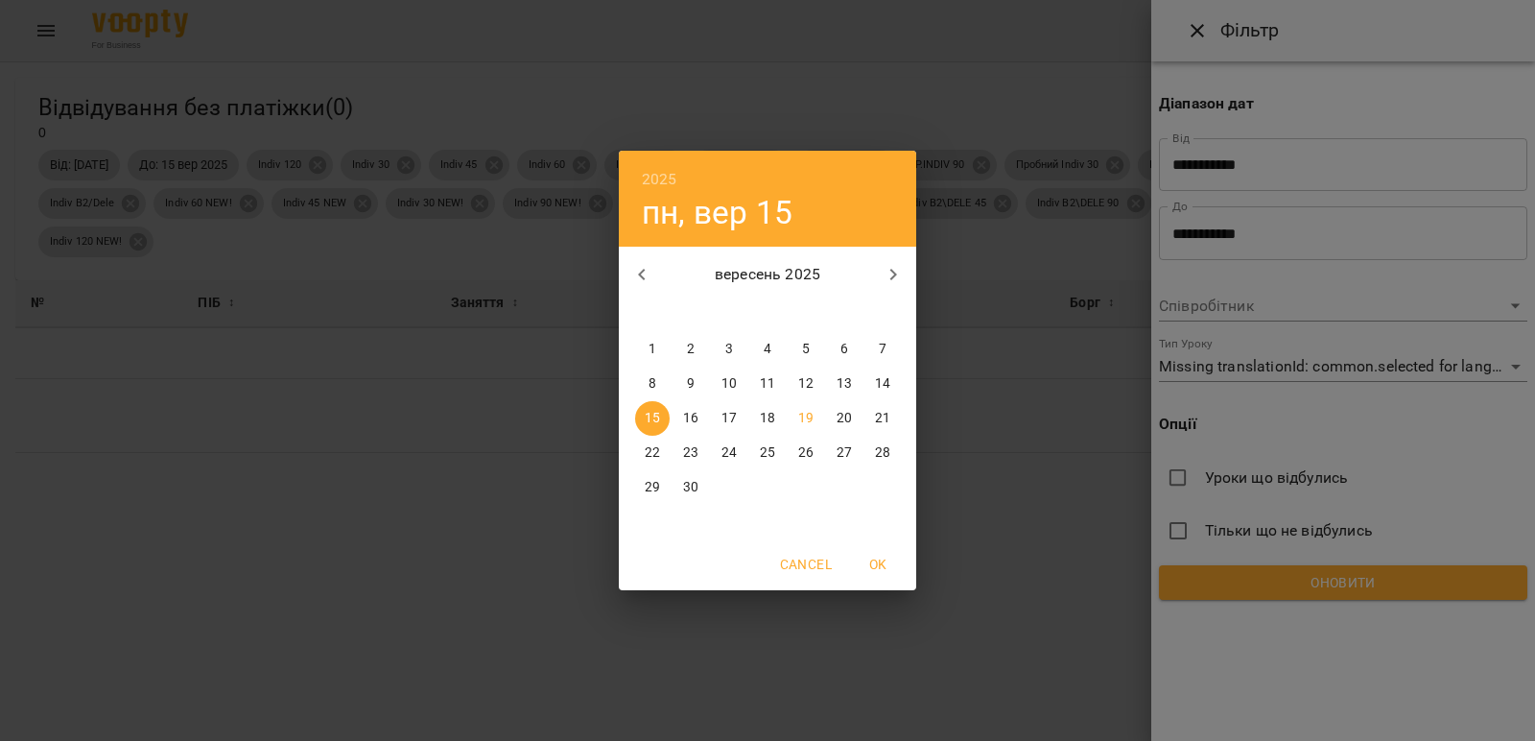
click at [695, 418] on p "16" at bounding box center [690, 418] width 15 height 19
type input "**********"
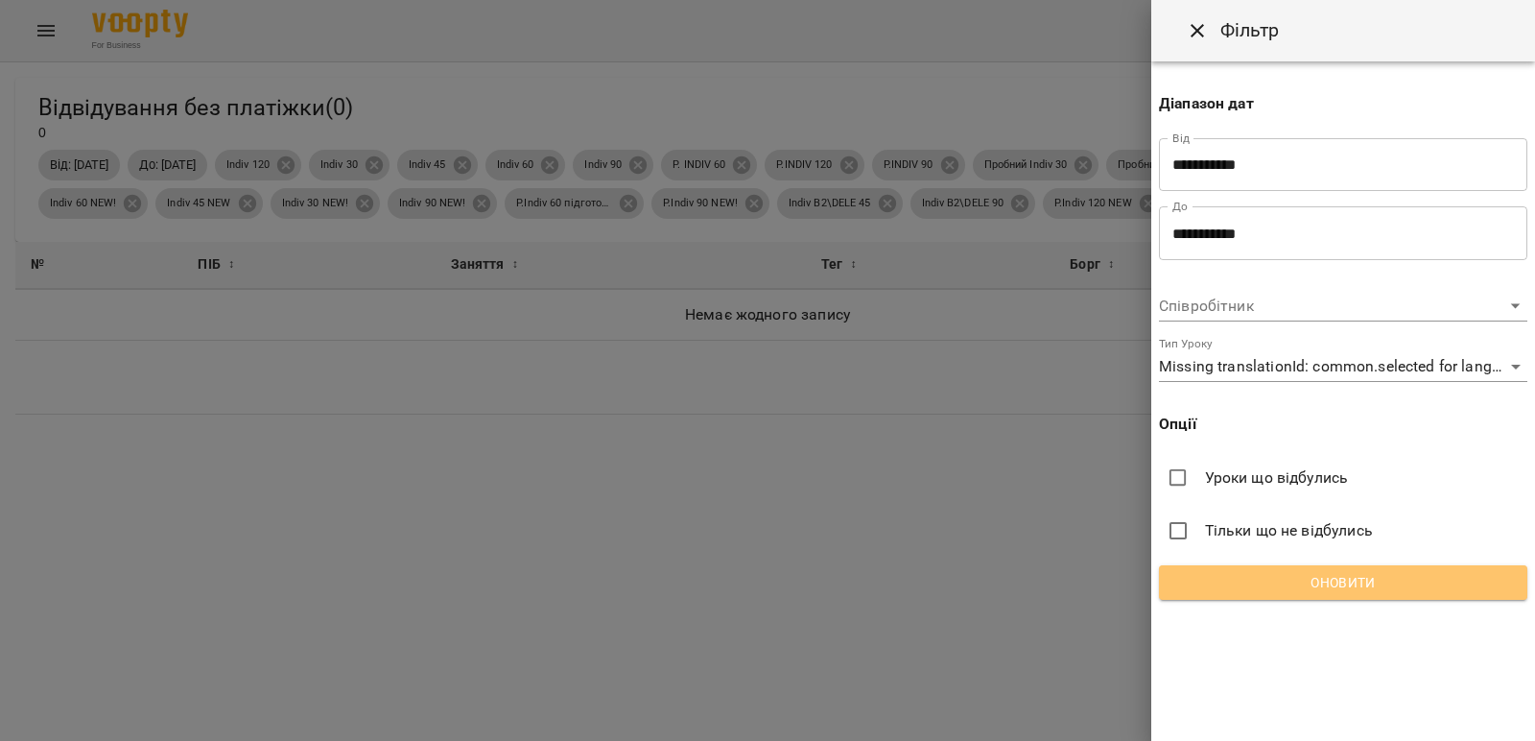
click at [1348, 585] on span "Оновити" at bounding box center [1344, 582] width 338 height 23
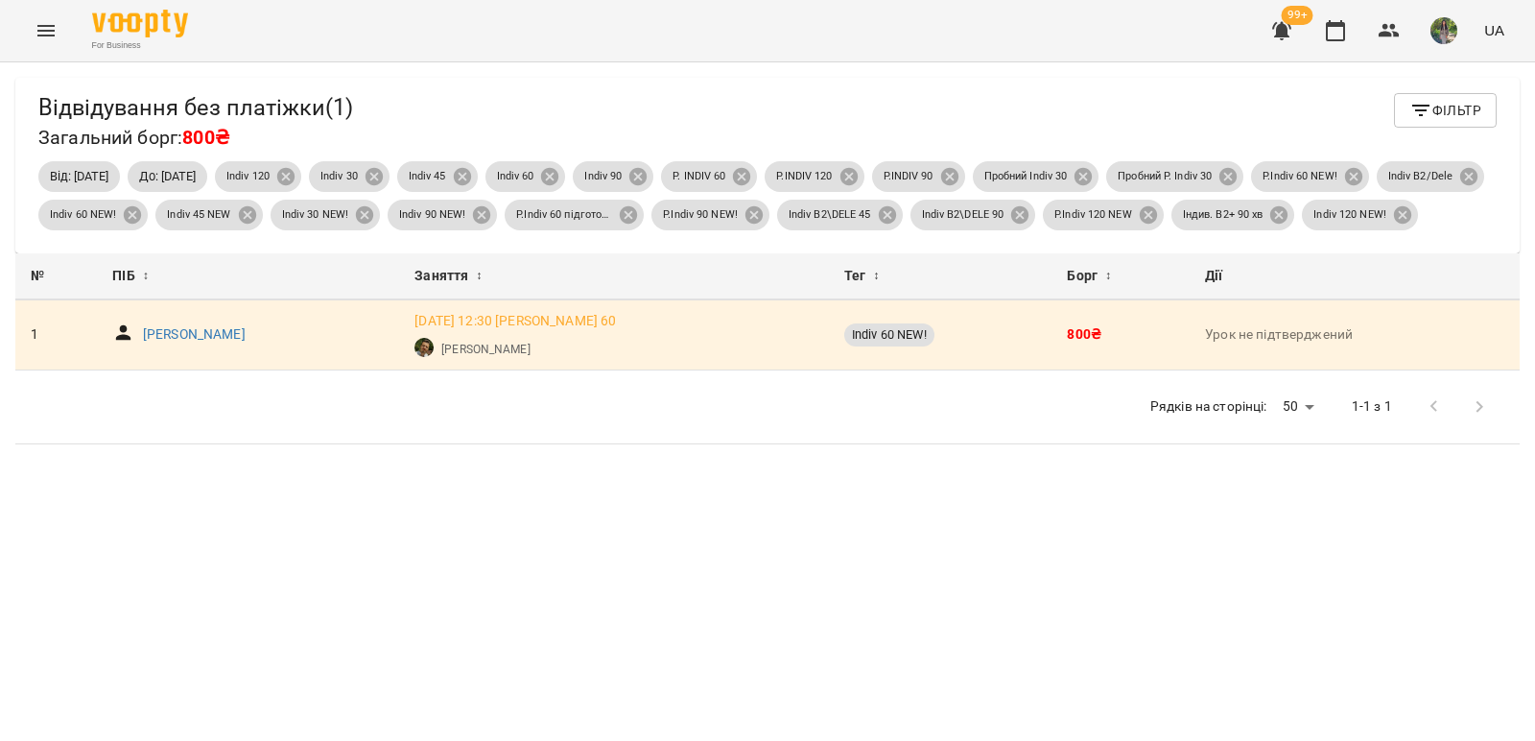
click at [1448, 111] on span "Фільтр" at bounding box center [1446, 110] width 72 height 23
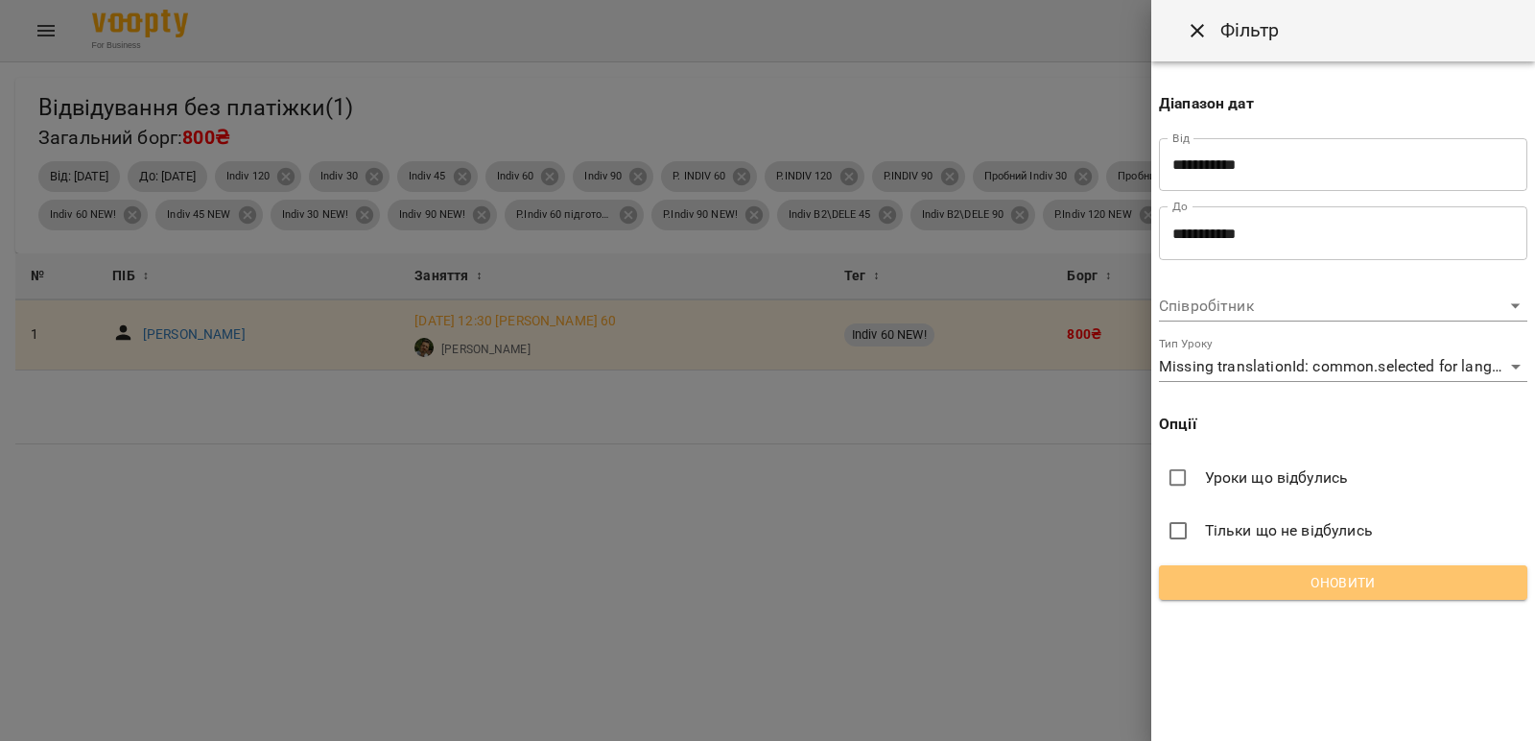
click at [1369, 589] on span "Оновити" at bounding box center [1344, 582] width 338 height 23
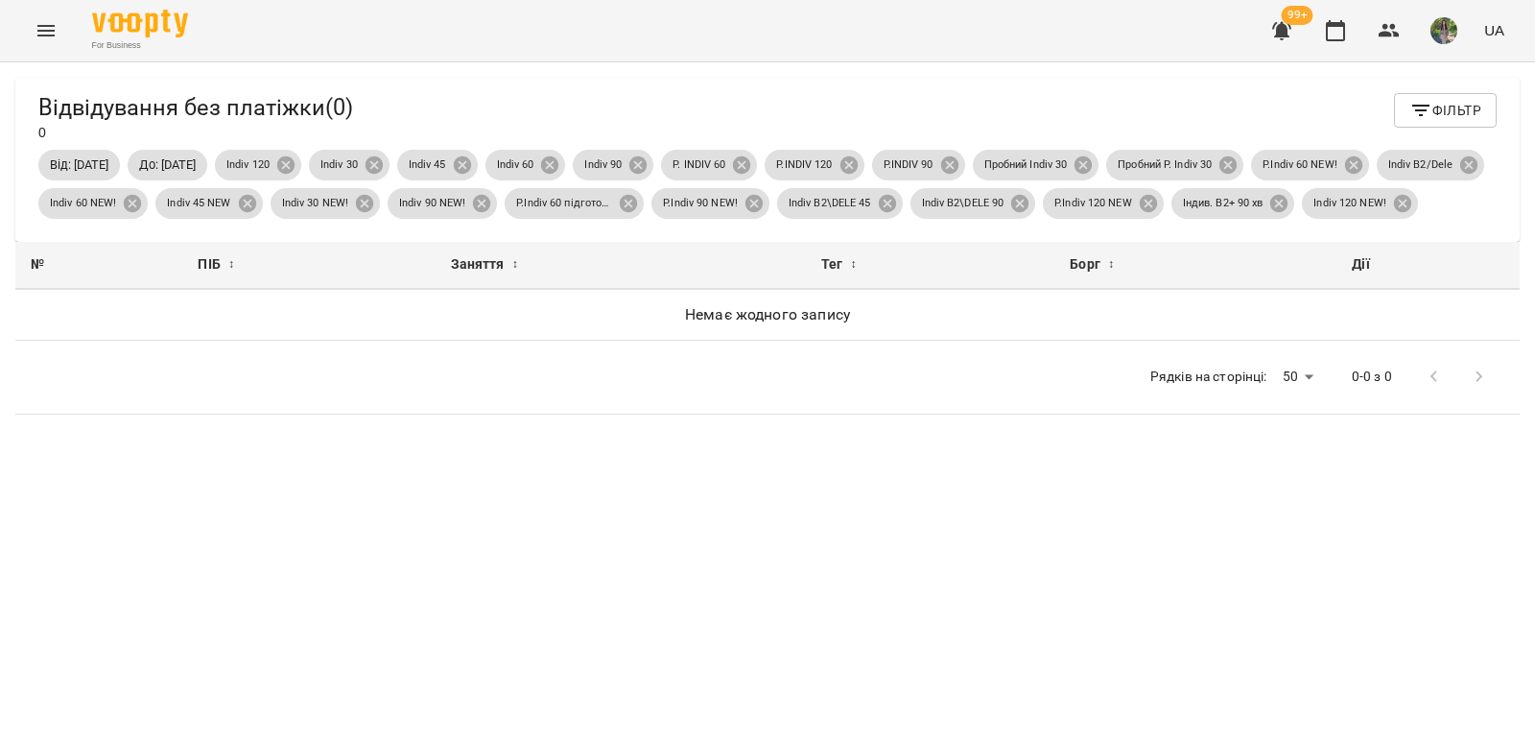
click at [1460, 107] on span "Фільтр" at bounding box center [1446, 110] width 72 height 23
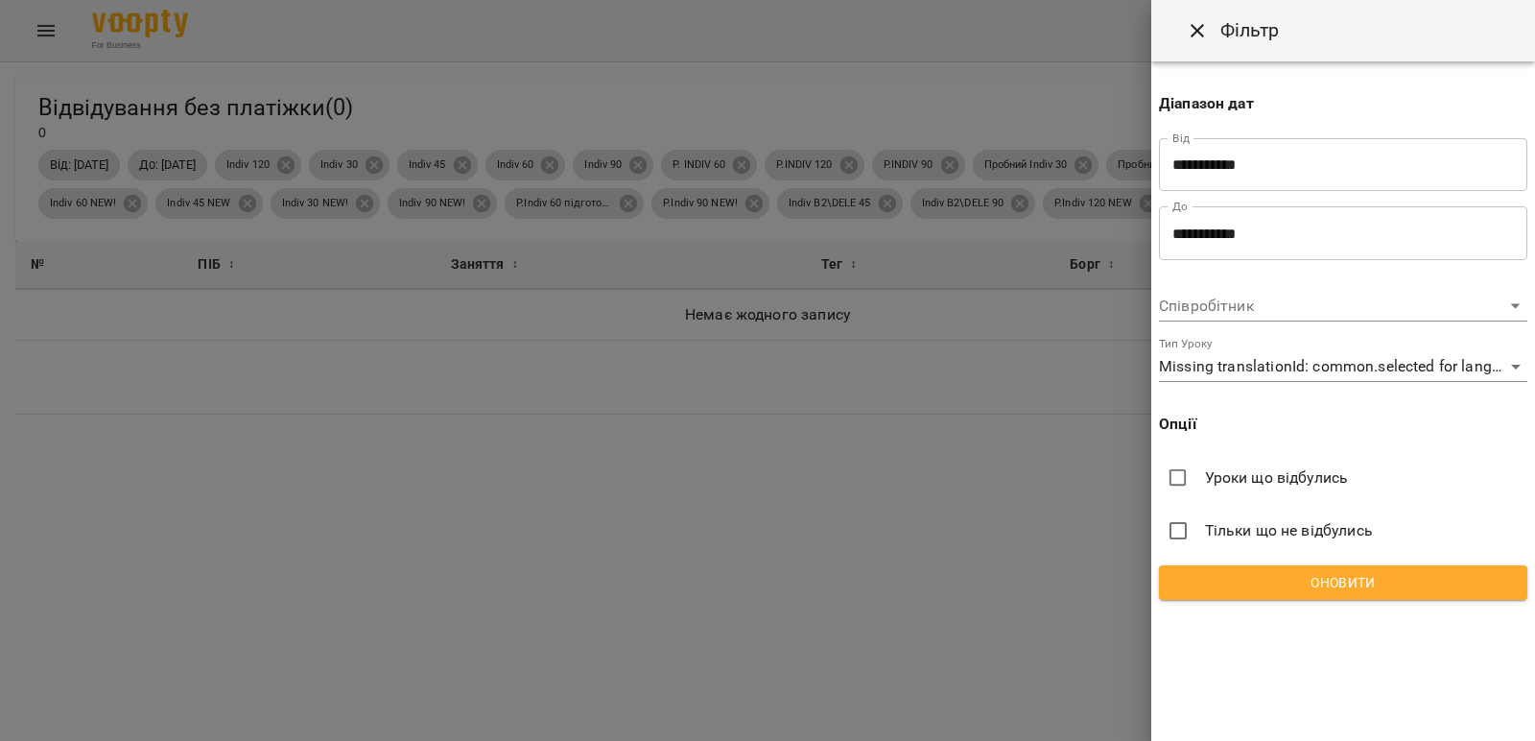
click at [1286, 178] on input "**********" at bounding box center [1343, 165] width 368 height 54
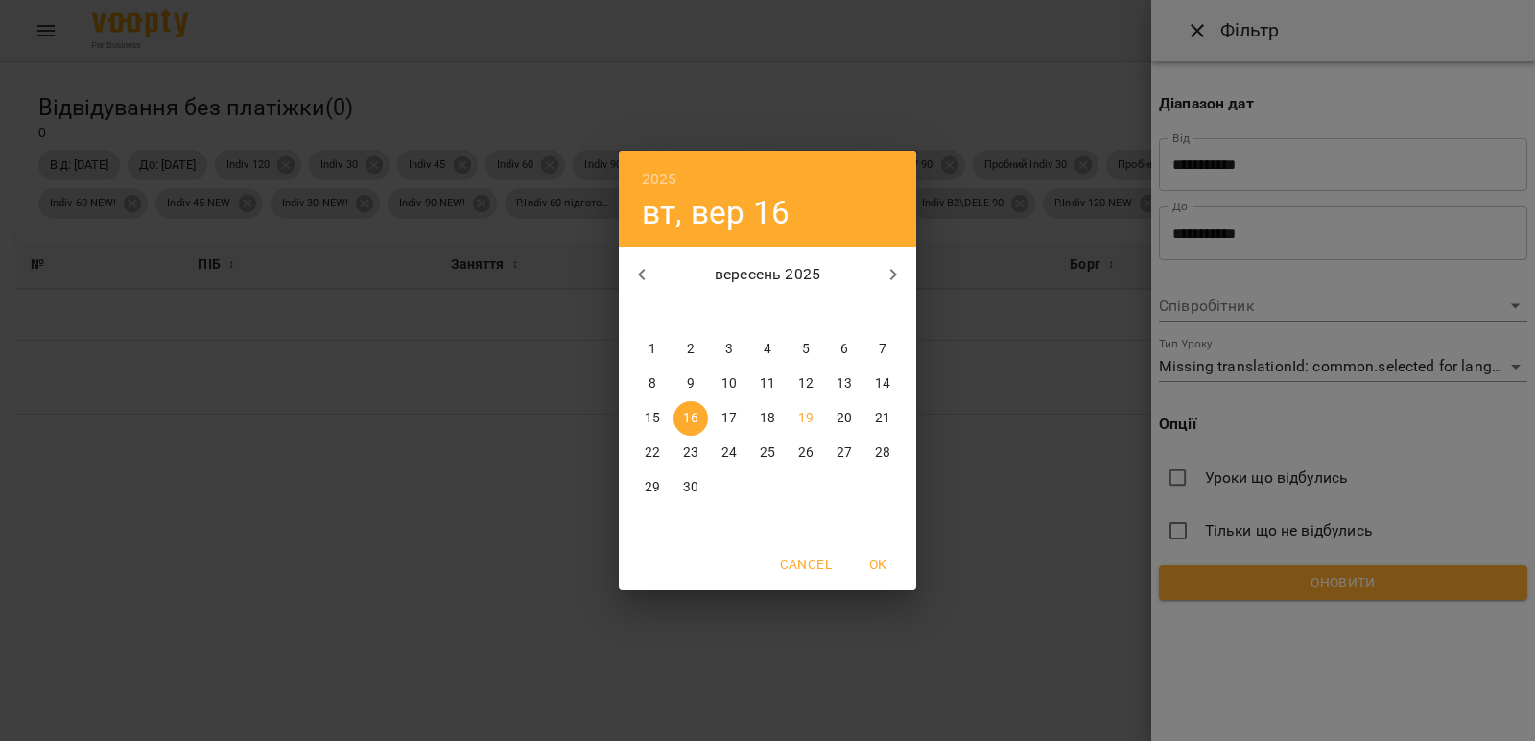
click at [729, 418] on p "17" at bounding box center [729, 418] width 15 height 19
type input "**********"
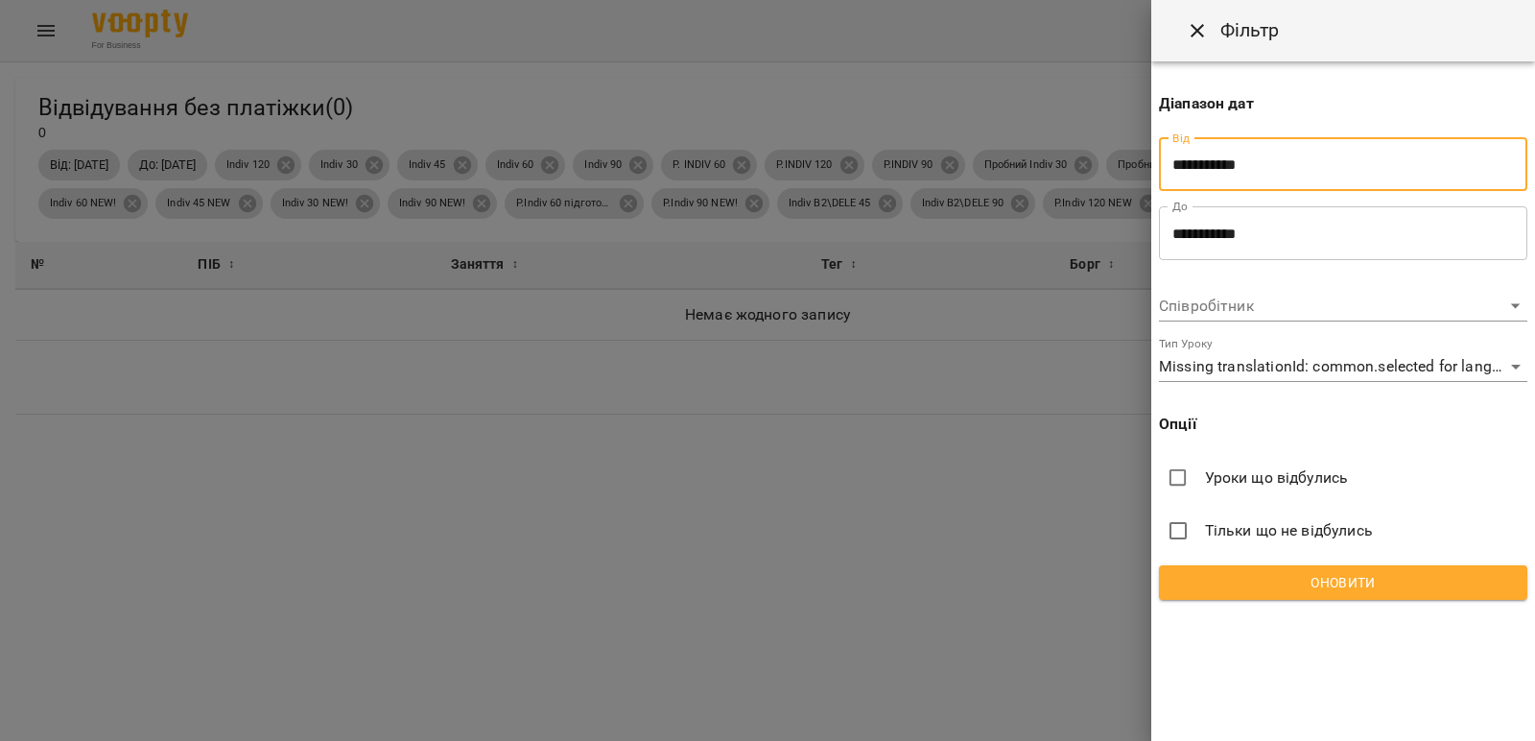
click at [1189, 244] on input "**********" at bounding box center [1343, 233] width 368 height 54
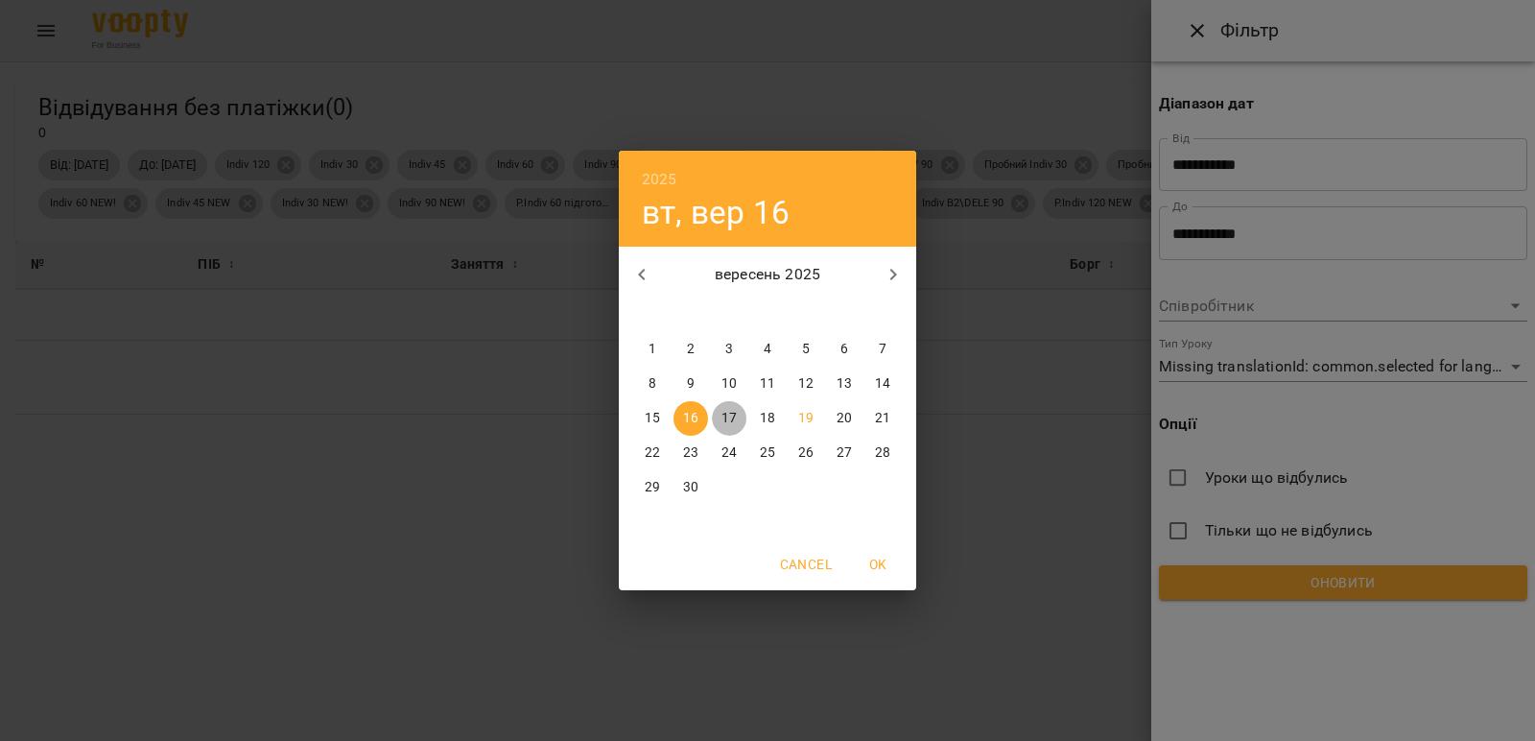
click at [732, 416] on p "17" at bounding box center [729, 418] width 15 height 19
type input "**********"
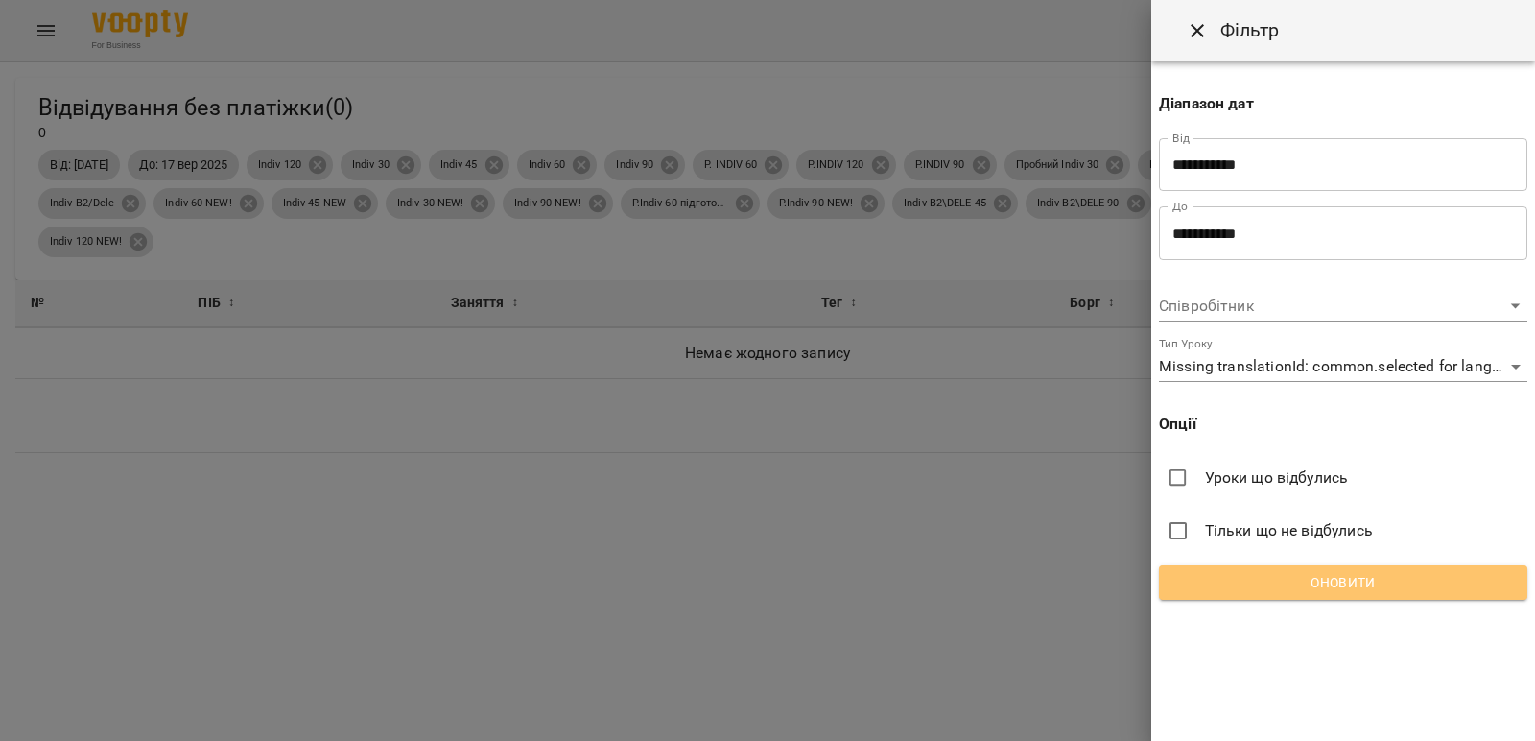
click at [1262, 578] on span "Оновити" at bounding box center [1344, 582] width 338 height 23
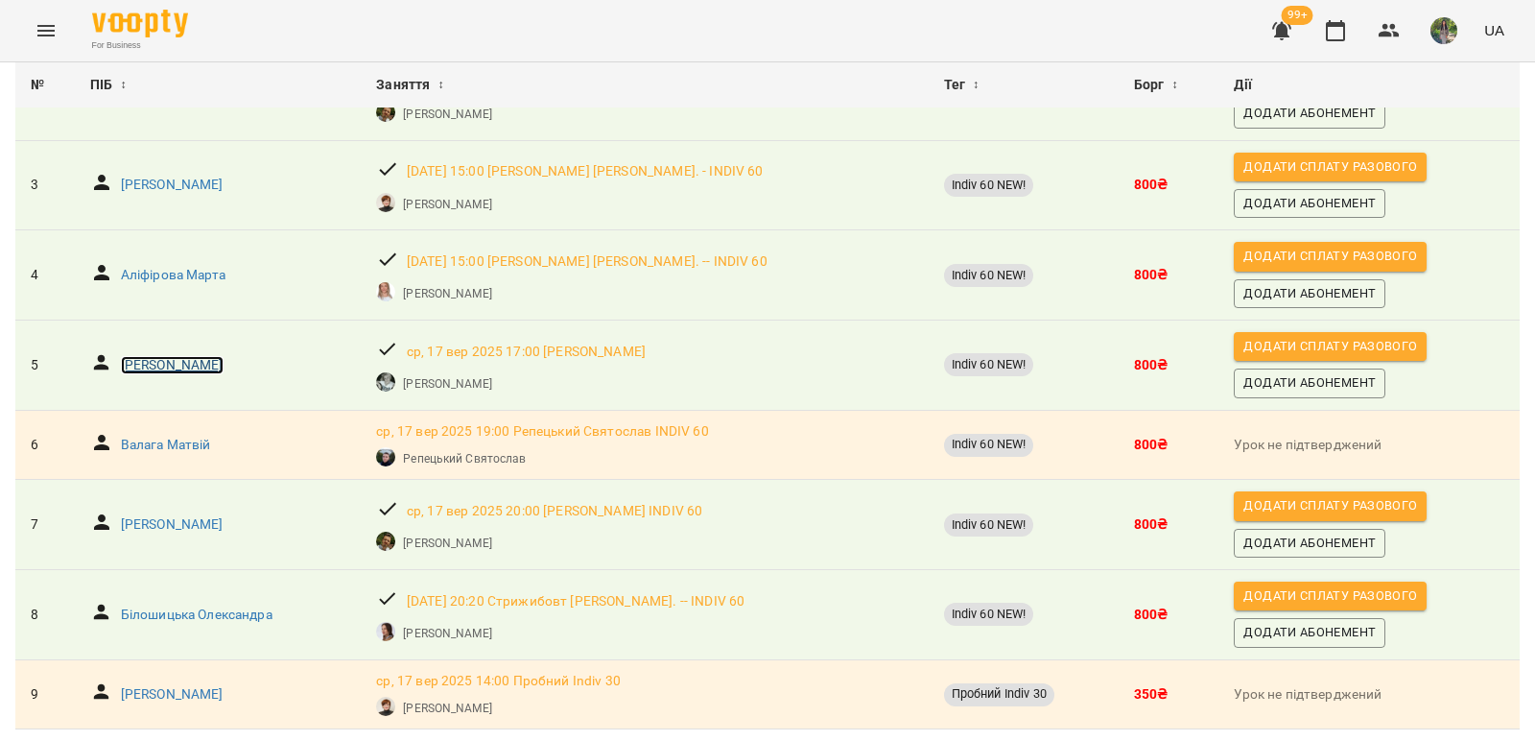
scroll to position [440, 0]
drag, startPoint x: 181, startPoint y: 379, endPoint x: 554, endPoint y: 407, distance: 373.4
click at [555, 442] on div "Репецький Святослав" at bounding box center [644, 456] width 544 height 29
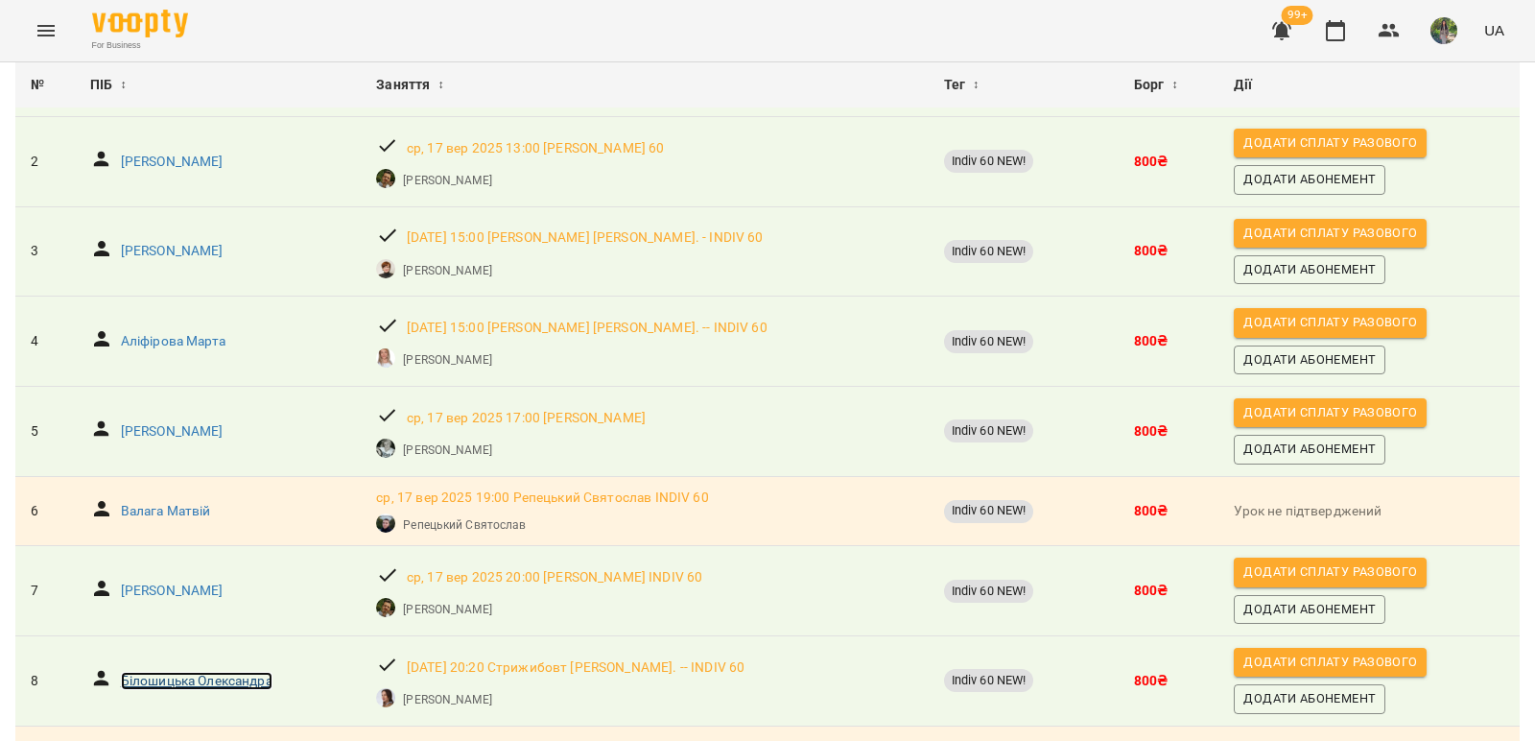
scroll to position [0, 0]
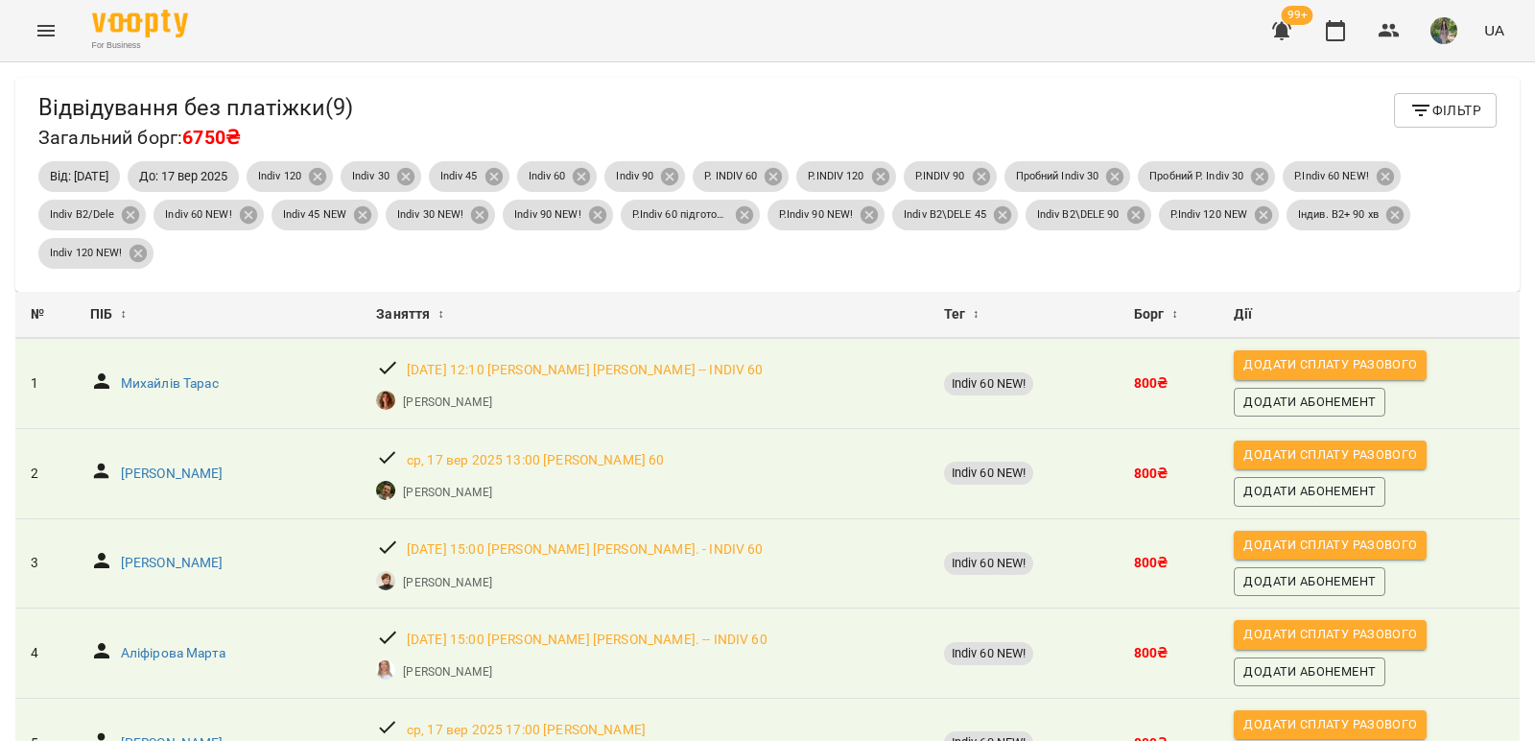
click at [1449, 111] on span "Фільтр" at bounding box center [1446, 110] width 72 height 23
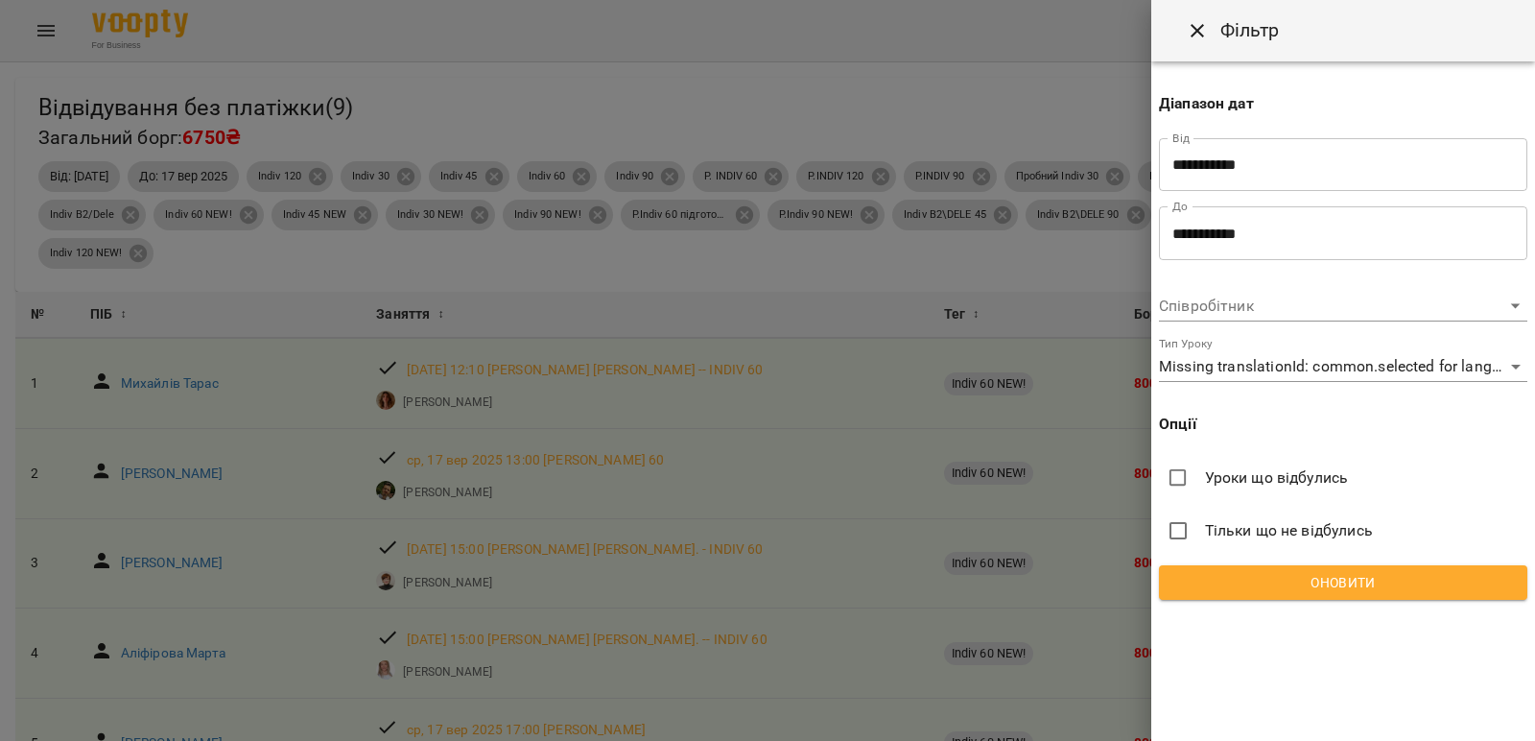
click at [1356, 577] on span "Оновити" at bounding box center [1344, 582] width 338 height 23
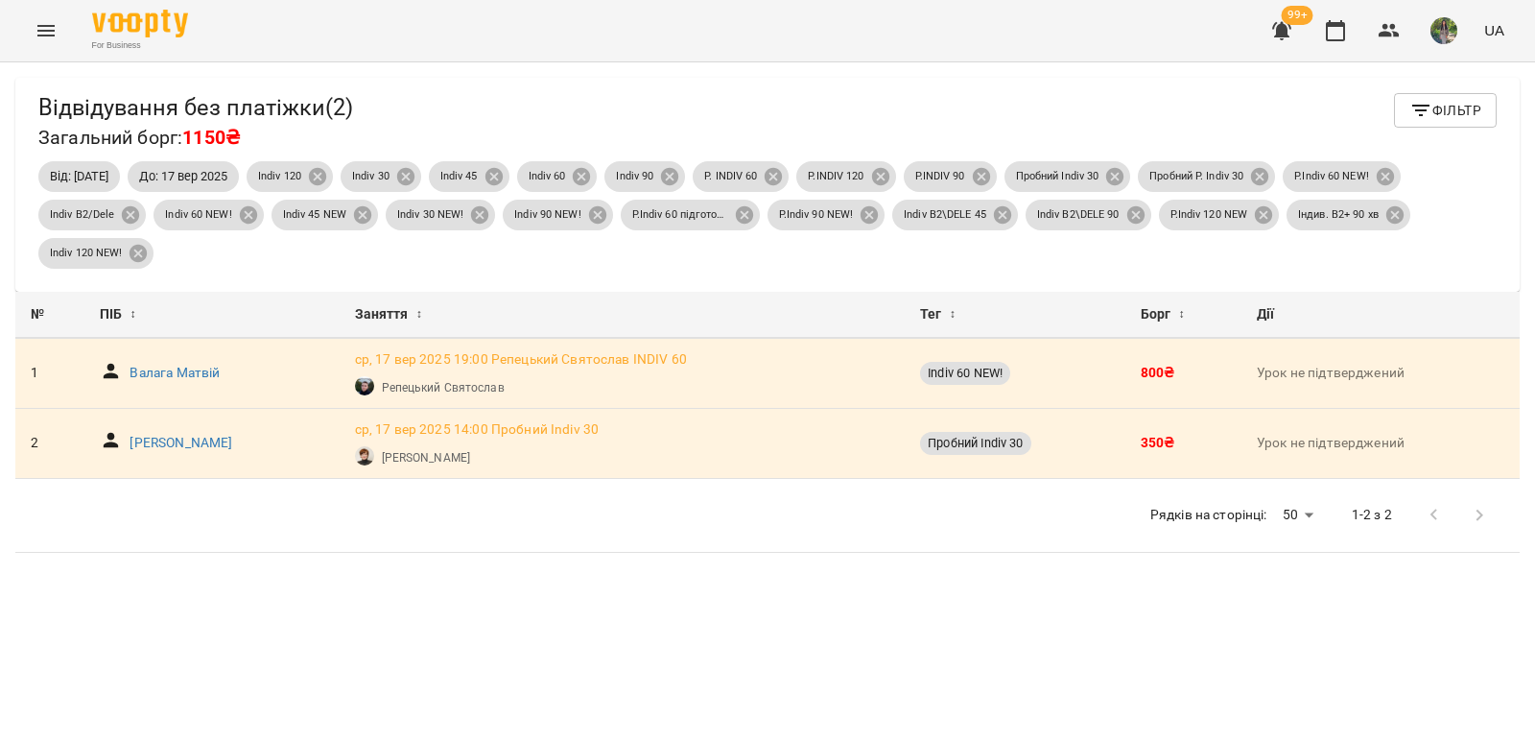
click at [1461, 104] on span "Фільтр" at bounding box center [1446, 110] width 72 height 23
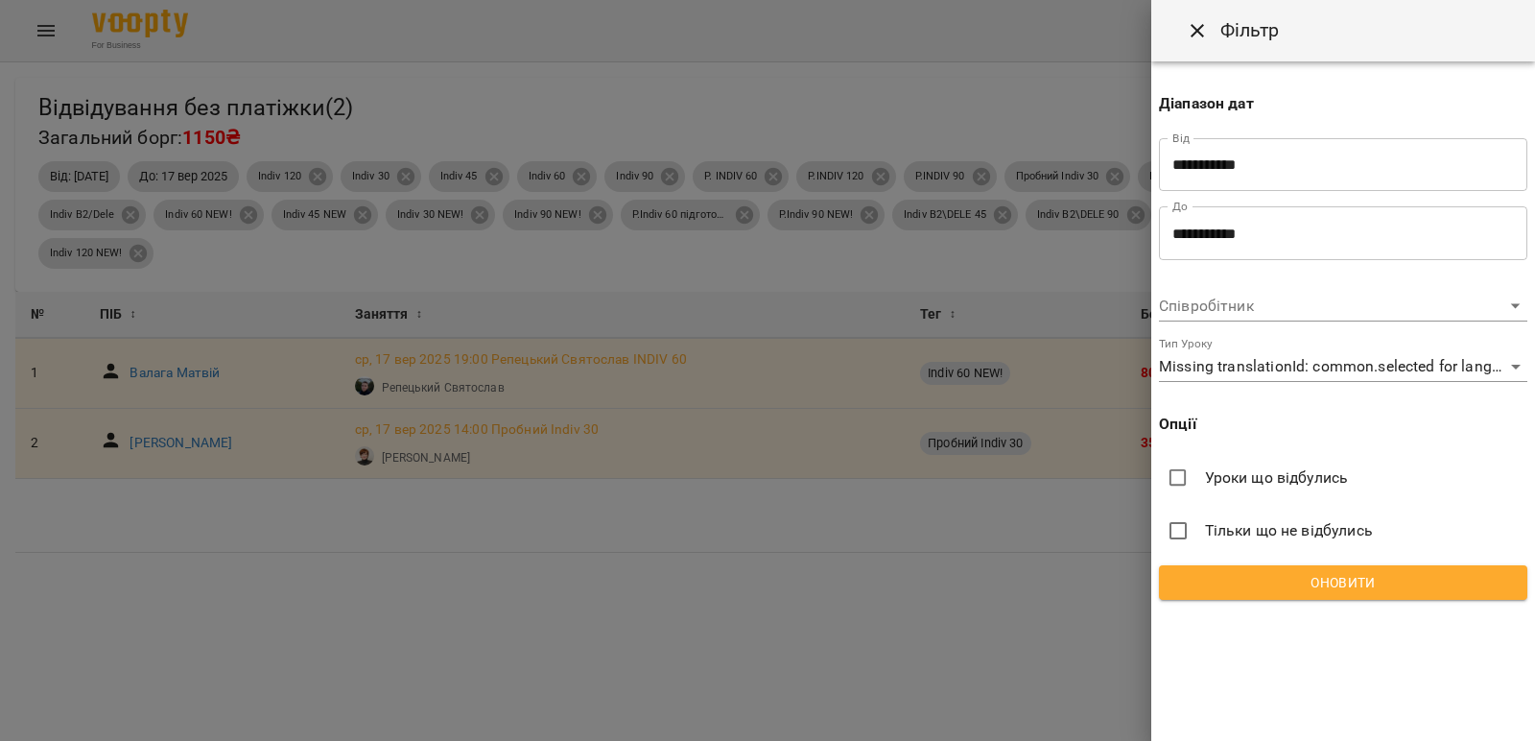
click at [1381, 582] on span "Оновити" at bounding box center [1344, 582] width 338 height 23
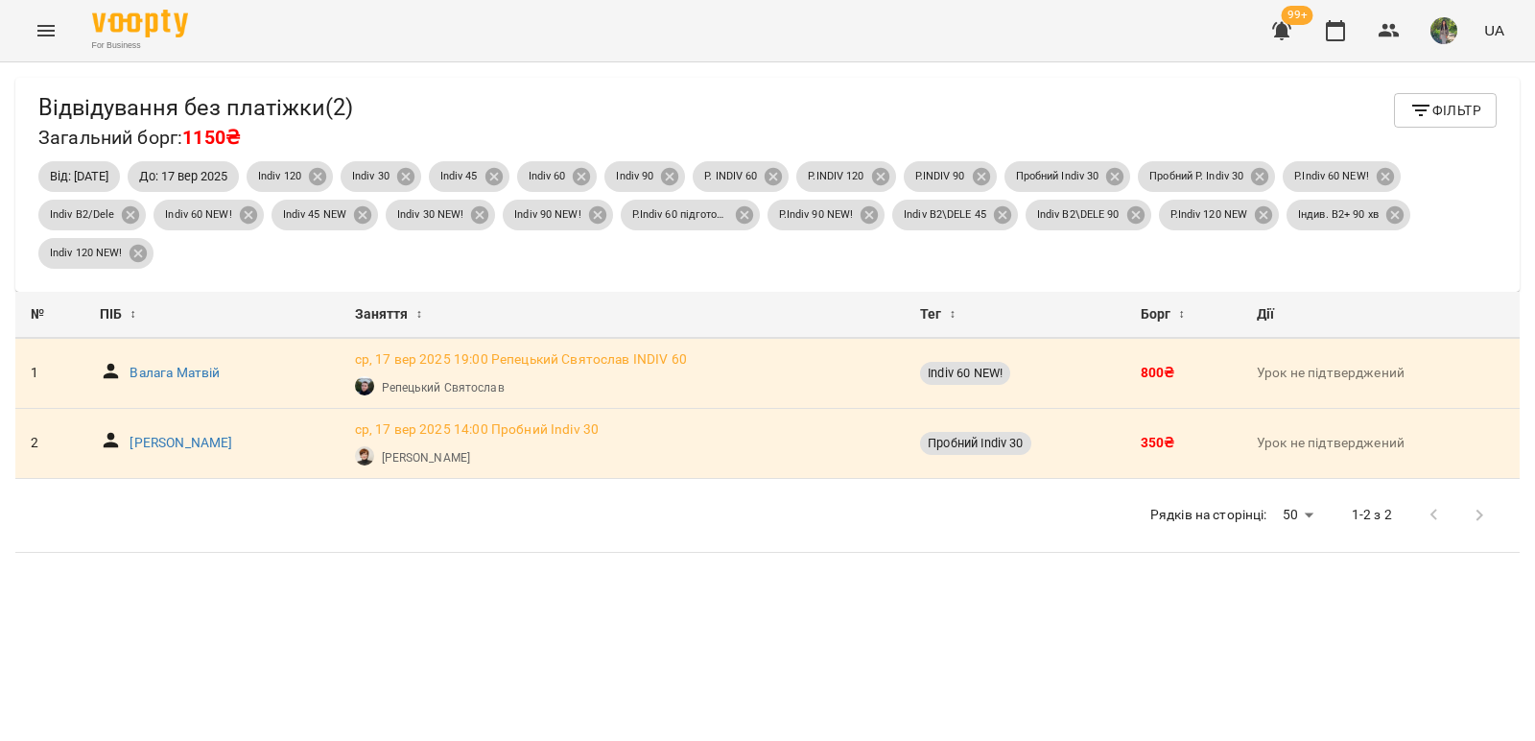
click at [1446, 101] on span "Фільтр" at bounding box center [1446, 110] width 72 height 23
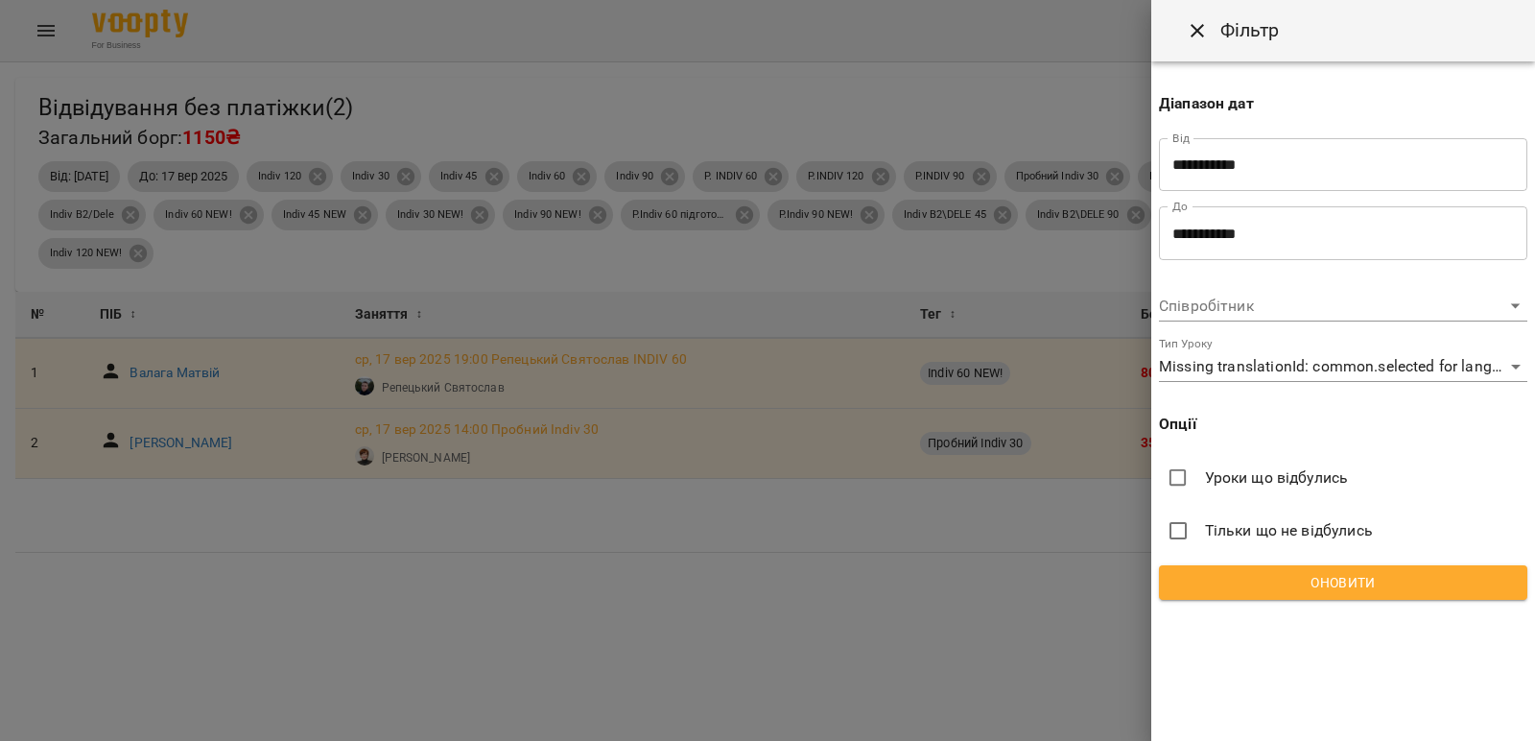
click at [1322, 154] on input "**********" at bounding box center [1343, 165] width 368 height 54
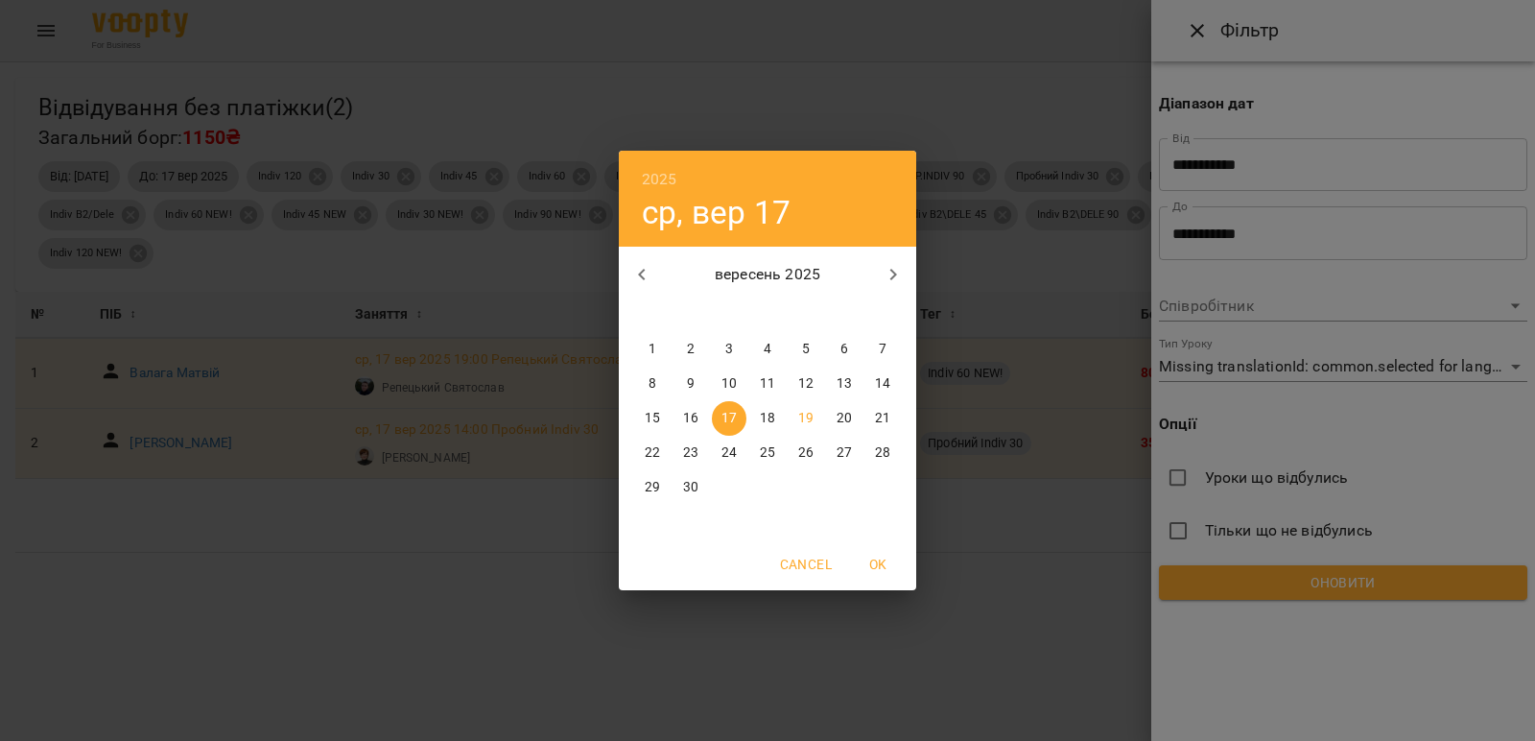
click at [774, 418] on p "18" at bounding box center [767, 418] width 15 height 19
type input "**********"
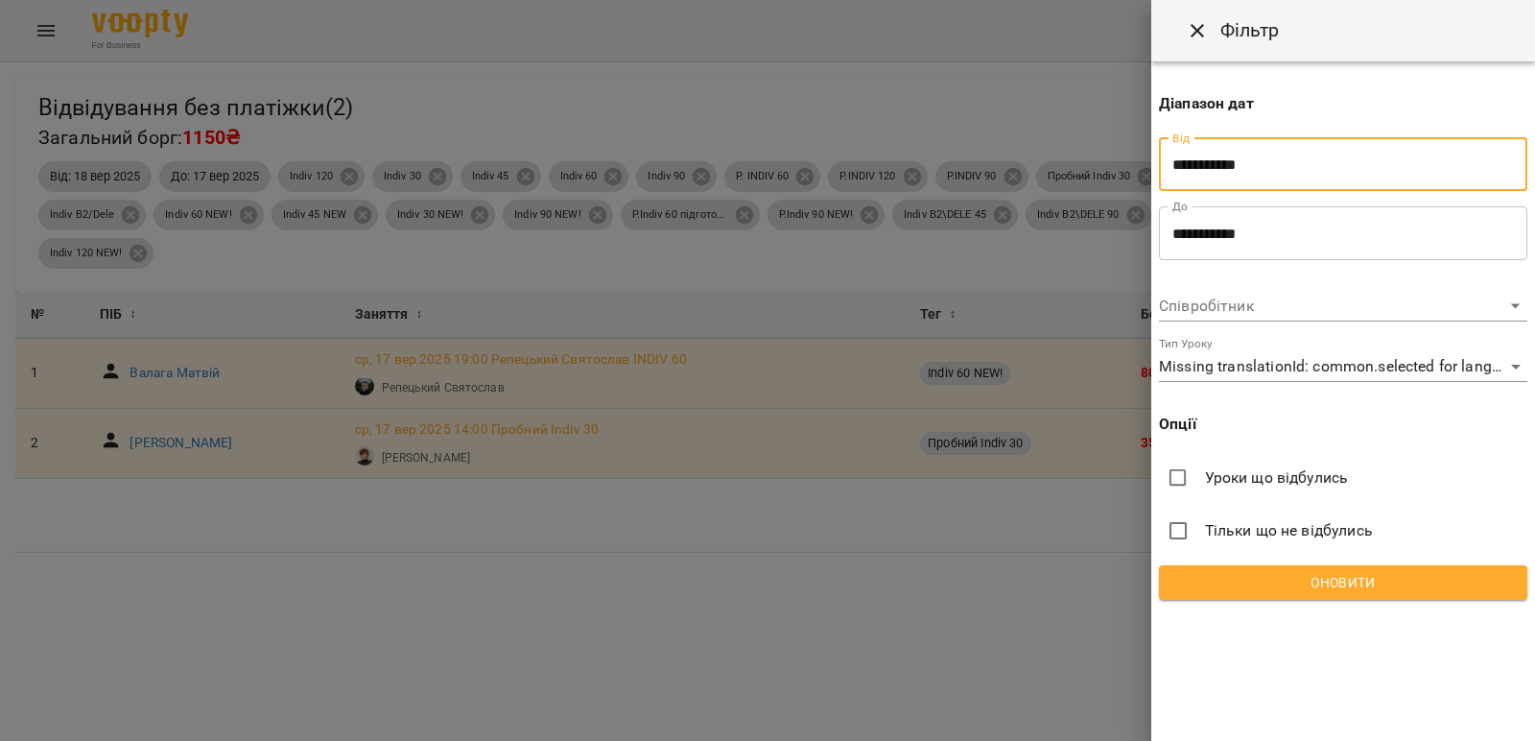
click at [1308, 242] on input "**********" at bounding box center [1343, 233] width 368 height 54
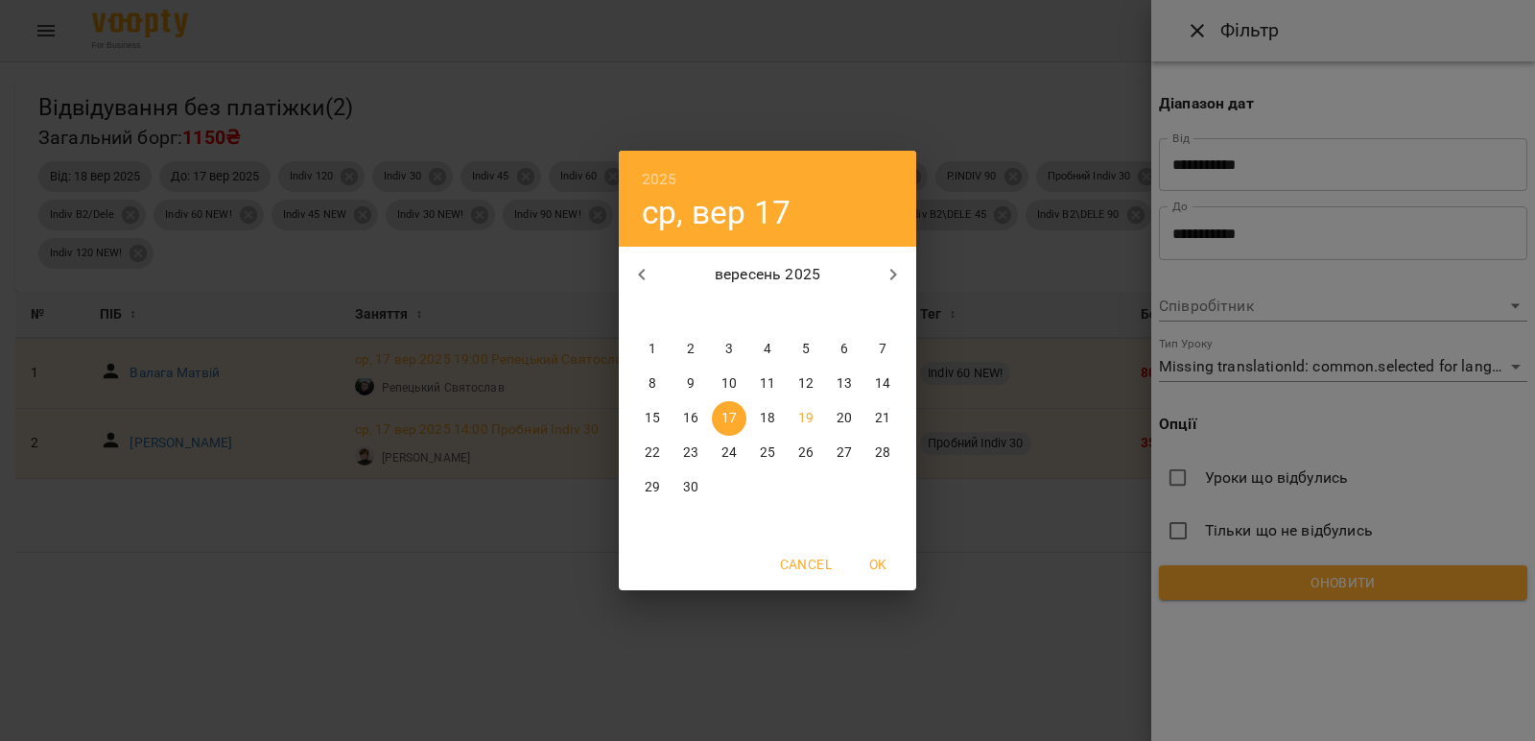
click at [772, 417] on p "18" at bounding box center [767, 418] width 15 height 19
type input "**********"
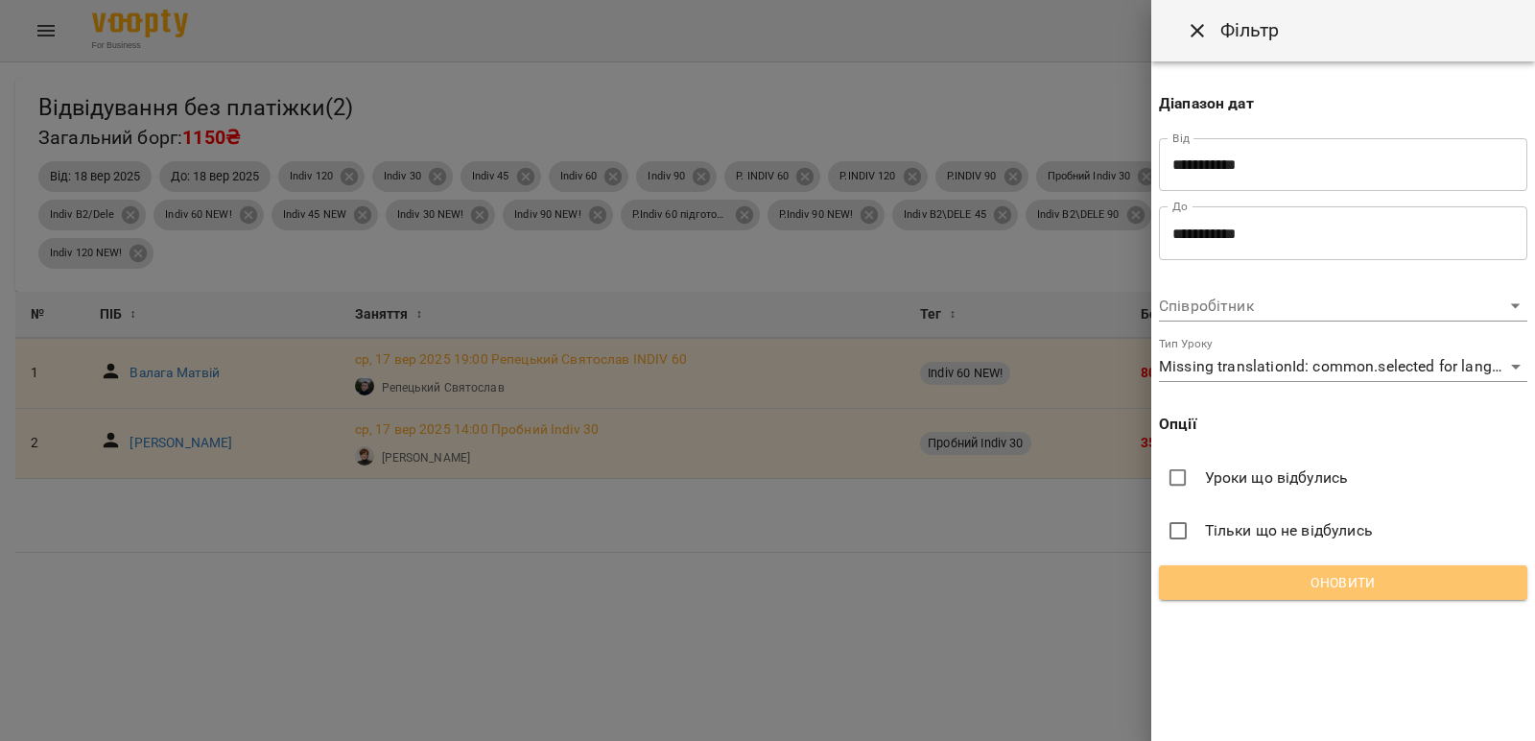
click at [1387, 591] on span "Оновити" at bounding box center [1344, 582] width 338 height 23
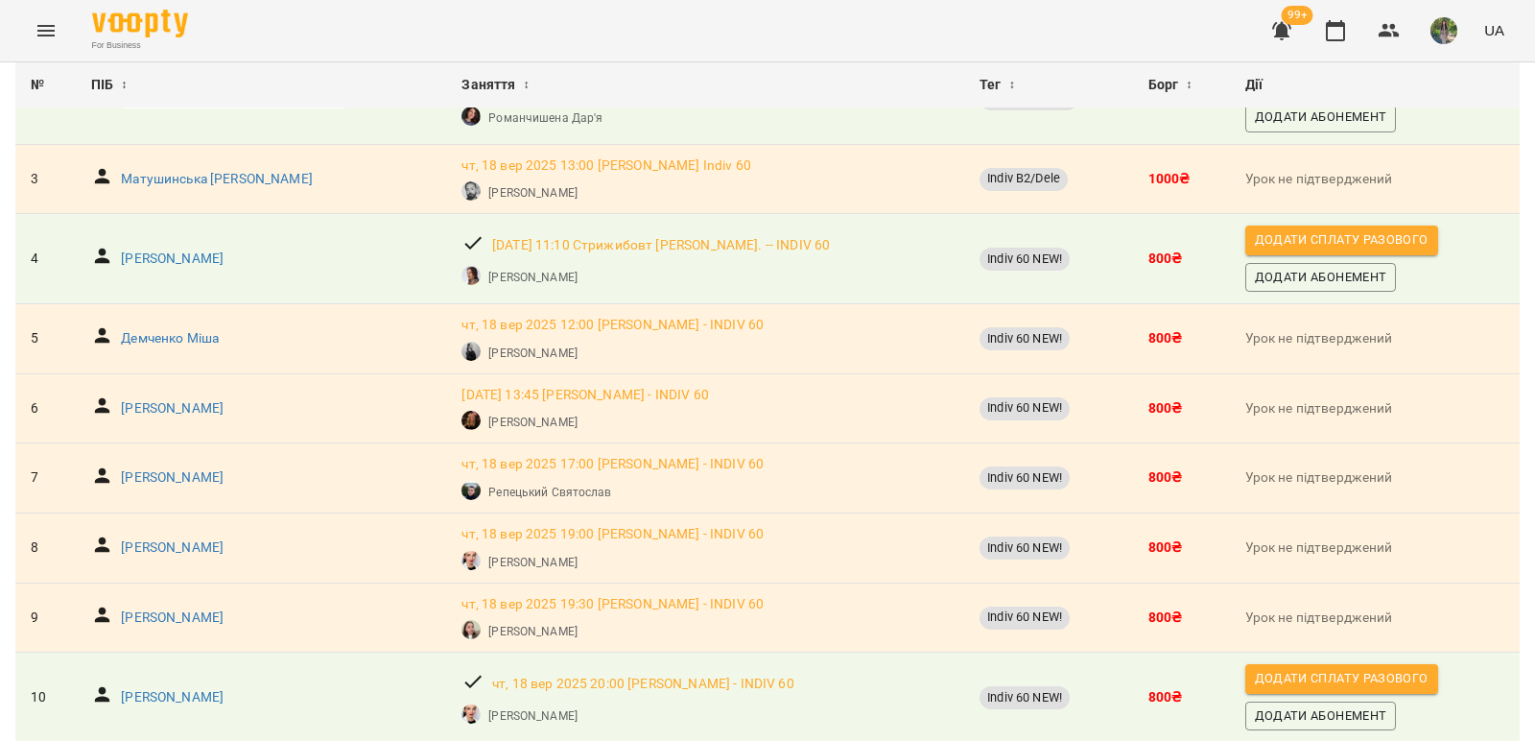
scroll to position [384, 0]
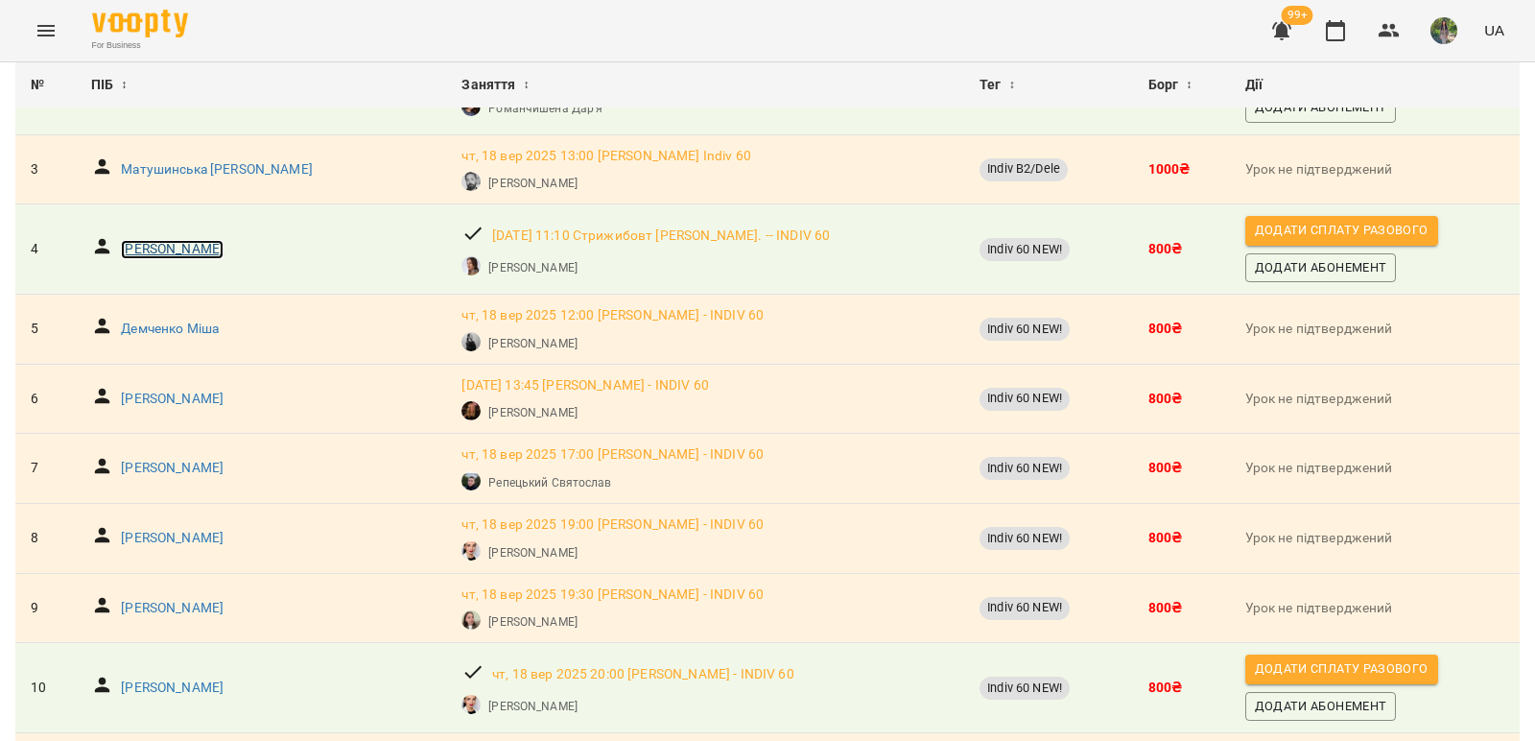
drag, startPoint x: 604, startPoint y: 236, endPoint x: 154, endPoint y: 249, distance: 450.2
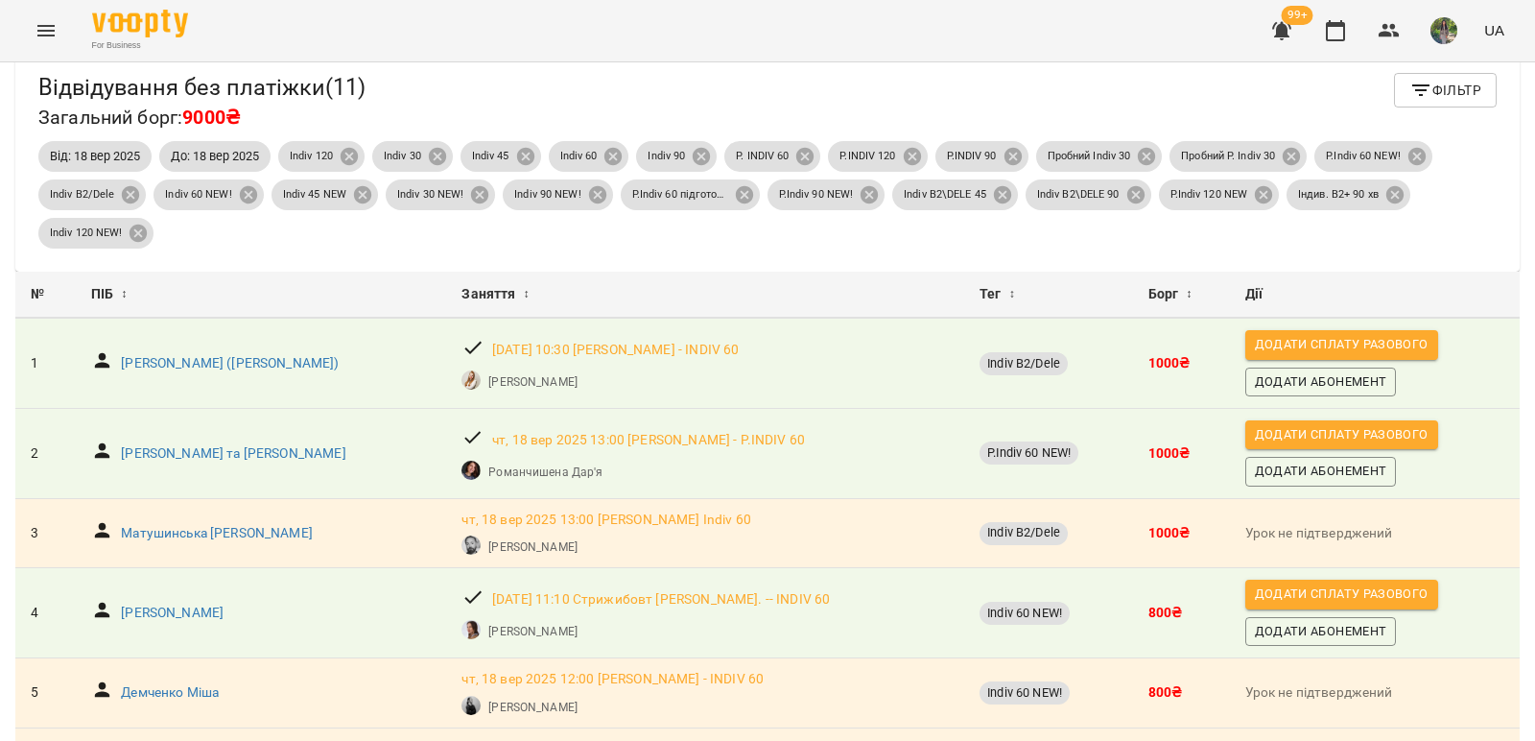
scroll to position [0, 0]
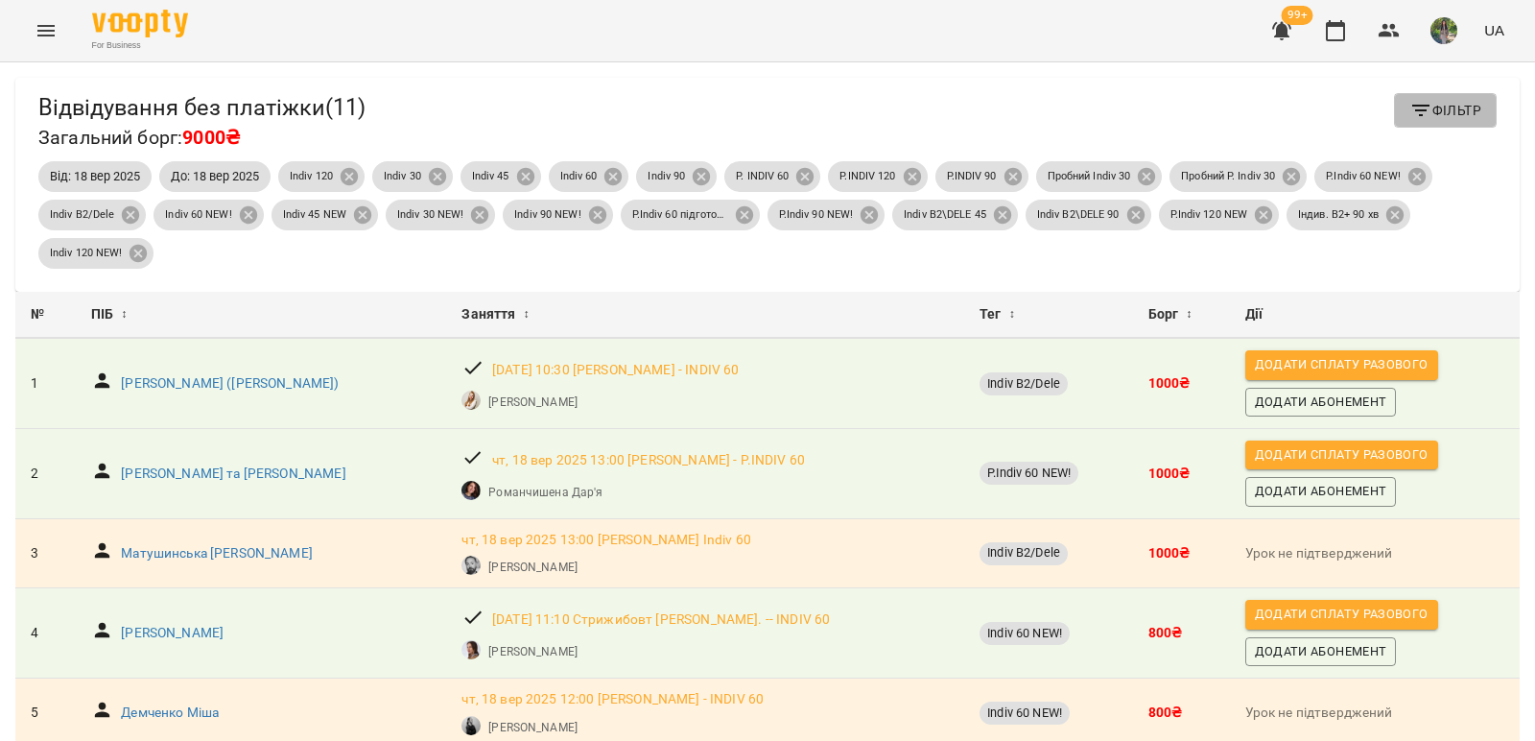
click at [1451, 115] on span "Фільтр" at bounding box center [1446, 110] width 72 height 23
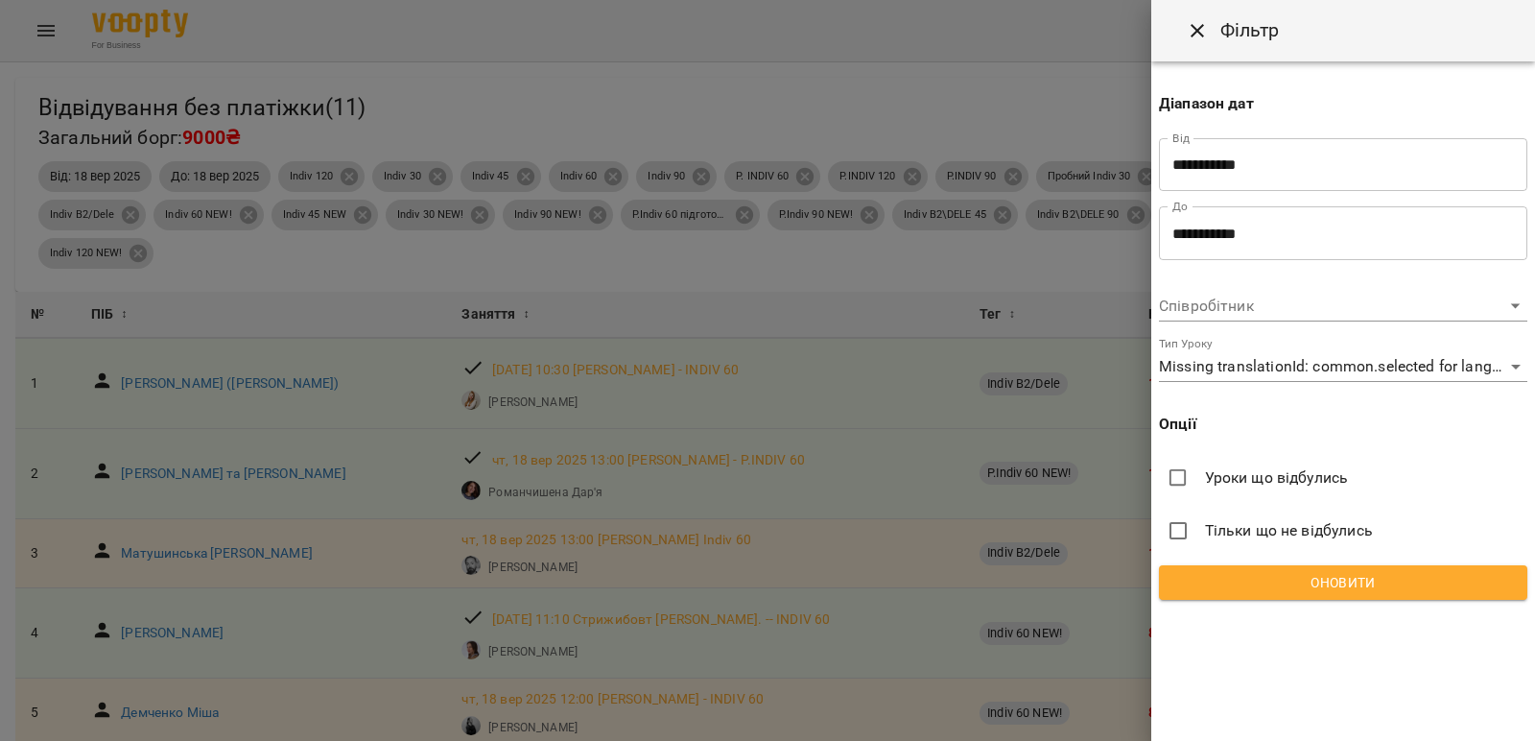
click at [1353, 232] on input "**********" at bounding box center [1343, 233] width 368 height 54
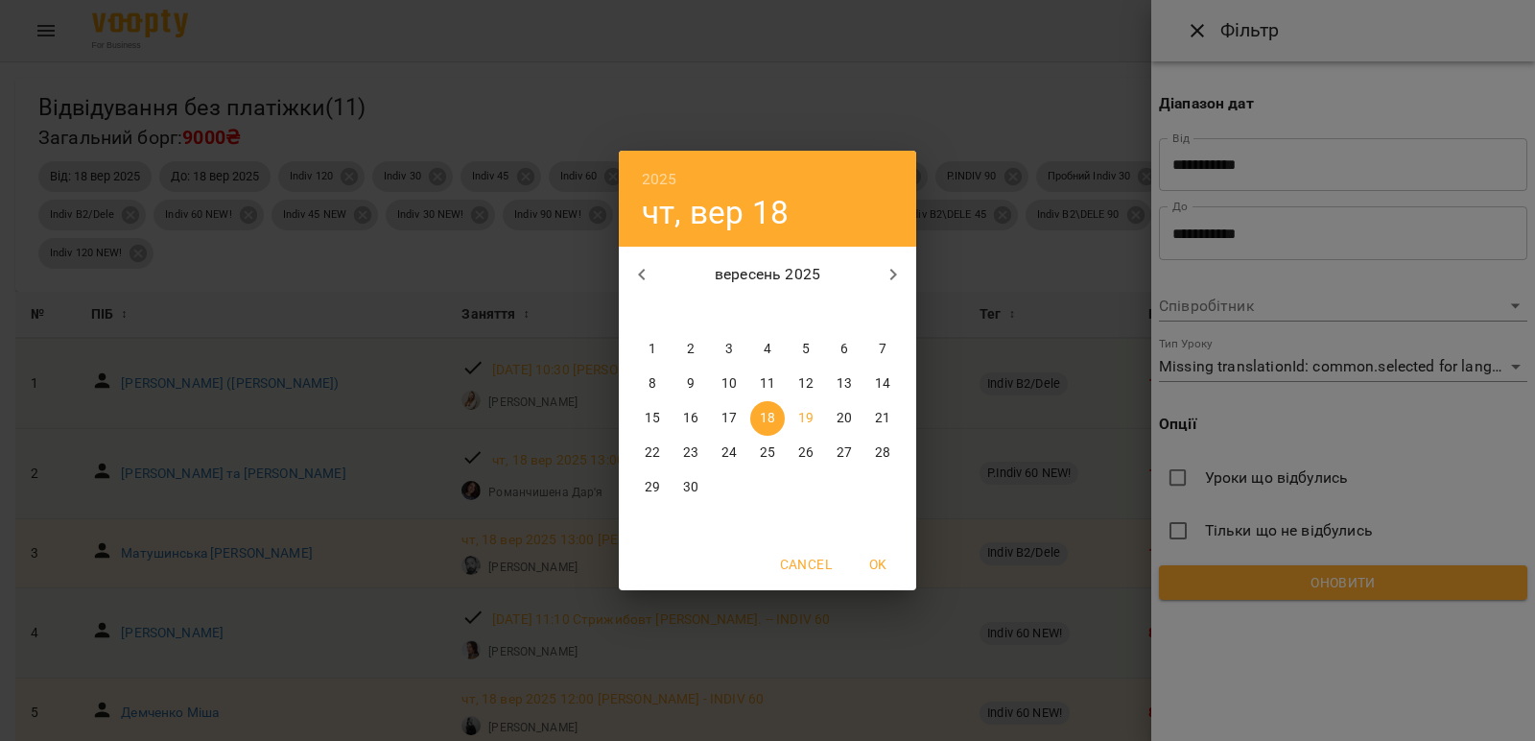
click at [806, 417] on p "19" at bounding box center [805, 418] width 15 height 19
type input "**********"
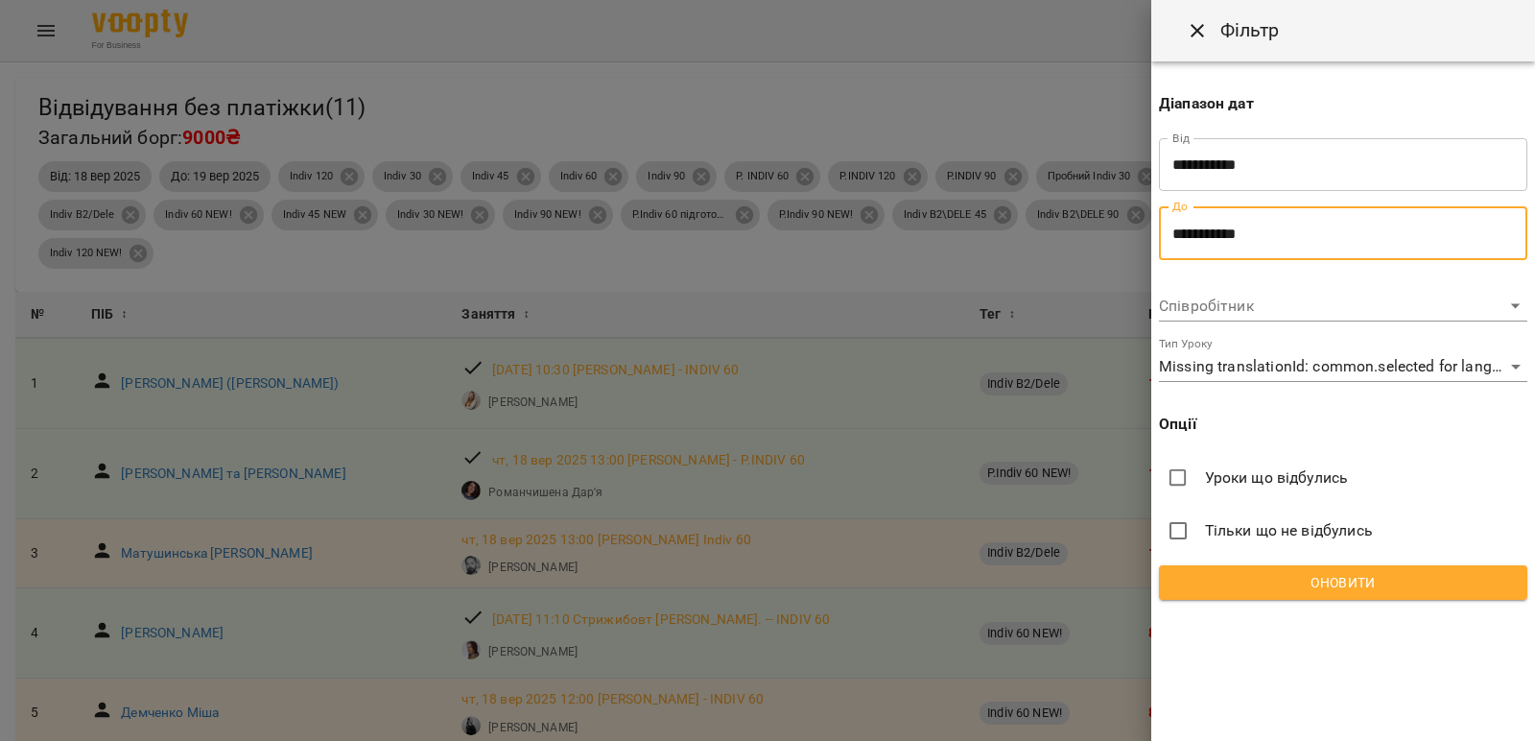
click at [1380, 581] on span "Оновити" at bounding box center [1344, 582] width 338 height 23
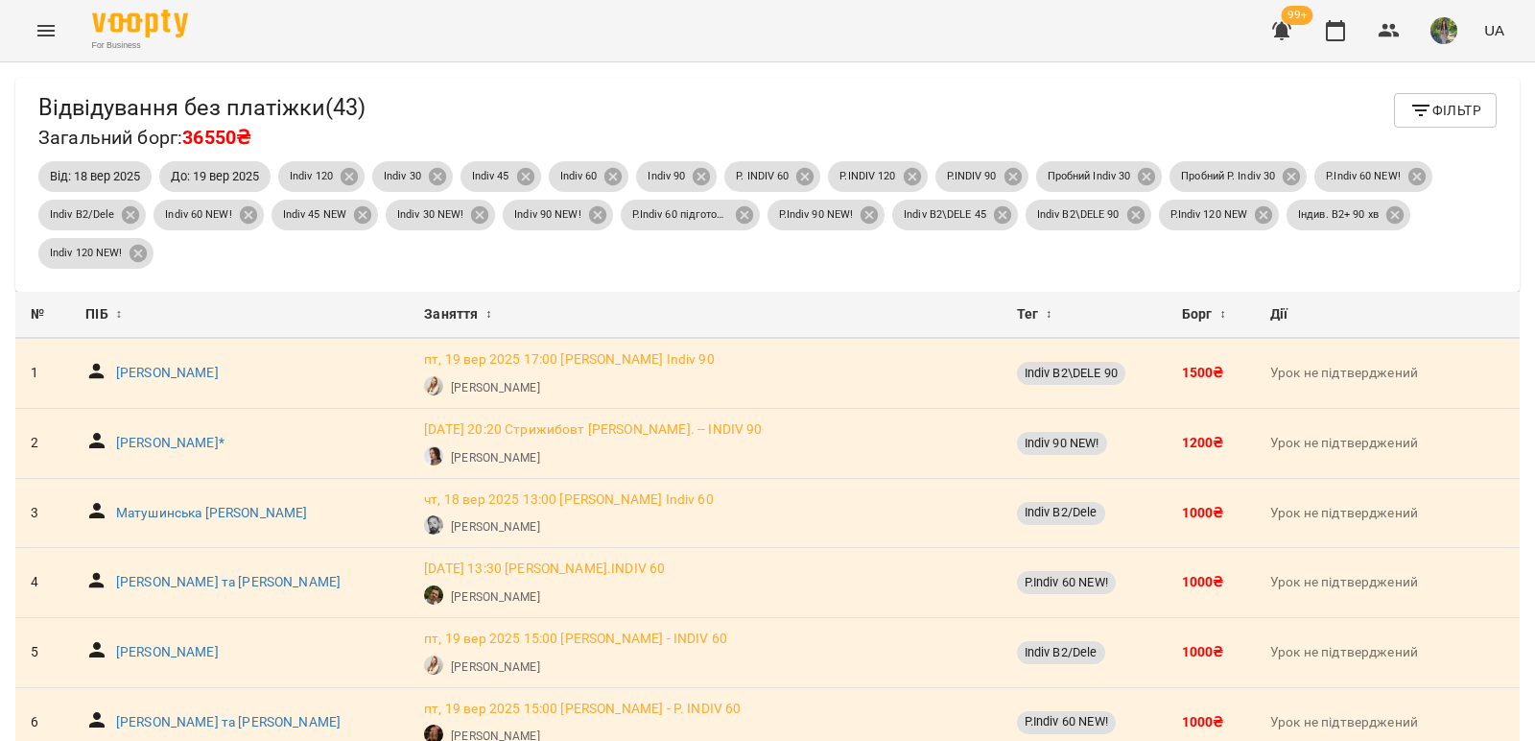
click at [1432, 117] on span "Фільтр" at bounding box center [1446, 110] width 72 height 23
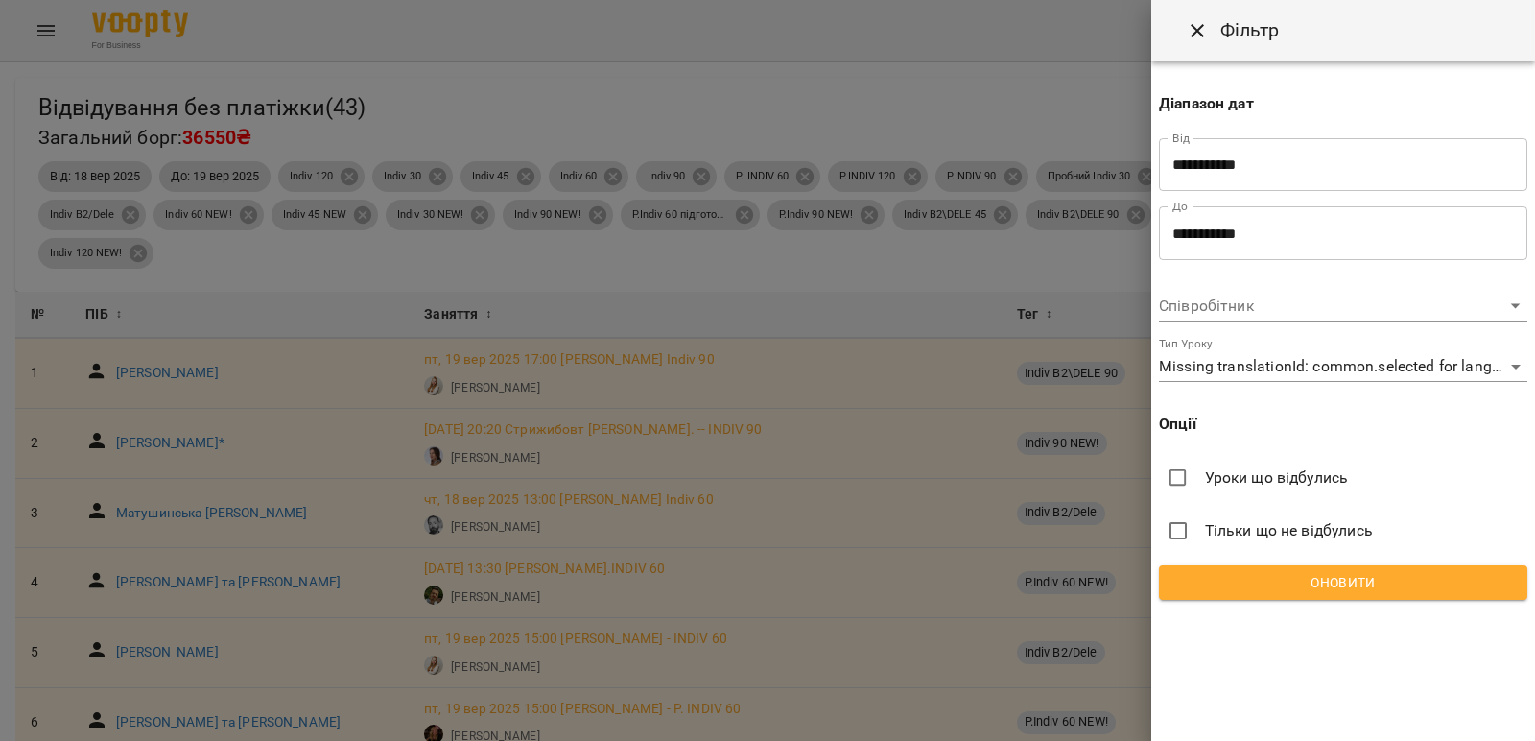
click at [1298, 169] on input "**********" at bounding box center [1343, 165] width 368 height 54
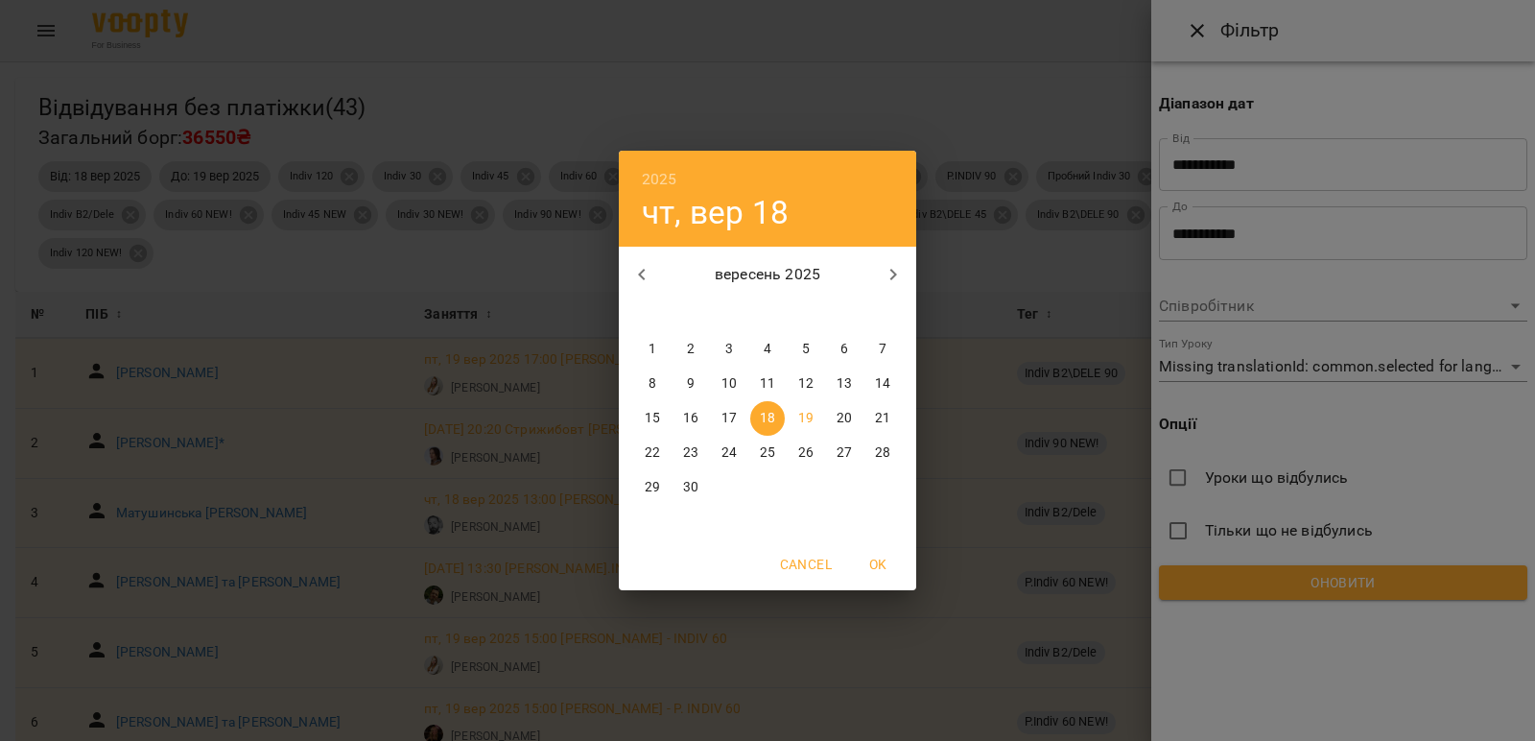
click at [653, 419] on p "15" at bounding box center [652, 418] width 15 height 19
type input "**********"
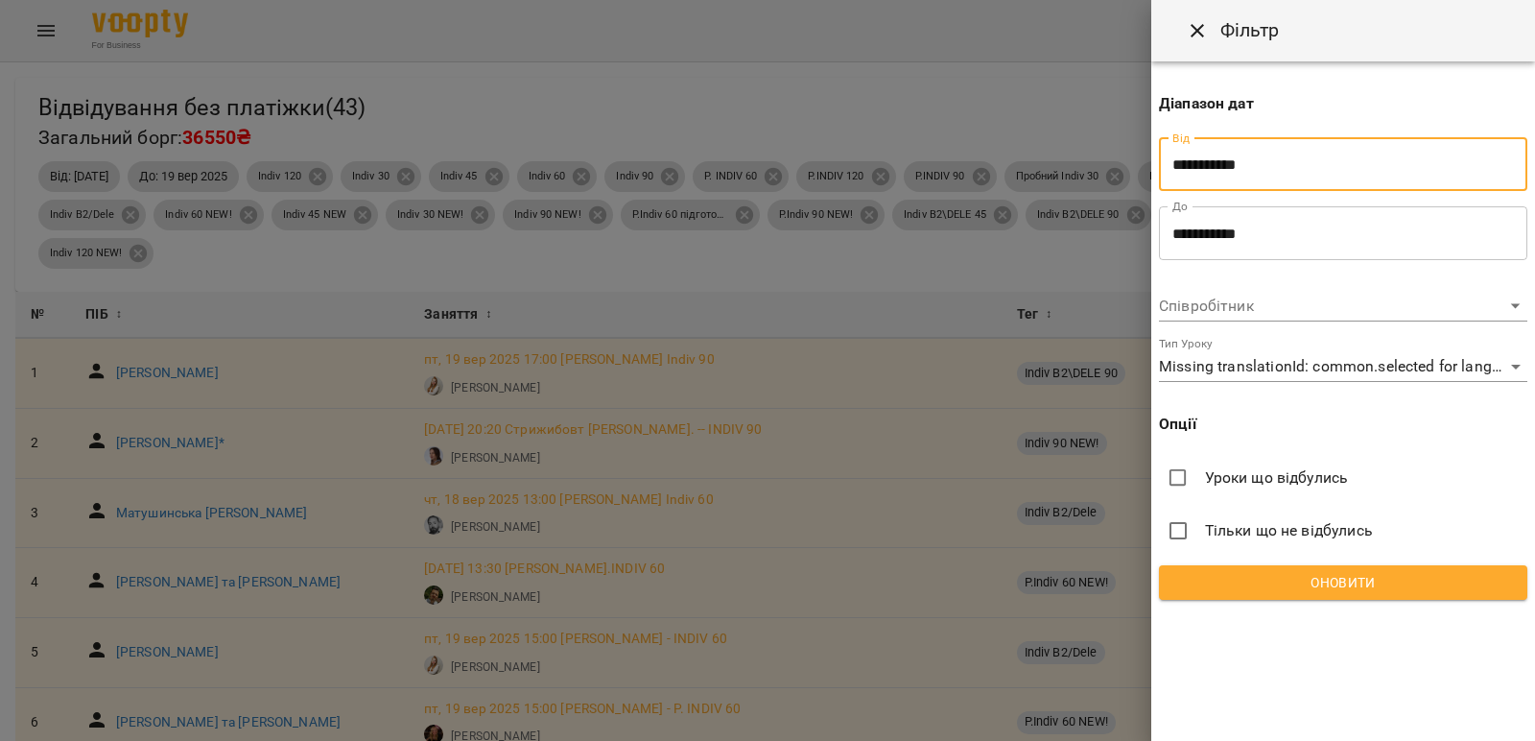
click at [1370, 588] on span "Оновити" at bounding box center [1344, 582] width 338 height 23
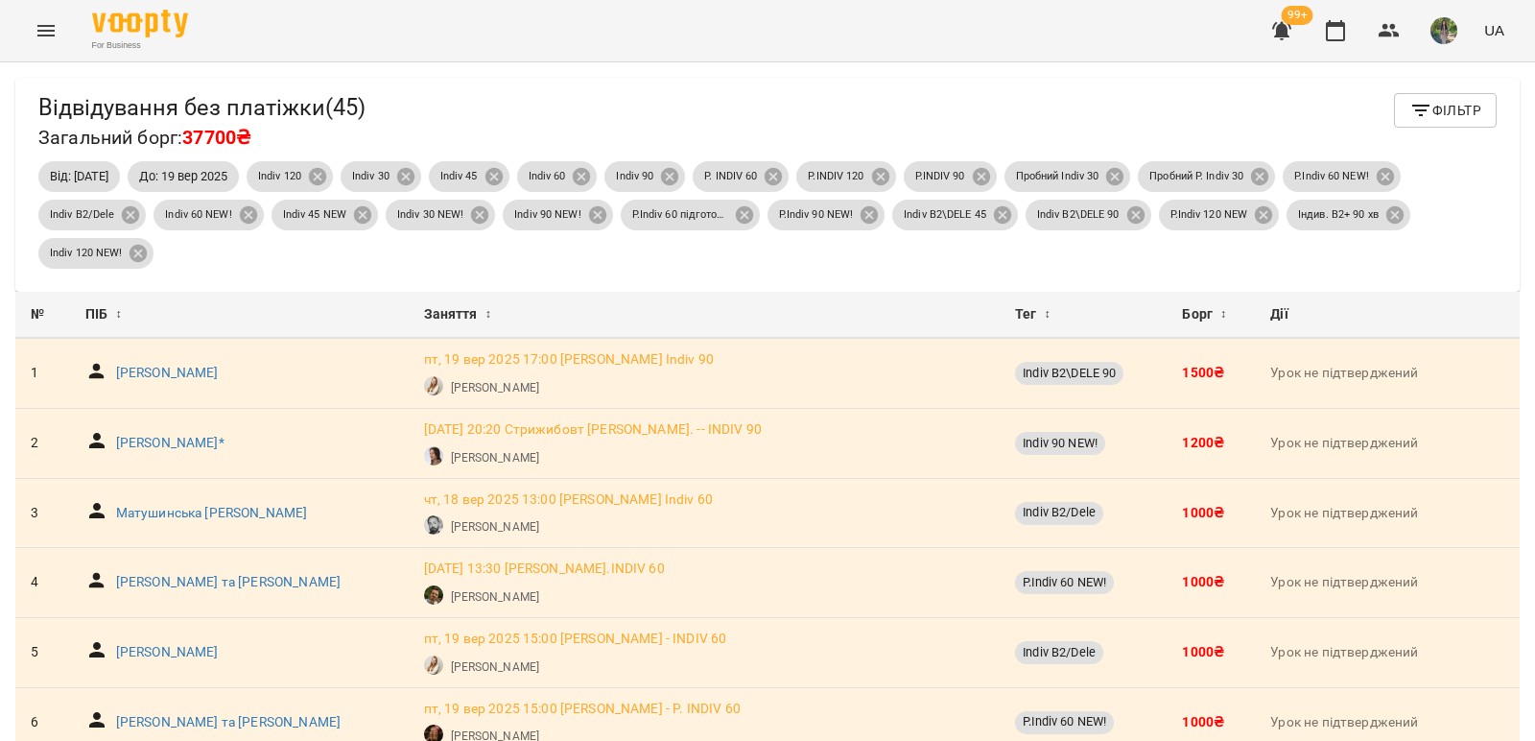
click at [1447, 114] on span "Фільтр" at bounding box center [1446, 110] width 72 height 23
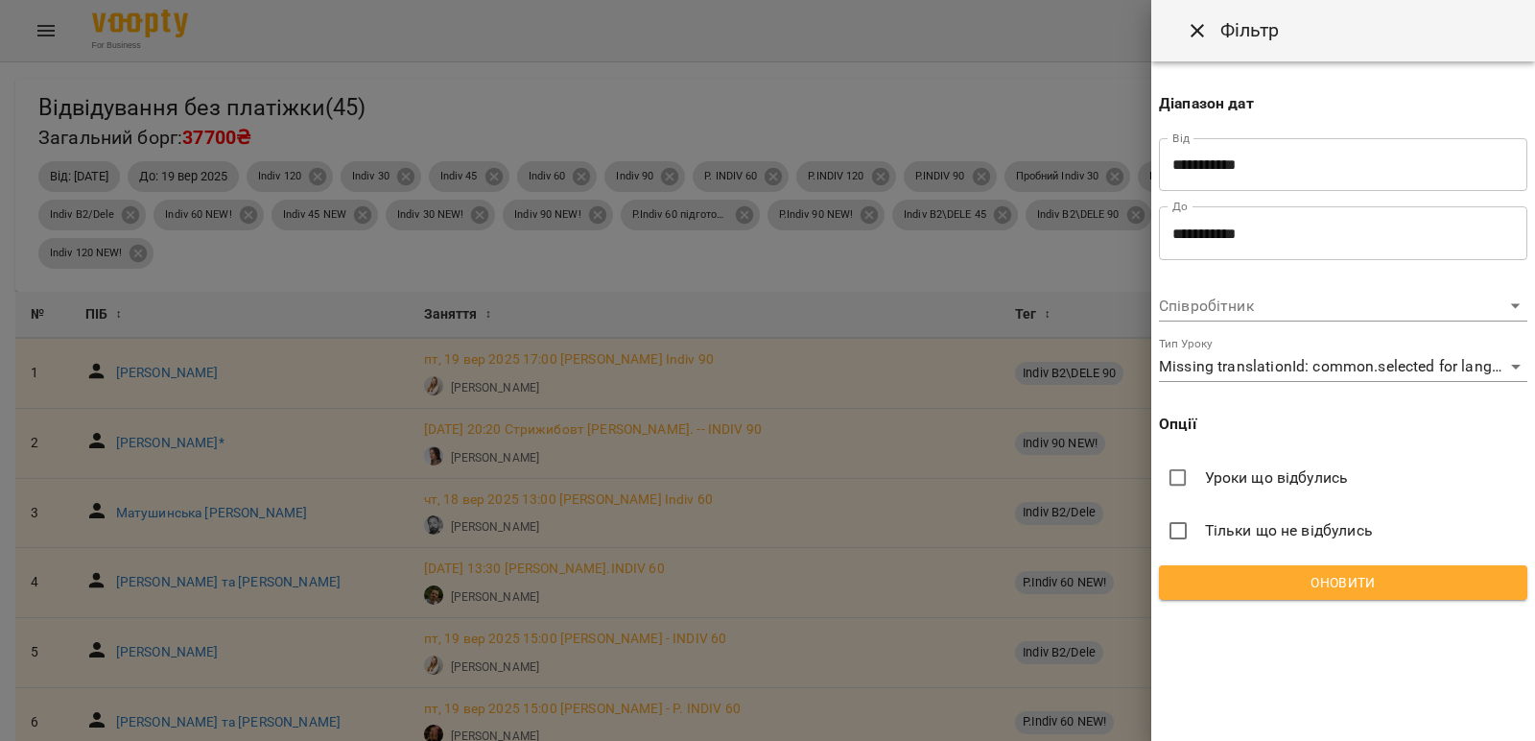
click at [1405, 582] on span "Оновити" at bounding box center [1344, 582] width 338 height 23
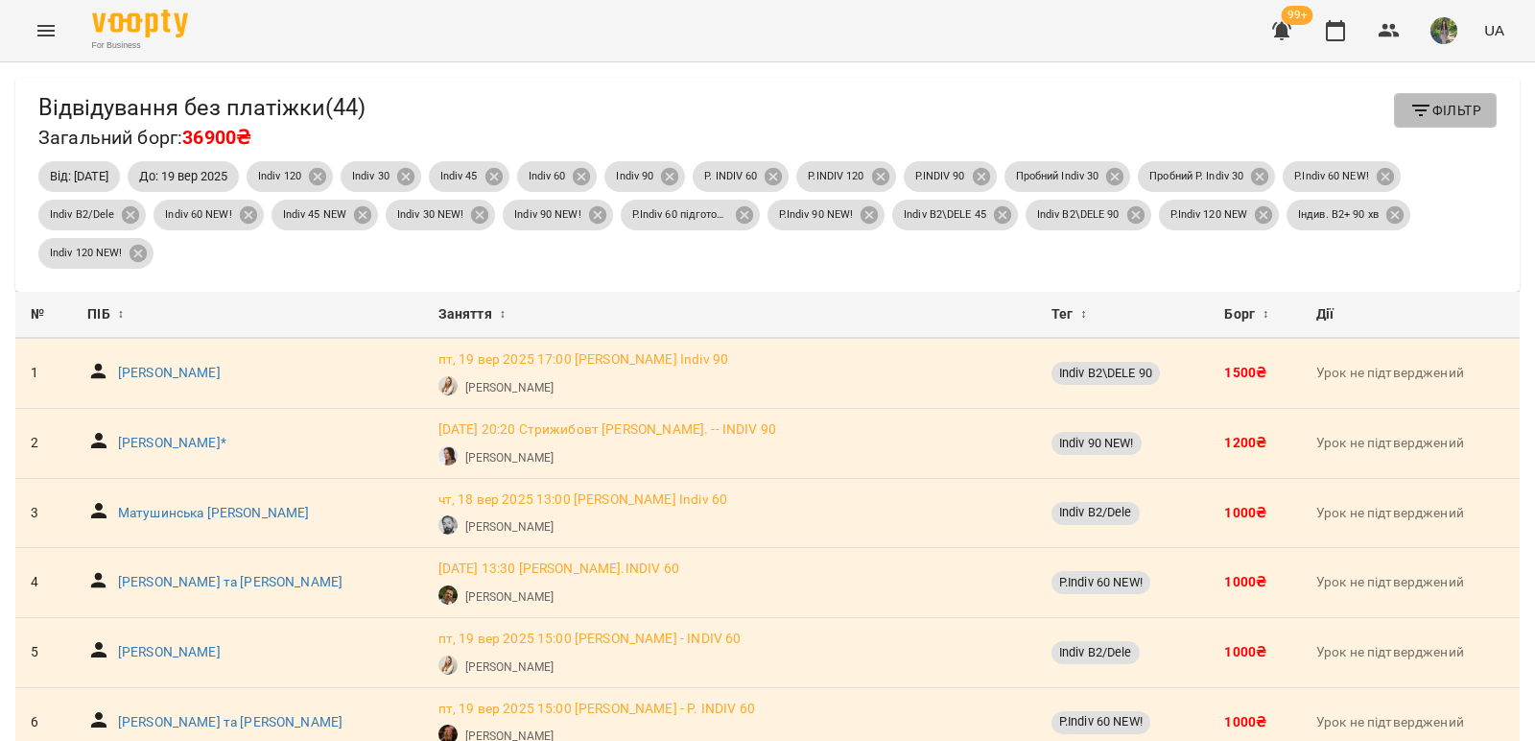
click at [1413, 107] on icon "button" at bounding box center [1421, 111] width 17 height 12
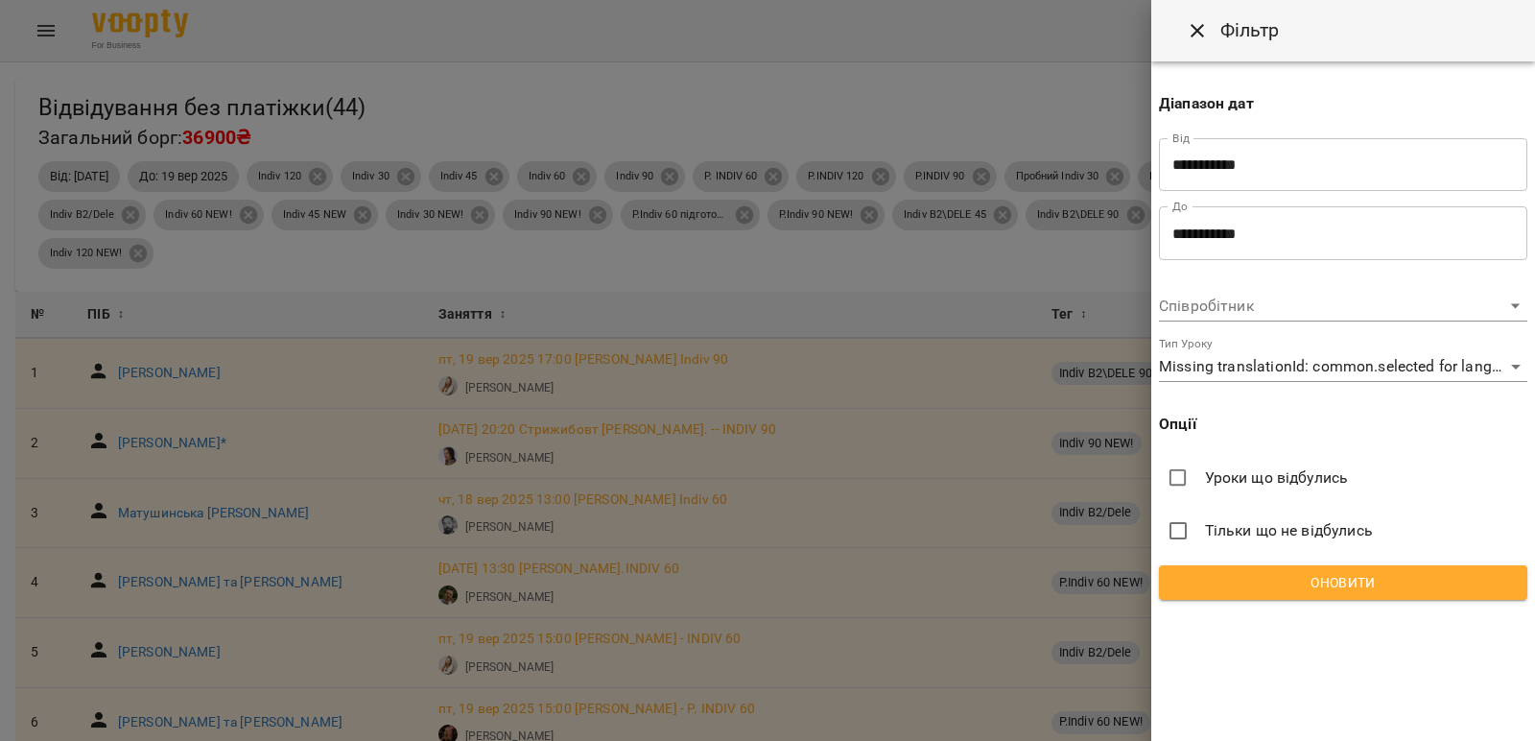
click at [1274, 176] on input "**********" at bounding box center [1343, 165] width 368 height 54
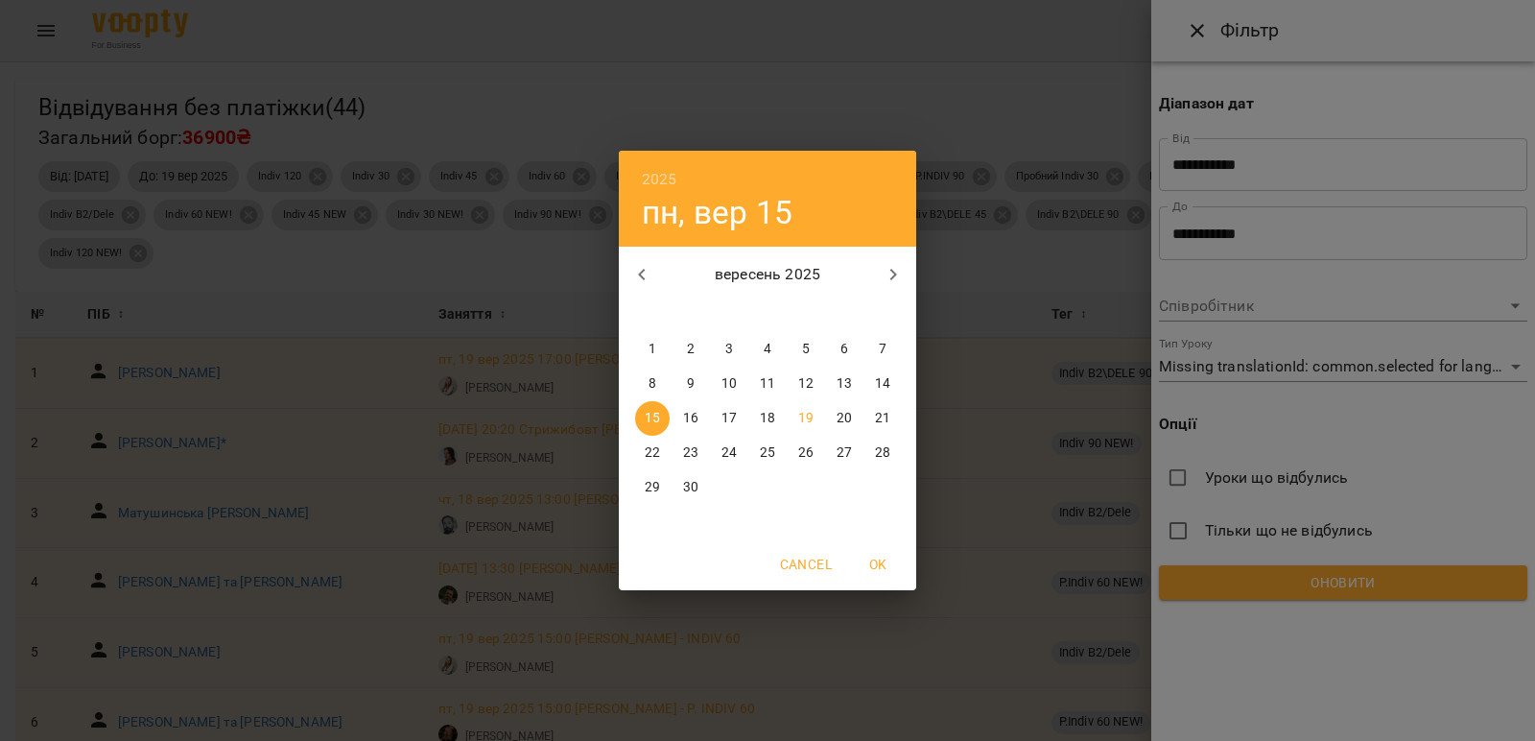
click at [693, 417] on p "16" at bounding box center [690, 418] width 15 height 19
type input "**********"
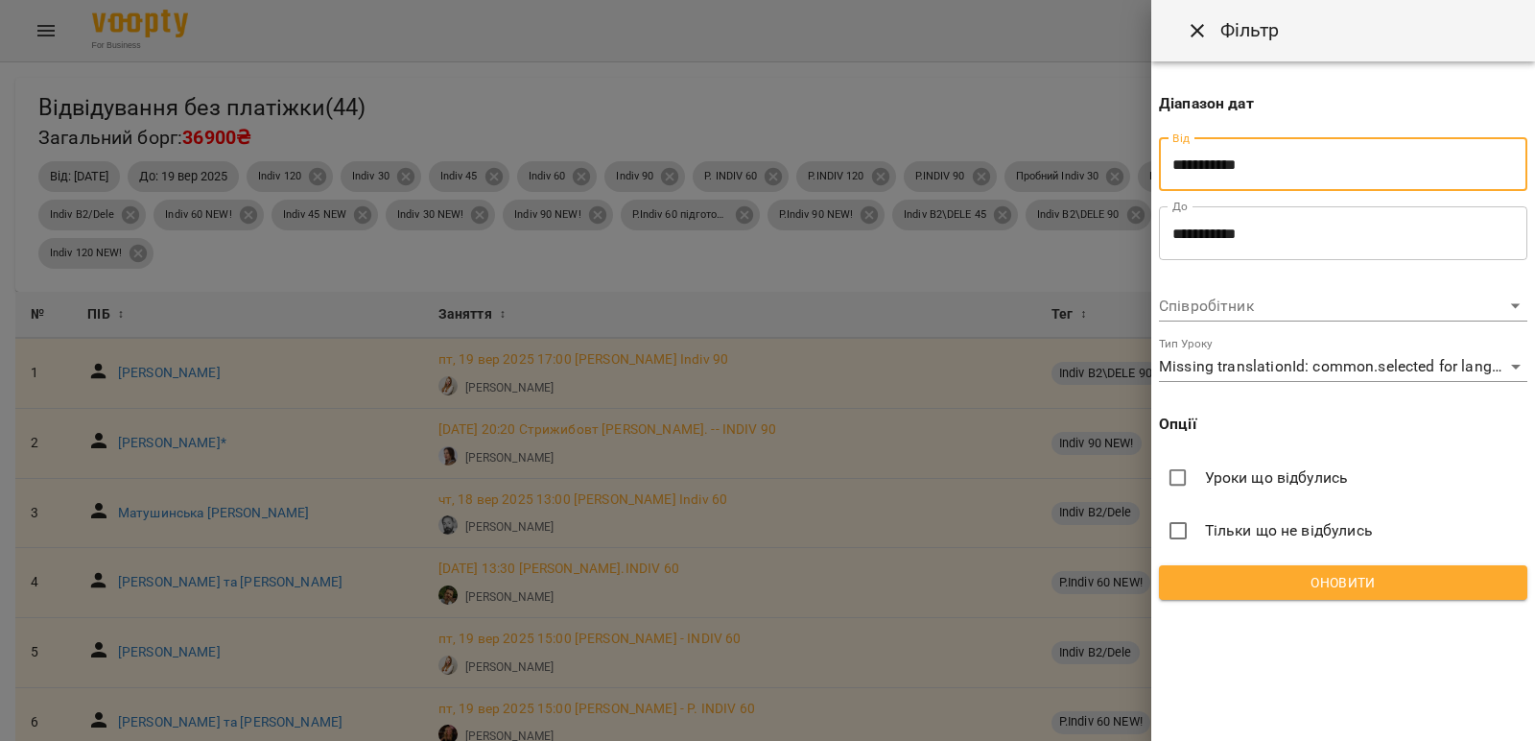
click at [1385, 586] on span "Оновити" at bounding box center [1344, 582] width 338 height 23
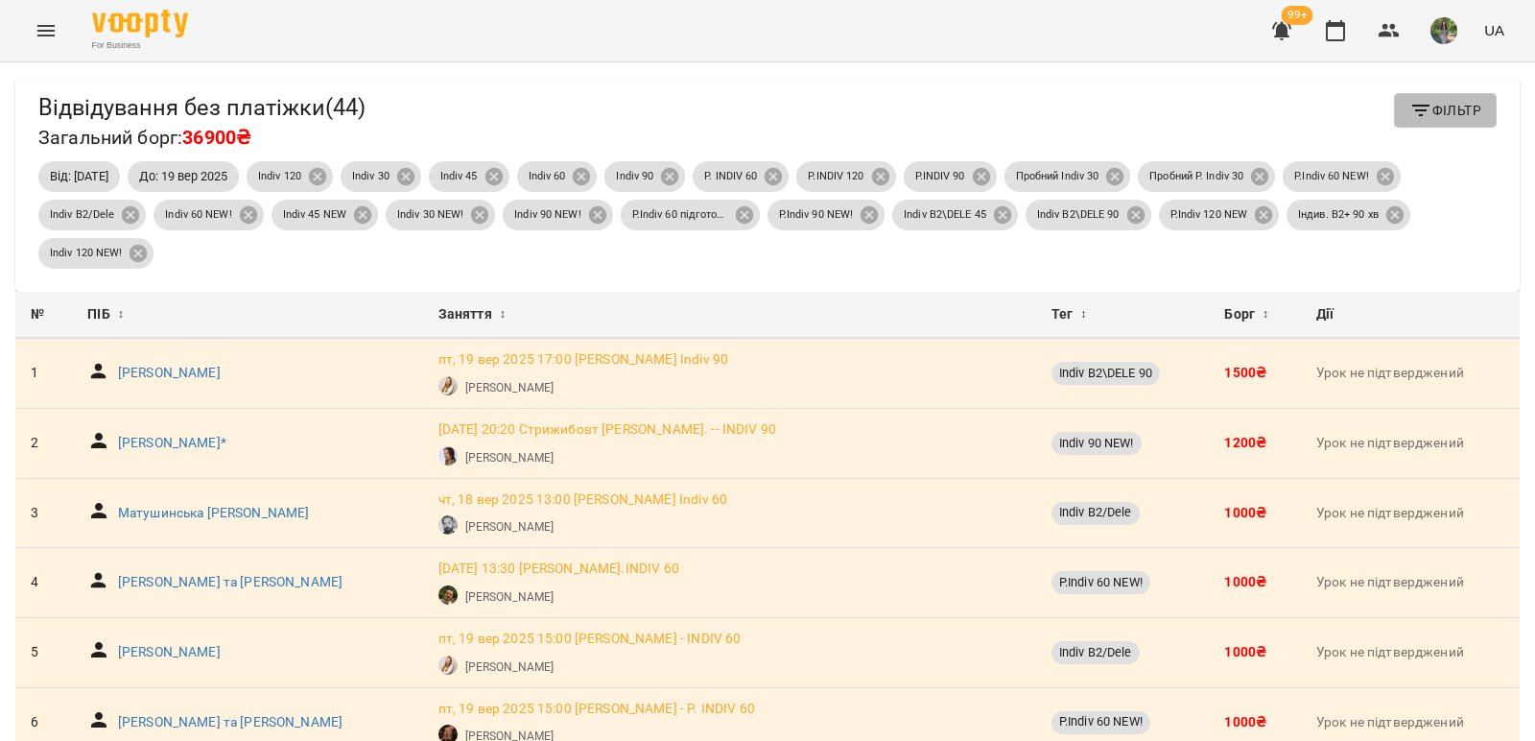
click at [1442, 123] on button "Фільтр" at bounding box center [1445, 110] width 103 height 35
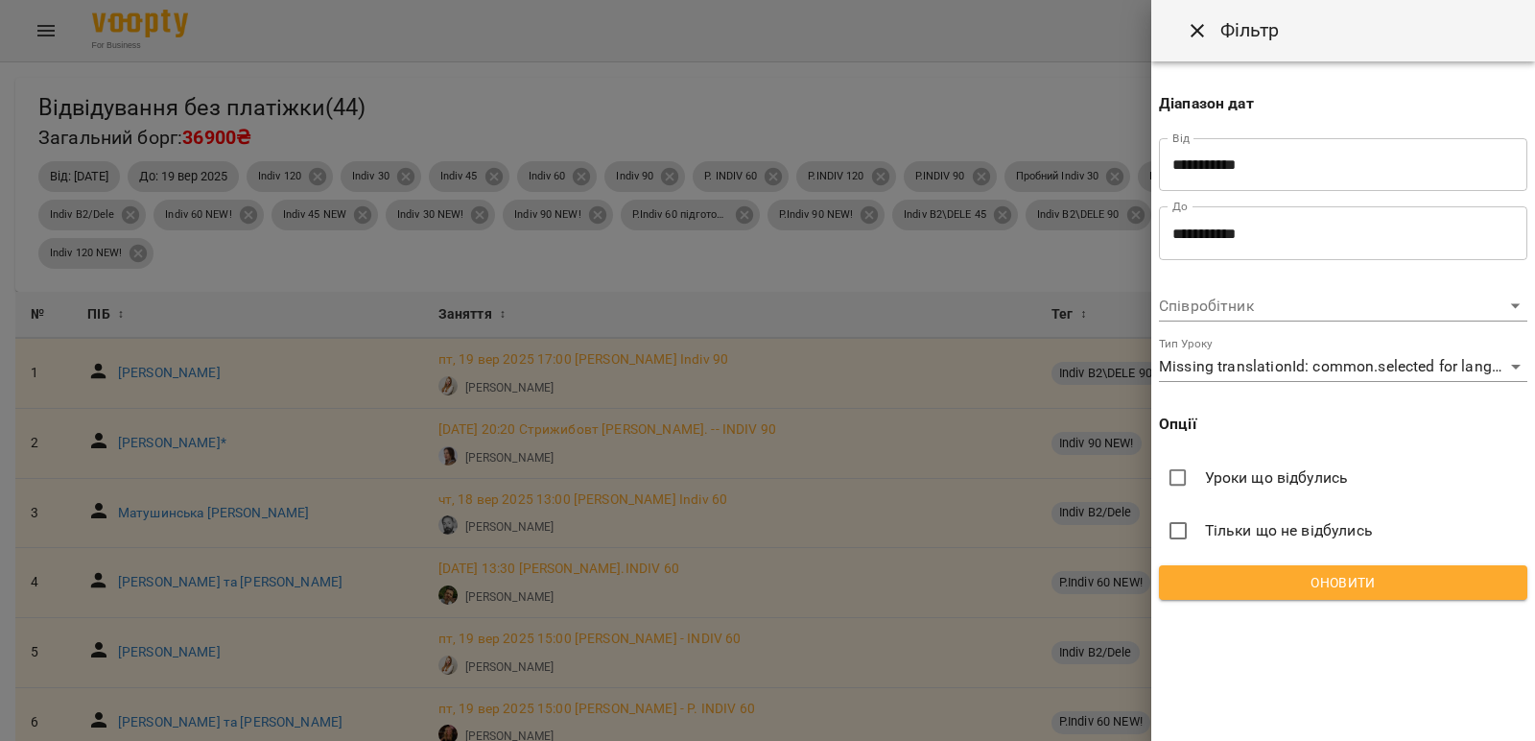
click at [1235, 163] on input "**********" at bounding box center [1343, 165] width 368 height 54
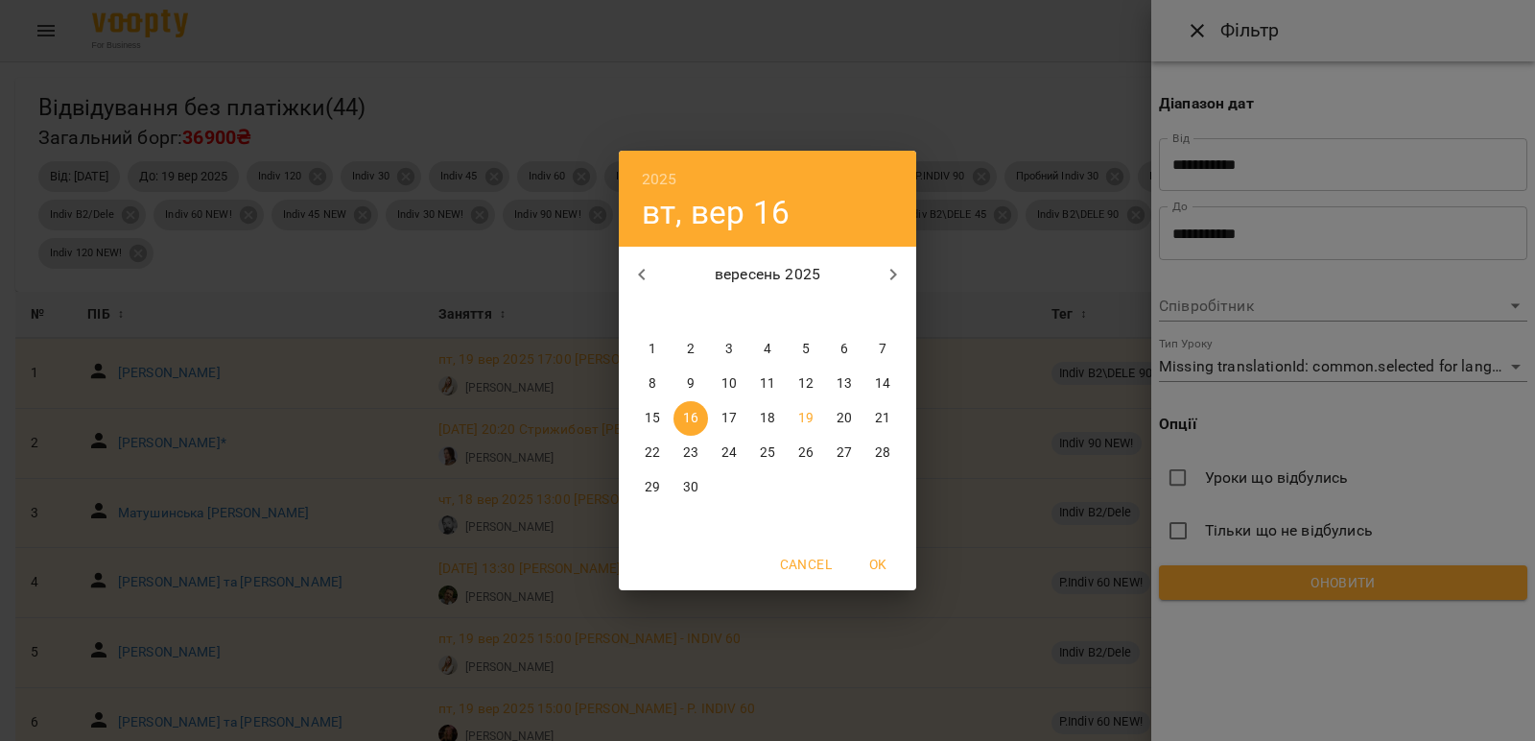
click at [648, 351] on span "1" at bounding box center [652, 349] width 35 height 19
type input "**********"
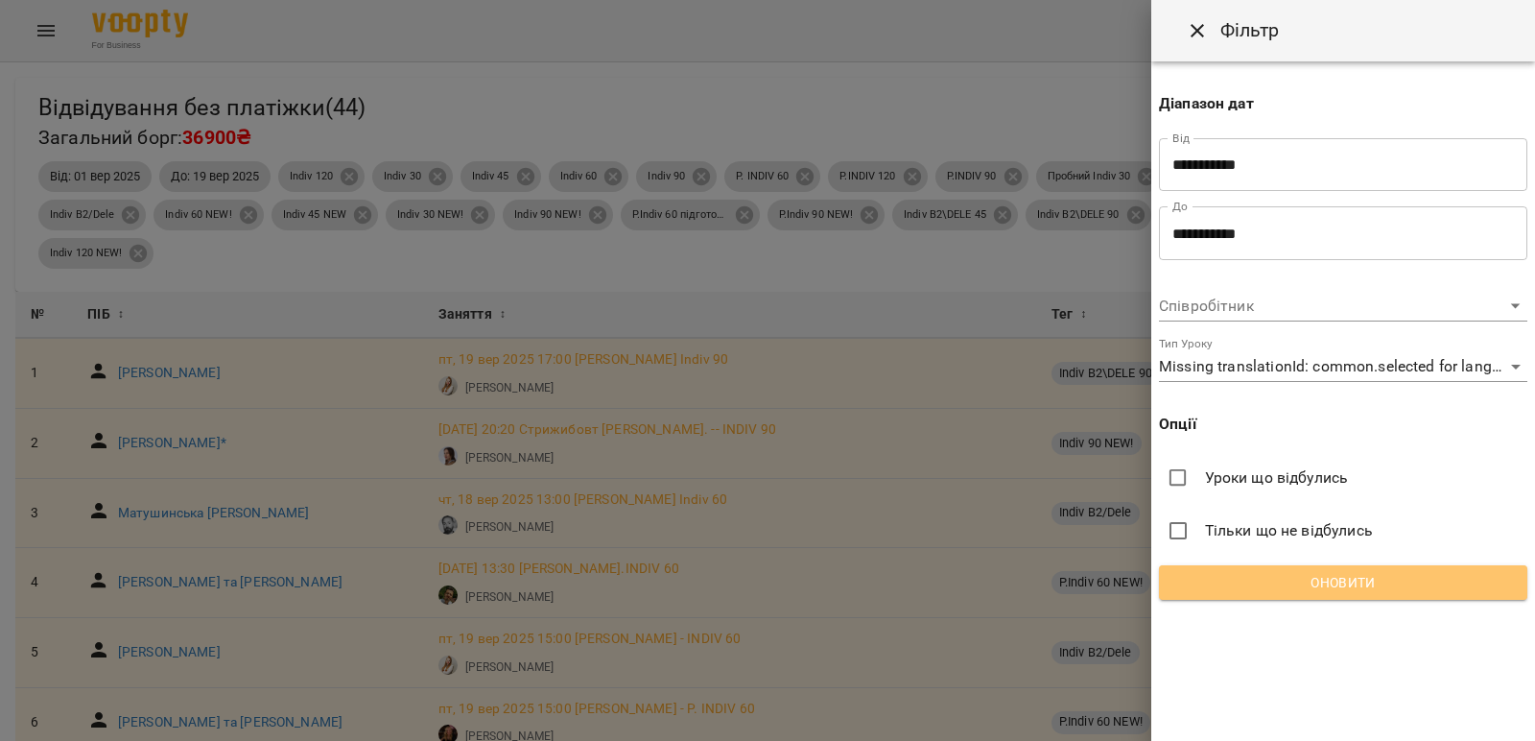
click at [1381, 587] on span "Оновити" at bounding box center [1344, 582] width 338 height 23
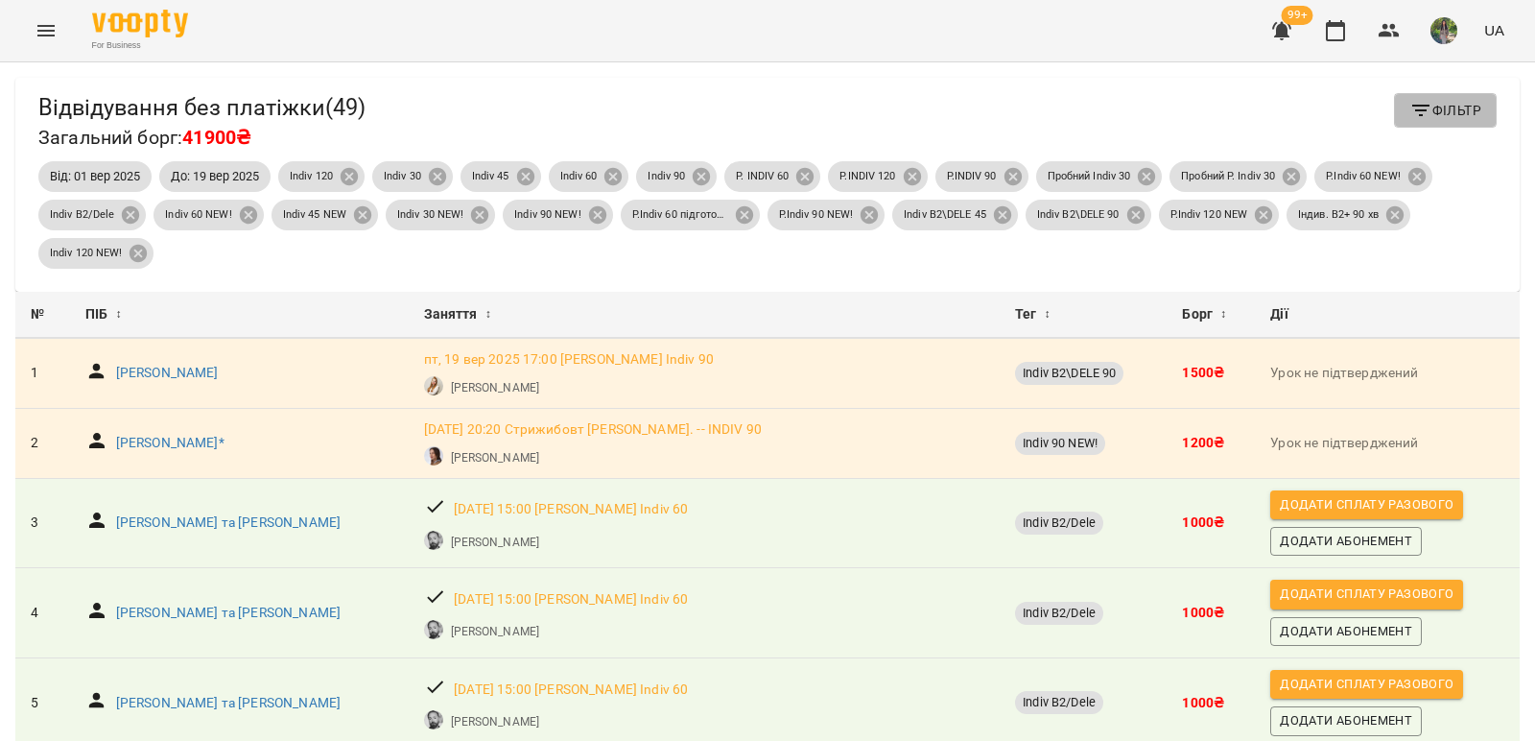
click at [1438, 116] on span "Фільтр" at bounding box center [1446, 110] width 72 height 23
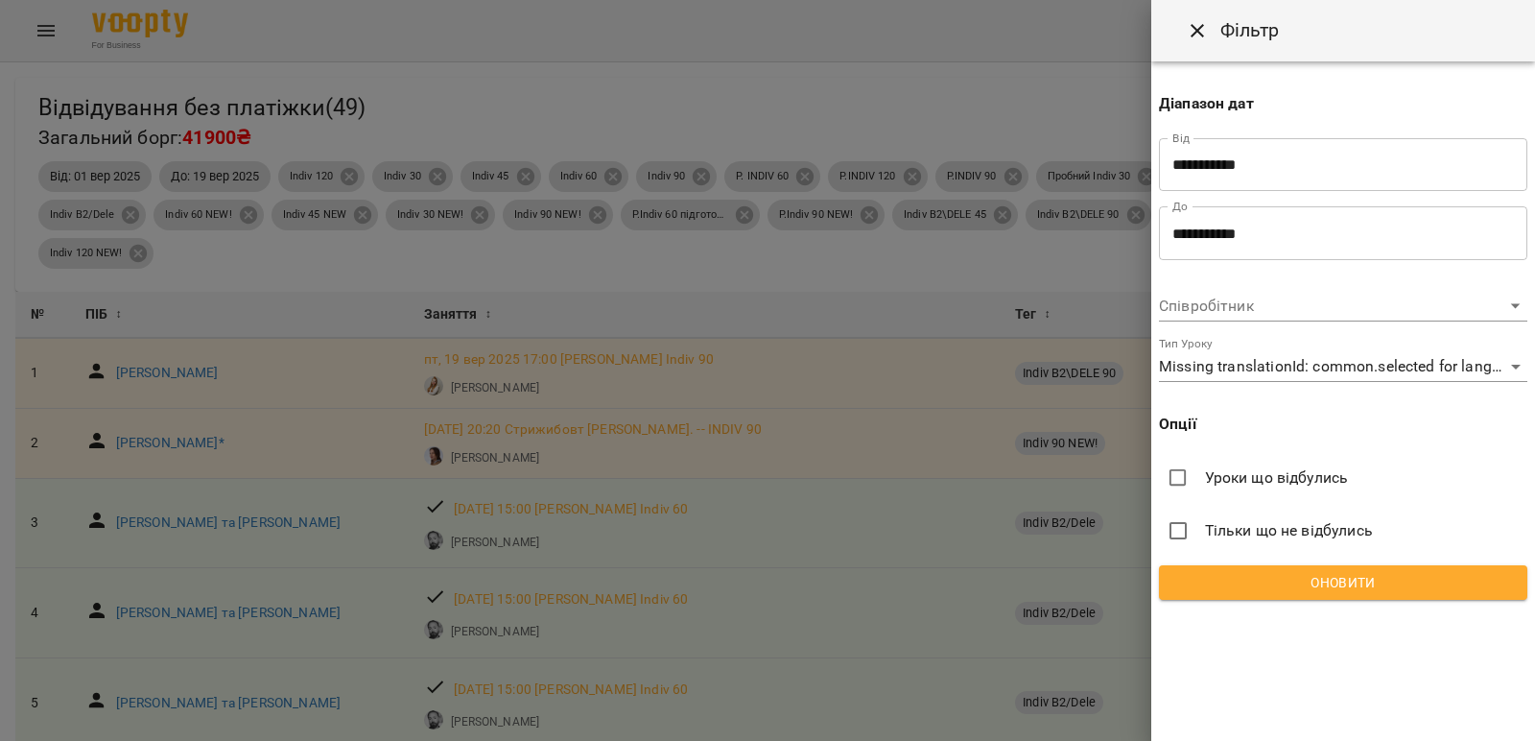
click at [1291, 166] on input "**********" at bounding box center [1343, 165] width 368 height 54
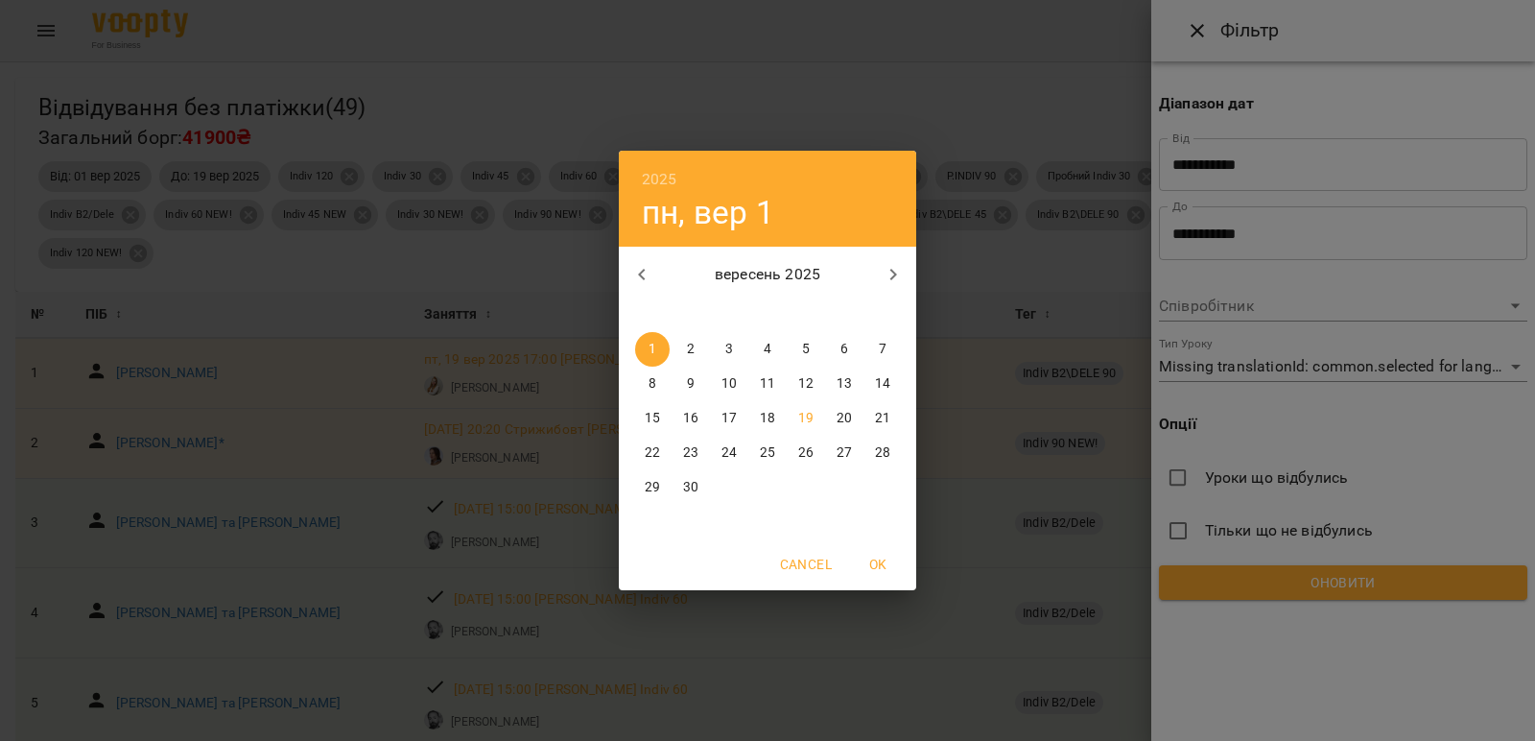
click at [655, 386] on p "8" at bounding box center [653, 383] width 8 height 19
type input "**********"
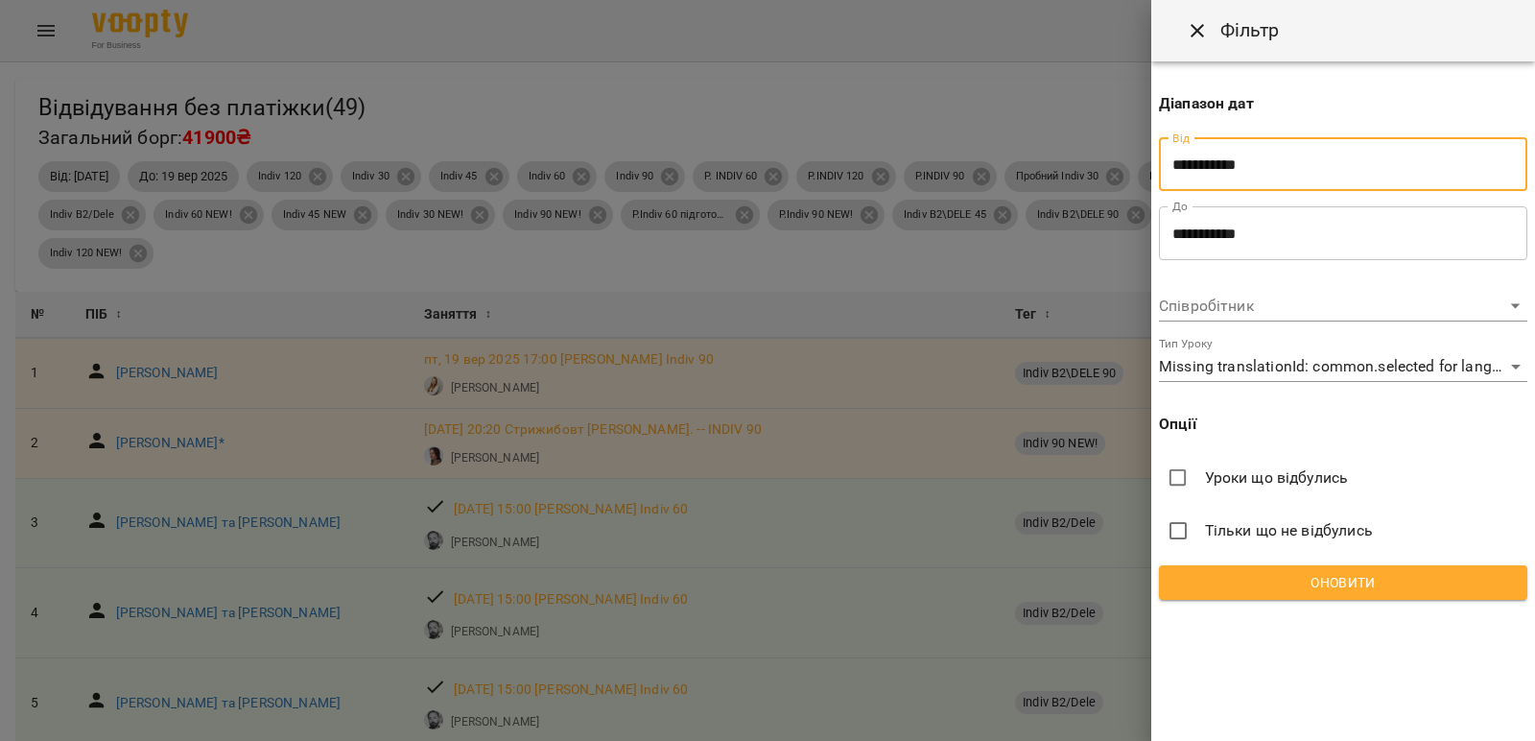
click at [1369, 588] on span "Оновити" at bounding box center [1344, 582] width 338 height 23
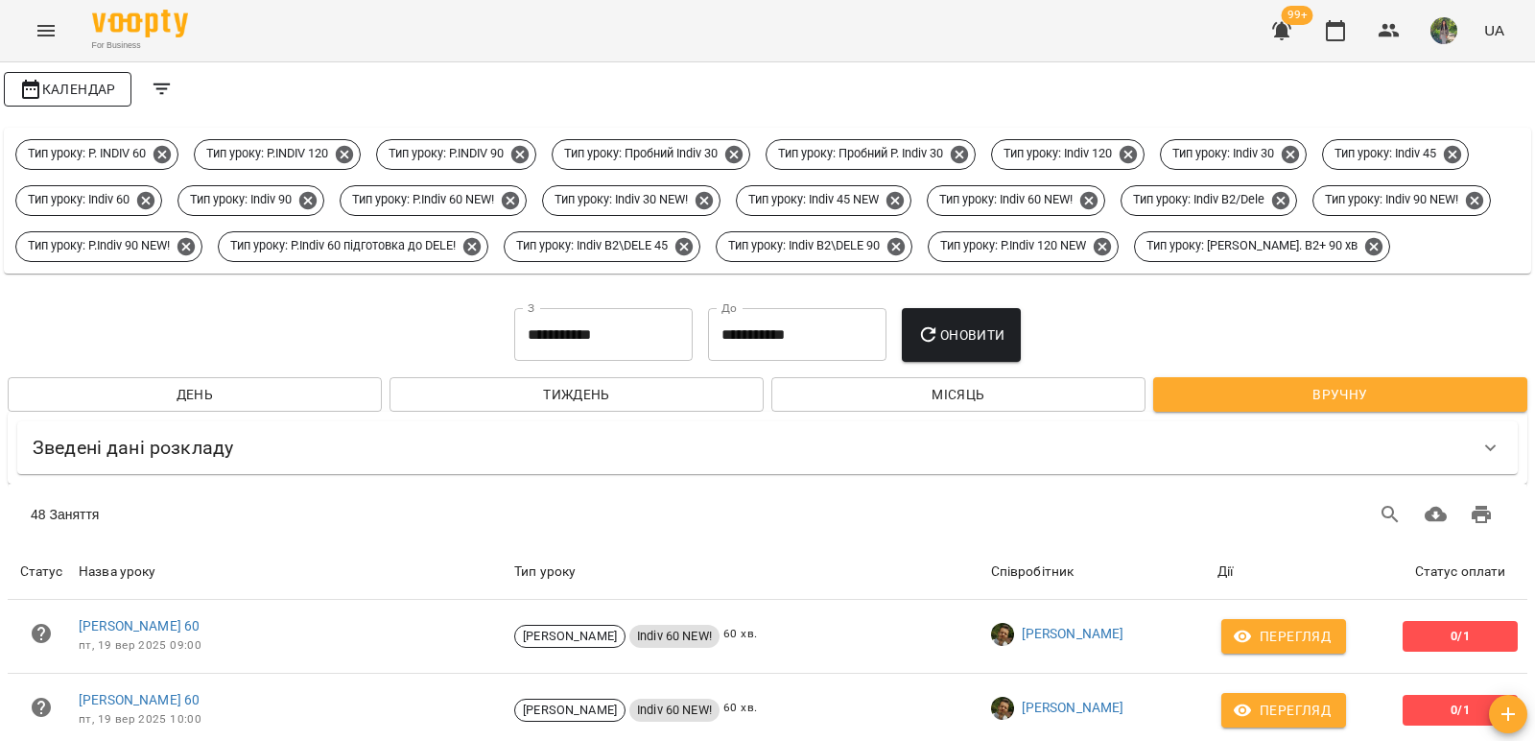
click at [83, 98] on span "Календар" at bounding box center [67, 89] width 97 height 23
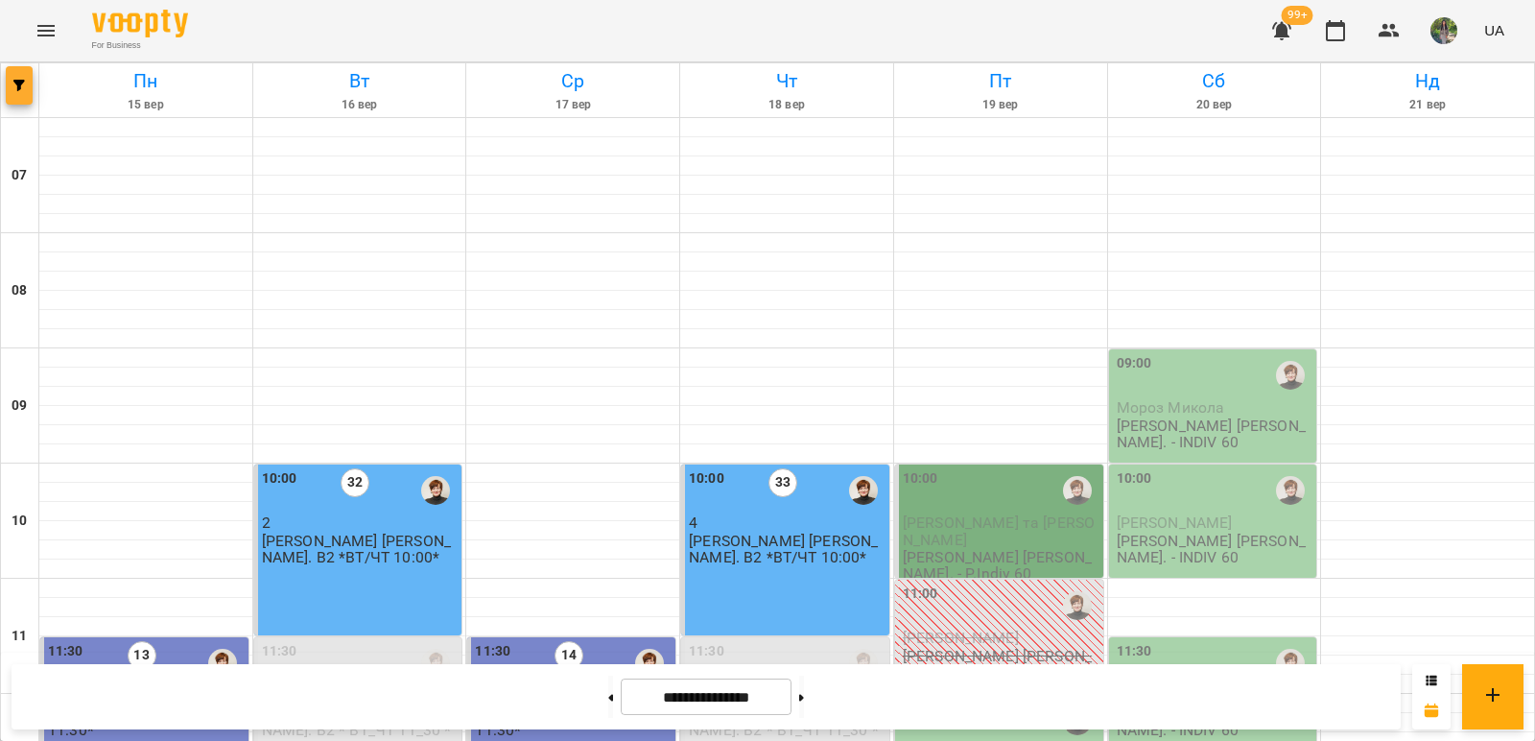
click at [16, 81] on icon "button" at bounding box center [19, 86] width 12 height 12
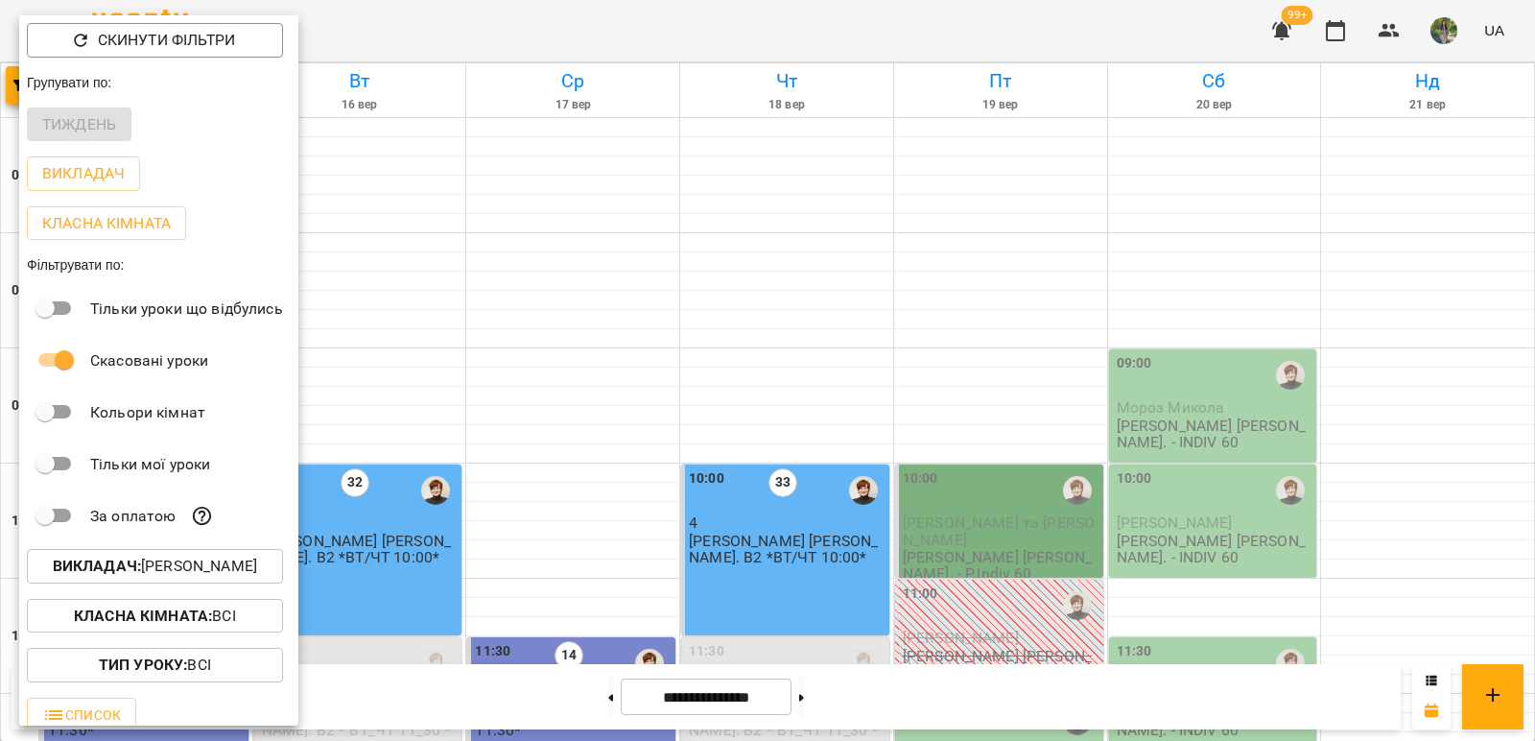
click at [226, 570] on p "Викладач : [PERSON_NAME]" at bounding box center [155, 566] width 204 height 23
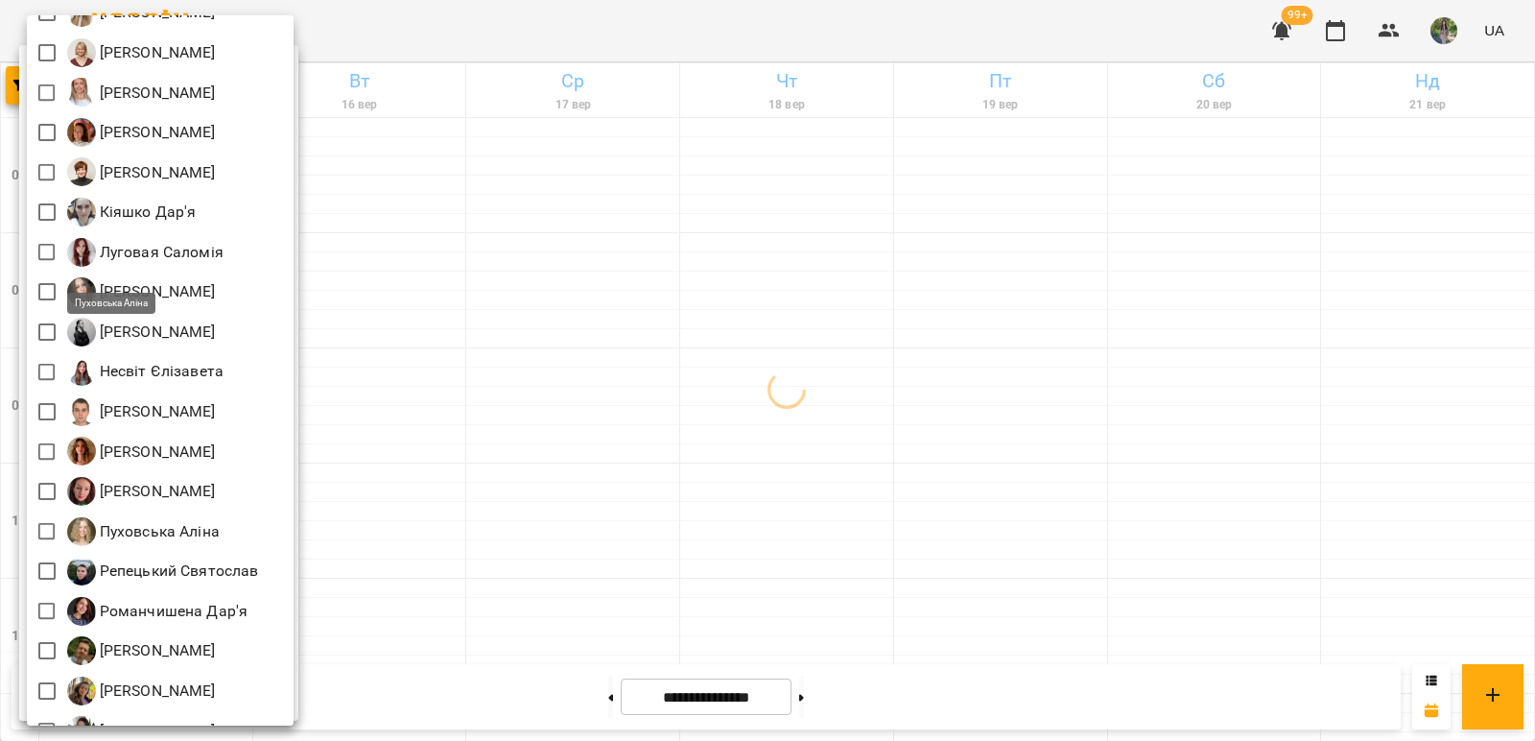
scroll to position [940, 0]
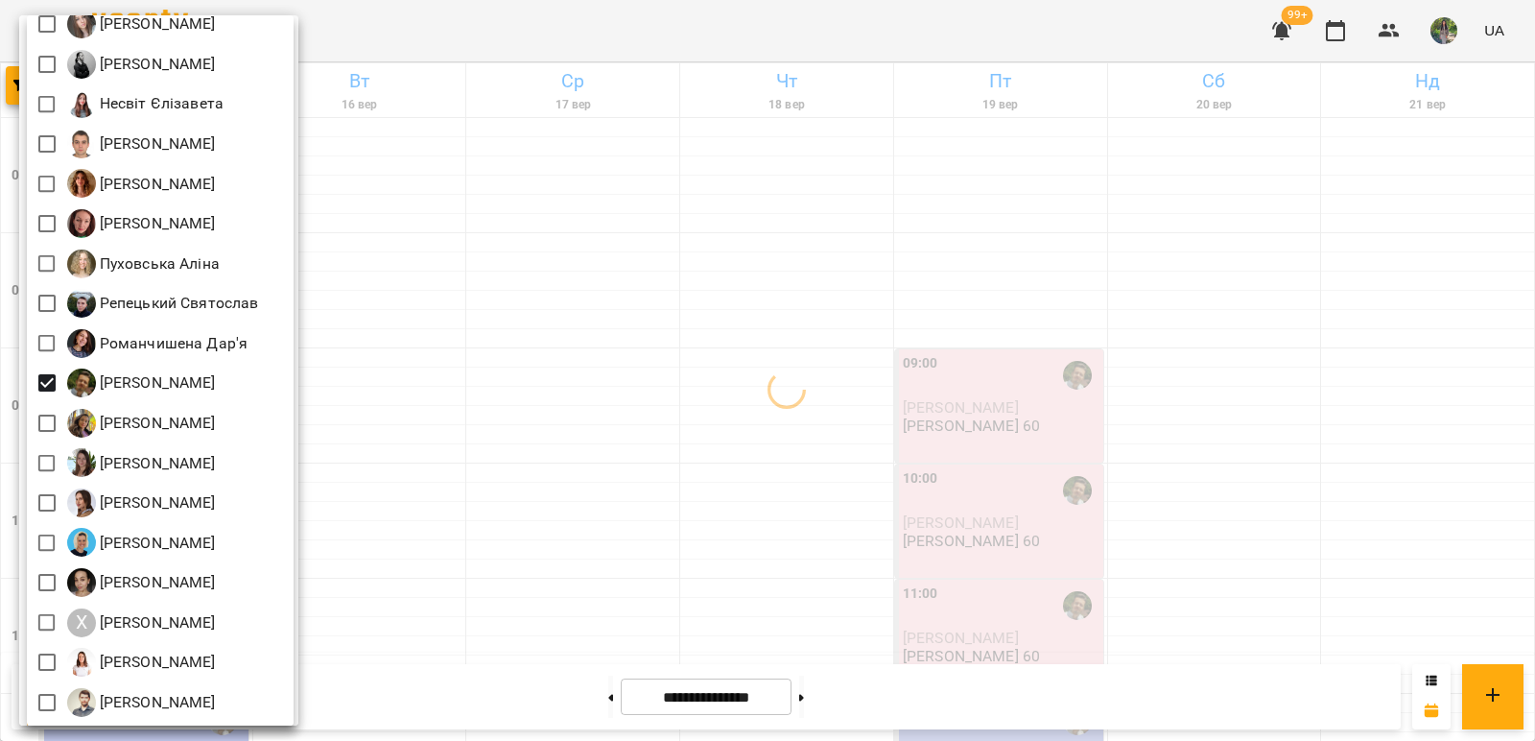
click at [564, 380] on div at bounding box center [767, 370] width 1535 height 741
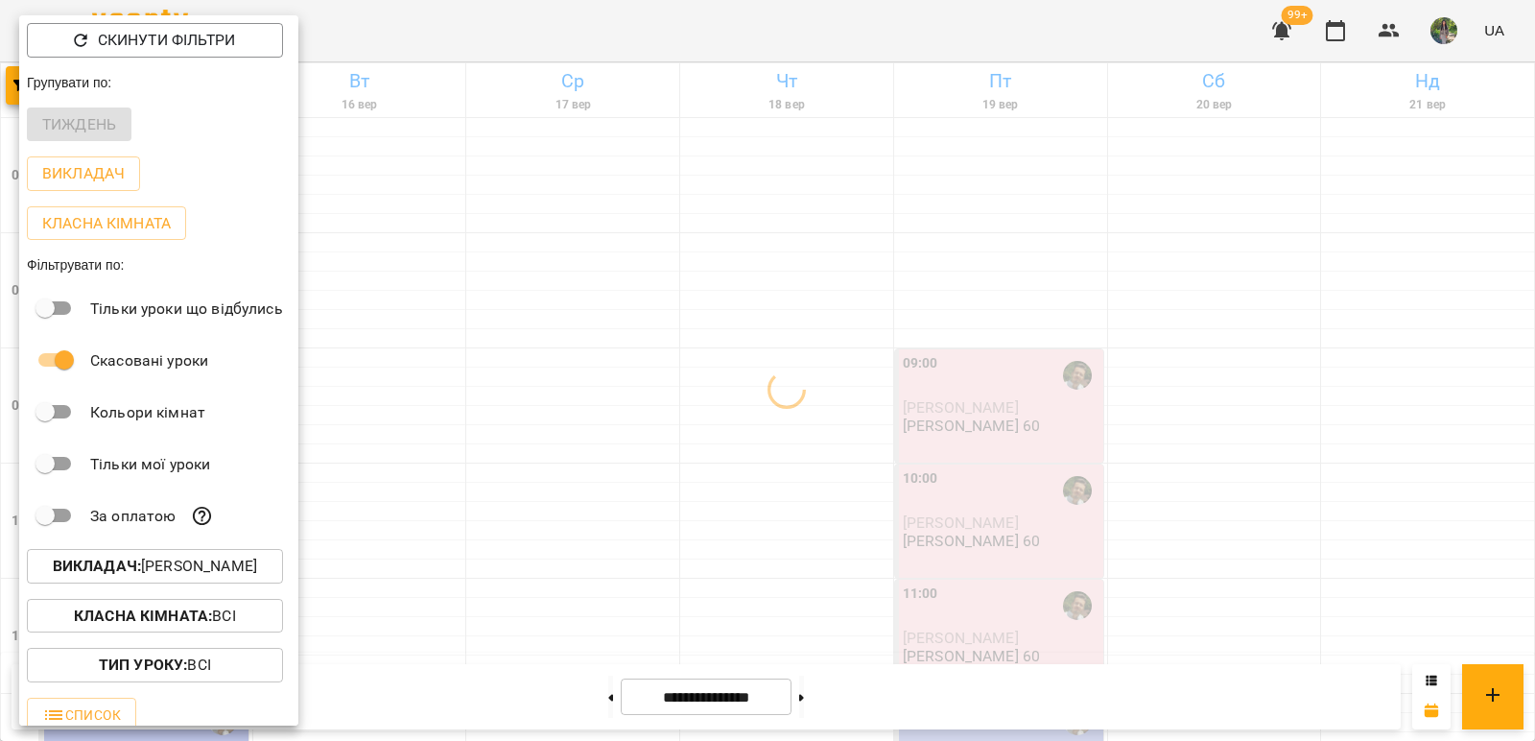
click at [564, 380] on div at bounding box center [767, 370] width 1535 height 741
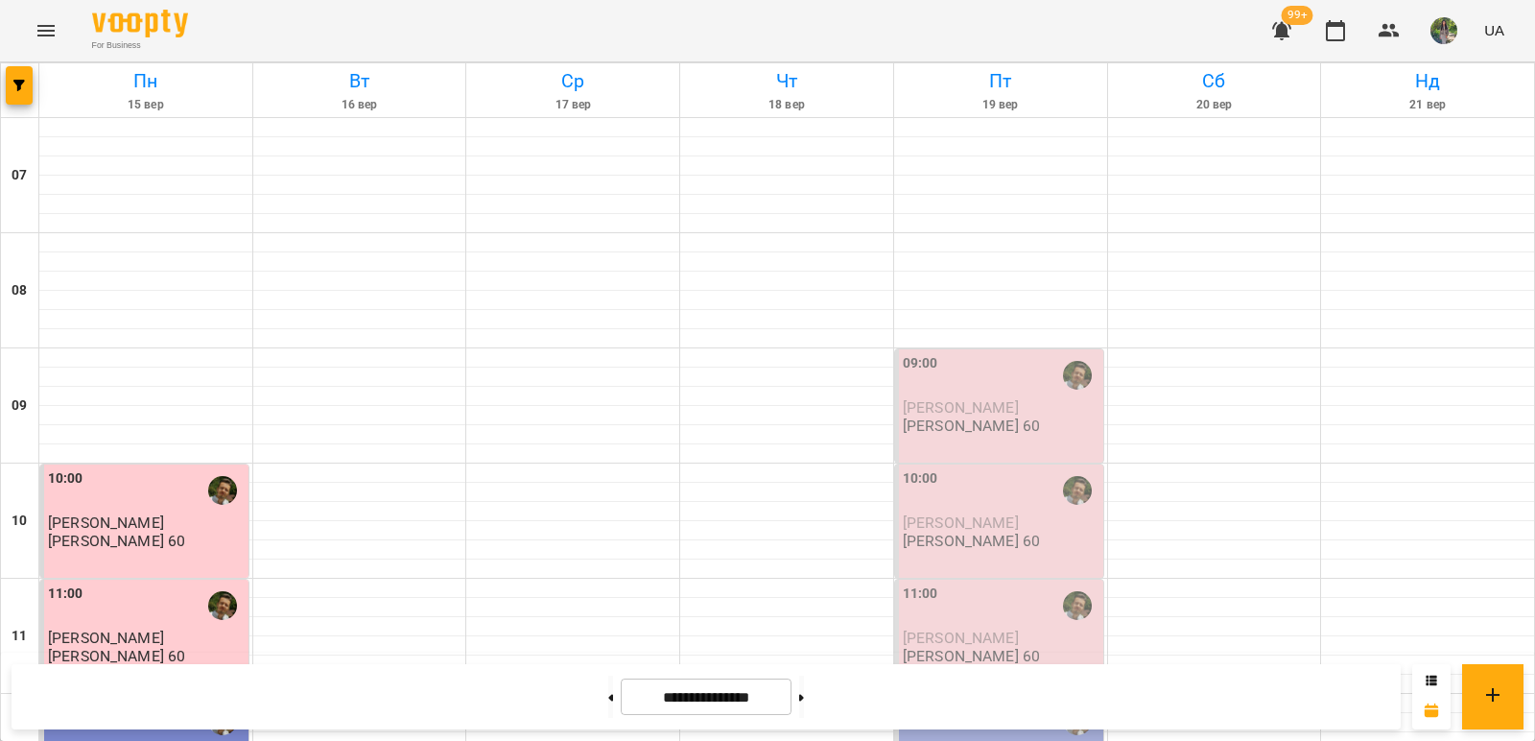
scroll to position [346, 0]
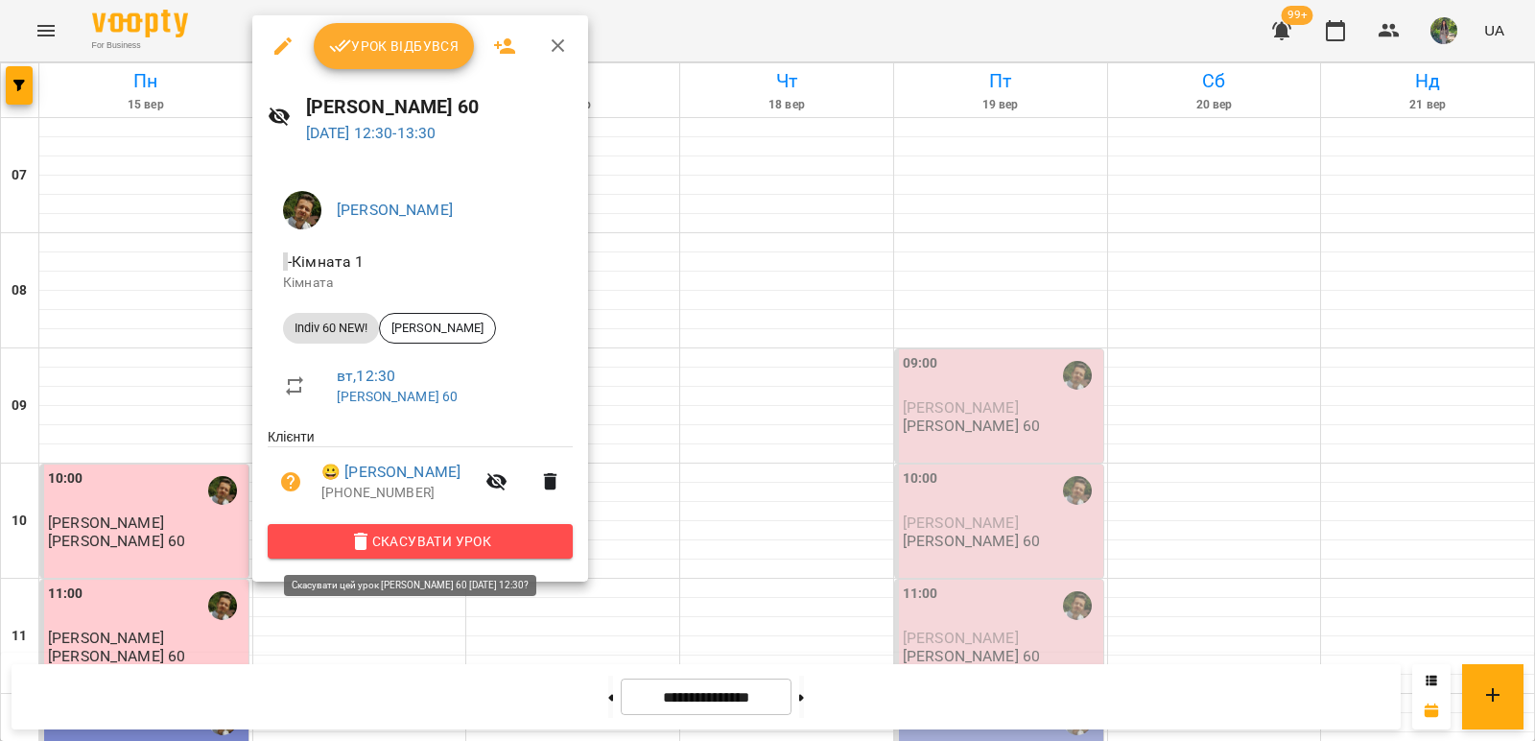
click at [539, 539] on span "Скасувати Урок" at bounding box center [420, 541] width 274 height 23
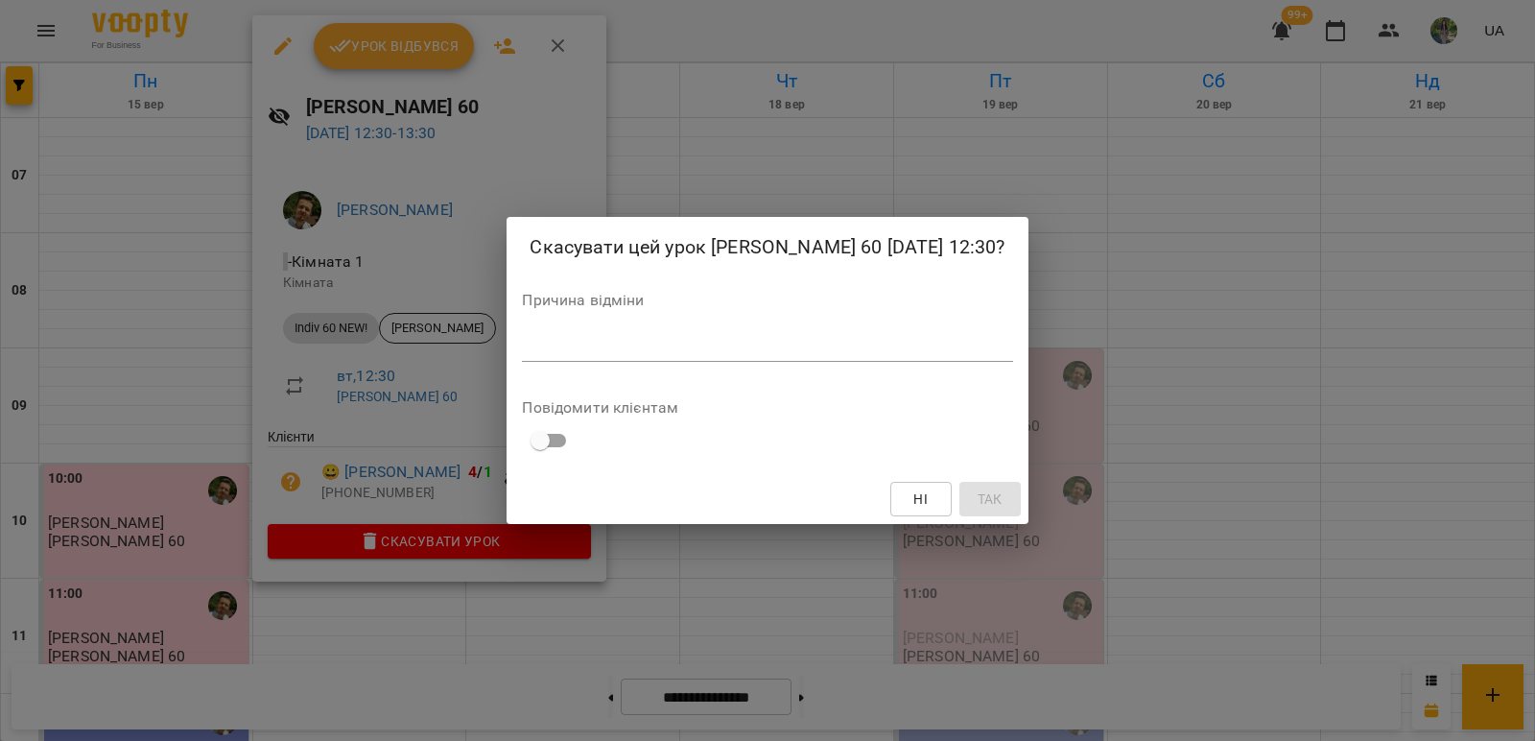
click at [565, 355] on textarea at bounding box center [767, 346] width 490 height 18
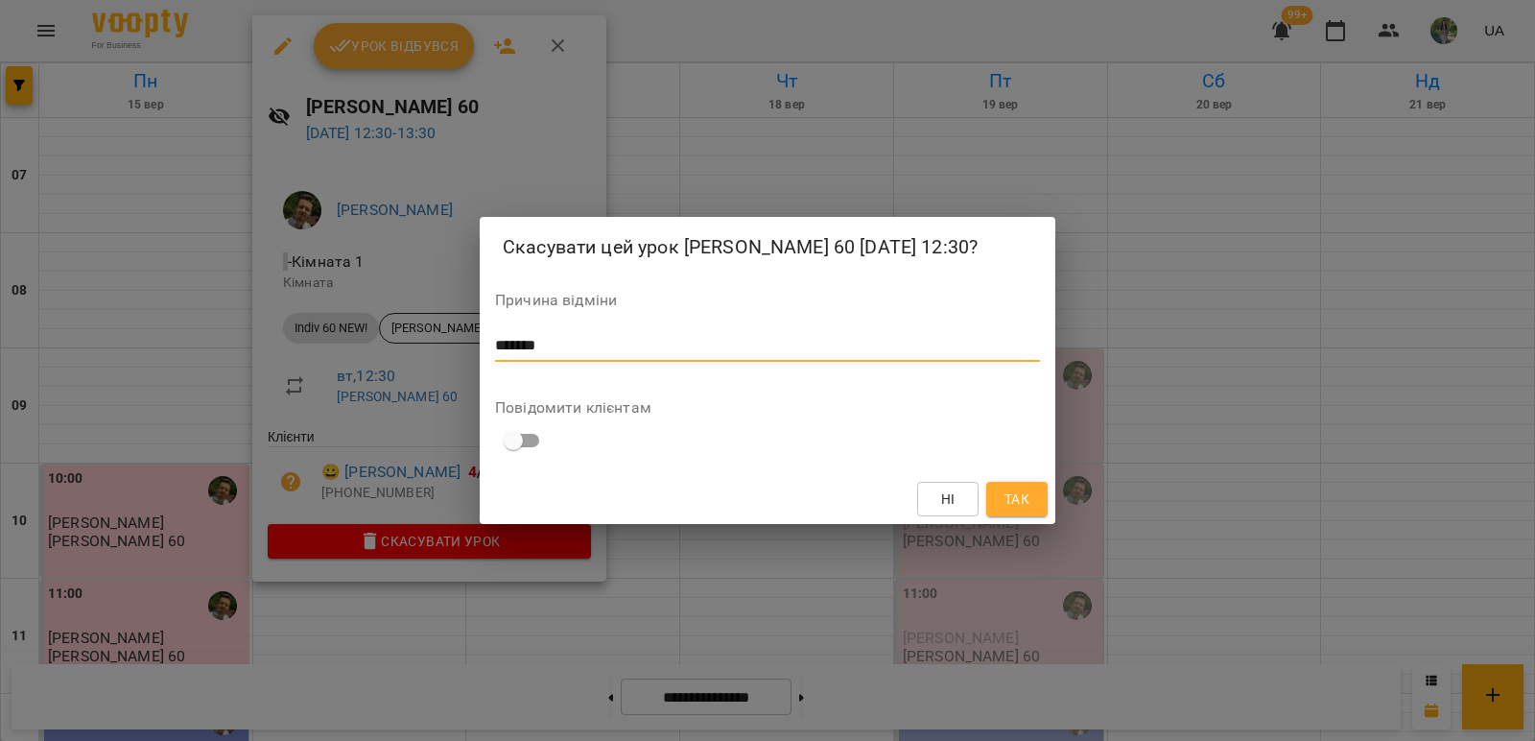
type textarea "*******"
click at [1023, 511] on span "Так" at bounding box center [1017, 498] width 25 height 23
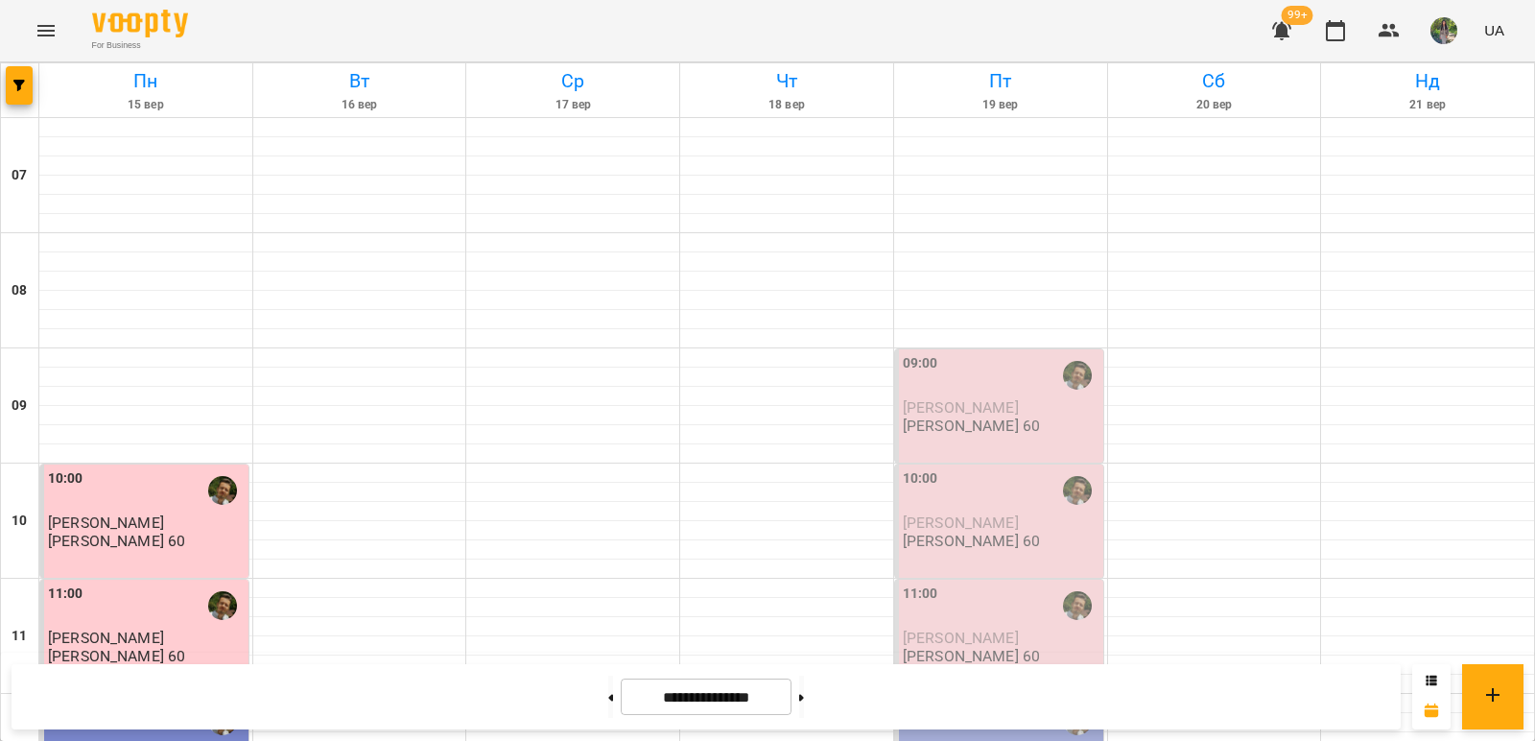
scroll to position [1056, 0]
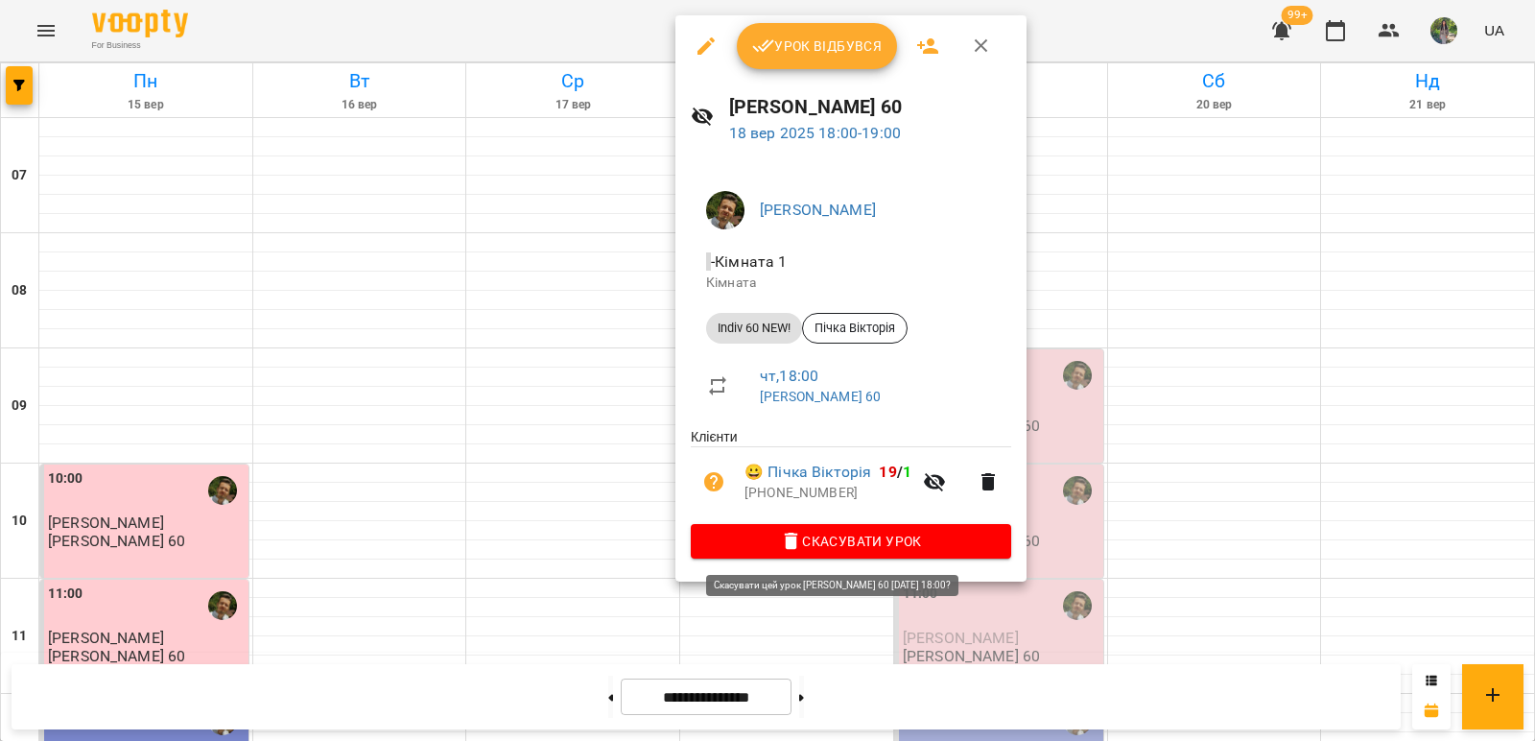
click at [872, 546] on span "Скасувати Урок" at bounding box center [851, 541] width 290 height 23
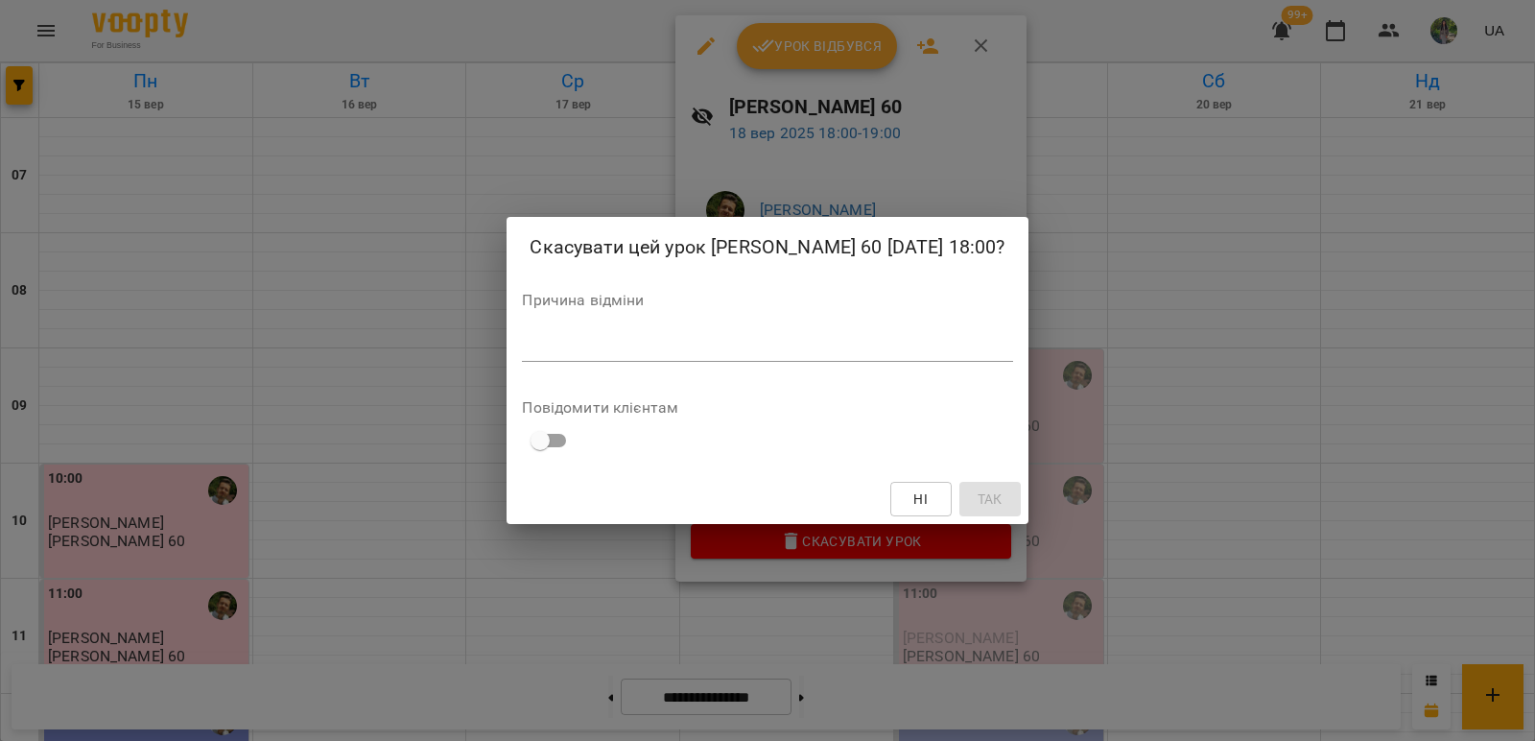
click at [765, 355] on textarea at bounding box center [767, 346] width 490 height 18
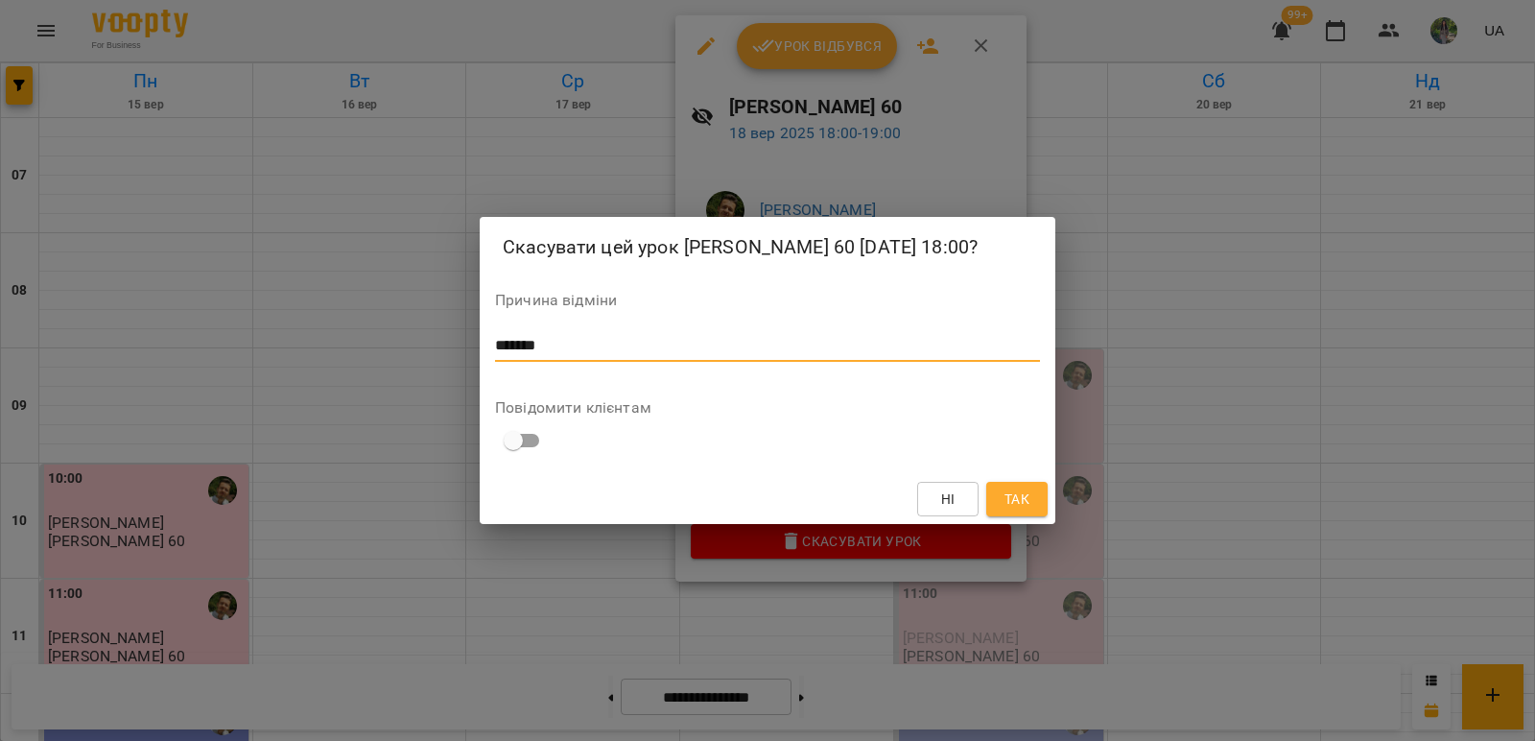
type textarea "*******"
click at [1016, 511] on span "Так" at bounding box center [1017, 498] width 25 height 23
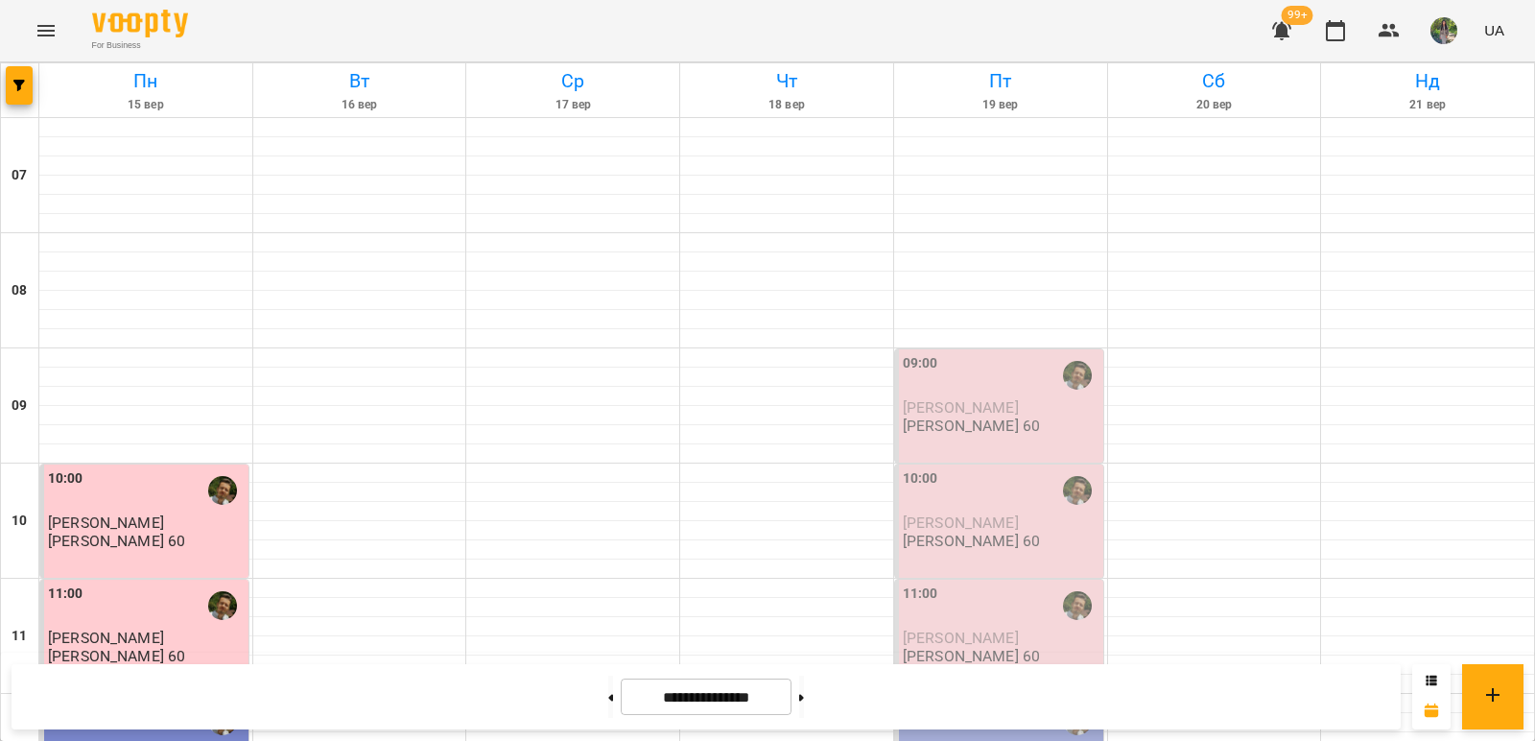
scroll to position [0, 0]
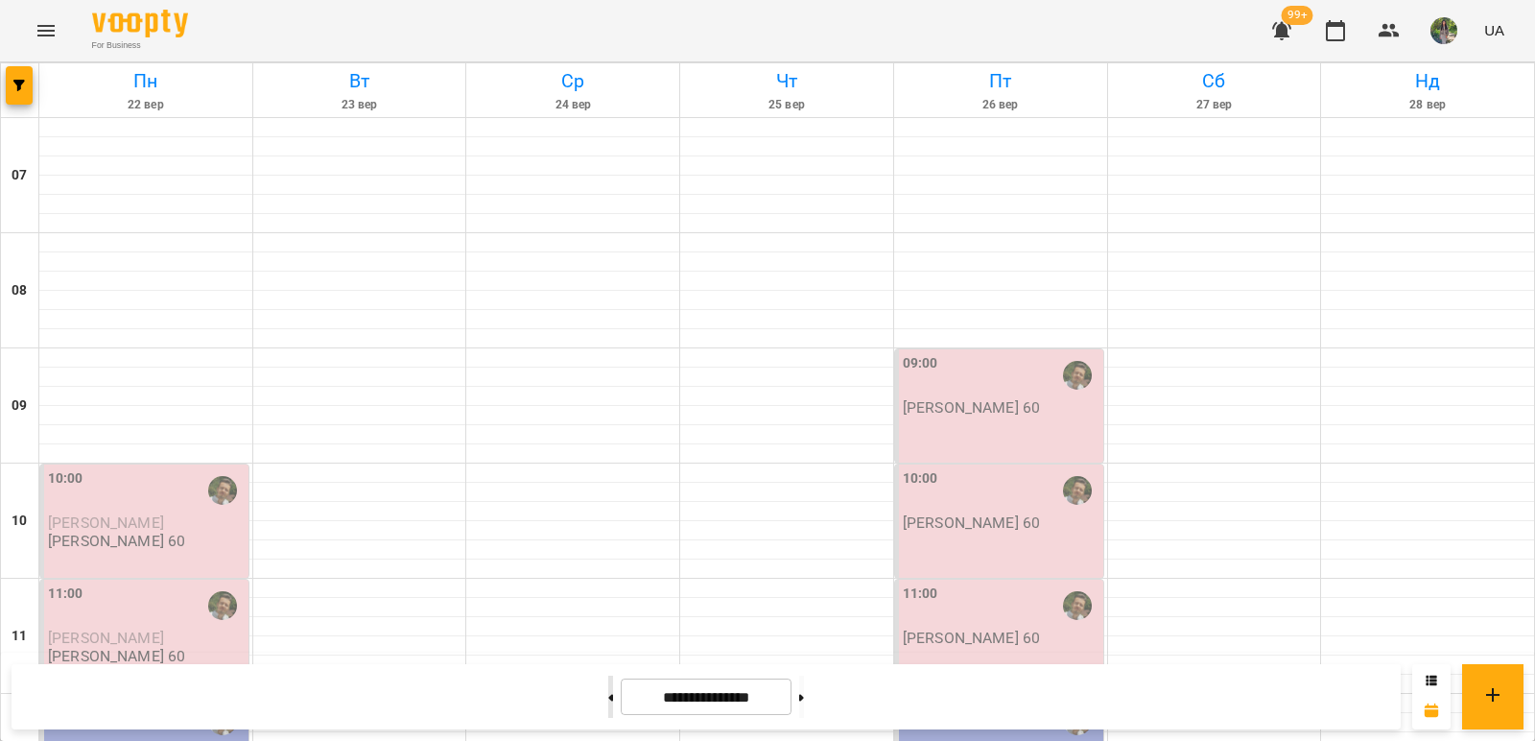
click at [608, 694] on button at bounding box center [610, 697] width 5 height 42
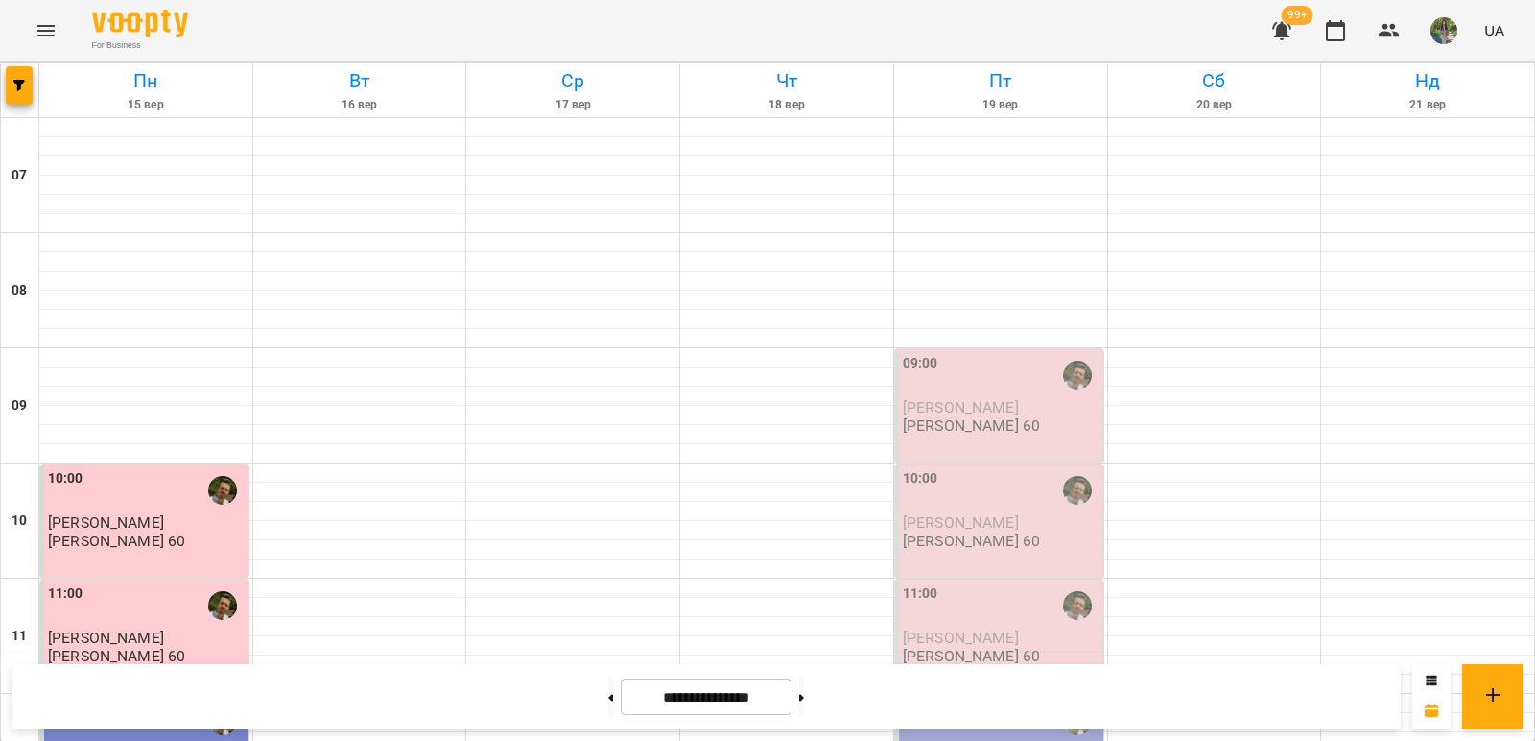
scroll to position [59, 0]
click at [23, 87] on icon "button" at bounding box center [19, 86] width 12 height 12
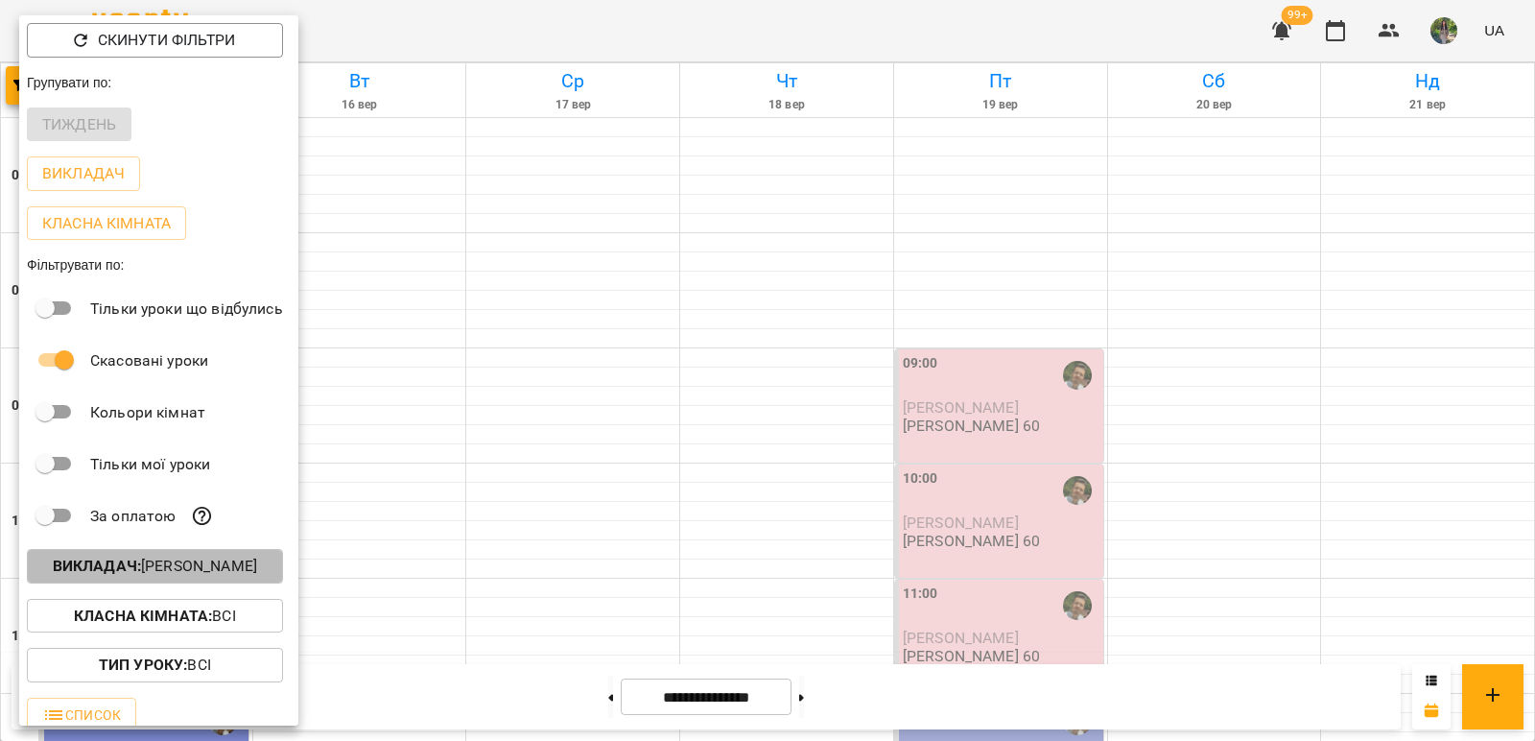
click at [257, 571] on p "Викладач : [PERSON_NAME]" at bounding box center [155, 566] width 204 height 23
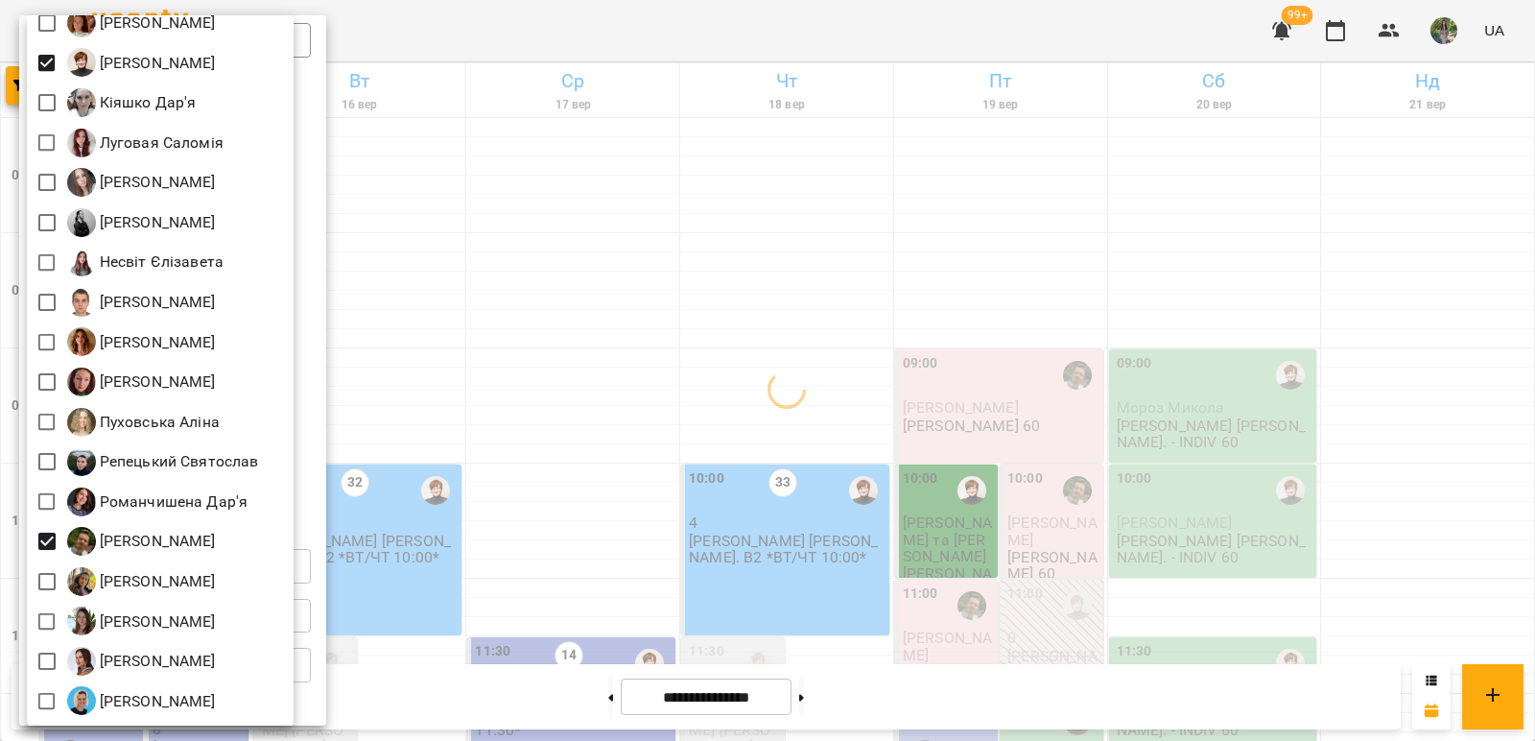
scroll to position [940, 0]
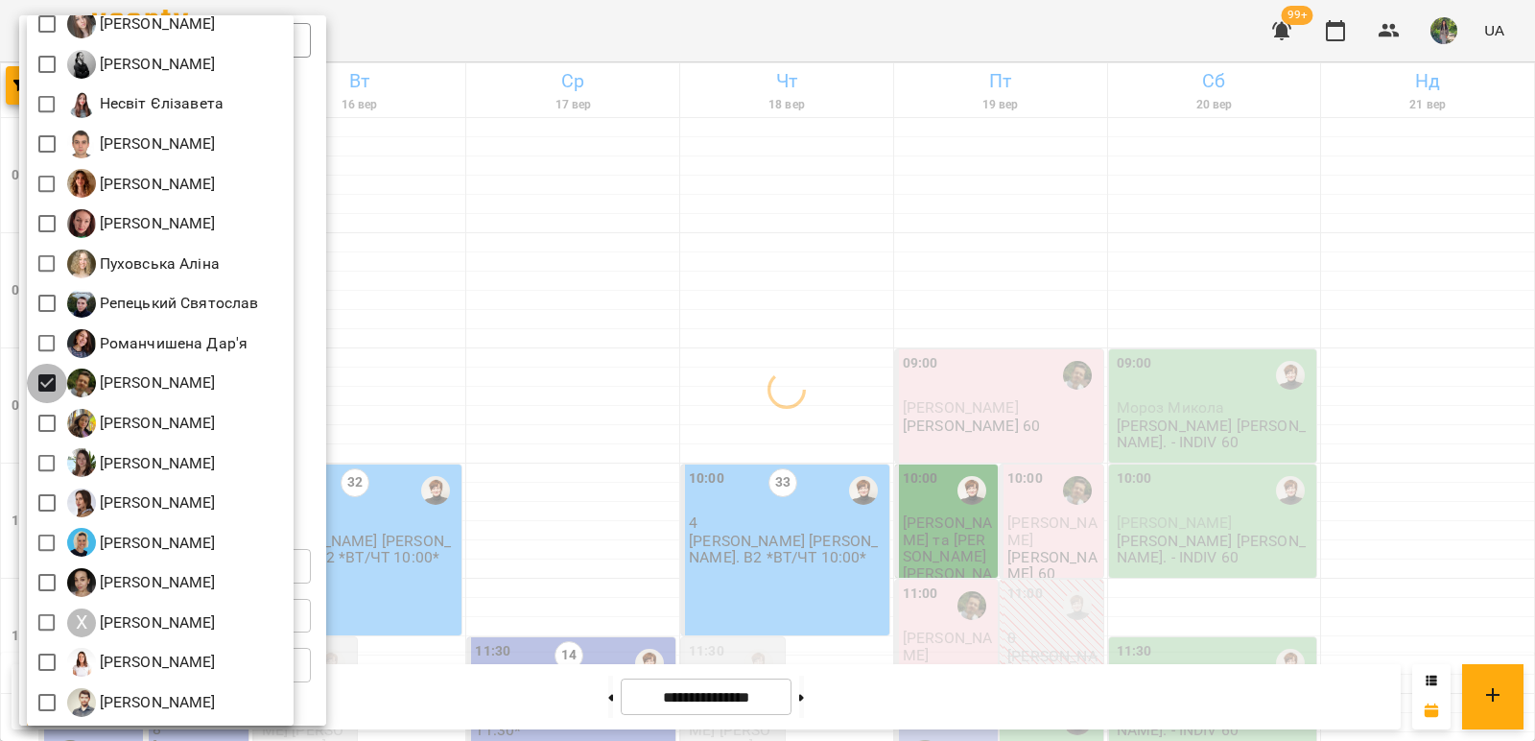
click at [724, 449] on div at bounding box center [767, 370] width 1535 height 741
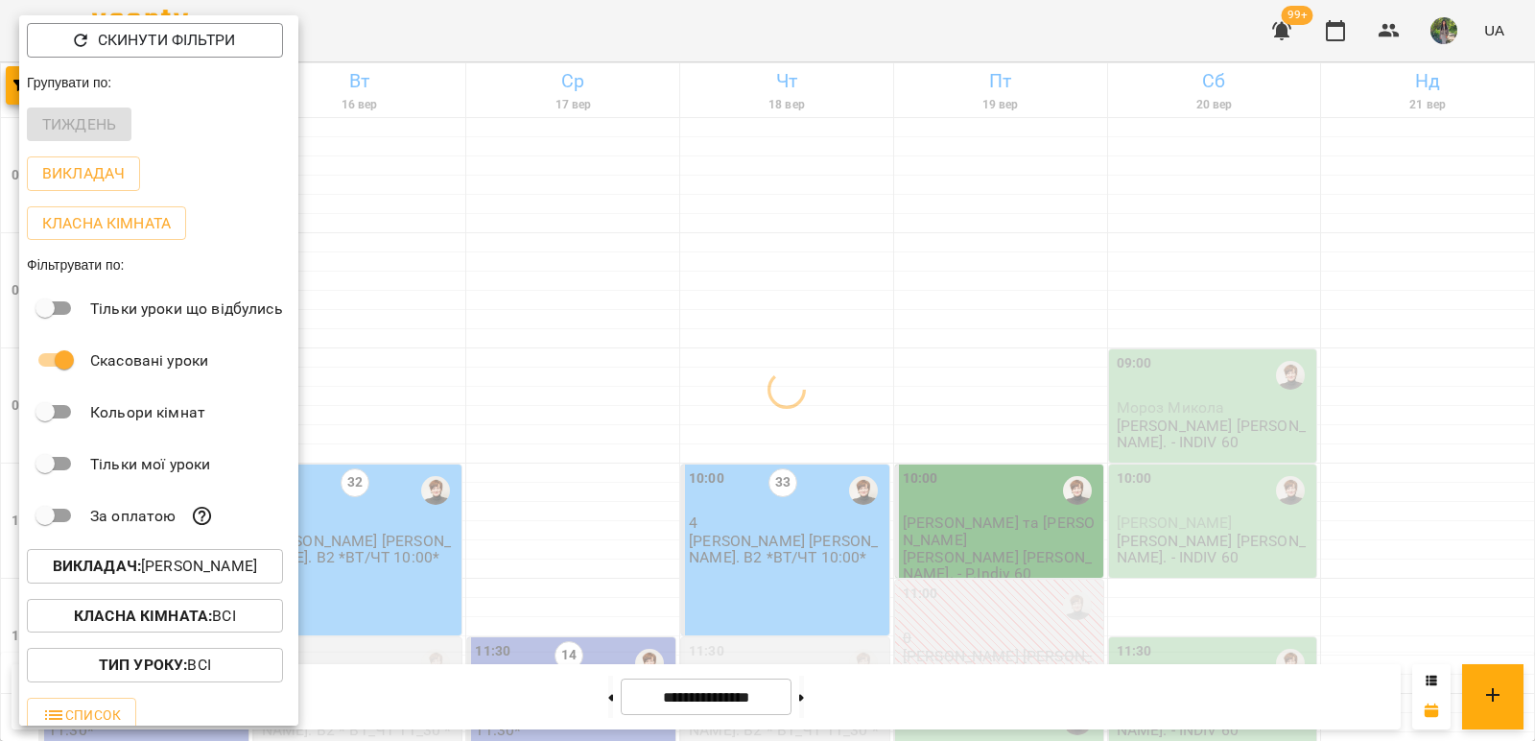
drag, startPoint x: 829, startPoint y: 440, endPoint x: 863, endPoint y: 460, distance: 38.7
click at [831, 440] on div at bounding box center [767, 370] width 1535 height 741
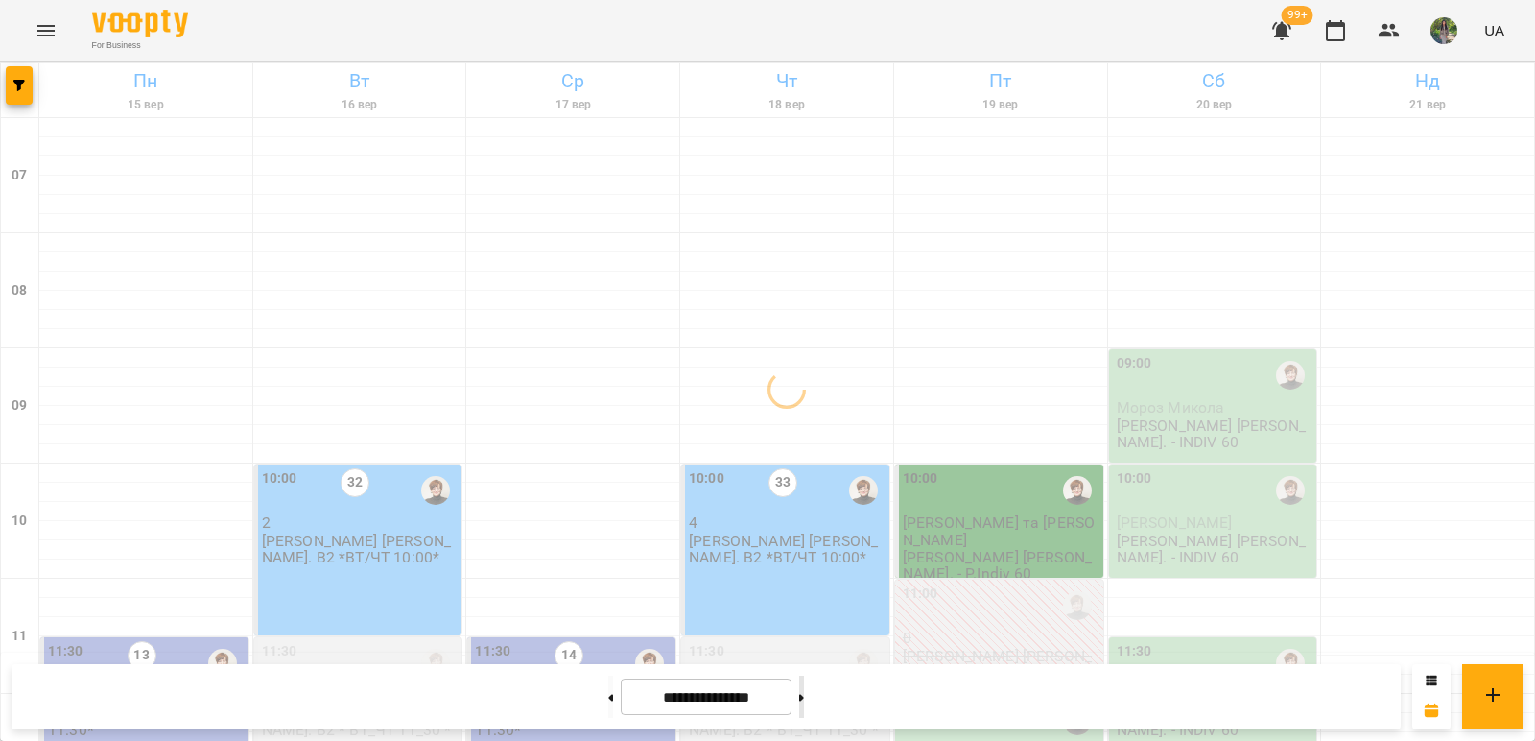
click at [804, 699] on button at bounding box center [801, 697] width 5 height 42
type input "**********"
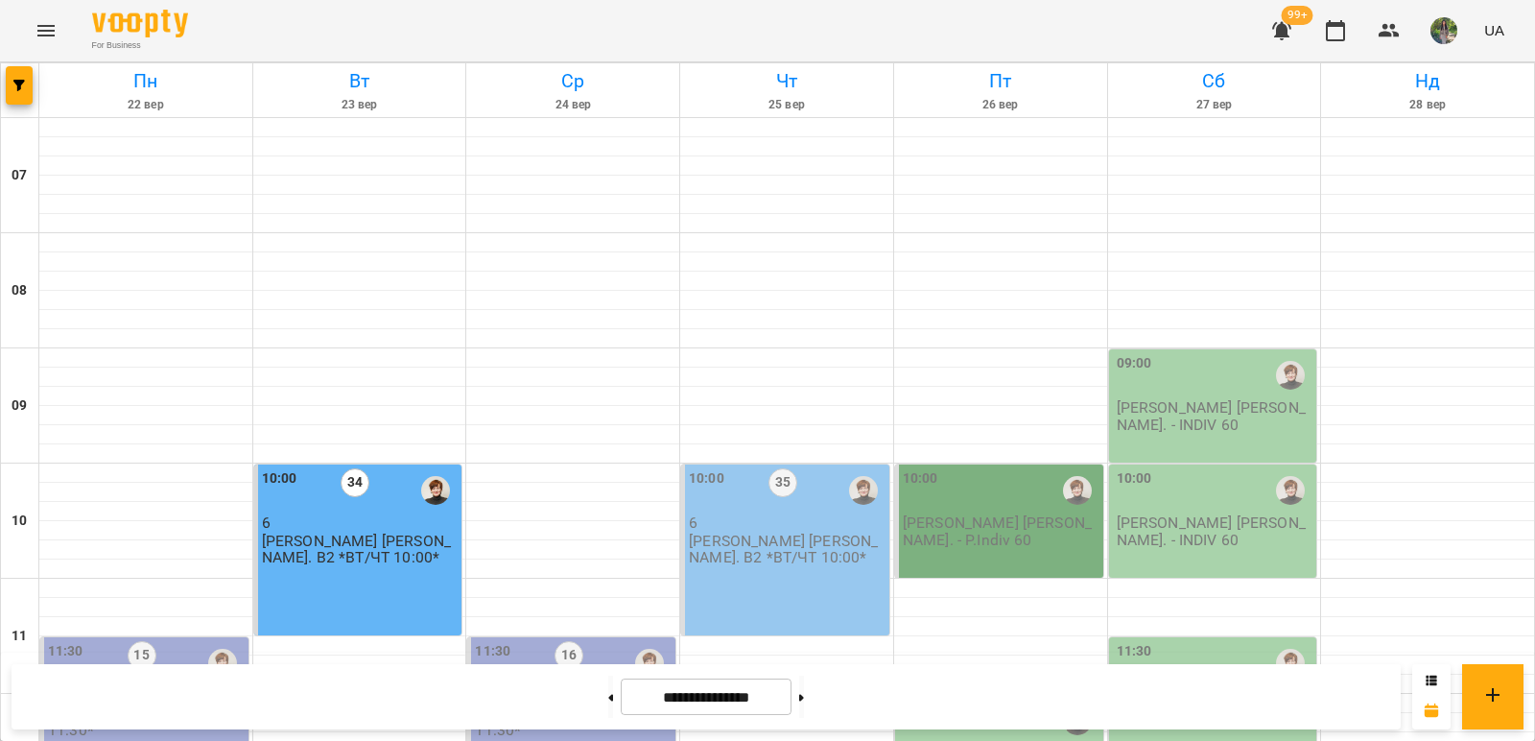
scroll to position [0, 0]
click at [13, 80] on icon "button" at bounding box center [19, 86] width 12 height 12
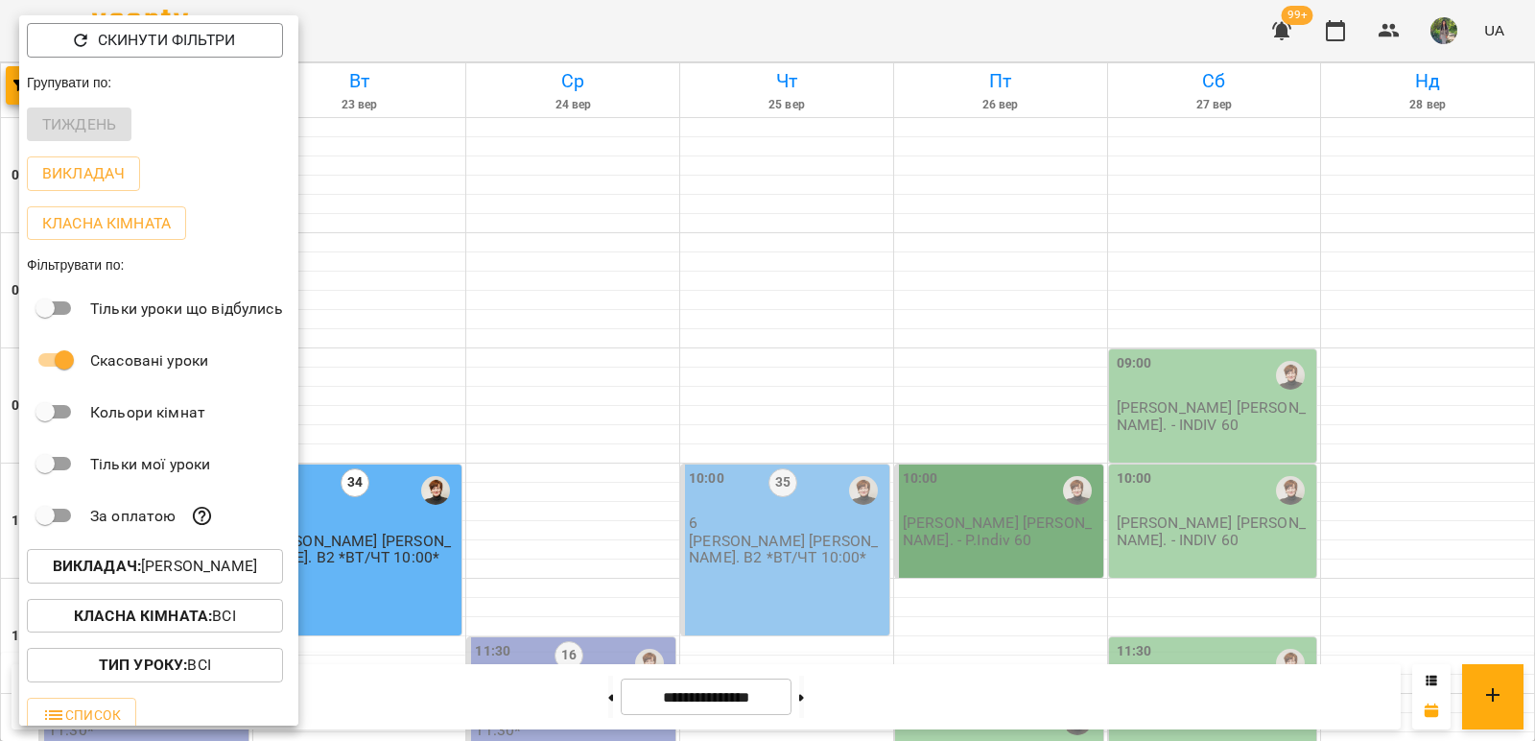
click at [248, 568] on p "Викладач : [PERSON_NAME]" at bounding box center [155, 566] width 204 height 23
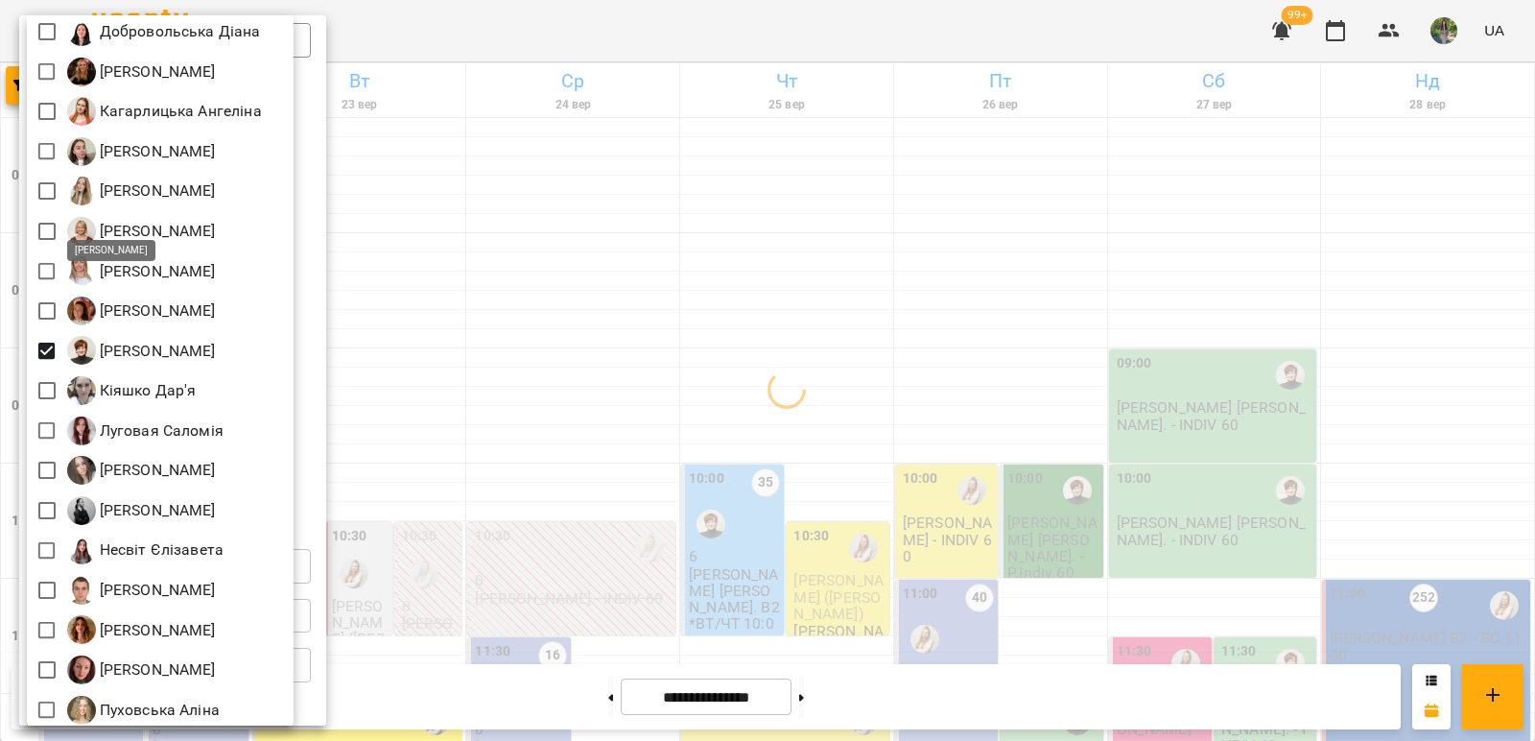
scroll to position [576, 0]
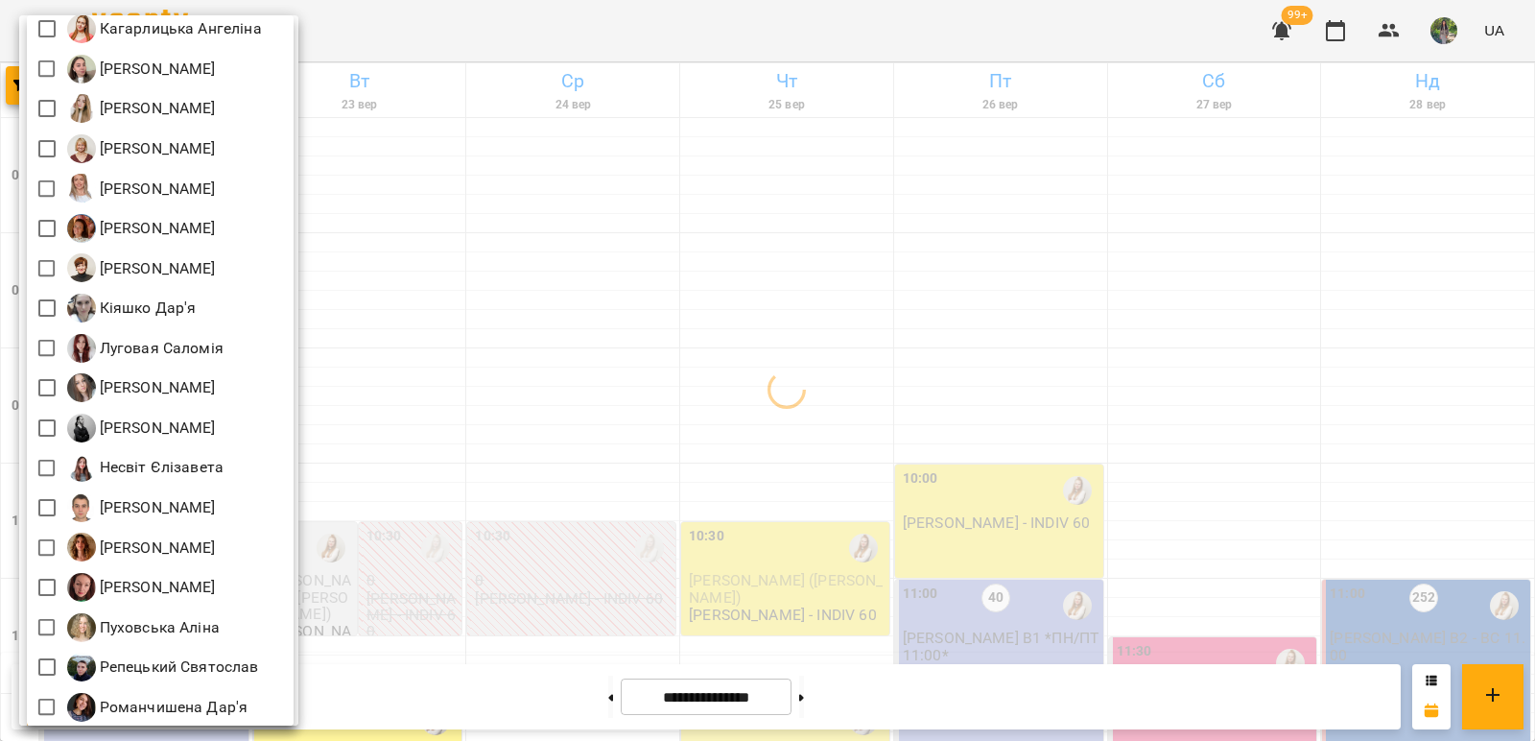
click at [509, 276] on div at bounding box center [767, 370] width 1535 height 741
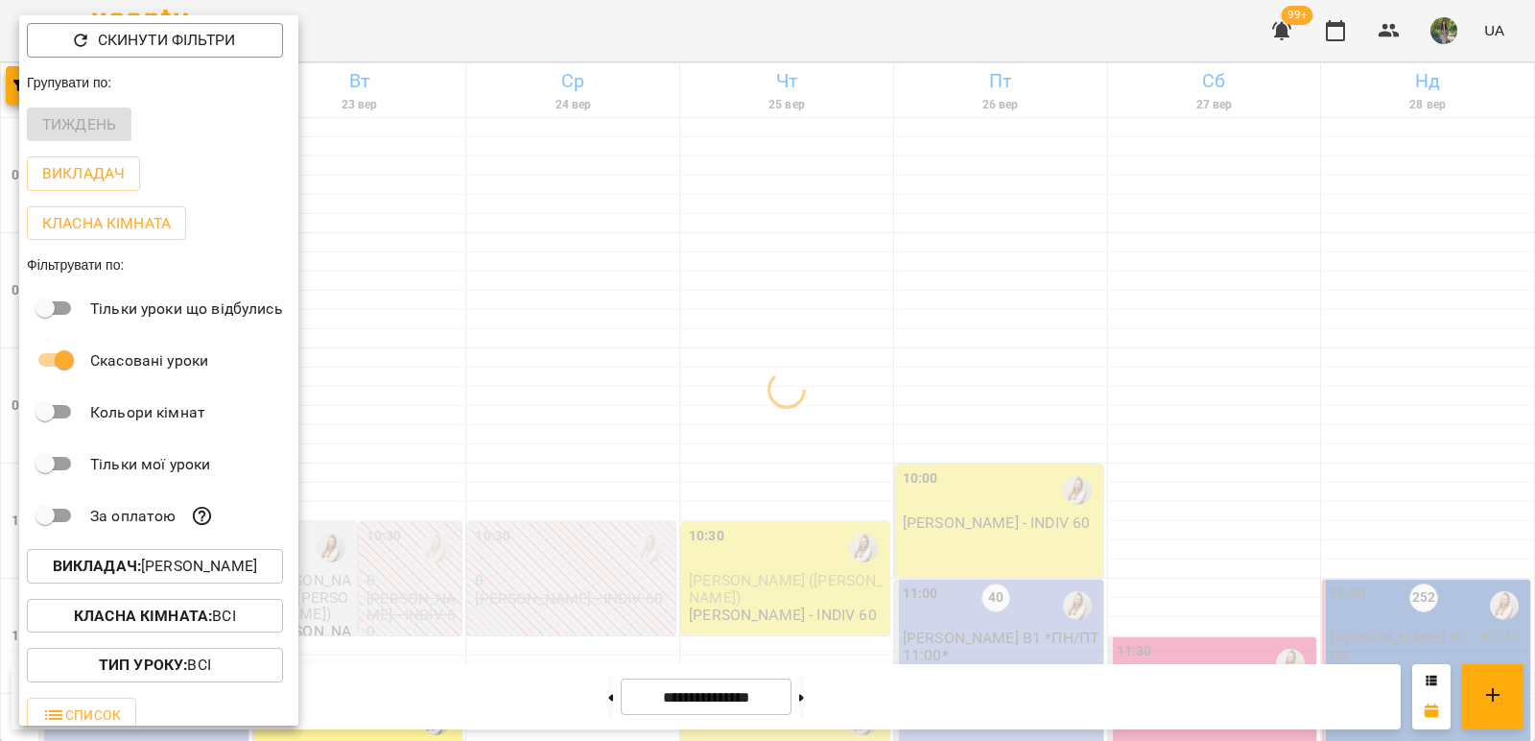
click at [519, 276] on div "Всі [PERSON_NAME] Maribel [PERSON_NAME] А [PERSON_NAME] [PERSON_NAME] [PERSON_N…" at bounding box center [767, 370] width 1535 height 741
click at [519, 276] on div at bounding box center [767, 370] width 1535 height 741
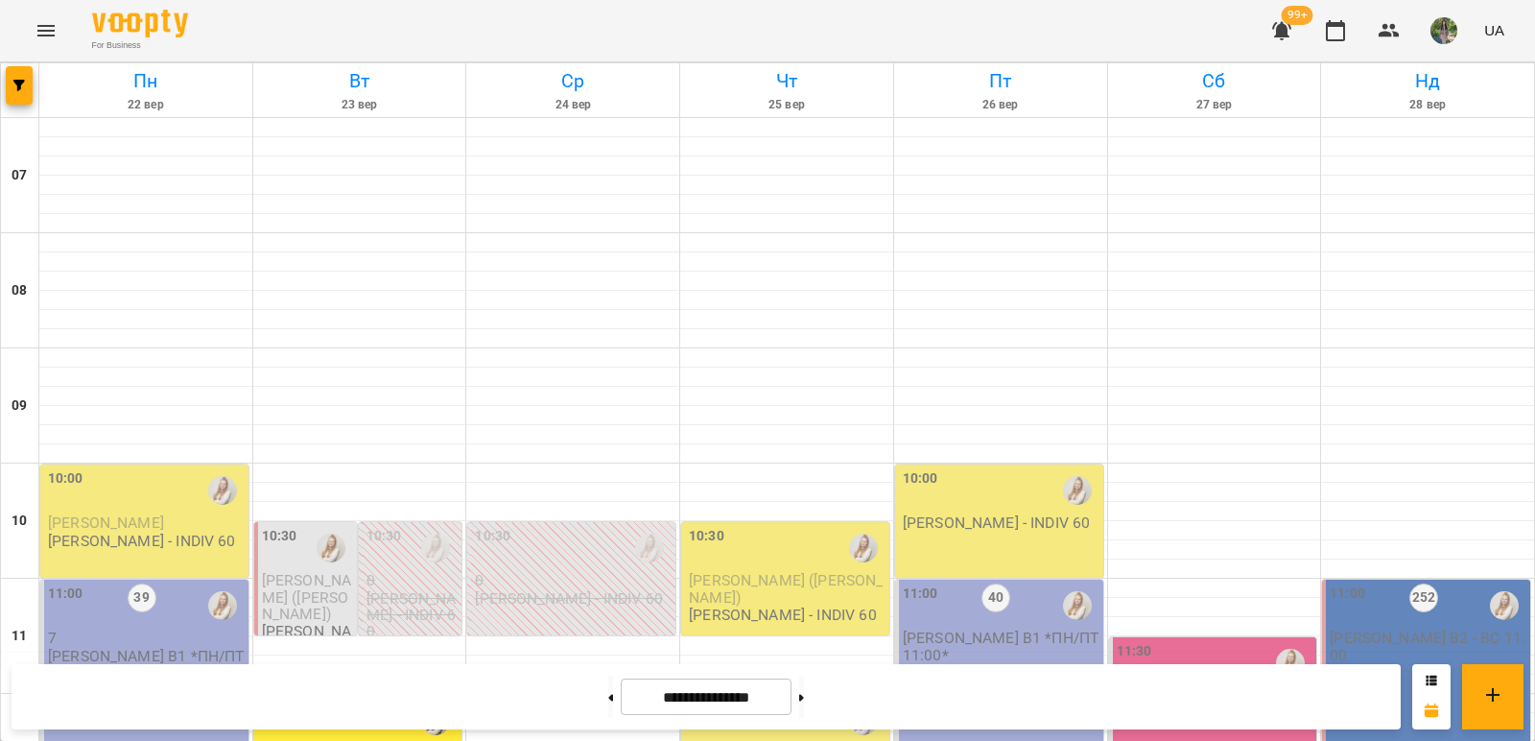
scroll to position [1152, 0]
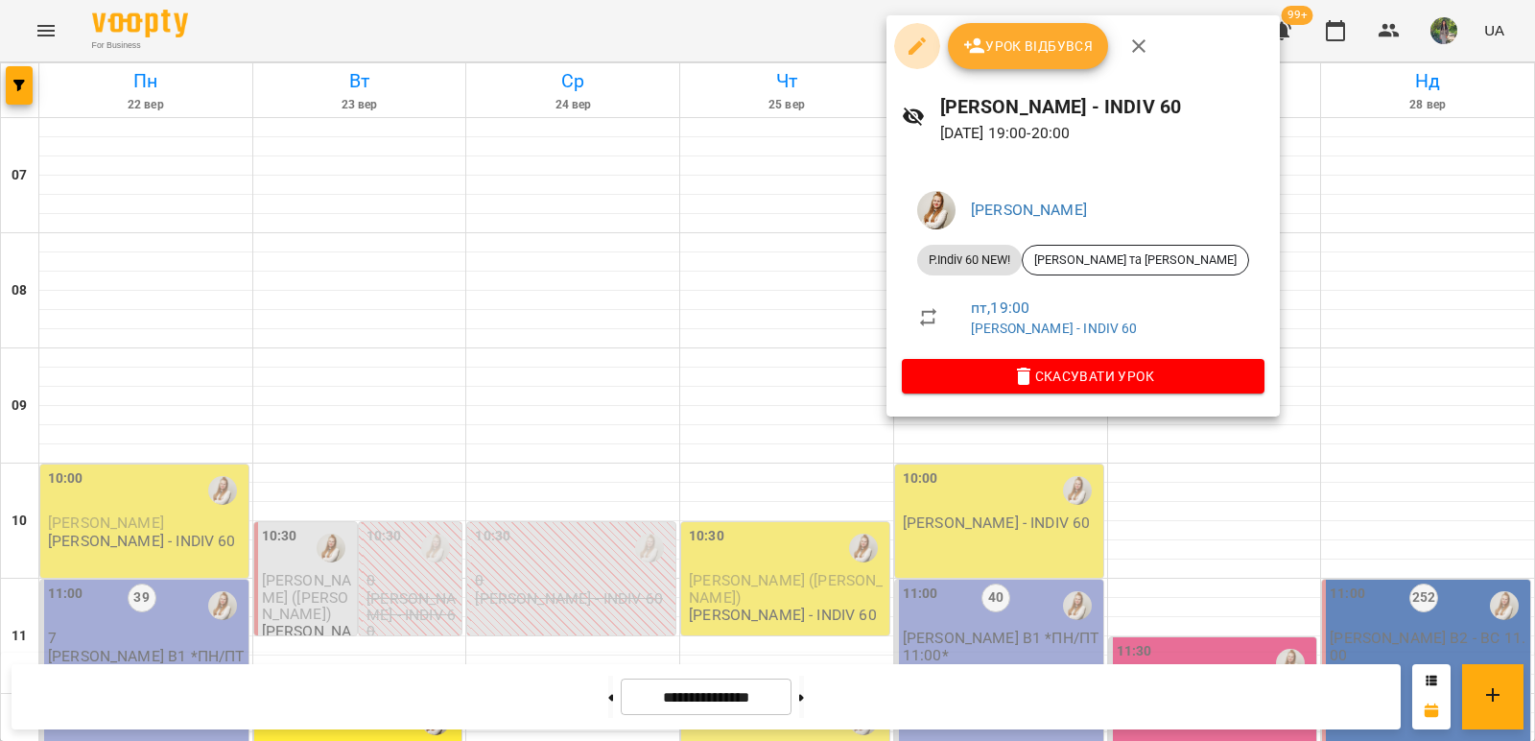
click at [913, 47] on icon "button" at bounding box center [917, 46] width 23 height 23
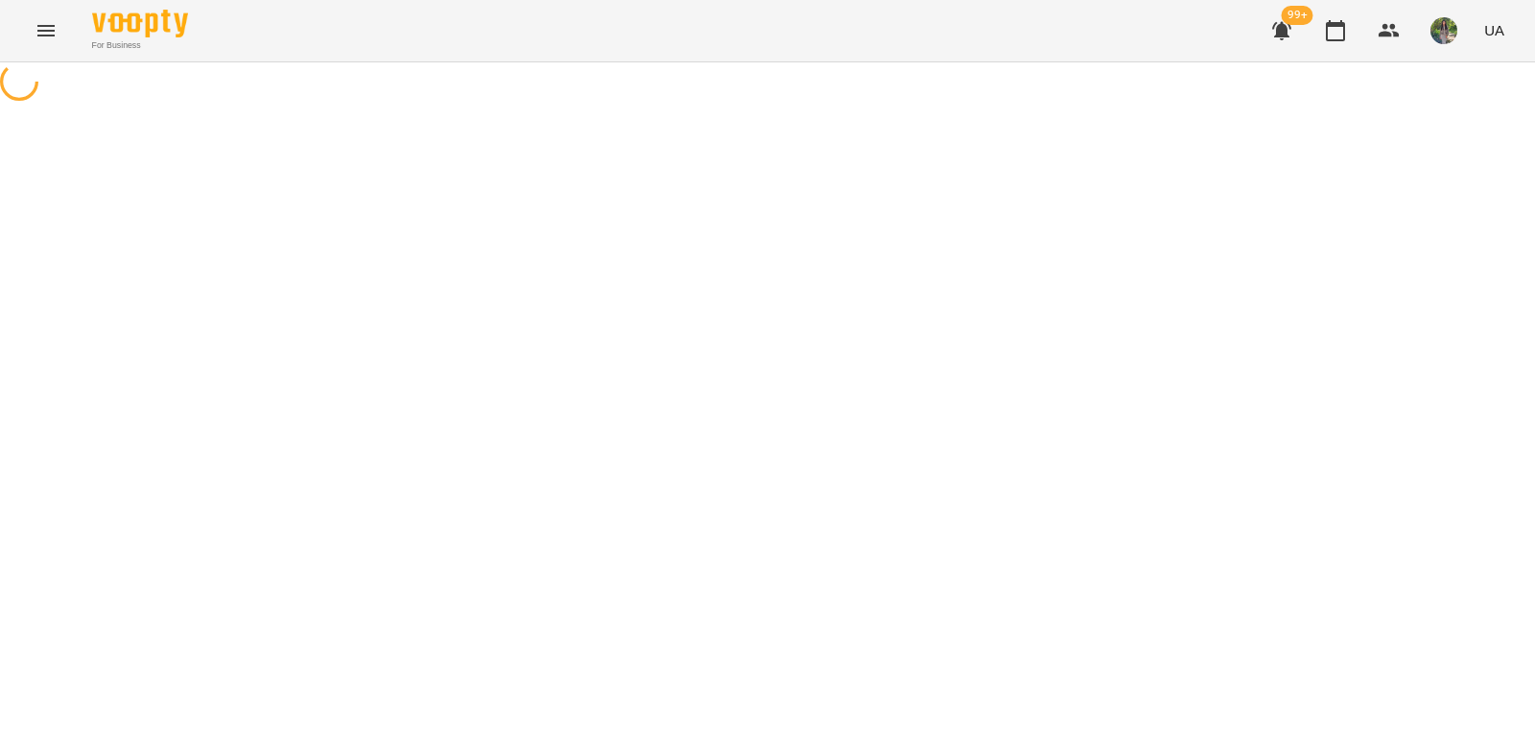
select select "**********"
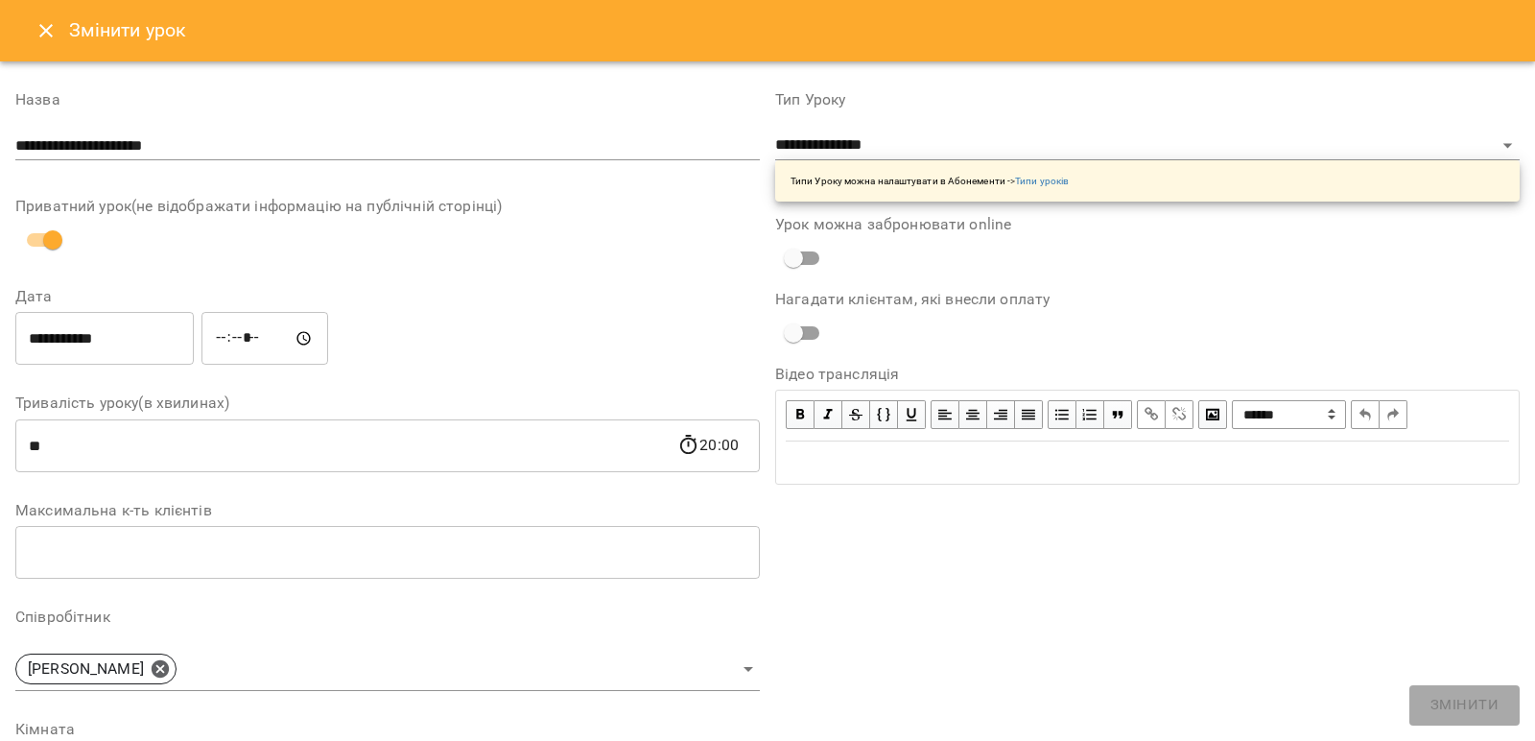
click at [129, 332] on input "**********" at bounding box center [104, 339] width 178 height 54
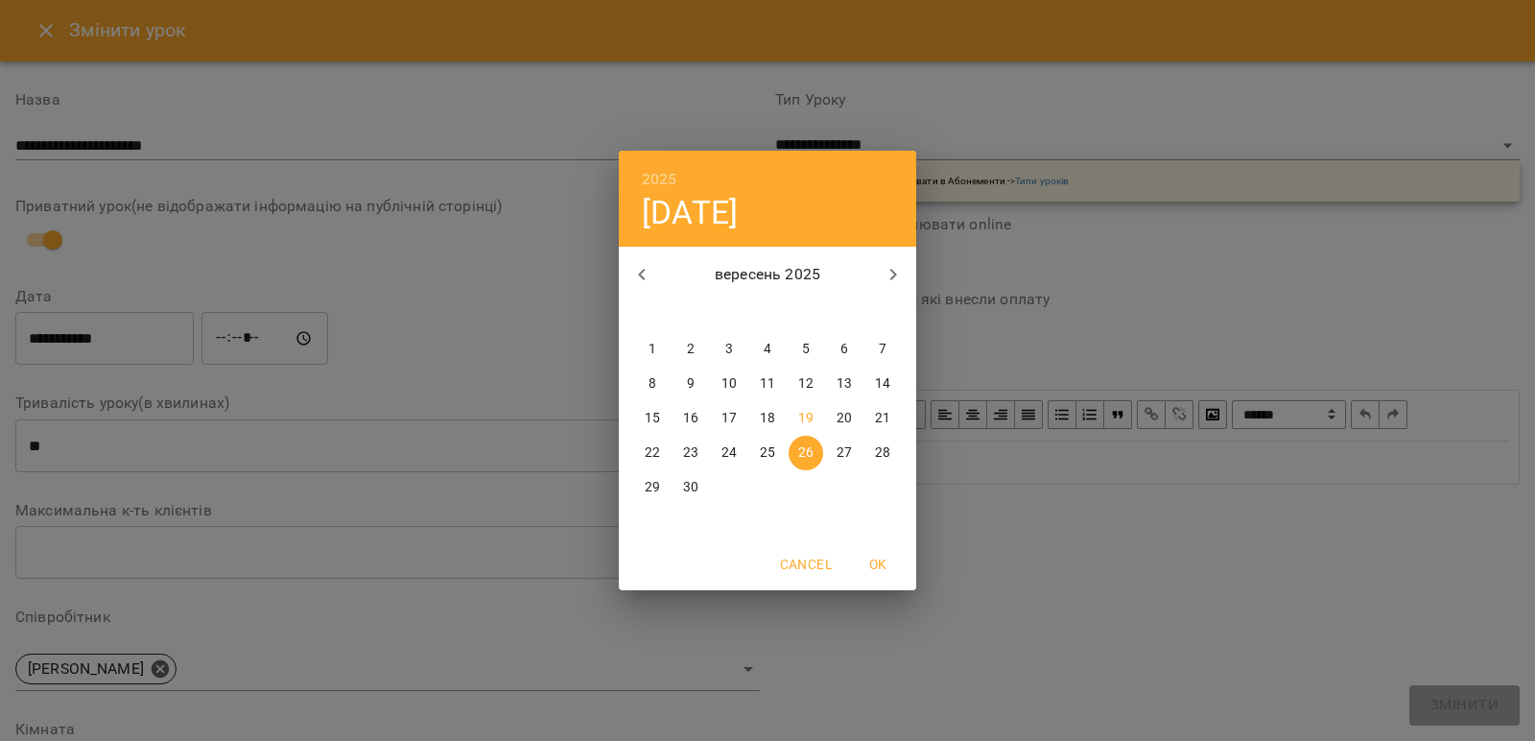
click at [652, 453] on p "22" at bounding box center [652, 452] width 15 height 19
type input "**********"
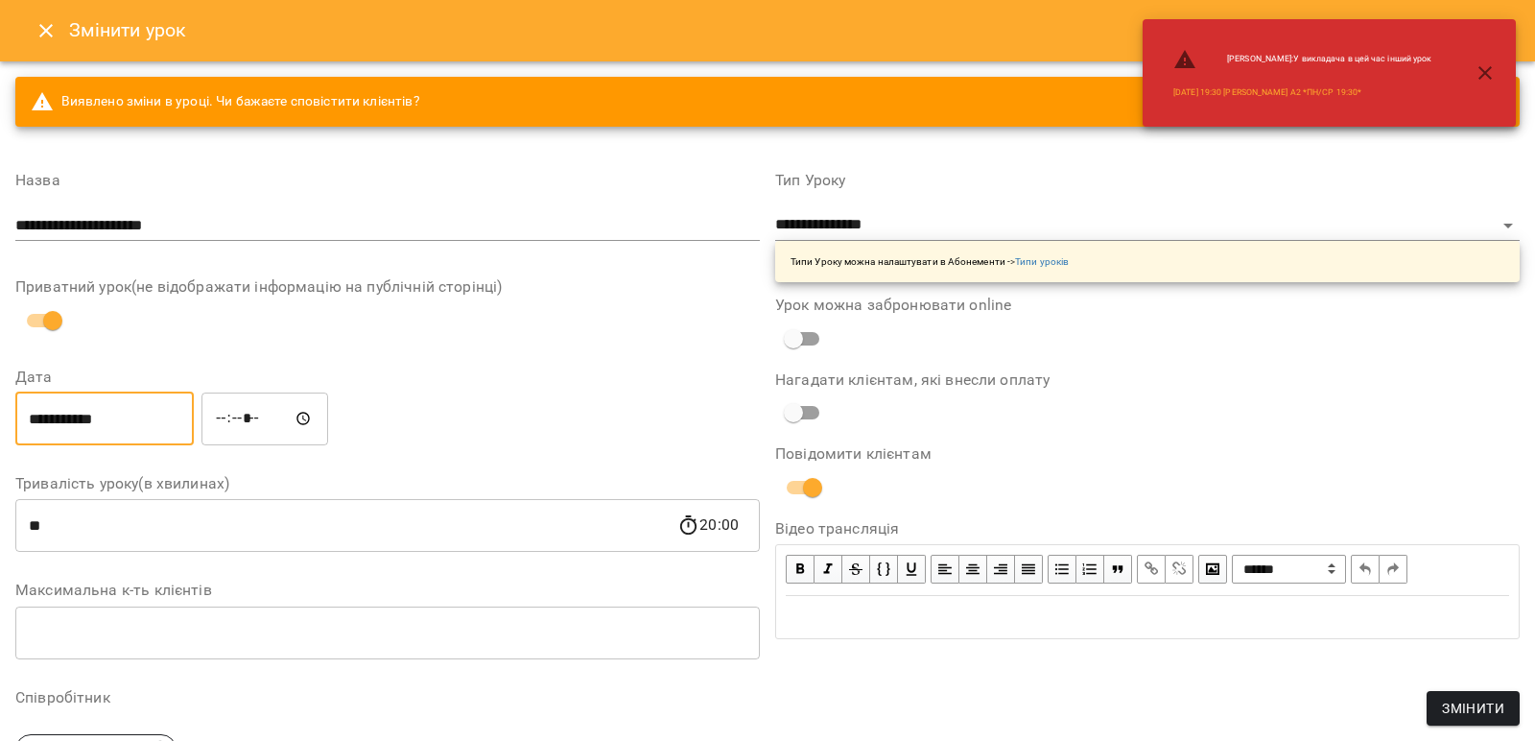
click at [240, 418] on input "*****" at bounding box center [265, 419] width 127 height 54
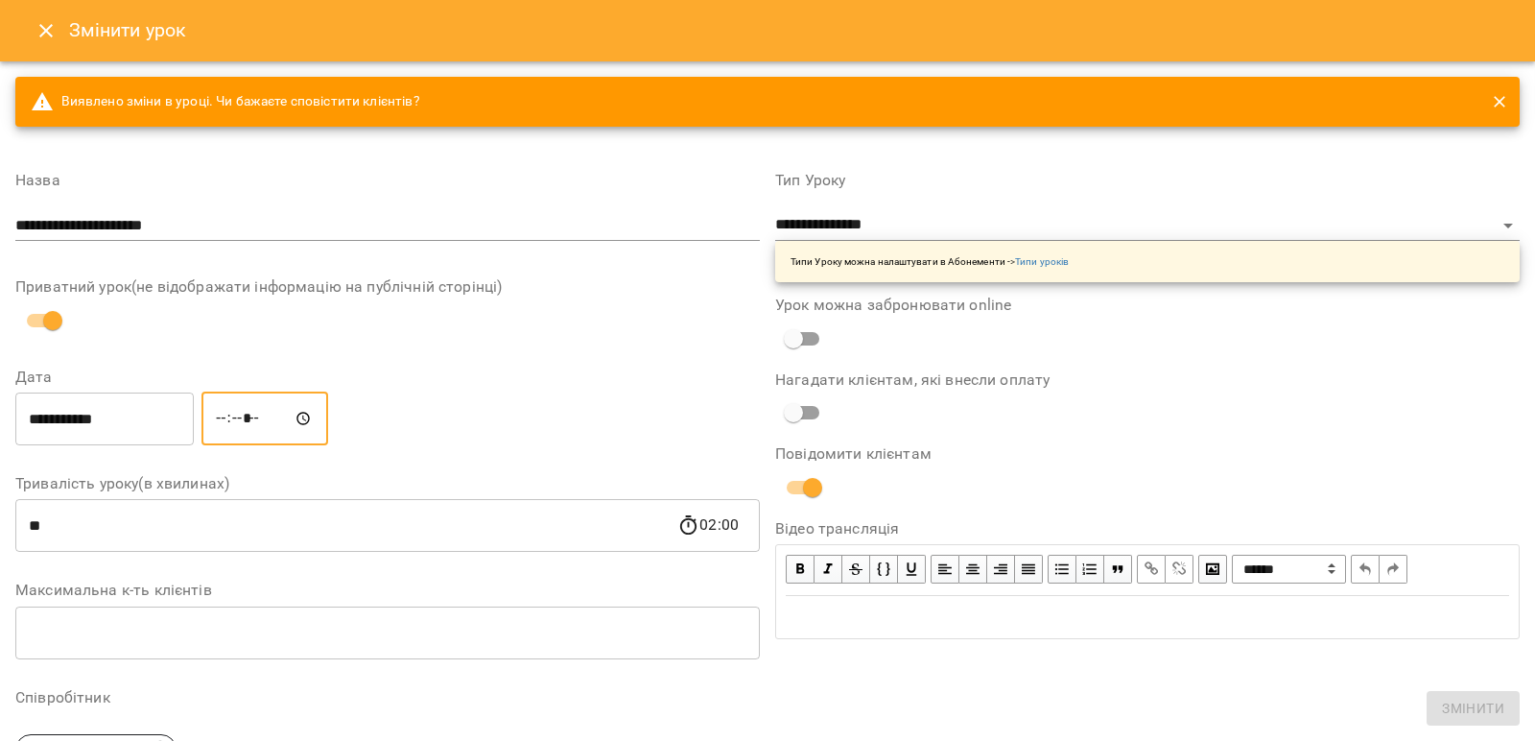
type input "*****"
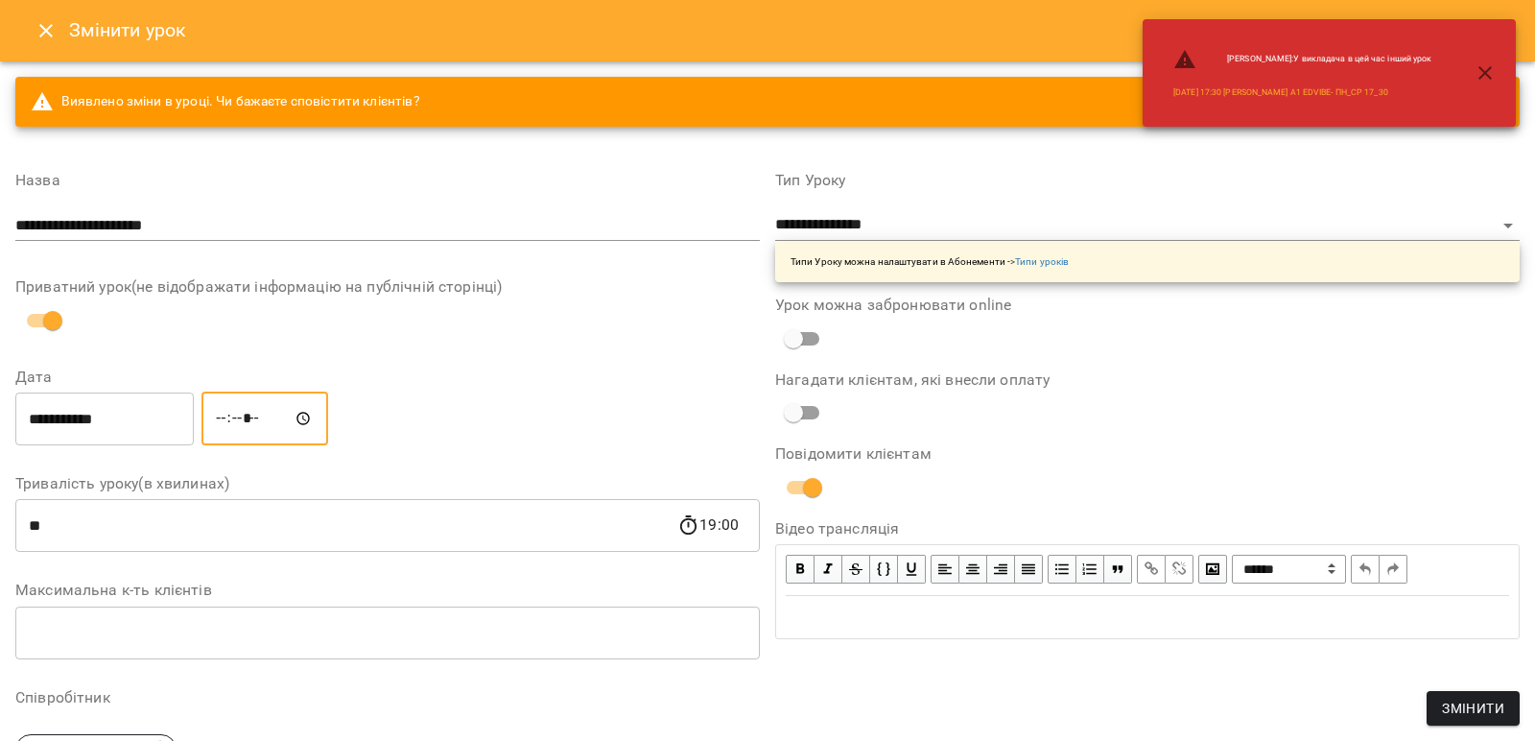
click at [1099, 693] on div "**********" at bounding box center [1148, 670] width 760 height 1041
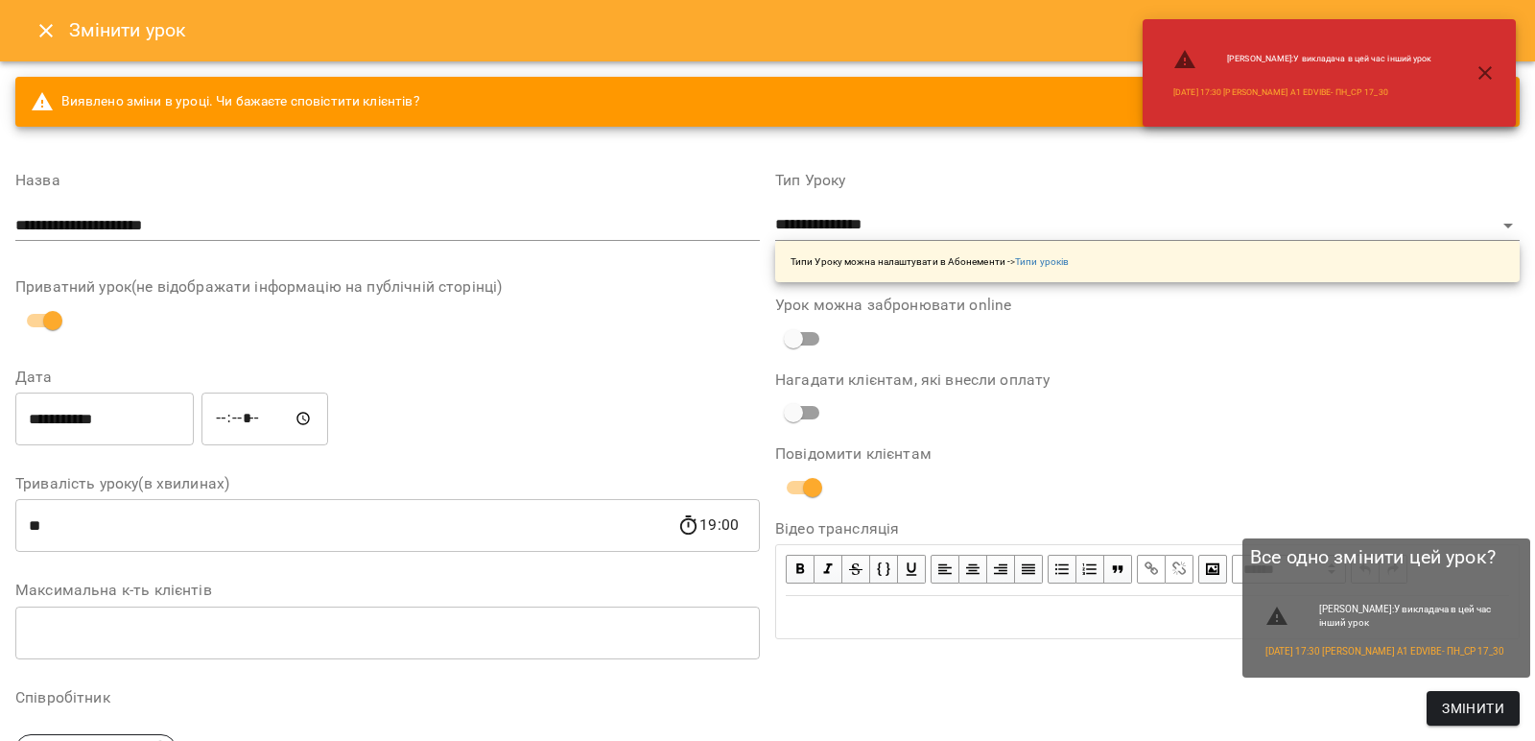
click at [1483, 707] on span "Змінити" at bounding box center [1473, 708] width 62 height 23
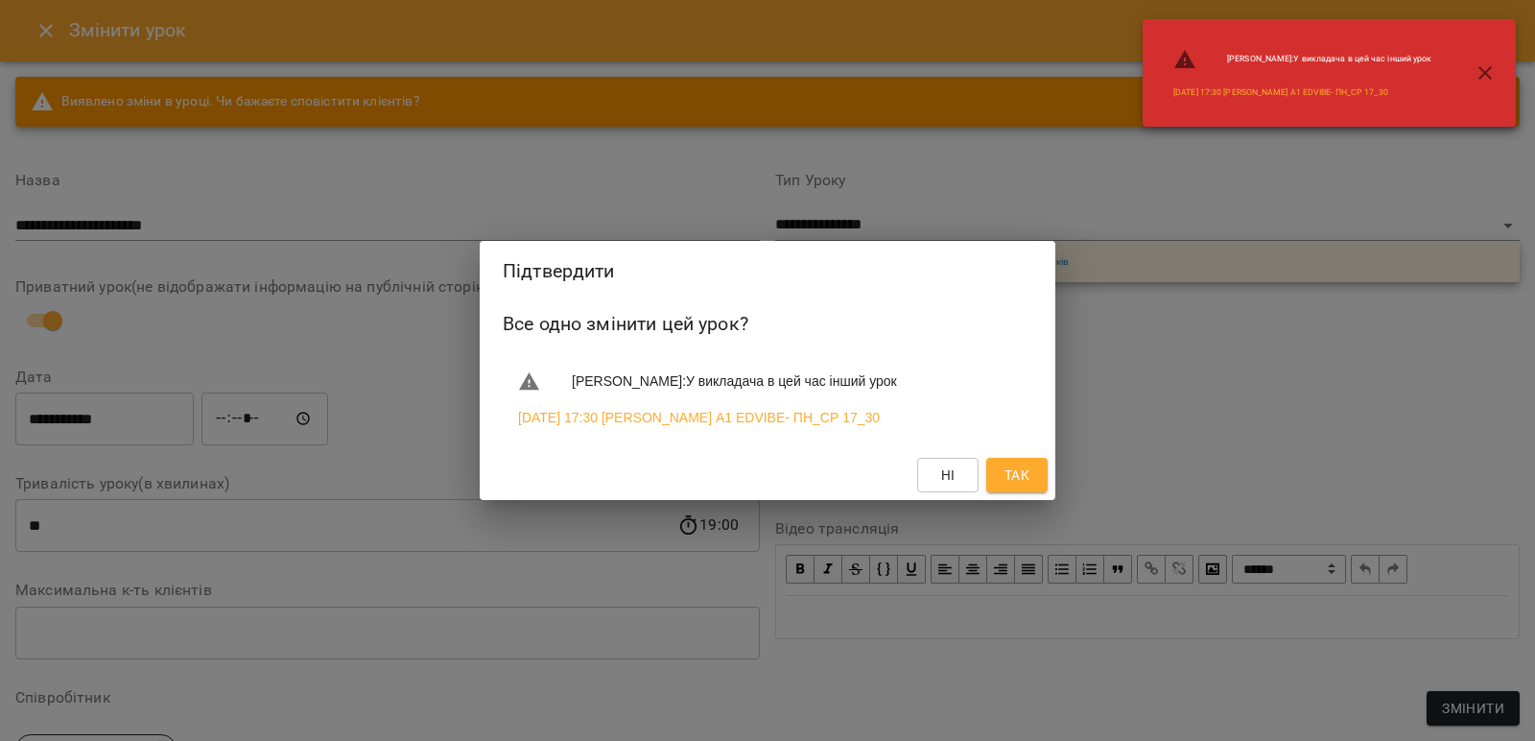
click at [1014, 481] on span "Так" at bounding box center [1017, 474] width 25 height 23
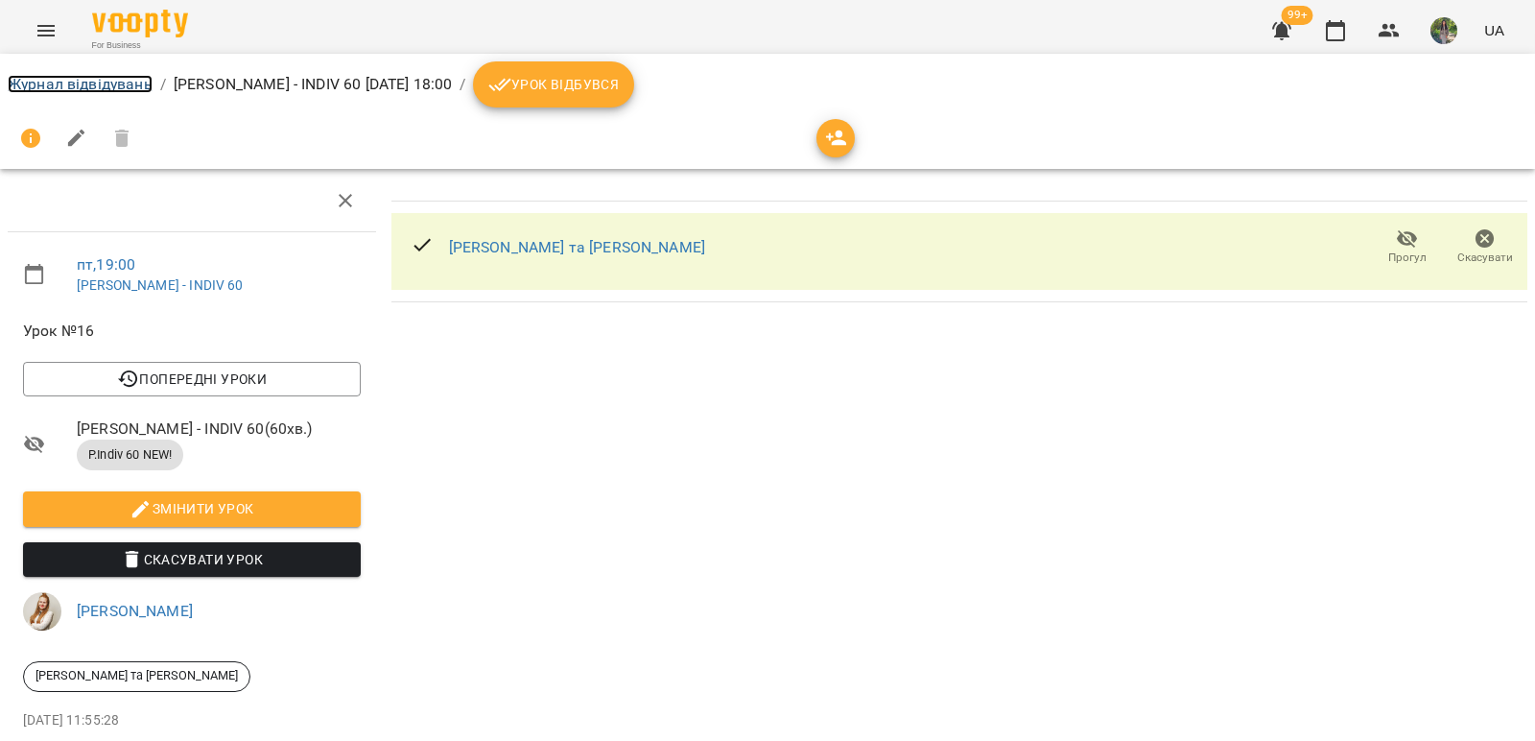
click at [103, 83] on link "Журнал відвідувань" at bounding box center [80, 84] width 145 height 18
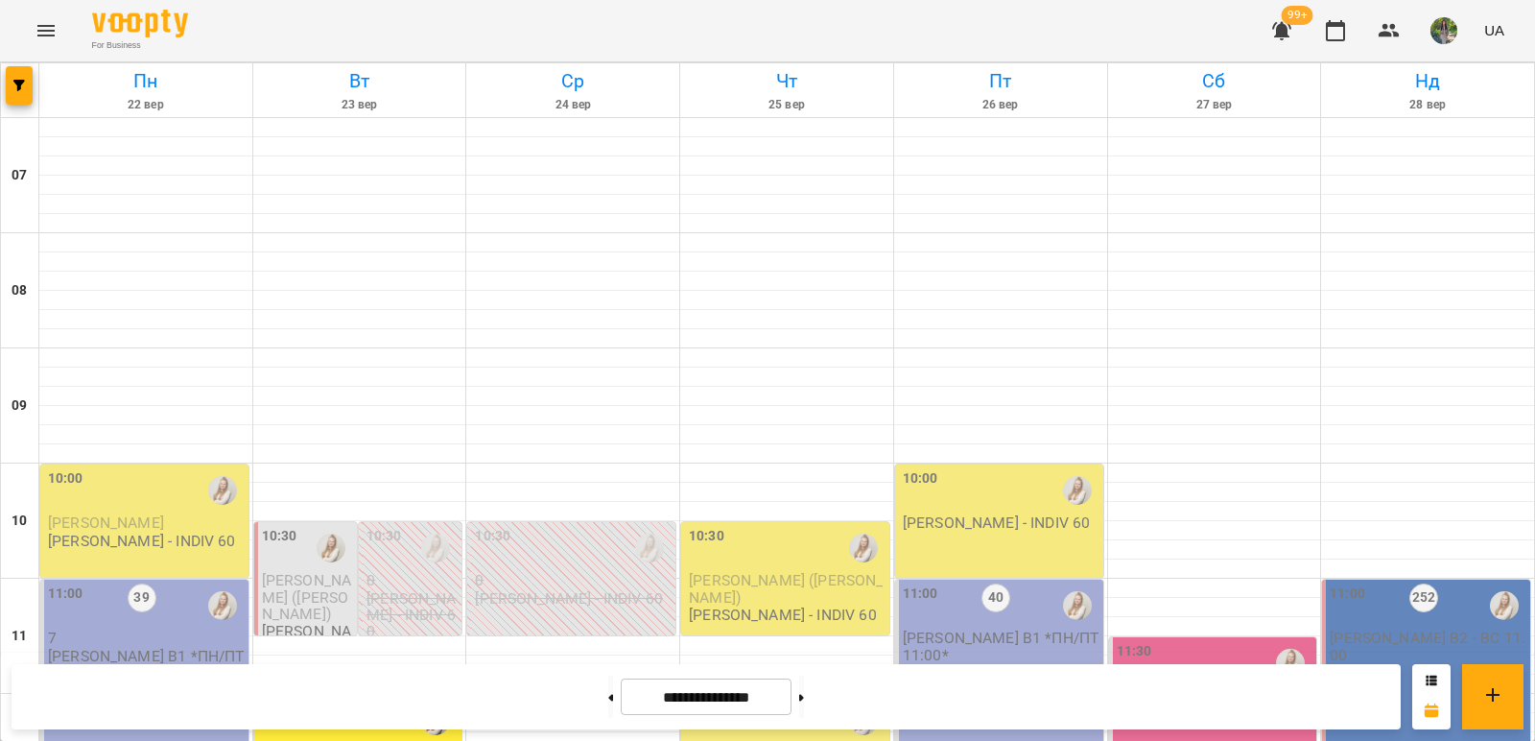
scroll to position [1152, 0]
click at [20, 99] on button "button" at bounding box center [19, 85] width 27 height 38
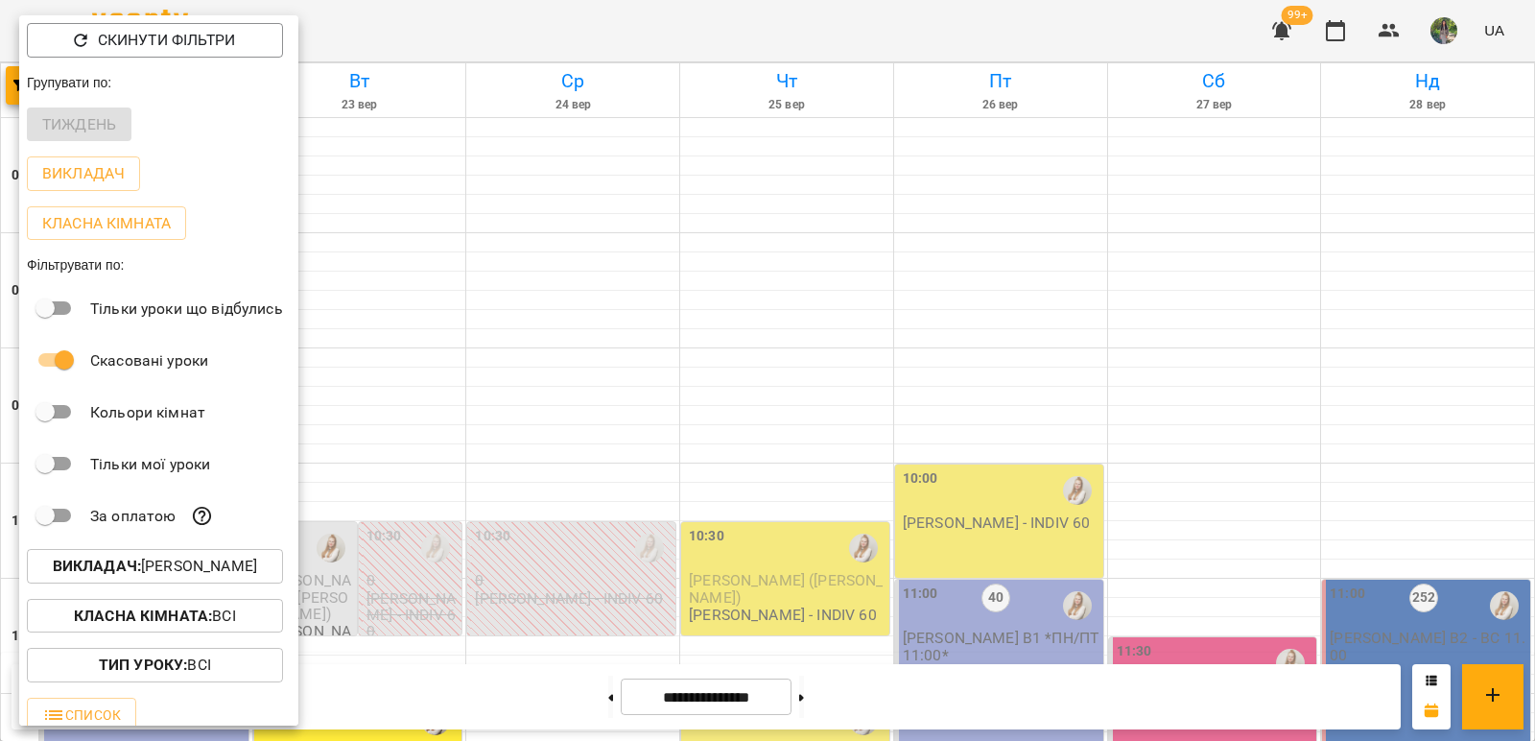
click at [257, 563] on p "Викладач : [PERSON_NAME]" at bounding box center [155, 566] width 204 height 23
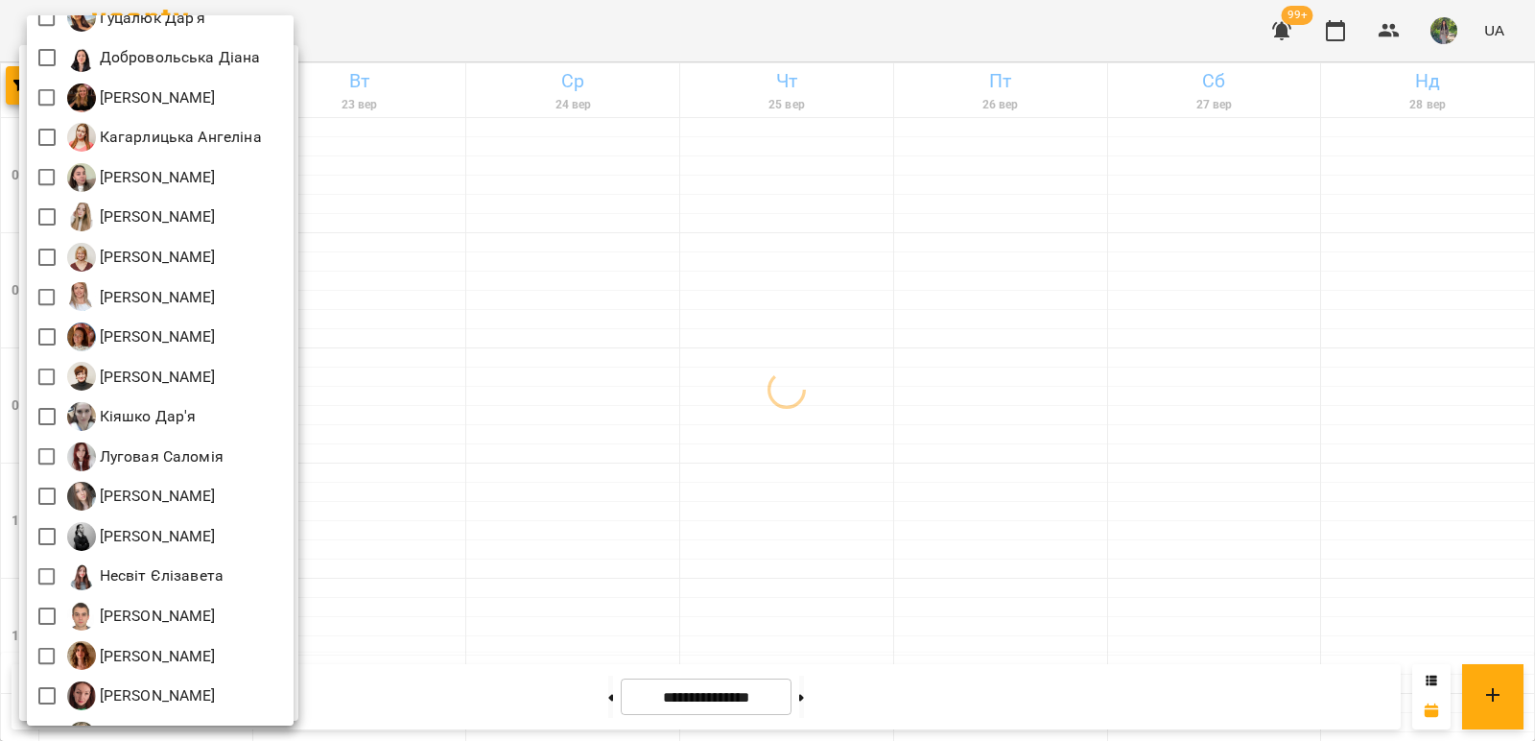
scroll to position [480, 0]
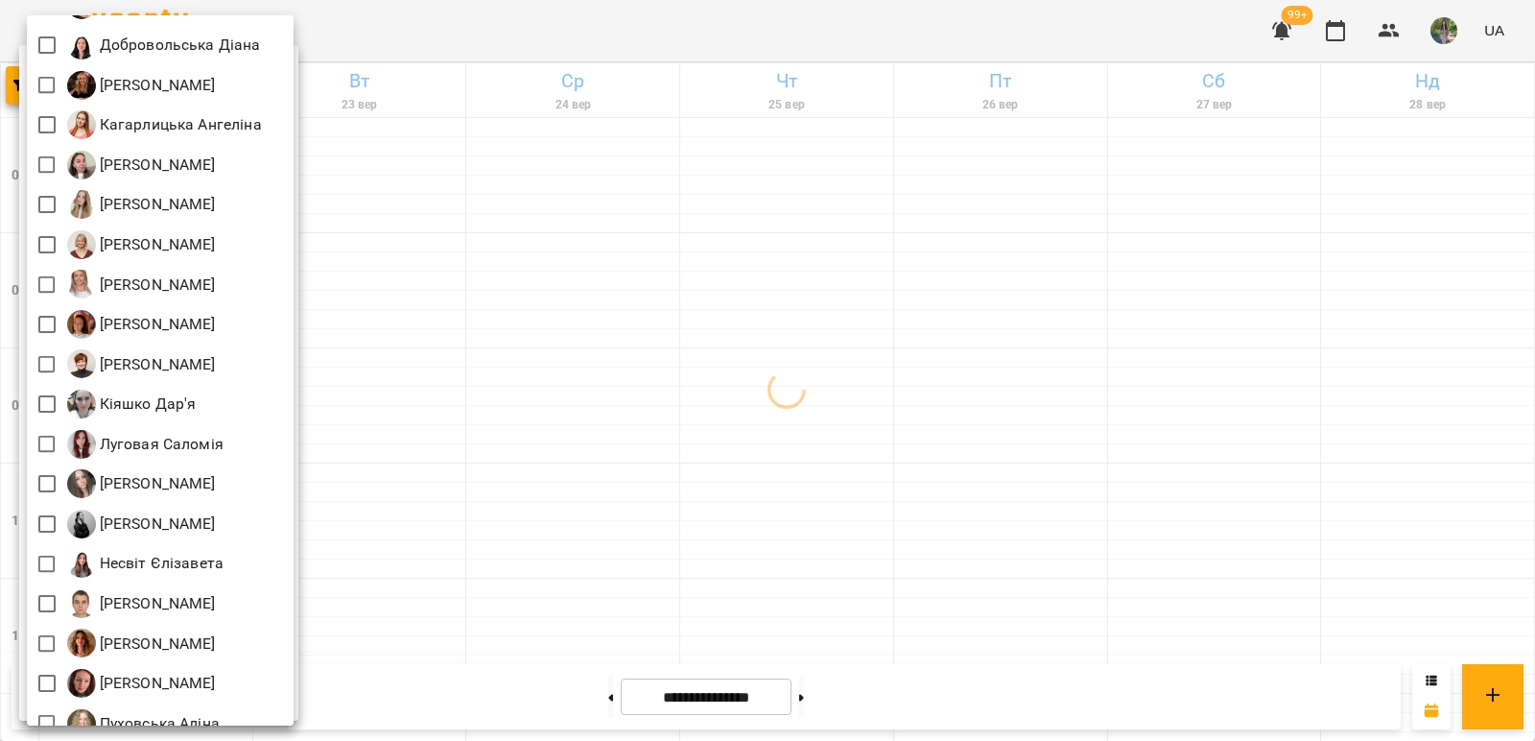
click at [520, 310] on div at bounding box center [767, 370] width 1535 height 741
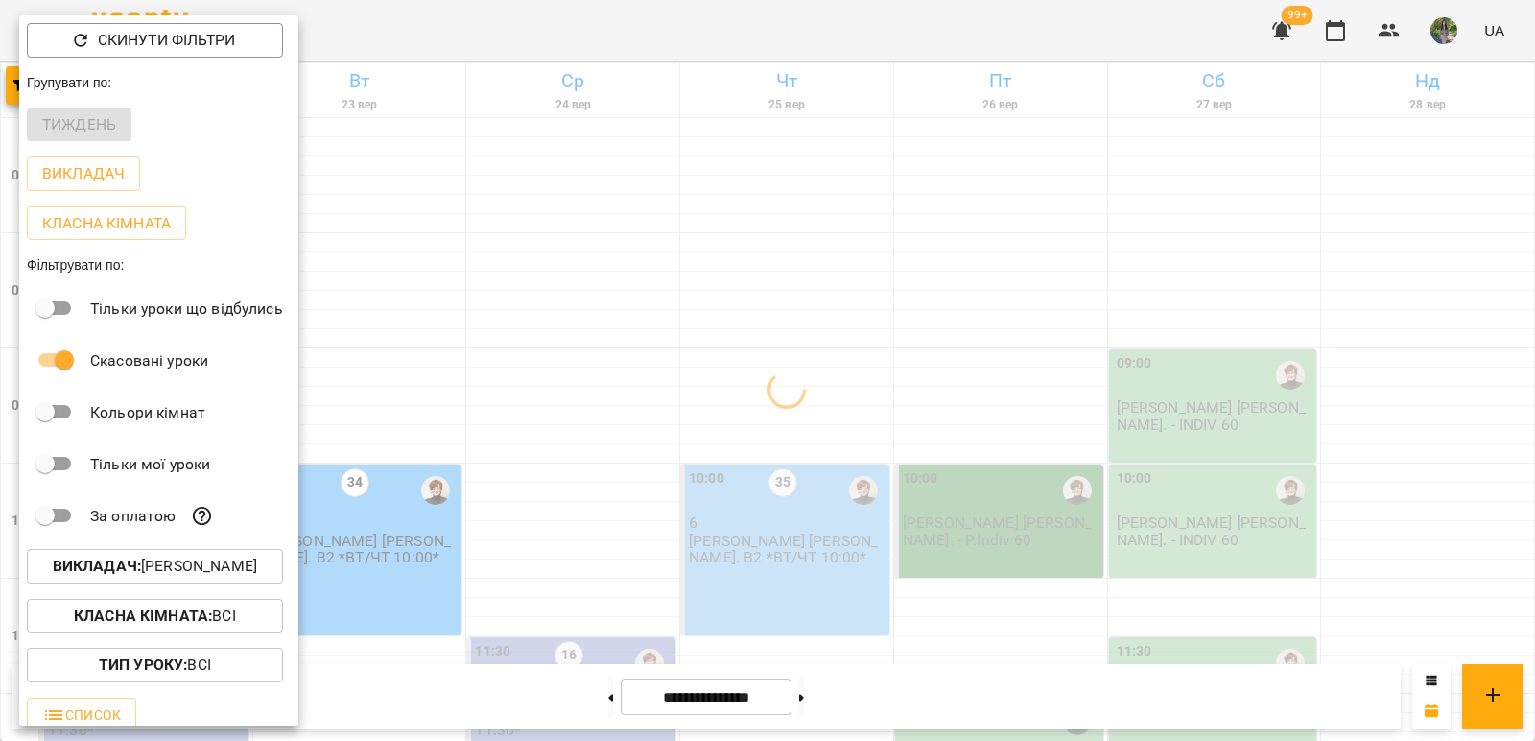
click at [611, 592] on div at bounding box center [767, 370] width 1535 height 741
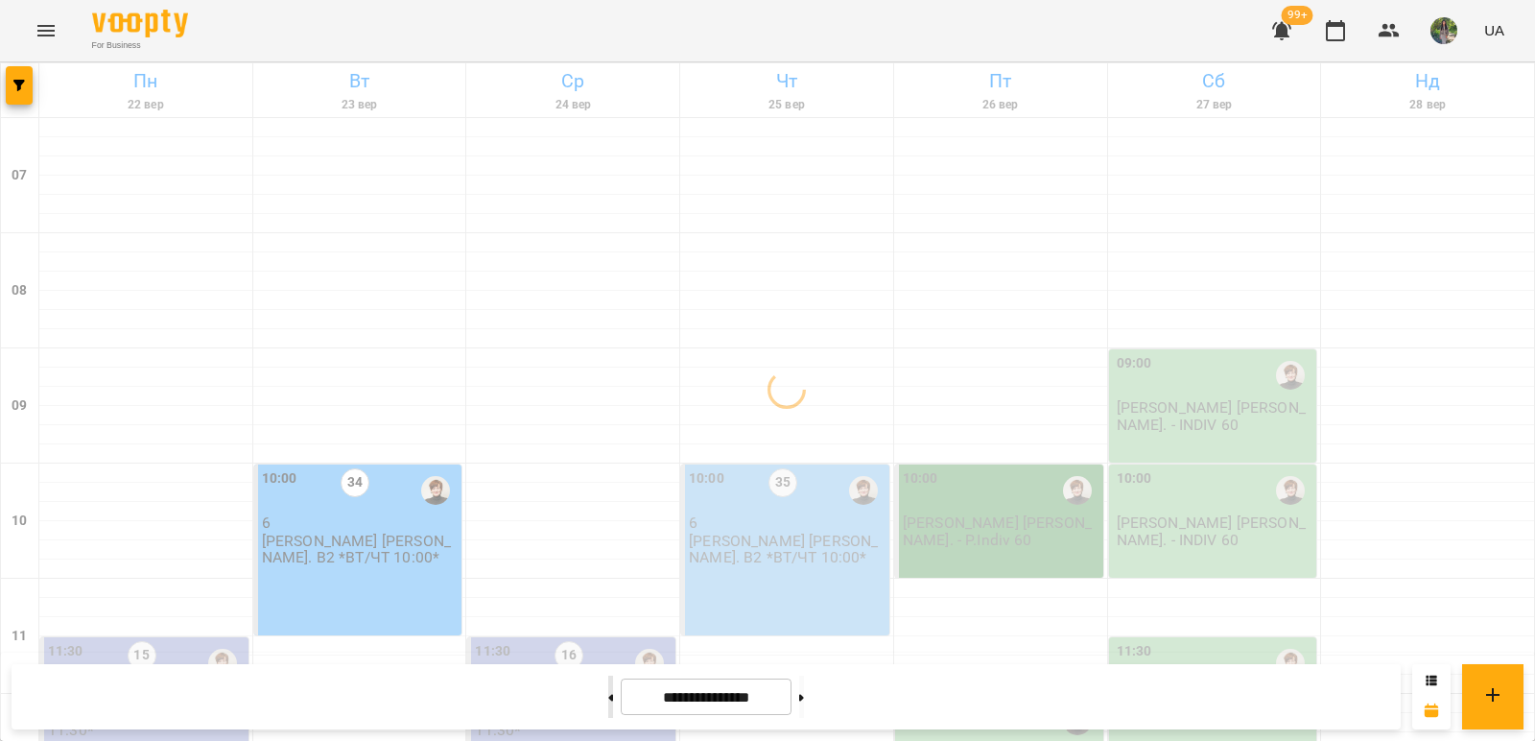
click at [608, 701] on button at bounding box center [610, 697] width 5 height 42
type input "**********"
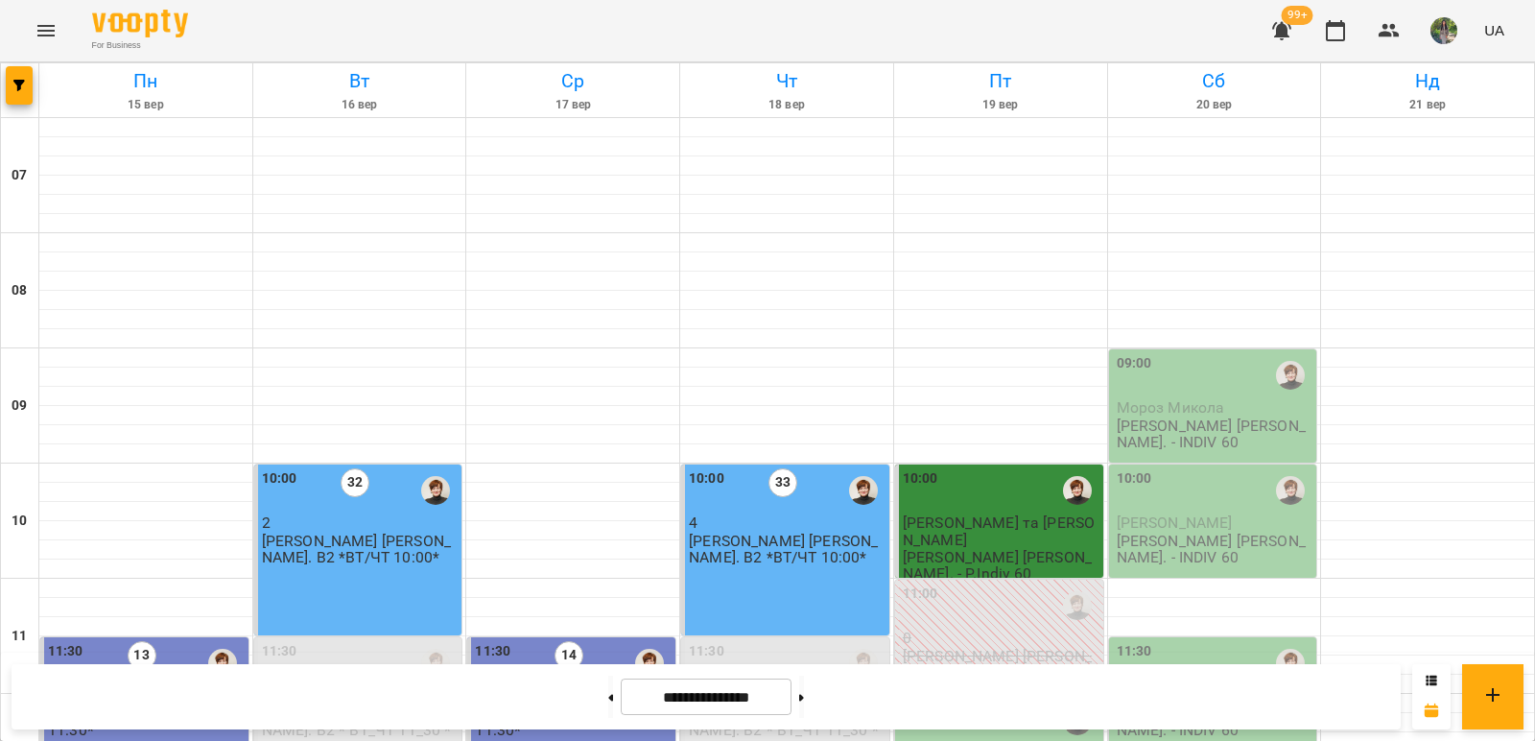
scroll to position [634, 0]
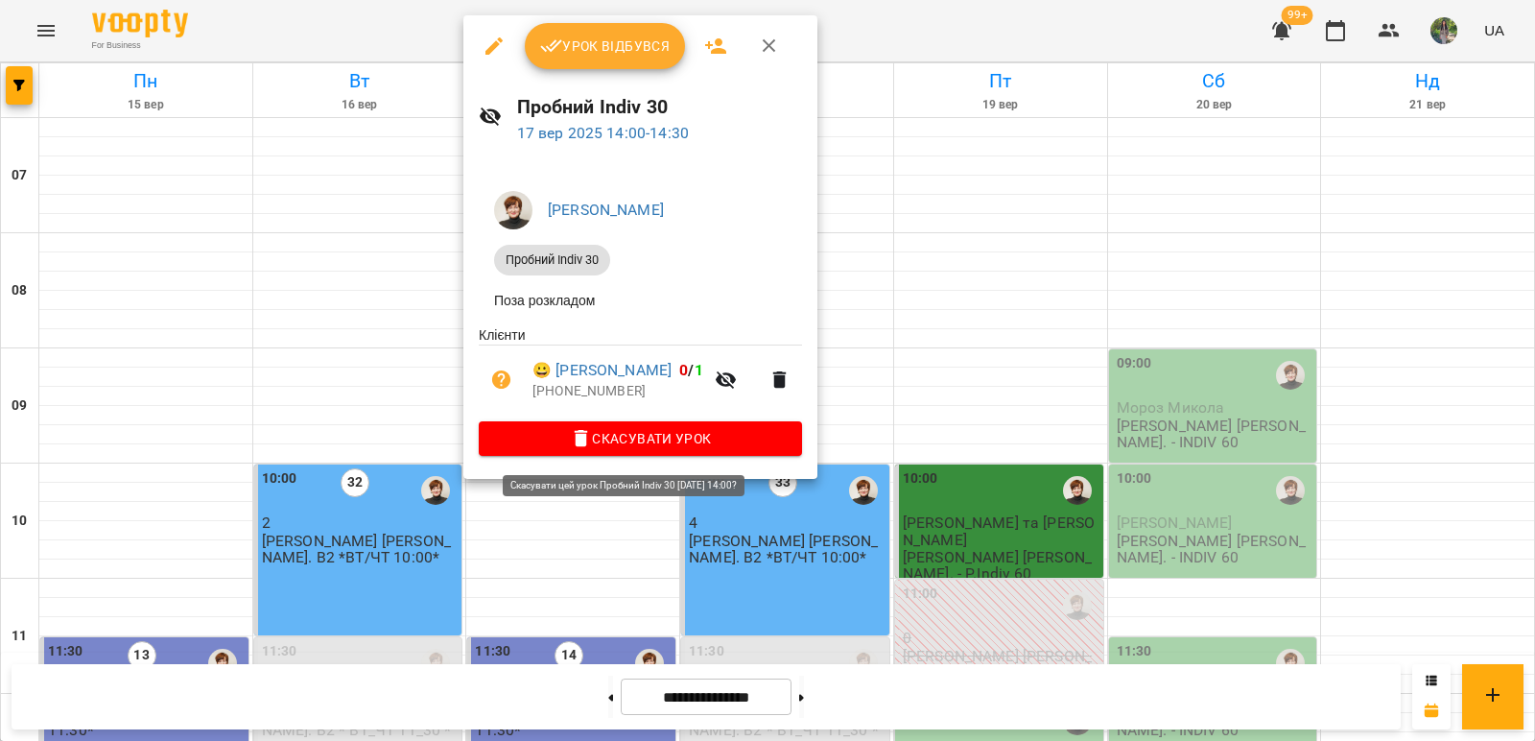
click at [709, 440] on span "Скасувати Урок" at bounding box center [640, 438] width 293 height 23
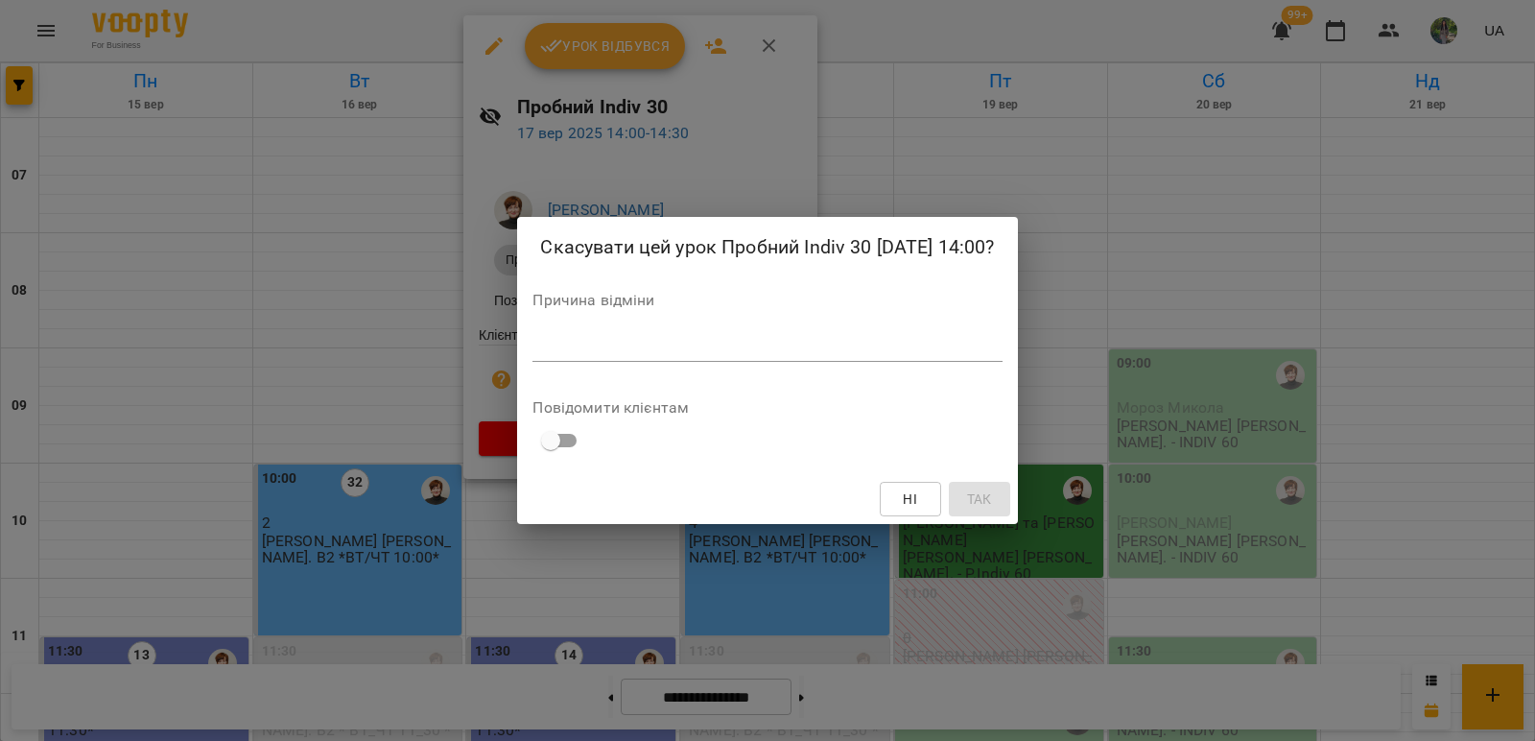
click at [756, 350] on textarea at bounding box center [767, 346] width 469 height 18
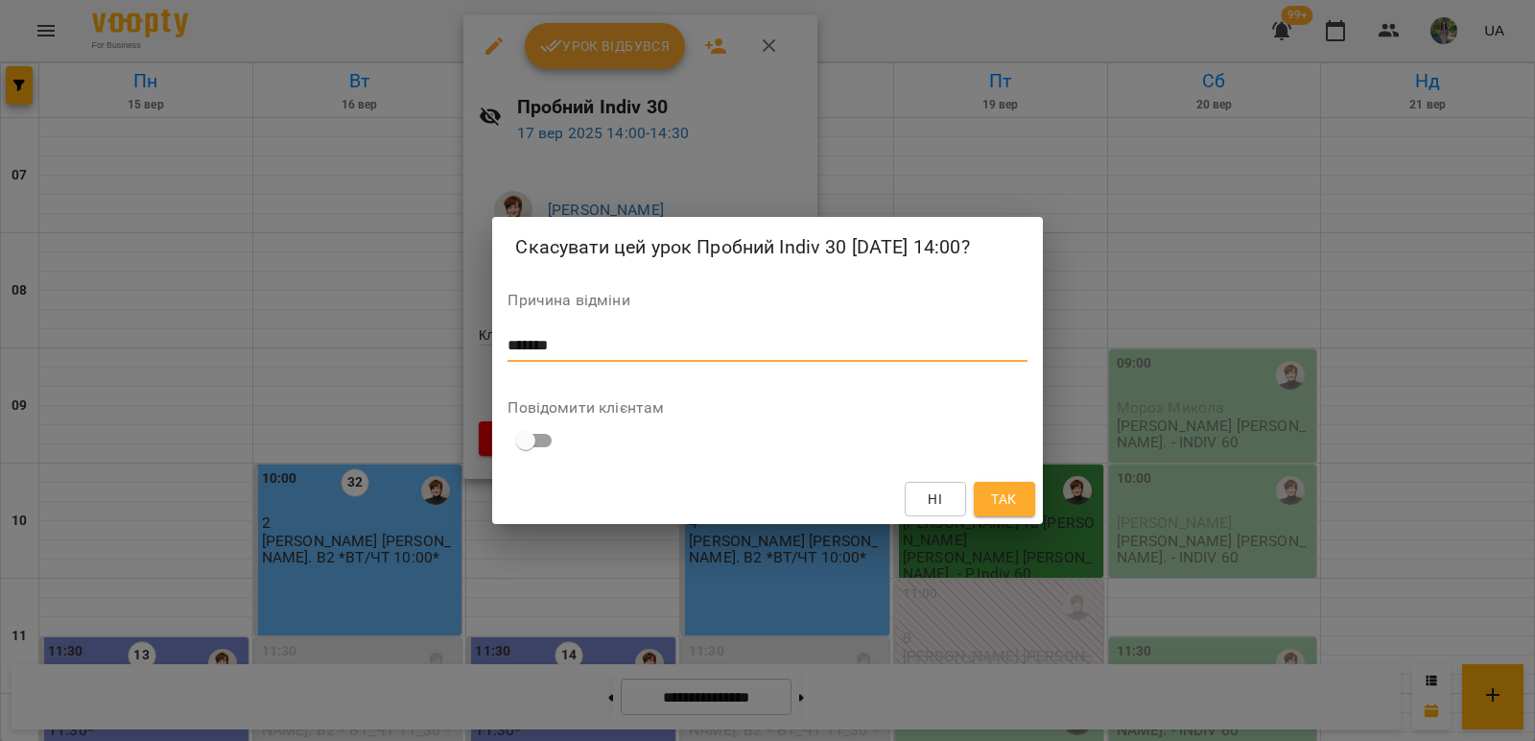
type textarea "*******"
click at [1005, 497] on span "Так" at bounding box center [1003, 498] width 25 height 23
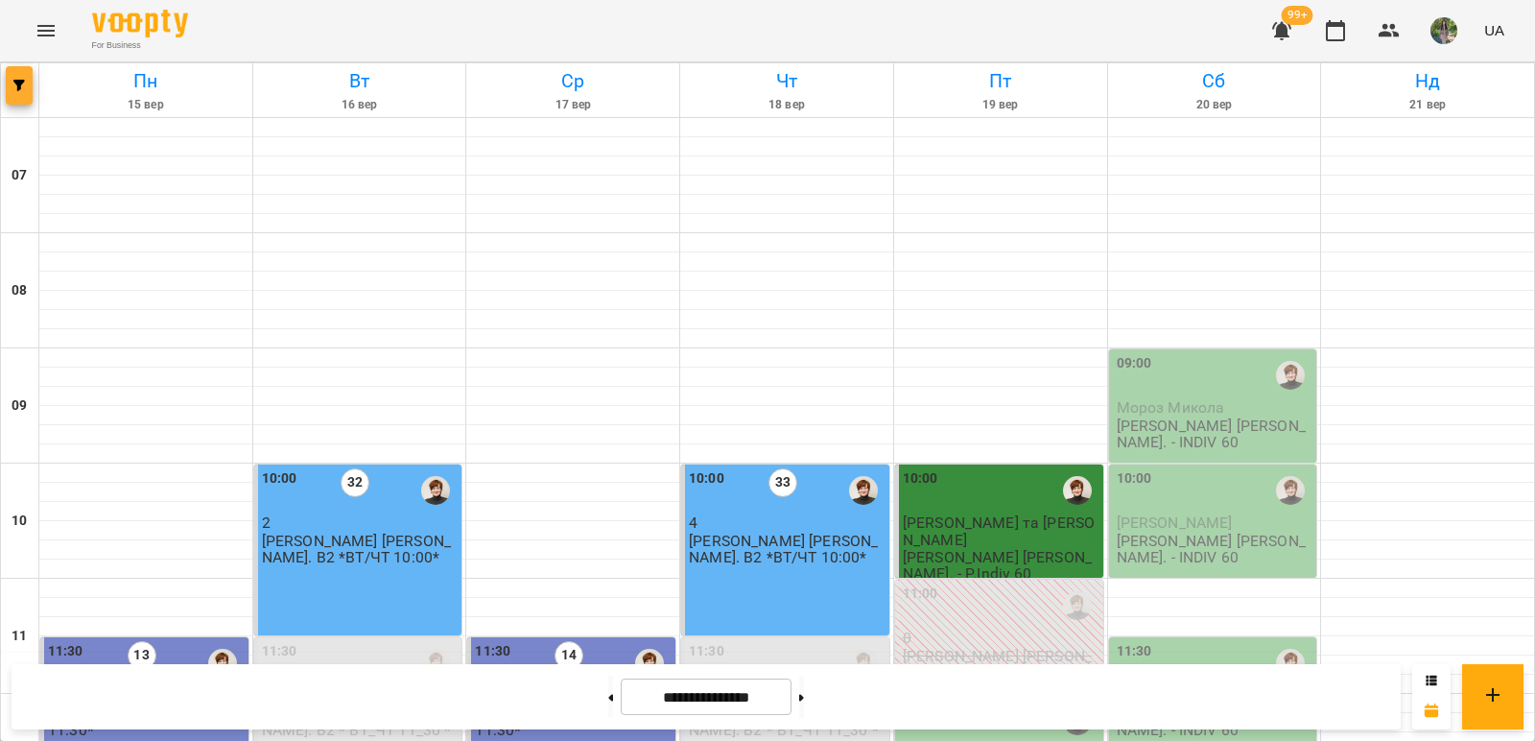
click at [26, 91] on button "button" at bounding box center [19, 85] width 27 height 38
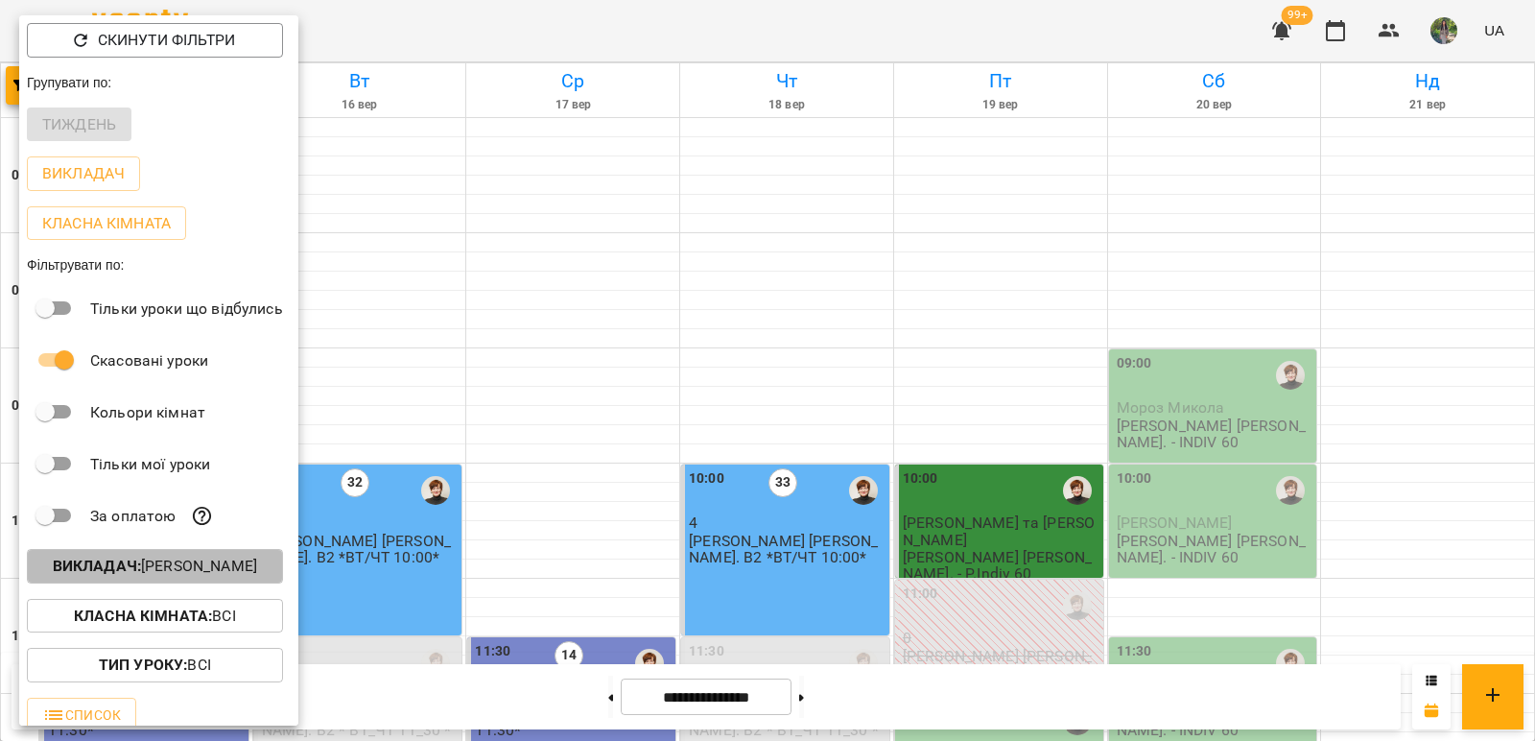
click at [250, 557] on button "Викладач : [PERSON_NAME]" at bounding box center [155, 566] width 256 height 35
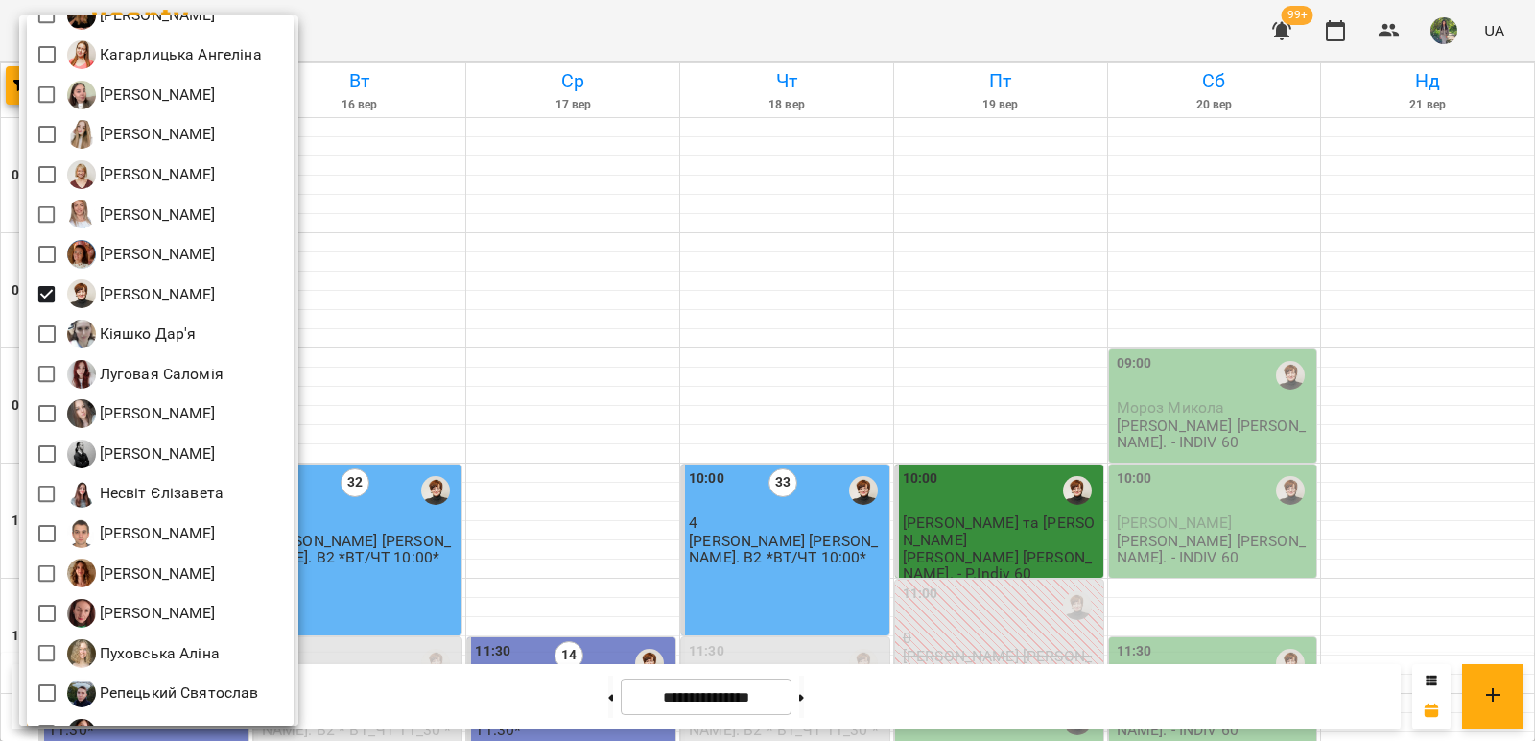
scroll to position [576, 0]
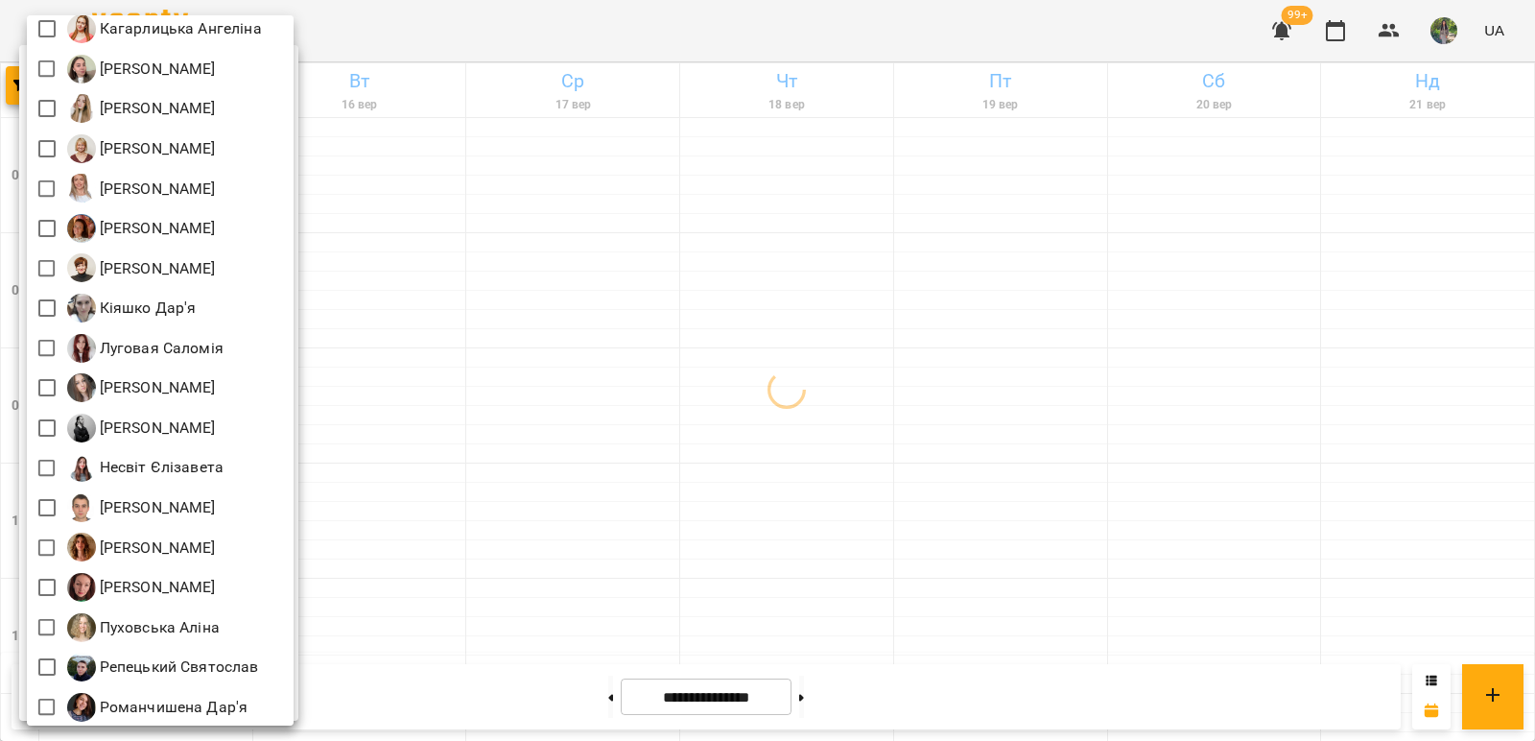
click at [464, 499] on div at bounding box center [767, 370] width 1535 height 741
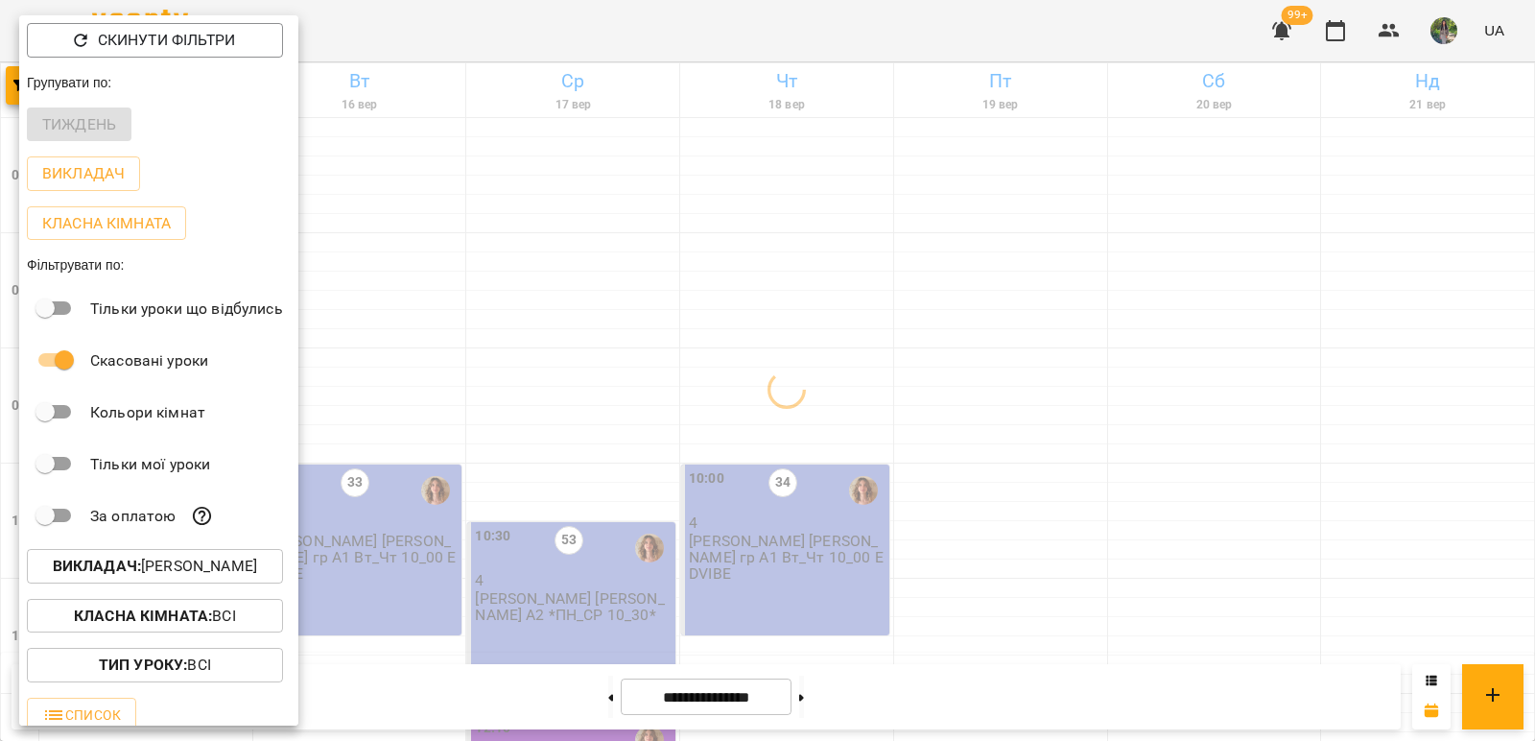
click at [477, 467] on div "Всі [PERSON_NAME] Maribel [PERSON_NAME] А [PERSON_NAME] [PERSON_NAME] [PERSON_N…" at bounding box center [767, 370] width 1535 height 741
click at [506, 461] on div at bounding box center [767, 370] width 1535 height 741
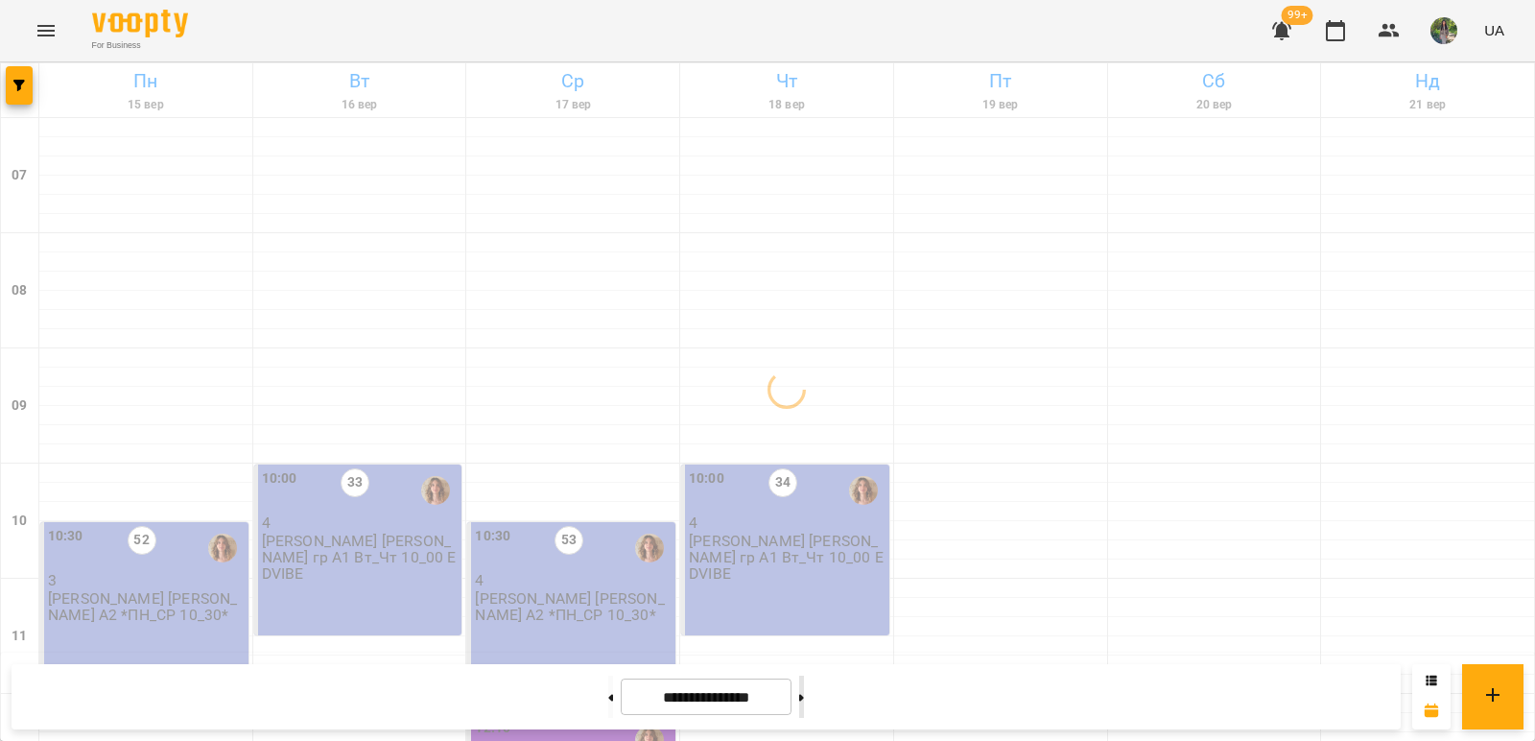
click at [804, 701] on button at bounding box center [801, 697] width 5 height 42
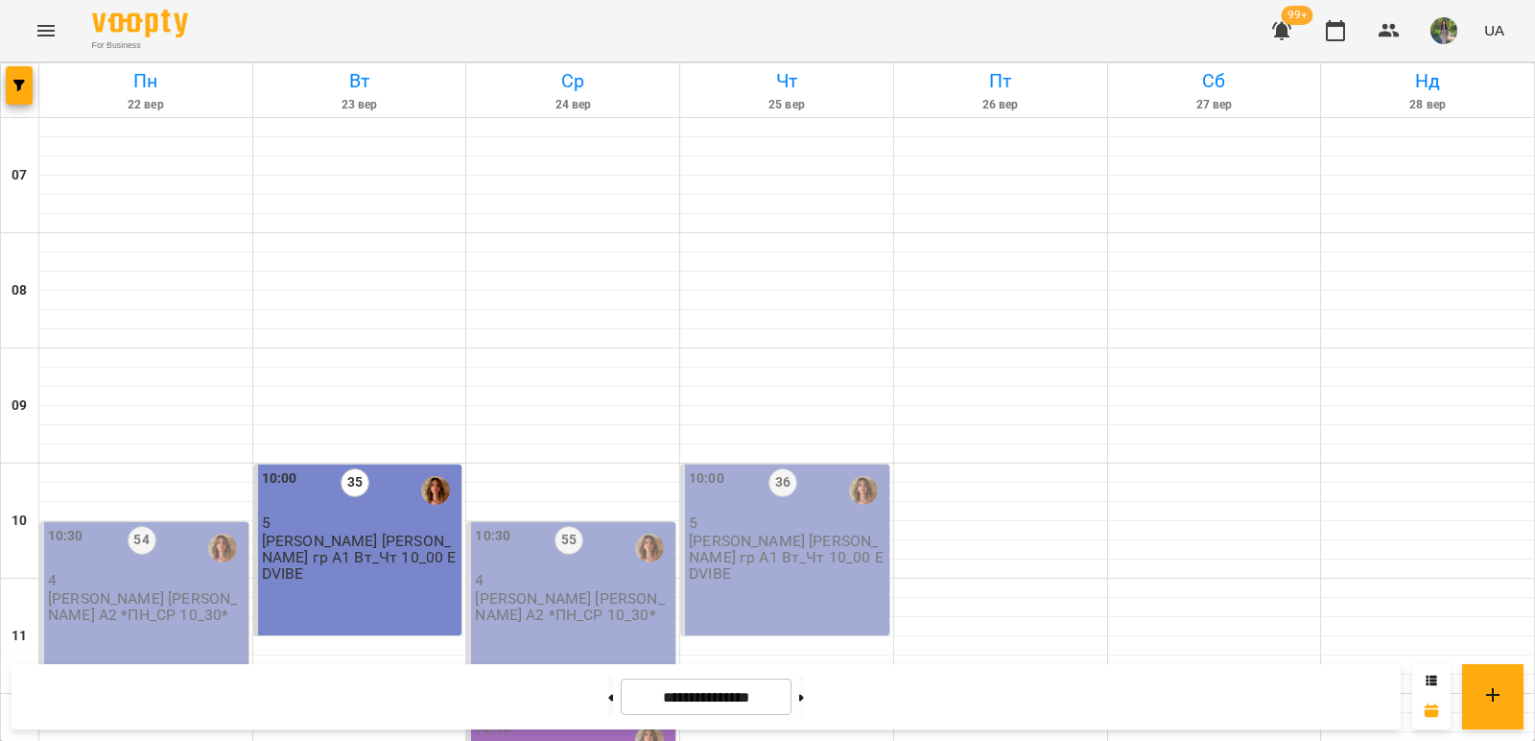
scroll to position [826, 0]
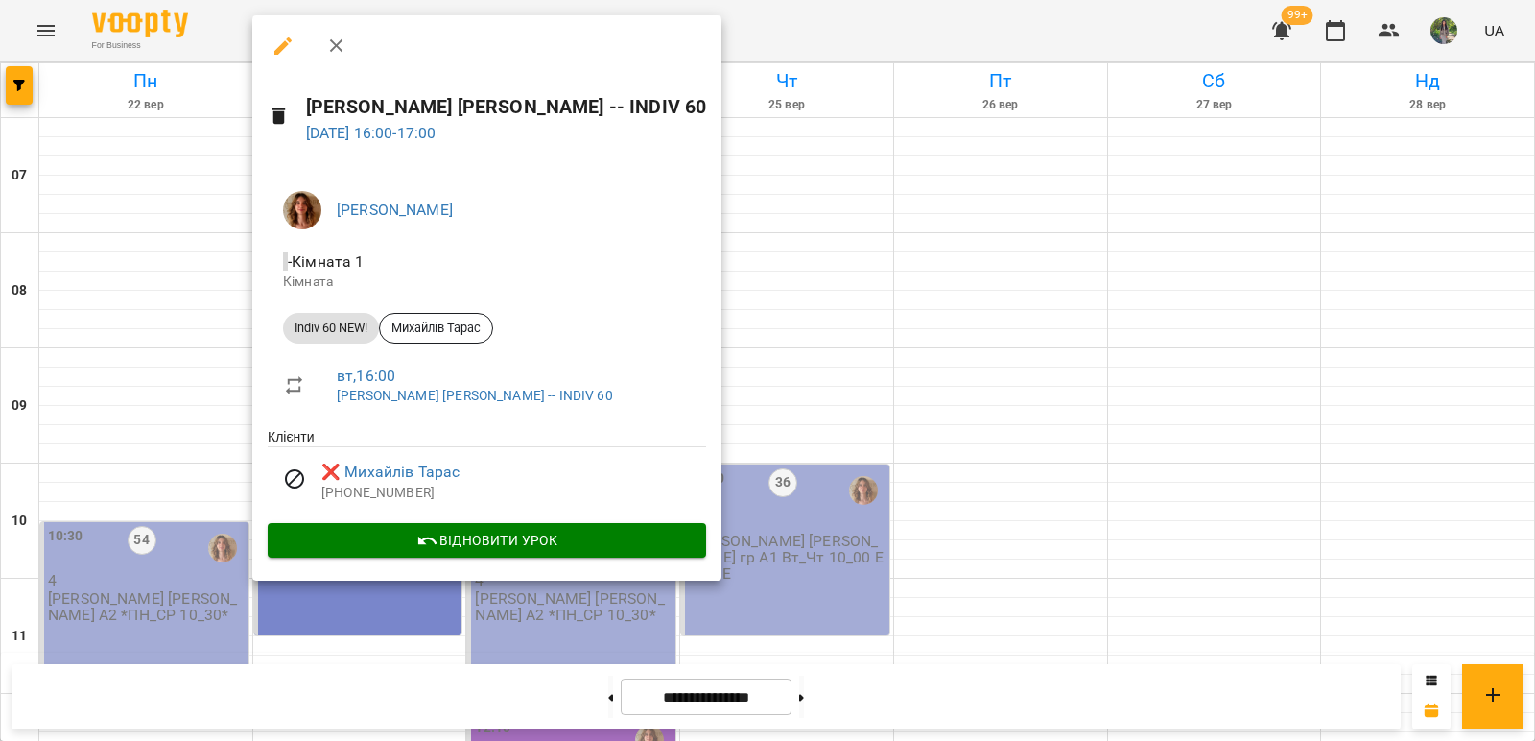
click at [676, 342] on div at bounding box center [767, 370] width 1535 height 741
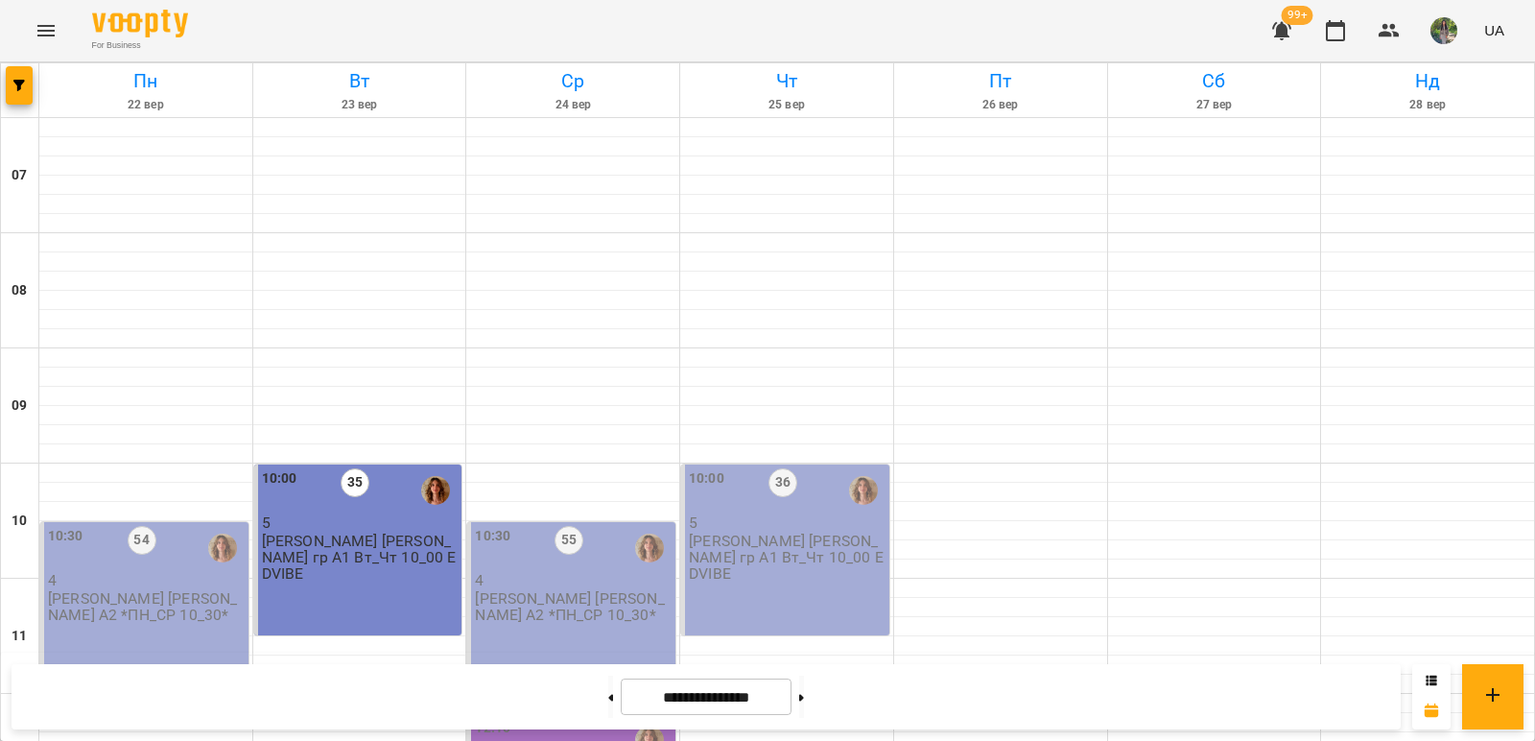
scroll to position [0, 0]
click at [12, 106] on div at bounding box center [20, 90] width 38 height 54
click at [12, 86] on span "button" at bounding box center [19, 86] width 27 height 12
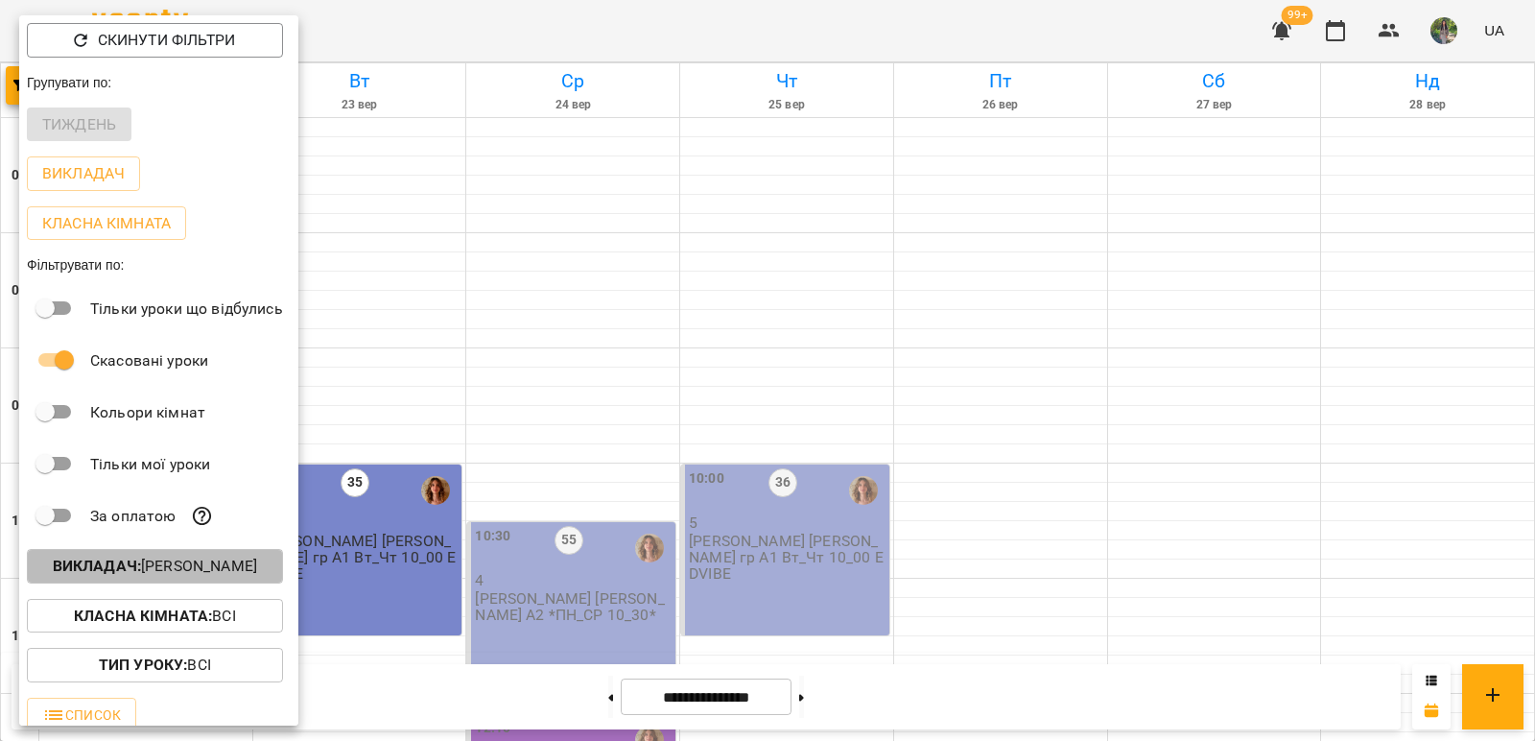
click at [187, 574] on p "Викладач : [PERSON_NAME]" at bounding box center [155, 566] width 204 height 23
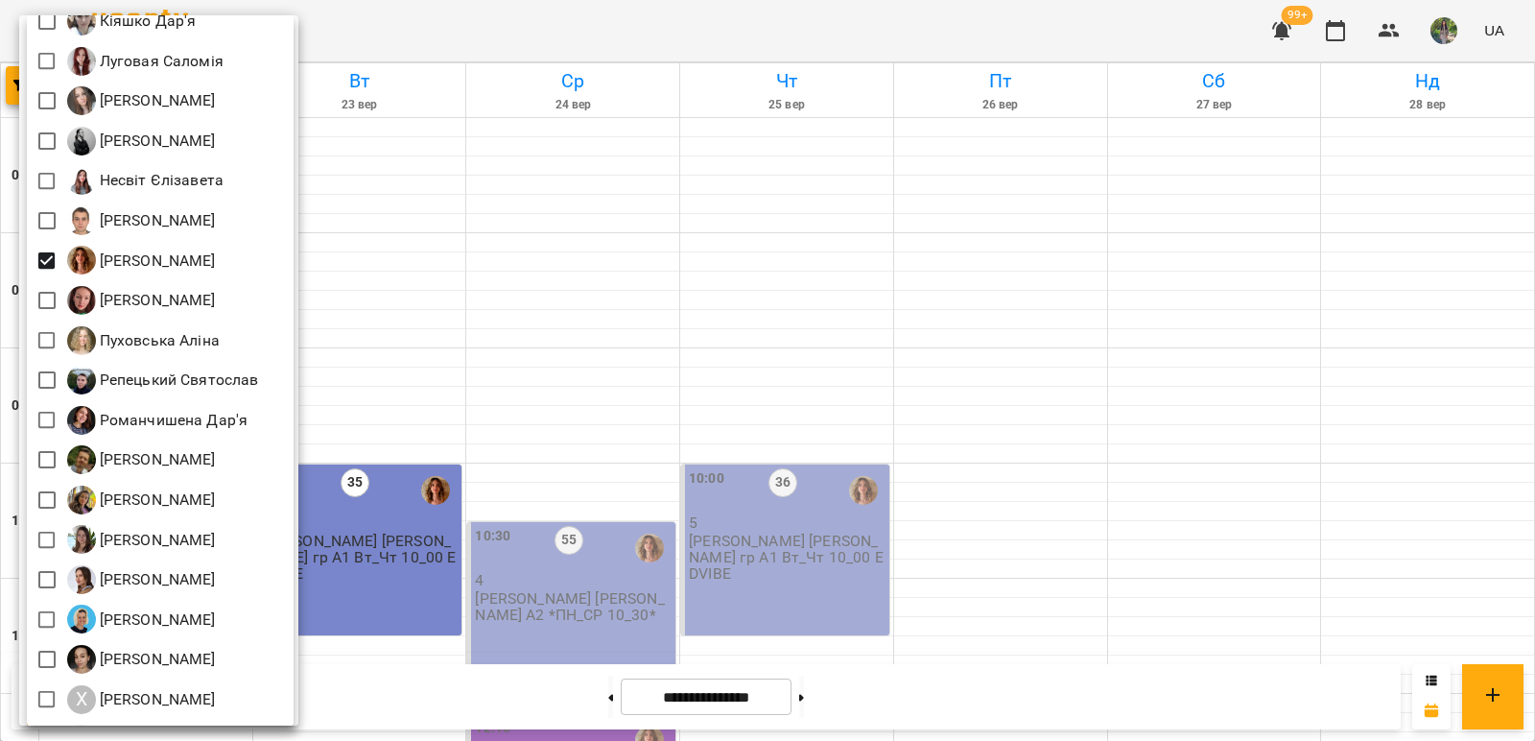
scroll to position [864, 0]
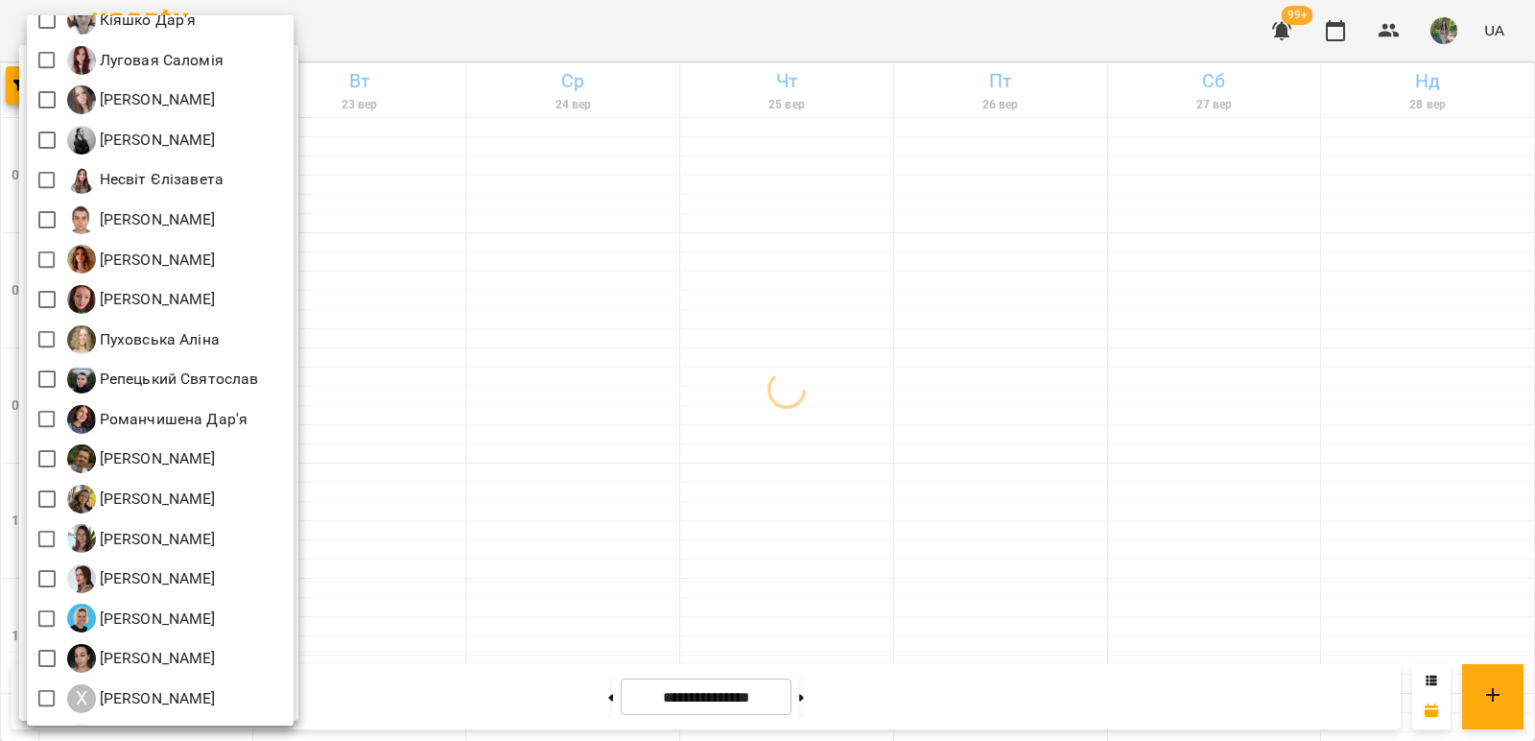
click at [425, 387] on div at bounding box center [767, 370] width 1535 height 741
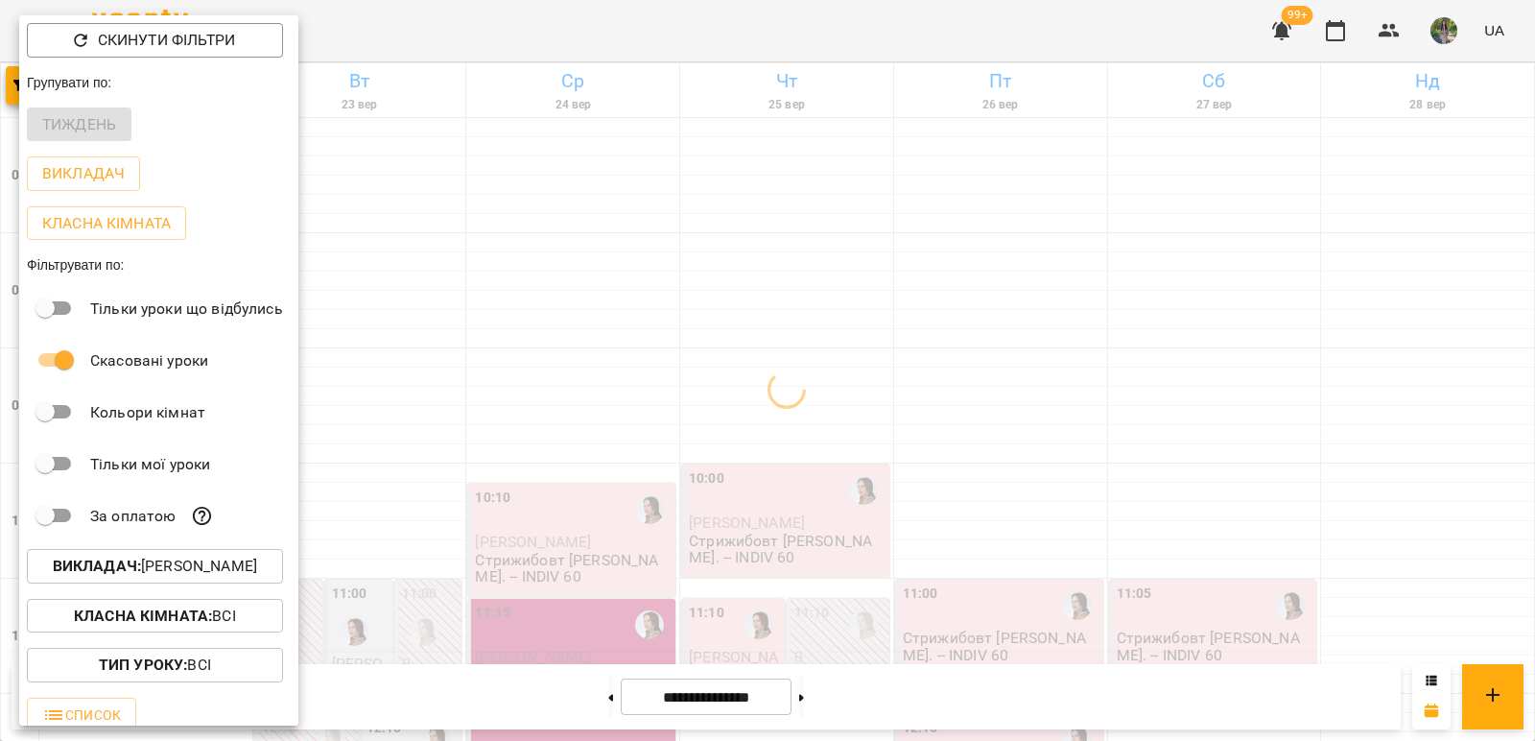
click at [486, 358] on div "Всі [PERSON_NAME] Maribel [PERSON_NAME] А [PERSON_NAME] [PERSON_NAME] [PERSON_N…" at bounding box center [767, 370] width 1535 height 741
click at [551, 441] on div at bounding box center [767, 370] width 1535 height 741
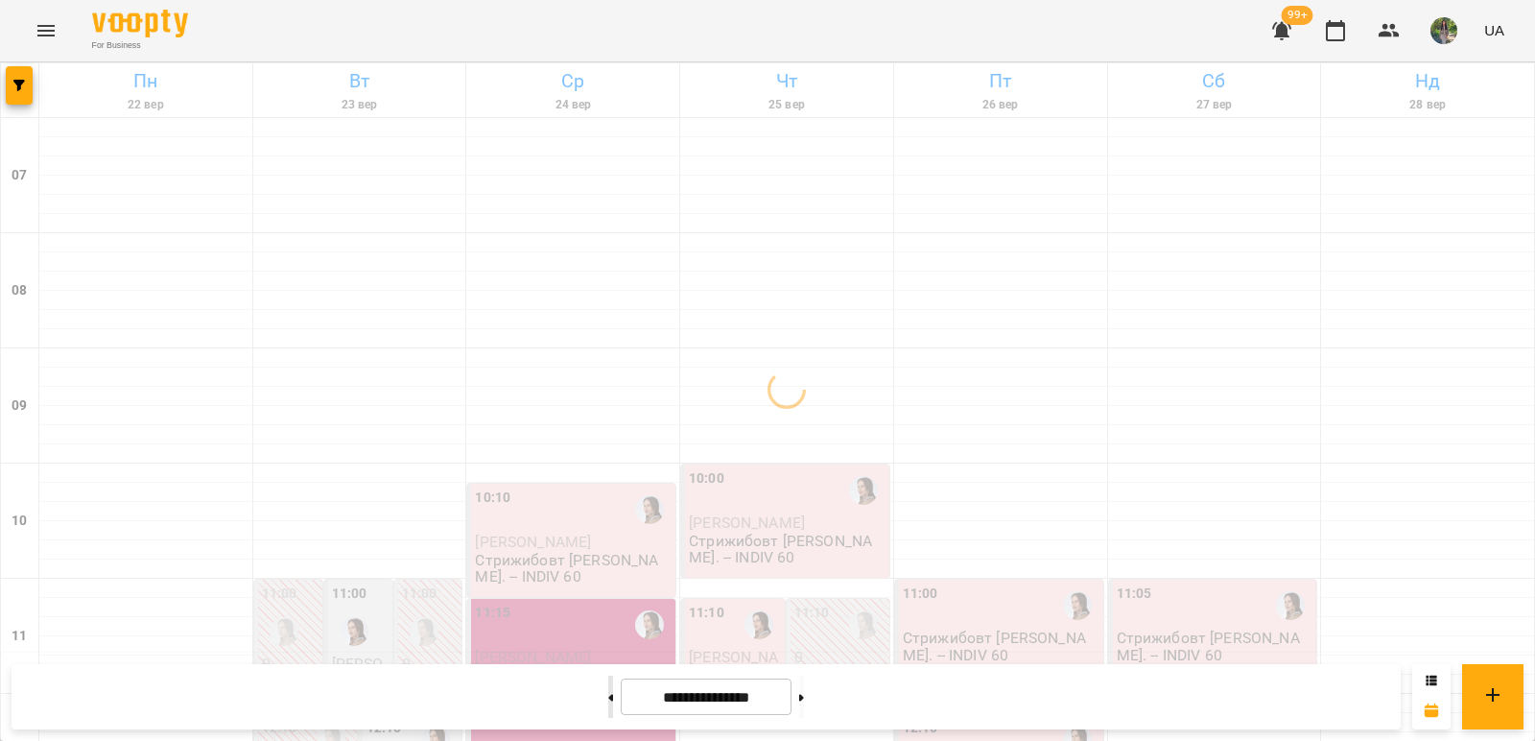
click at [608, 707] on button at bounding box center [610, 697] width 5 height 42
type input "**********"
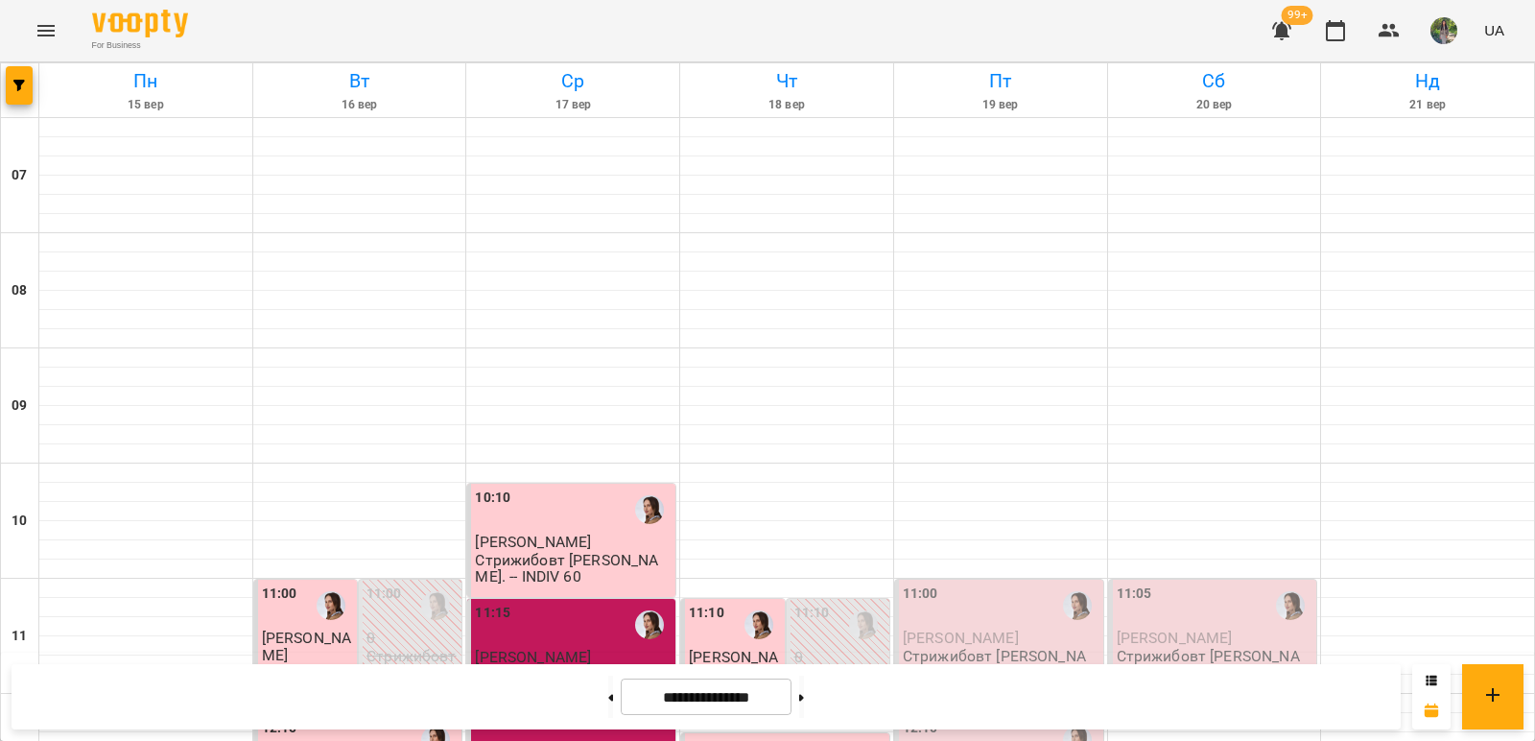
scroll to position [1056, 0]
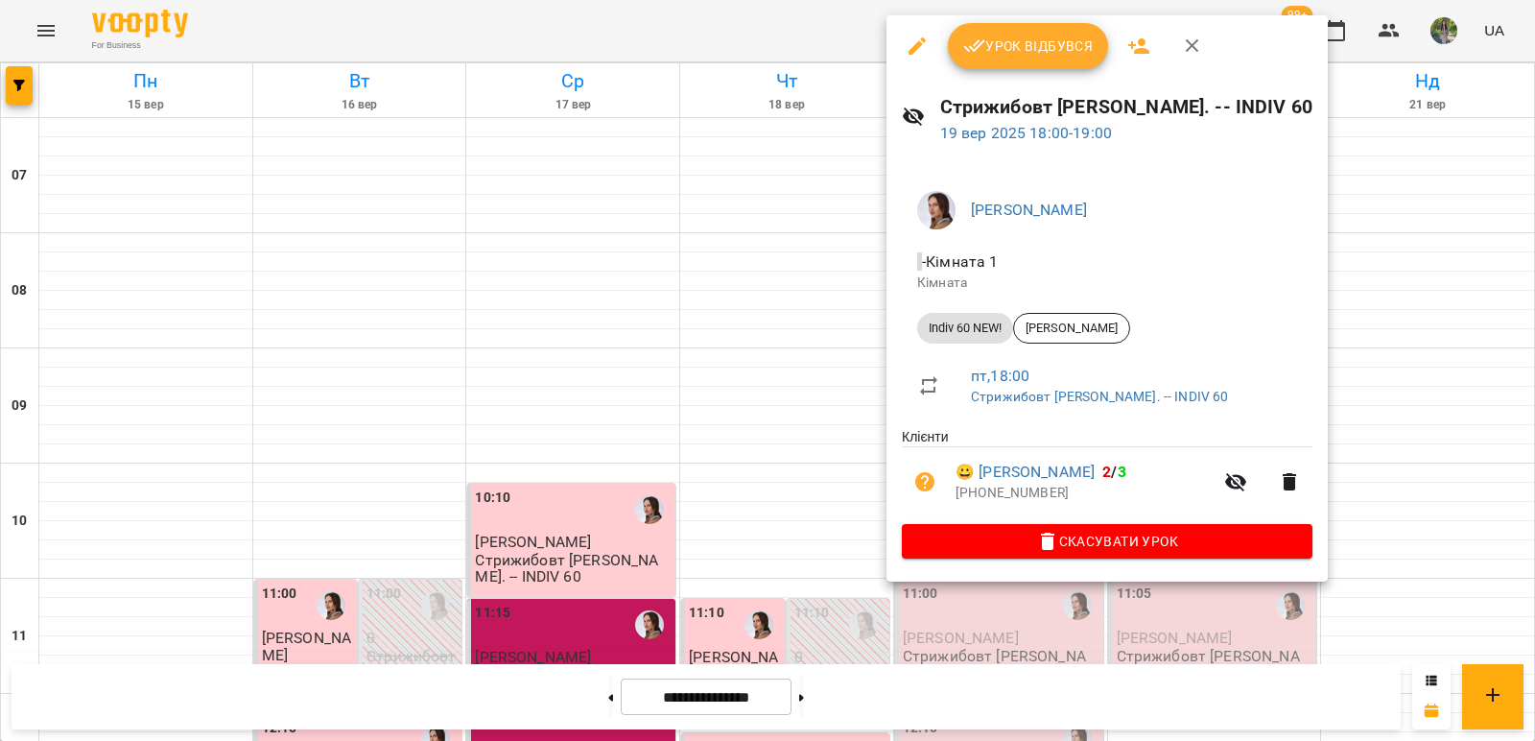
click at [745, 394] on div at bounding box center [767, 370] width 1535 height 741
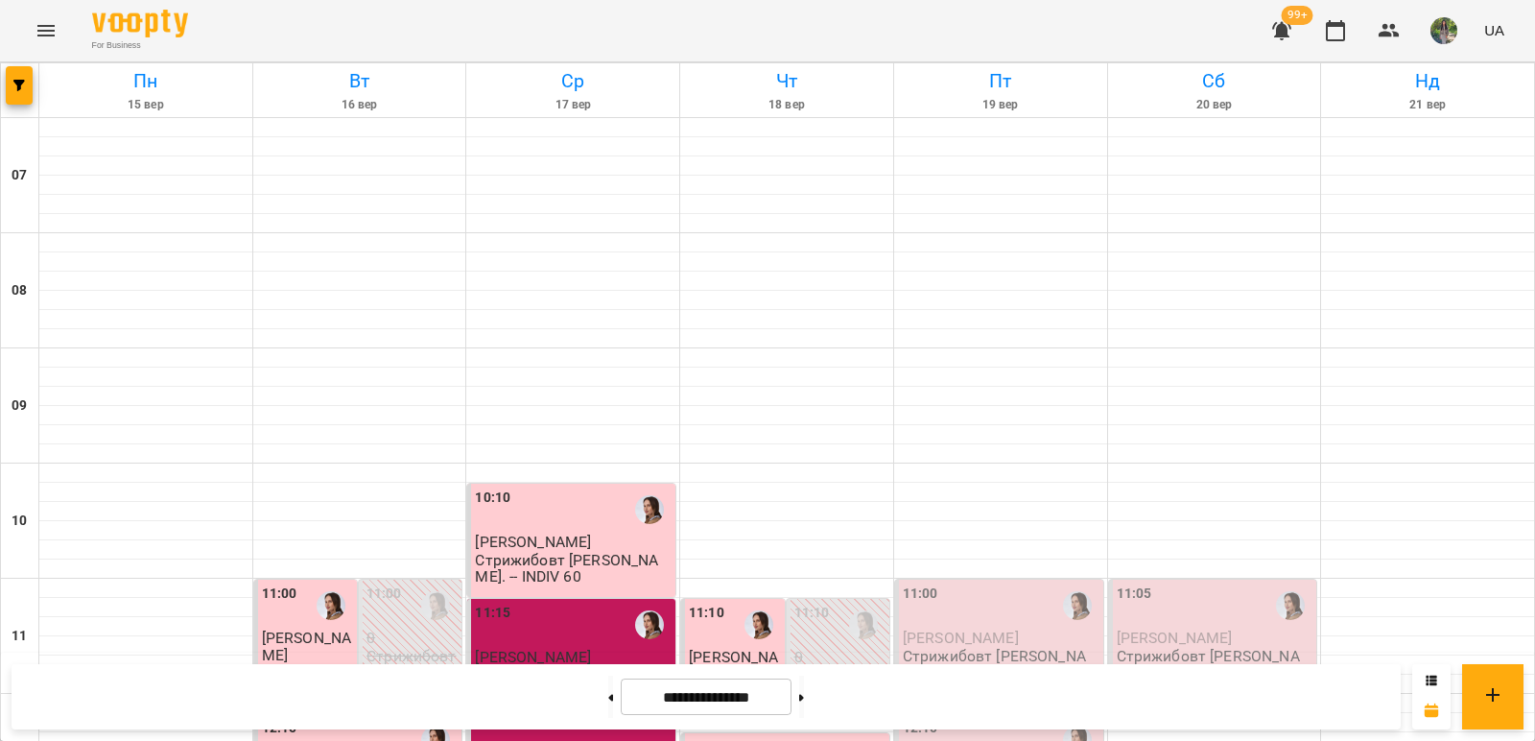
scroll to position [960, 0]
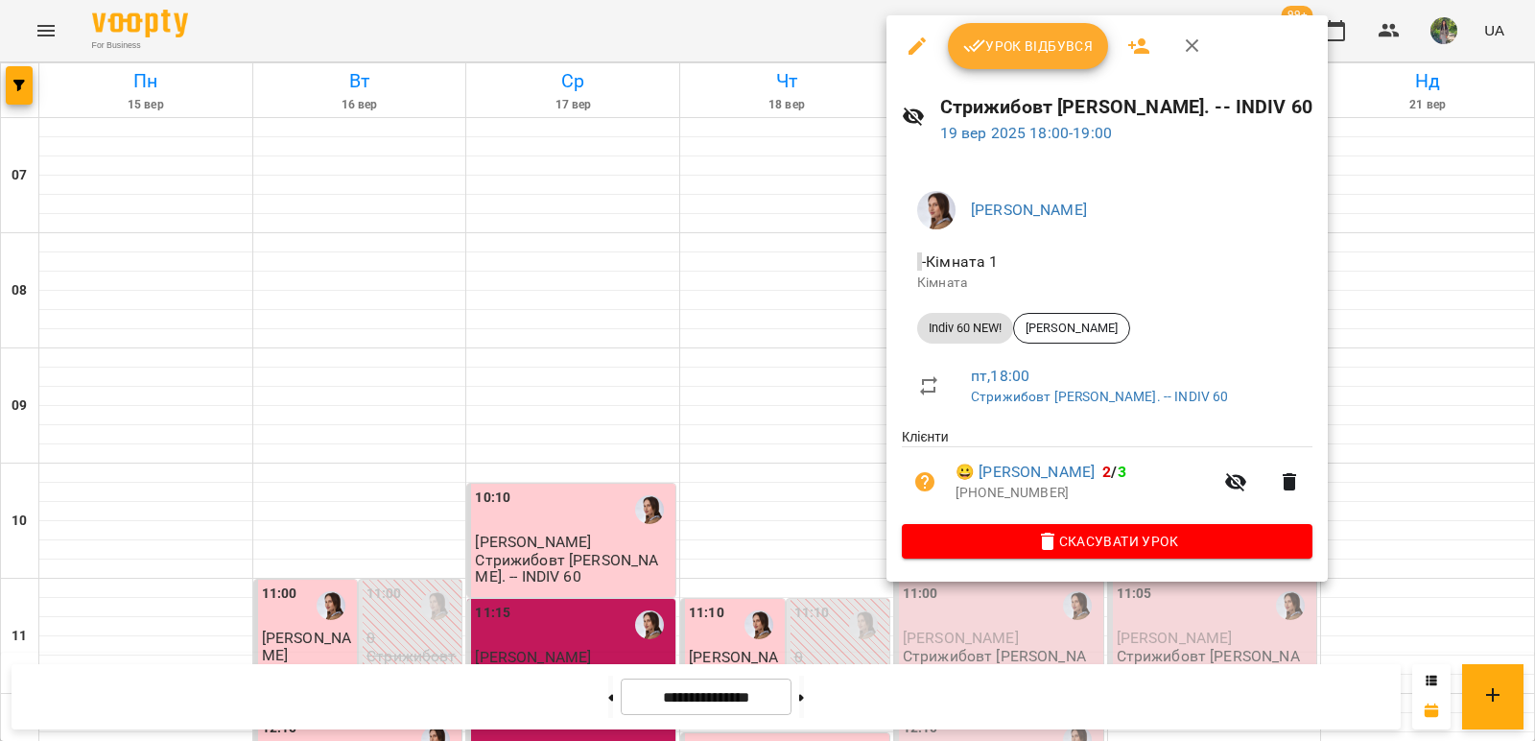
click at [911, 44] on icon "button" at bounding box center [917, 46] width 23 height 23
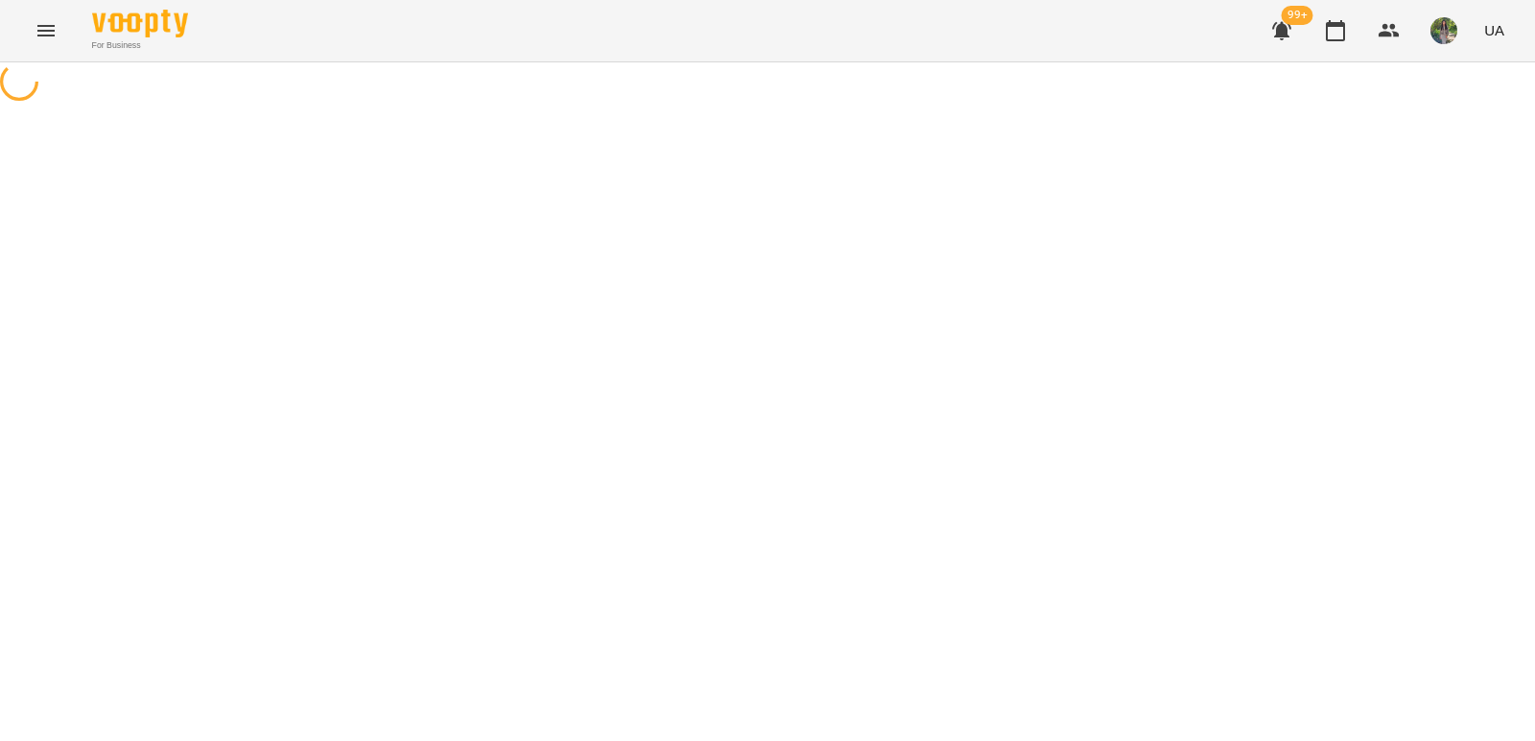
select select "**********"
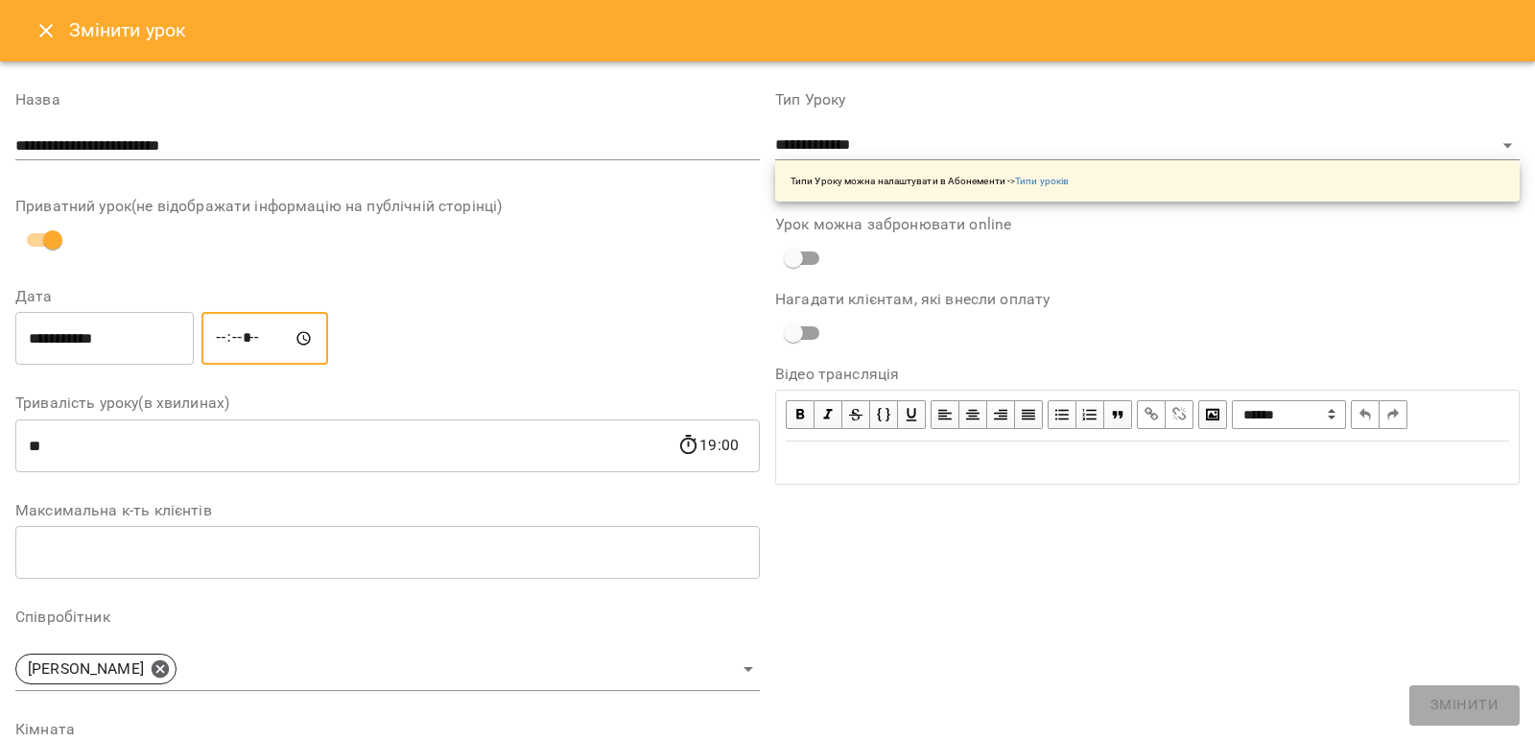
click at [237, 339] on input "*****" at bounding box center [265, 339] width 127 height 54
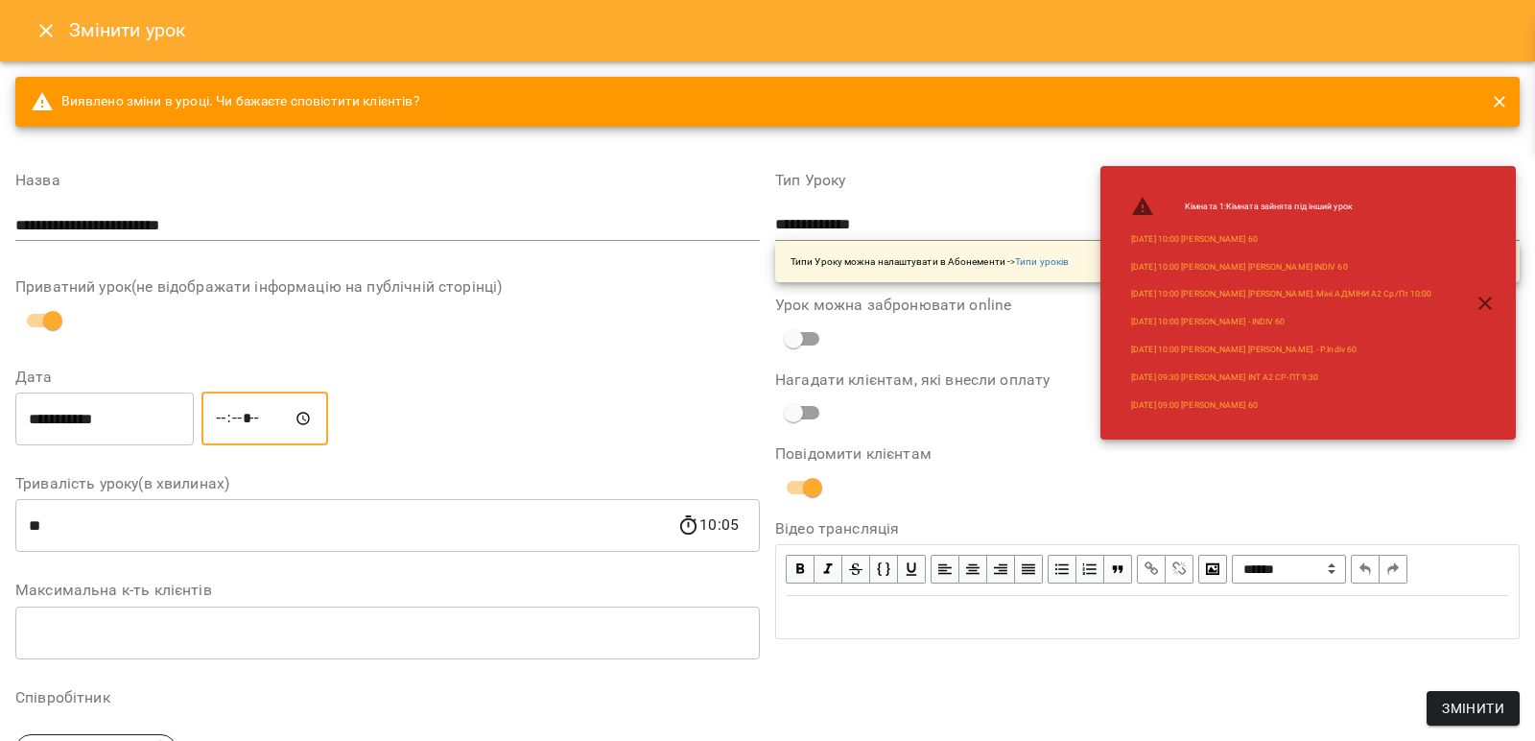
type input "*****"
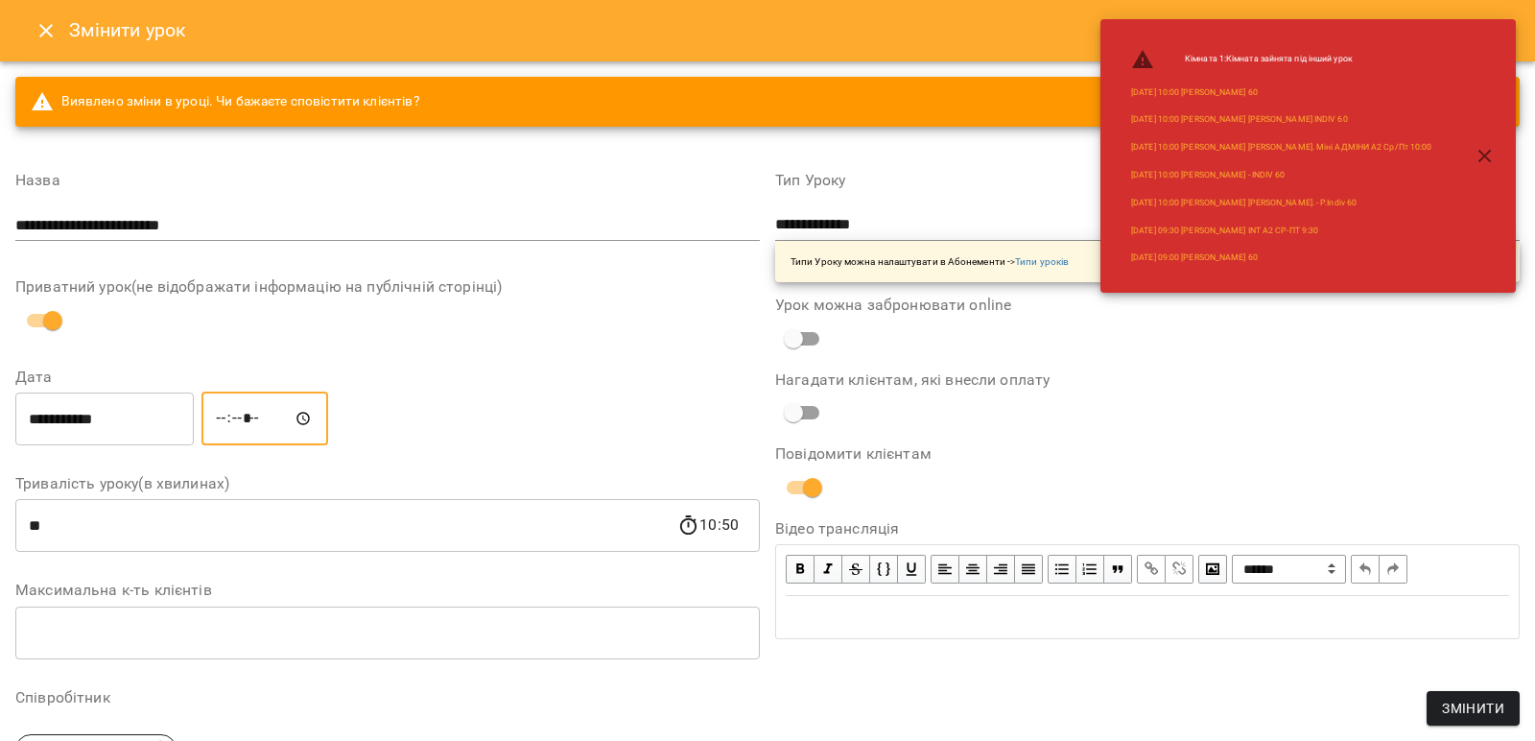
click at [1036, 691] on div "**********" at bounding box center [1148, 670] width 760 height 1041
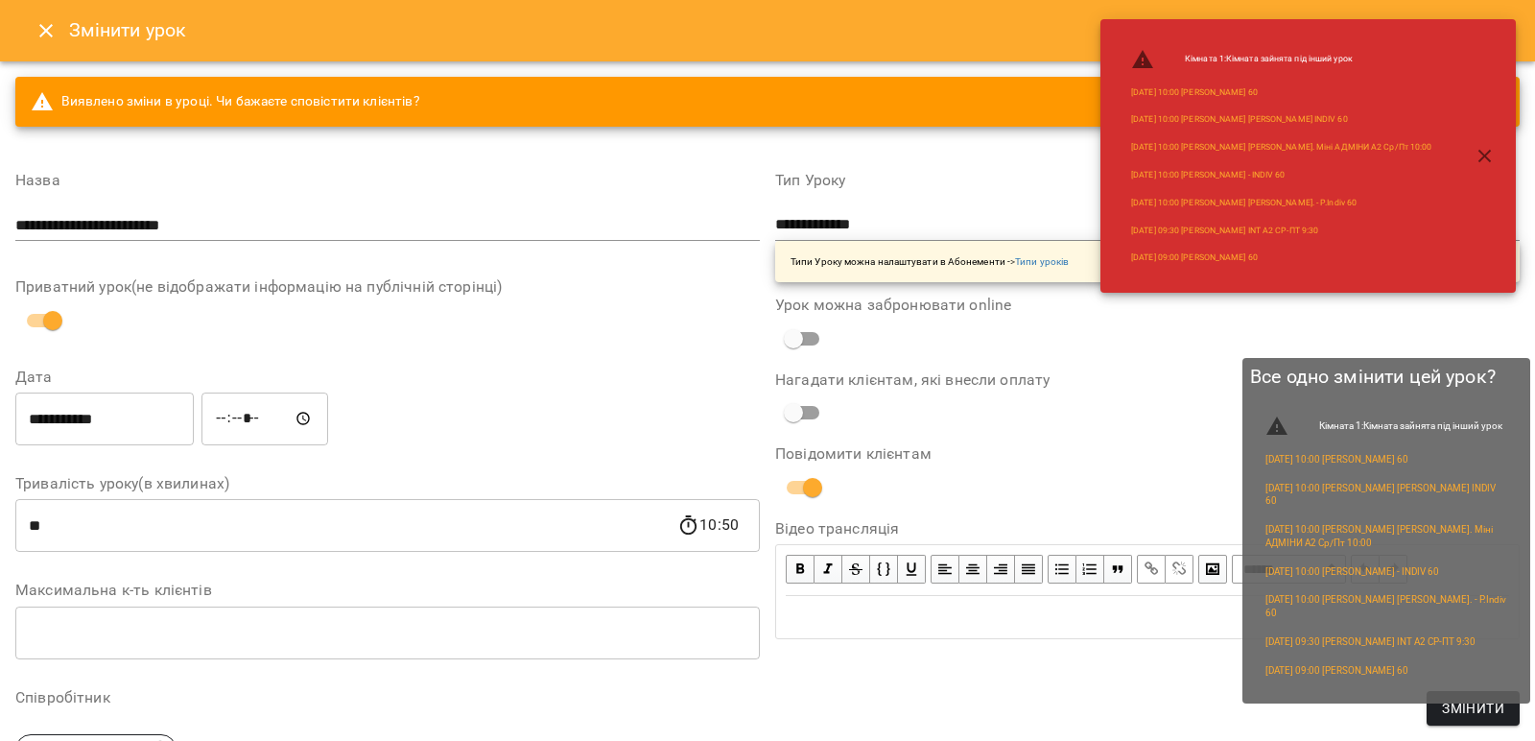
click at [1494, 715] on span "Змінити" at bounding box center [1473, 708] width 62 height 23
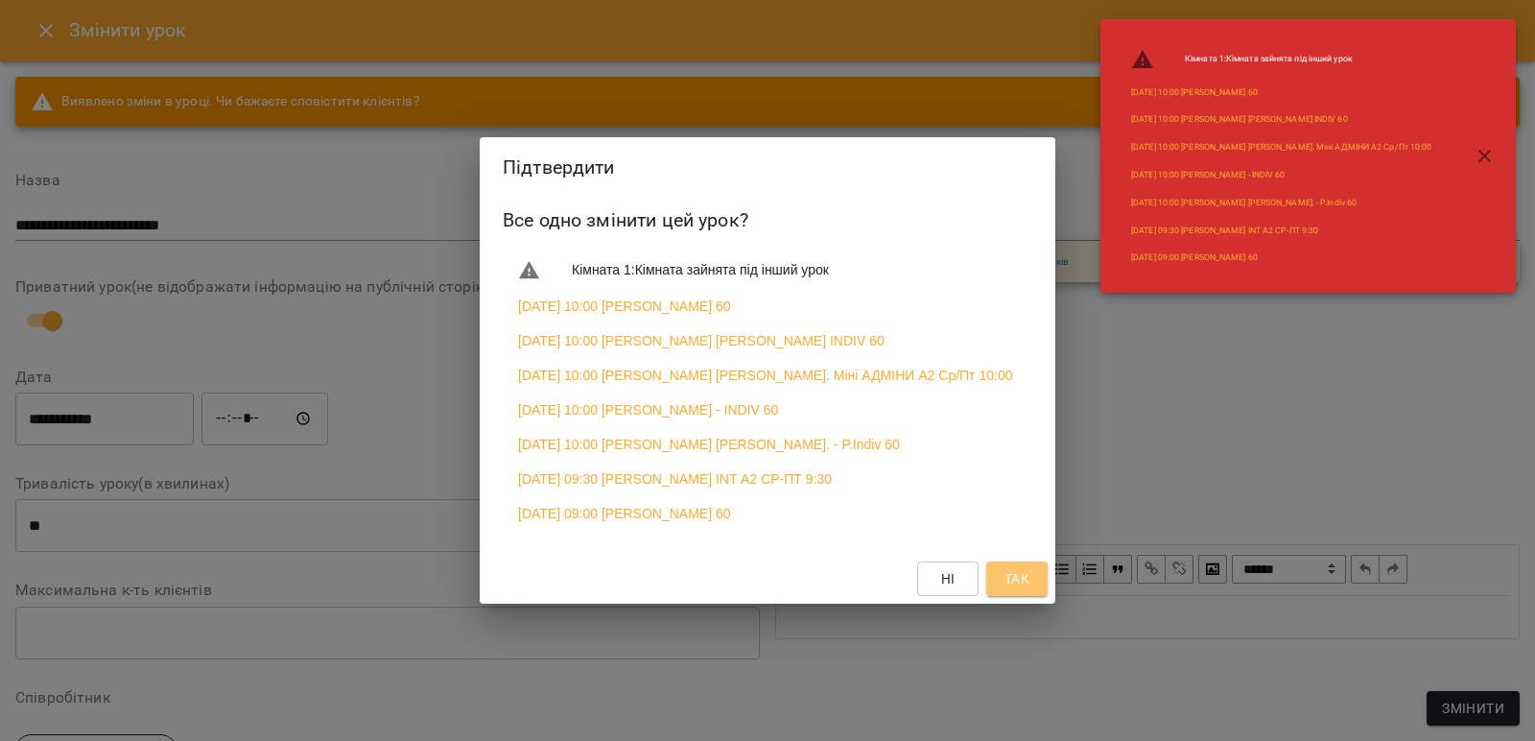
click at [1020, 590] on span "Так" at bounding box center [1017, 578] width 25 height 23
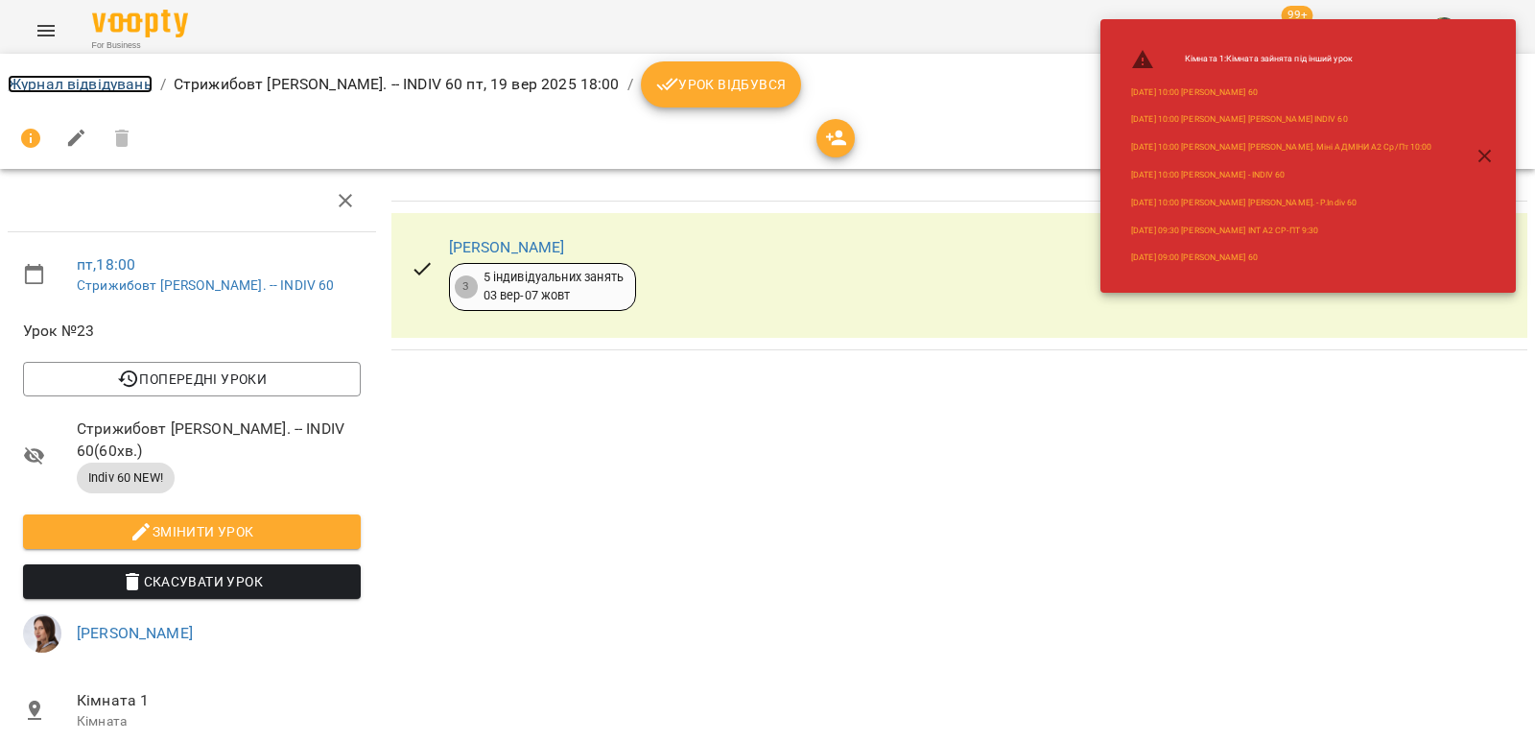
click at [100, 87] on link "Журнал відвідувань" at bounding box center [80, 84] width 145 height 18
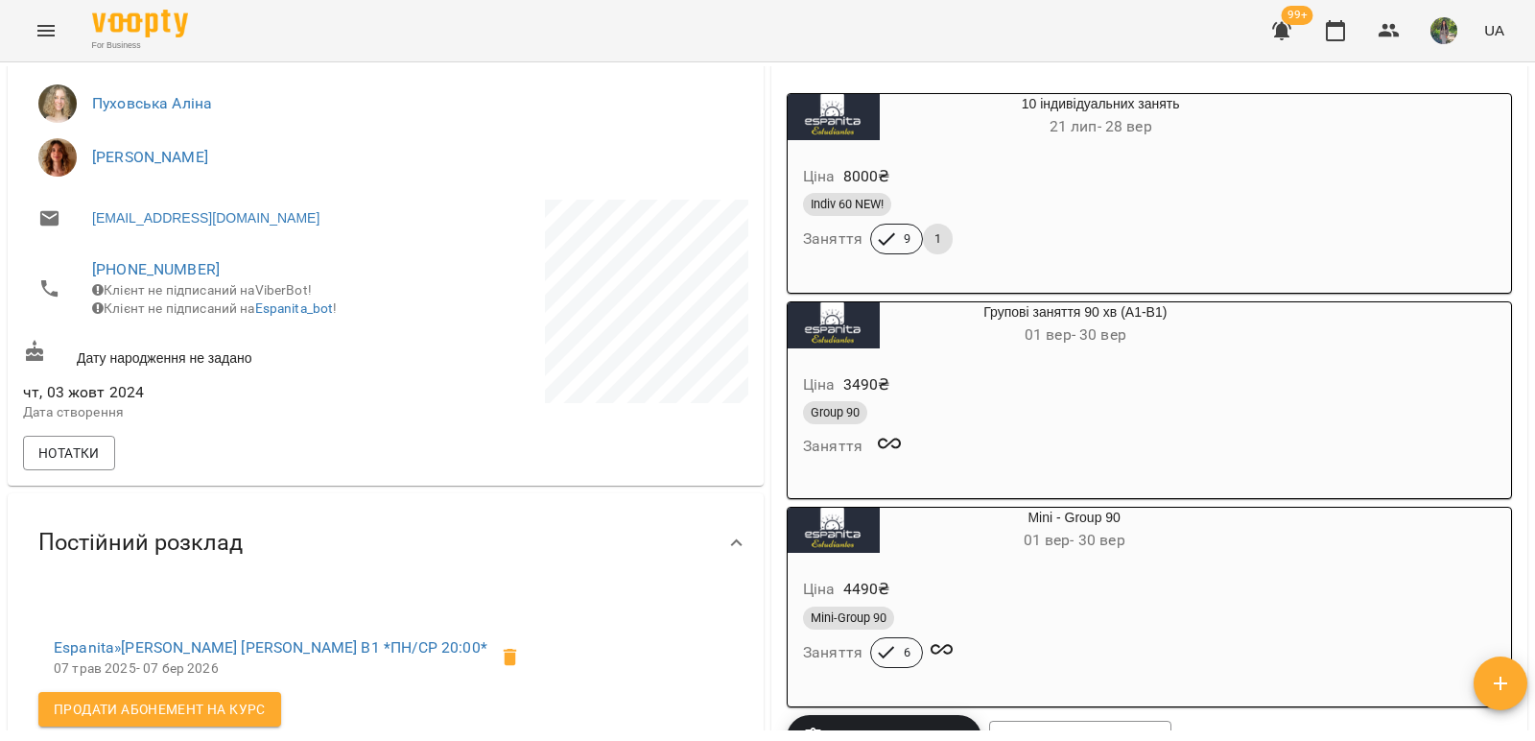
scroll to position [384, 0]
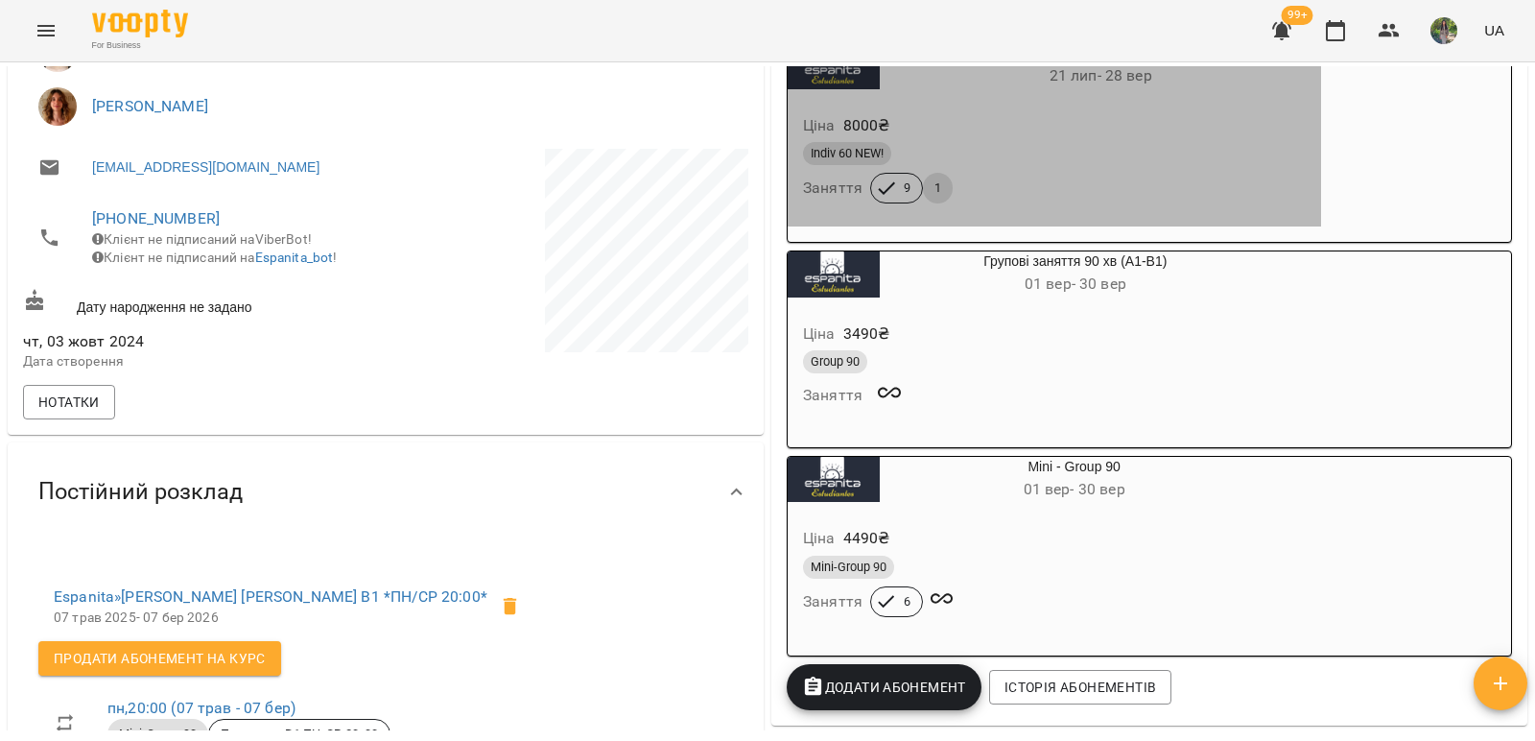
click at [984, 147] on div "Indiv 60 NEW!" at bounding box center [1054, 153] width 503 height 23
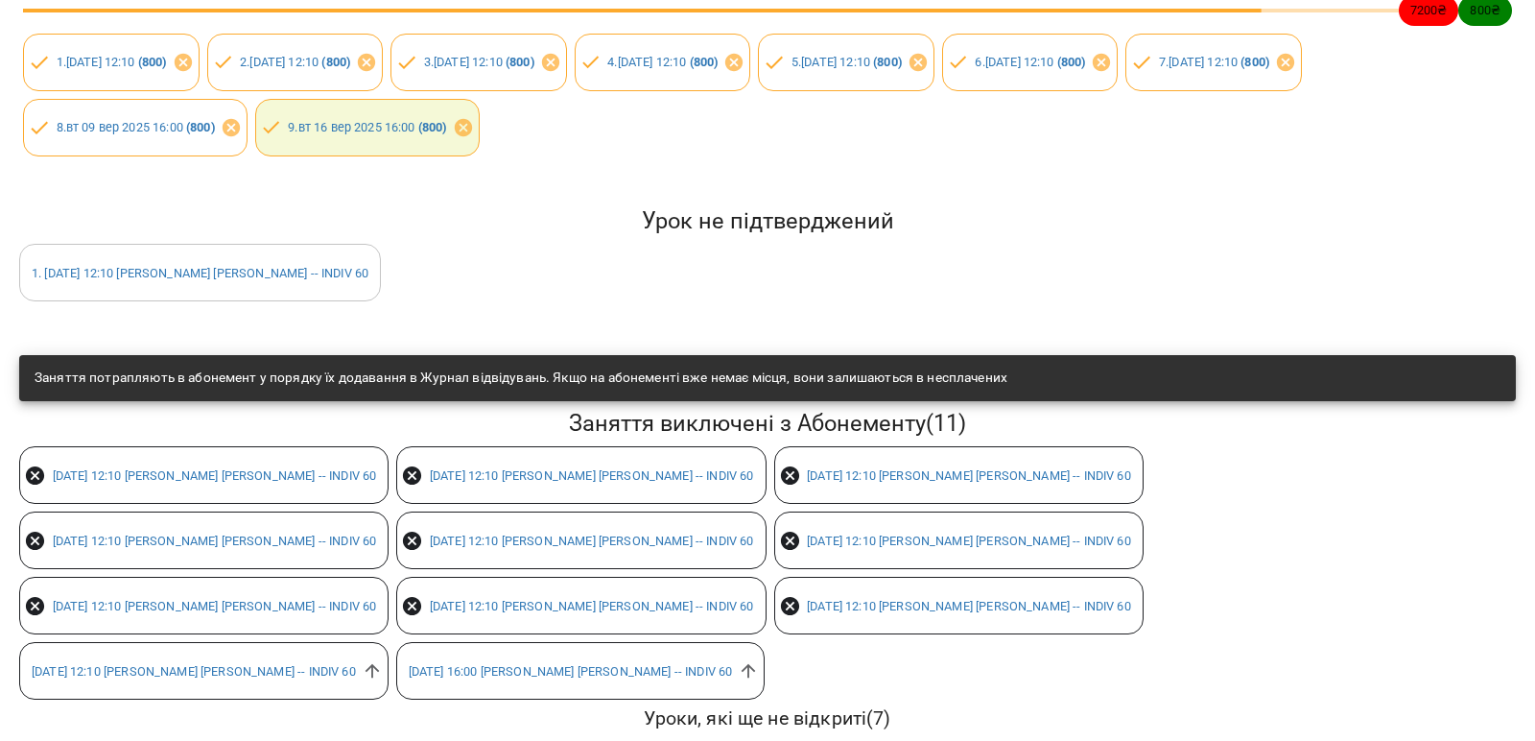
scroll to position [312, 0]
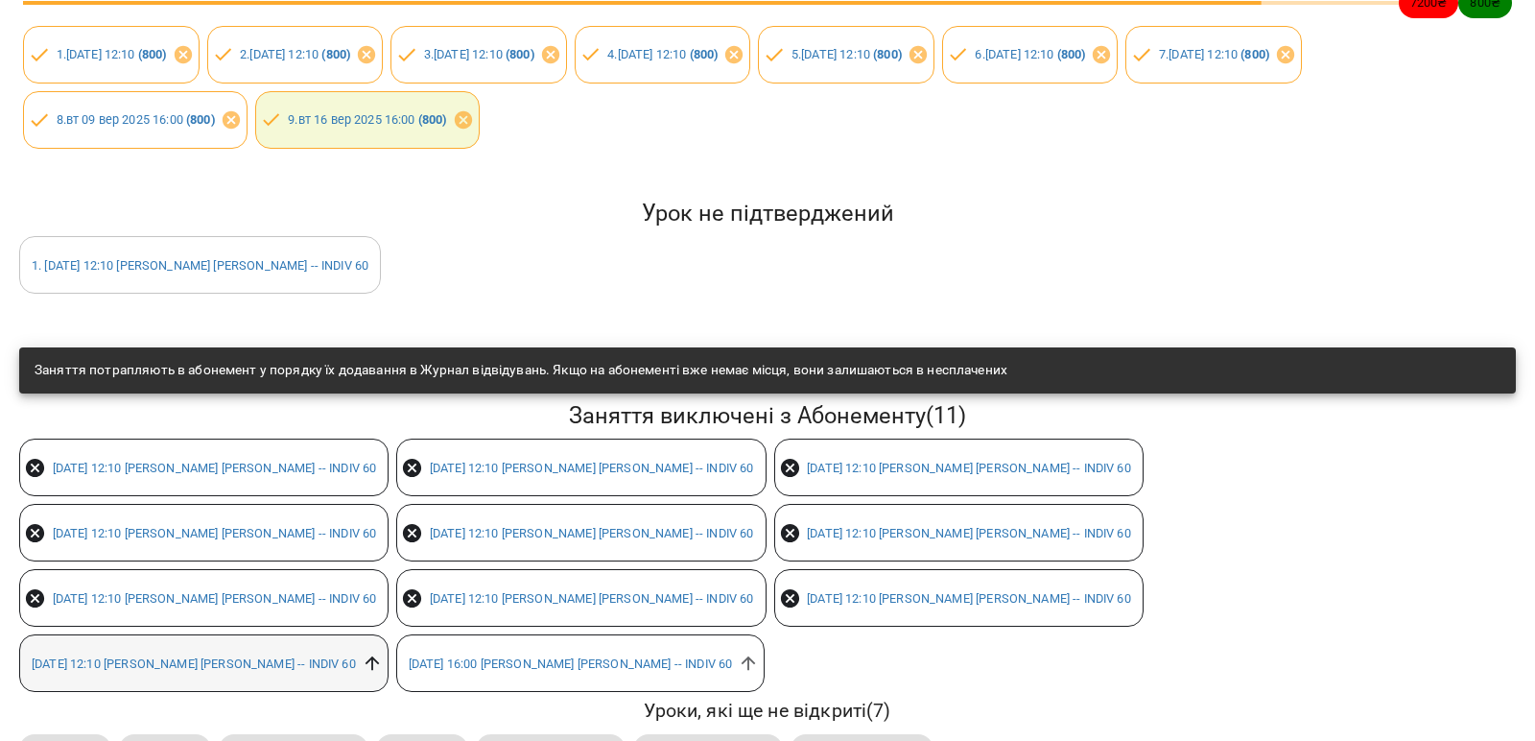
click at [383, 653] on icon at bounding box center [372, 663] width 21 height 21
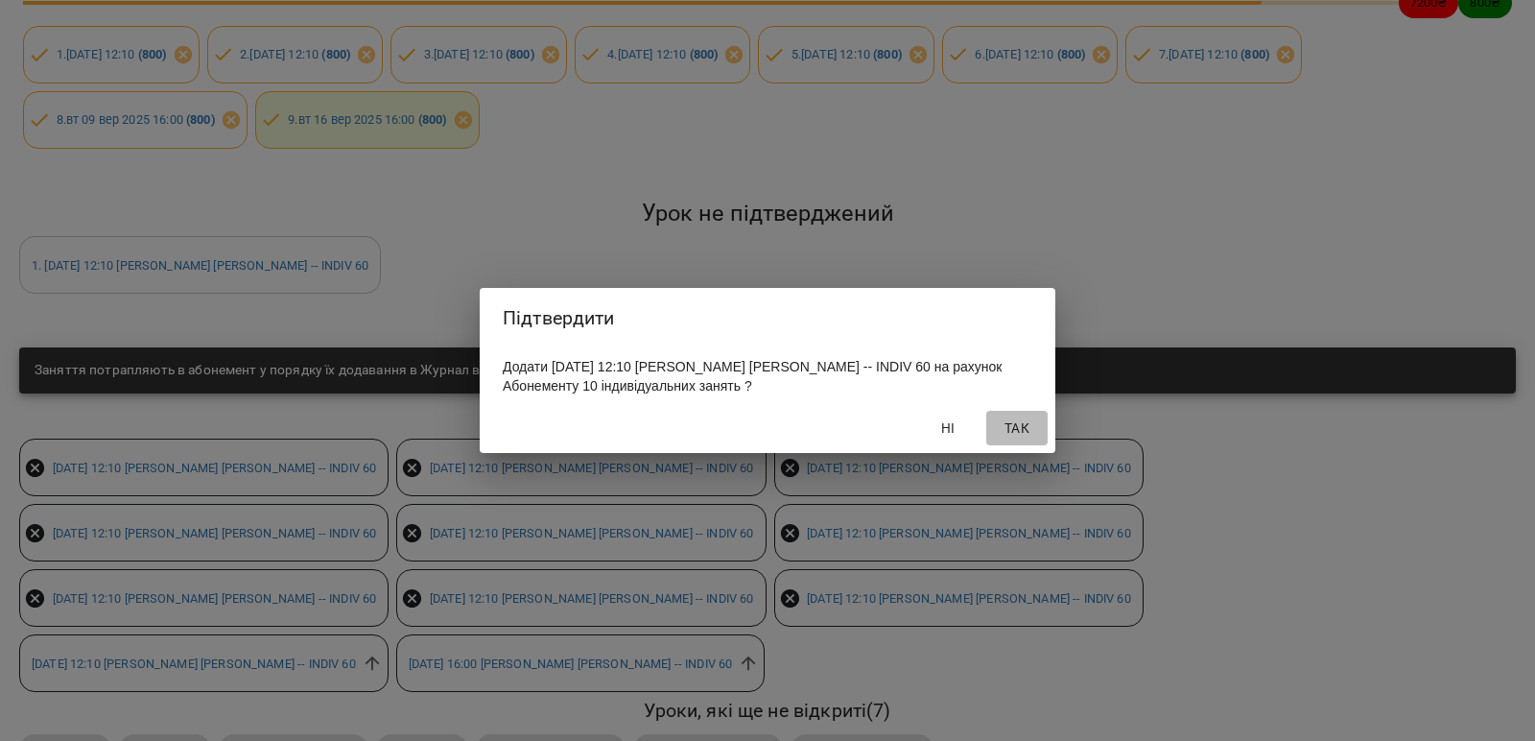
click at [1028, 428] on span "Так" at bounding box center [1017, 427] width 46 height 23
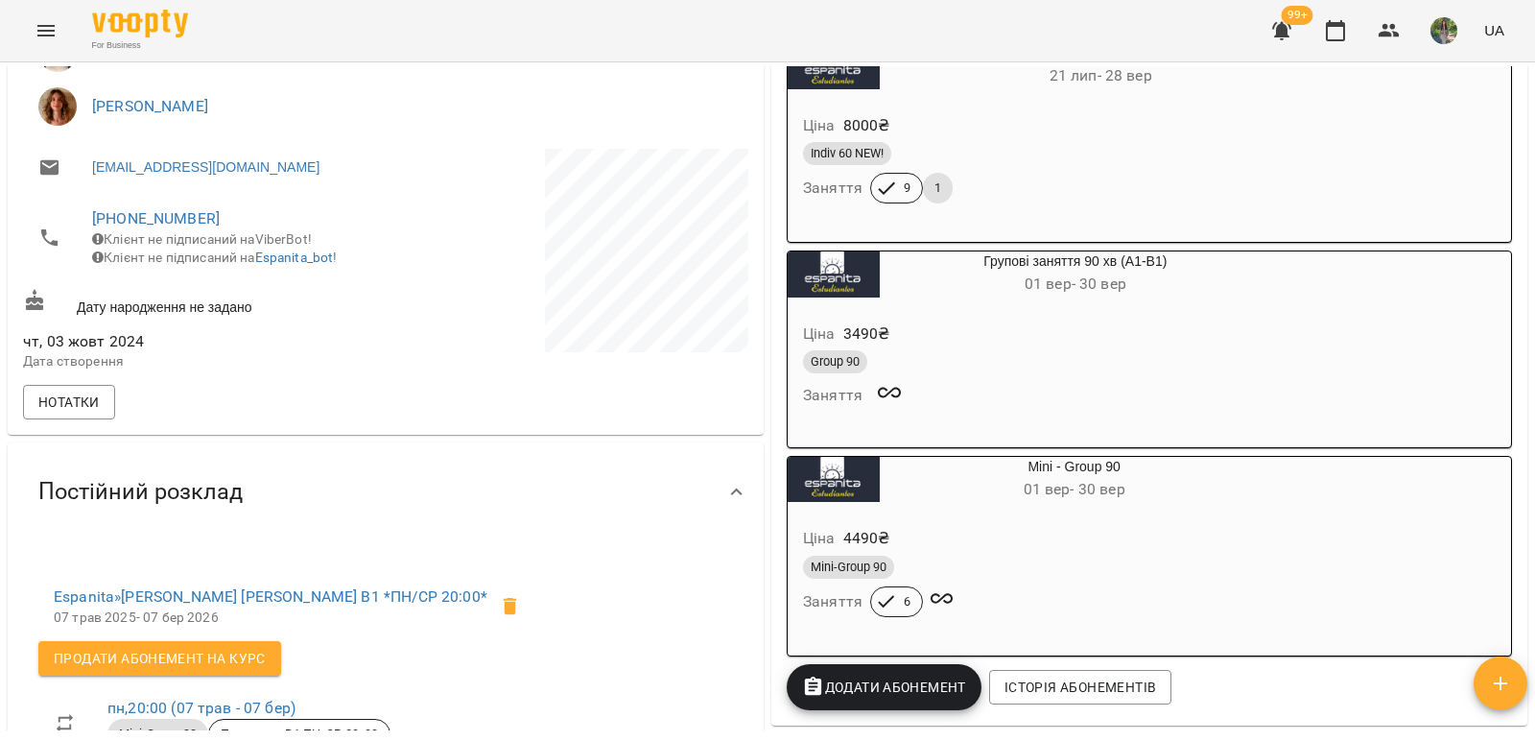
scroll to position [361, 0]
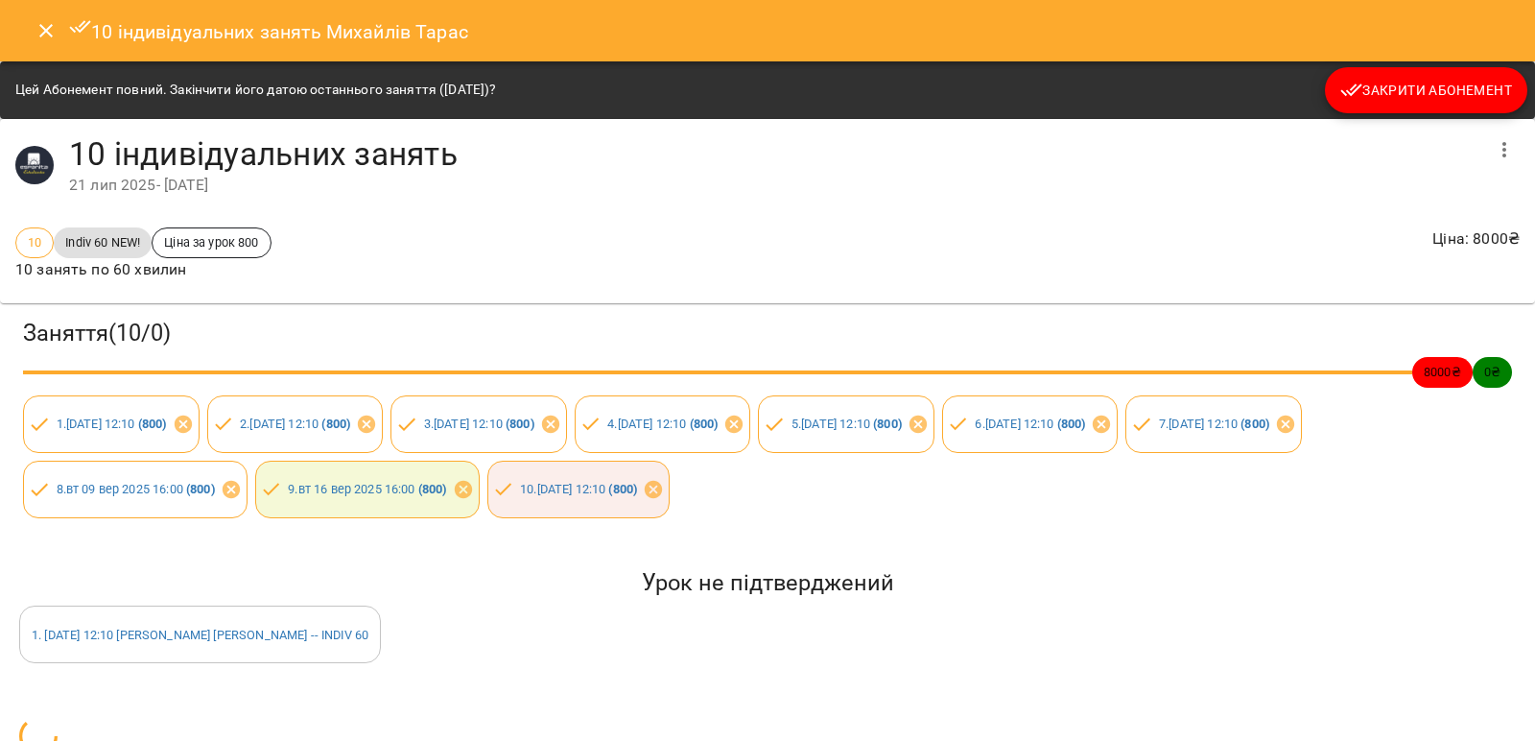
click at [34, 35] on button "Close" at bounding box center [46, 31] width 46 height 46
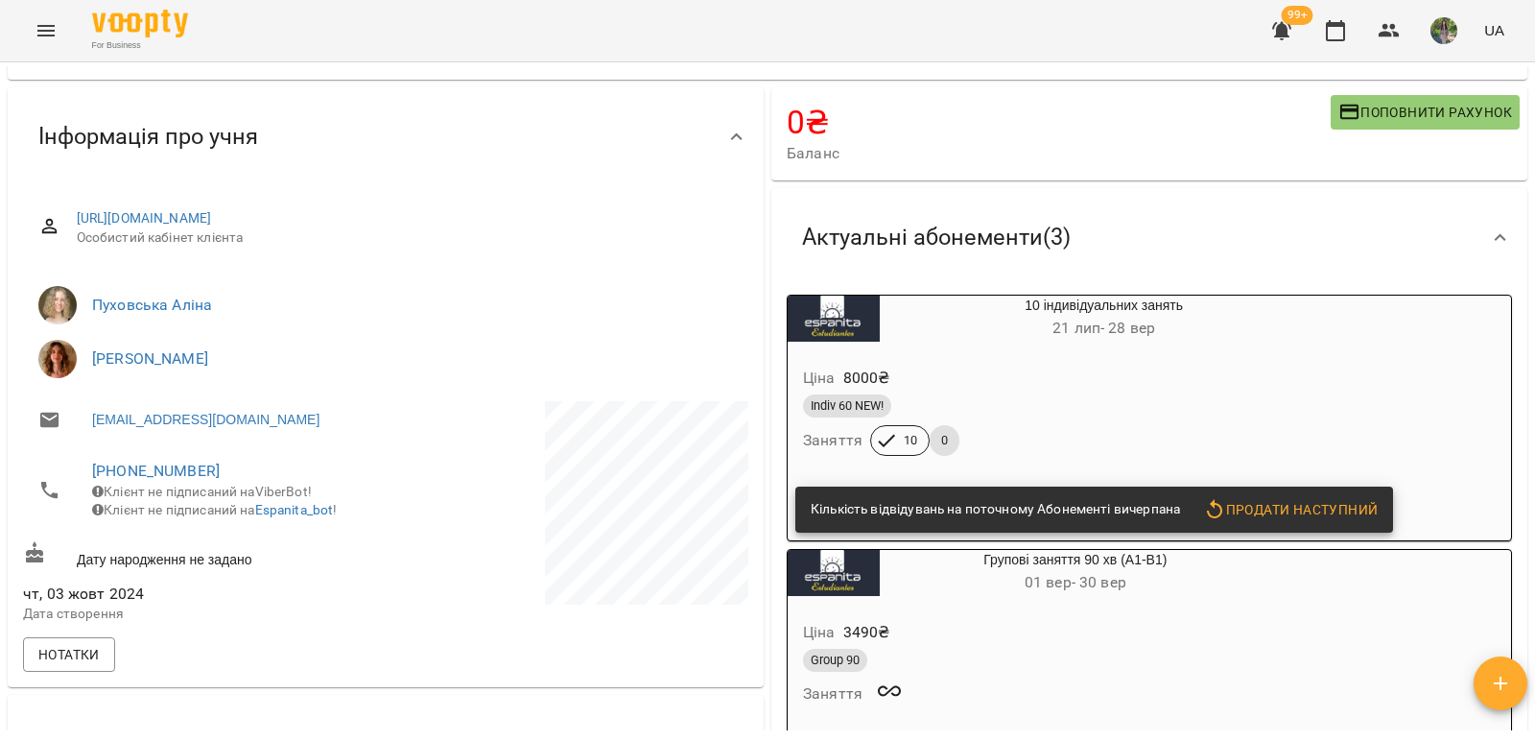
scroll to position [0, 0]
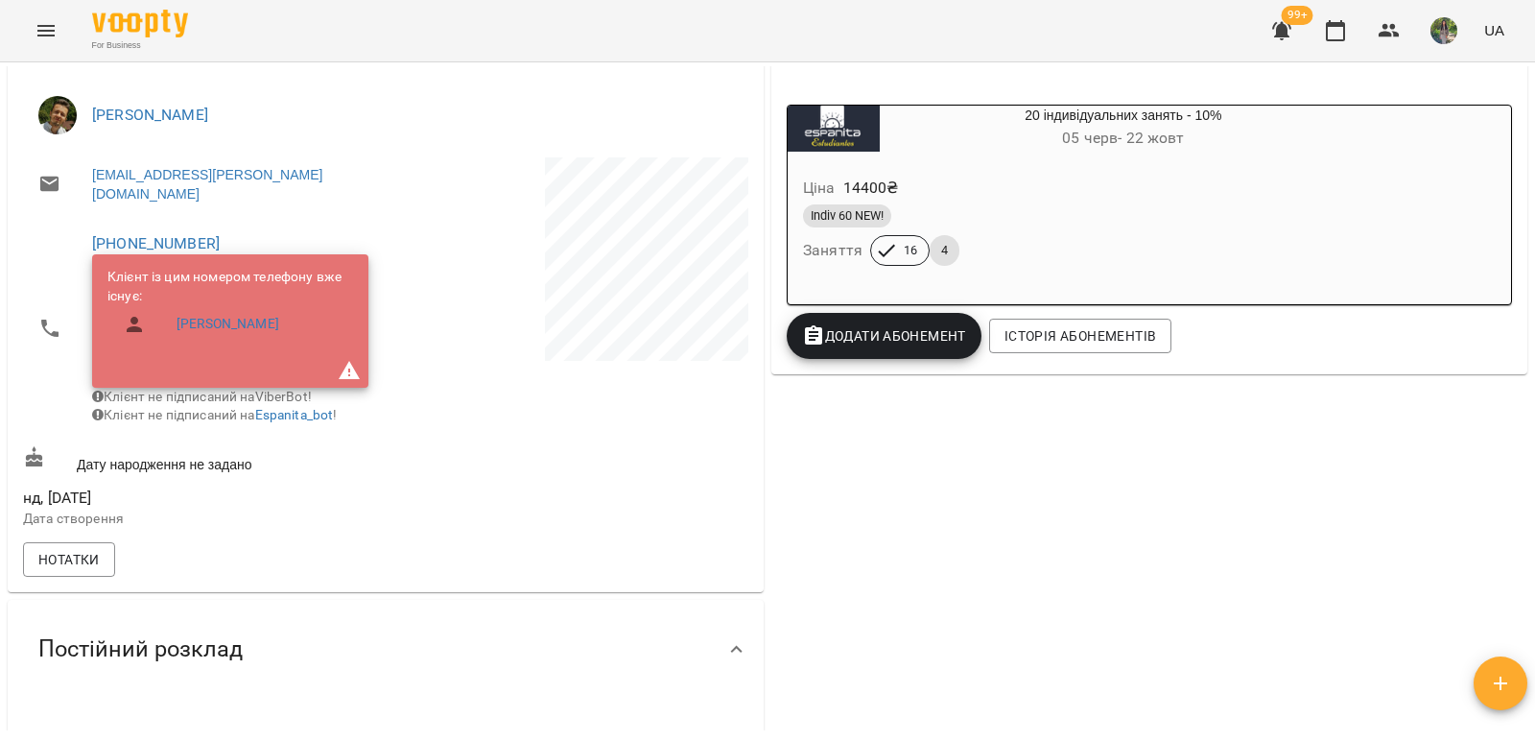
scroll to position [288, 0]
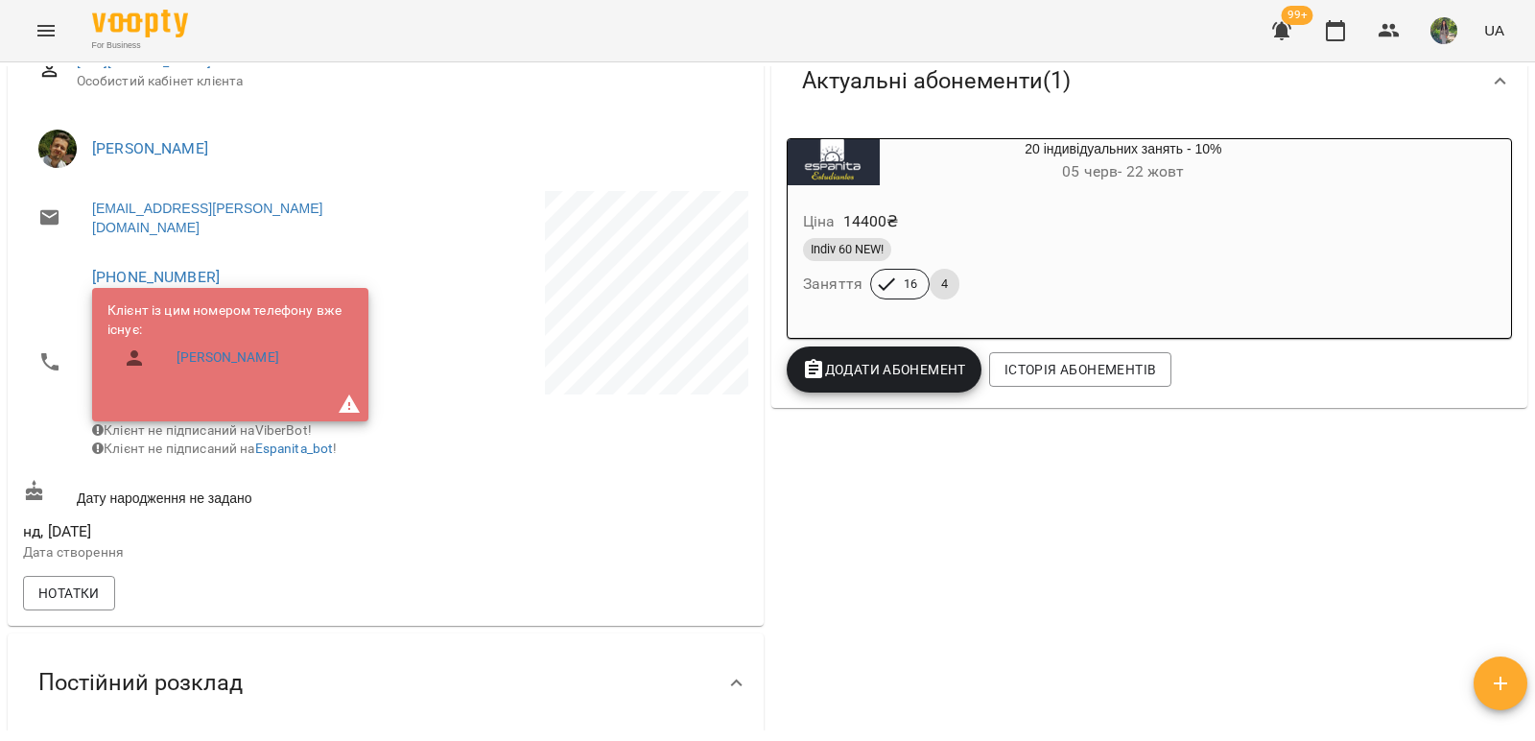
click at [921, 176] on h6 "[DATE] - [DATE]" at bounding box center [1123, 171] width 487 height 27
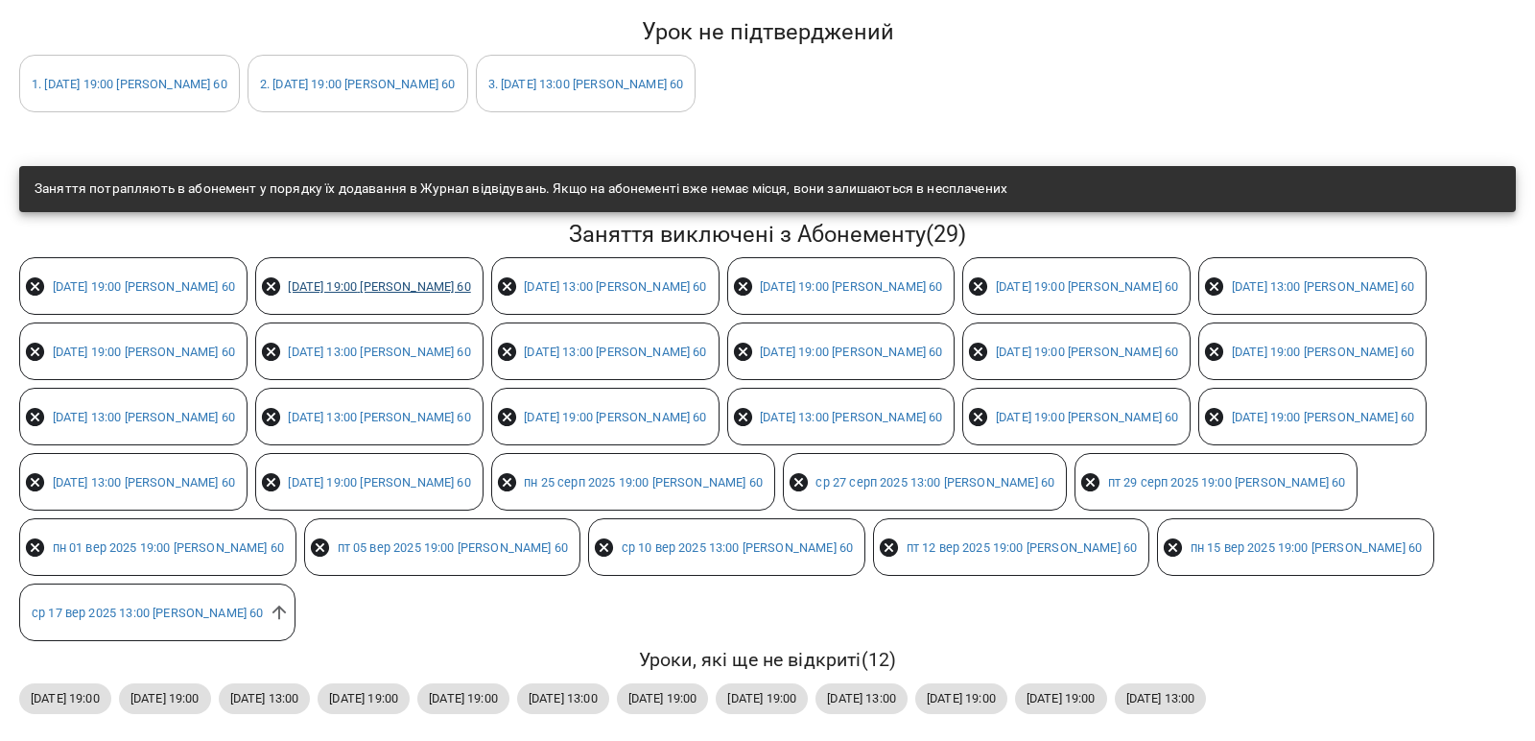
scroll to position [672, 0]
click at [290, 623] on icon at bounding box center [279, 612] width 21 height 21
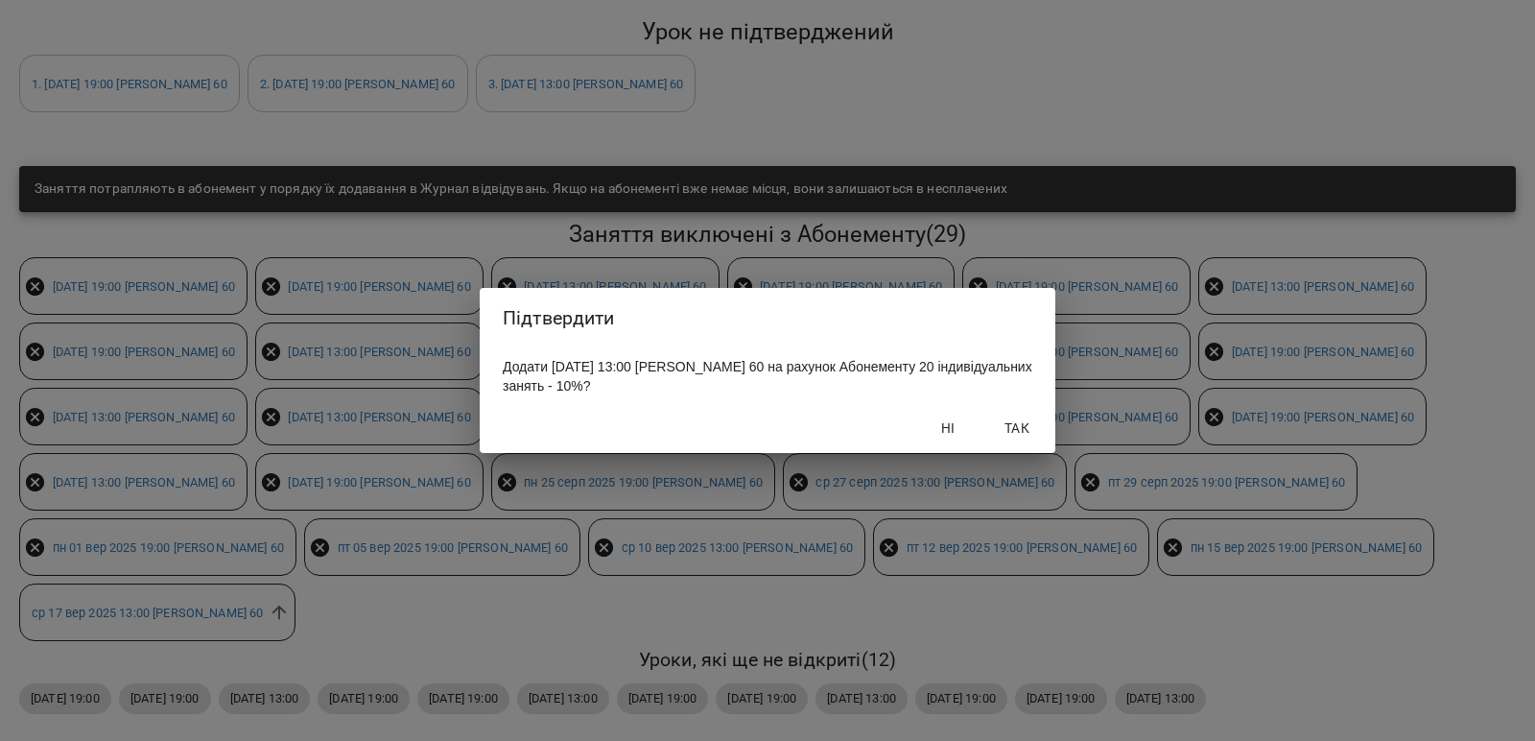
click at [1021, 420] on span "Так" at bounding box center [1017, 427] width 46 height 23
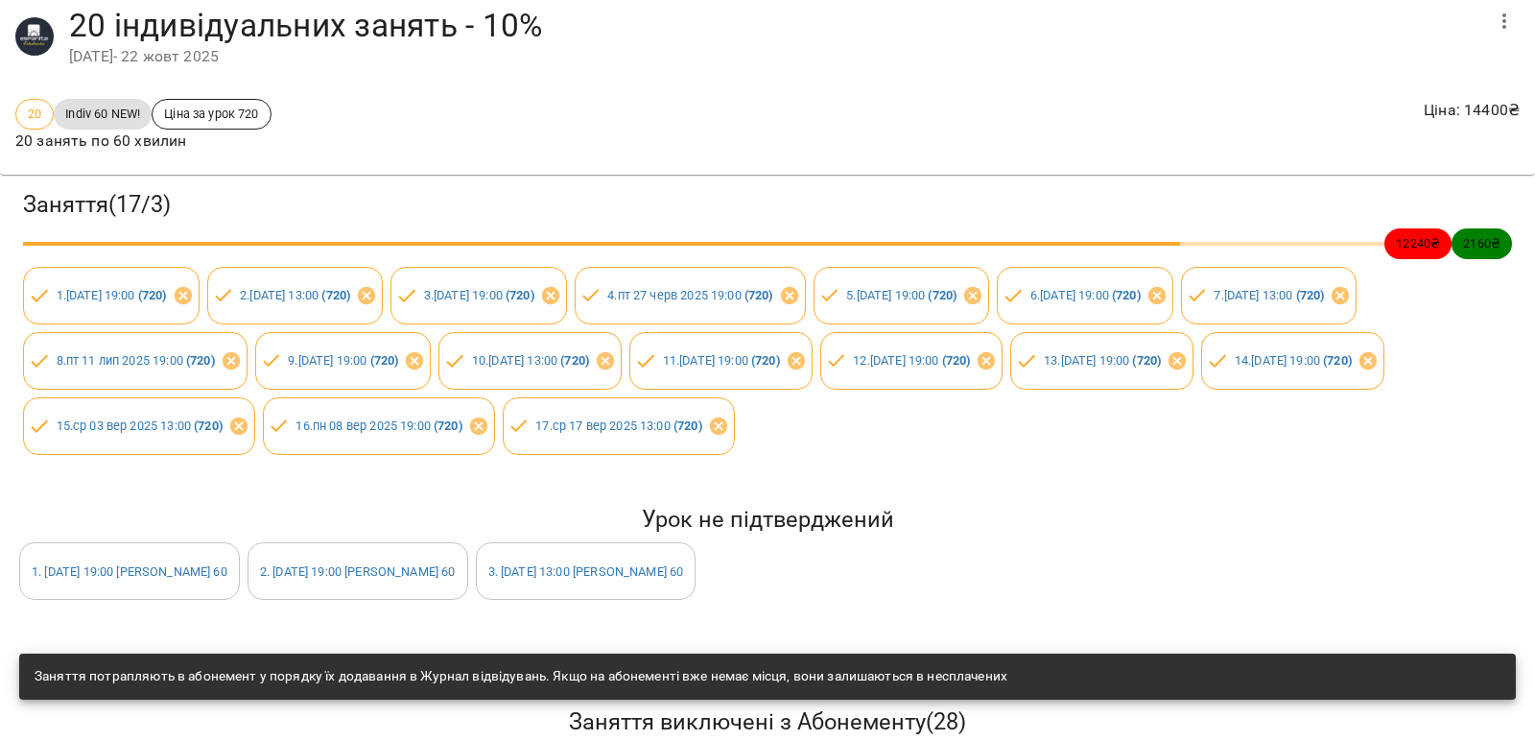
scroll to position [0, 0]
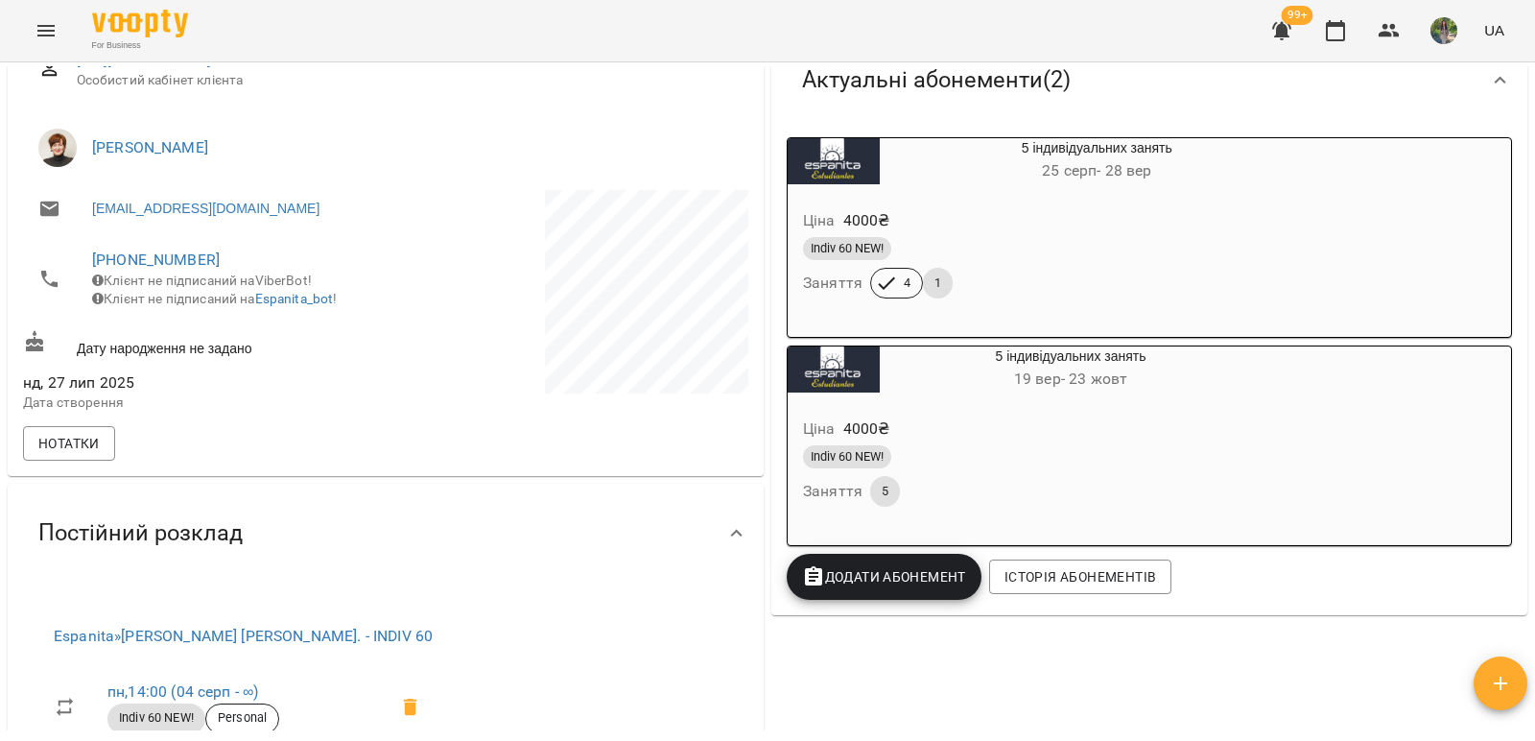
scroll to position [288, 0]
click at [927, 205] on div "Ціна 4000 ₴ Indiv 60 NEW! Заняття 4 1" at bounding box center [1051, 258] width 527 height 131
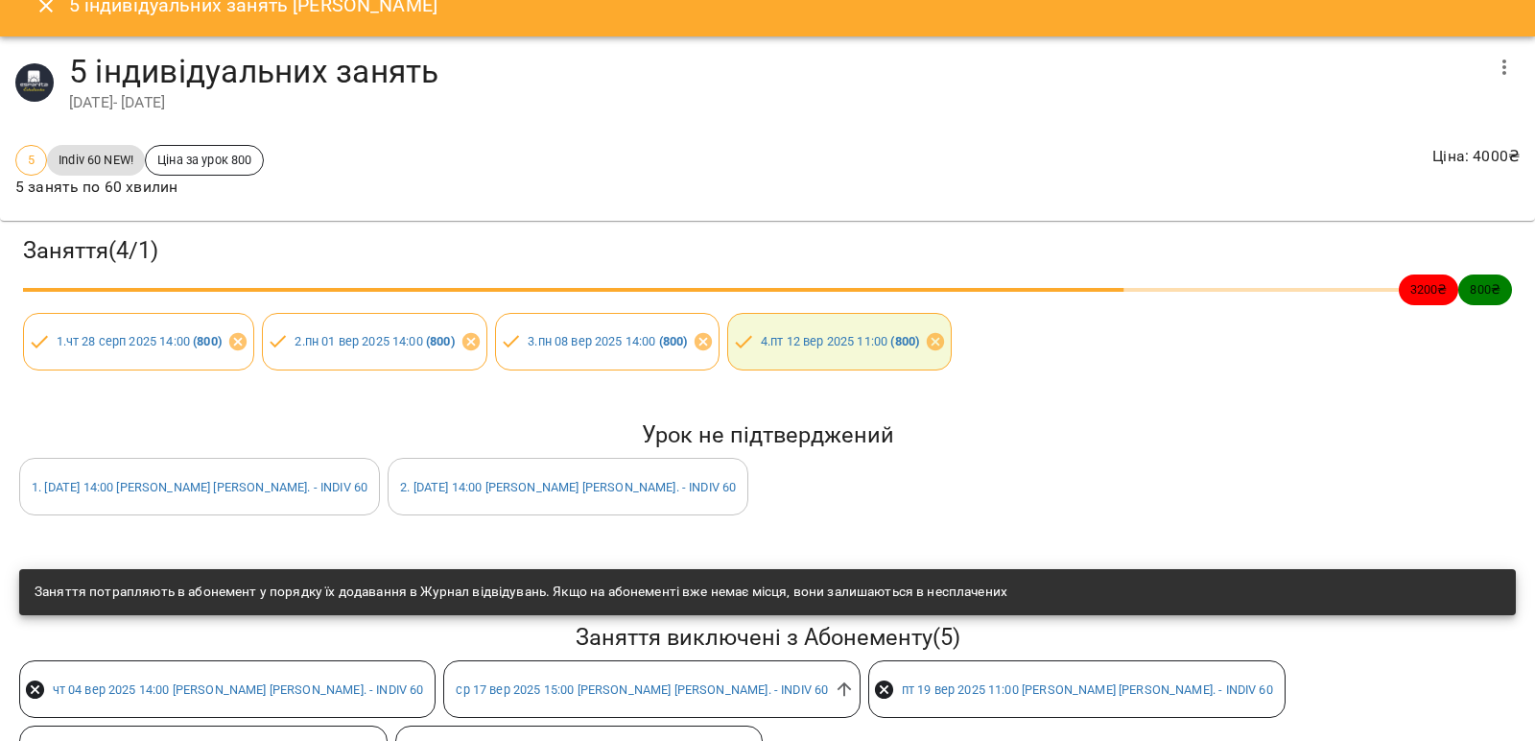
scroll to position [39, 0]
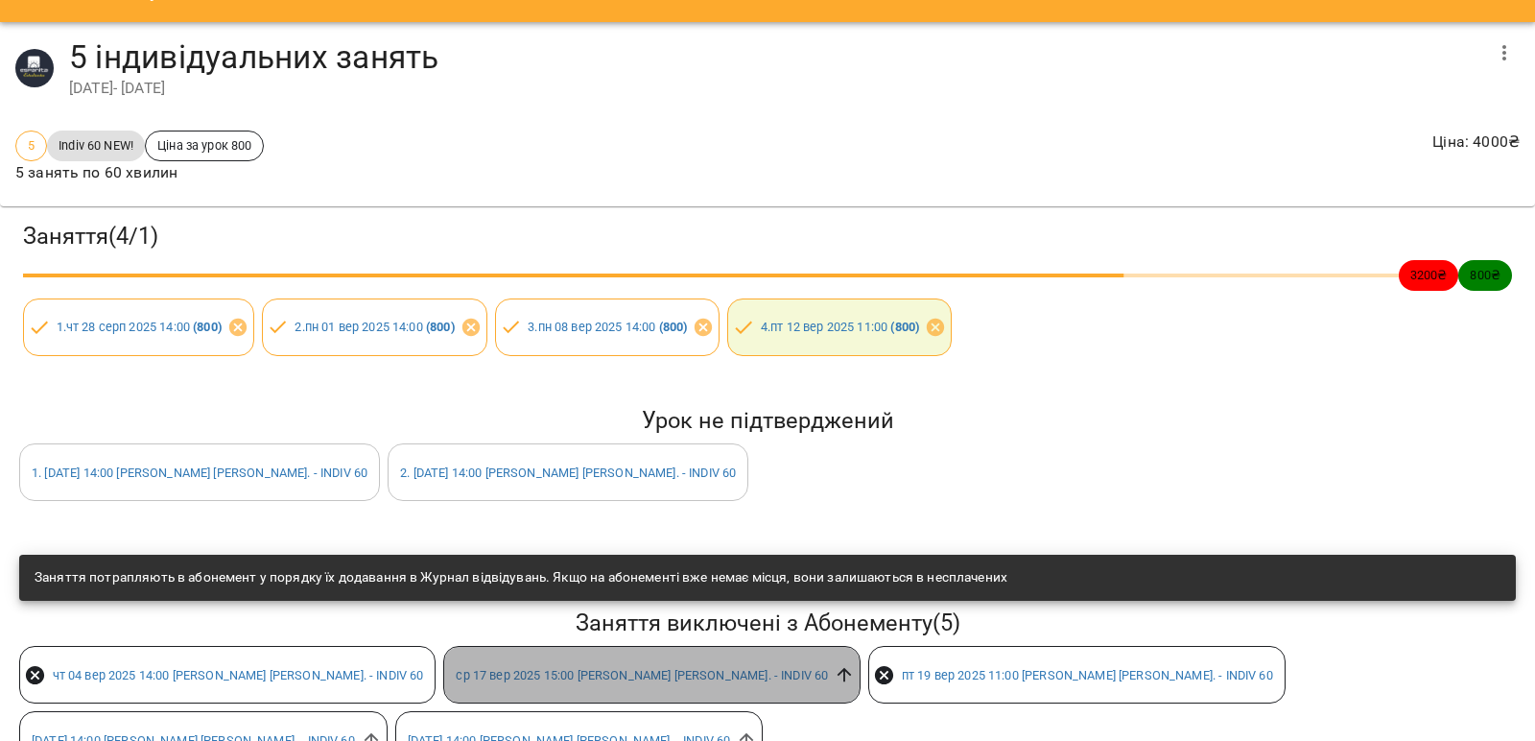
click at [834, 679] on icon at bounding box center [844, 674] width 21 height 21
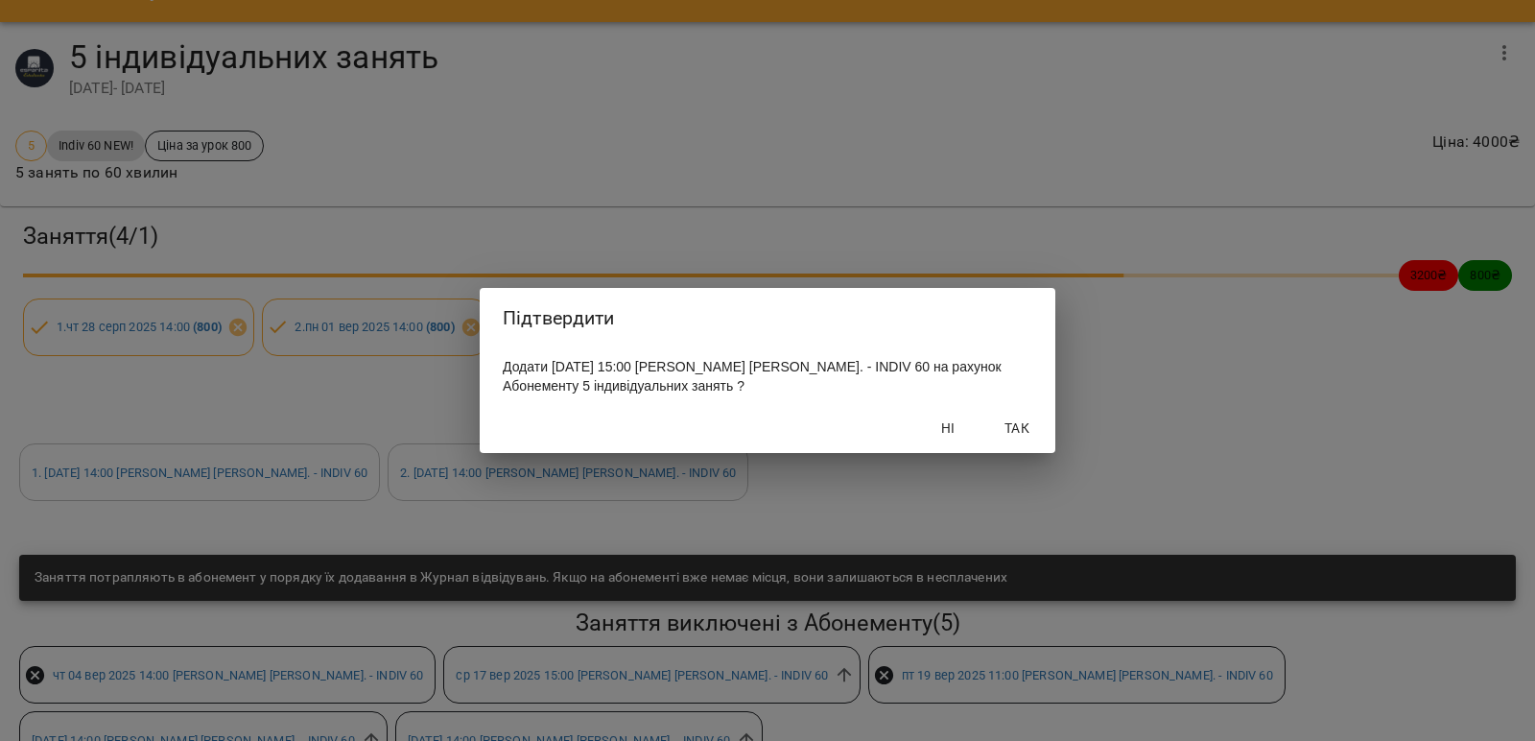
click at [1018, 435] on span "Так" at bounding box center [1017, 427] width 46 height 23
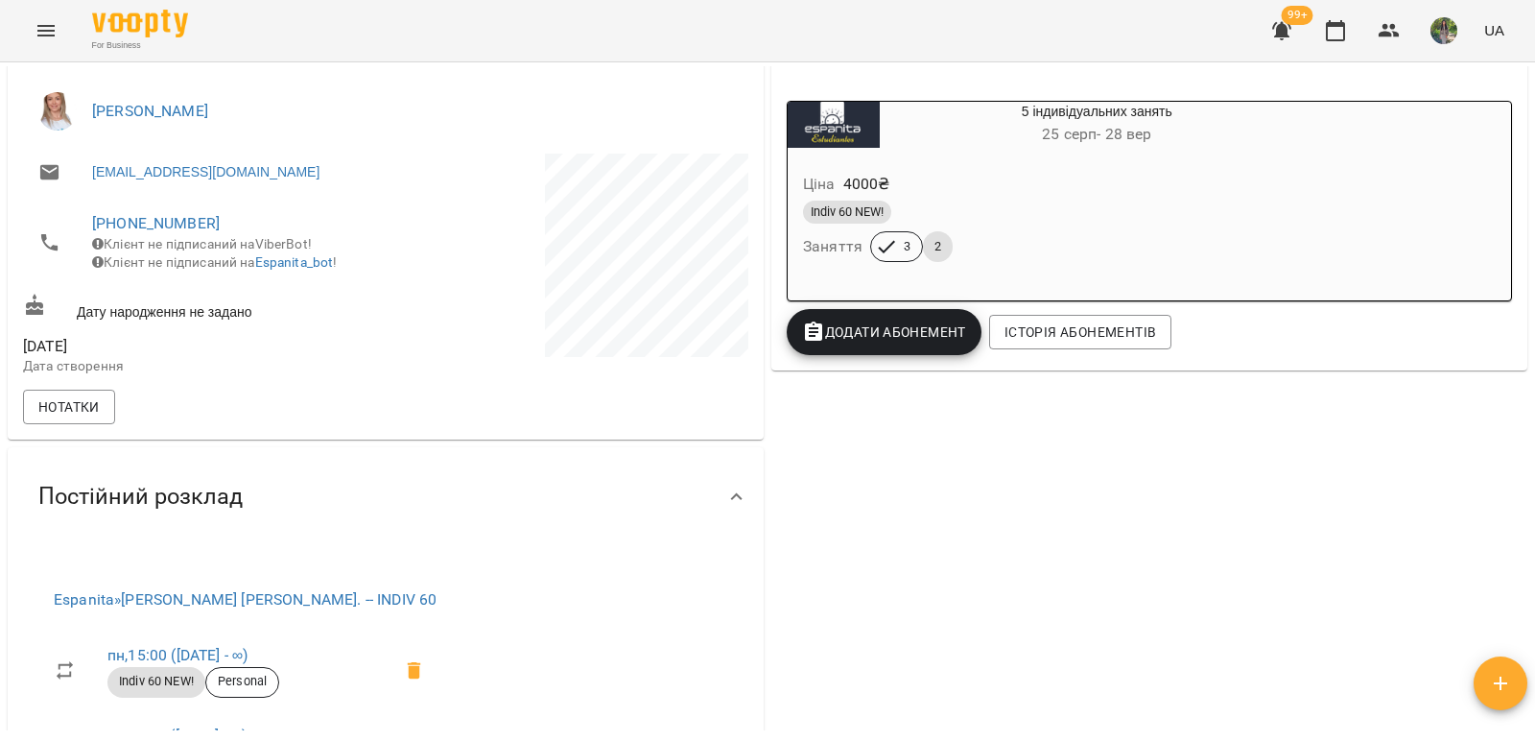
scroll to position [192, 0]
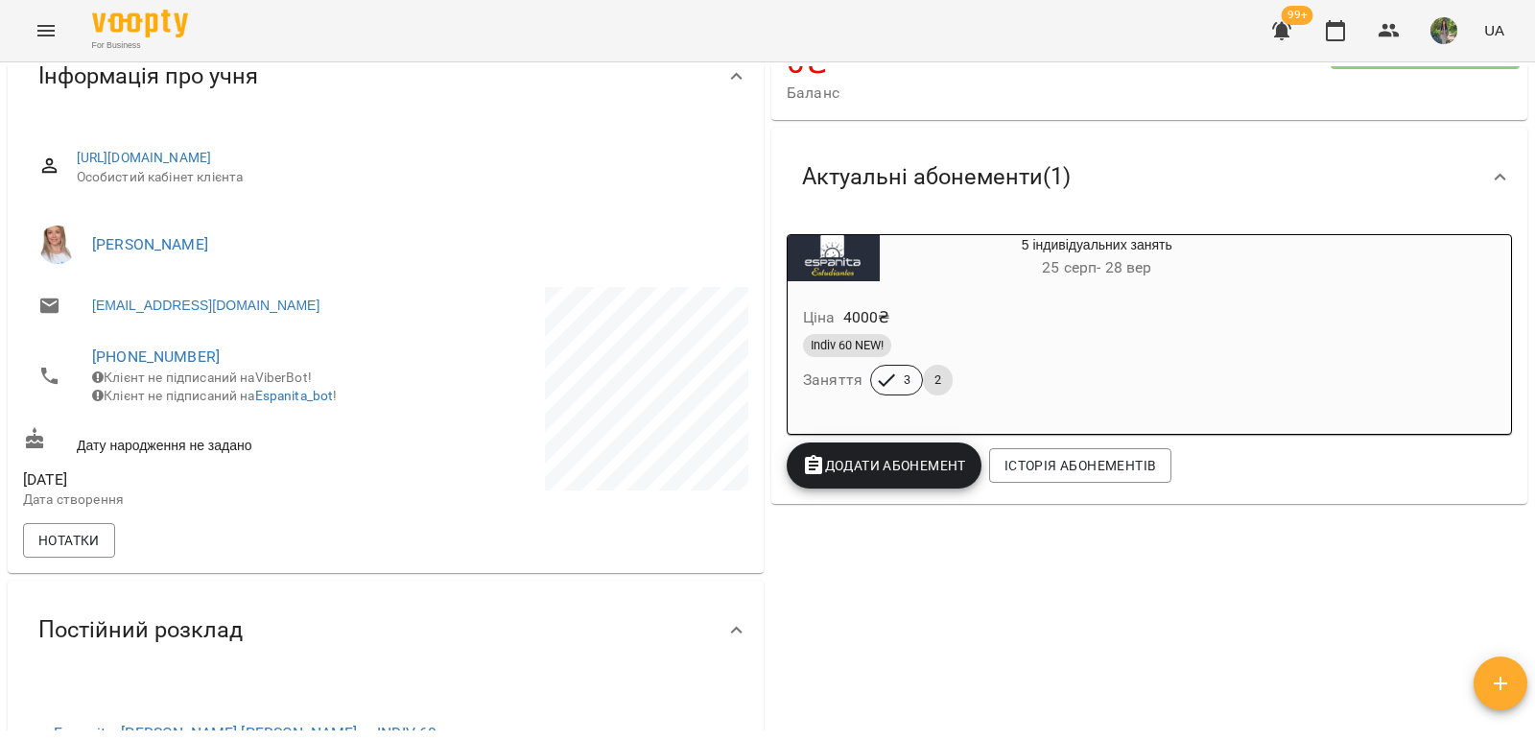
click at [943, 268] on h6 "[DATE] - [DATE]" at bounding box center [1097, 267] width 435 height 27
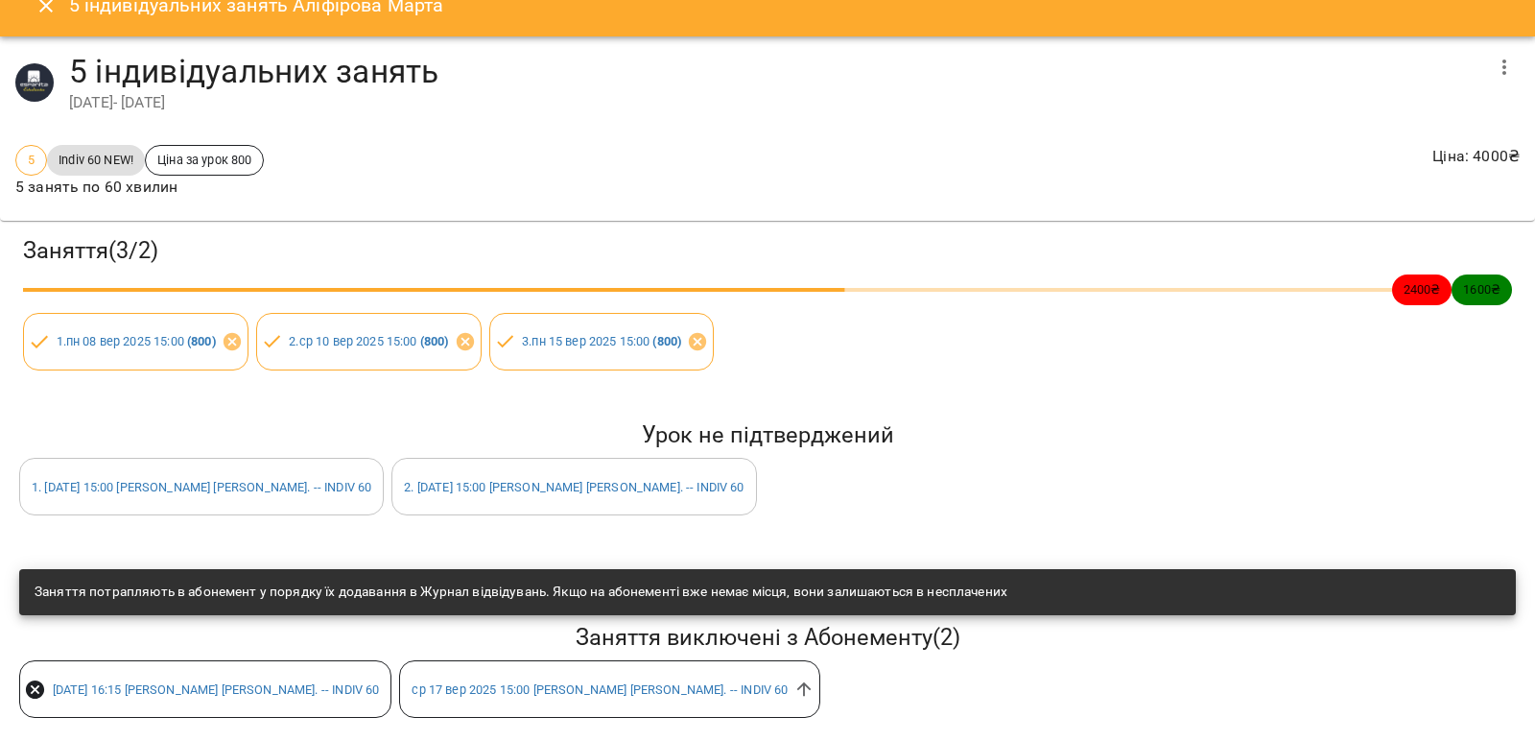
scroll to position [39, 0]
click at [794, 678] on icon at bounding box center [804, 688] width 21 height 21
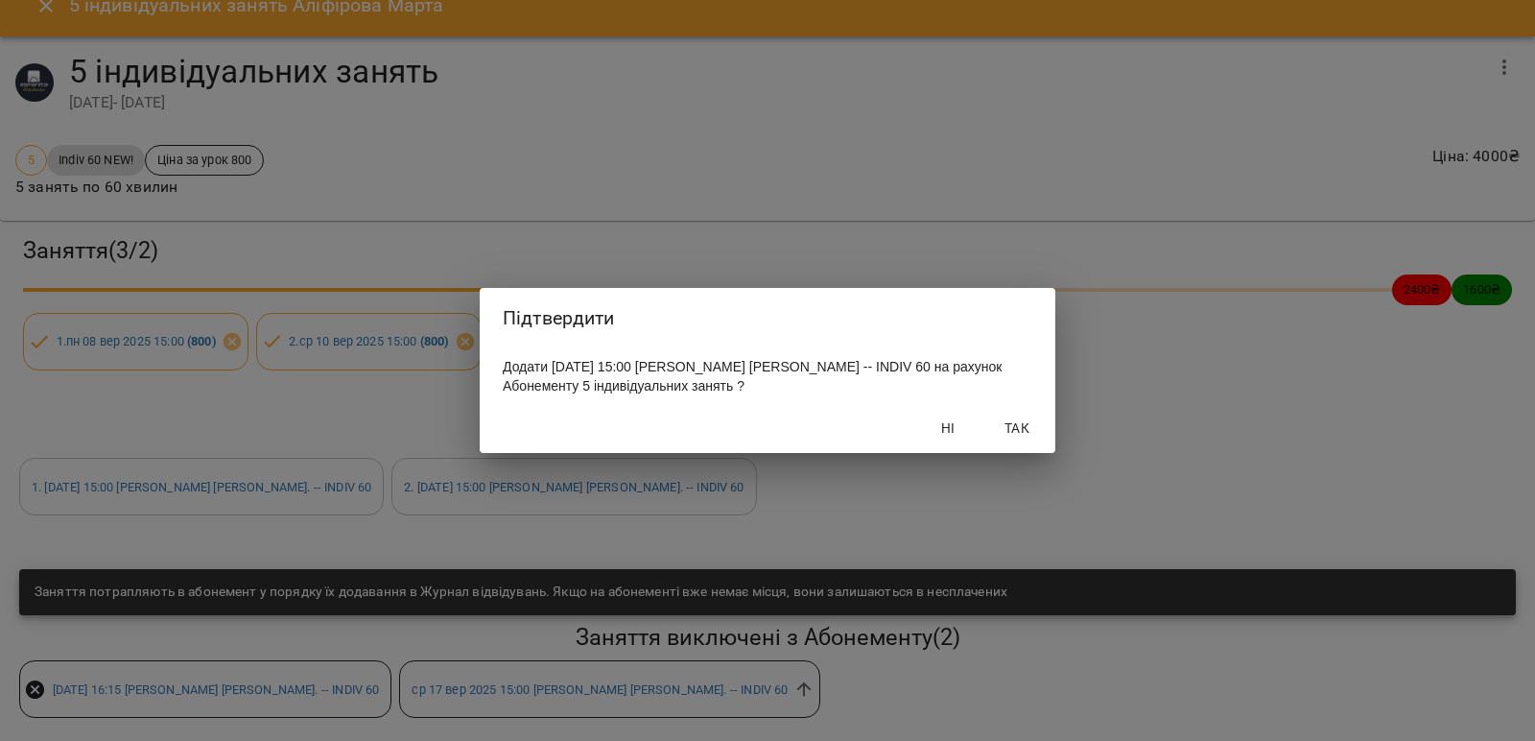
click at [1031, 428] on span "Так" at bounding box center [1017, 427] width 46 height 23
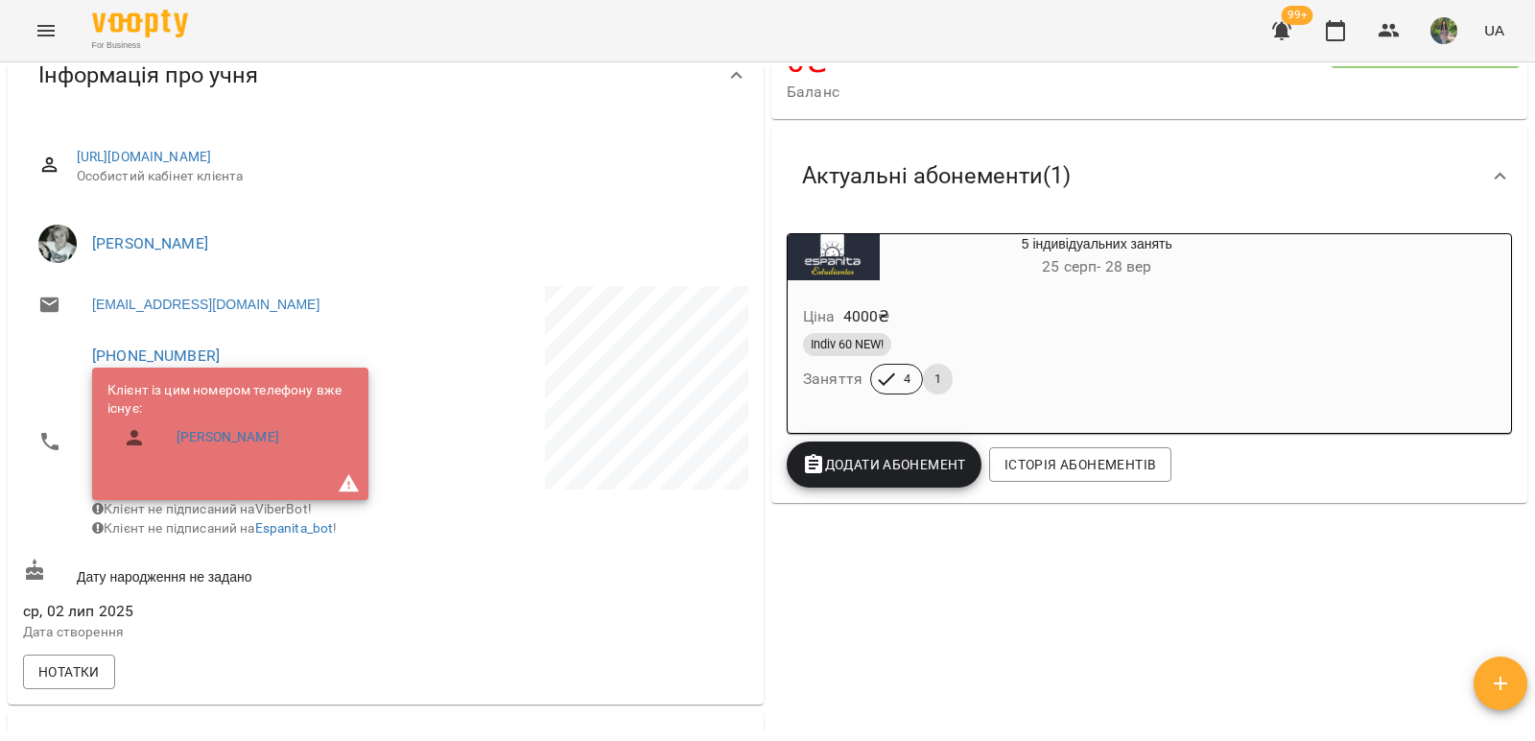
scroll to position [192, 0]
click at [955, 265] on h6 "[DATE] - [DATE]" at bounding box center [1097, 267] width 435 height 27
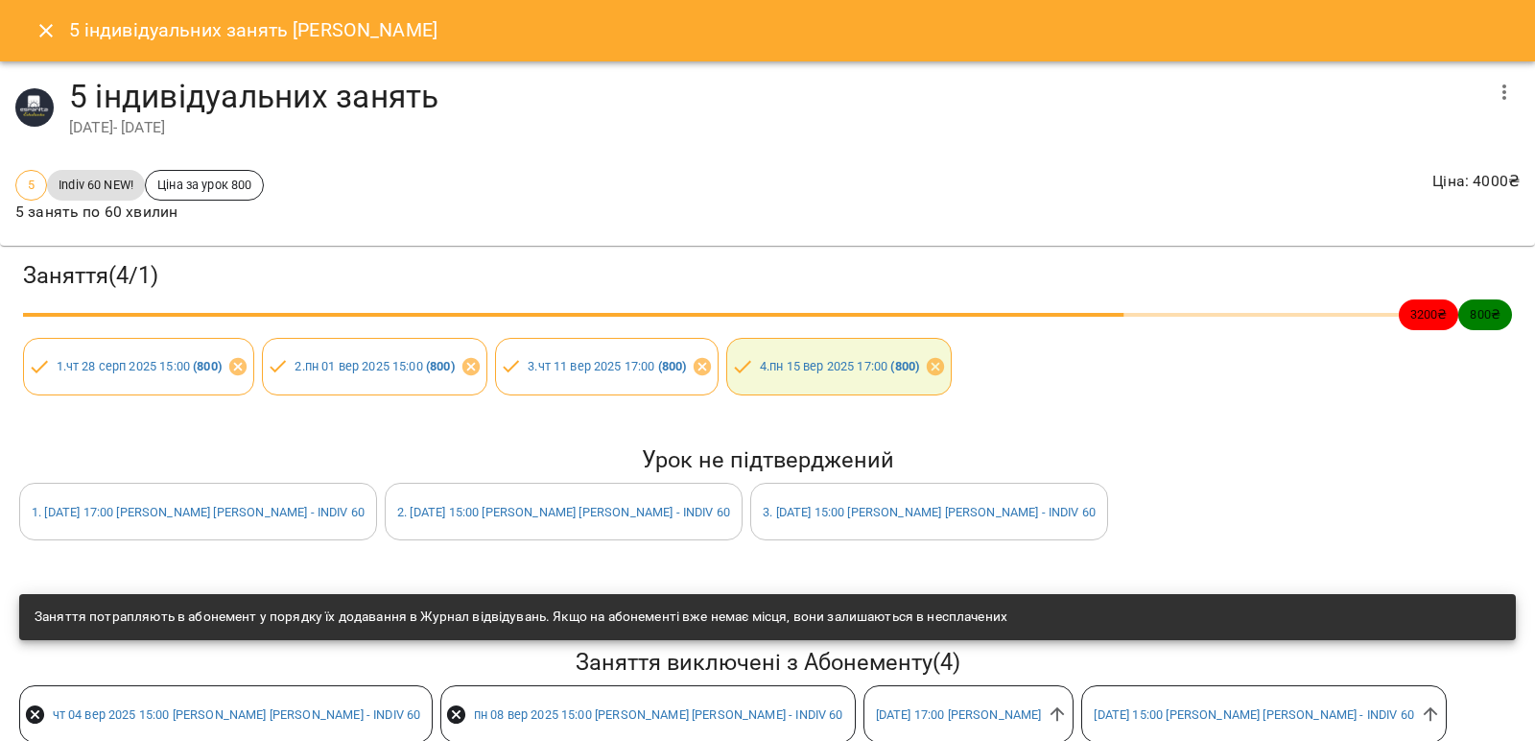
scroll to position [39, 0]
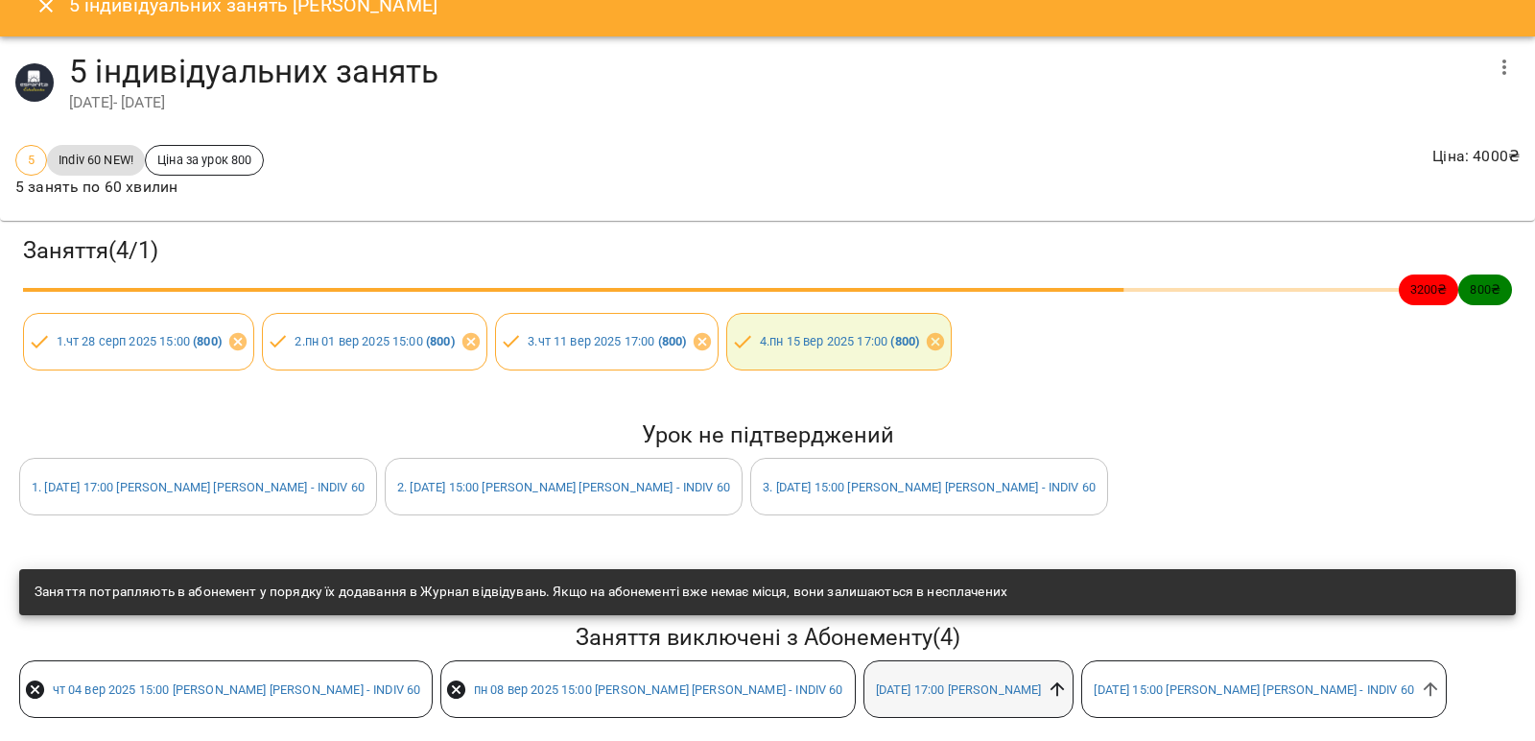
click at [1047, 678] on icon at bounding box center [1057, 688] width 21 height 21
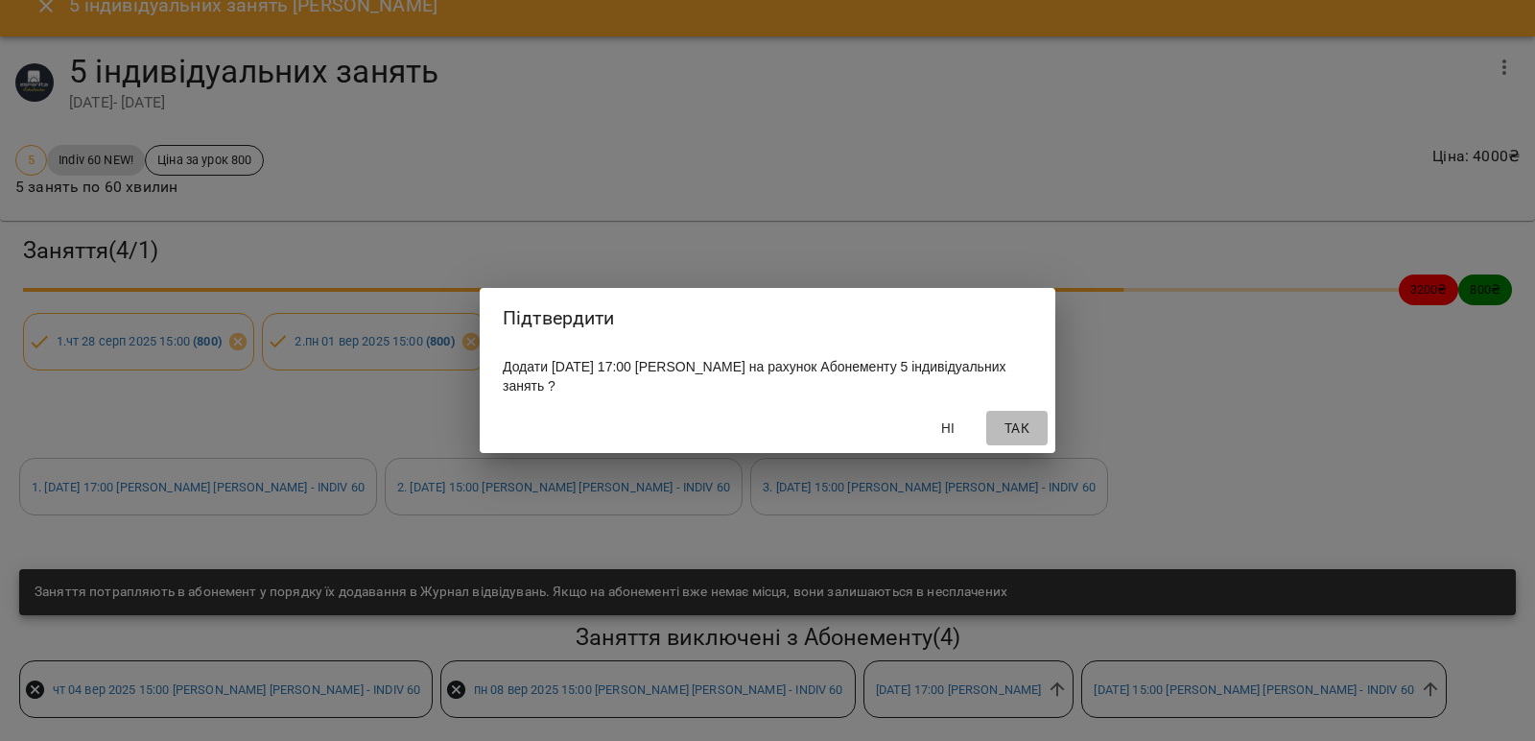
click at [1028, 435] on span "Так" at bounding box center [1017, 427] width 46 height 23
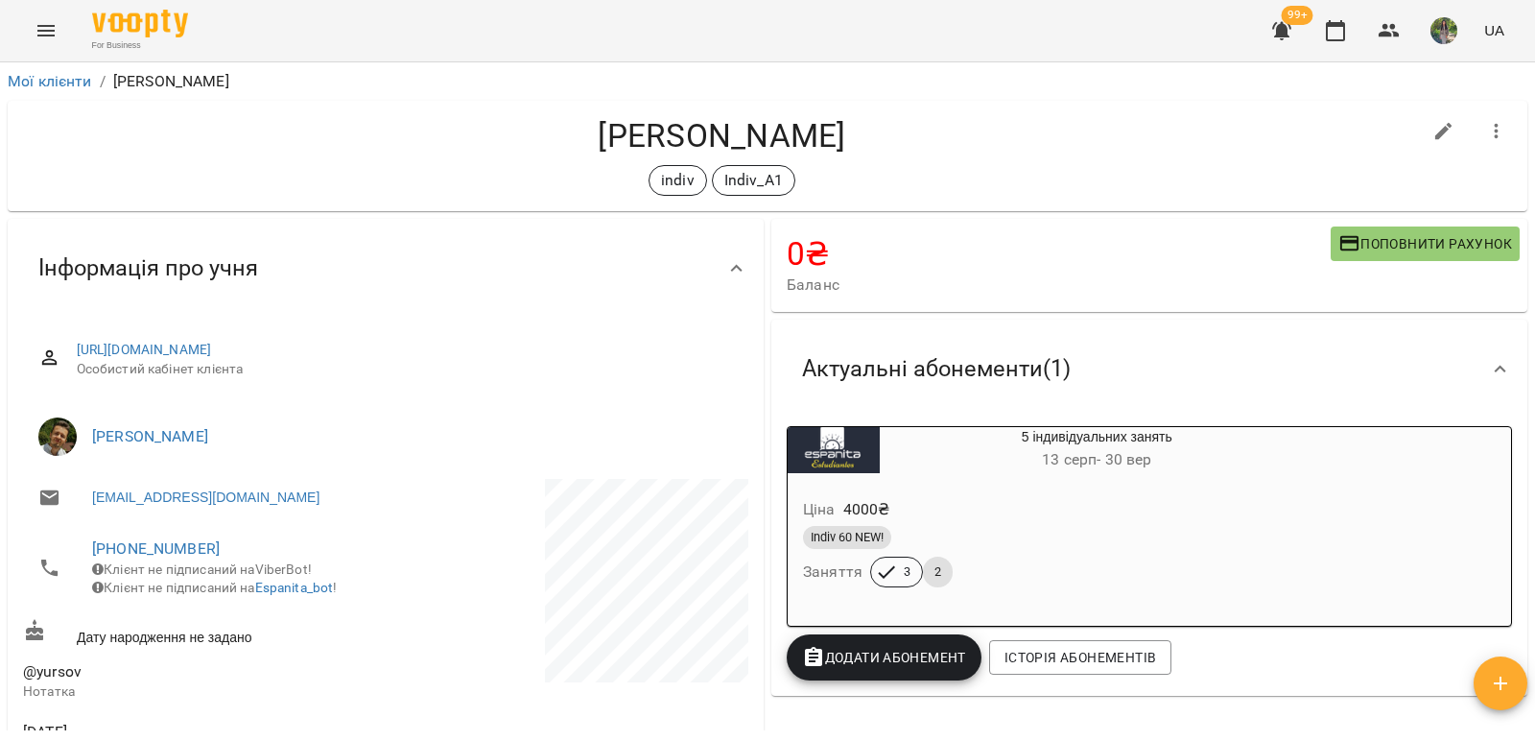
click at [921, 487] on div "Ціна 4000 ₴ Indiv 60 NEW! Заняття 3 2" at bounding box center [1051, 546] width 527 height 131
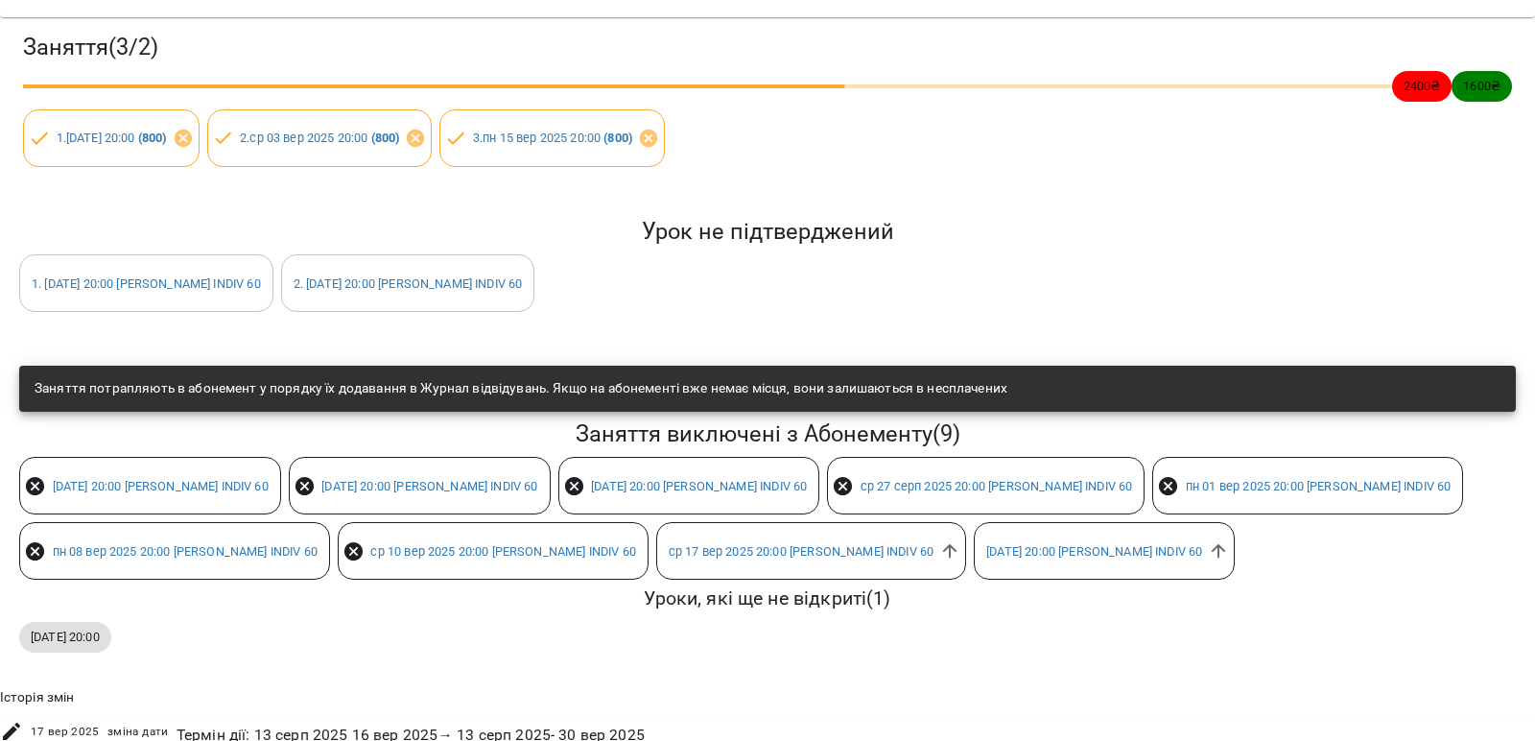
scroll to position [258, 0]
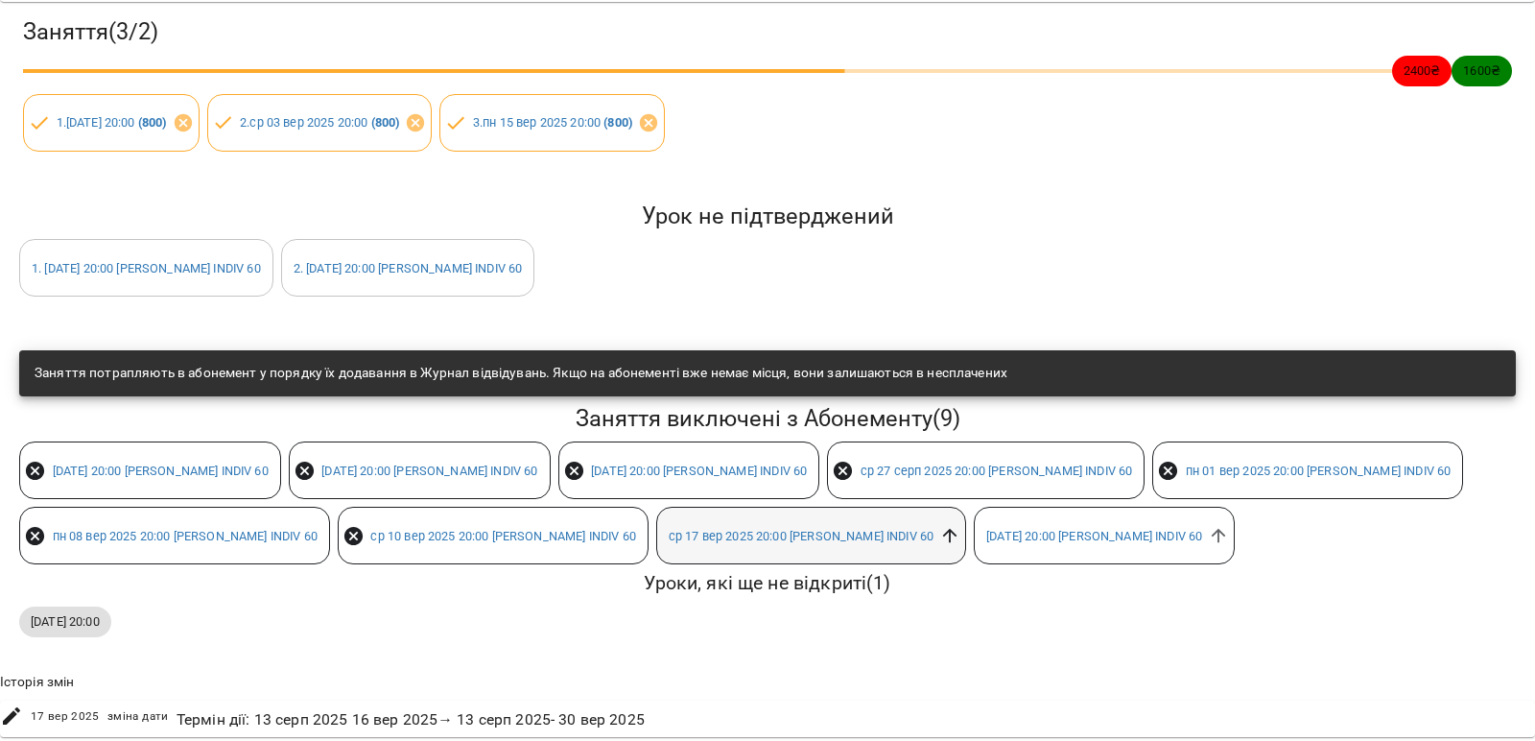
click at [939, 526] on icon at bounding box center [949, 535] width 21 height 21
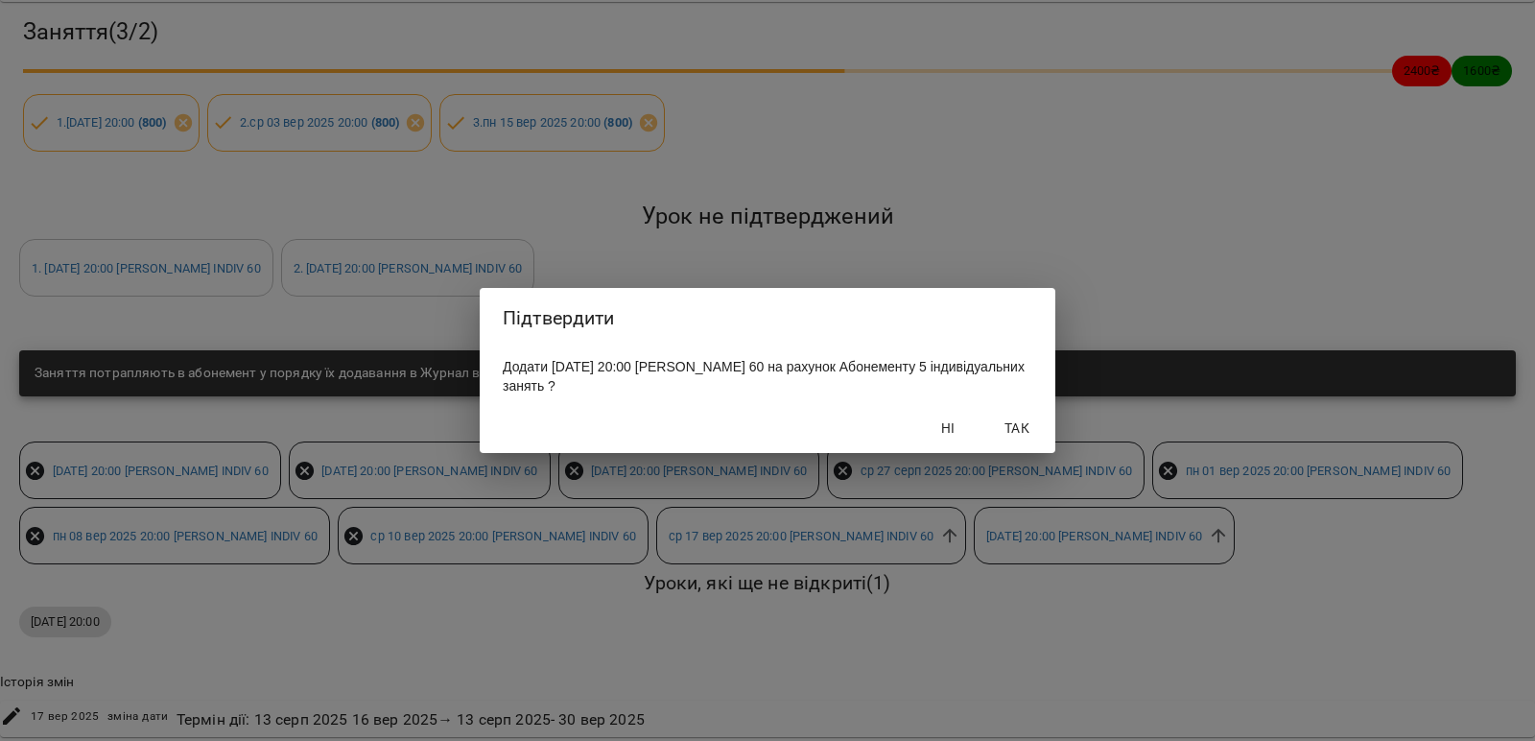
click at [1025, 433] on span "Так" at bounding box center [1017, 427] width 46 height 23
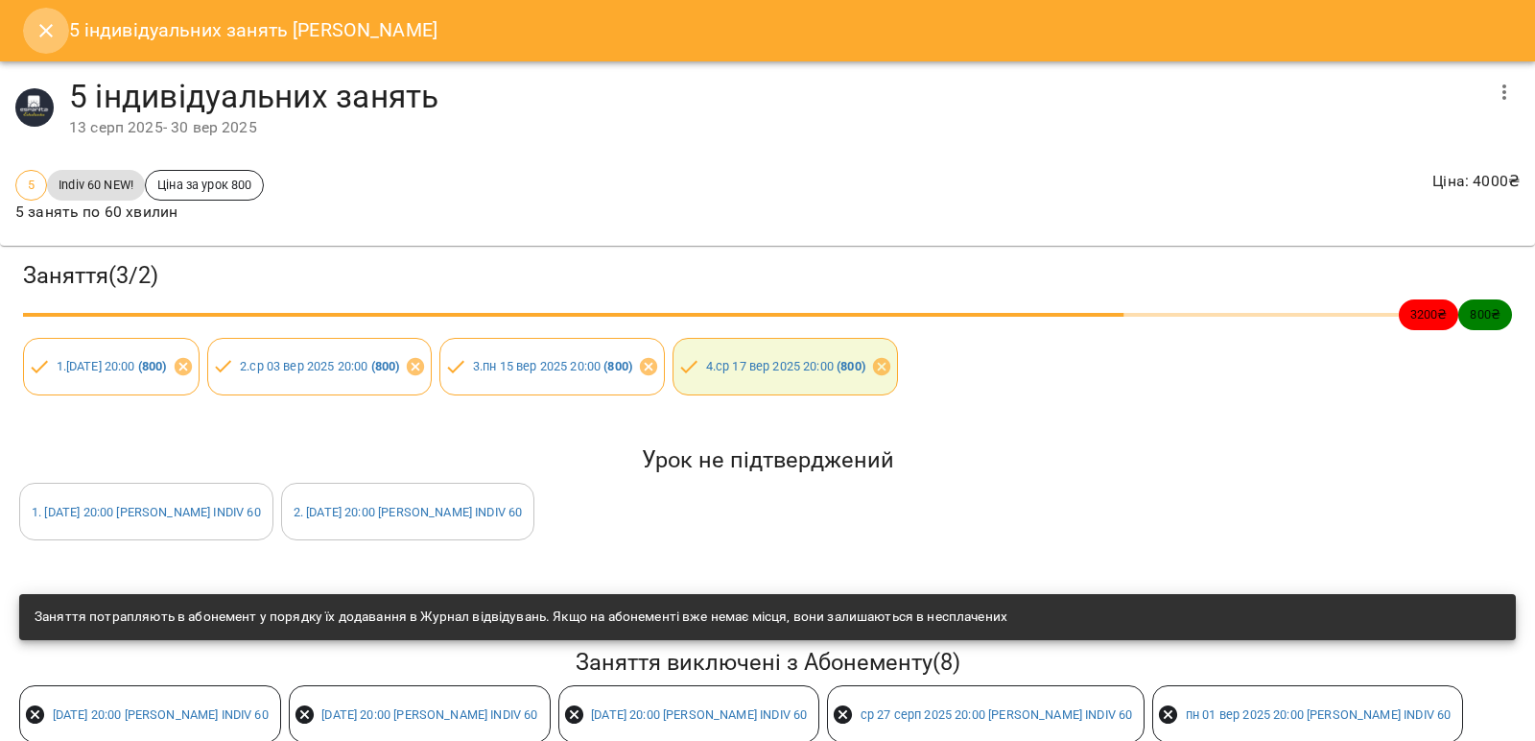
click at [42, 36] on icon "Close" at bounding box center [45, 30] width 13 height 13
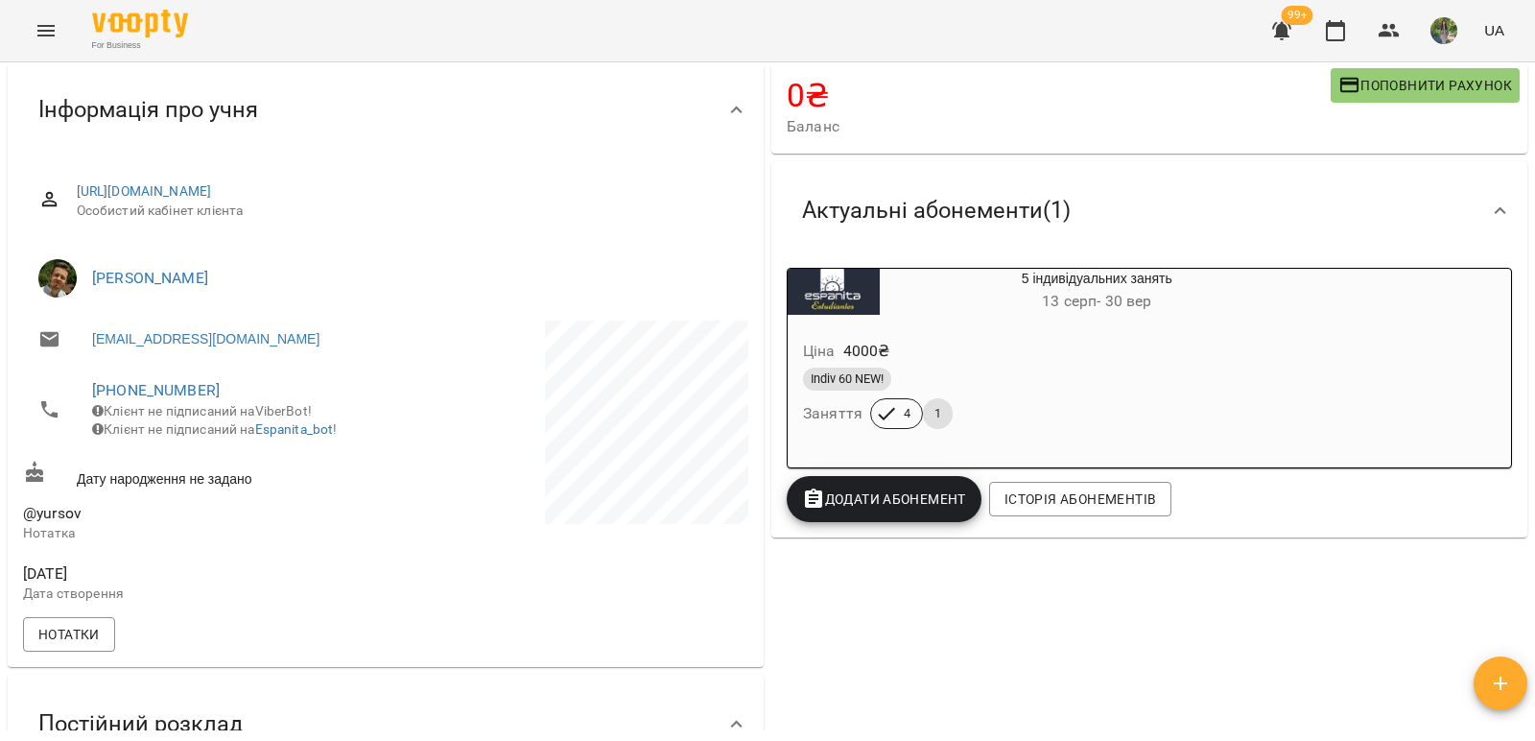
scroll to position [0, 0]
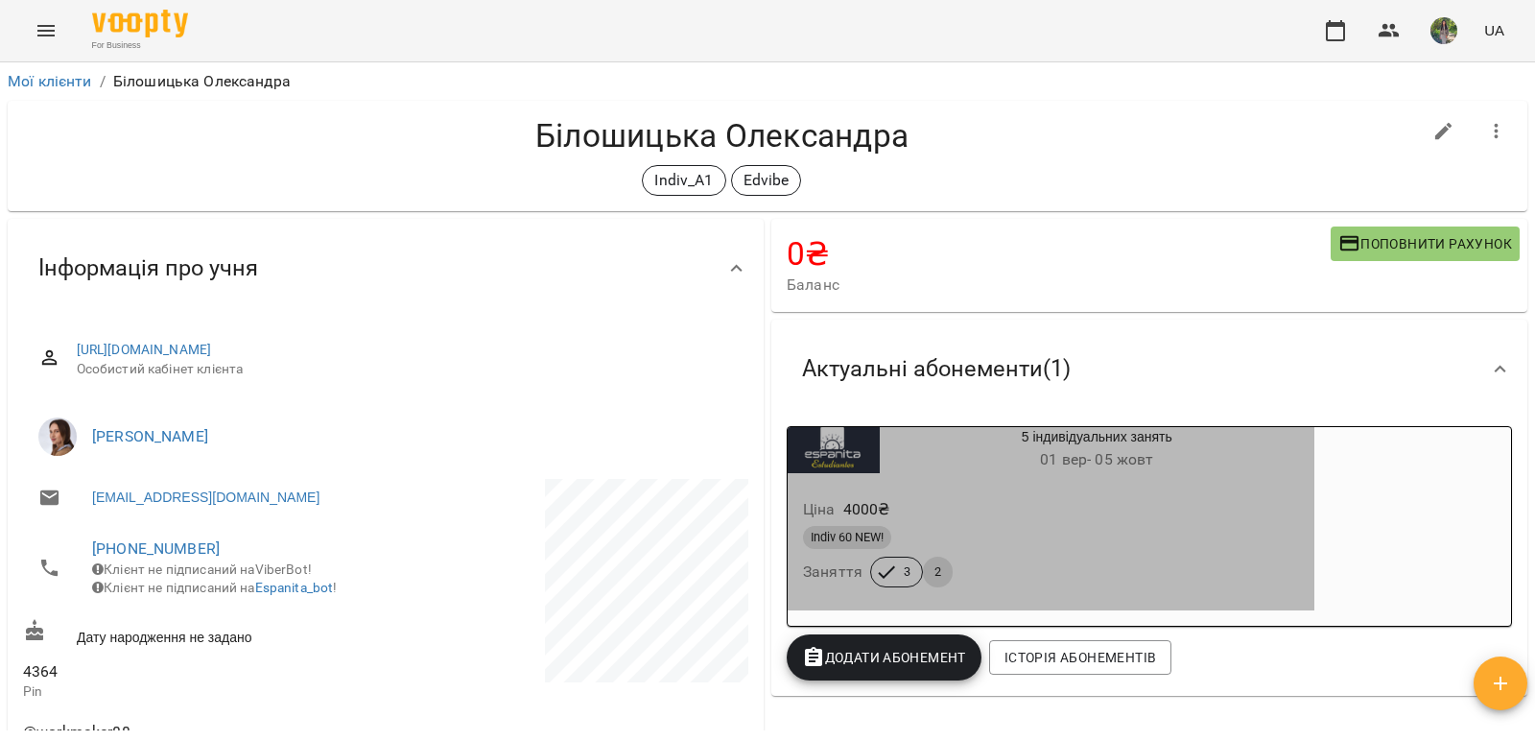
click at [917, 448] on h6 "01 вер - 05 жовт" at bounding box center [1097, 459] width 435 height 27
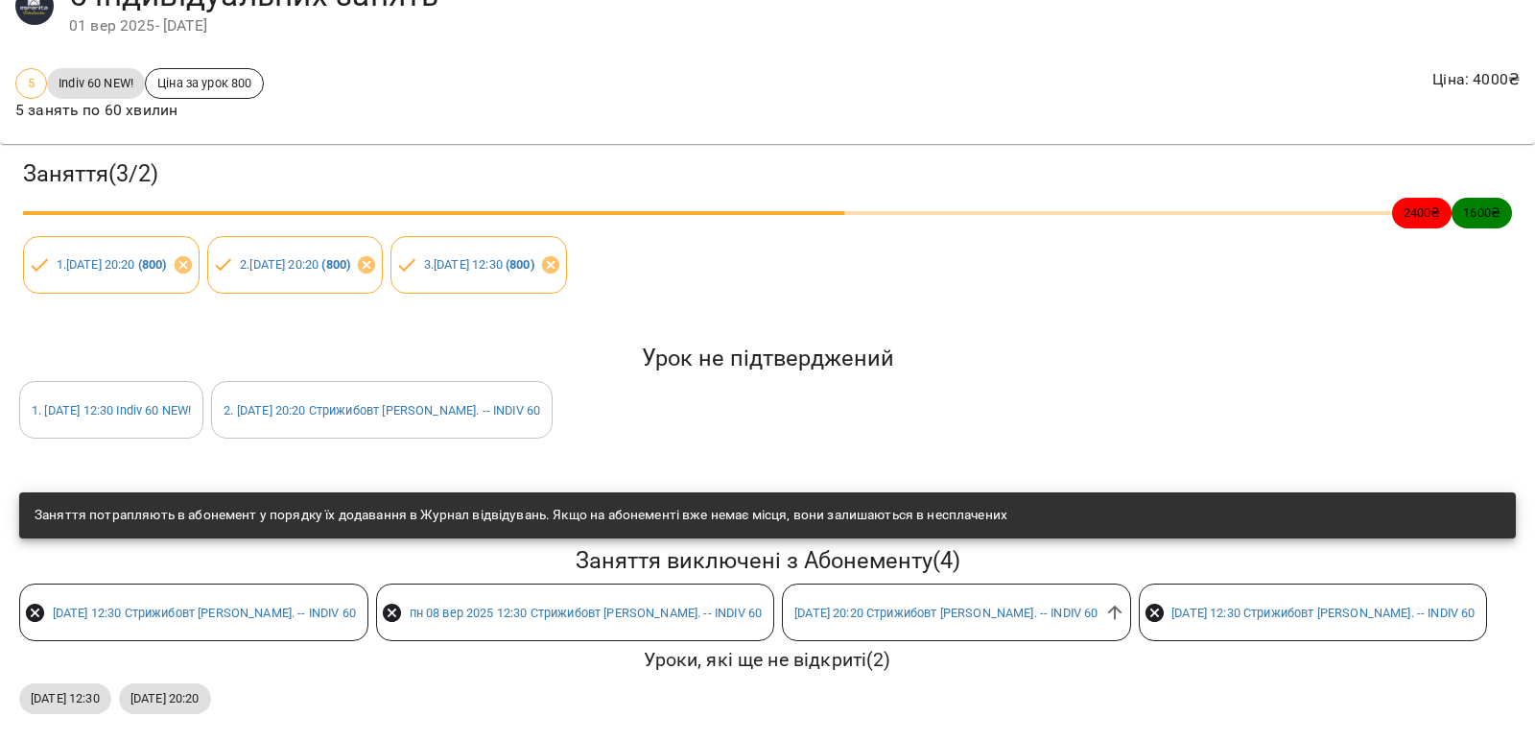
scroll to position [116, 0]
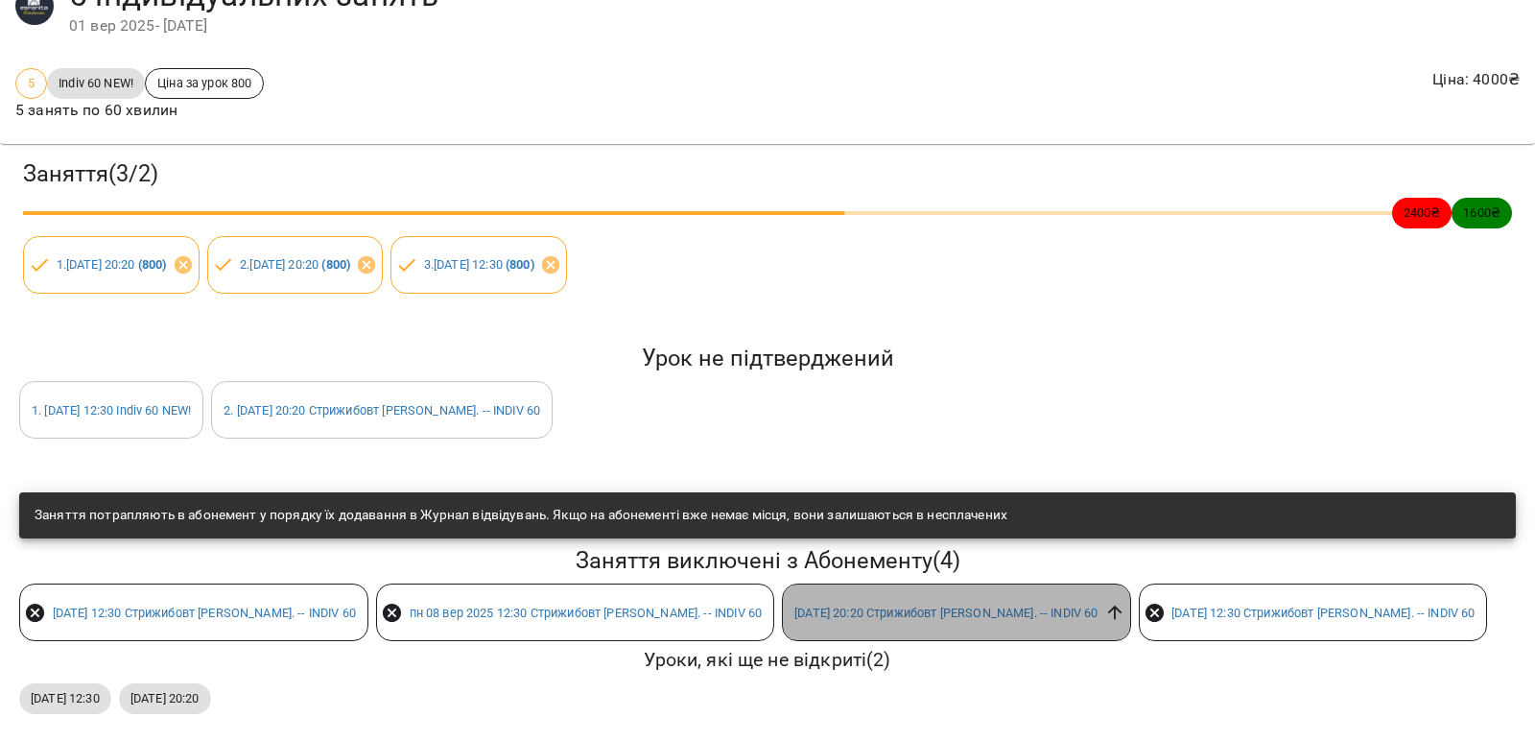
click at [1104, 603] on icon at bounding box center [1114, 612] width 21 height 21
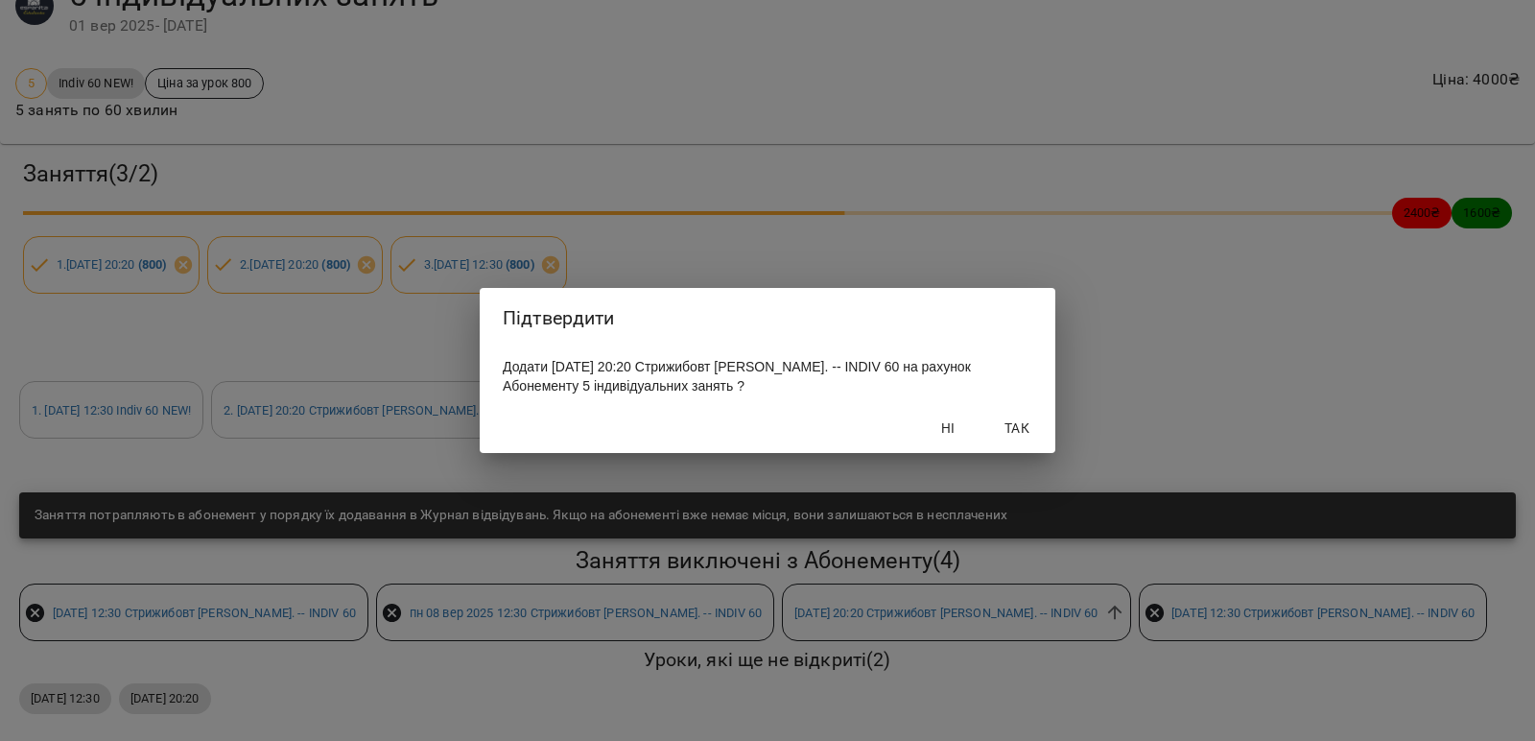
click at [1021, 433] on span "Так" at bounding box center [1017, 427] width 46 height 23
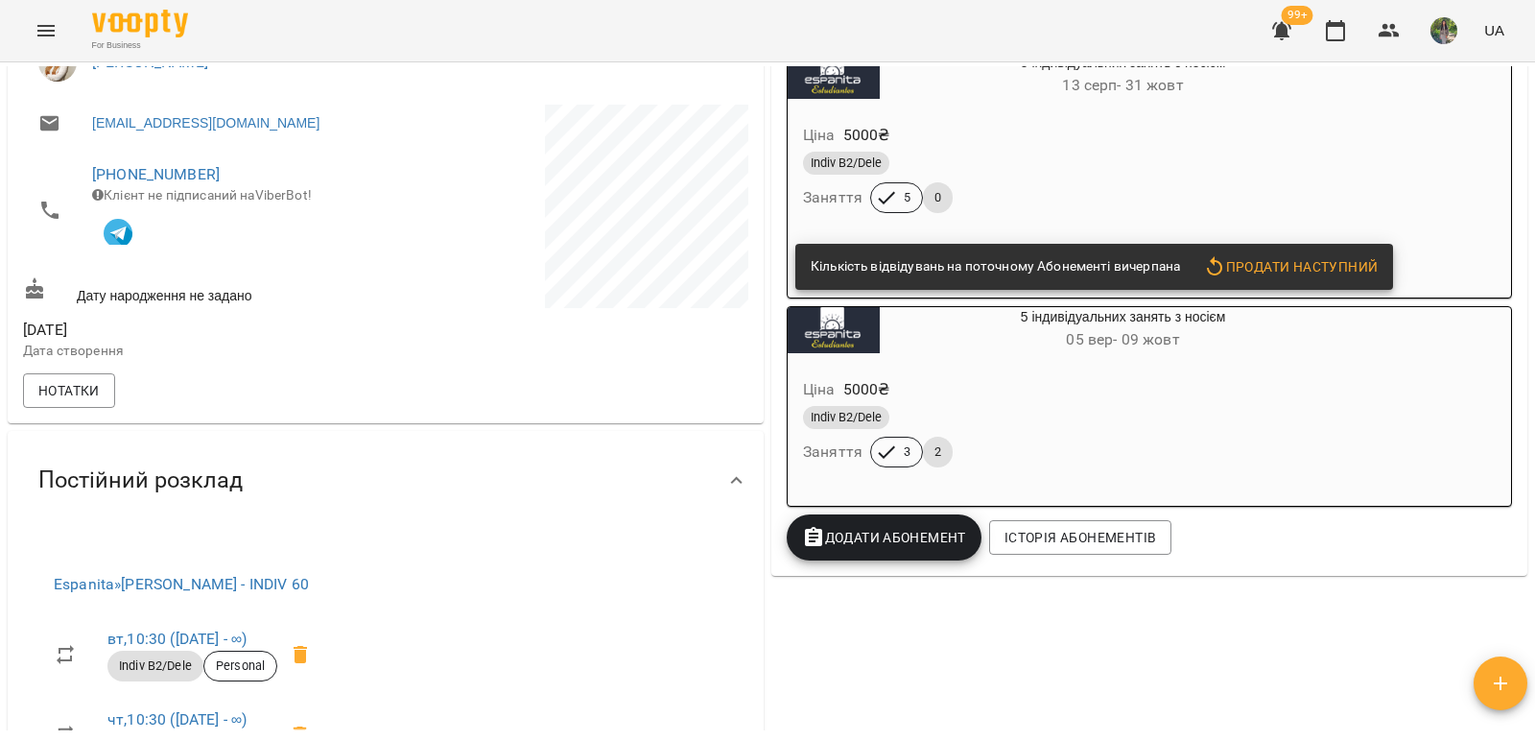
scroll to position [384, 0]
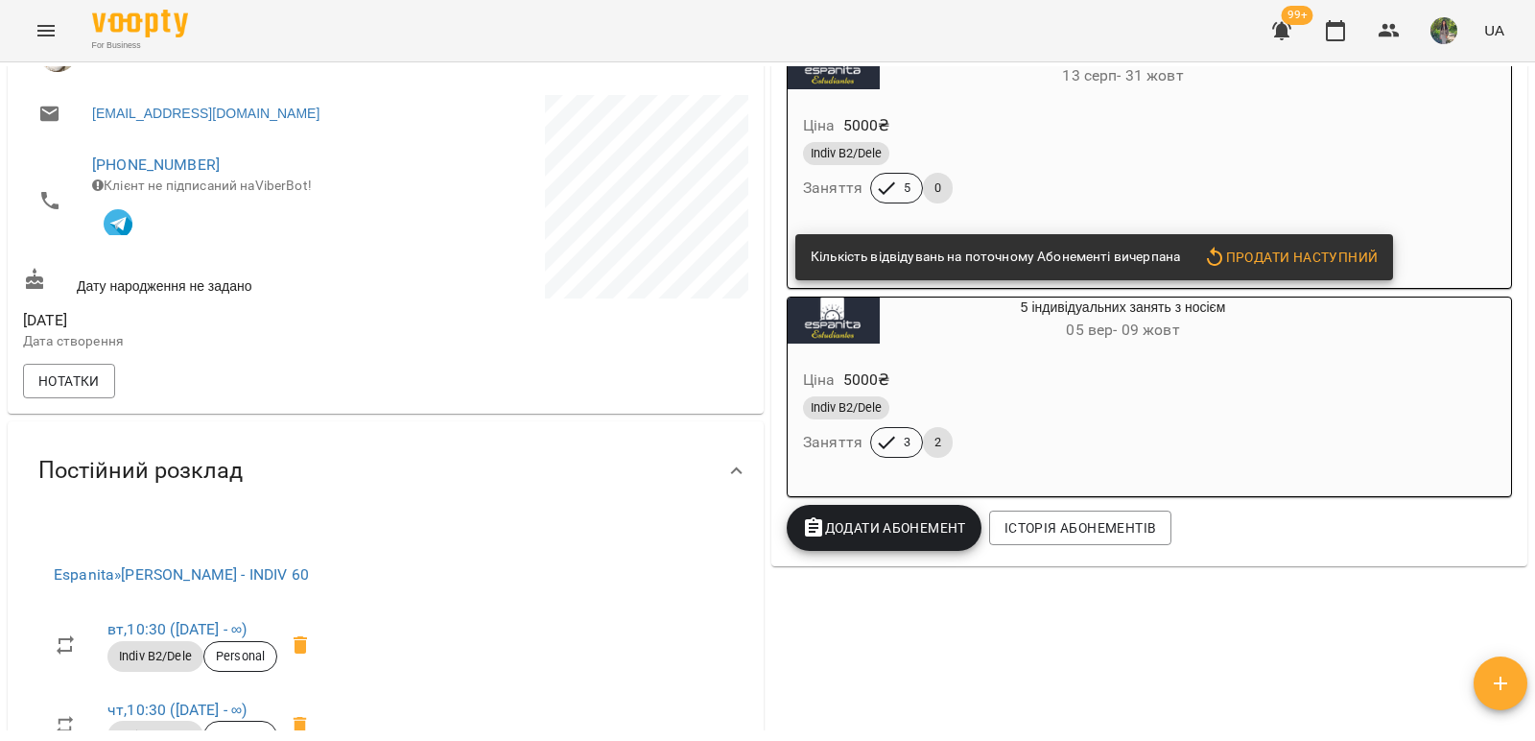
click at [960, 373] on div "Ціна 5000 ₴" at bounding box center [1077, 380] width 556 height 35
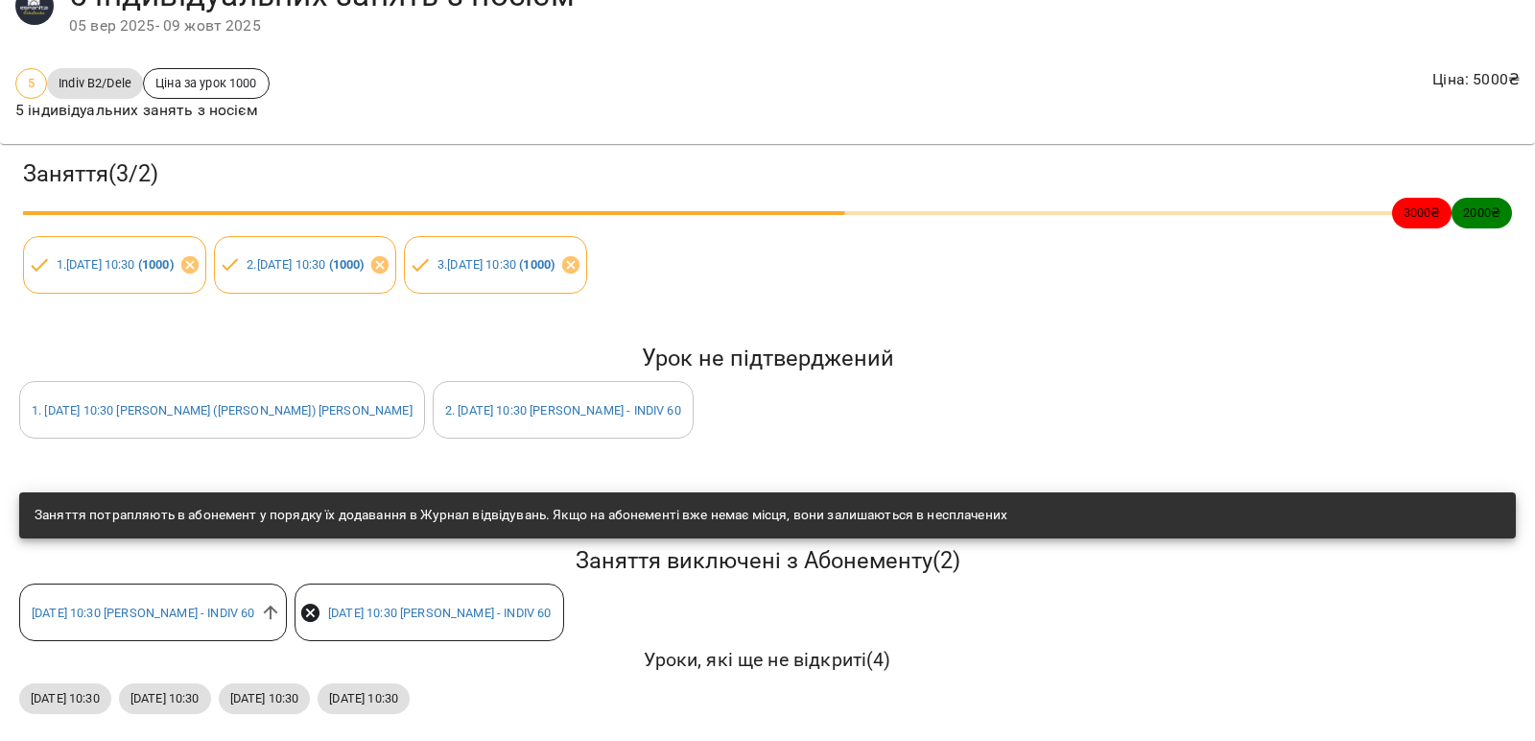
scroll to position [116, 0]
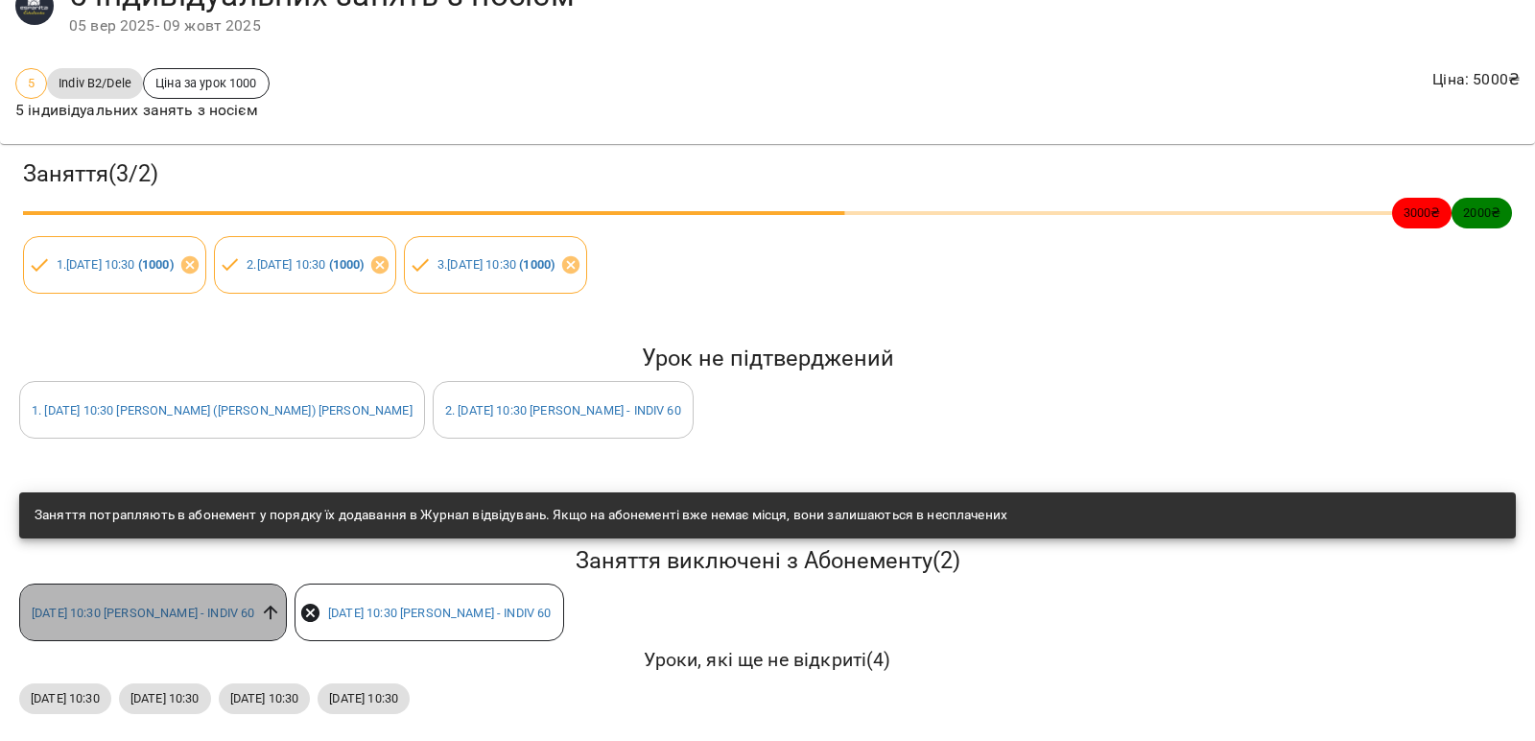
click at [281, 602] on icon at bounding box center [270, 612] width 21 height 21
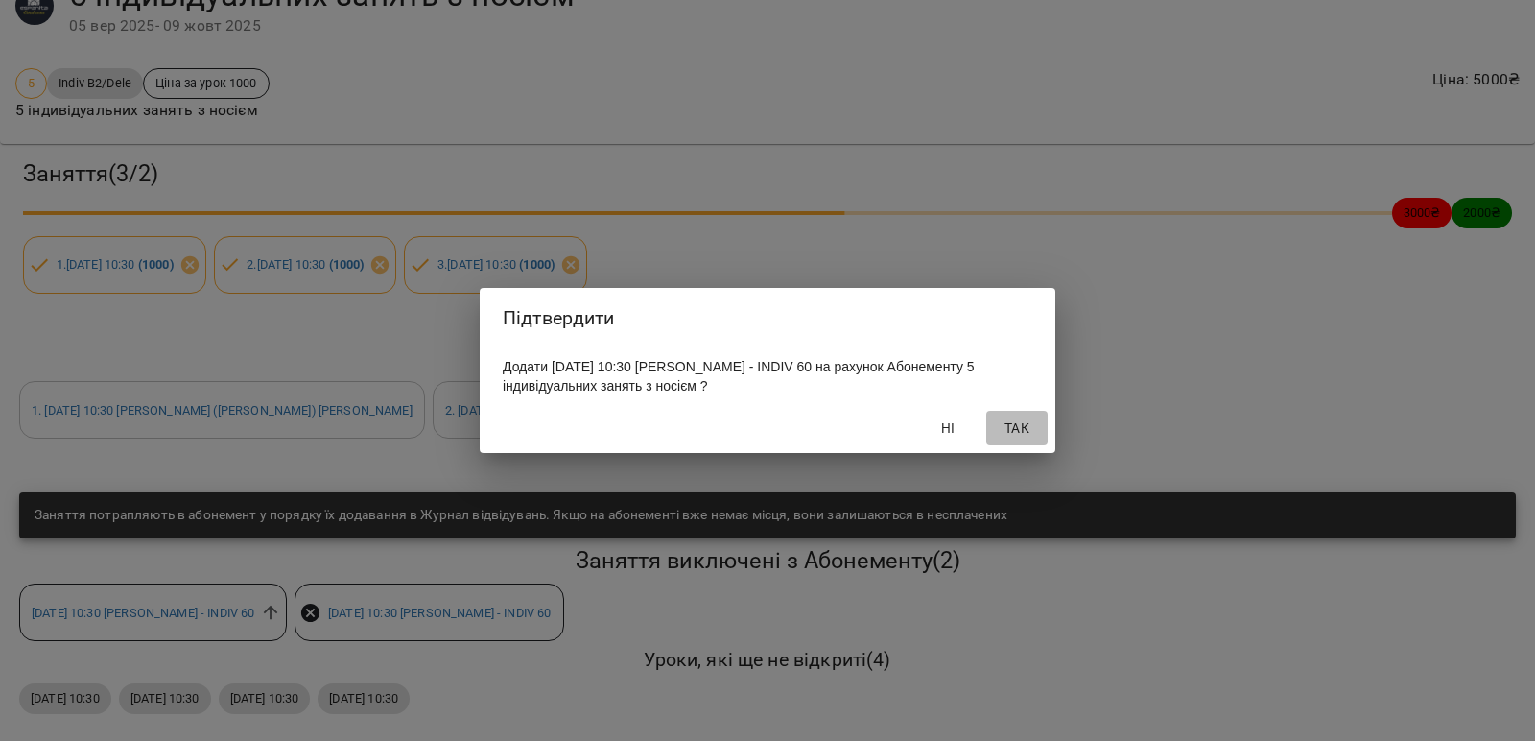
click at [1009, 436] on span "Так" at bounding box center [1017, 427] width 46 height 23
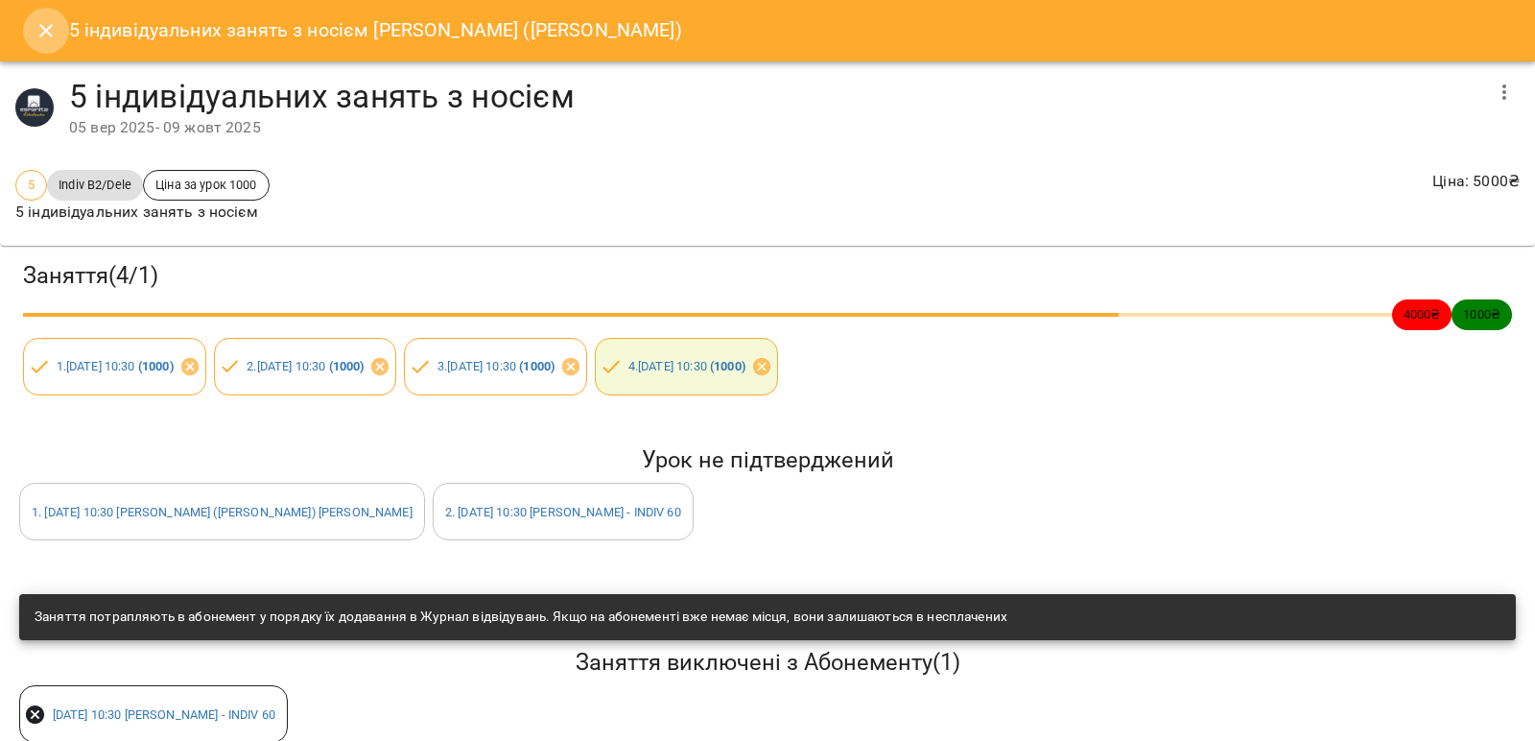
click at [53, 31] on icon "Close" at bounding box center [46, 30] width 23 height 23
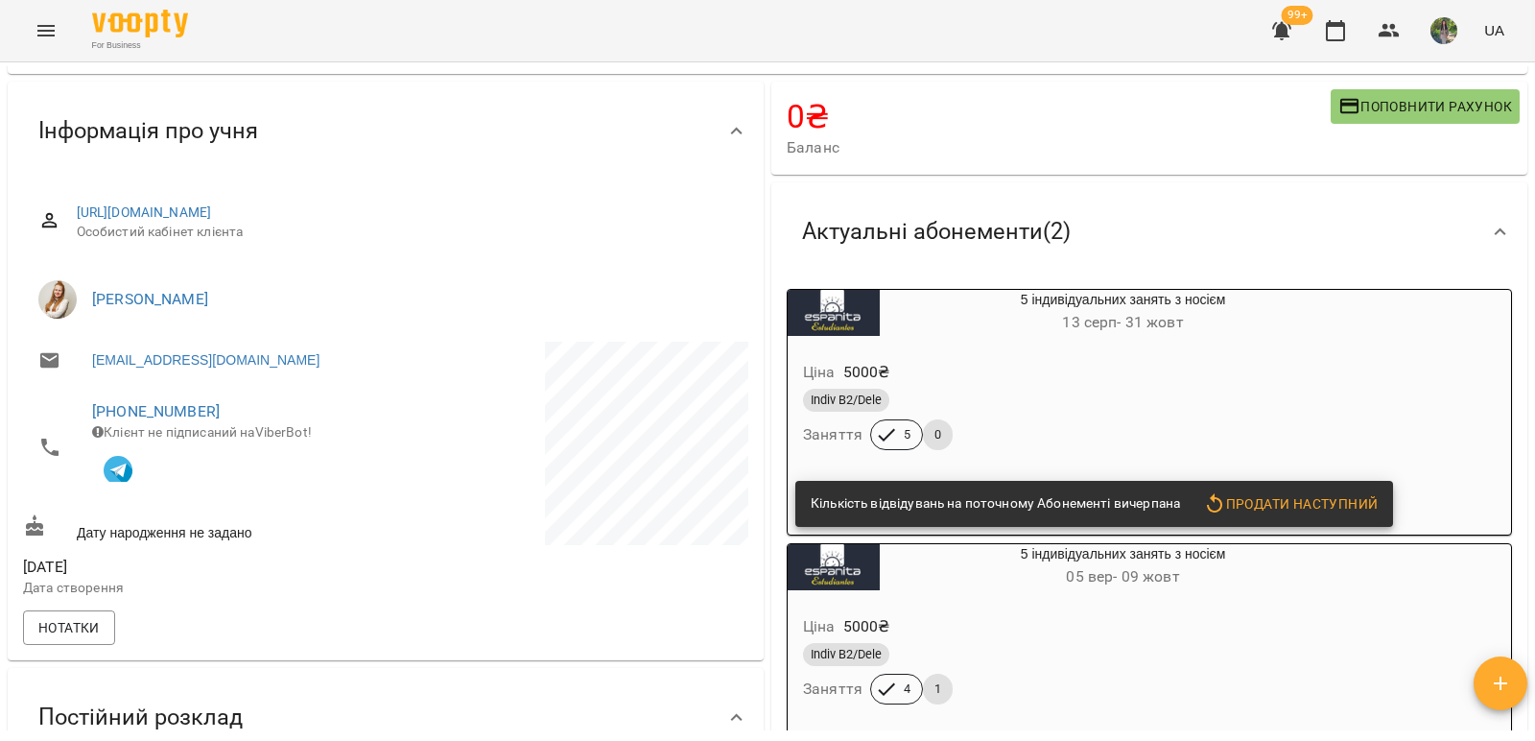
scroll to position [0, 0]
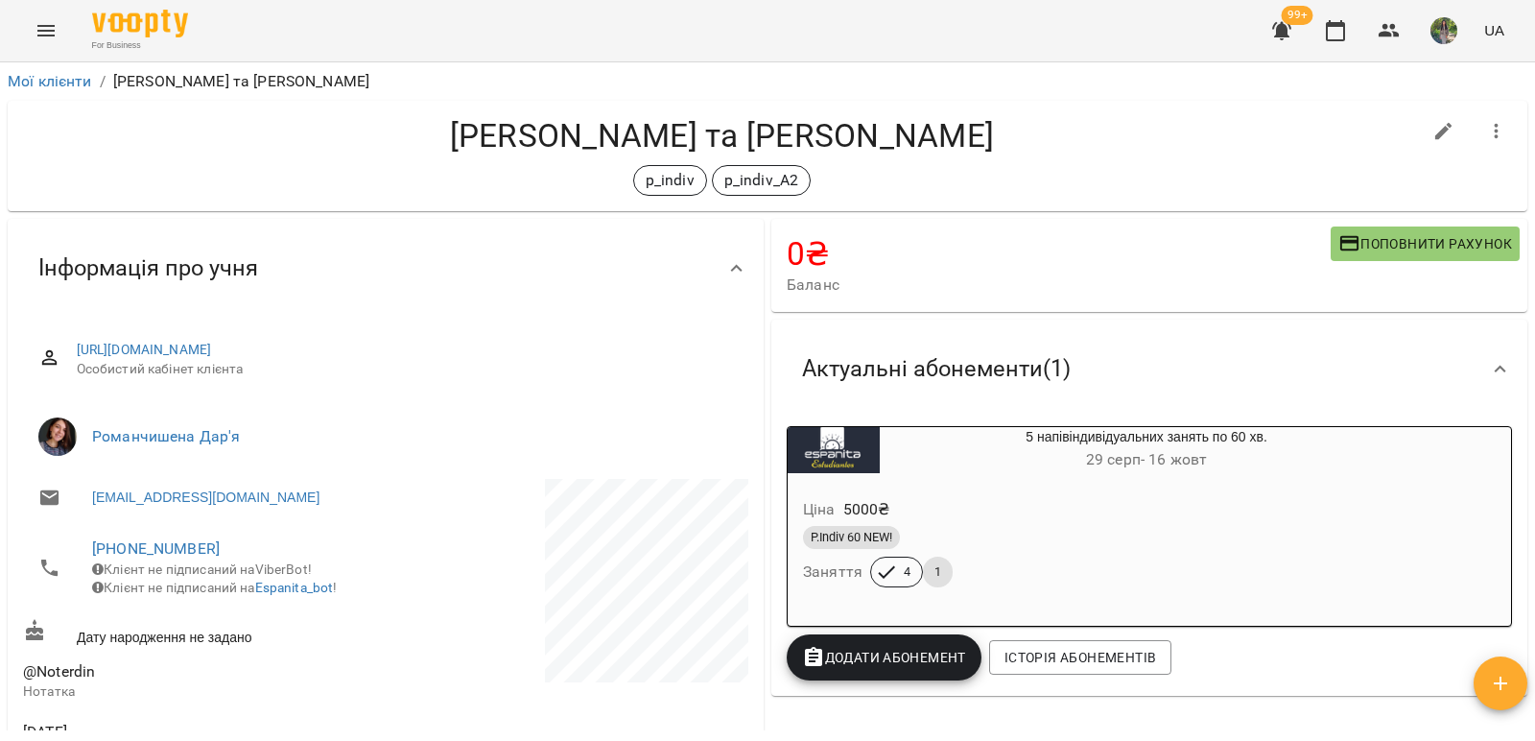
click at [994, 463] on h6 "[DATE] - [DATE]" at bounding box center [1147, 459] width 534 height 27
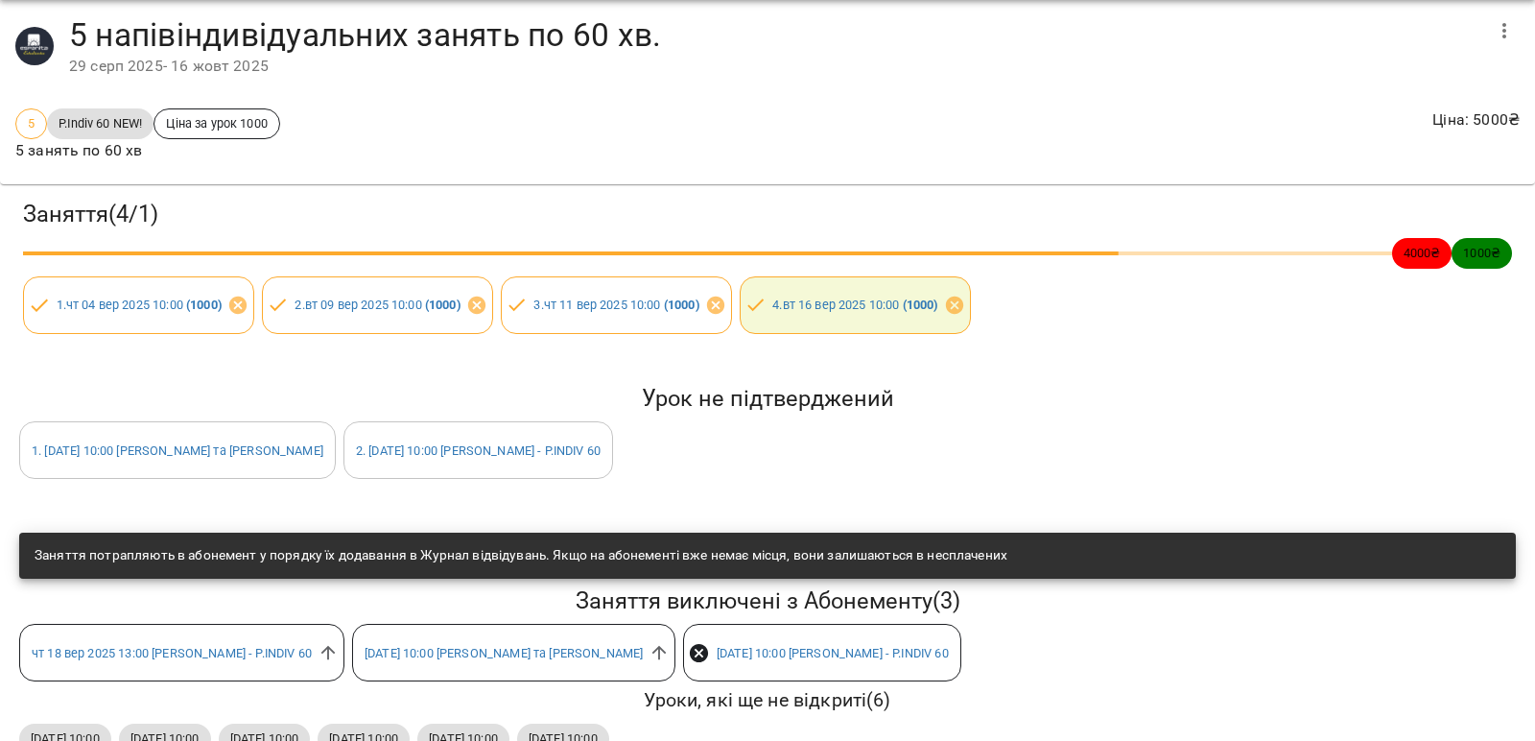
scroll to position [192, 0]
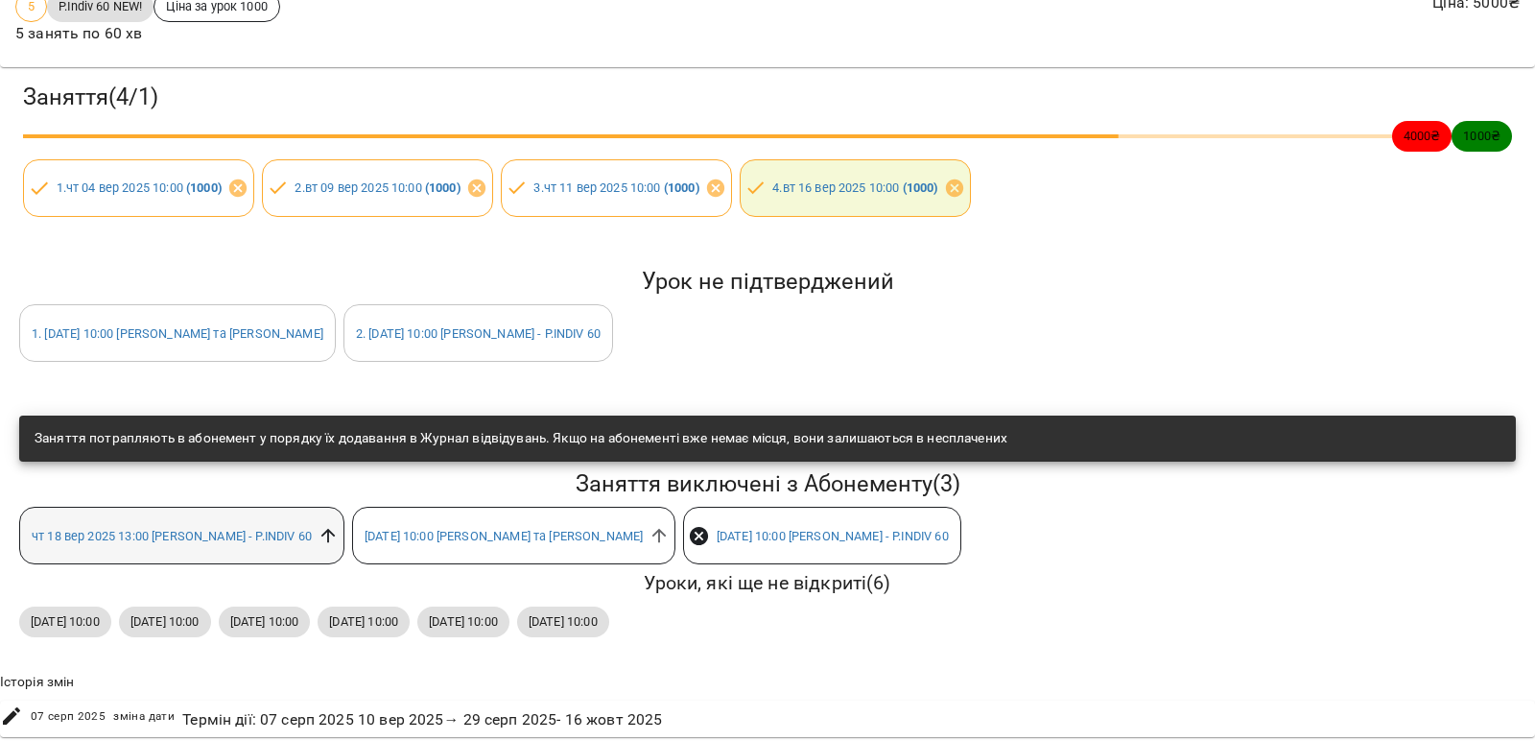
click at [328, 527] on icon at bounding box center [328, 535] width 21 height 21
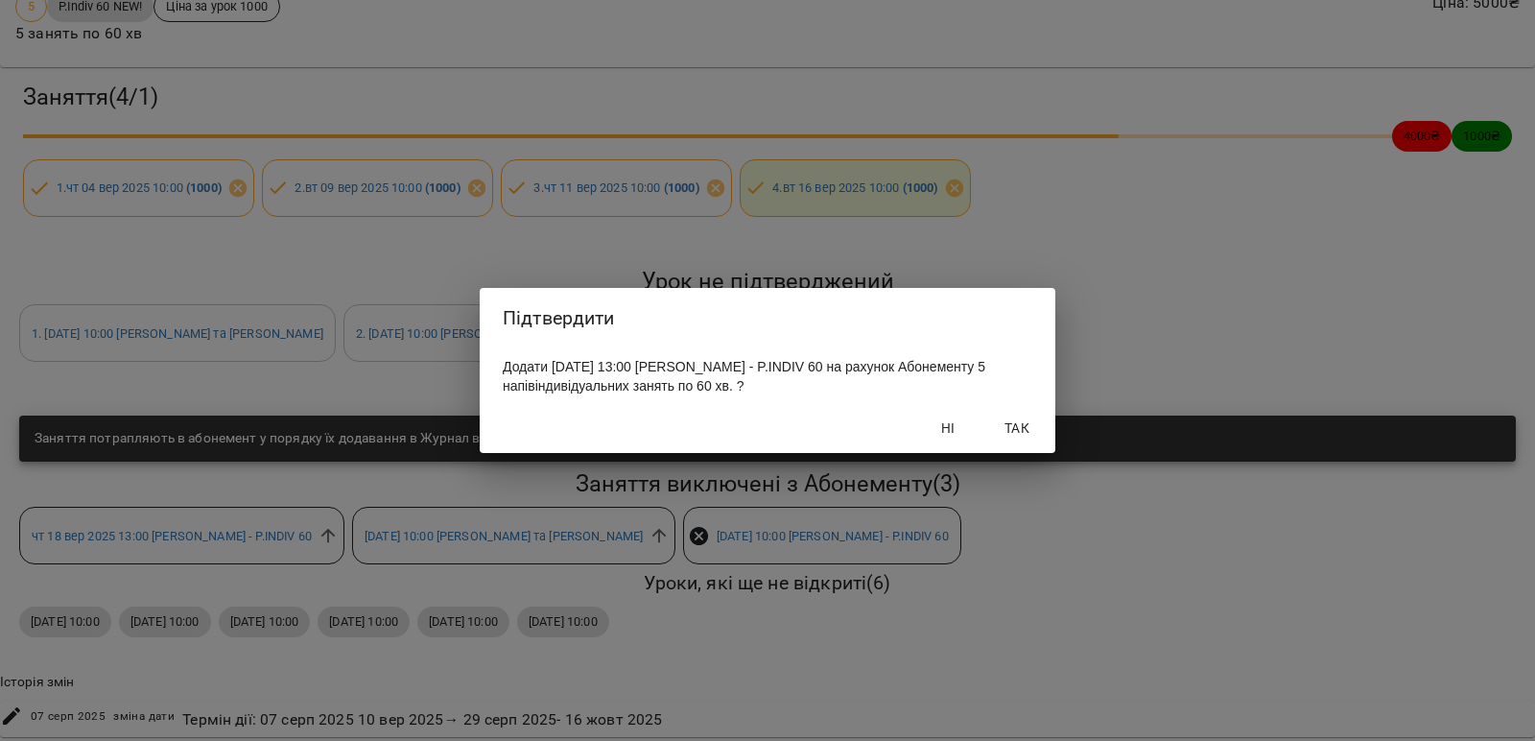
click at [1028, 432] on span "Так" at bounding box center [1017, 427] width 46 height 23
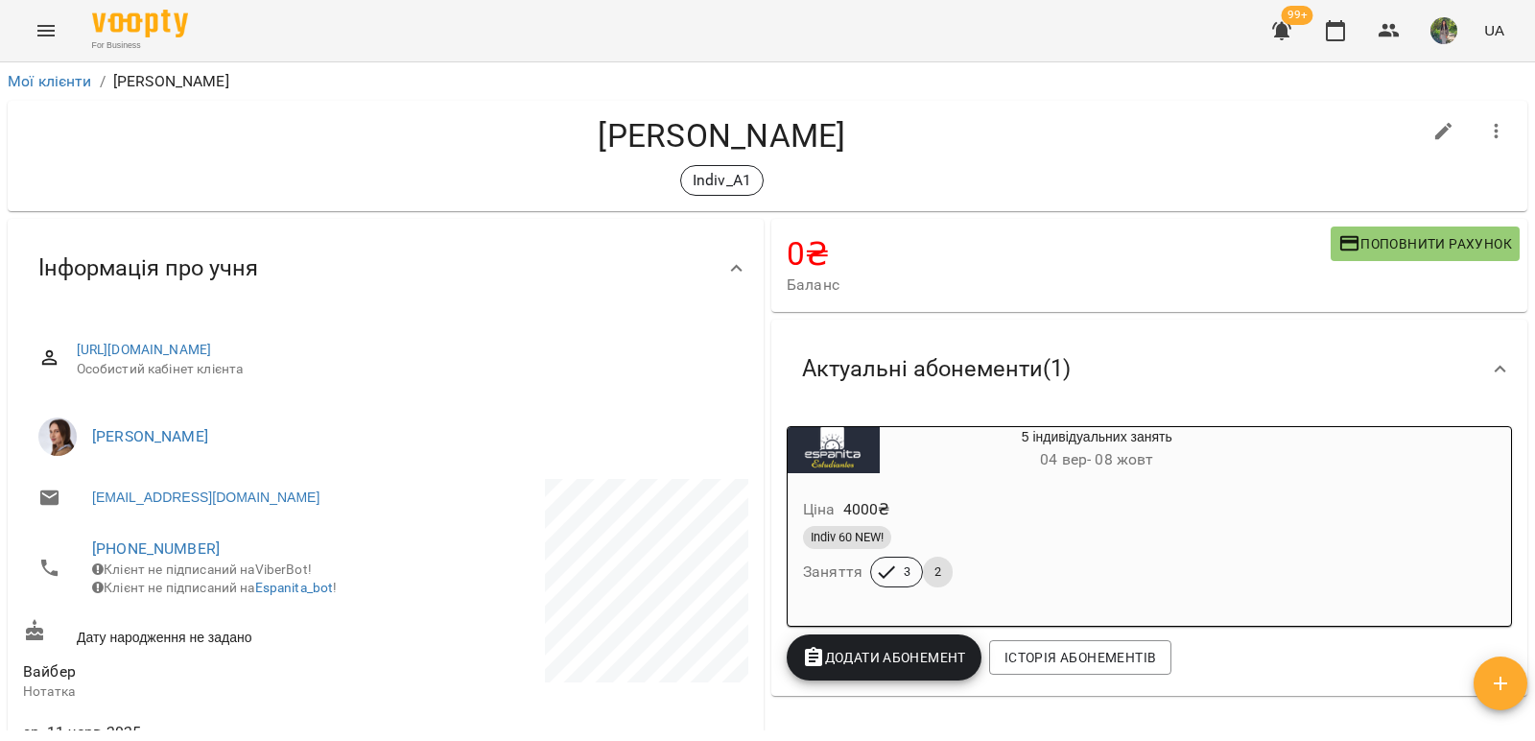
scroll to position [96, 0]
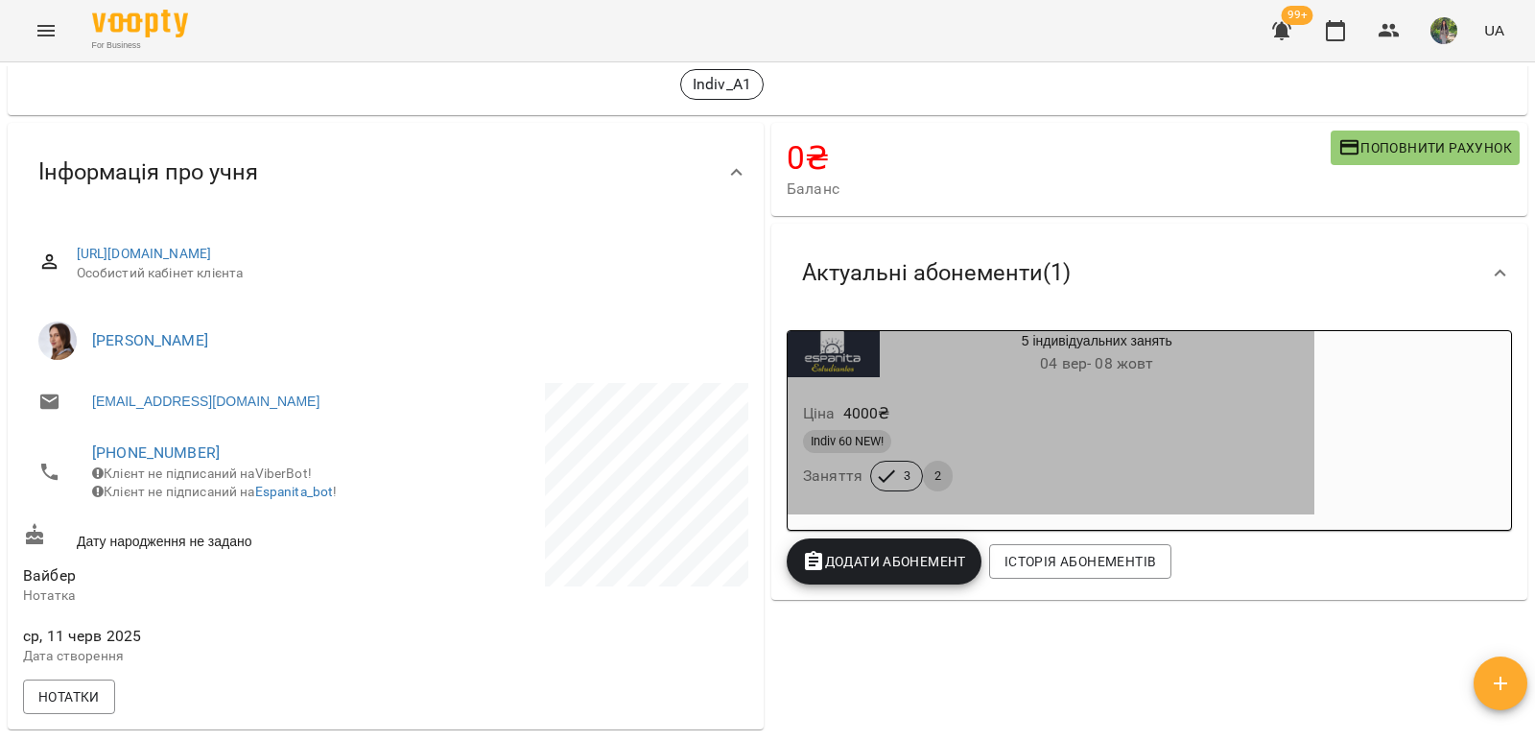
click at [920, 399] on div "Ціна 4000 ₴" at bounding box center [1051, 413] width 504 height 35
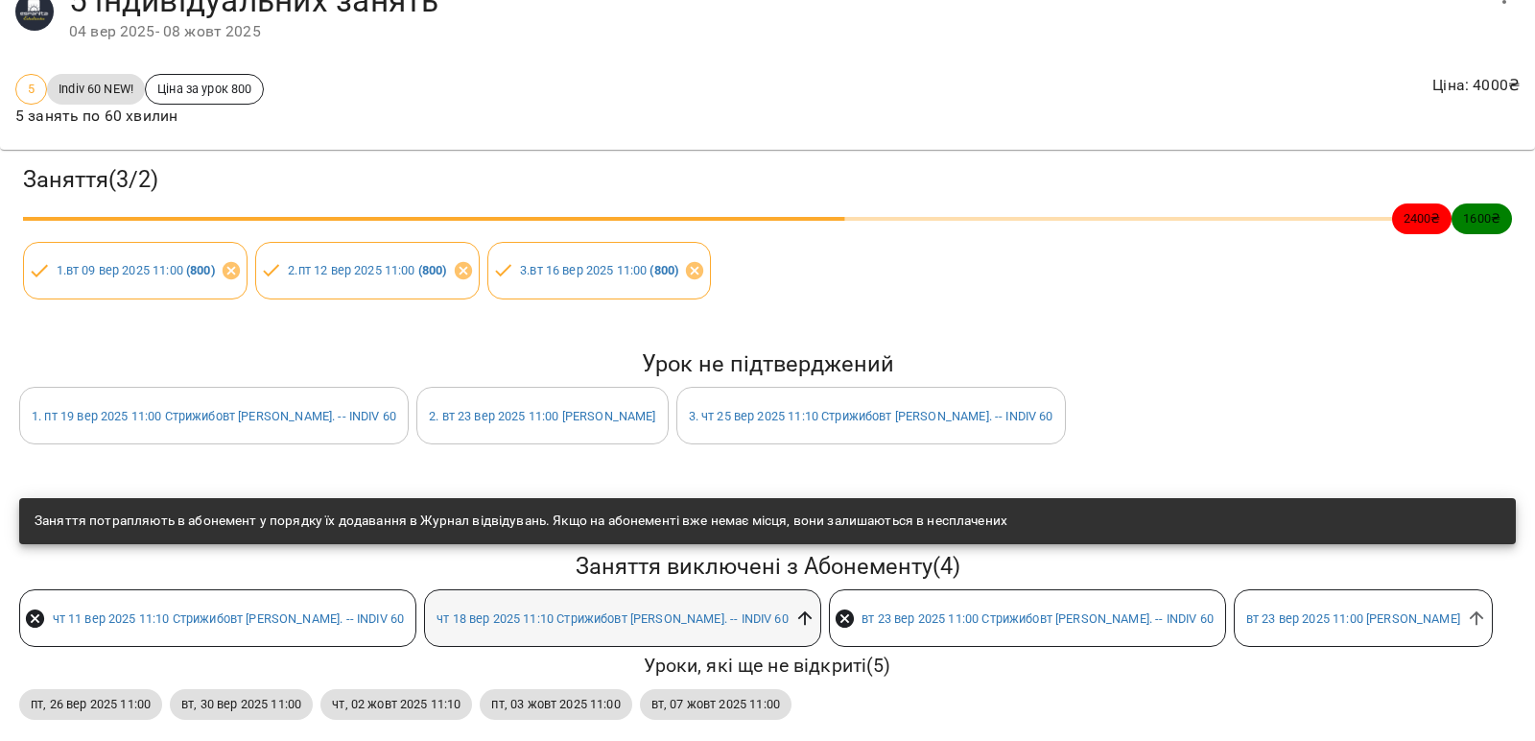
click at [797, 614] on icon at bounding box center [804, 618] width 14 height 14
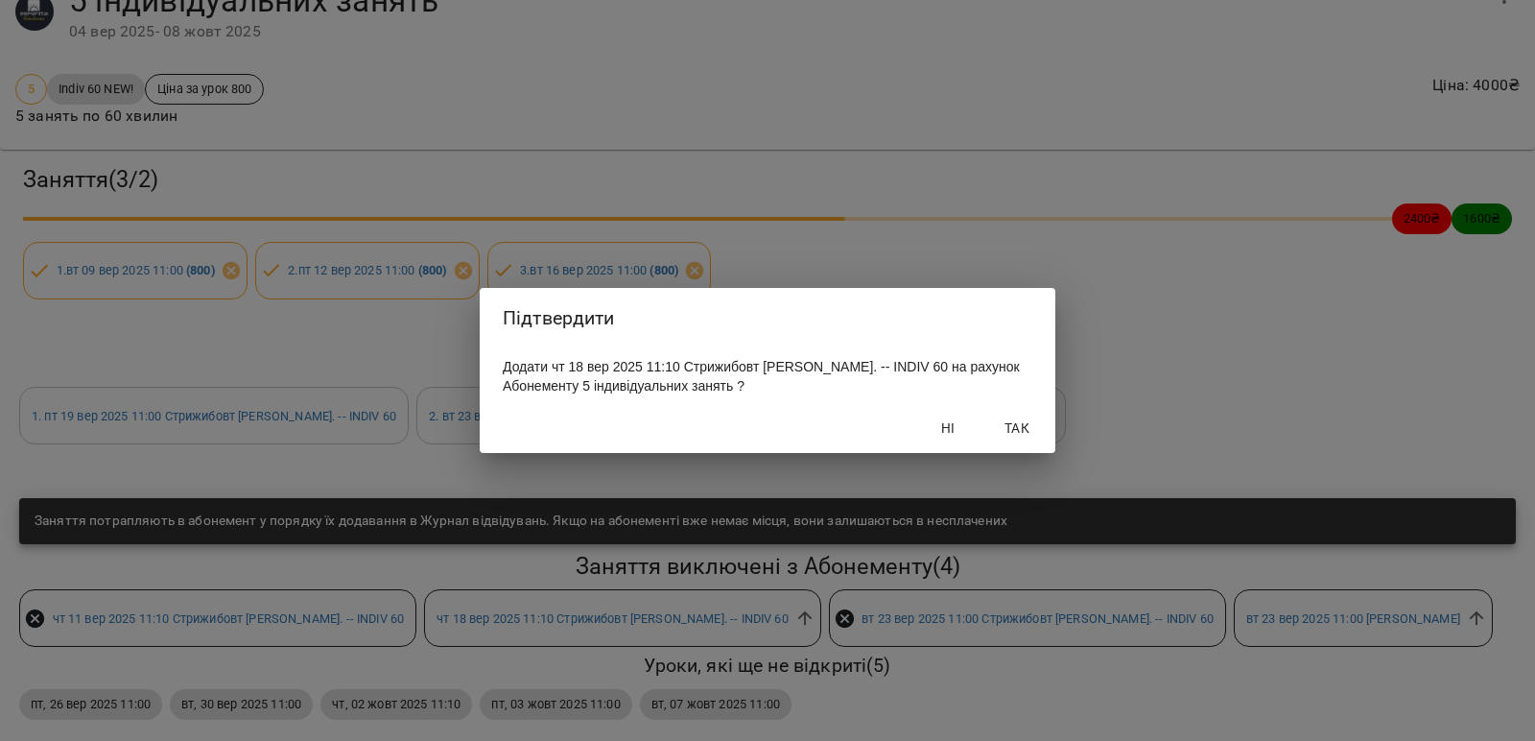
click at [1015, 425] on span "Так" at bounding box center [1017, 427] width 46 height 23
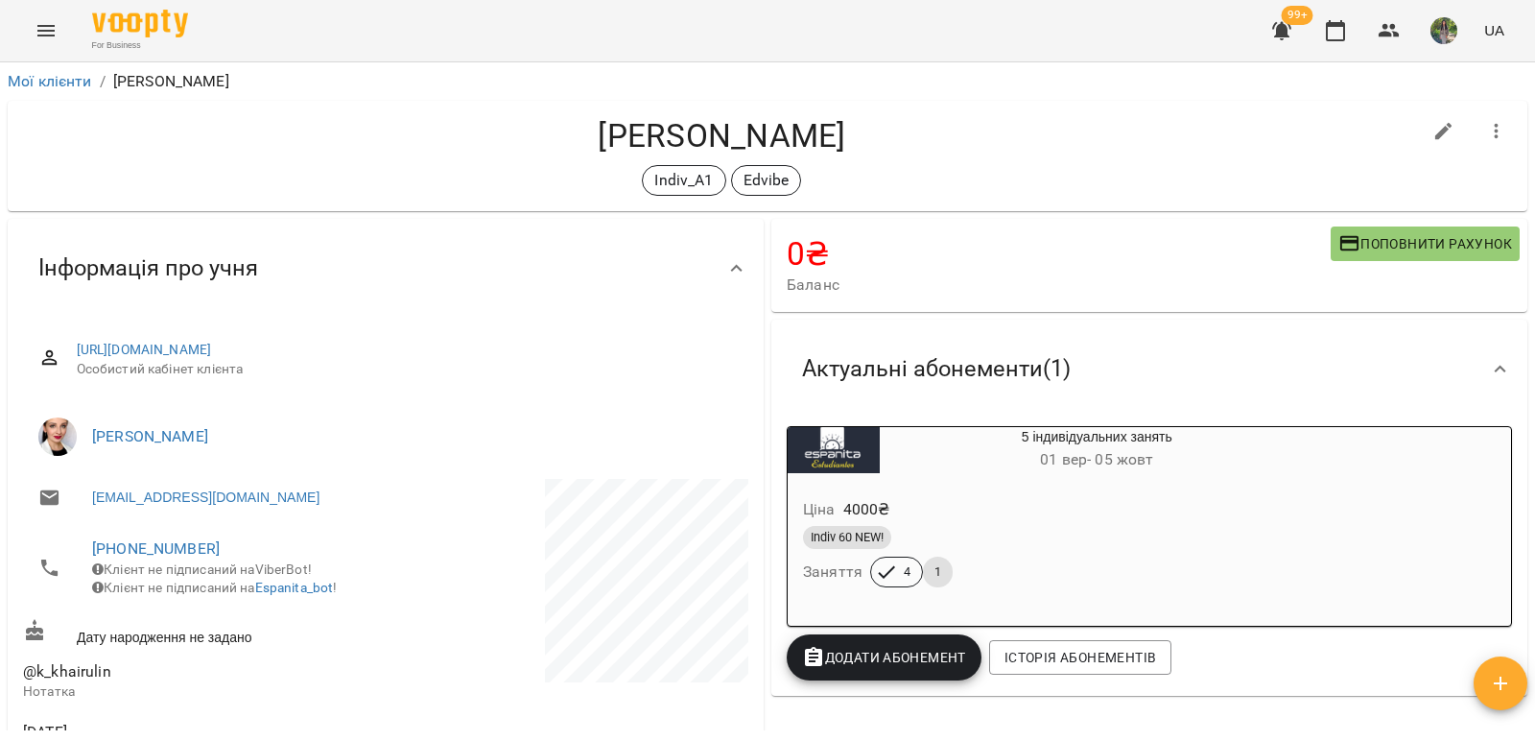
click at [951, 477] on div "5 індивідуальних занять [DATE] - [DATE]" at bounding box center [1051, 450] width 534 height 54
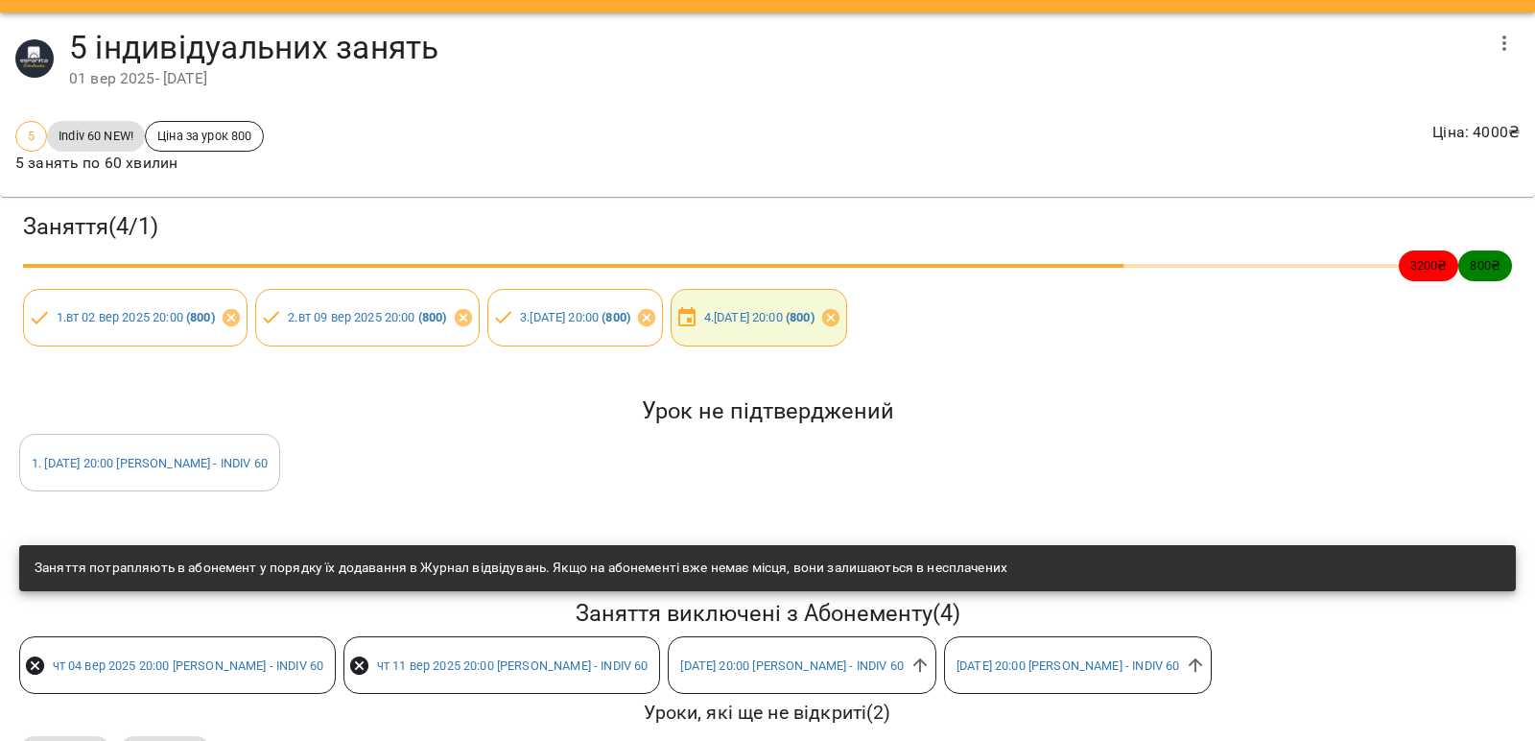
scroll to position [96, 0]
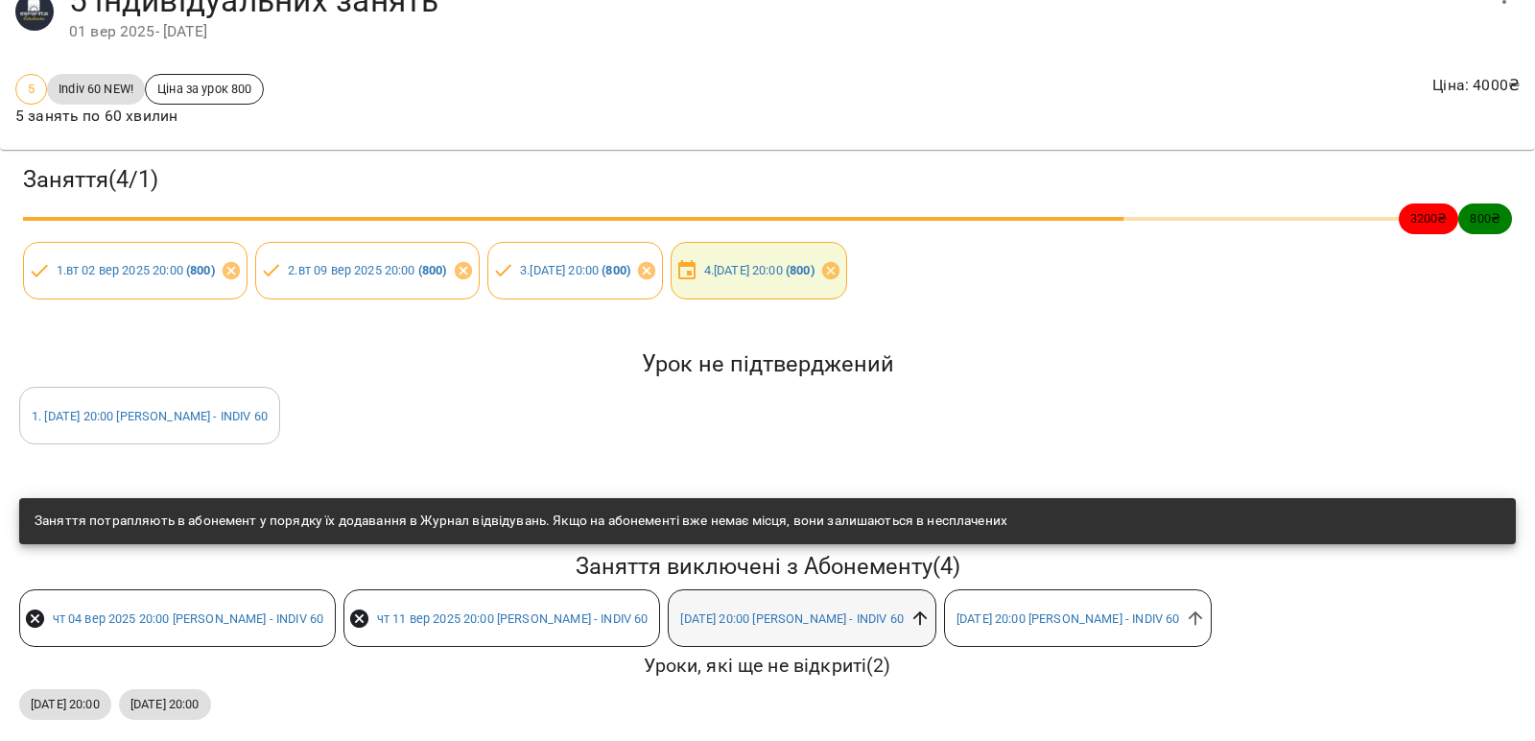
click at [910, 616] on icon at bounding box center [920, 617] width 21 height 21
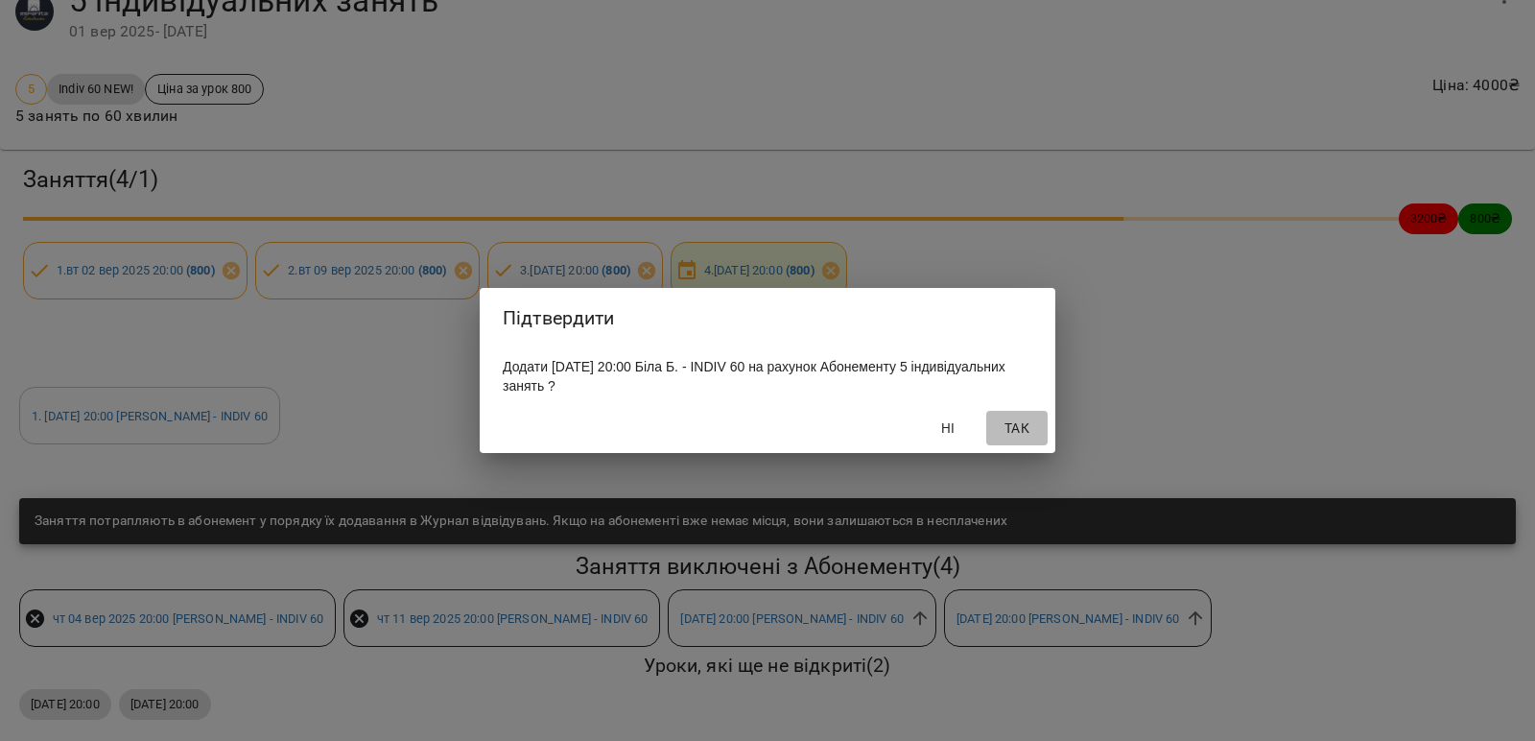
click at [1018, 431] on span "Так" at bounding box center [1017, 427] width 46 height 23
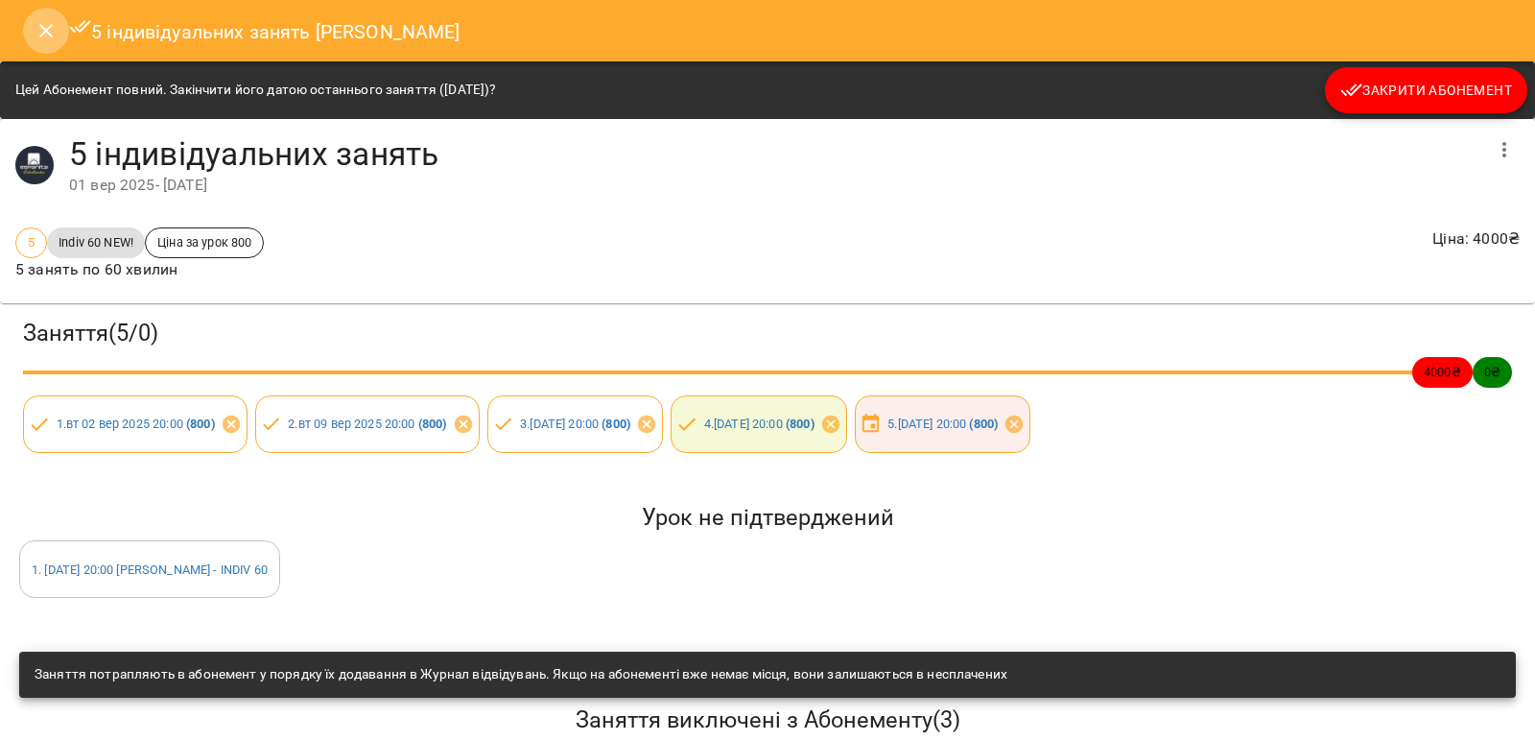
click at [41, 37] on icon "Close" at bounding box center [46, 30] width 23 height 23
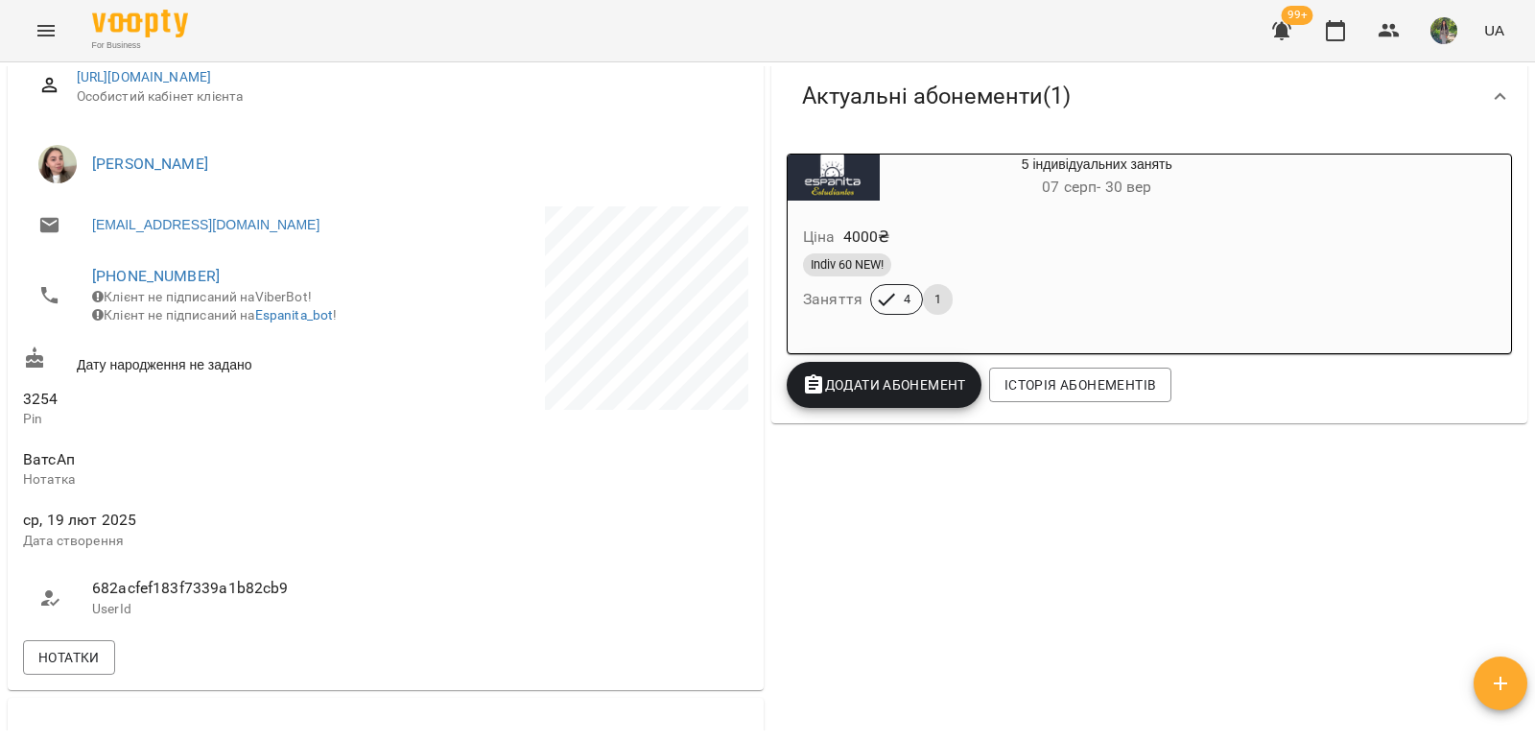
scroll to position [288, 0]
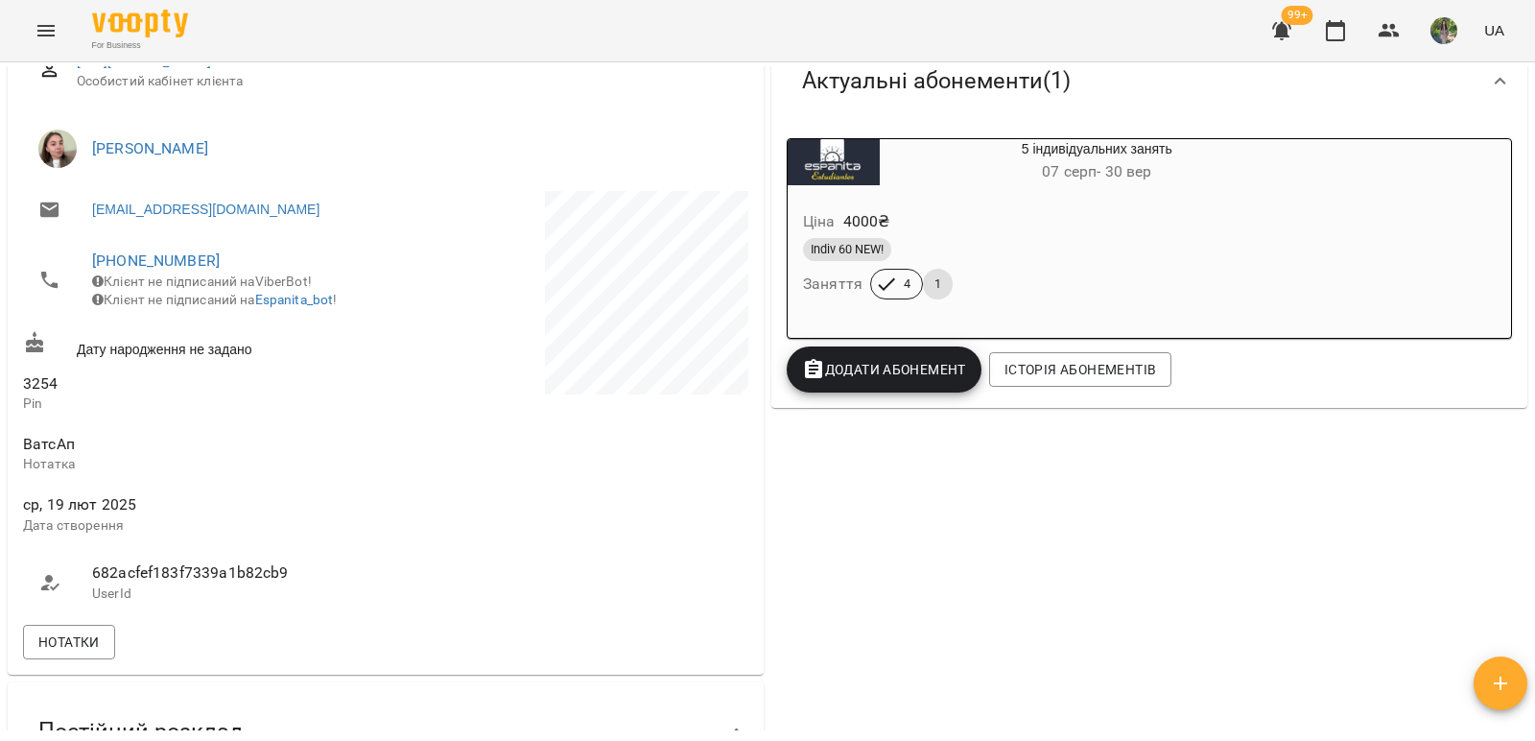
click at [921, 205] on div "Ціна 4000 ₴ Indiv 60 NEW! Заняття 4 1" at bounding box center [1051, 258] width 527 height 131
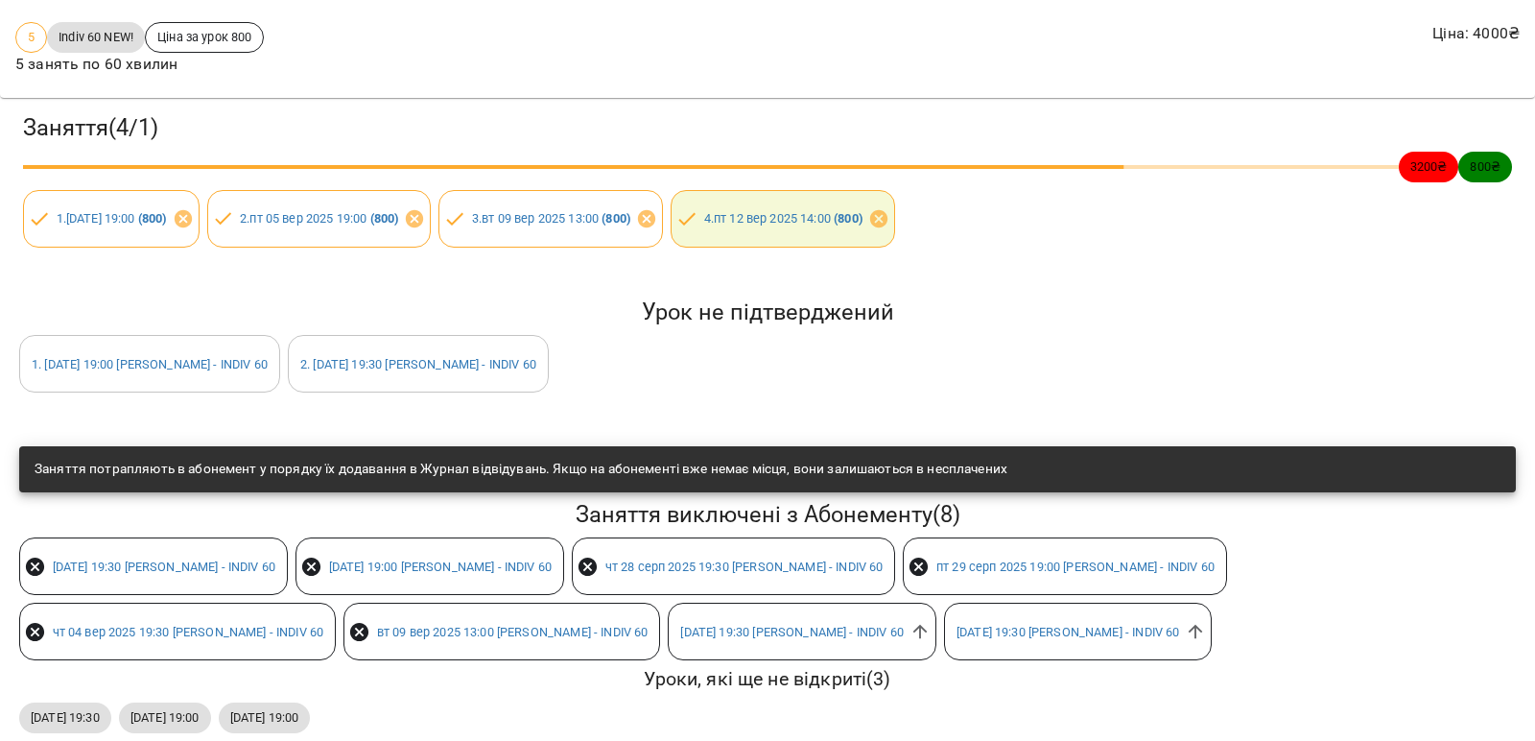
scroll to position [192, 0]
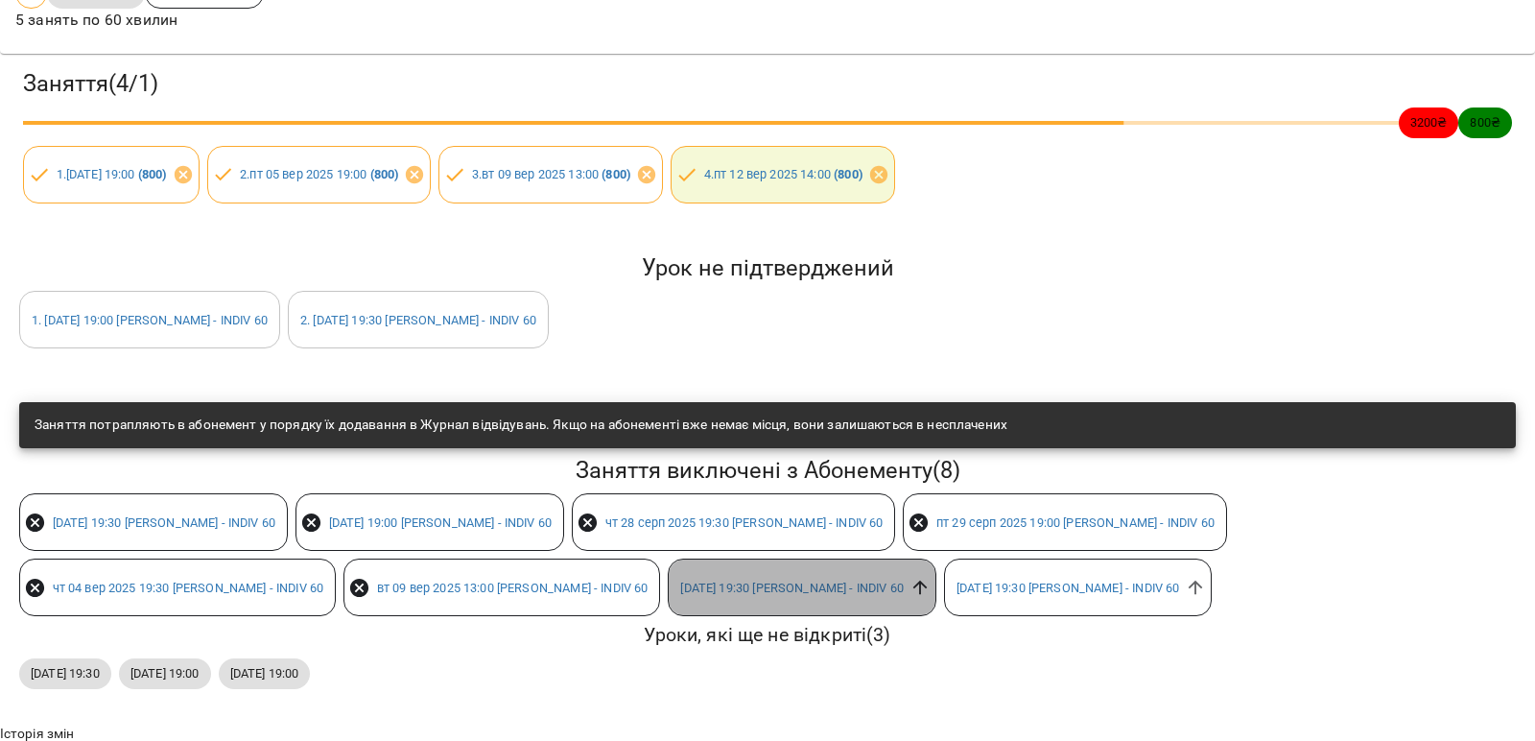
click at [910, 592] on icon at bounding box center [920, 587] width 21 height 21
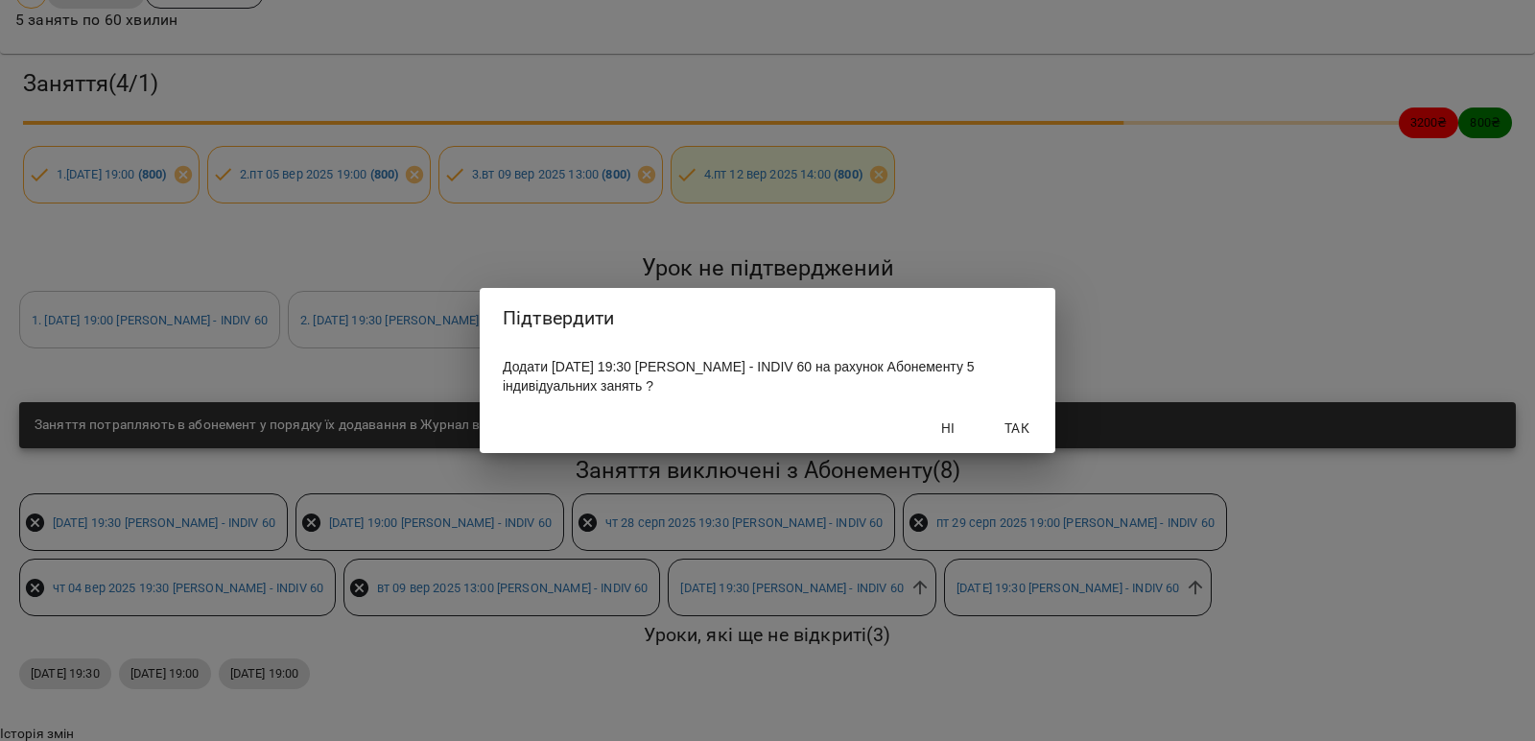
click at [1018, 427] on span "Так" at bounding box center [1017, 427] width 46 height 23
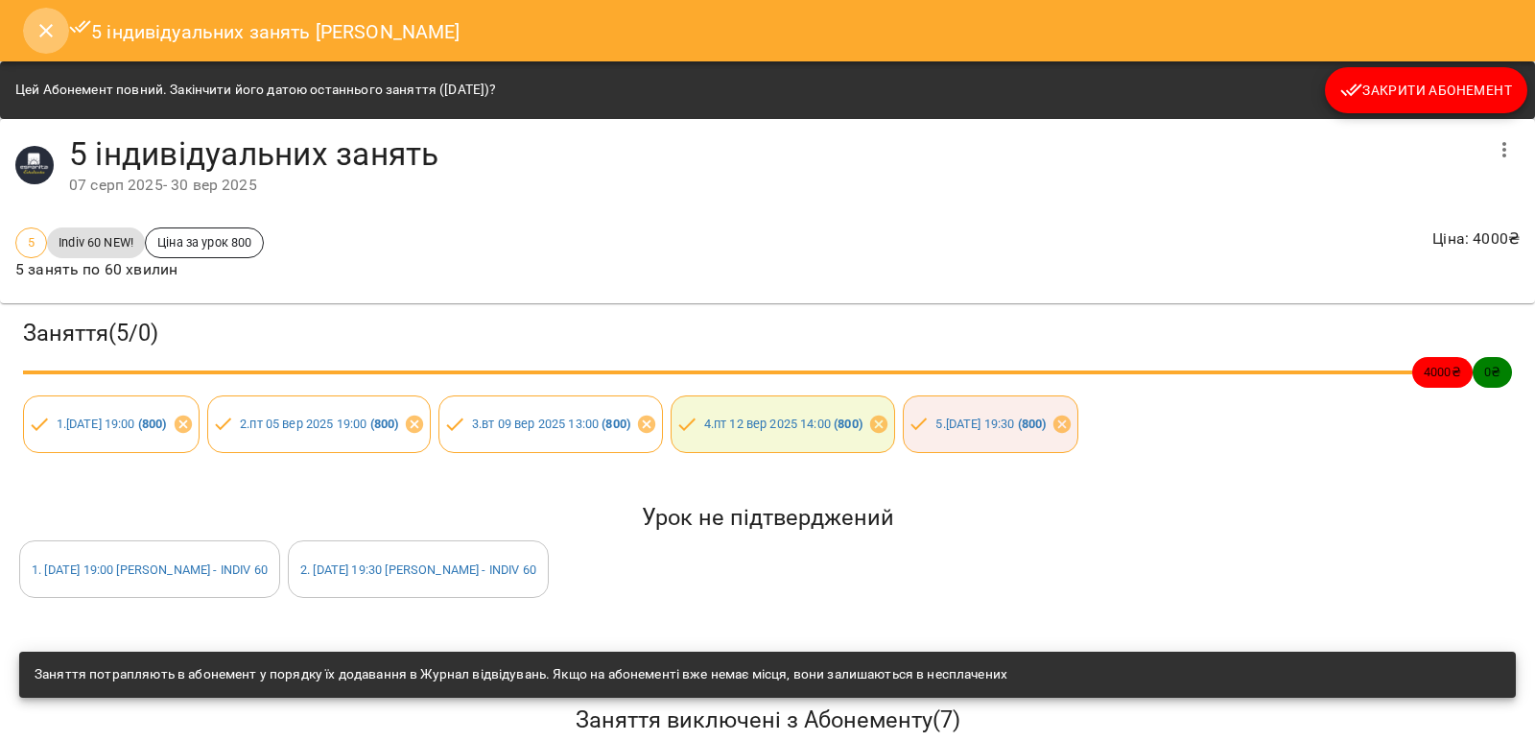
click at [47, 25] on icon "Close" at bounding box center [46, 30] width 23 height 23
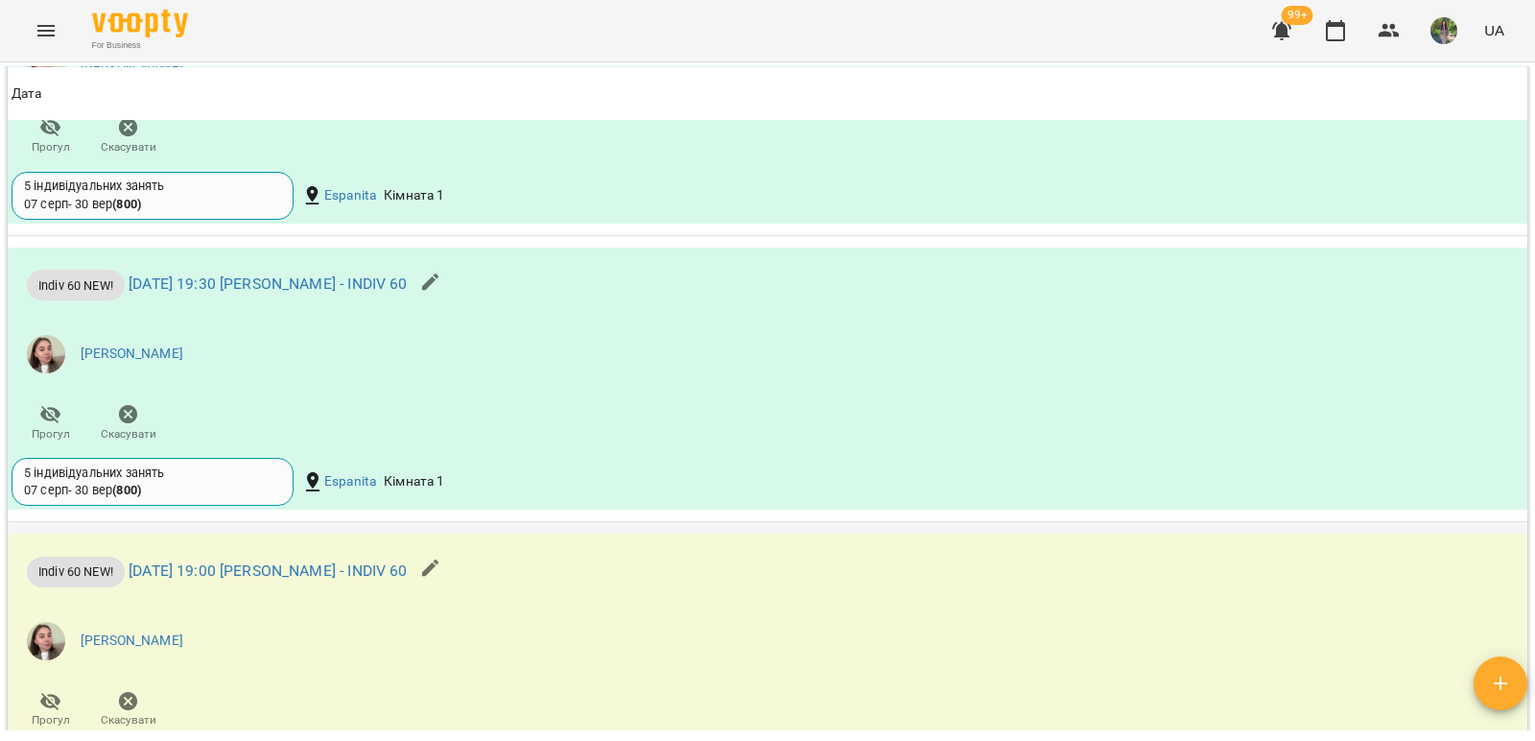
scroll to position [1699, 0]
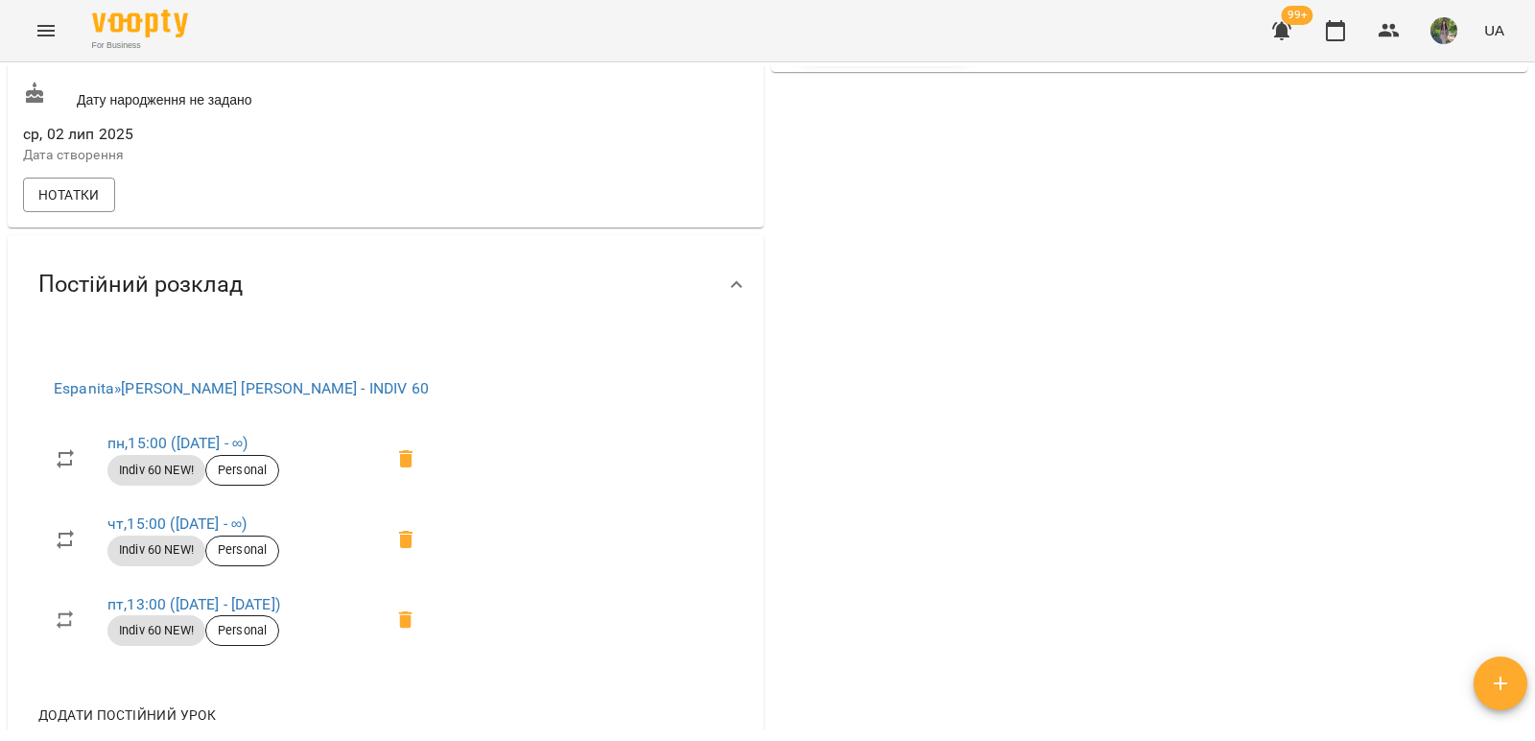
scroll to position [1152, 0]
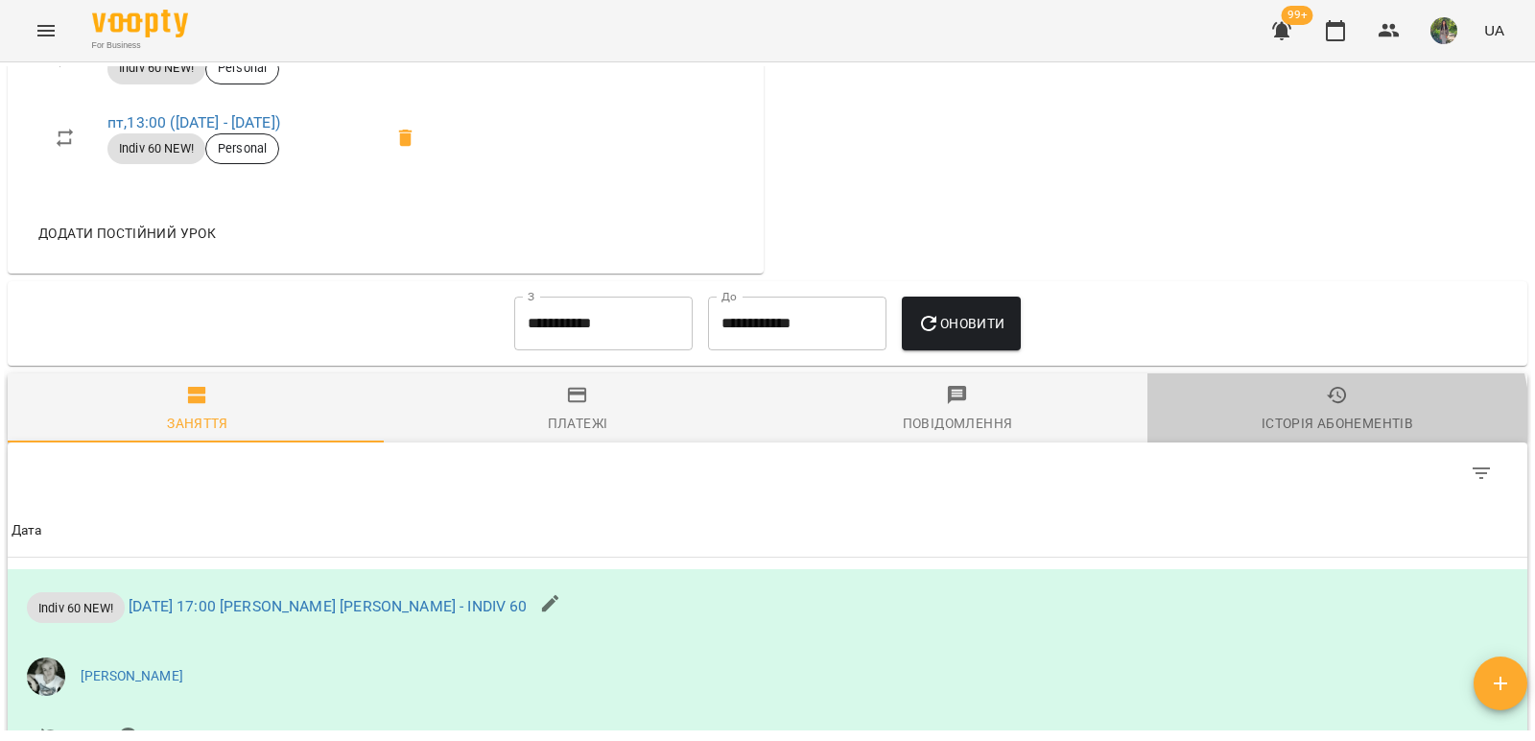
click at [1308, 435] on div "Історія абонементів" at bounding box center [1338, 423] width 152 height 23
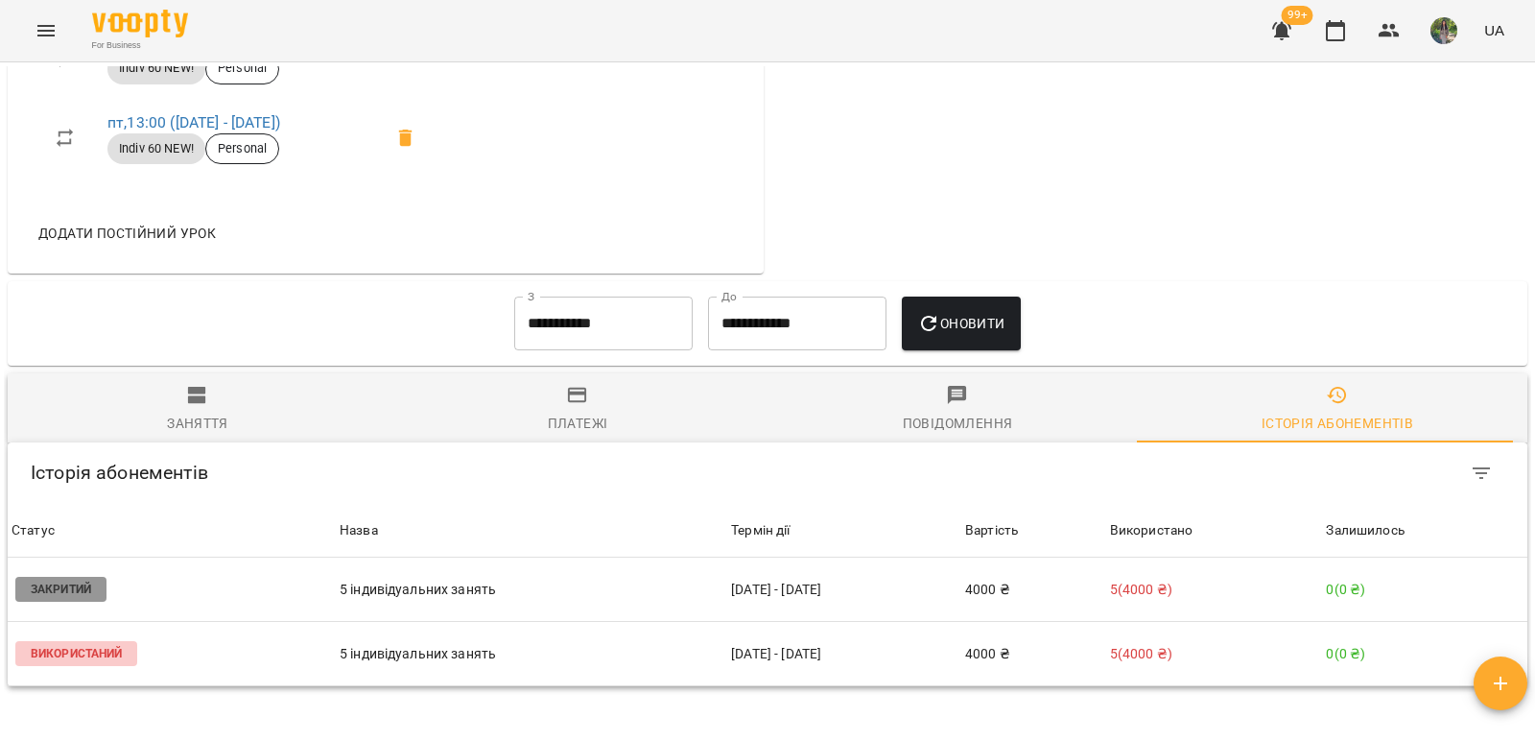
click at [544, 344] on input "**********" at bounding box center [603, 324] width 178 height 54
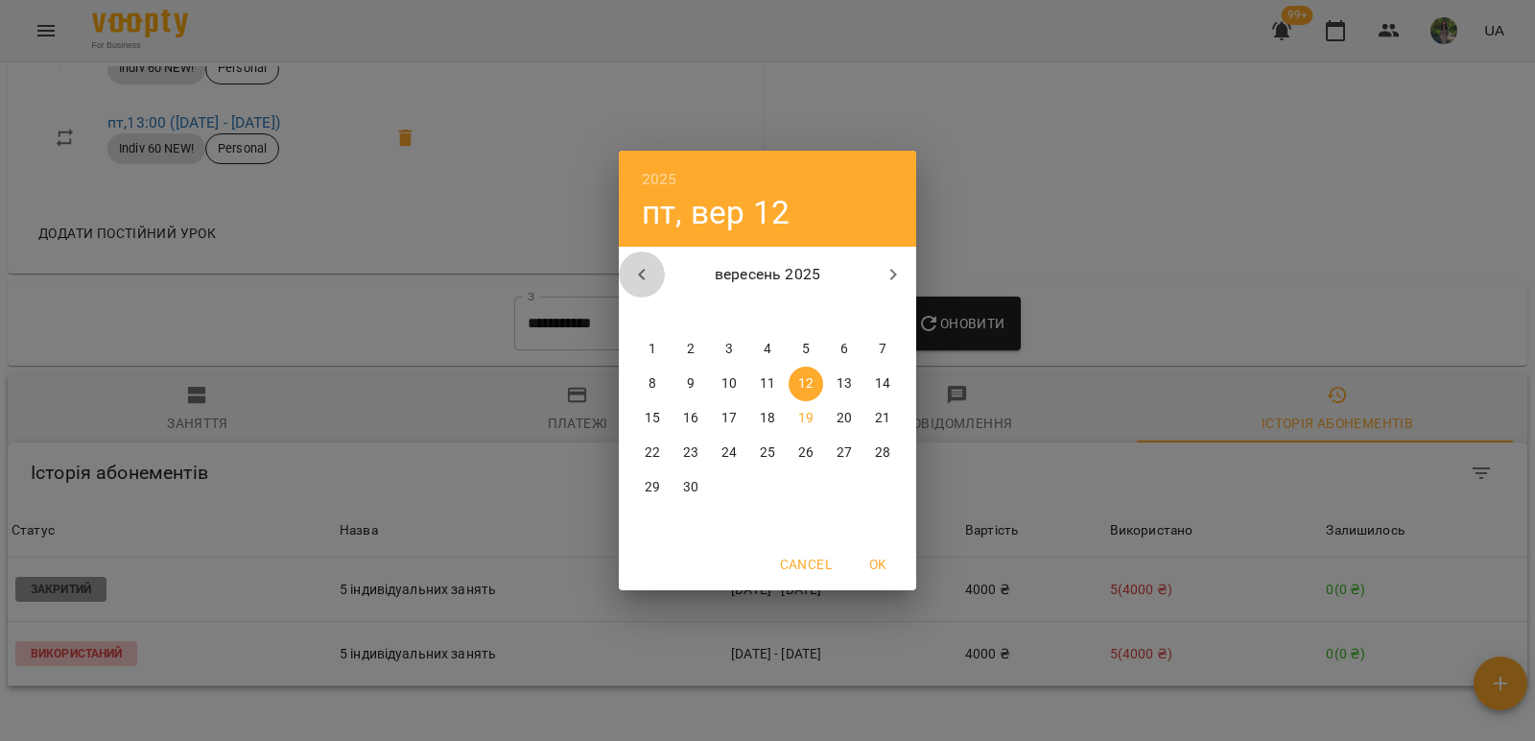
click at [639, 269] on icon "button" at bounding box center [641, 274] width 23 height 23
click at [879, 345] on p "1" at bounding box center [883, 349] width 8 height 19
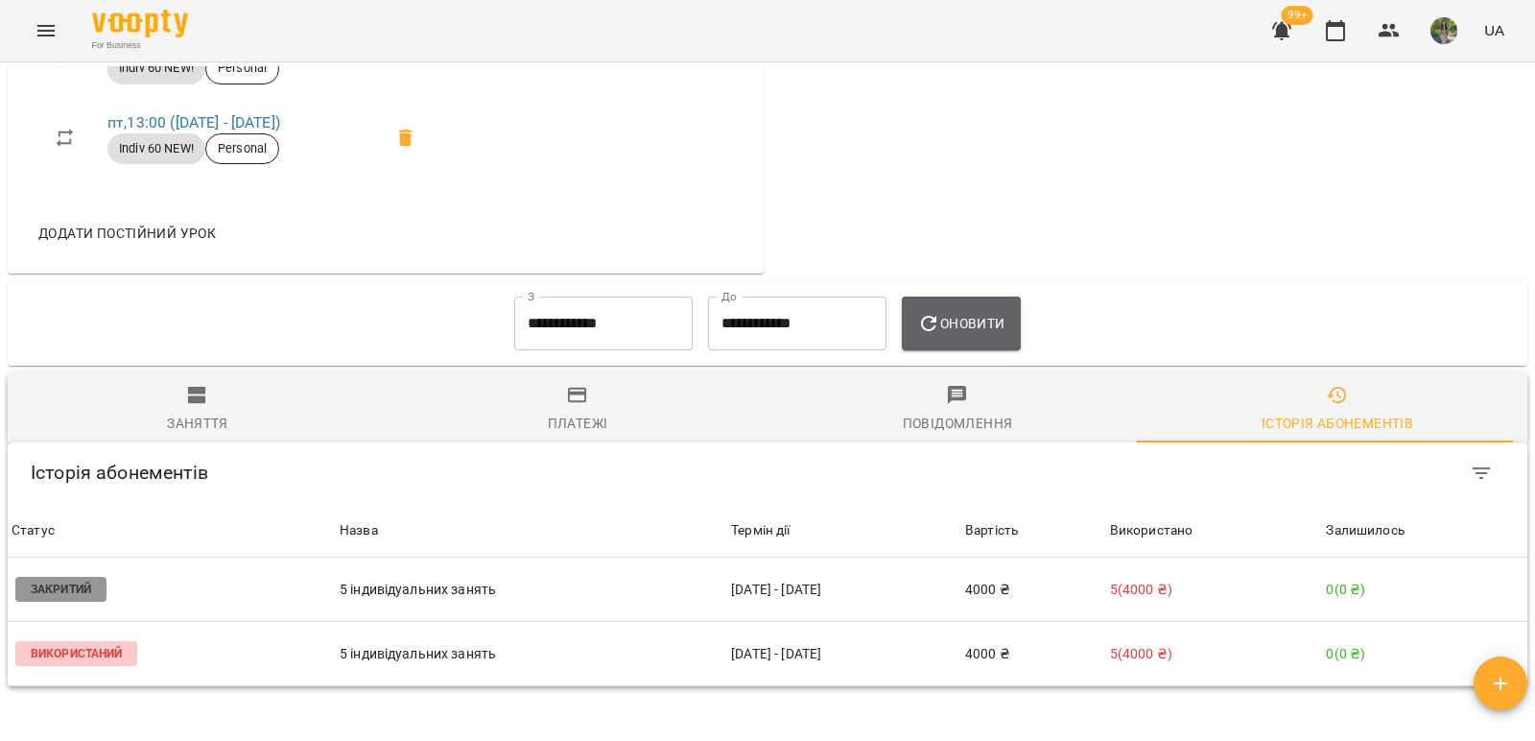
click at [965, 332] on span "Оновити" at bounding box center [960, 323] width 87 height 23
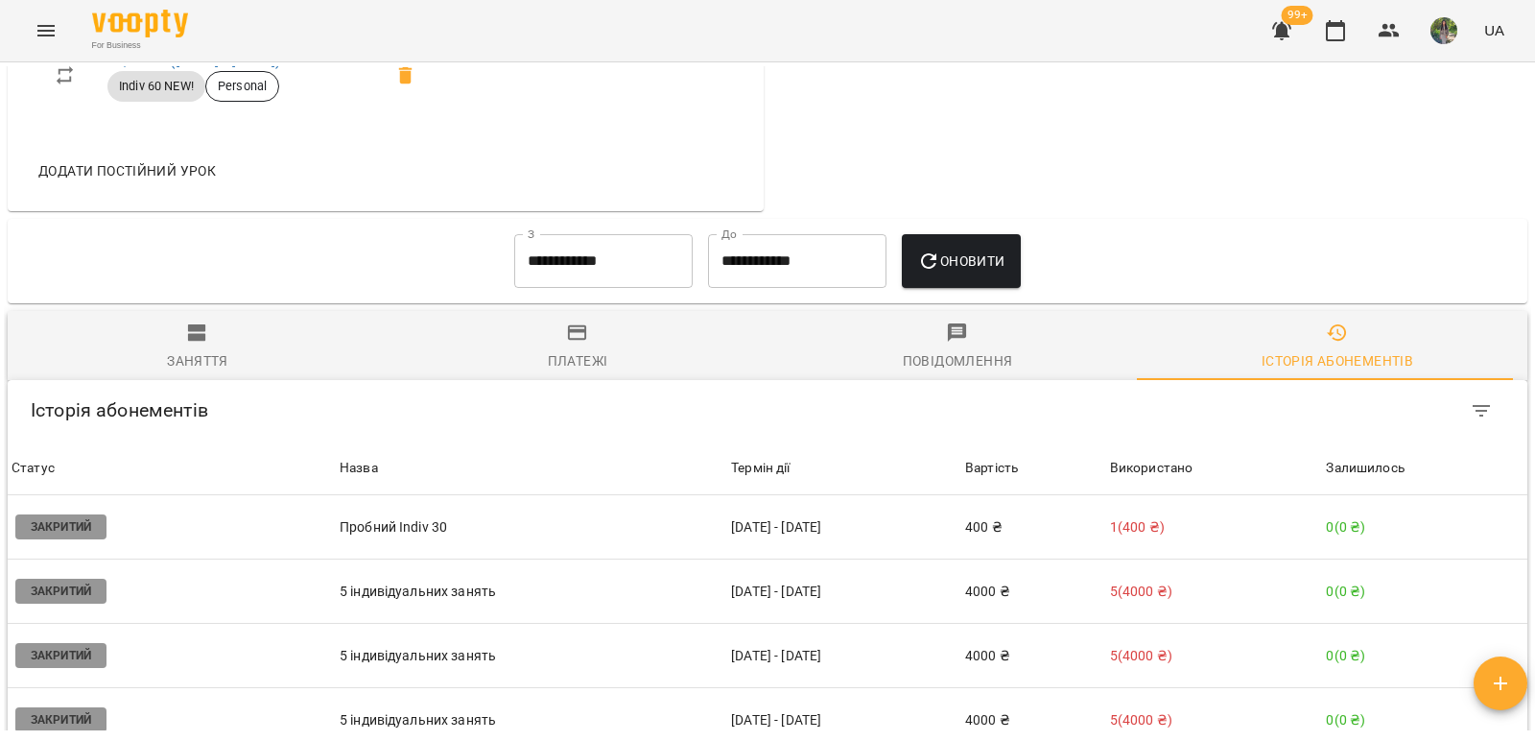
scroll to position [1247, 0]
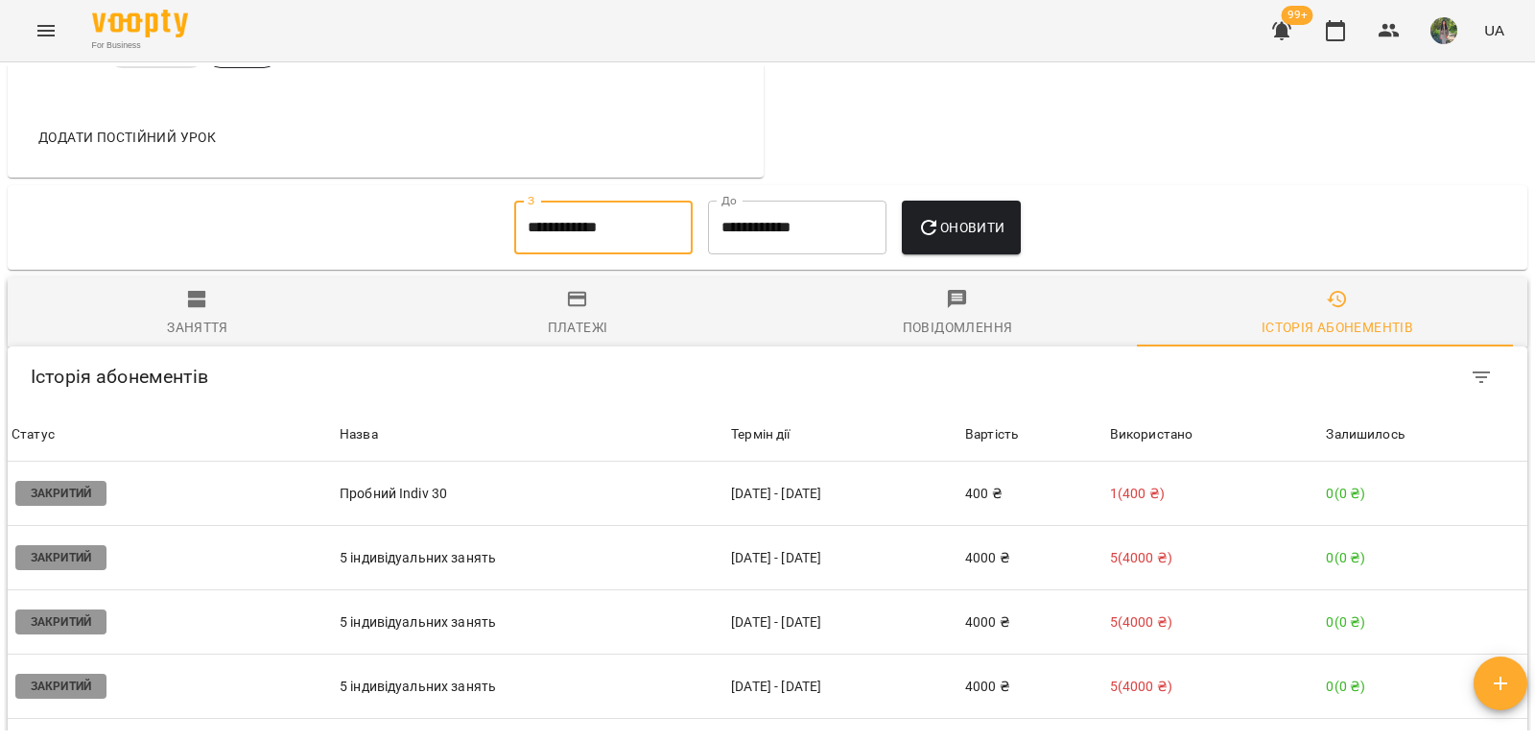
click at [563, 239] on input "**********" at bounding box center [603, 228] width 178 height 54
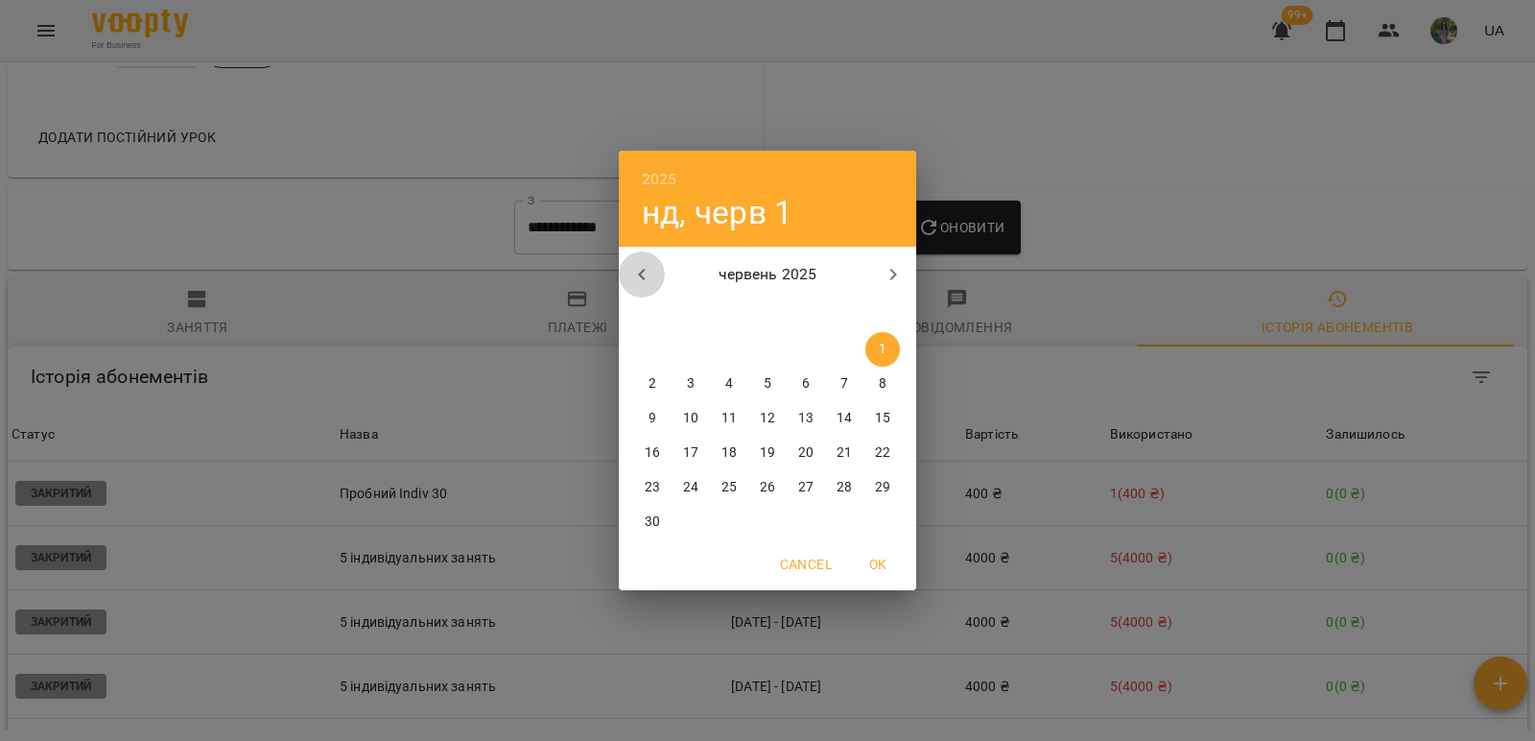
click at [642, 272] on icon "button" at bounding box center [641, 275] width 7 height 12
drag, startPoint x: 763, startPoint y: 344, endPoint x: 876, endPoint y: 303, distance: 120.5
click at [765, 344] on span "1" at bounding box center [767, 349] width 35 height 19
type input "**********"
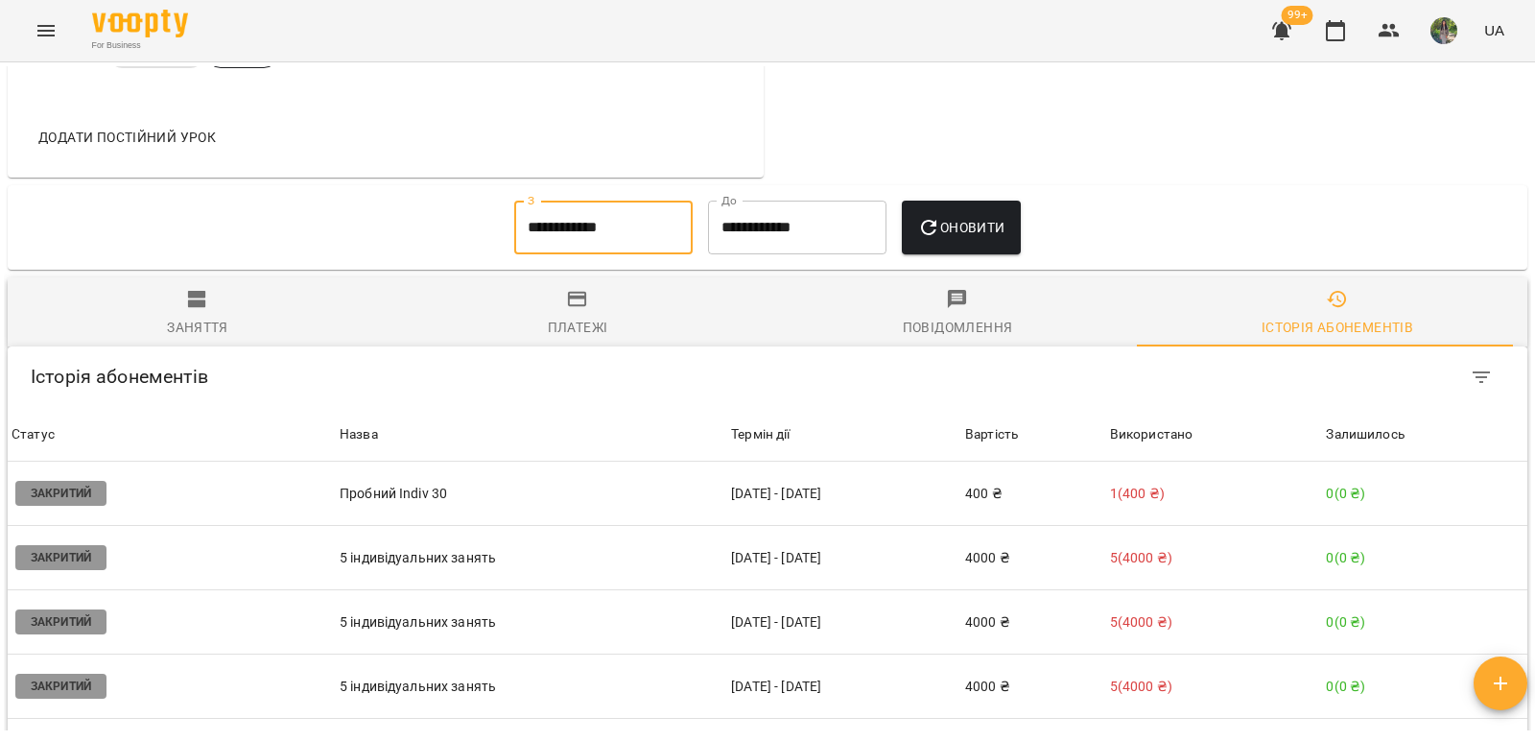
click at [965, 239] on span "Оновити" at bounding box center [960, 227] width 87 height 23
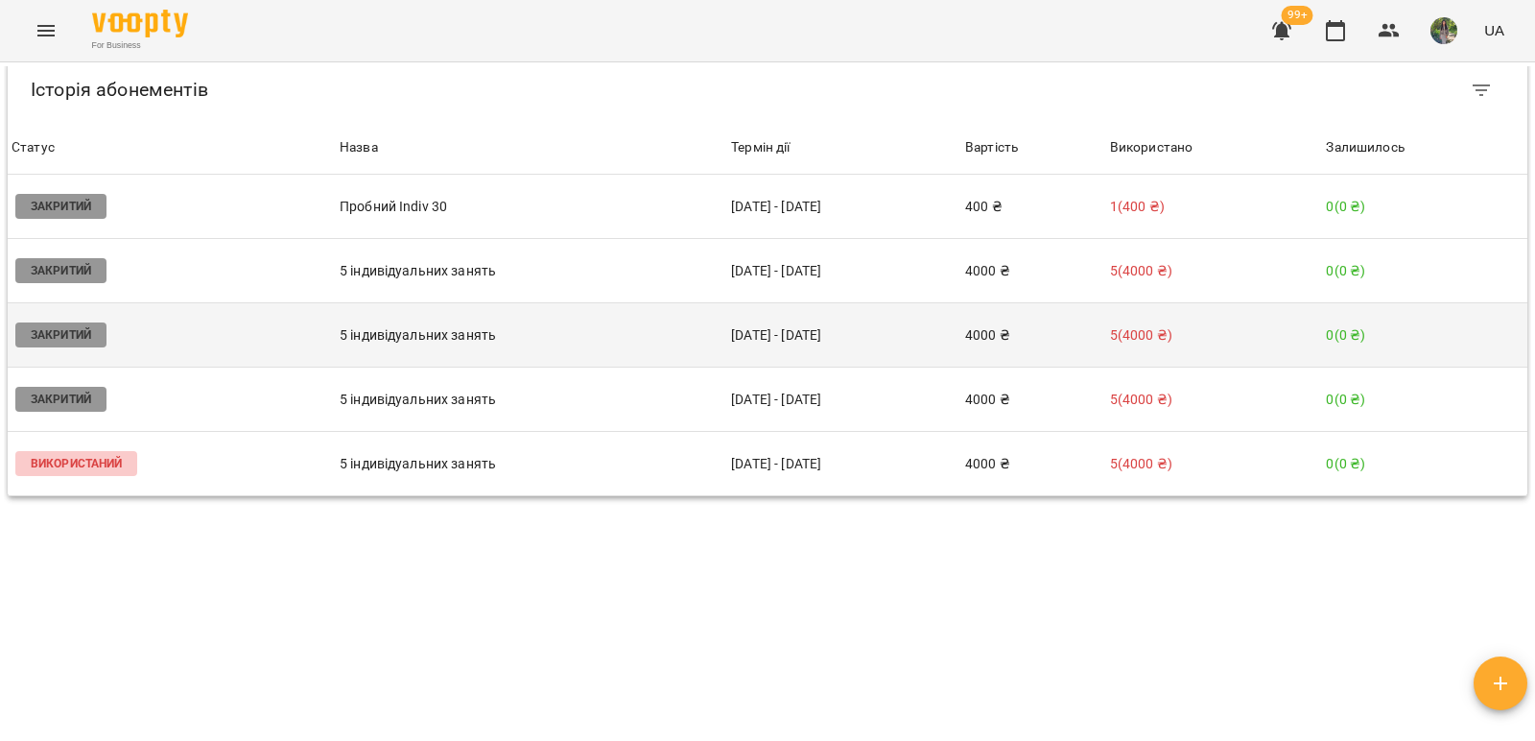
scroll to position [1070, 0]
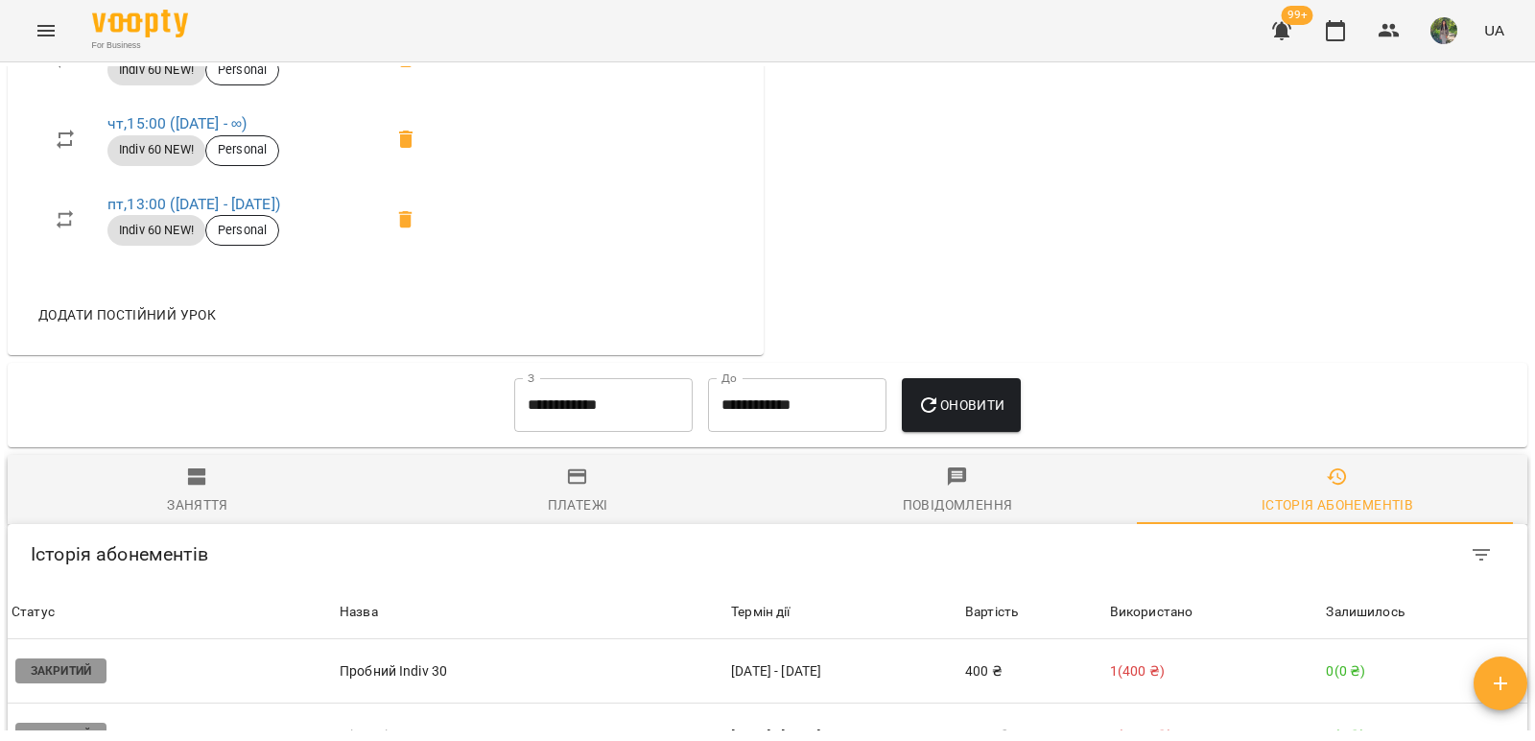
click at [809, 418] on input "**********" at bounding box center [797, 405] width 178 height 54
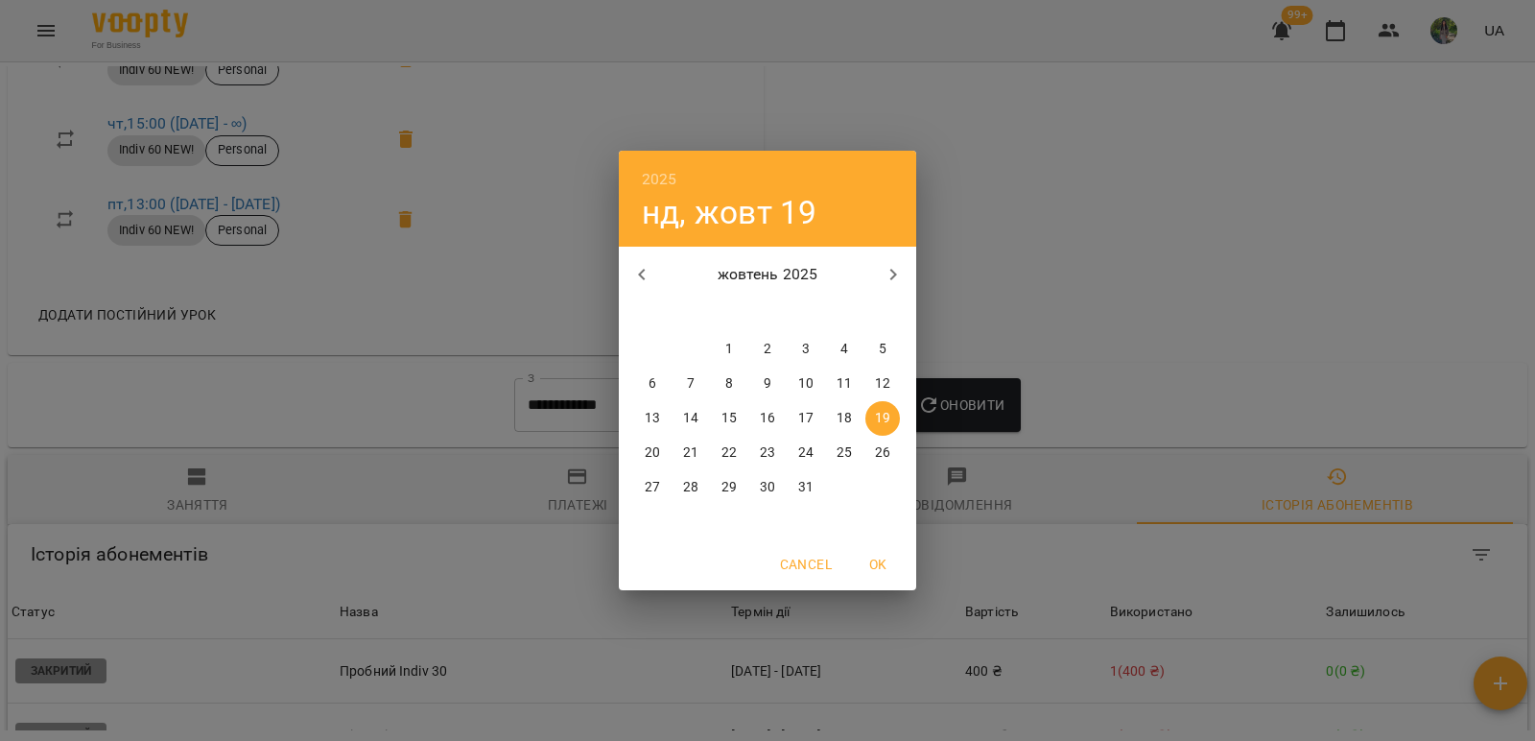
click at [1026, 419] on div "2025 нд, жовт 19 жовтень 2025 пн вт ср чт пт сб нд 29 30 1 2 3 4 5 6 7 8 9 10 1…" at bounding box center [767, 370] width 1535 height 741
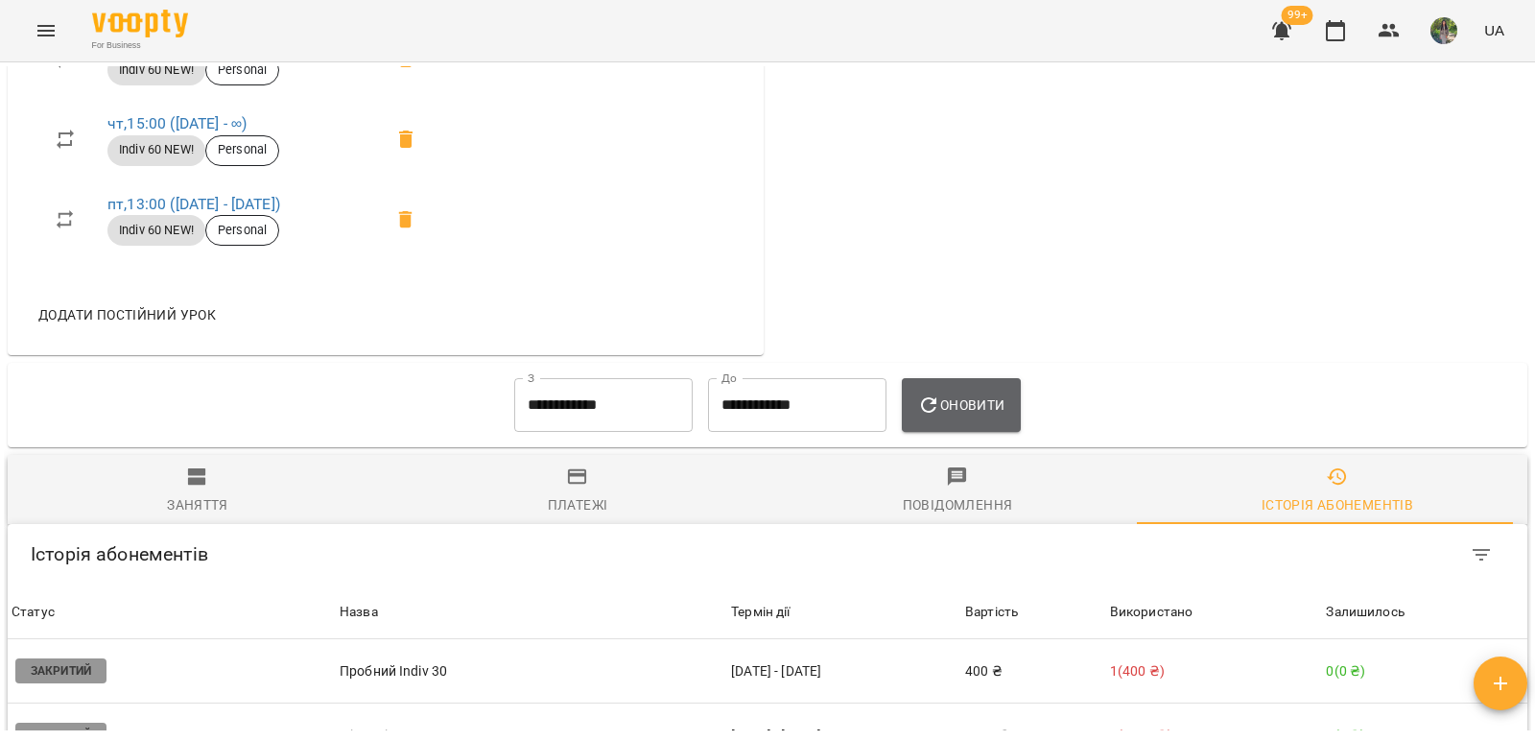
click at [1015, 422] on button "Оновити" at bounding box center [961, 405] width 118 height 54
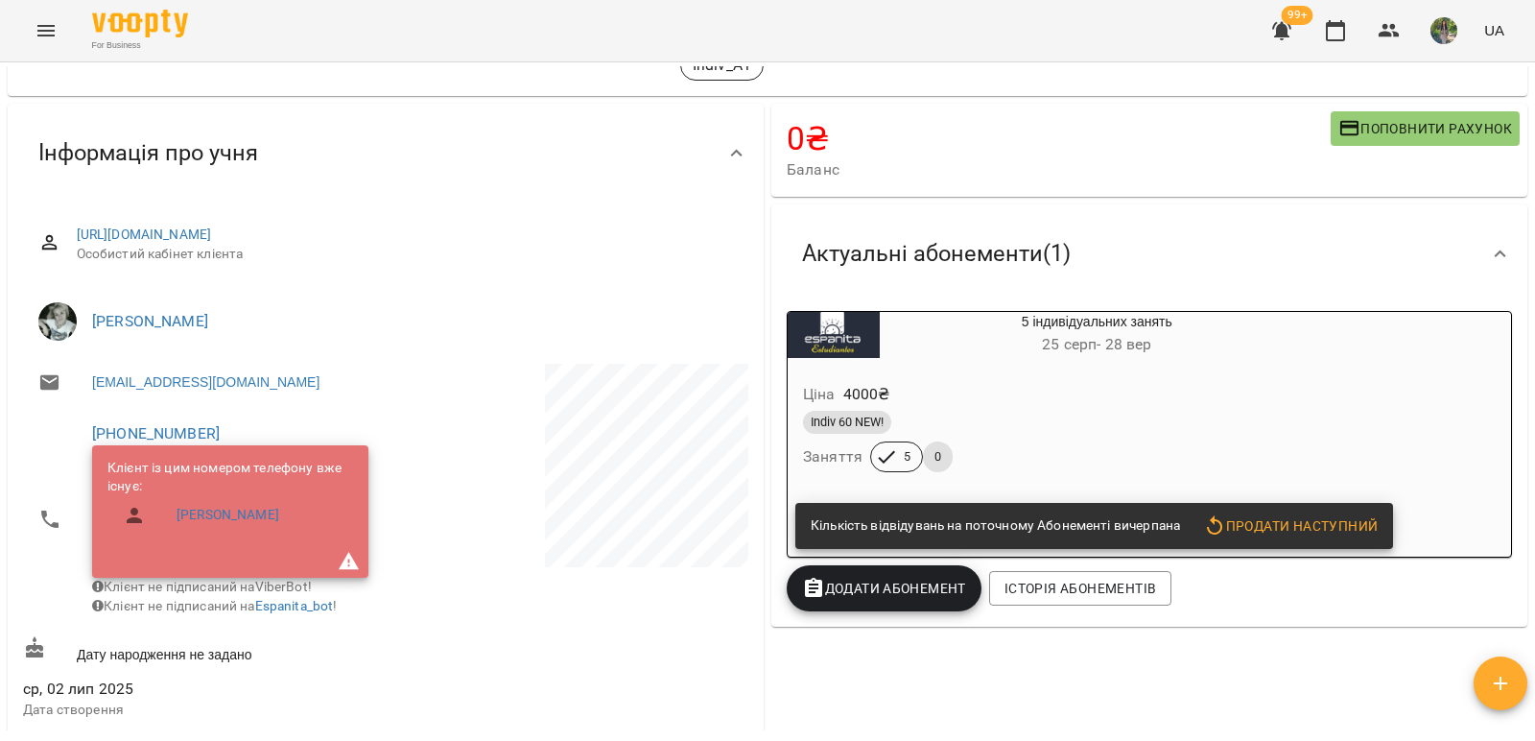
scroll to position [14, 0]
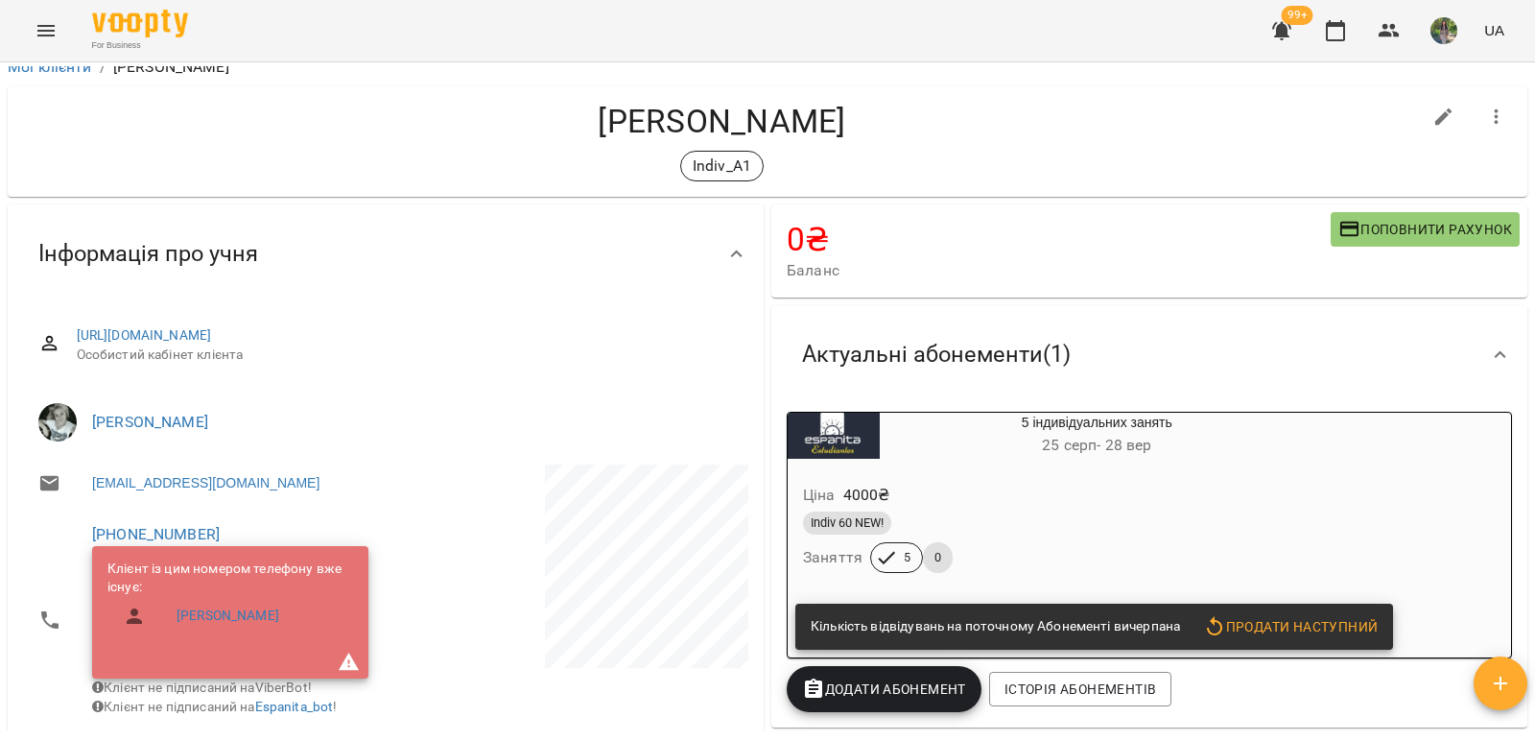
click at [881, 694] on span "Додати Абонемент" at bounding box center [884, 688] width 164 height 23
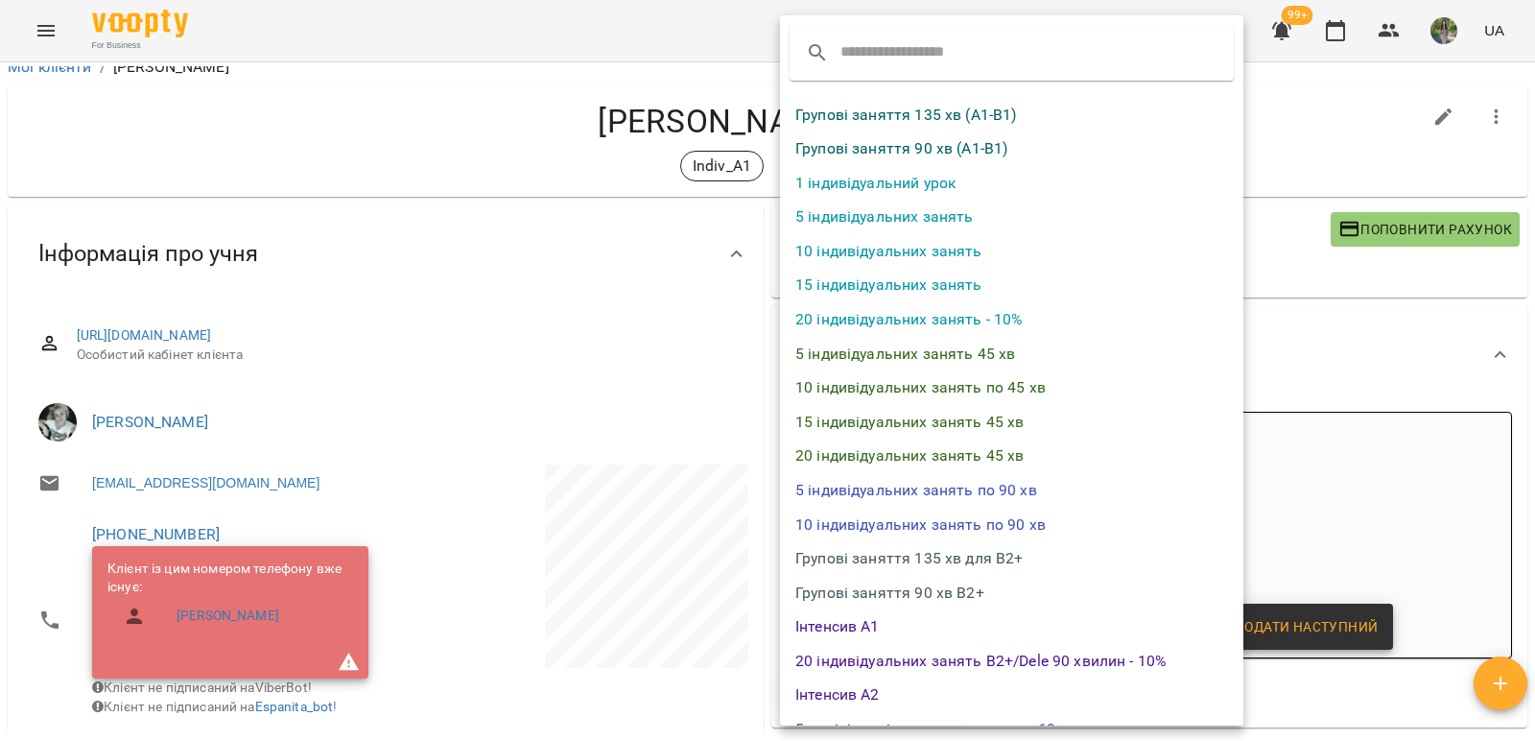
click at [895, 219] on li "5 індивідуальних занять" at bounding box center [1011, 217] width 463 height 35
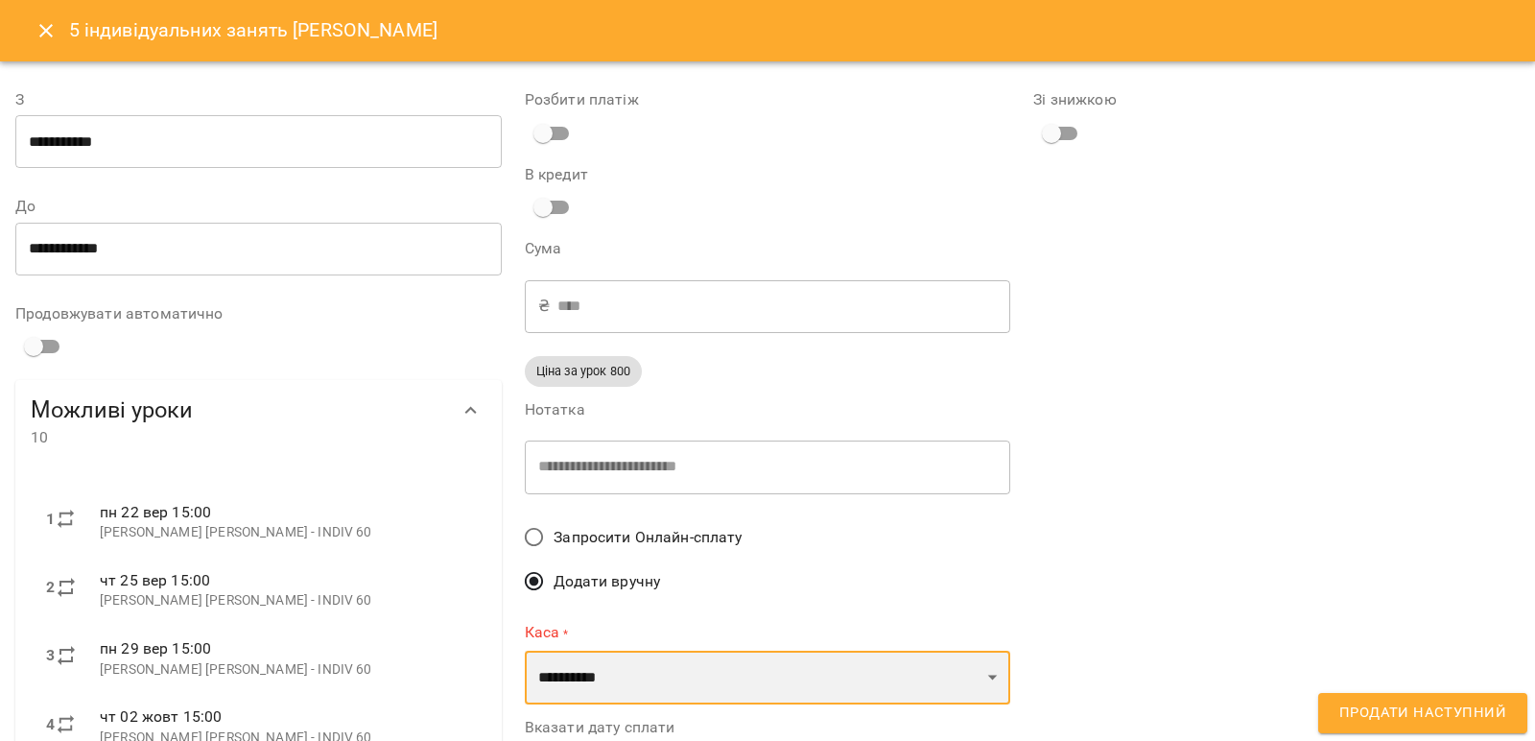
click at [979, 682] on select "**********" at bounding box center [768, 678] width 487 height 54
select select "****"
click at [525, 651] on select "**********" at bounding box center [768, 678] width 487 height 54
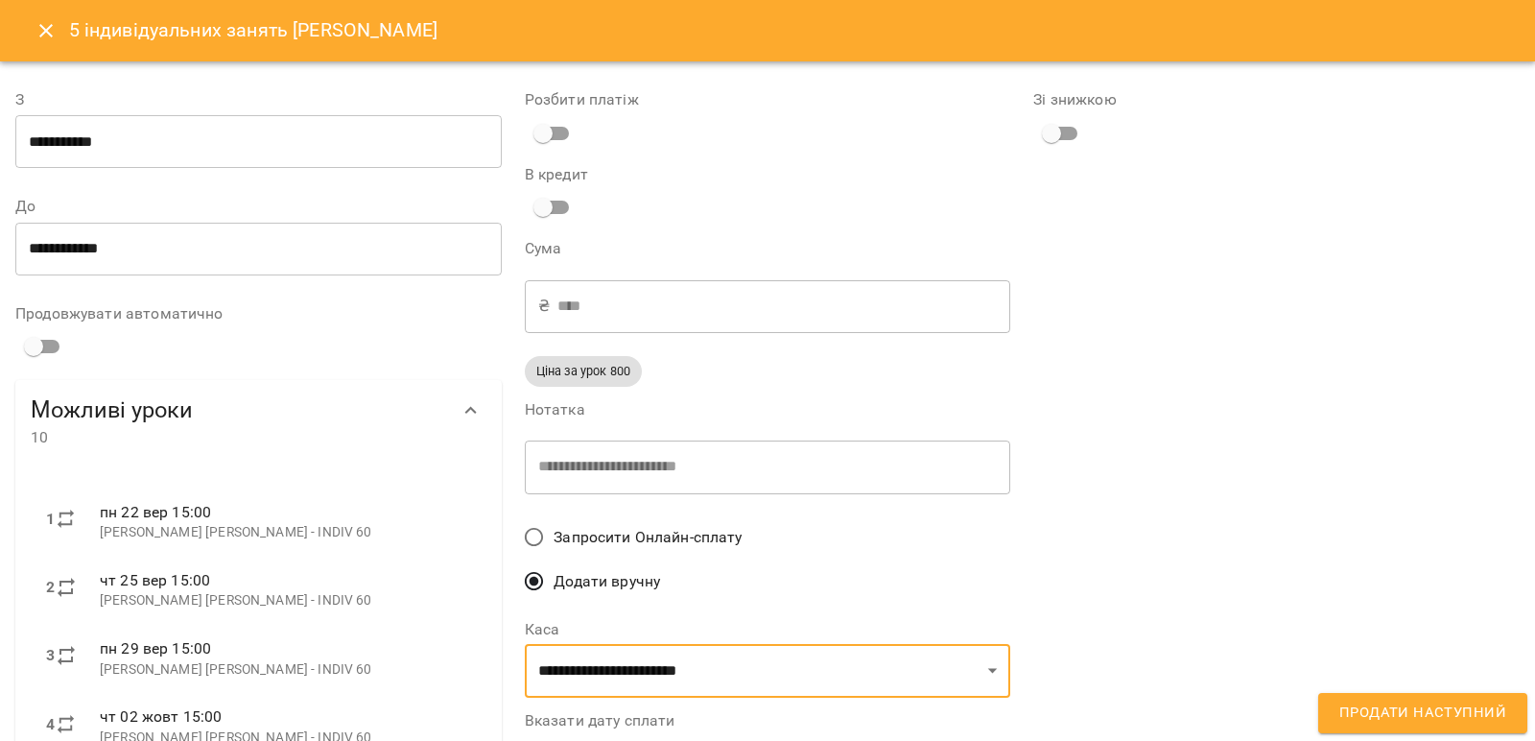
click at [1173, 639] on div "Зі знижкою" at bounding box center [1277, 639] width 510 height 1148
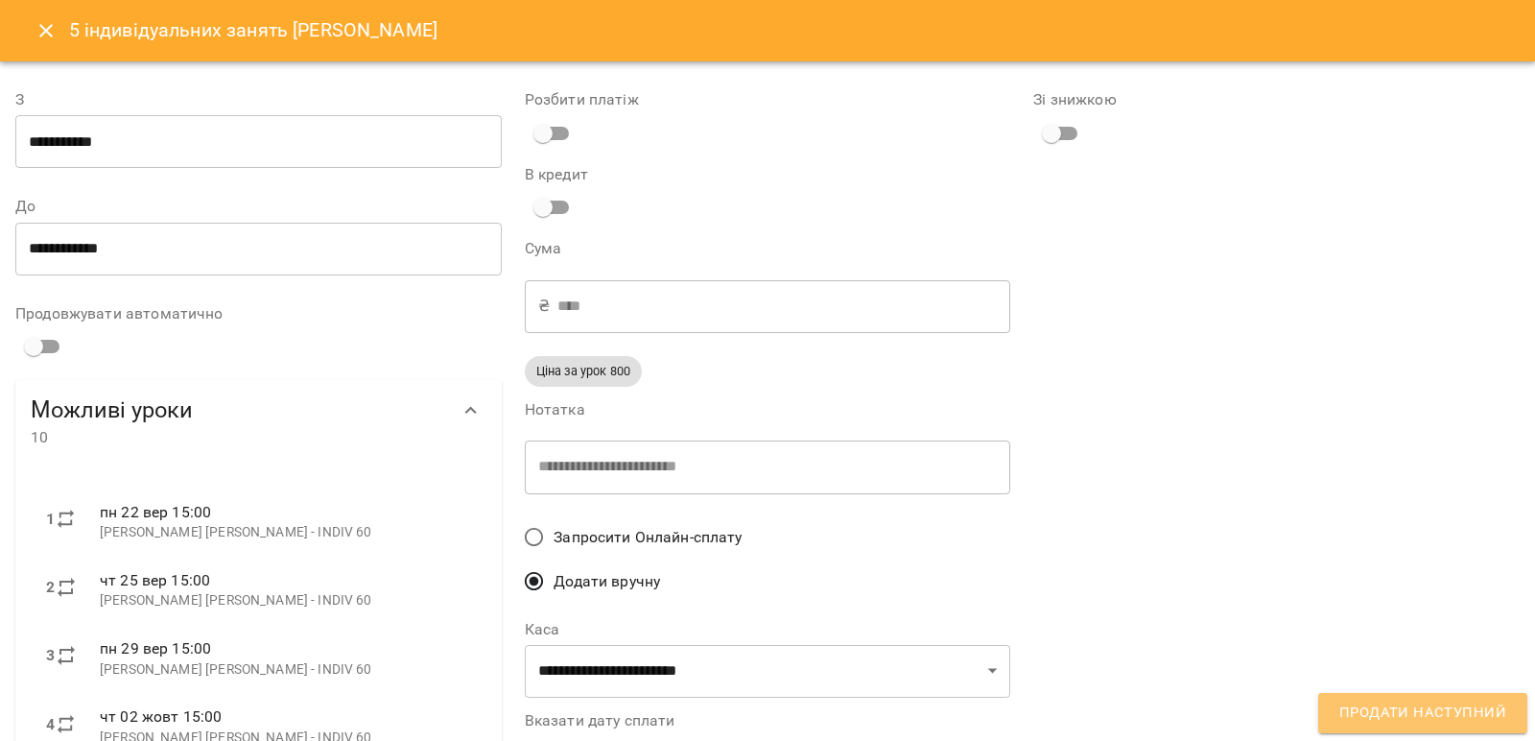
click at [1457, 708] on span "Продати наступний" at bounding box center [1423, 713] width 167 height 25
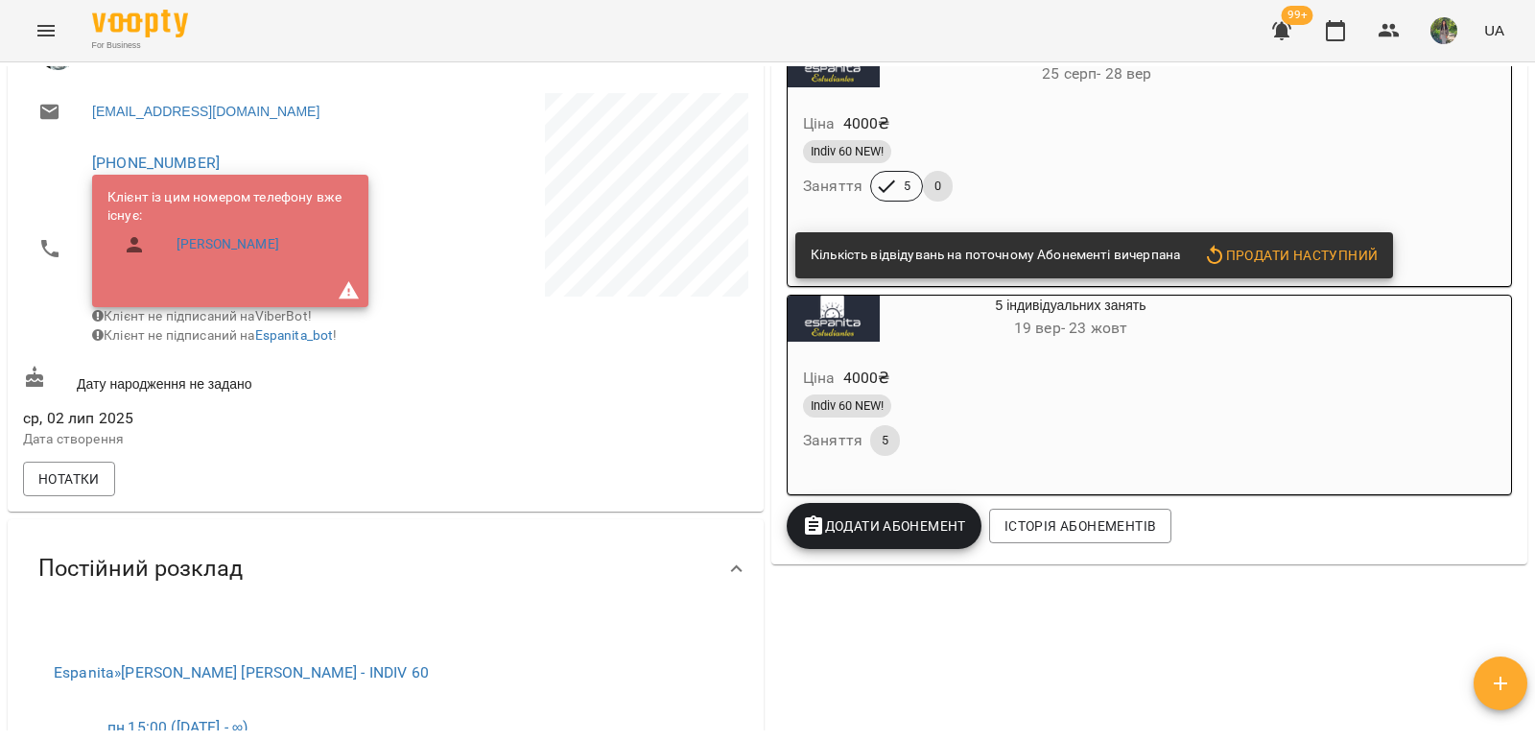
scroll to position [384, 0]
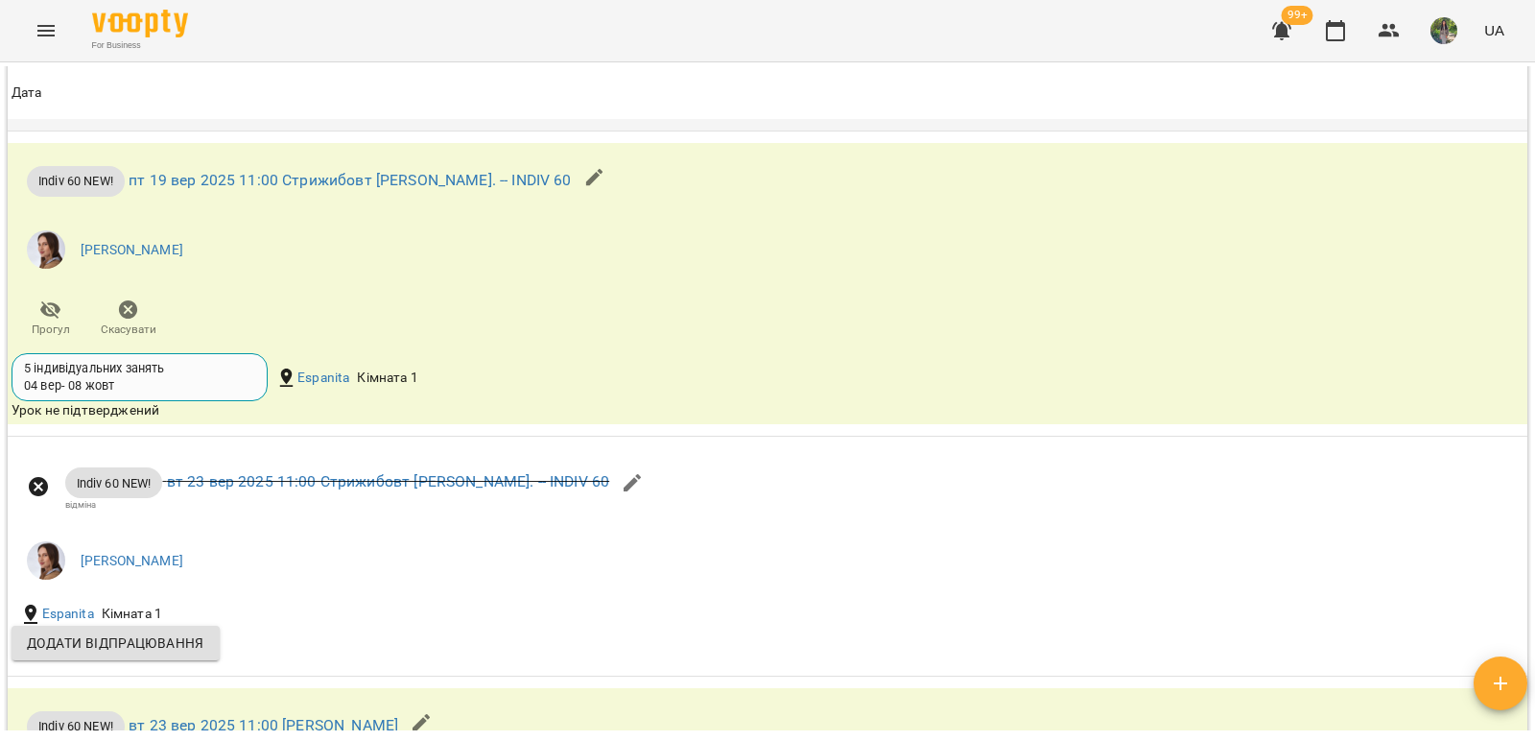
scroll to position [2399, 0]
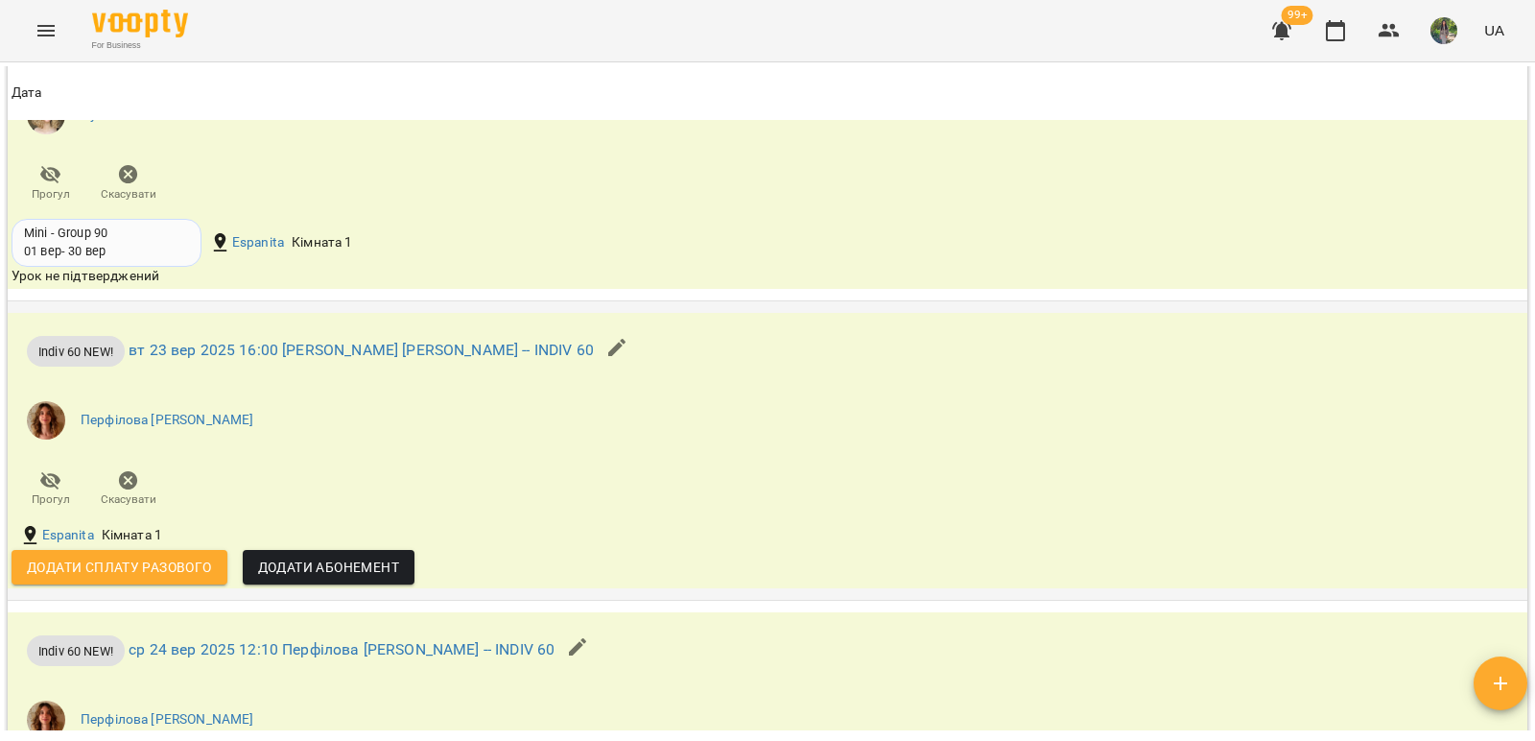
scroll to position [2942, 0]
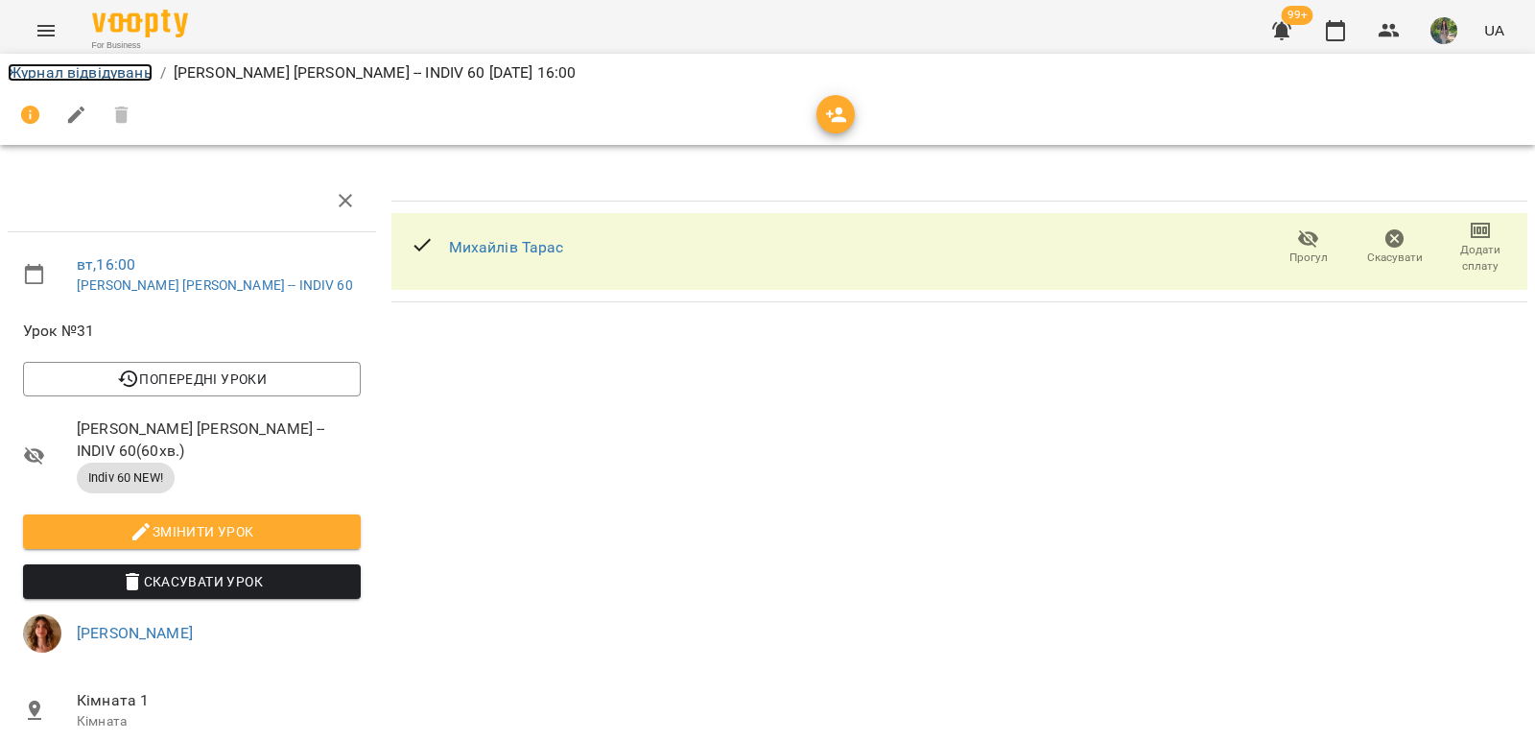
click at [95, 71] on link "Журнал відвідувань" at bounding box center [80, 72] width 145 height 18
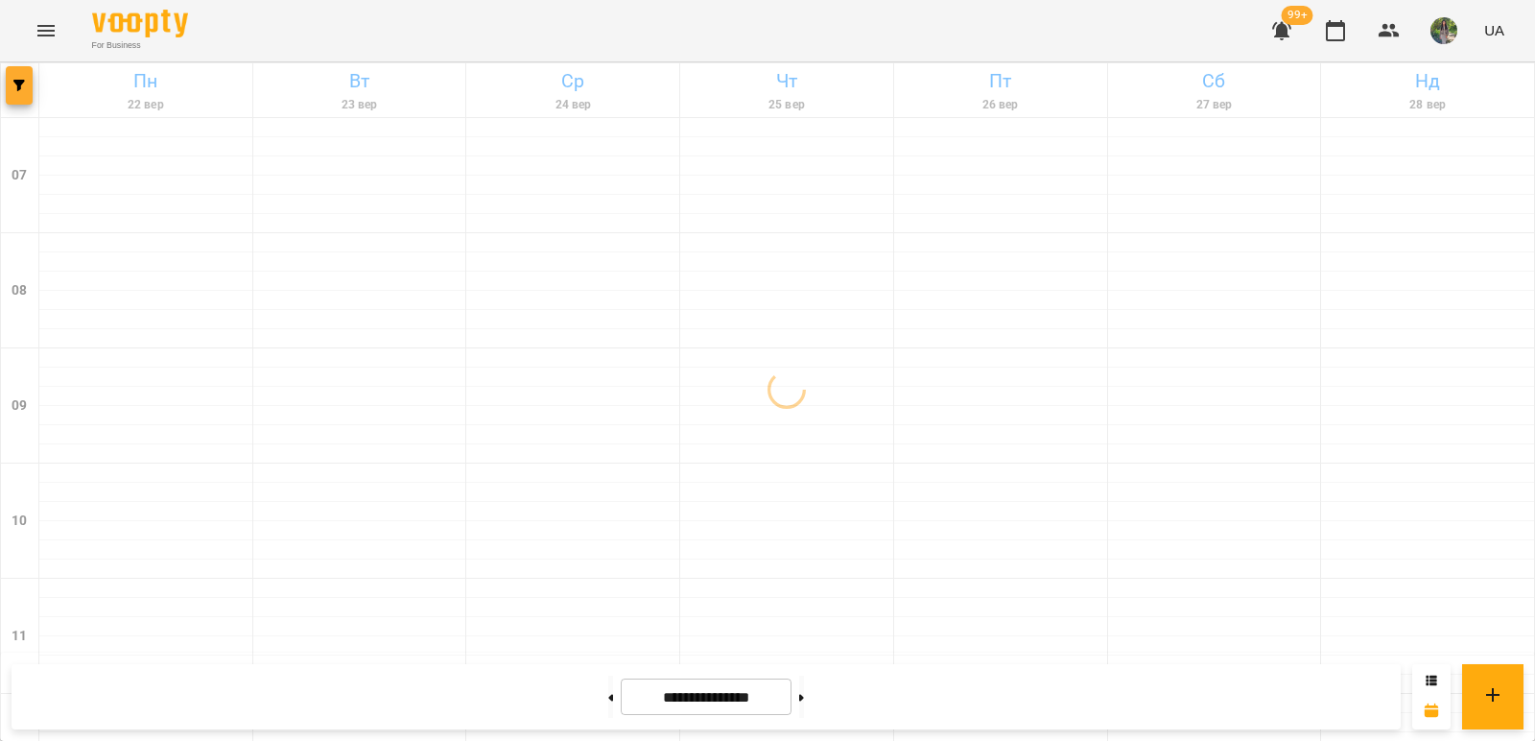
click at [21, 92] on button "button" at bounding box center [19, 85] width 27 height 38
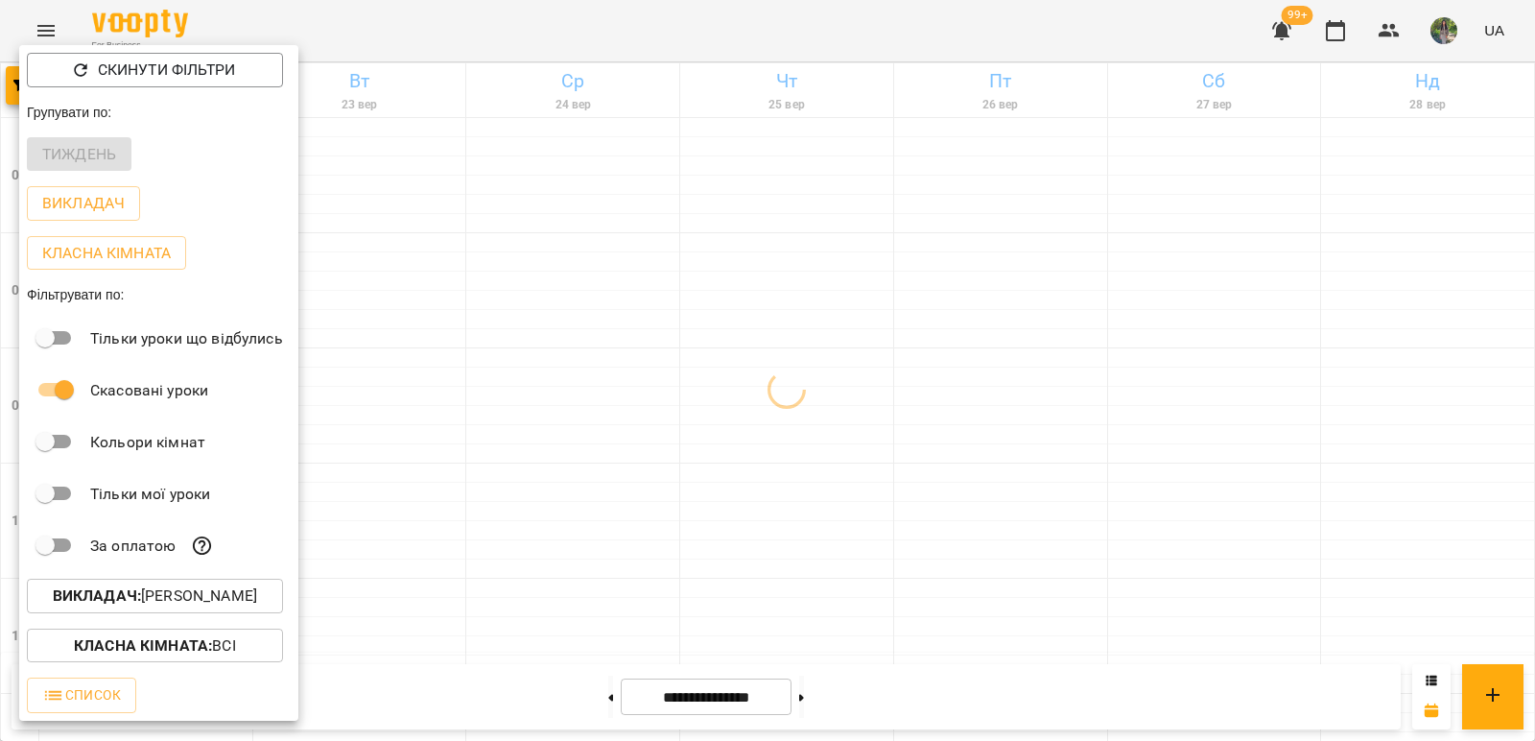
click at [257, 599] on p "Викладач : [PERSON_NAME]" at bounding box center [155, 595] width 204 height 23
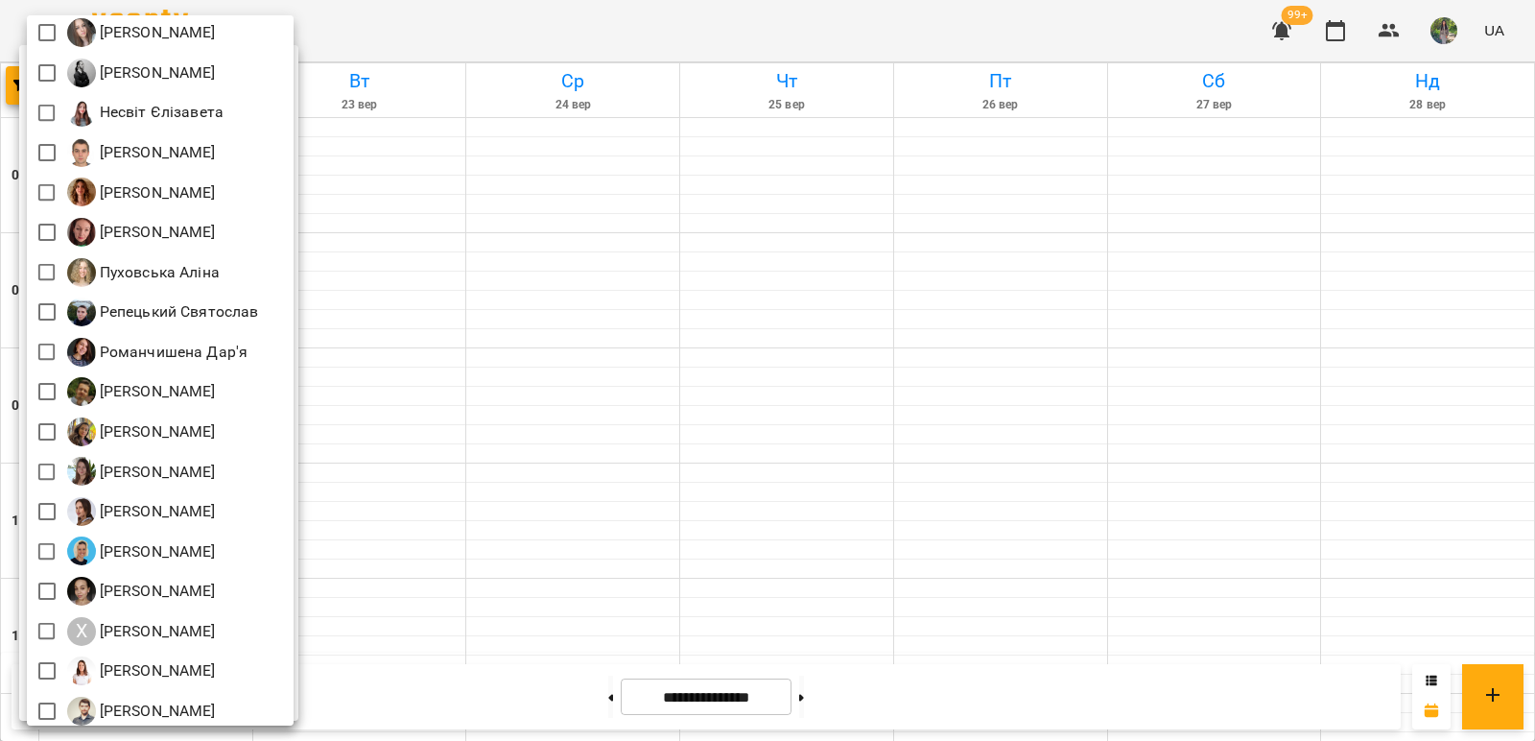
scroll to position [940, 0]
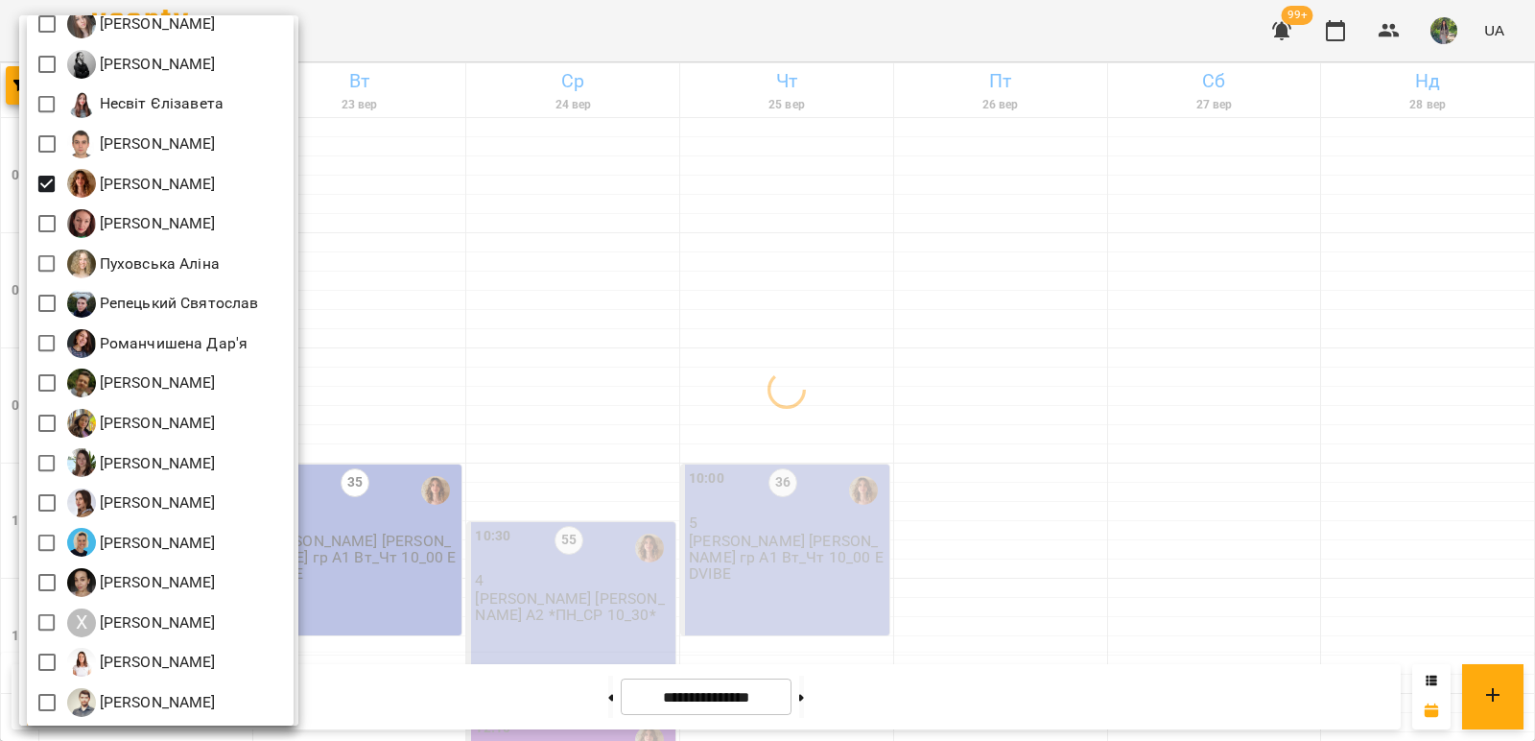
click at [481, 226] on div at bounding box center [767, 370] width 1535 height 741
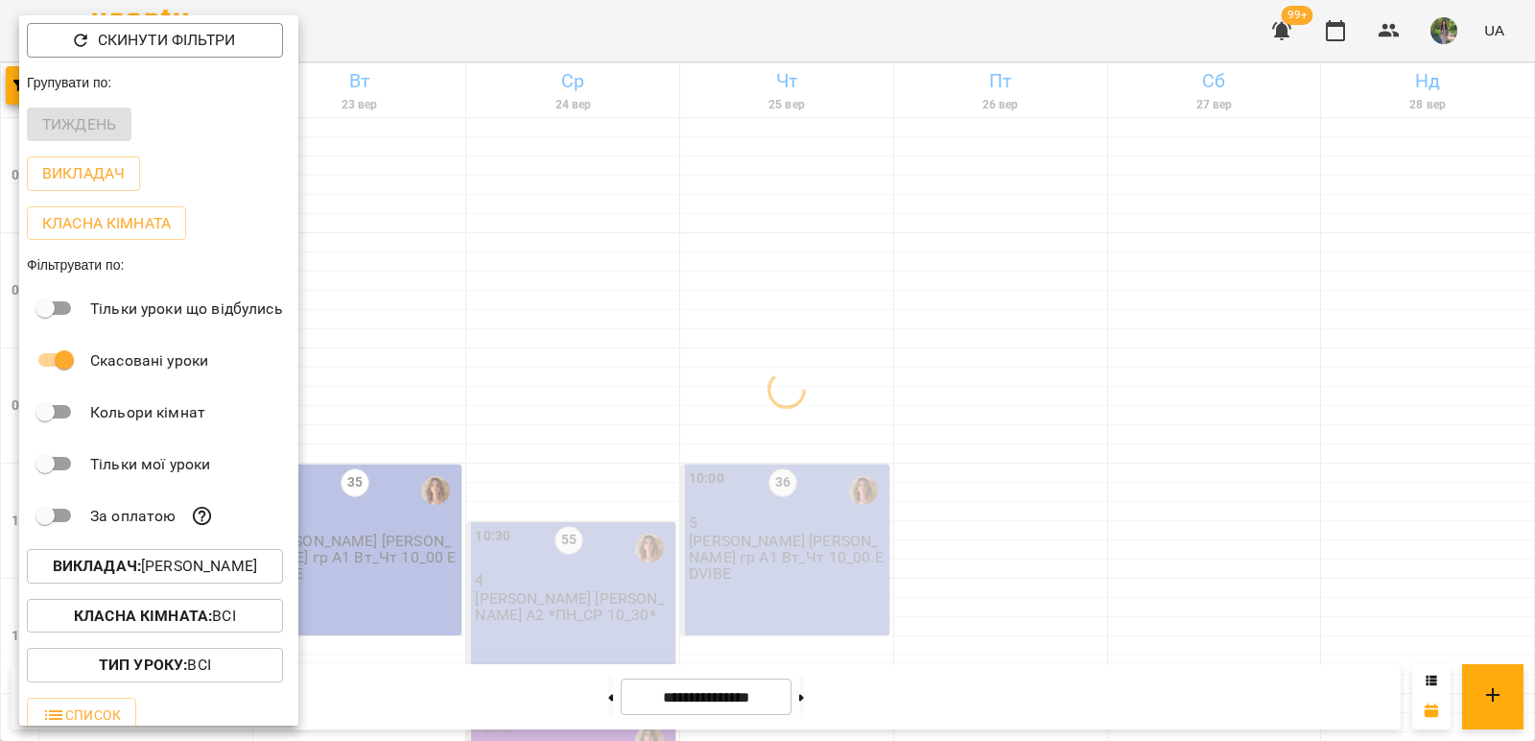
click at [610, 238] on div "Всі Iván Sánchez-Gil Maribel Адамович Вікторія А Андрій Тест Викладач Безкорова…" at bounding box center [767, 370] width 1535 height 741
click at [629, 240] on div at bounding box center [767, 370] width 1535 height 741
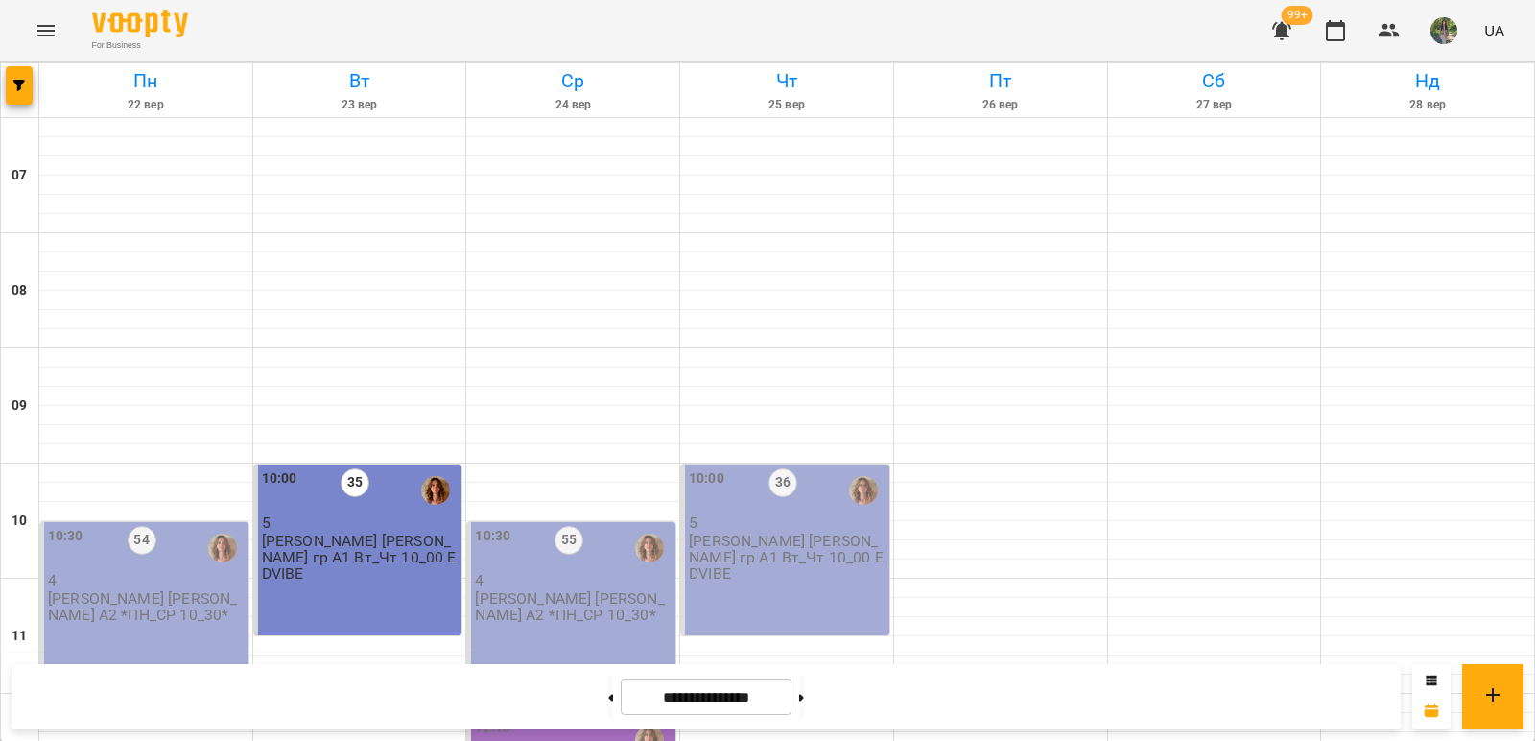
scroll to position [1056, 0]
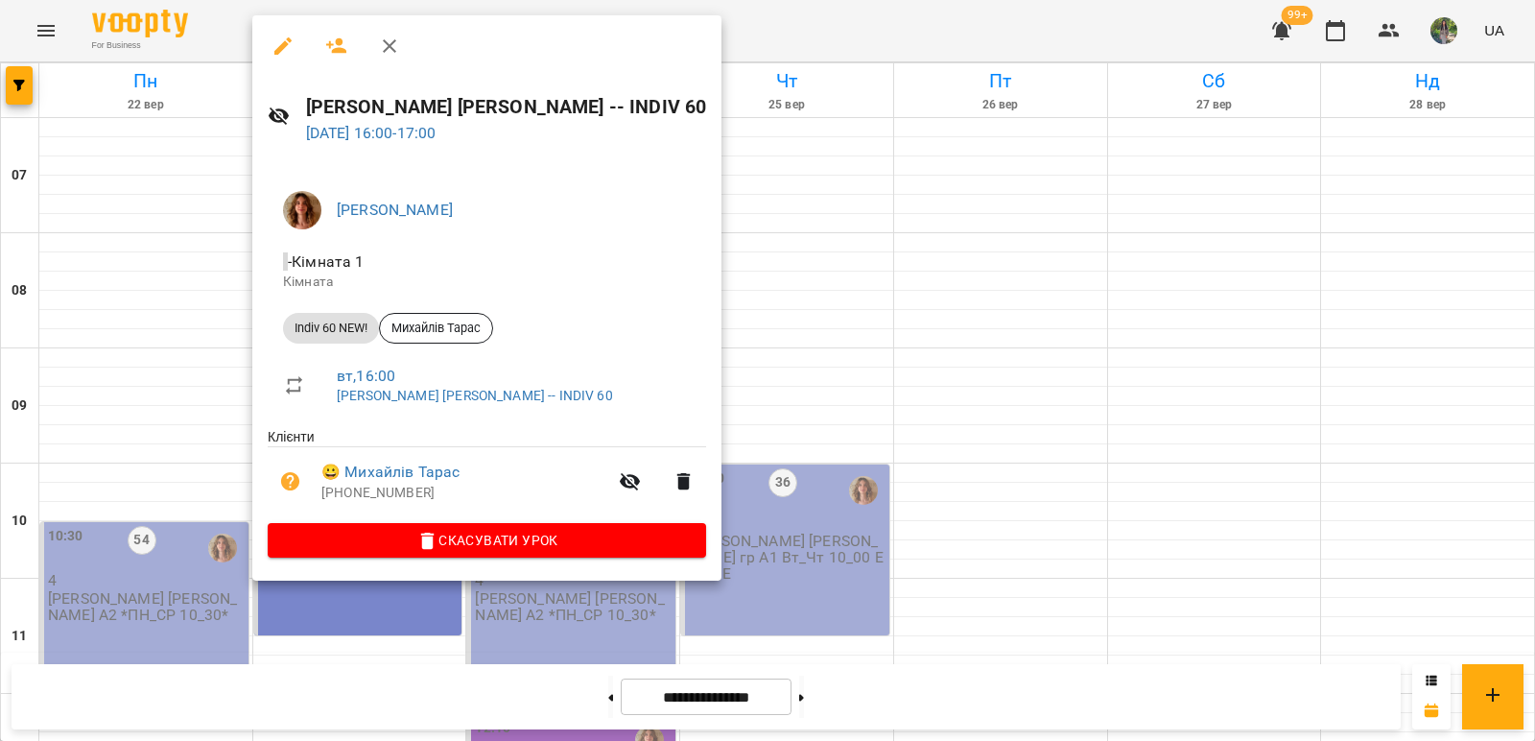
click at [487, 538] on span "Скасувати Урок" at bounding box center [487, 540] width 408 height 23
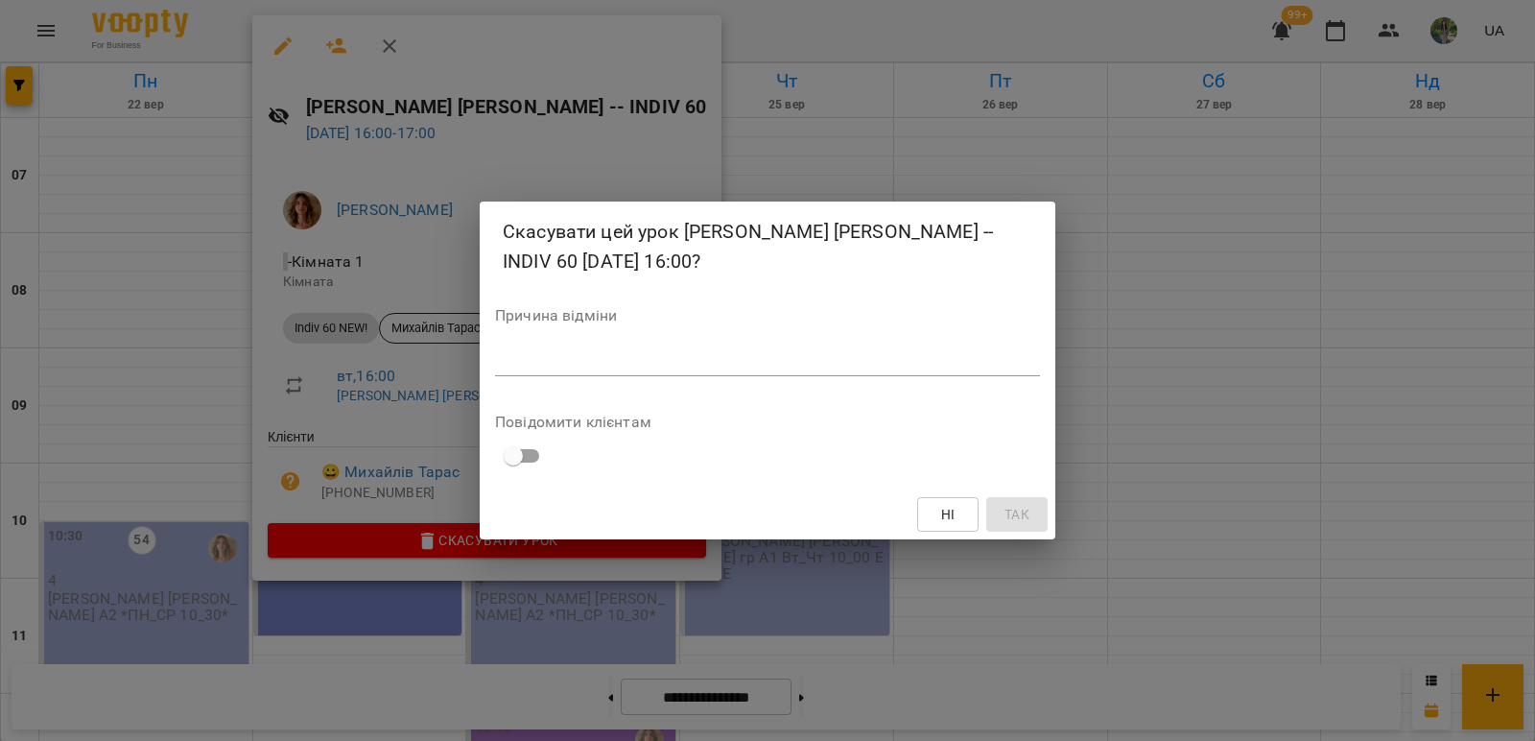
click at [607, 365] on textarea at bounding box center [767, 360] width 545 height 18
type textarea "*******"
click at [1003, 512] on span "Так" at bounding box center [1017, 514] width 31 height 23
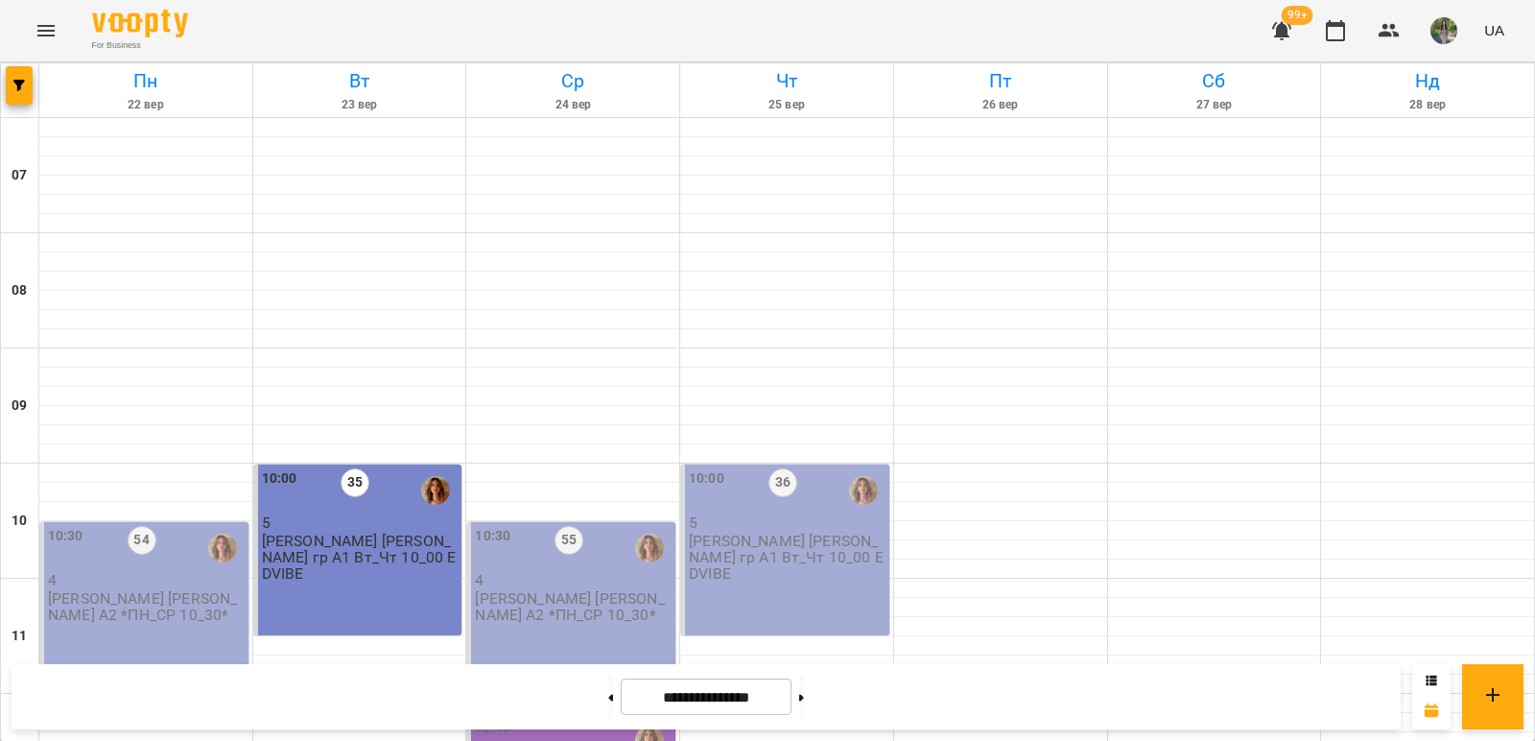
scroll to position [960, 0]
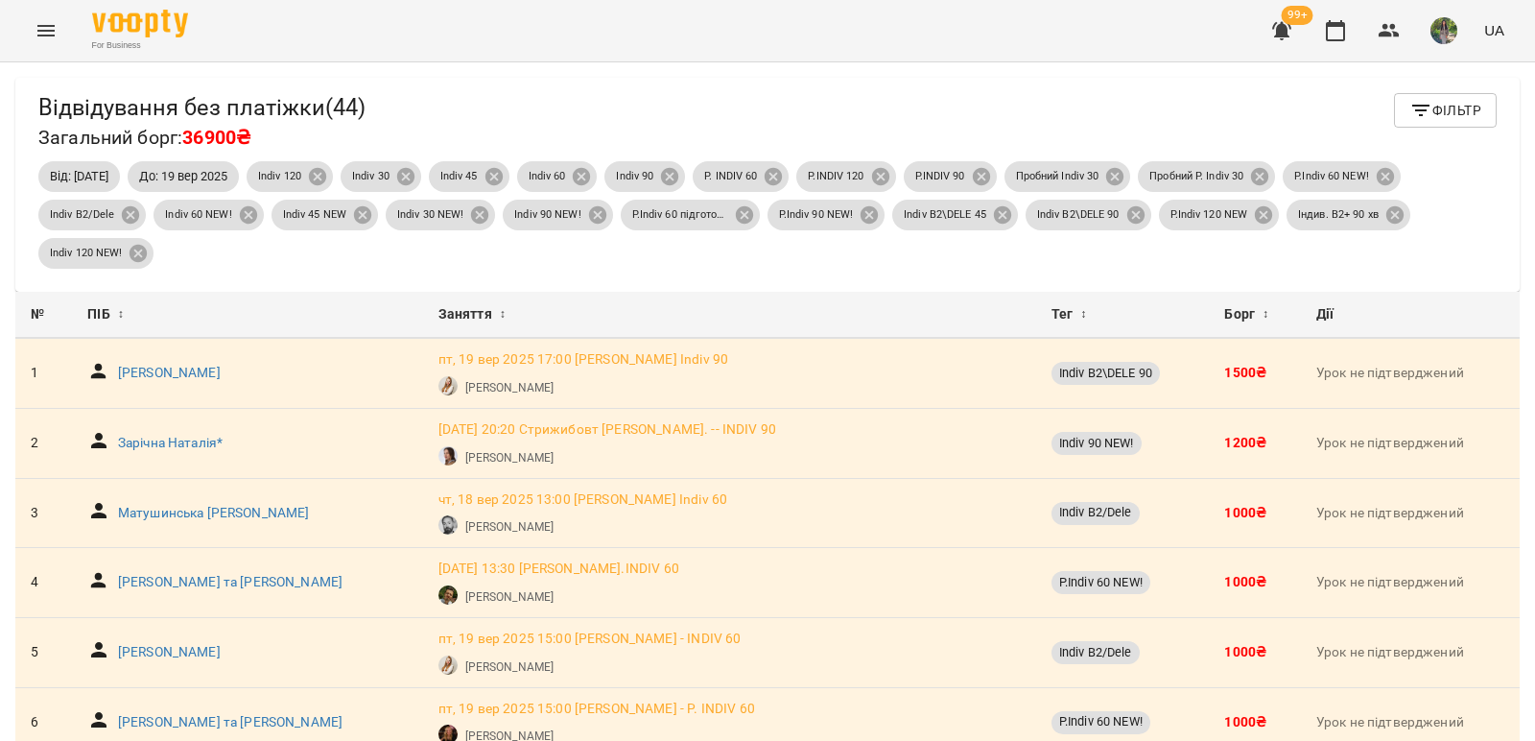
click at [1413, 115] on icon "button" at bounding box center [1421, 111] width 17 height 12
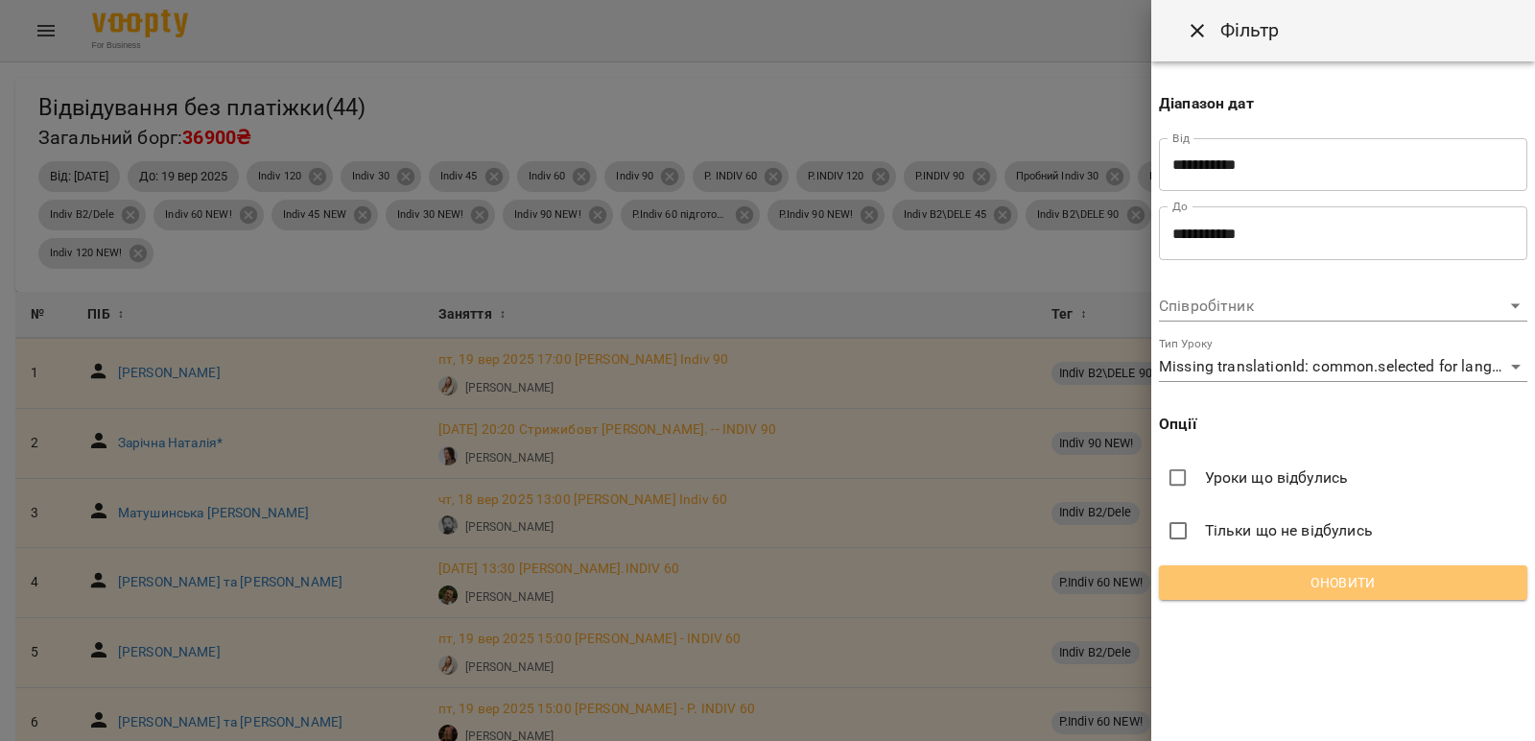
click at [1347, 584] on span "Оновити" at bounding box center [1344, 582] width 338 height 23
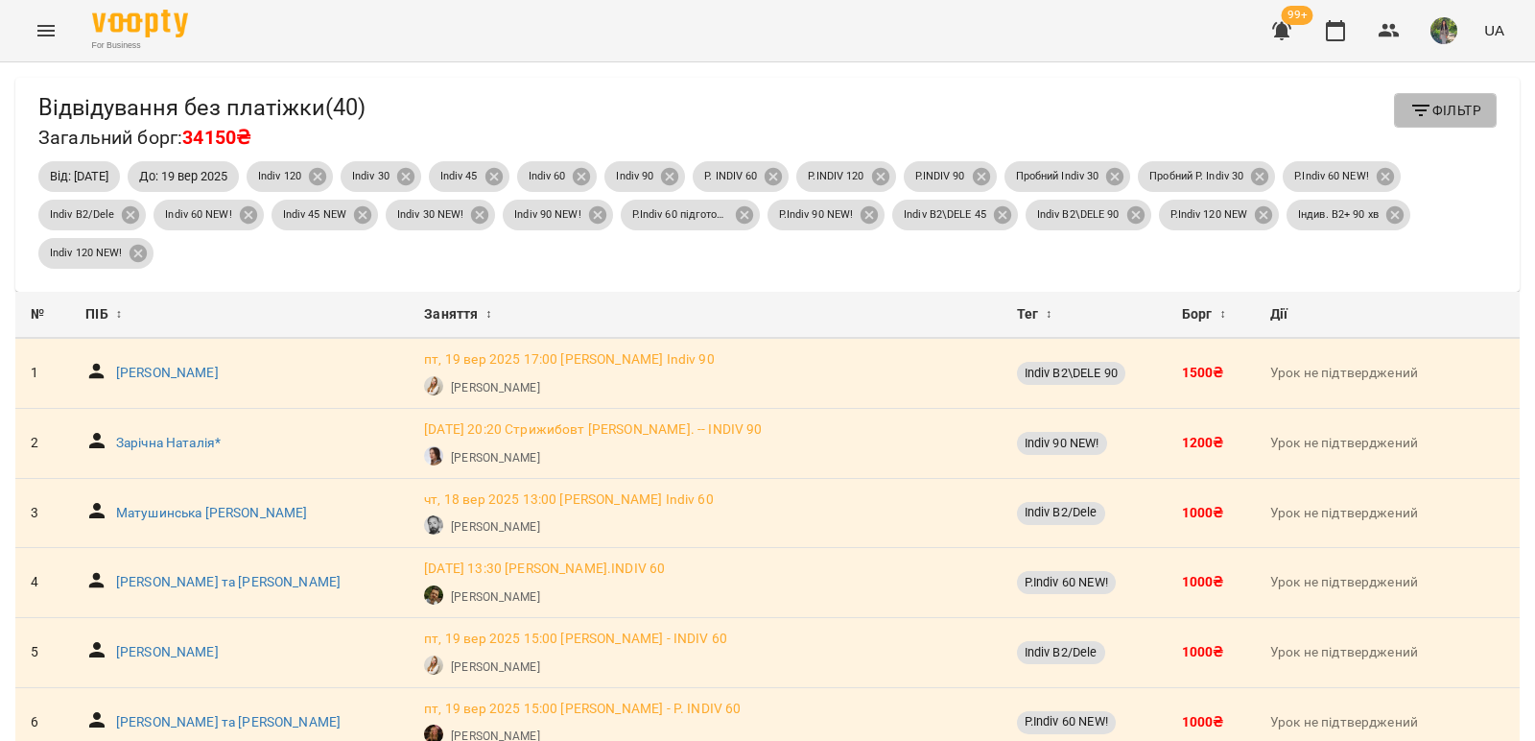
click at [1466, 113] on span "Фільтр" at bounding box center [1446, 110] width 72 height 23
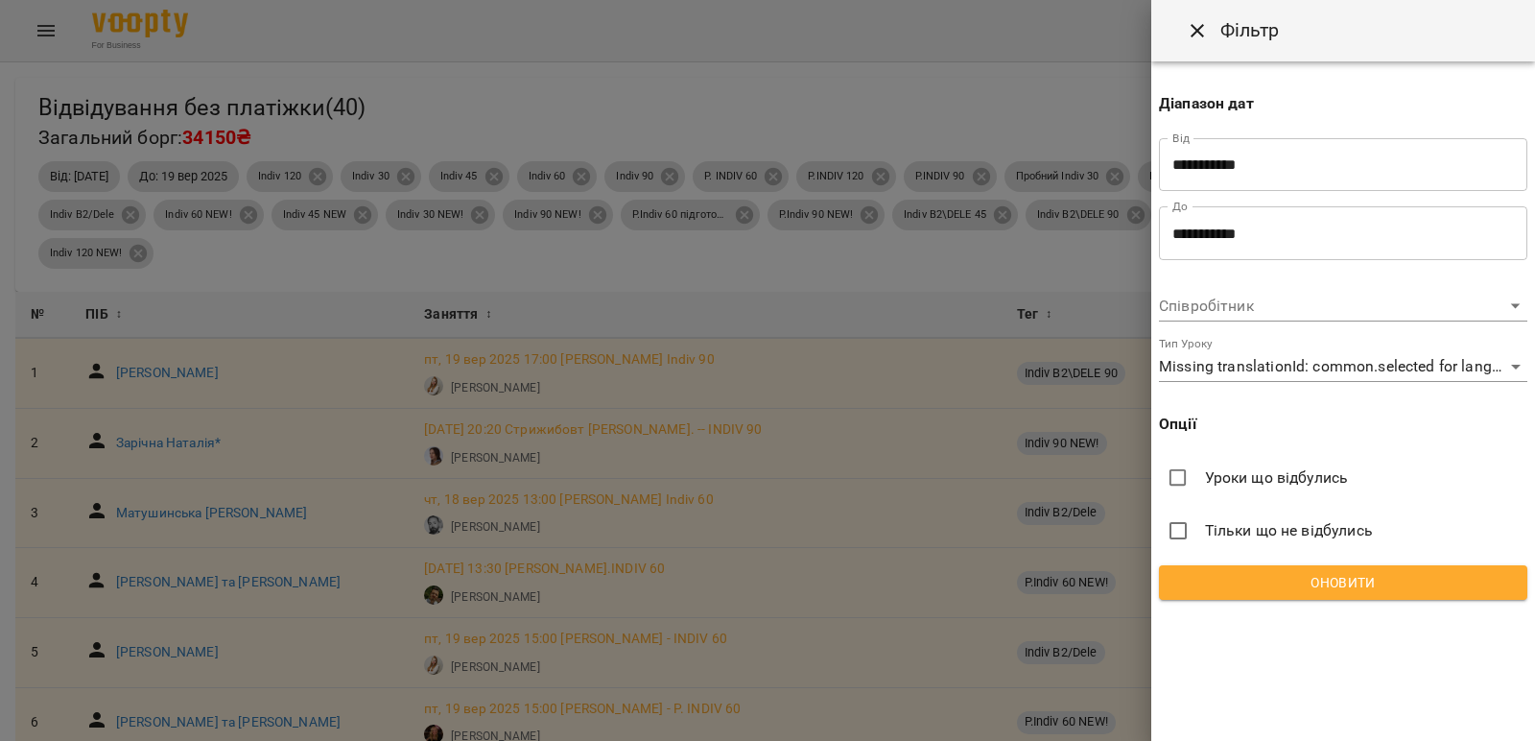
click at [1361, 577] on span "Оновити" at bounding box center [1344, 582] width 338 height 23
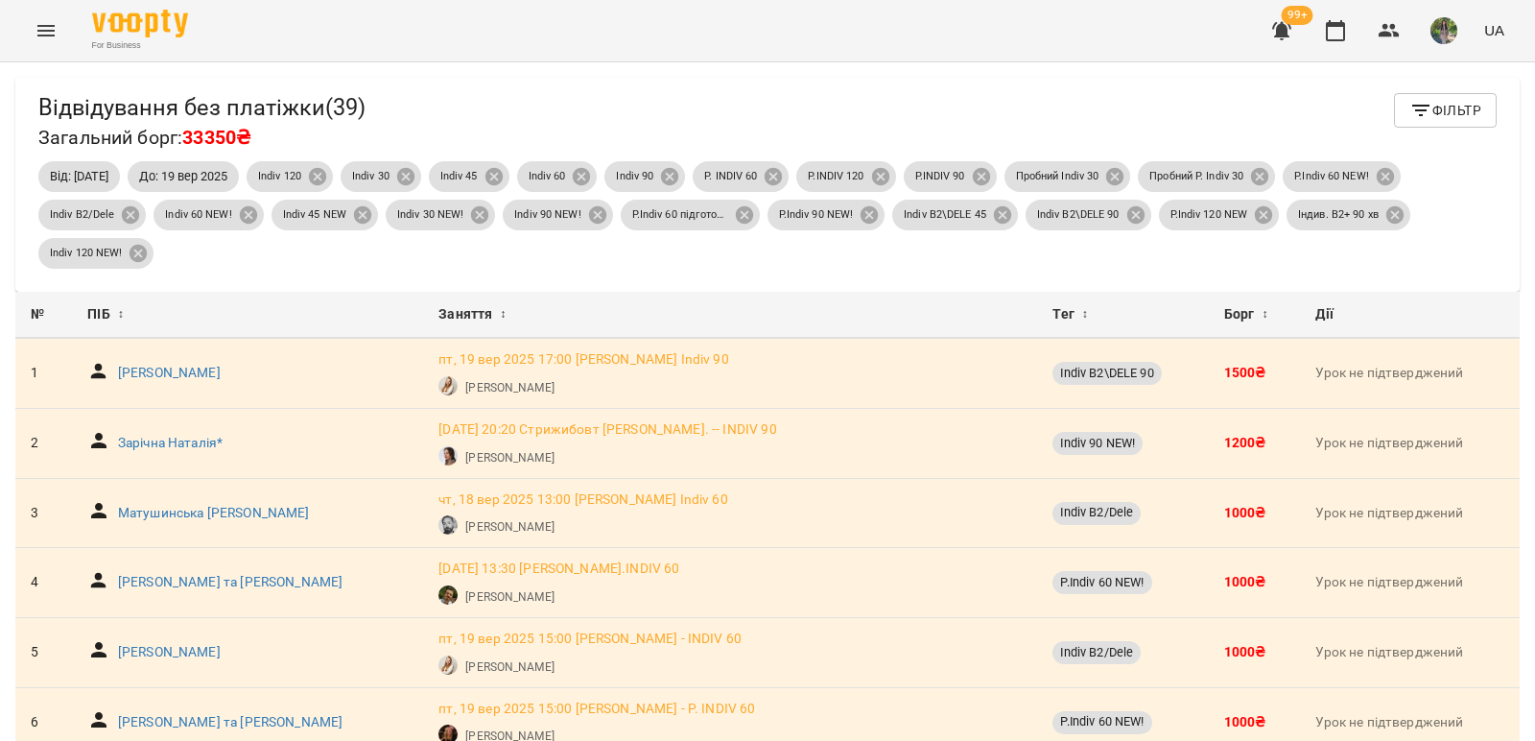
click at [1425, 113] on span "Фільтр" at bounding box center [1446, 110] width 72 height 23
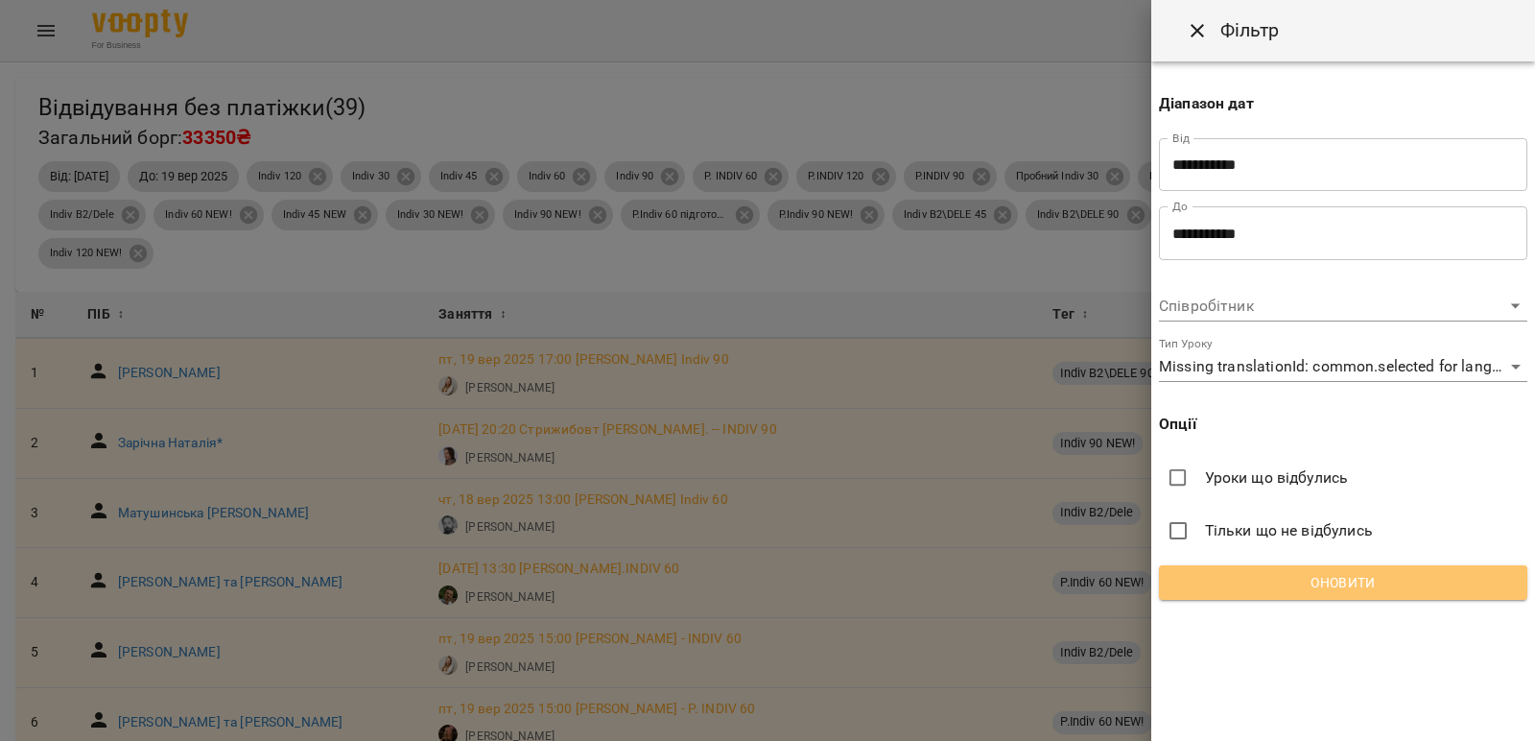
click at [1306, 576] on span "Оновити" at bounding box center [1344, 582] width 338 height 23
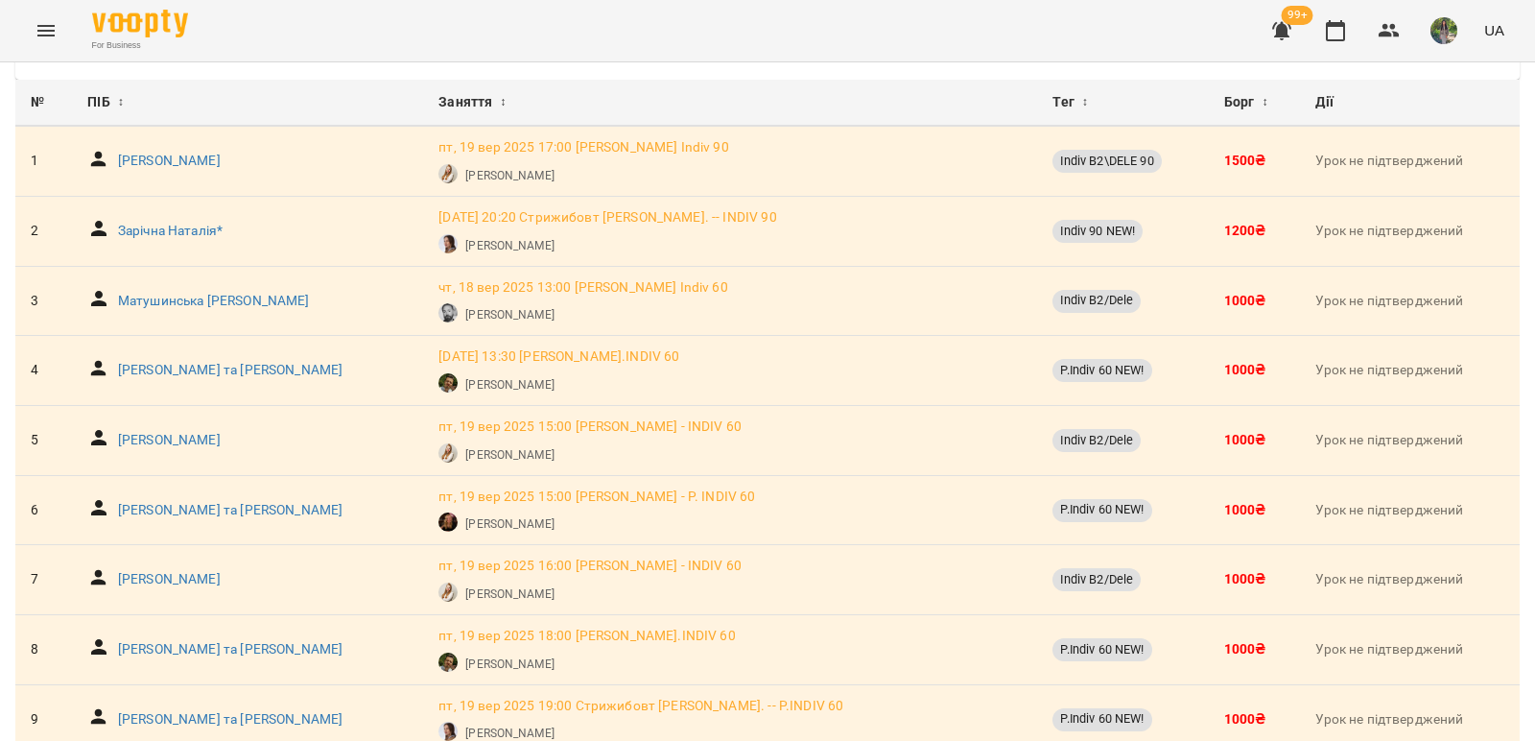
scroll to position [288, 0]
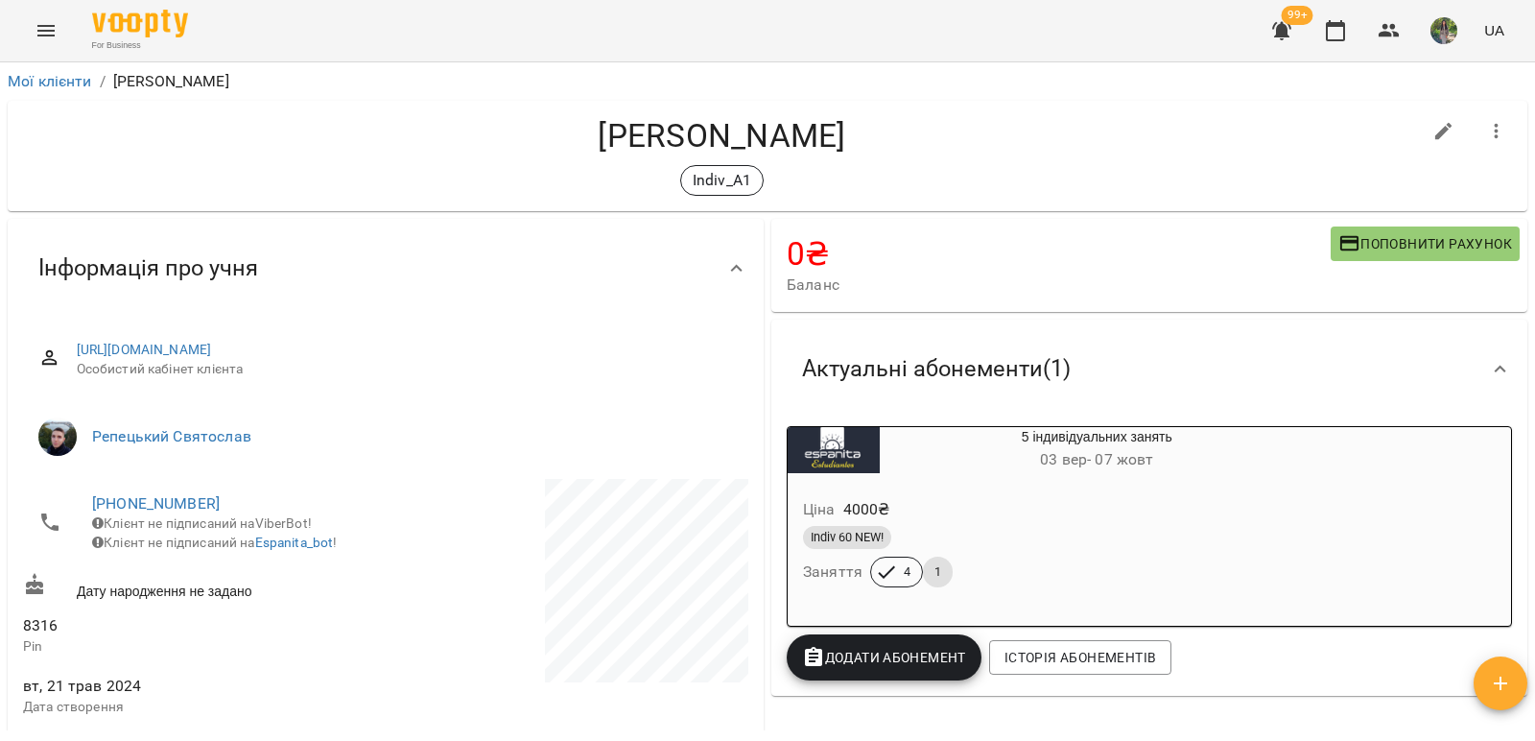
click at [964, 442] on div "5 індивідуальних занять [DATE] - [DATE]" at bounding box center [1097, 450] width 435 height 46
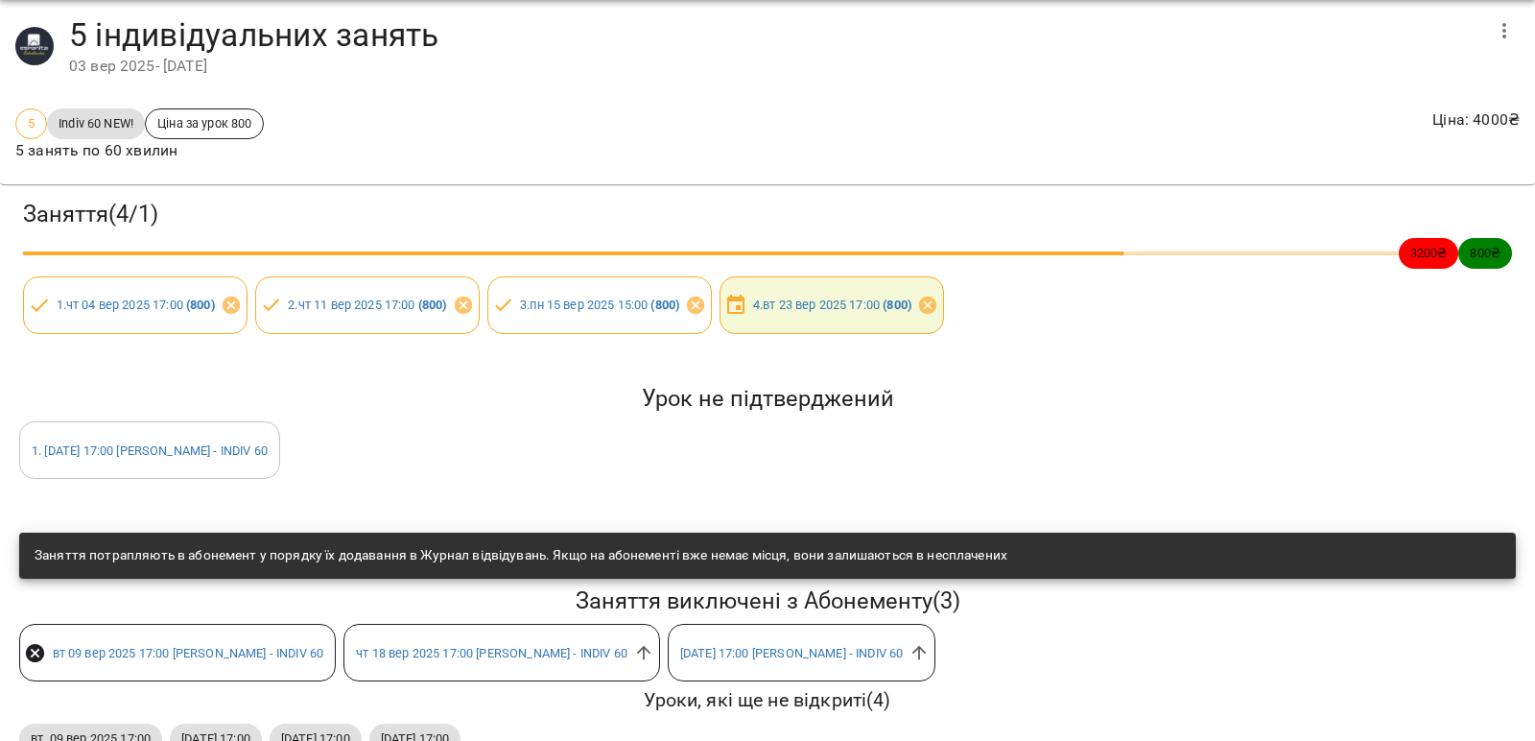
scroll to position [116, 0]
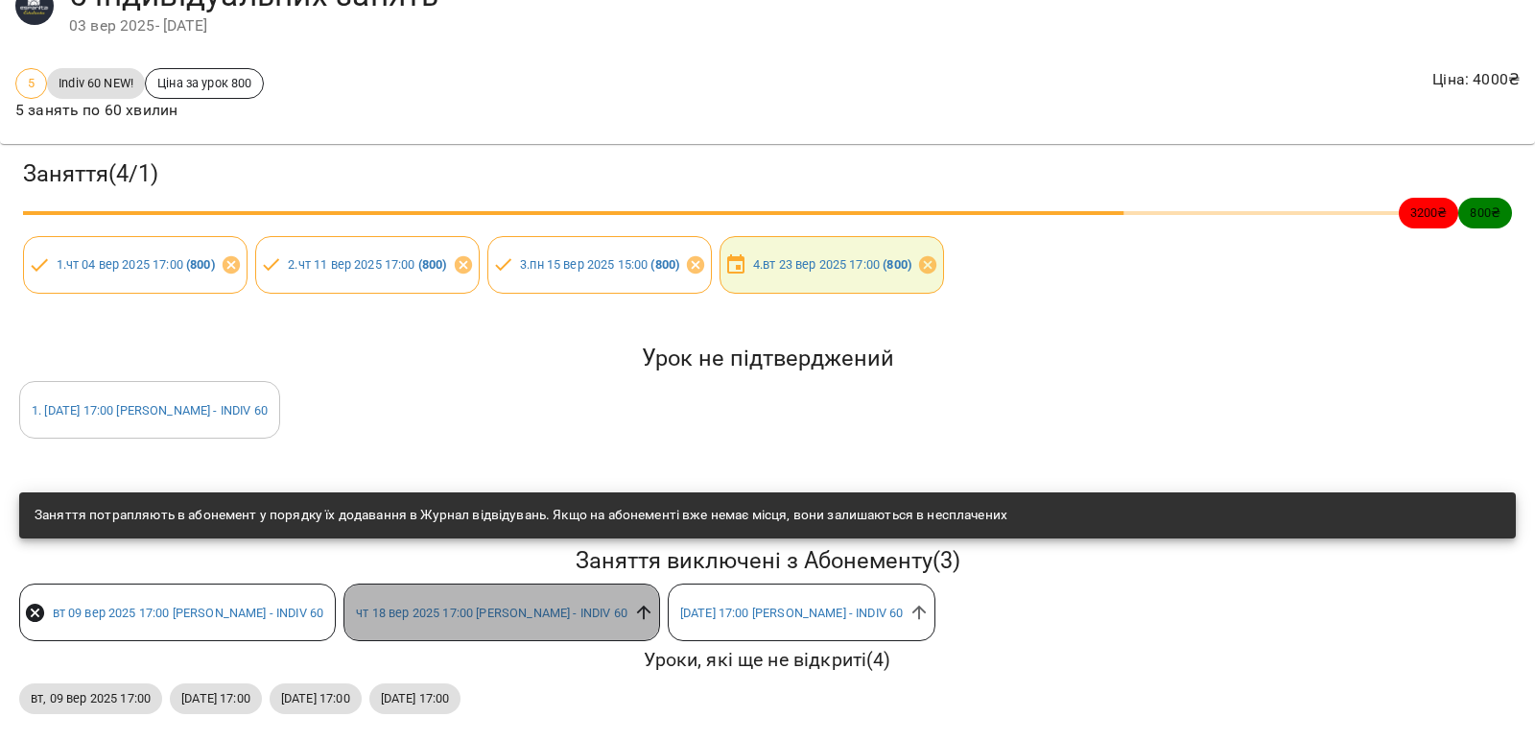
click at [633, 604] on icon at bounding box center [643, 612] width 21 height 21
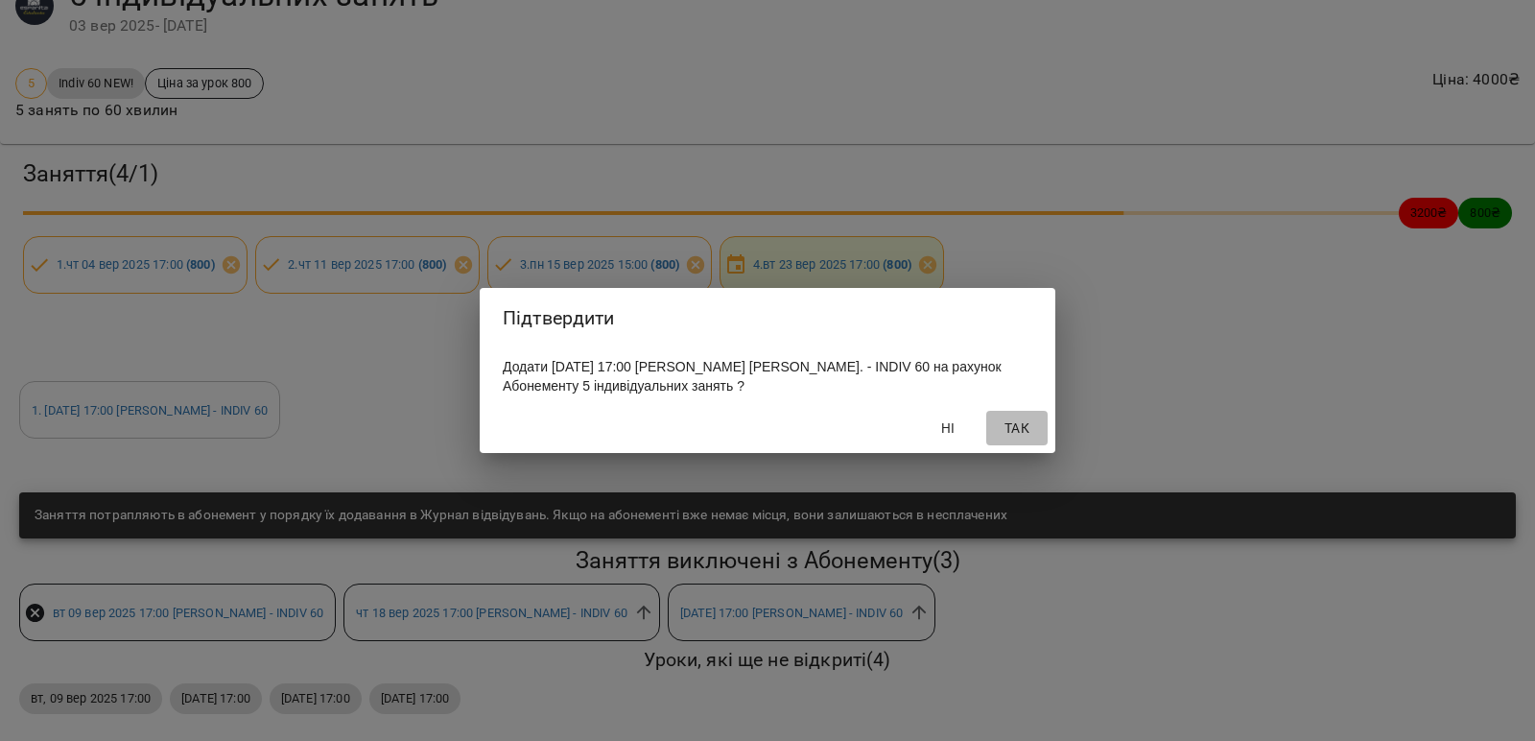
click at [1015, 427] on span "Так" at bounding box center [1017, 427] width 46 height 23
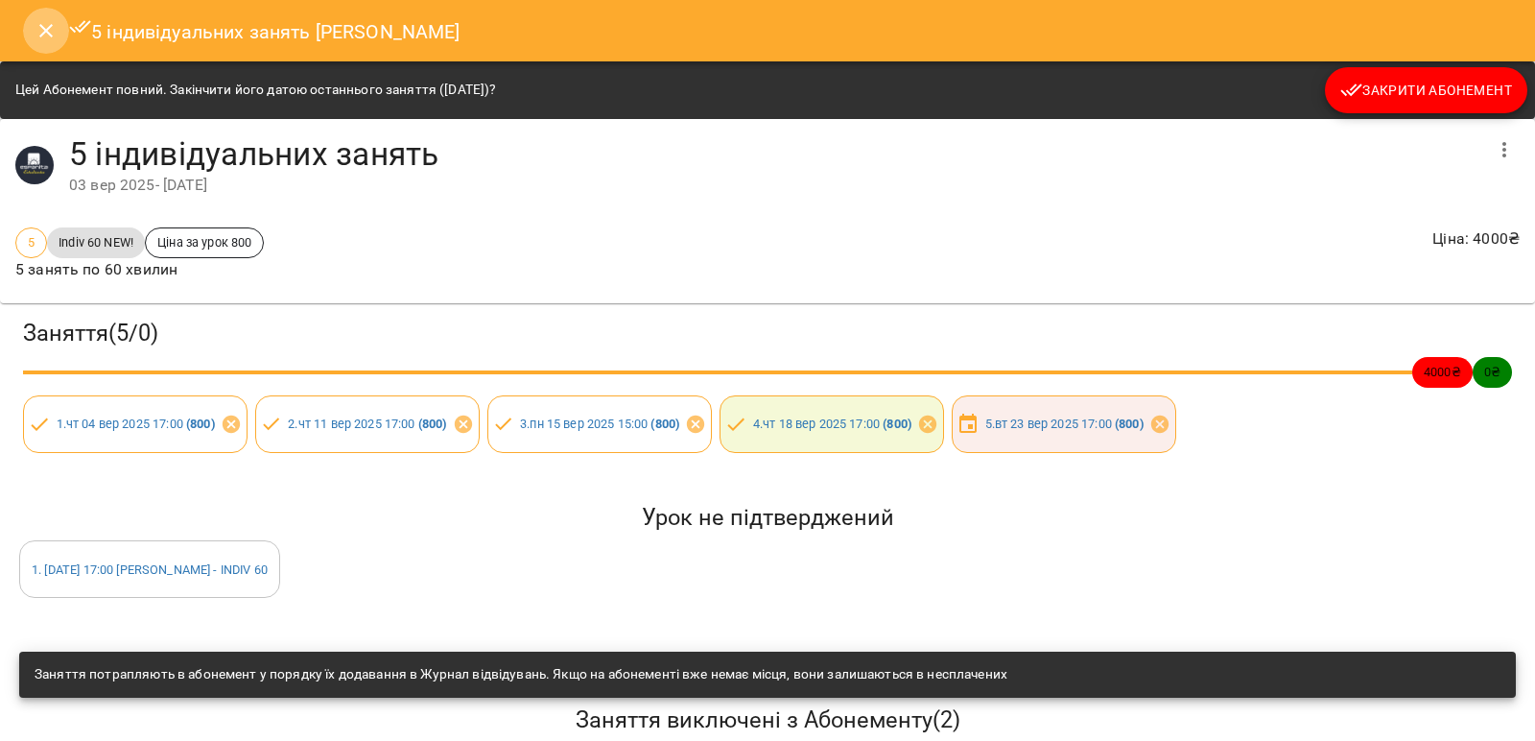
click at [41, 31] on icon "Close" at bounding box center [46, 30] width 23 height 23
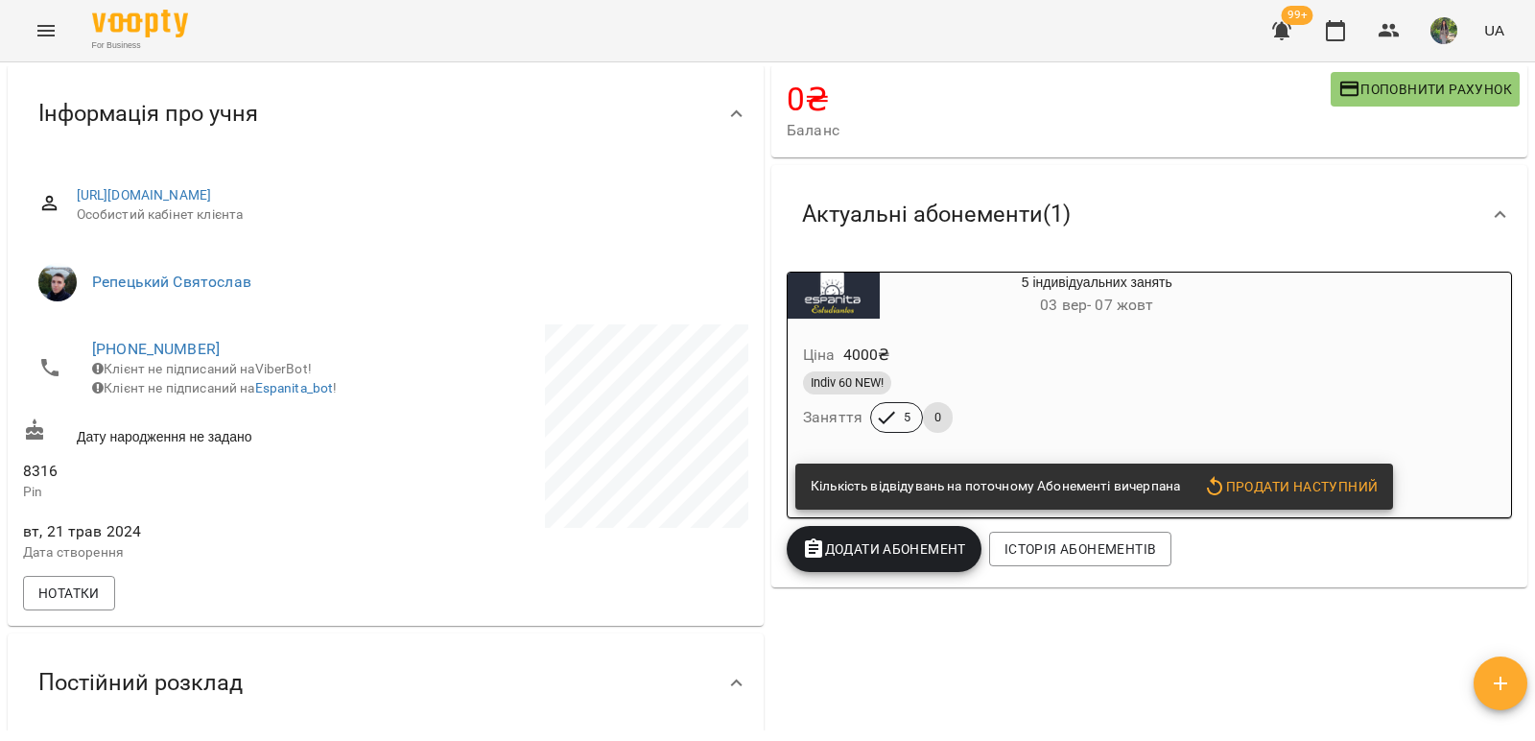
scroll to position [0, 0]
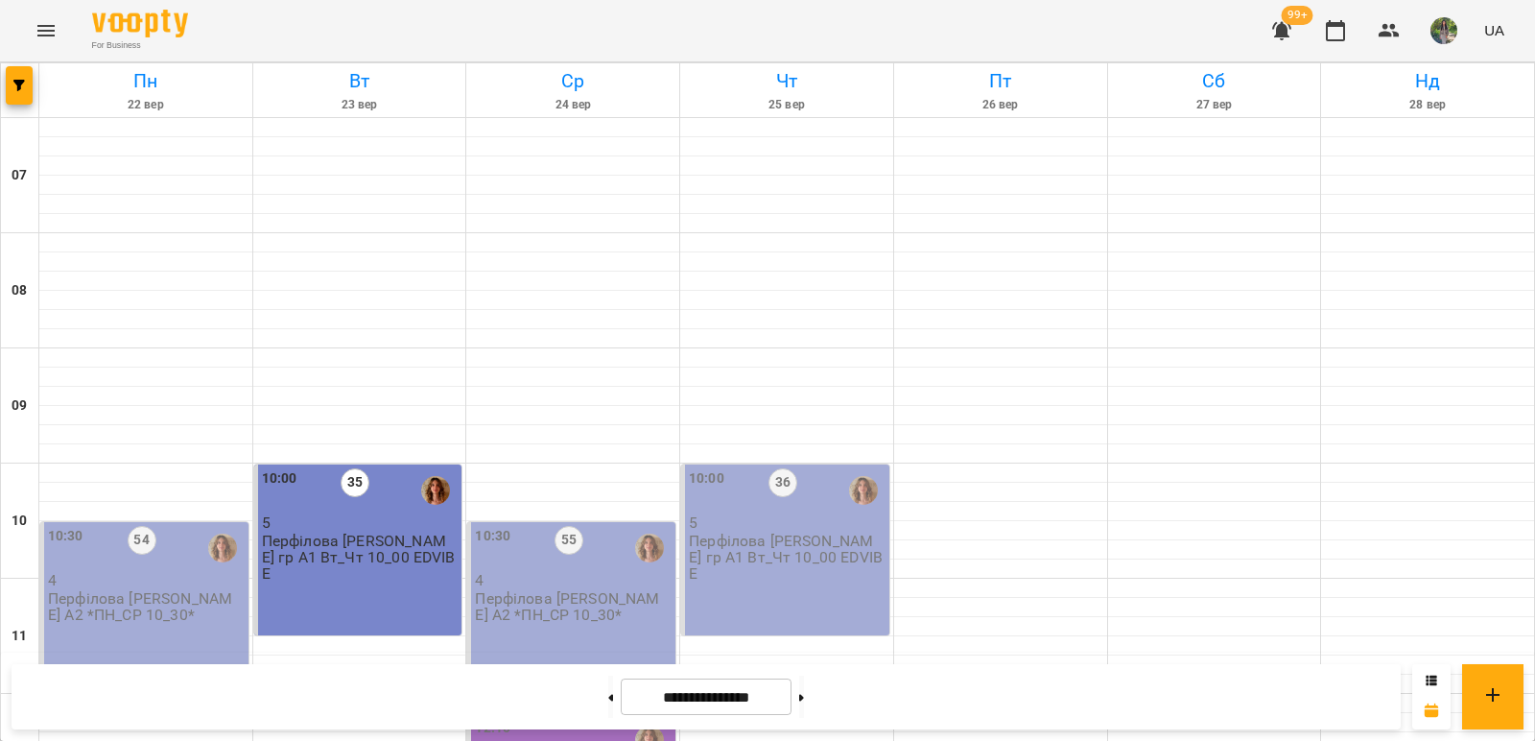
scroll to position [960, 0]
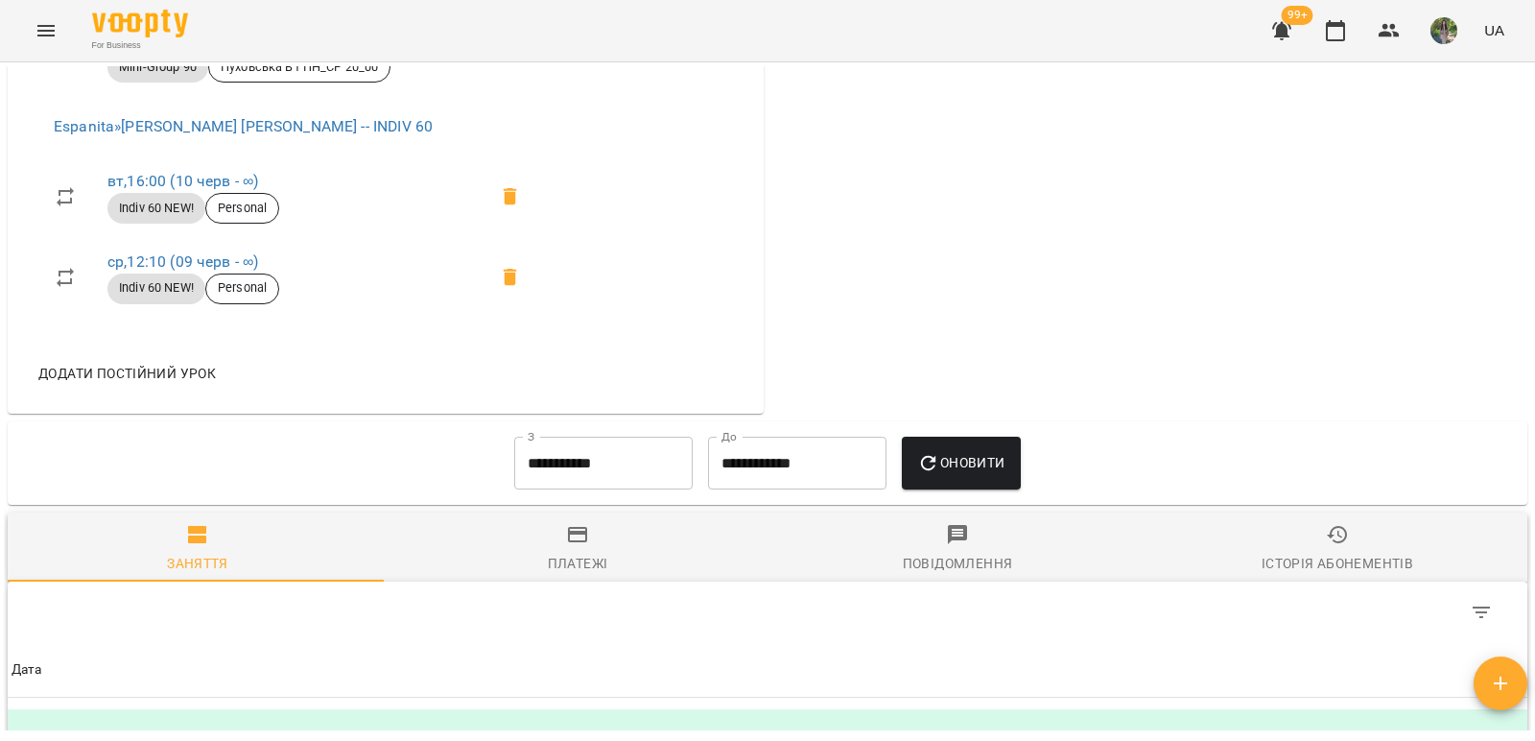
scroll to position [1119, 0]
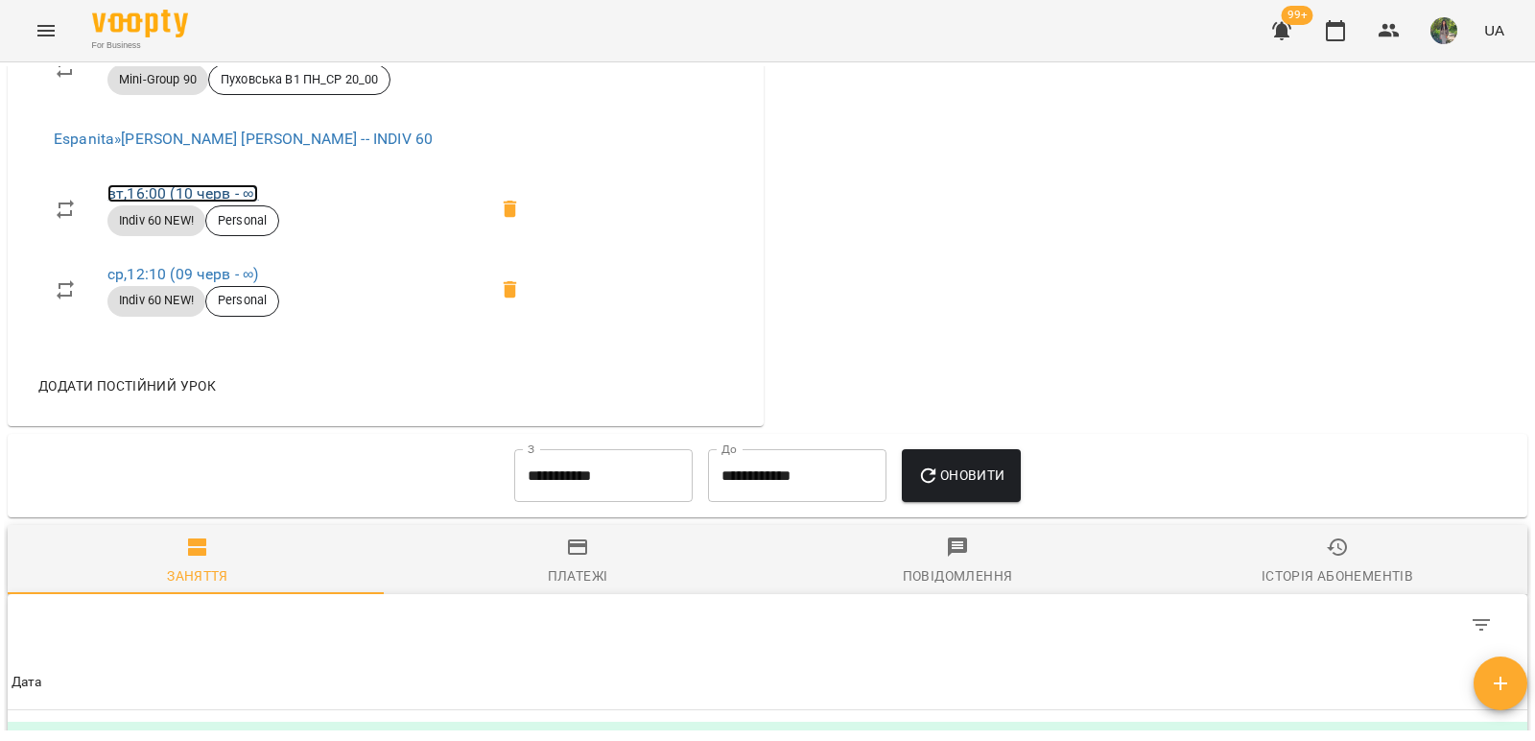
click at [234, 202] on link "вт , 16:00 (10 черв - ∞)" at bounding box center [182, 193] width 151 height 18
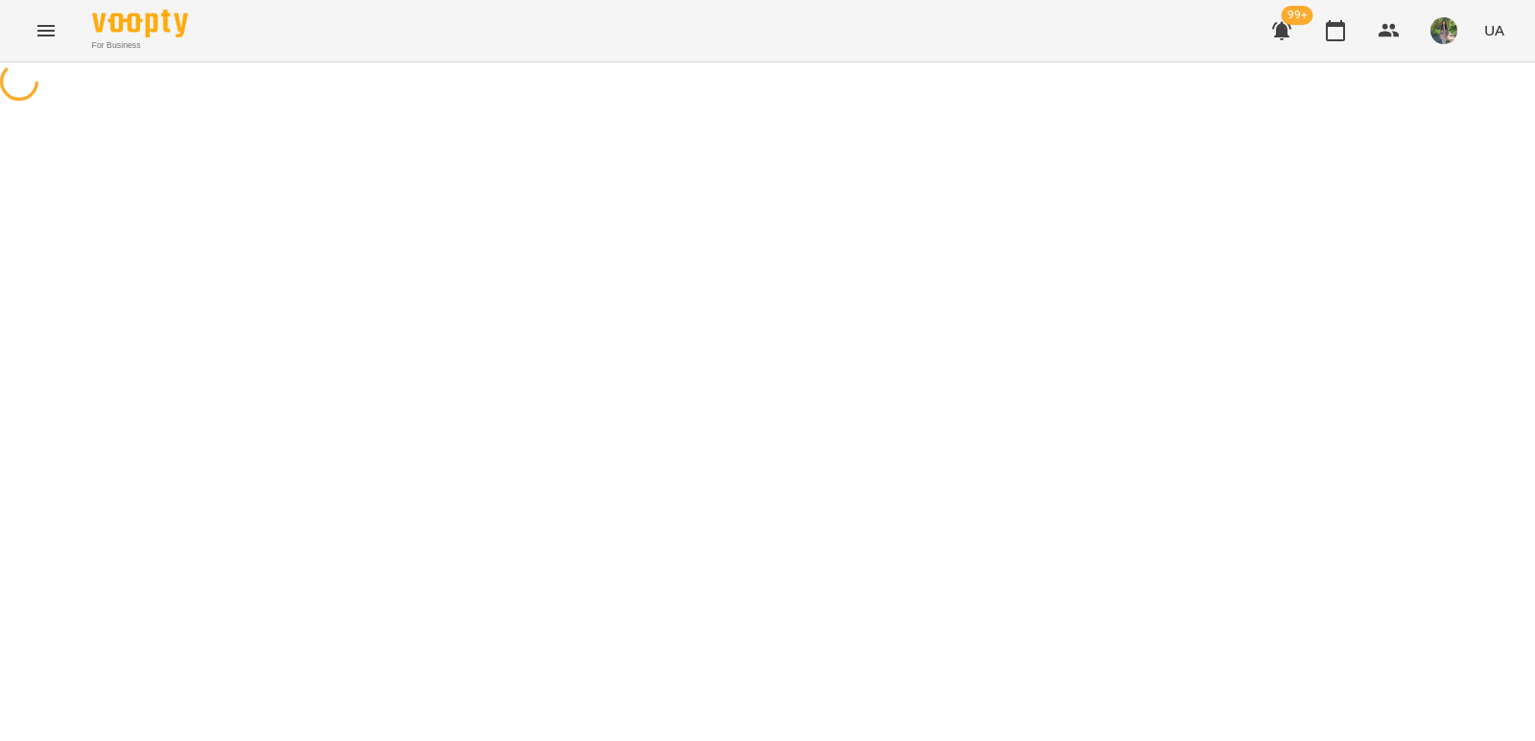
select select "*"
select select "**********"
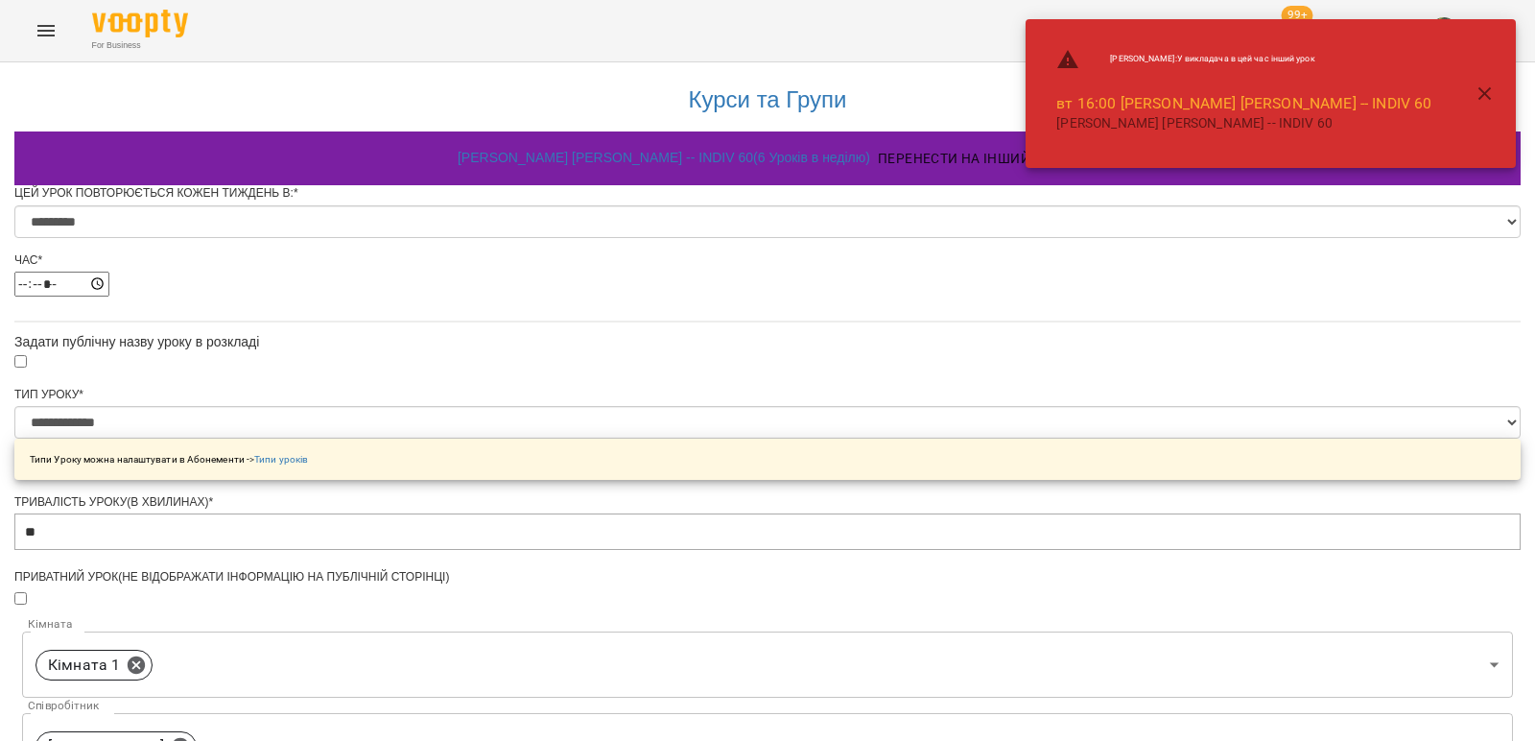
scroll to position [823, 0]
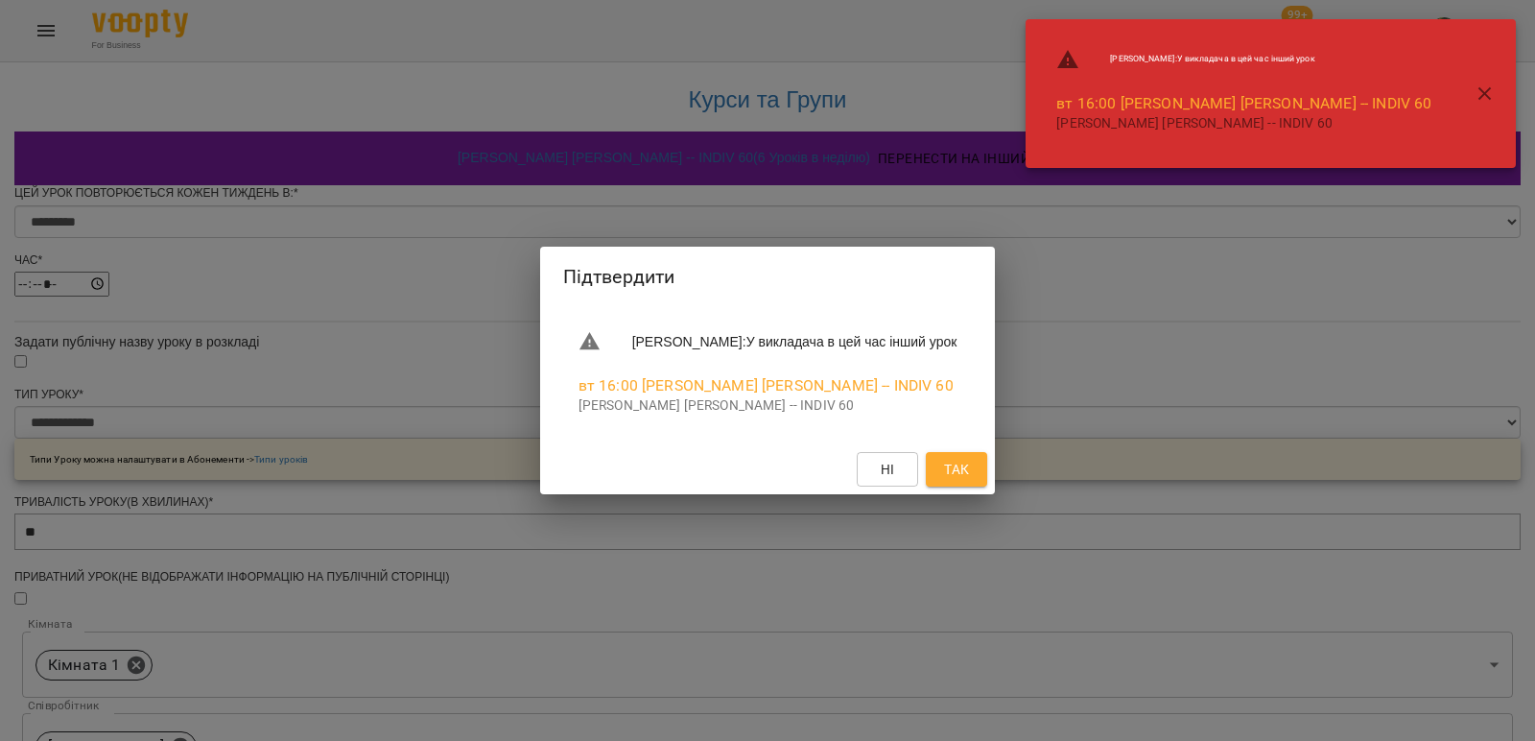
click at [969, 468] on span "Так" at bounding box center [956, 469] width 25 height 23
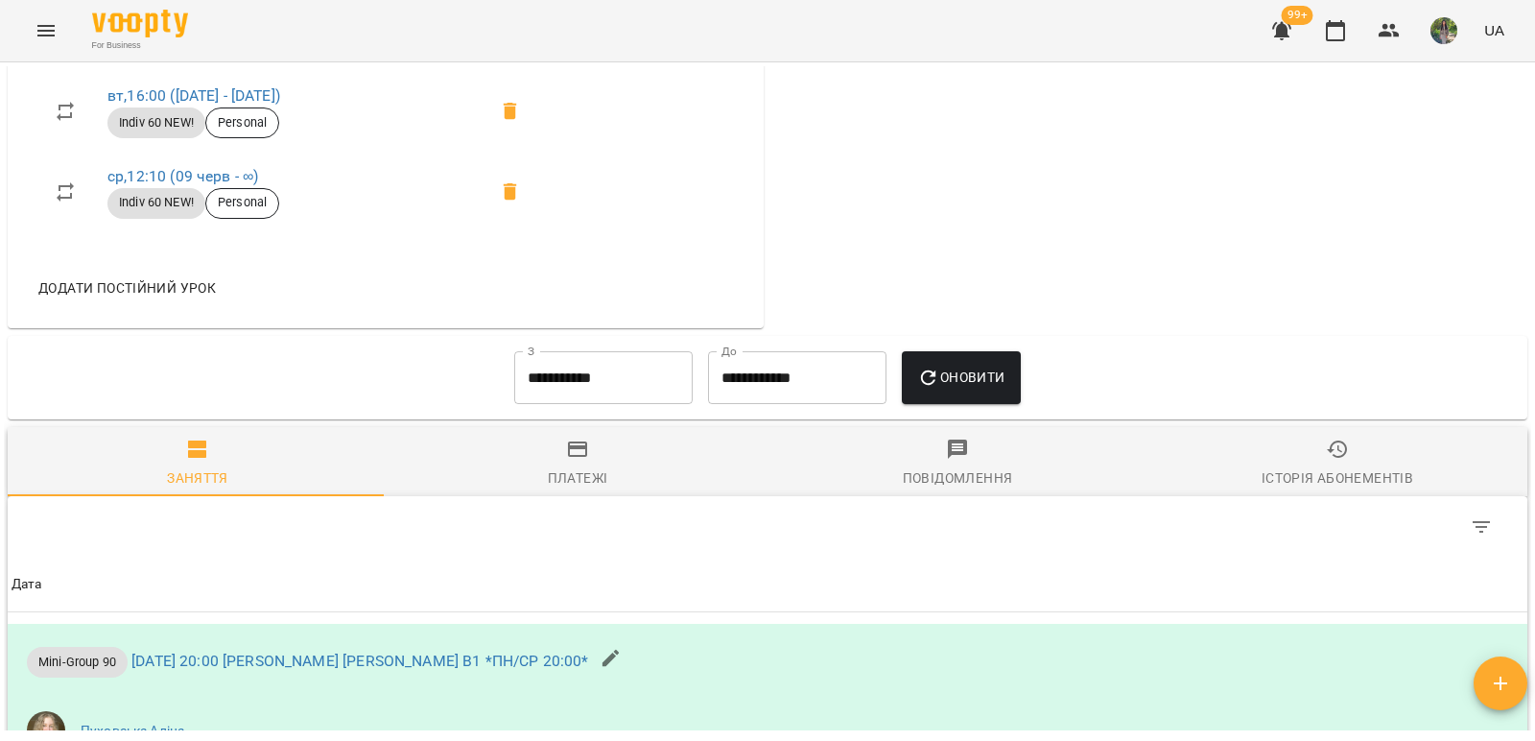
scroll to position [1247, 0]
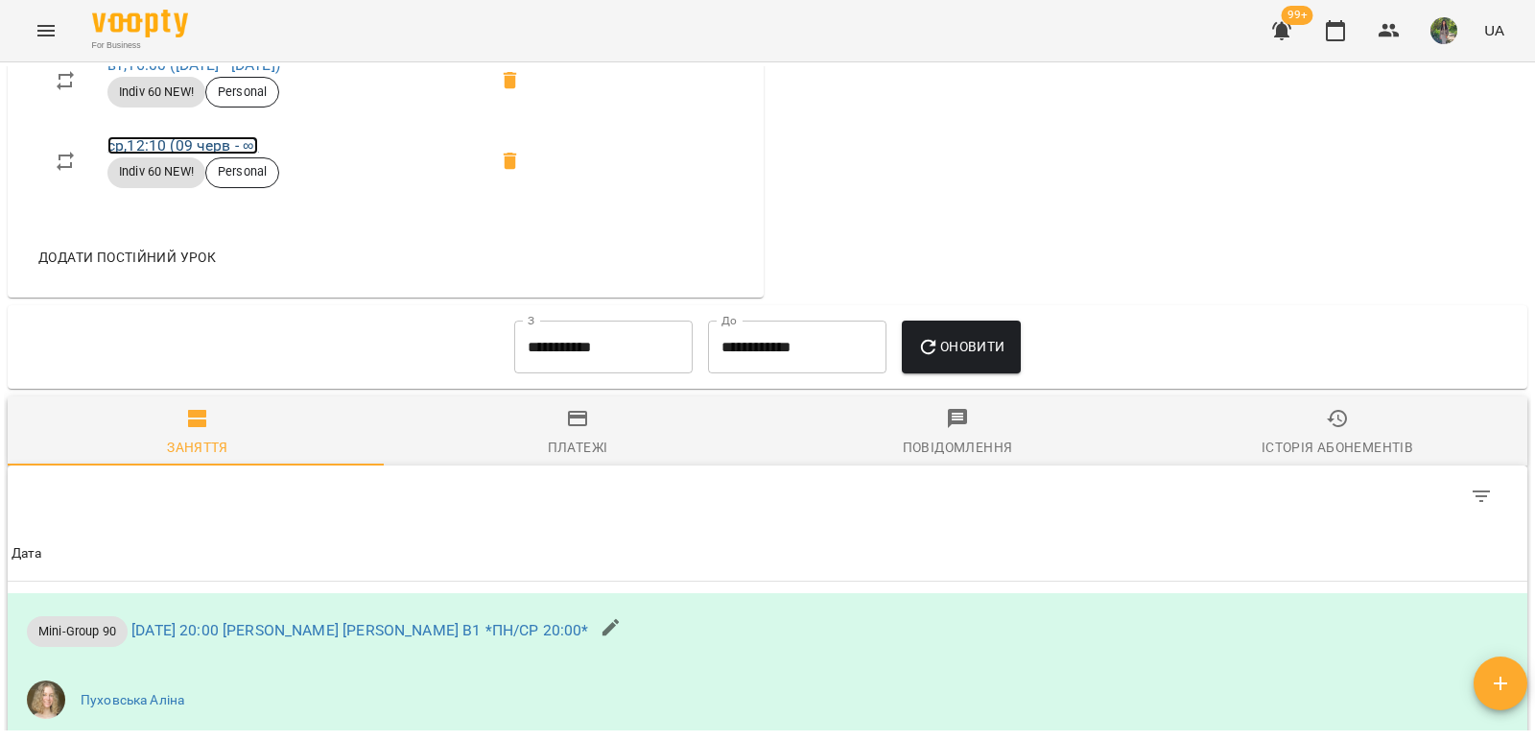
click at [255, 154] on link "ср , 12:10 (09 черв - ∞)" at bounding box center [182, 145] width 151 height 18
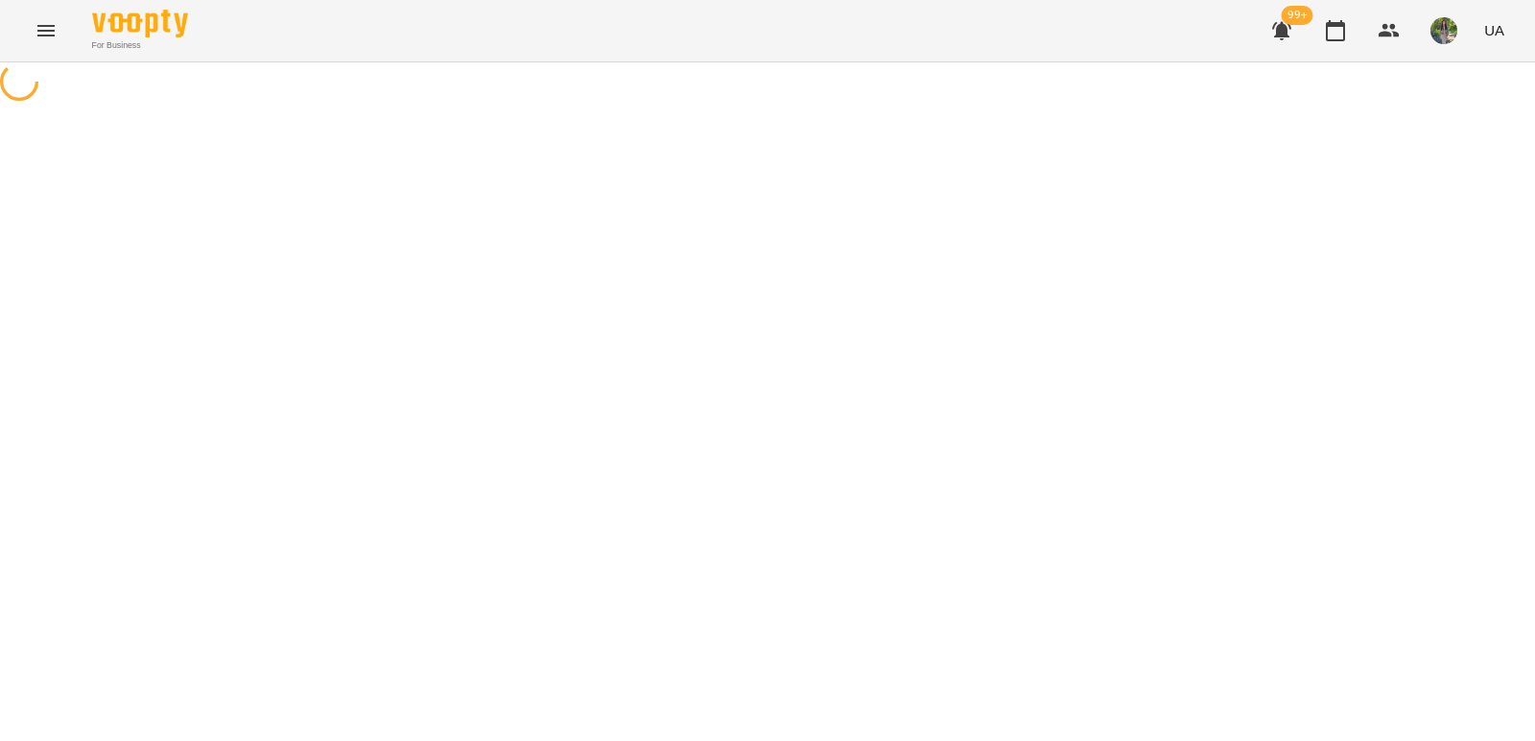
select select "*"
select select "**********"
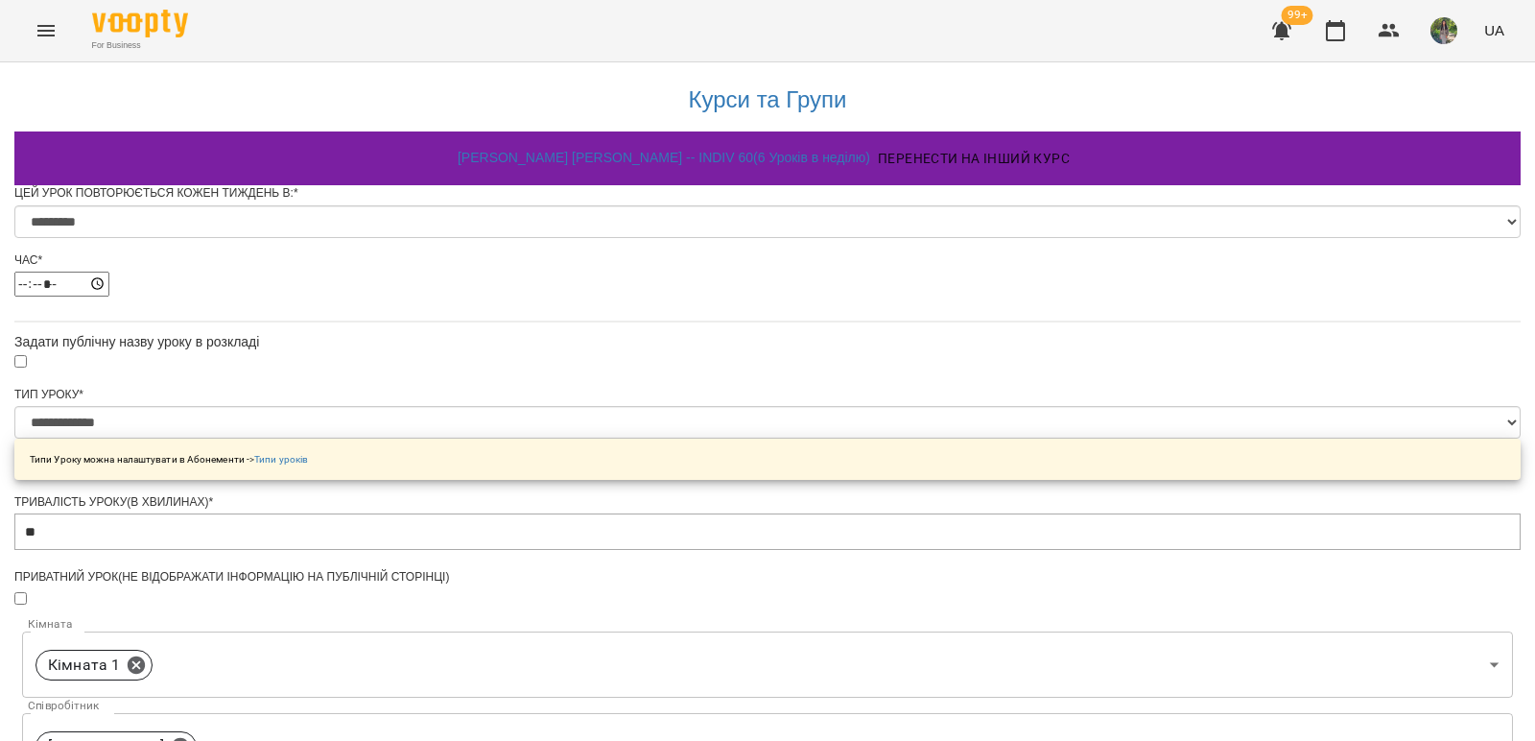
scroll to position [823, 0]
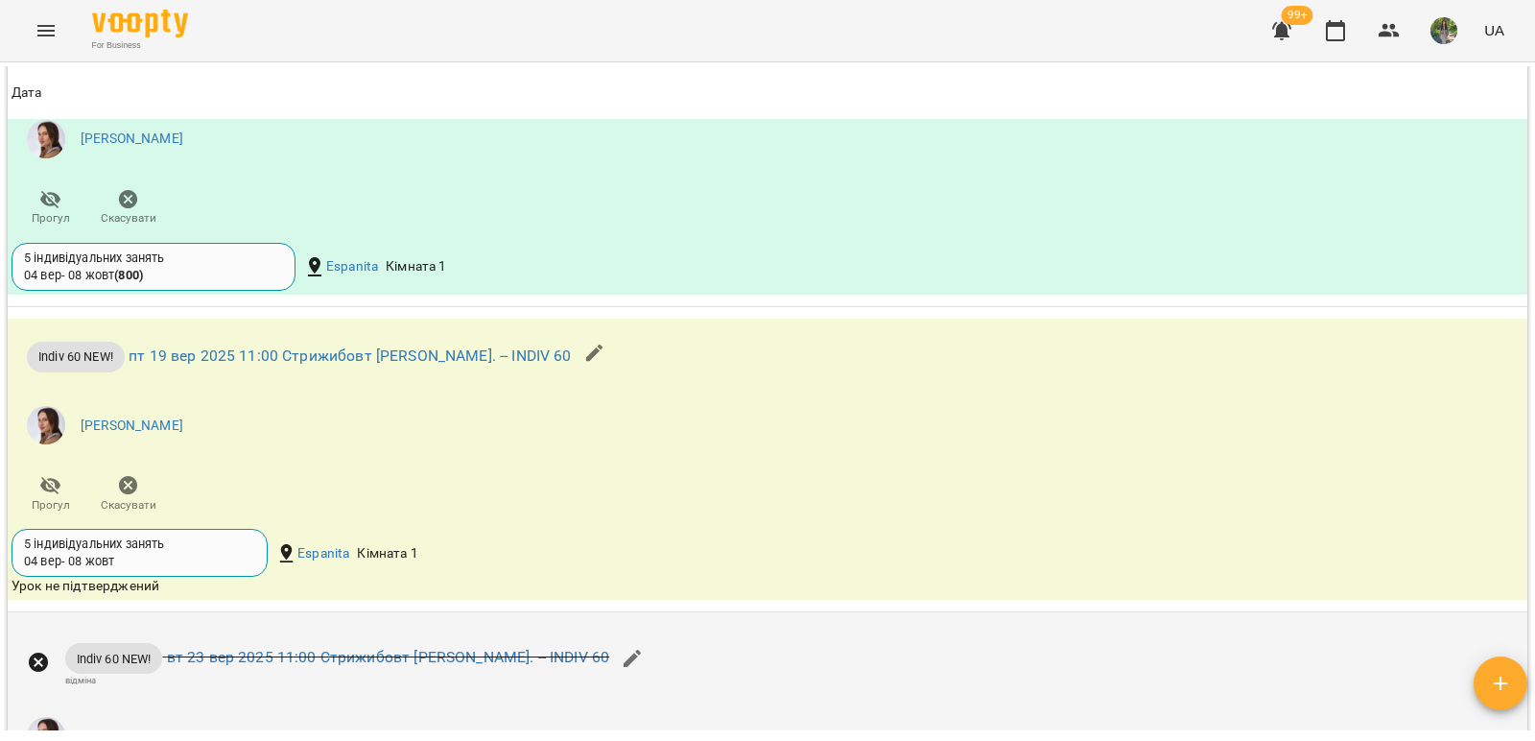
scroll to position [2591, 0]
